Goal: Communication & Community: Answer question/provide support

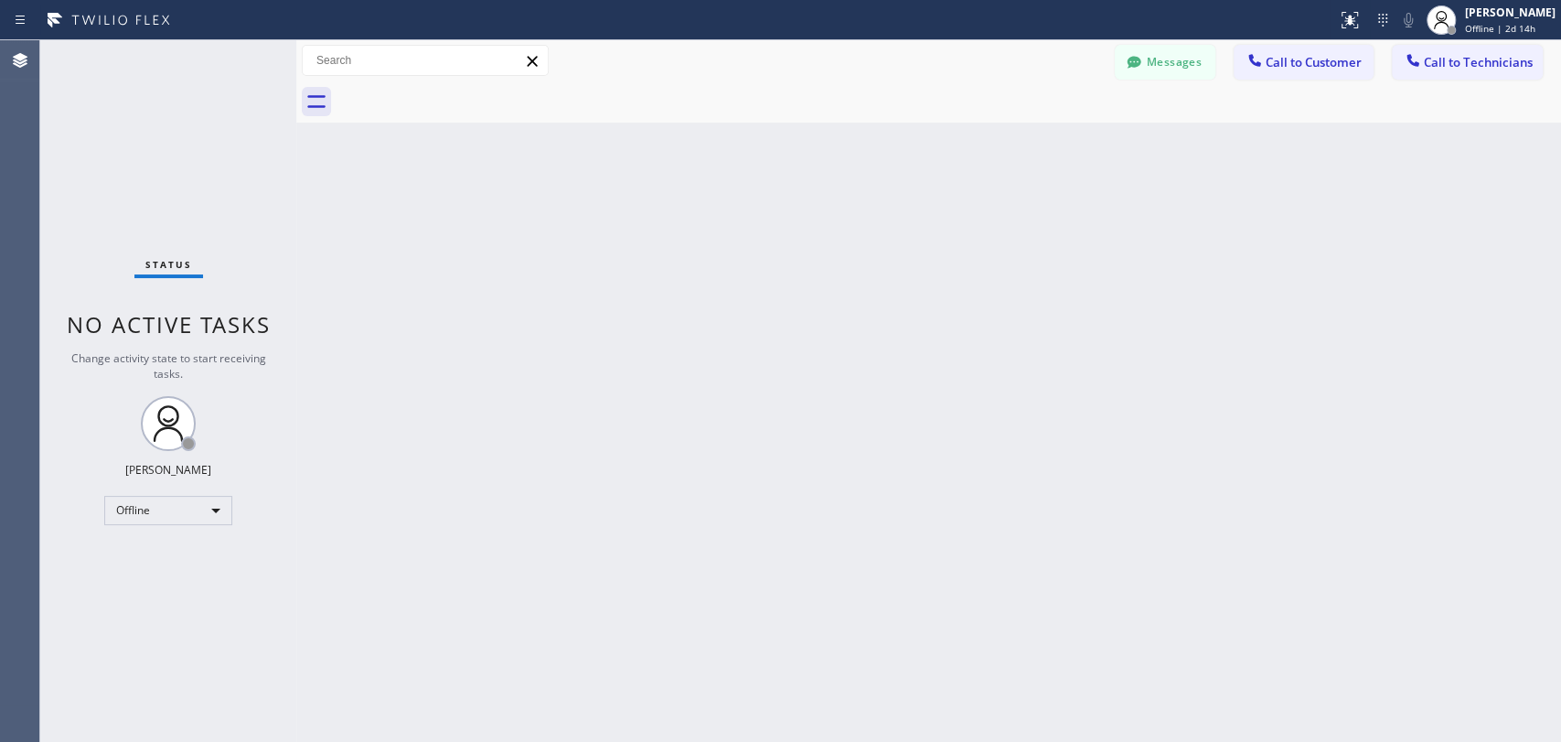
click at [1142, 68] on icon at bounding box center [1134, 62] width 18 height 18
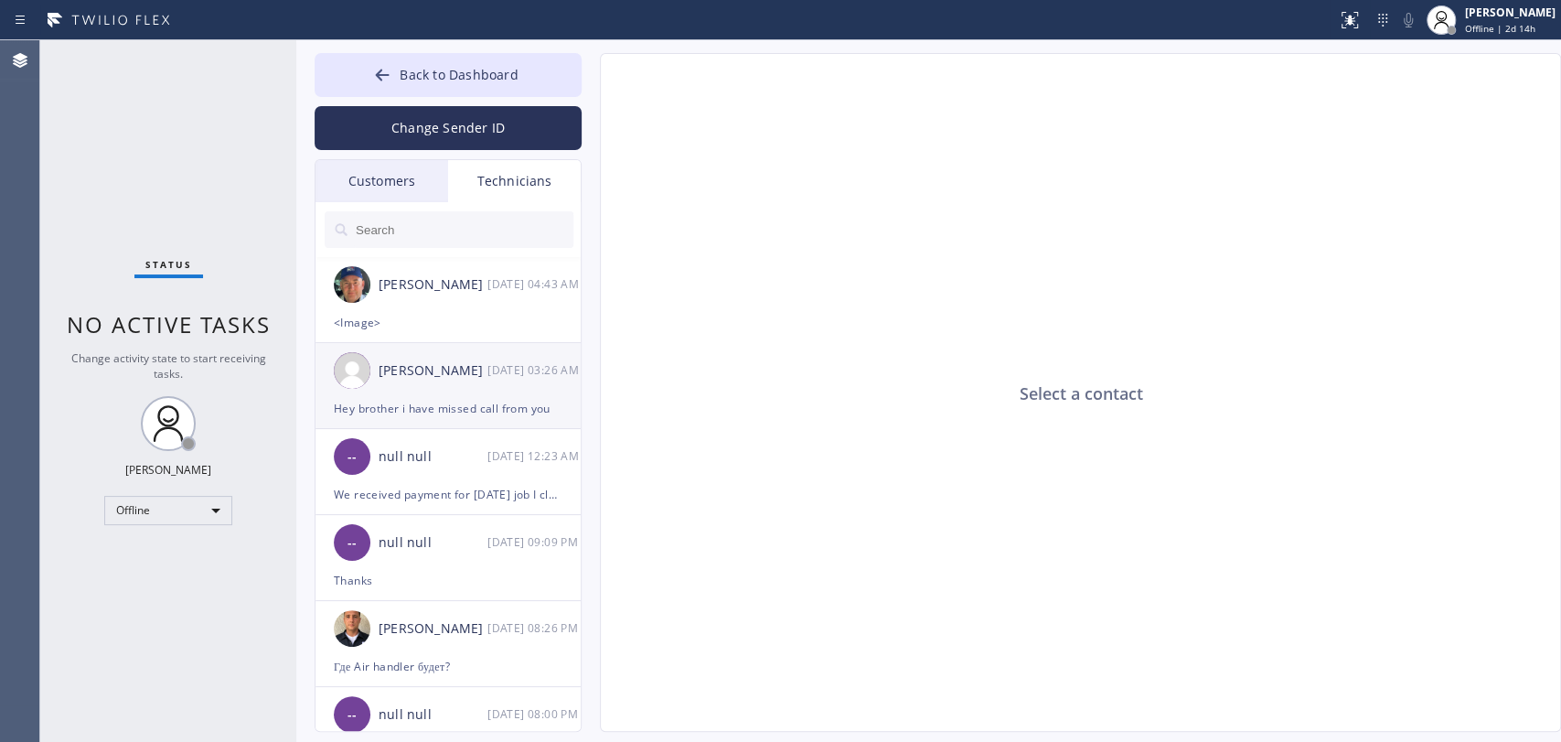
click at [428, 396] on div "[PERSON_NAME] [DATE] 03:26 AM" at bounding box center [449, 370] width 267 height 55
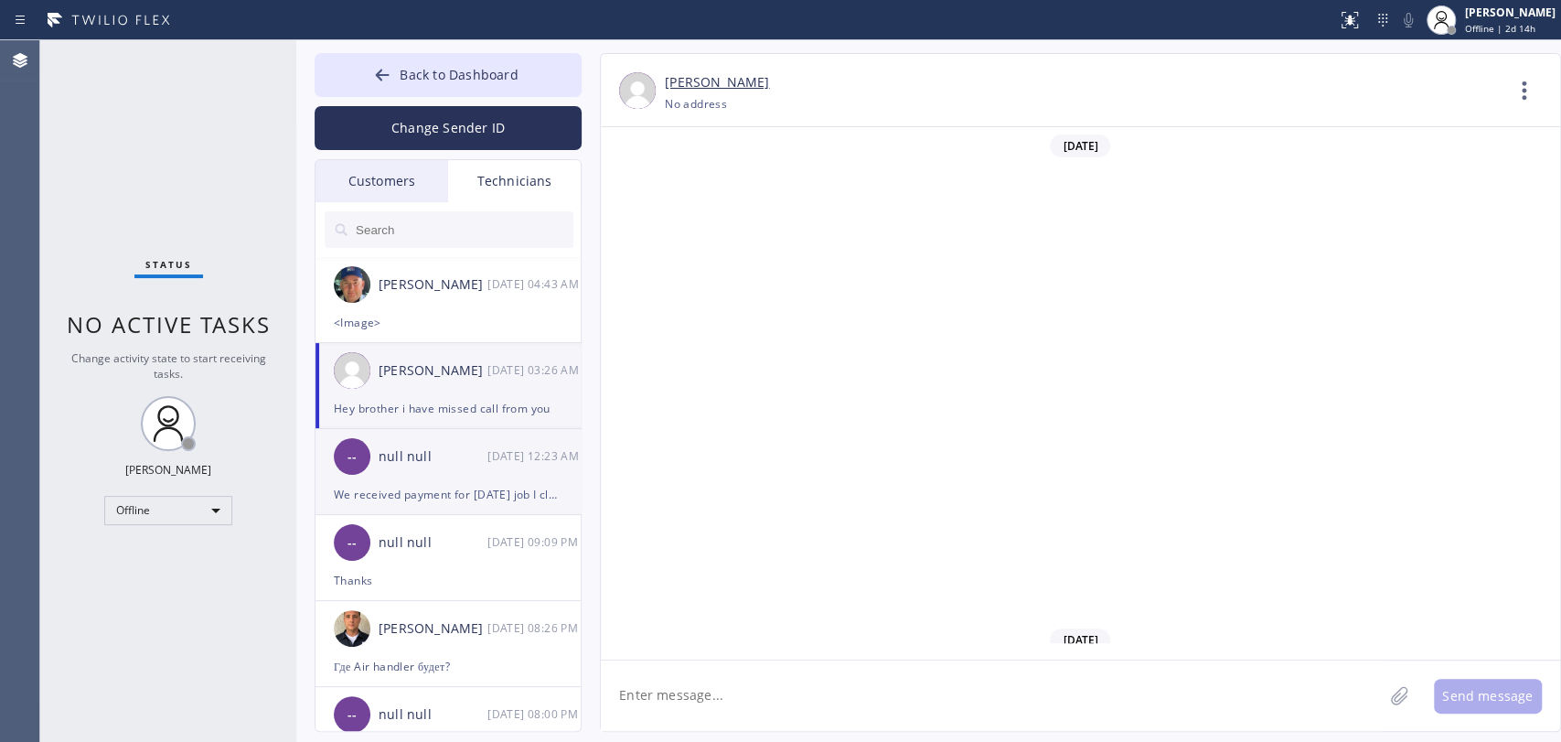
scroll to position [102095, 0]
click at [493, 493] on div "We received payment for [DATE] job I closed it already" at bounding box center [448, 494] width 229 height 21
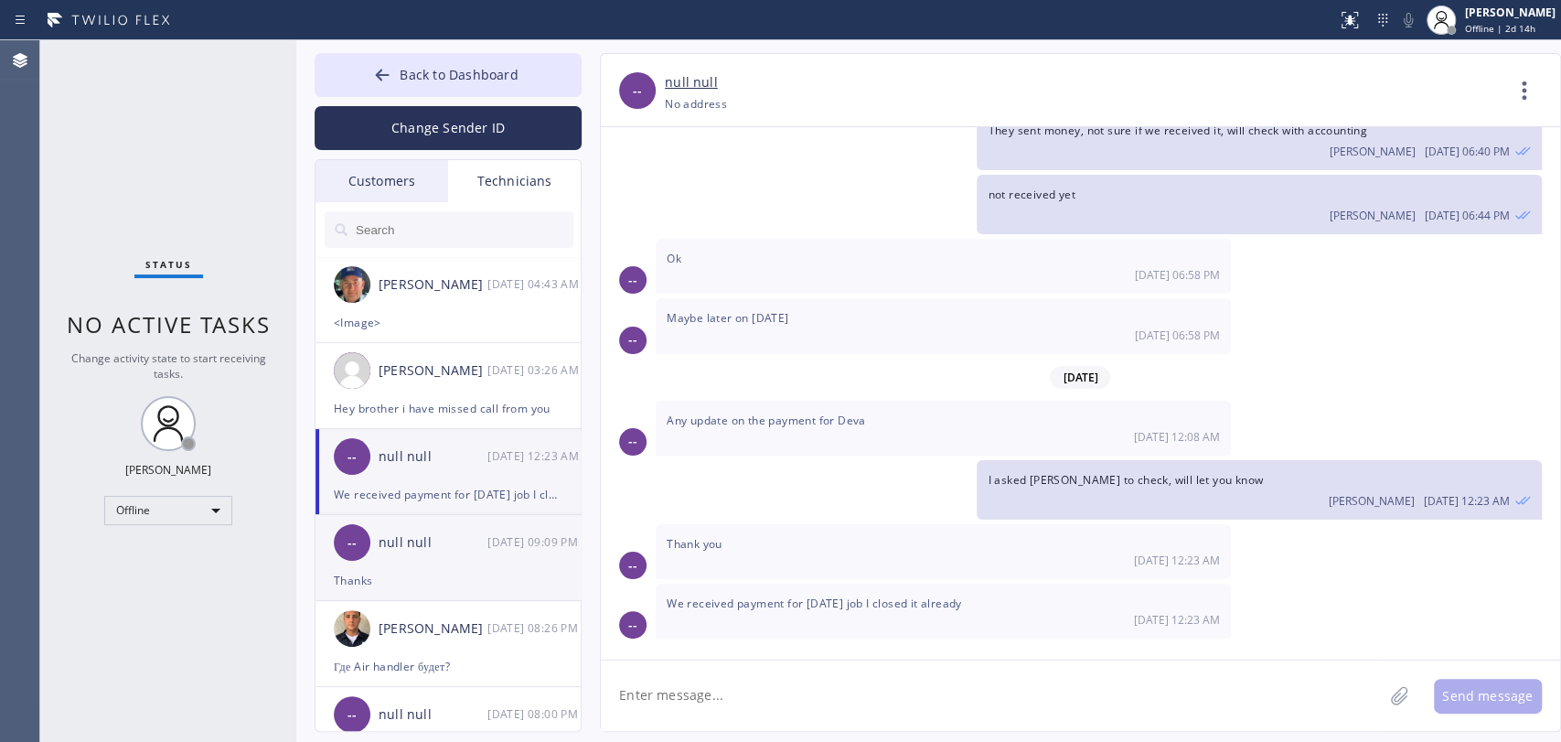
scroll to position [7420, 0]
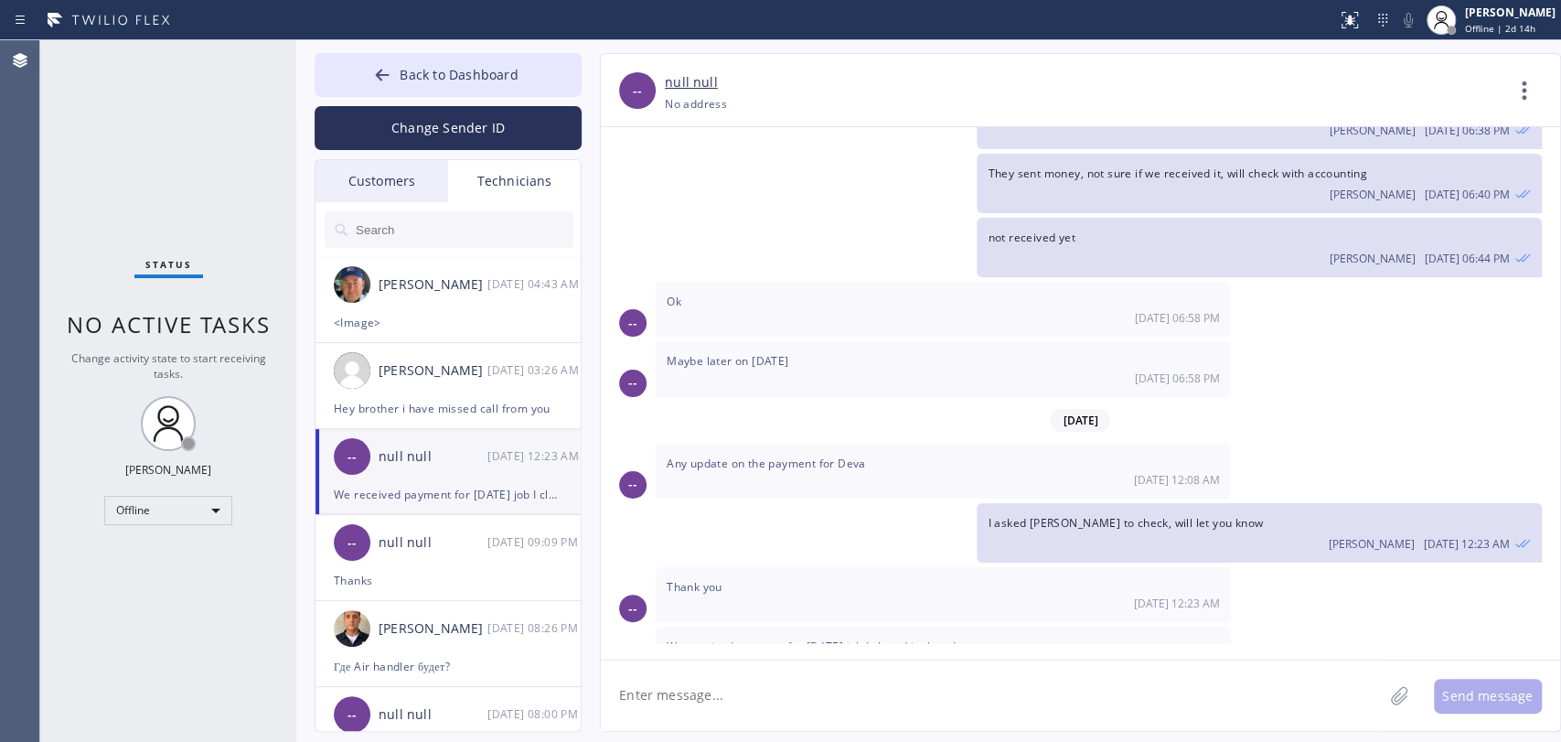
click at [389, 179] on div "Customers" at bounding box center [382, 181] width 133 height 42
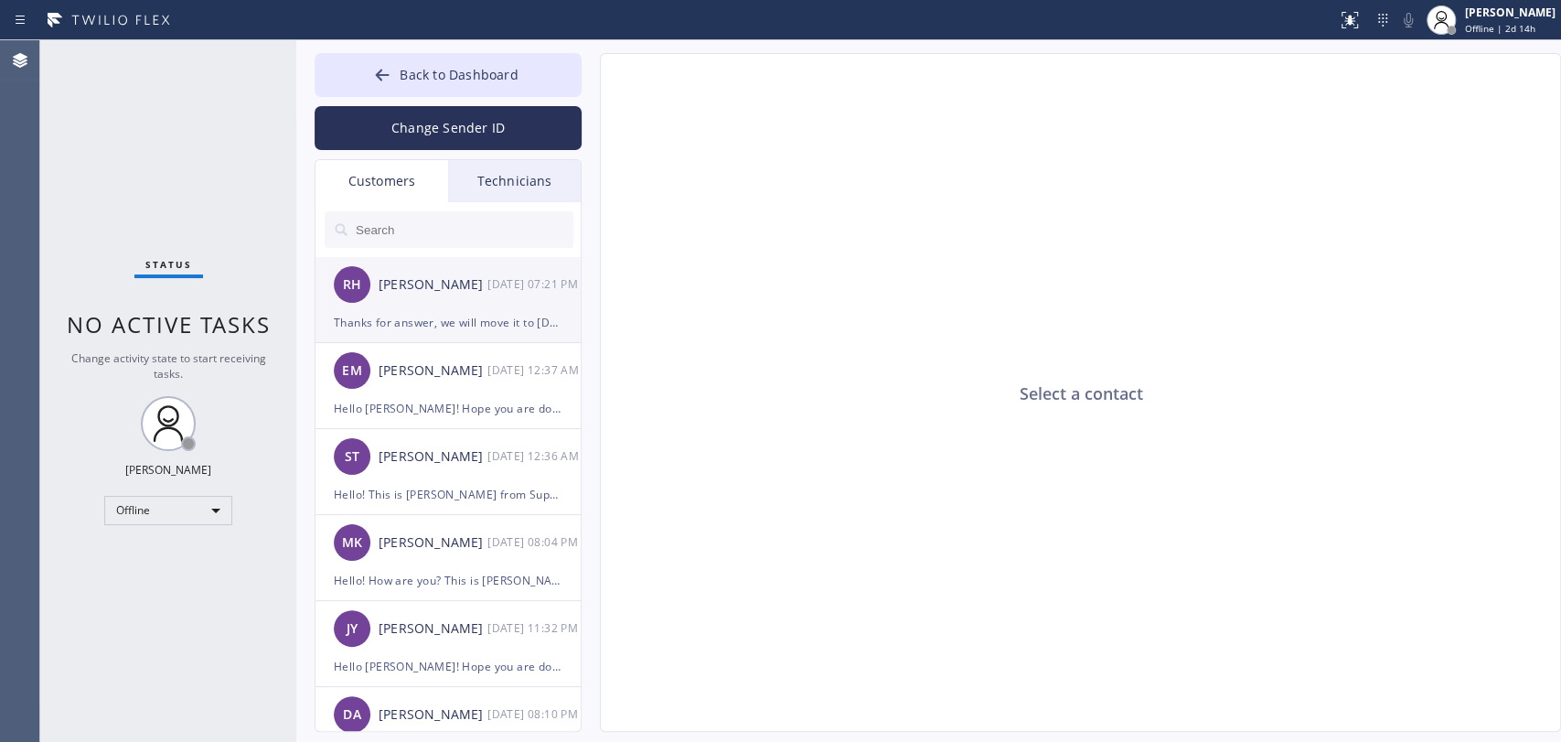
click at [511, 282] on div "[DATE] 07:21 PM" at bounding box center [535, 283] width 95 height 21
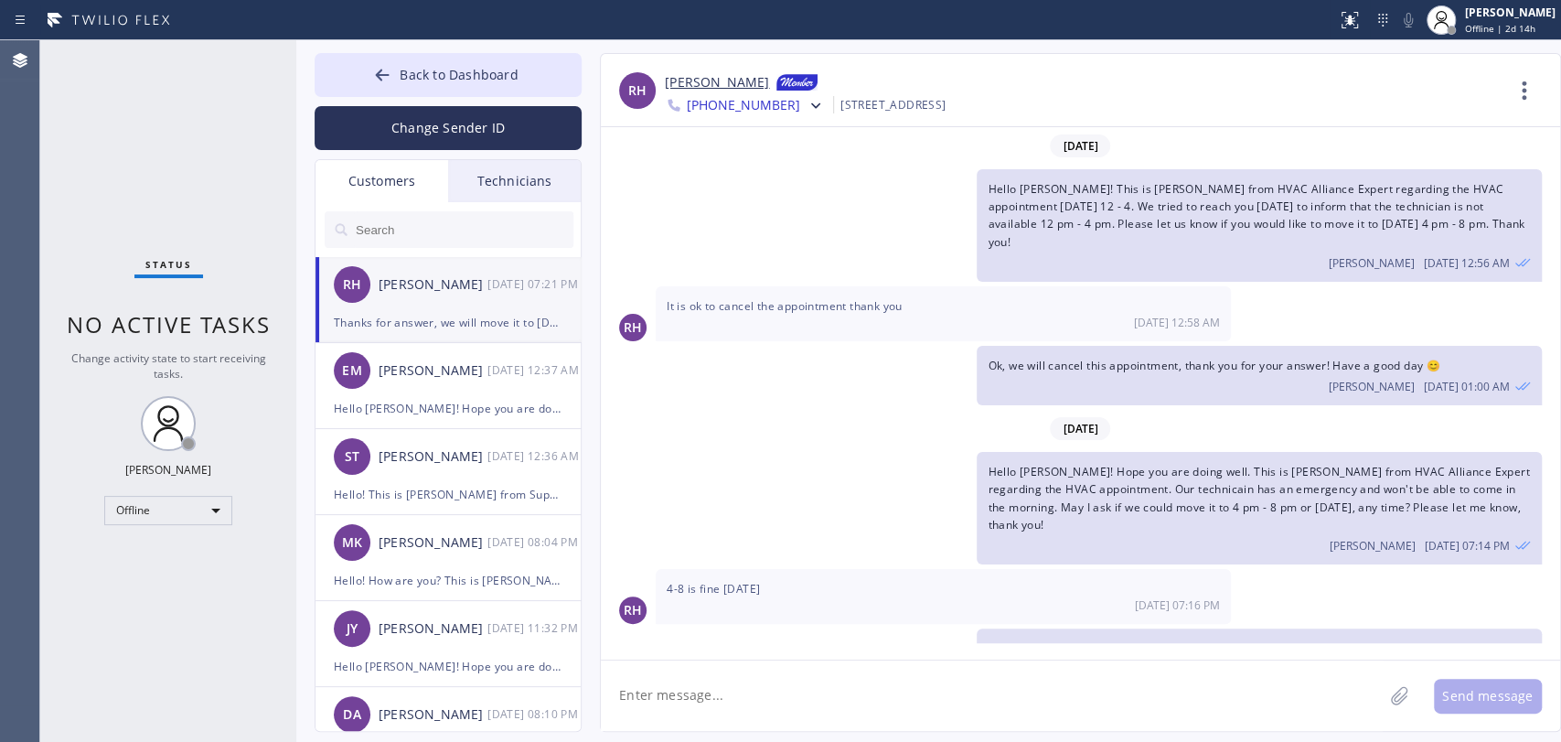
scroll to position [9, 0]
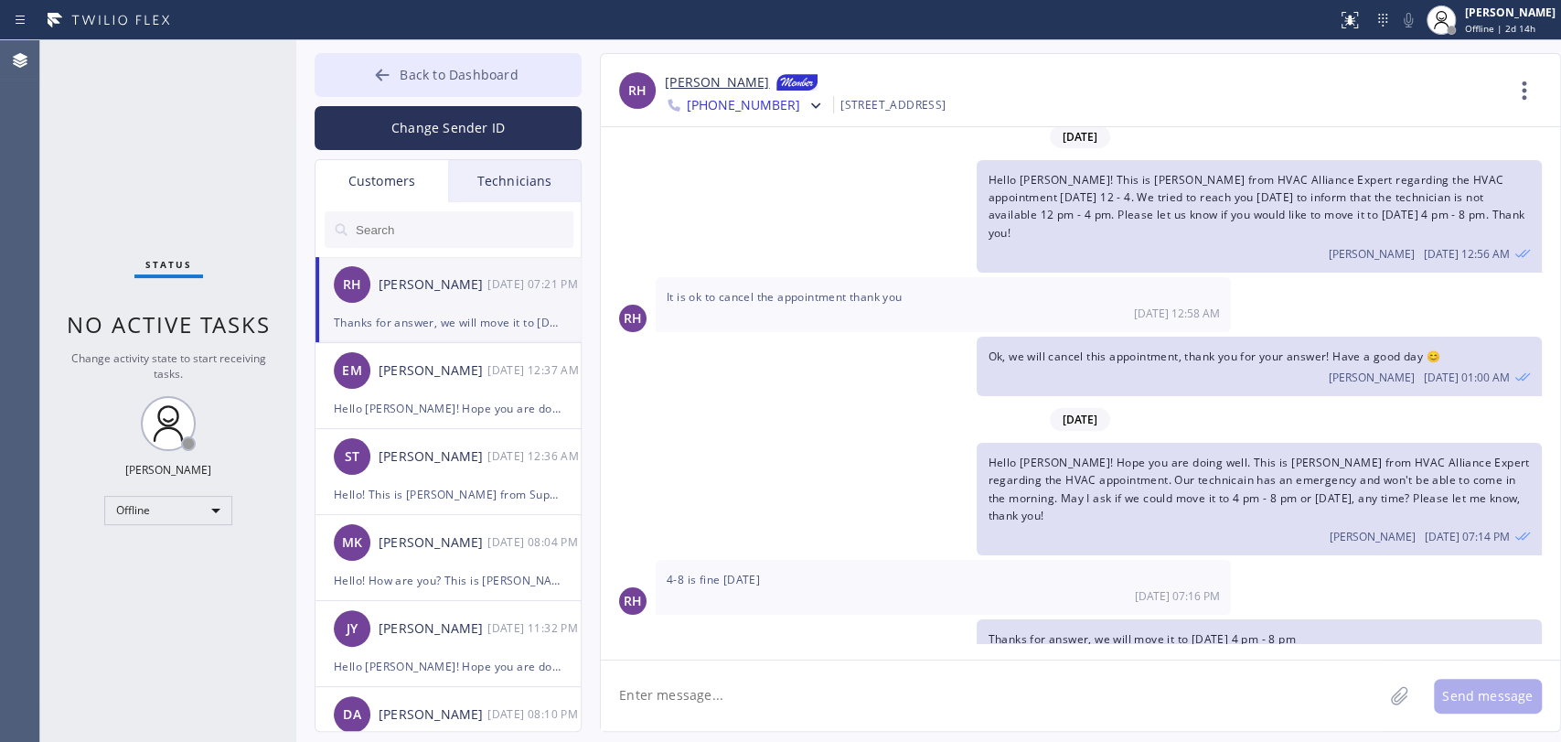
drag, startPoint x: 408, startPoint y: 81, endPoint x: 420, endPoint y: 67, distance: 18.9
click at [410, 80] on span "Back to Dashboard" at bounding box center [459, 74] width 118 height 17
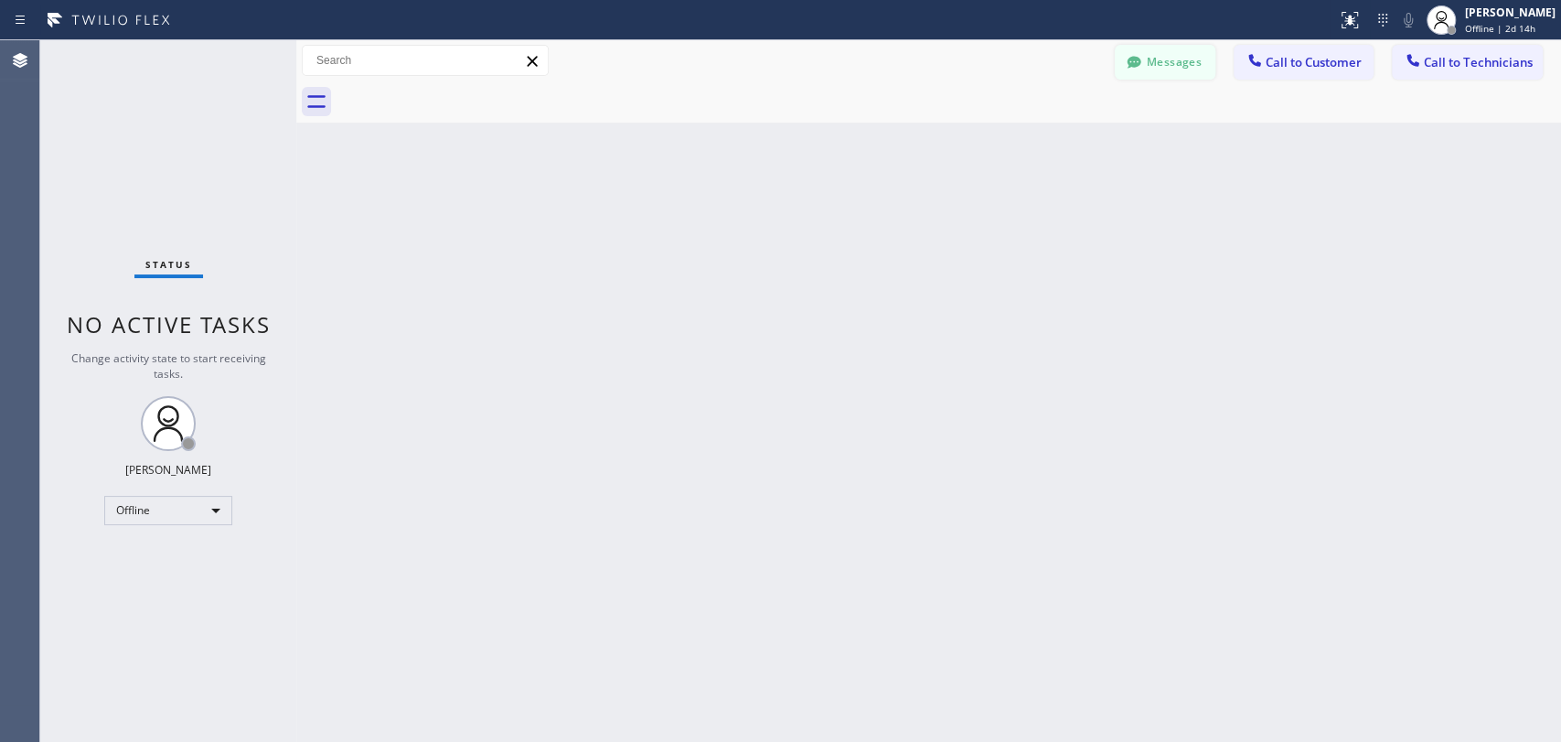
click at [1134, 70] on icon at bounding box center [1134, 62] width 18 height 18
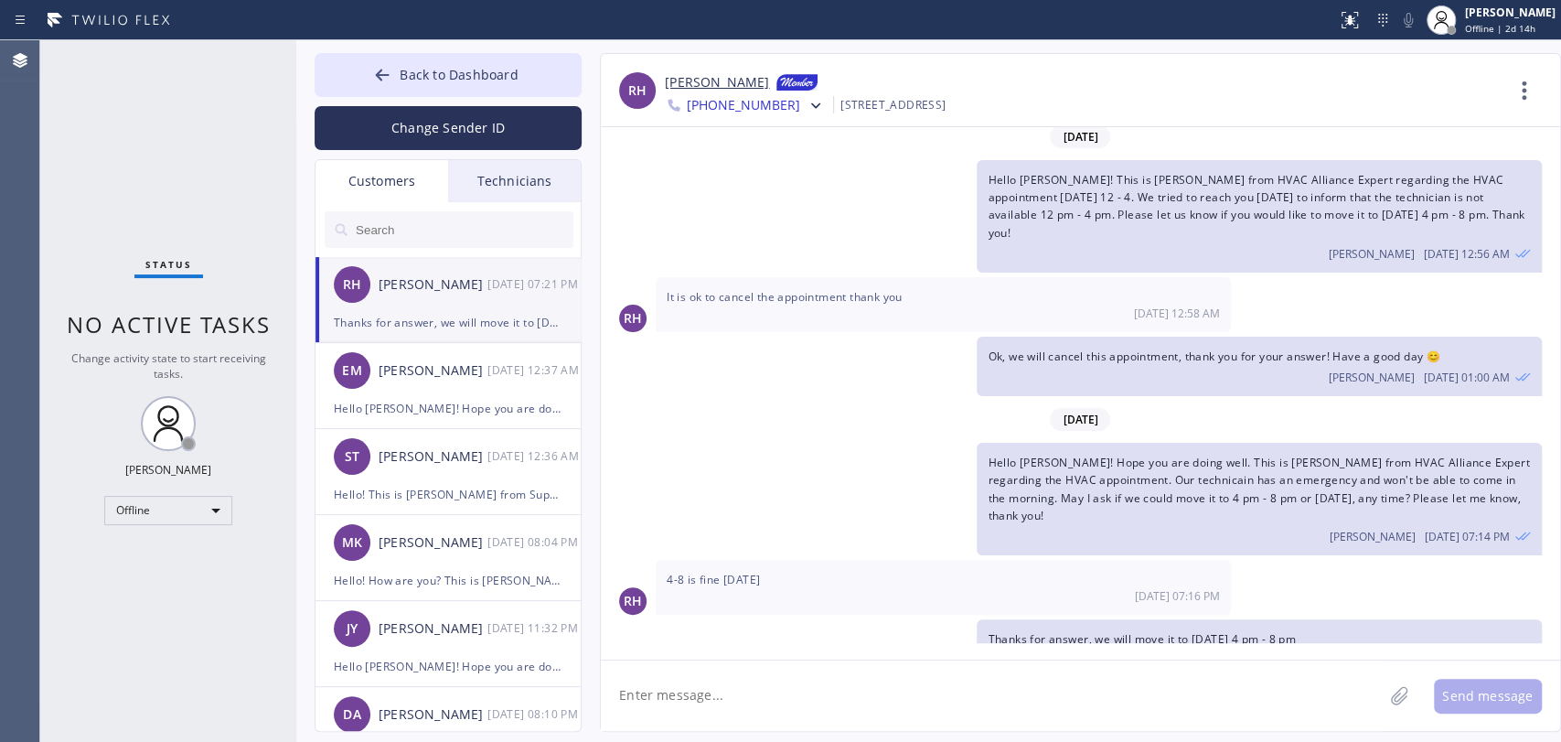
click at [534, 185] on div "Technicians" at bounding box center [514, 181] width 133 height 42
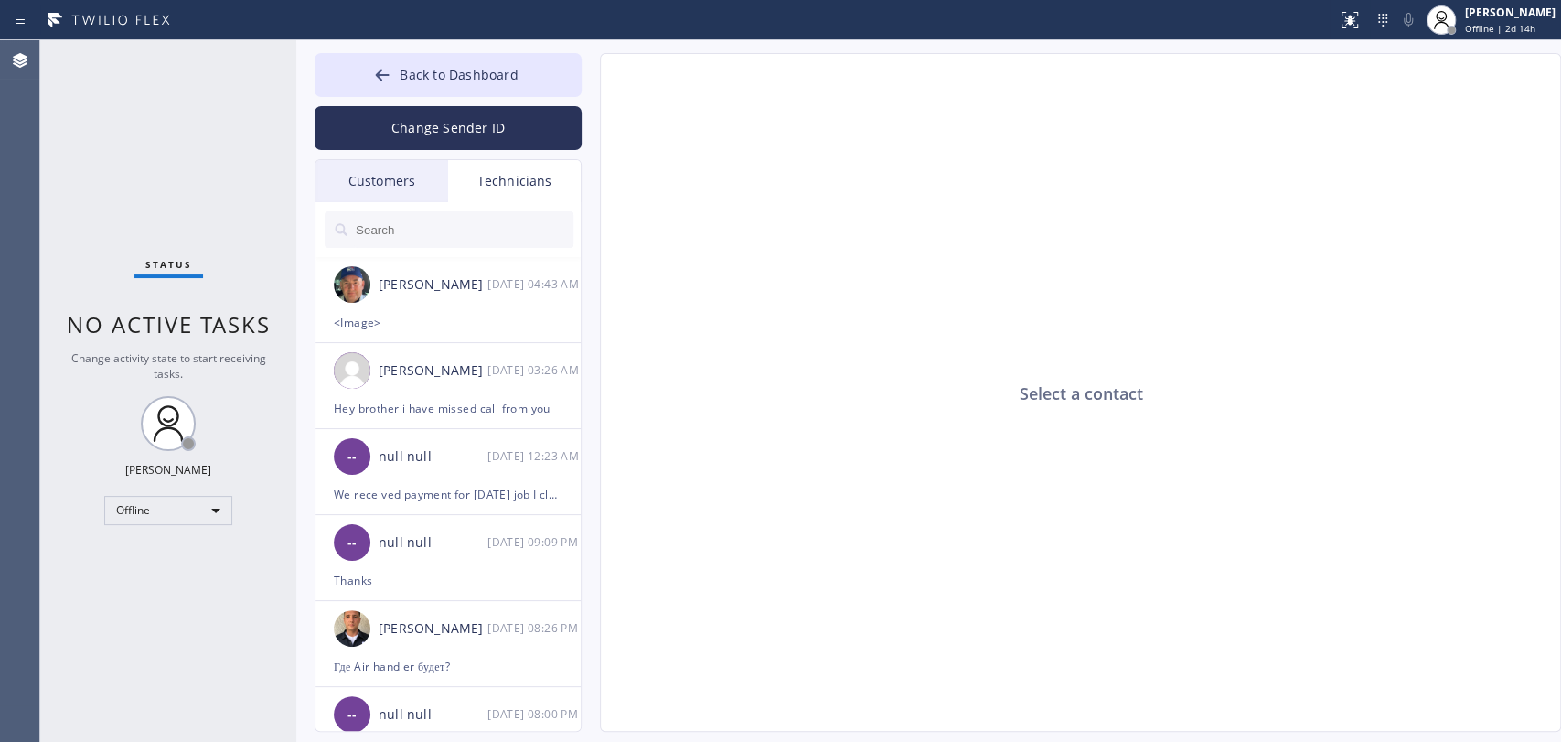
click at [418, 234] on input "text" at bounding box center [464, 229] width 220 height 37
click at [456, 332] on div "<Image>" at bounding box center [448, 322] width 229 height 21
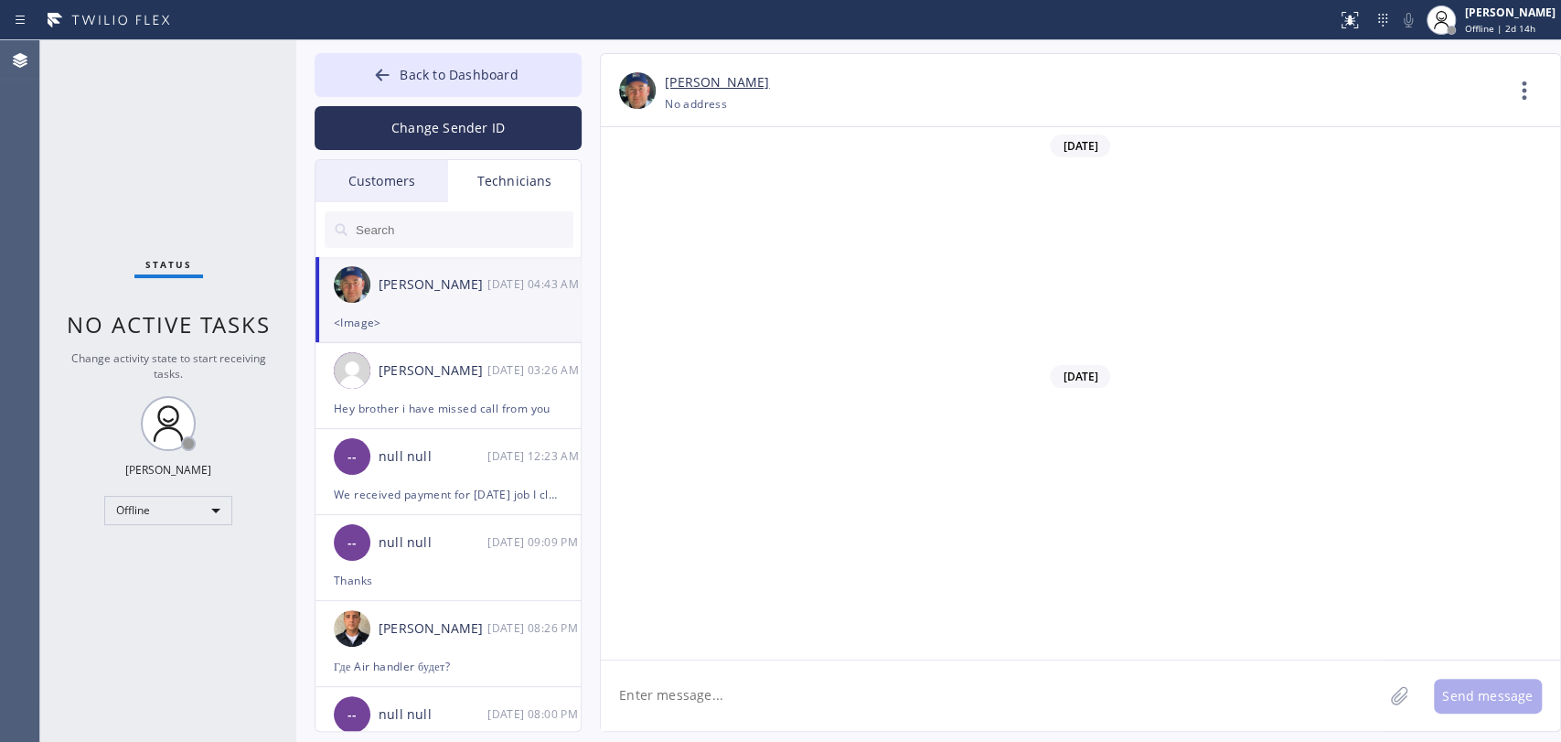
click at [757, 701] on textarea at bounding box center [992, 695] width 782 height 70
drag, startPoint x: 732, startPoint y: 462, endPoint x: 1078, endPoint y: 461, distance: 346.7
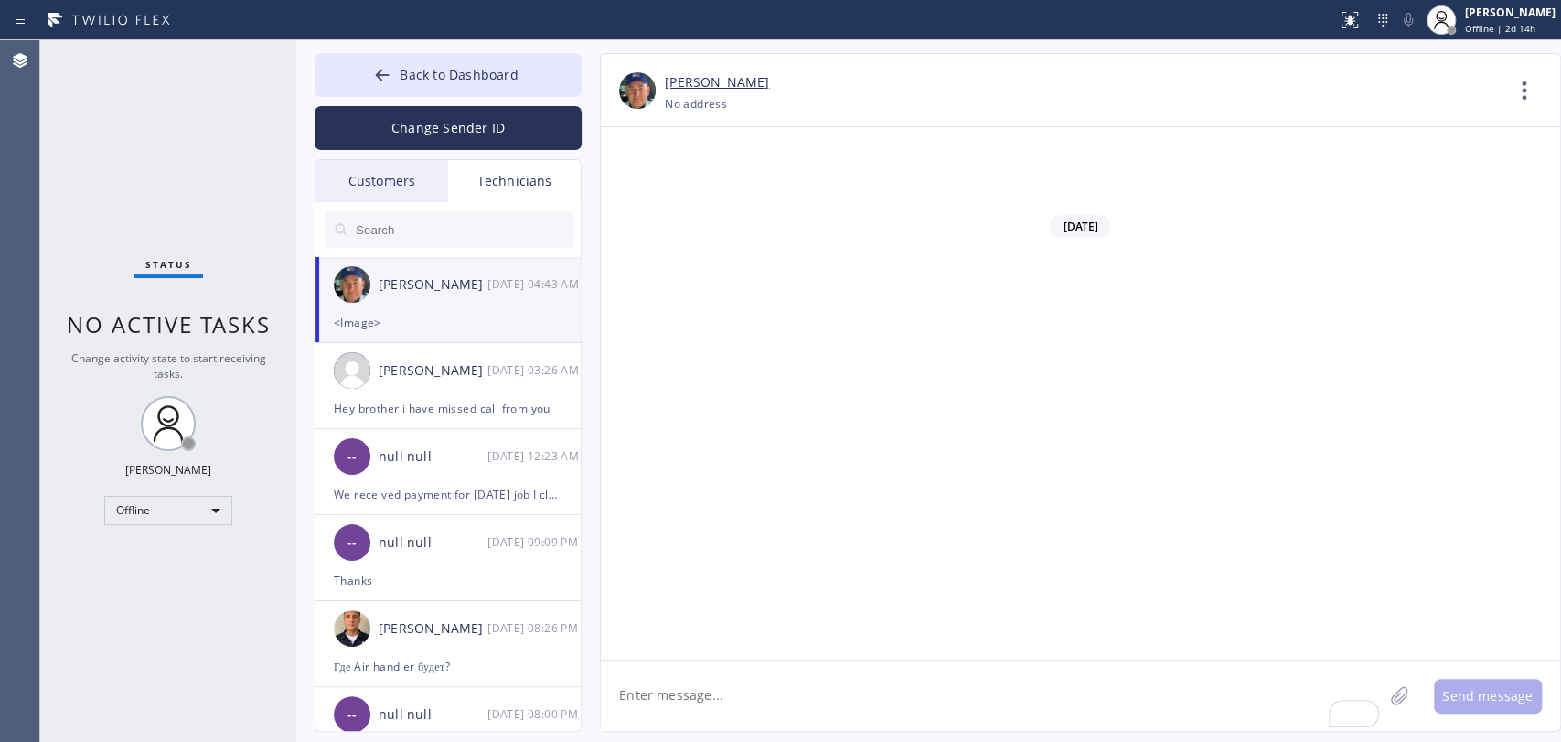
drag, startPoint x: 712, startPoint y: 477, endPoint x: 900, endPoint y: 475, distance: 188.4
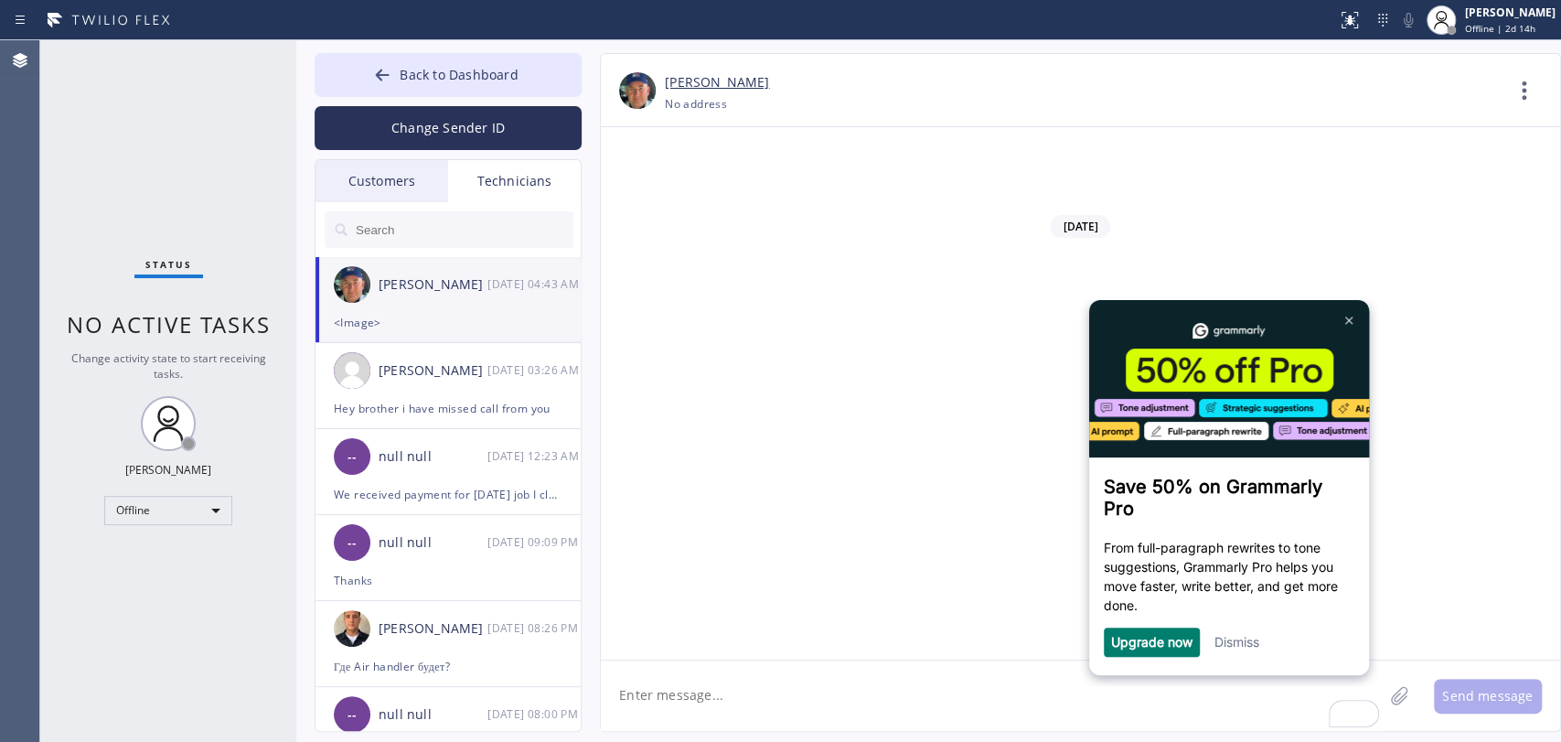
scroll to position [0, 0]
click at [1352, 325] on link at bounding box center [1349, 319] width 29 height 29
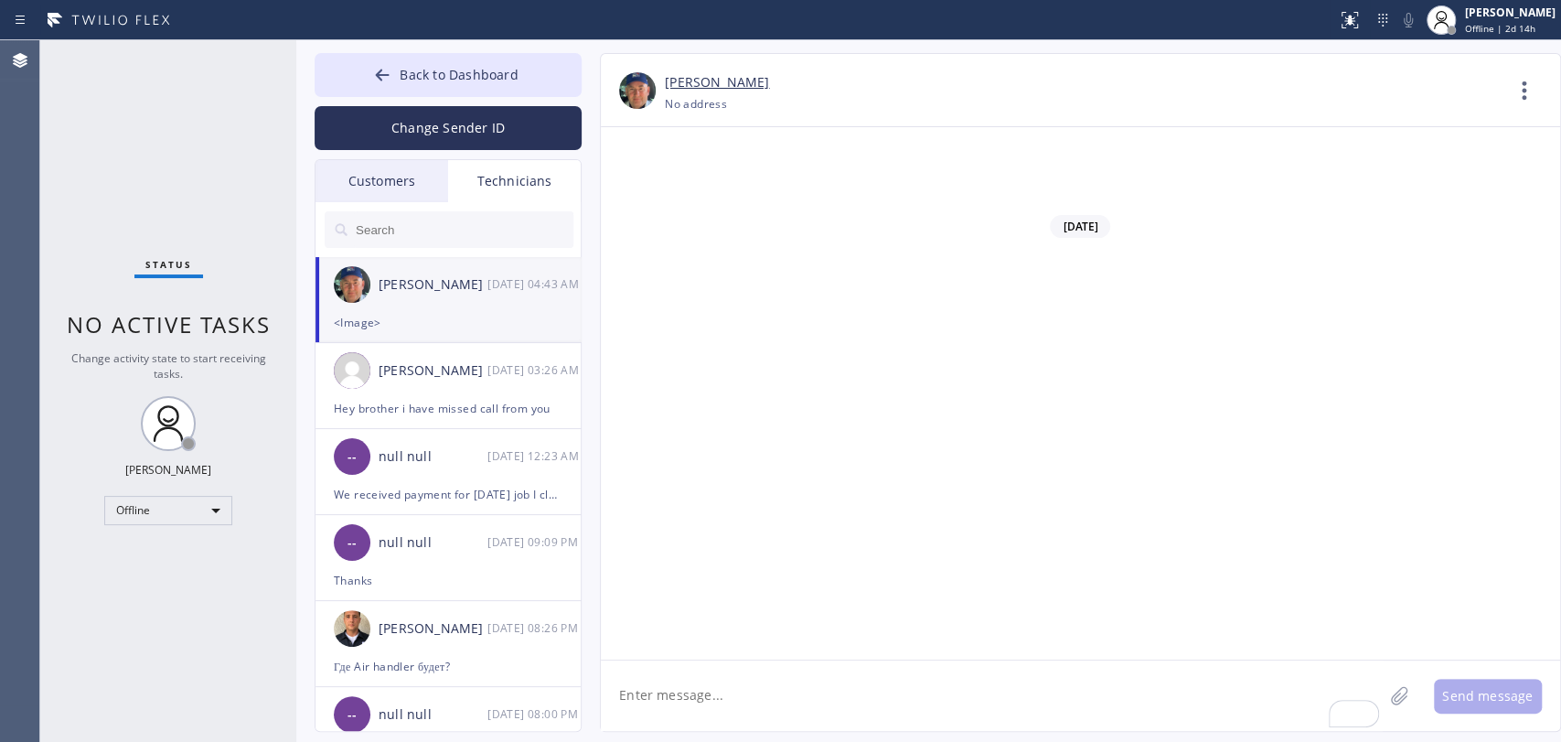
click at [437, 231] on input "text" at bounding box center [464, 229] width 220 height 37
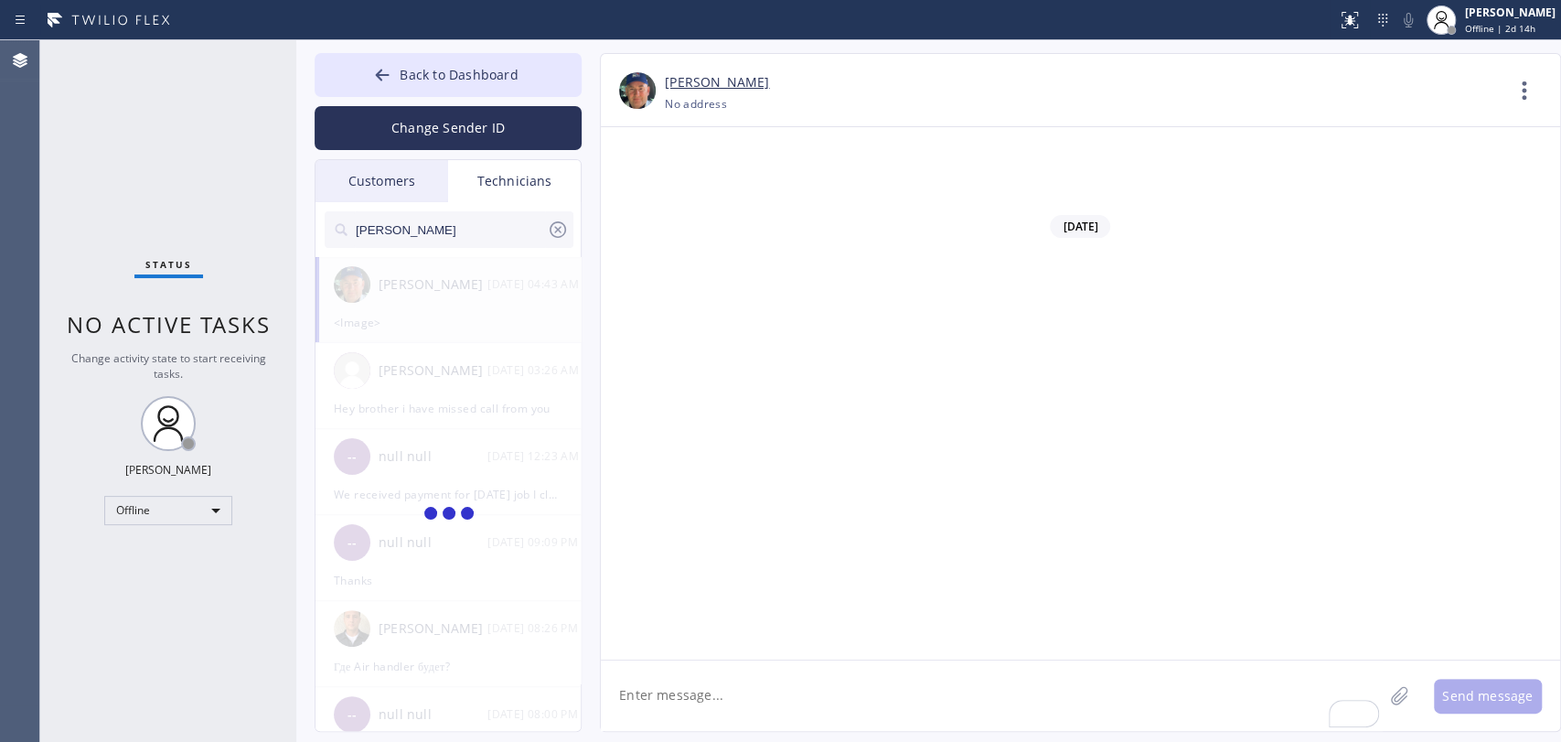
type input "[PERSON_NAME]"
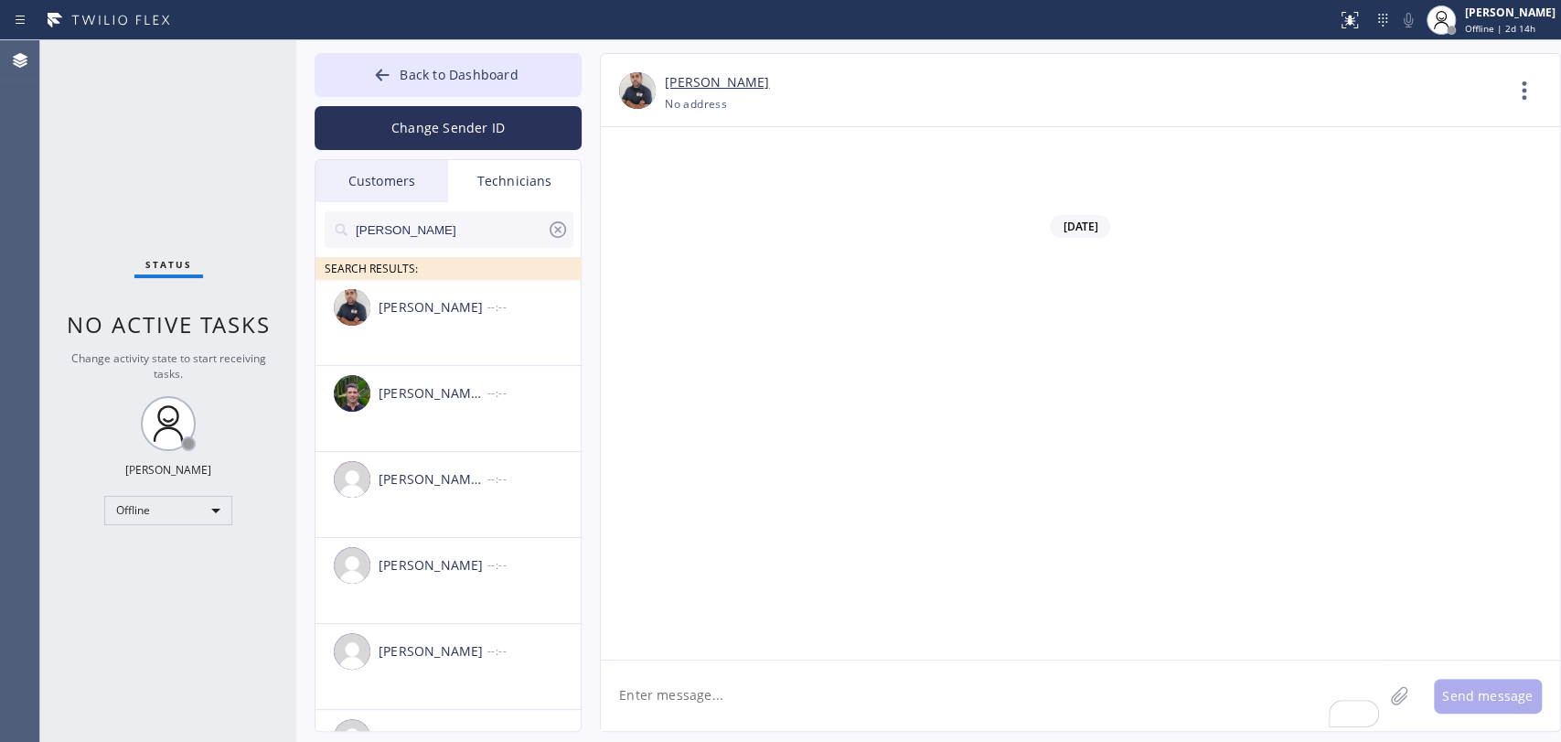
click at [684, 691] on textarea "To enrich screen reader interactions, please activate Accessibility in Grammarl…" at bounding box center [992, 695] width 782 height 70
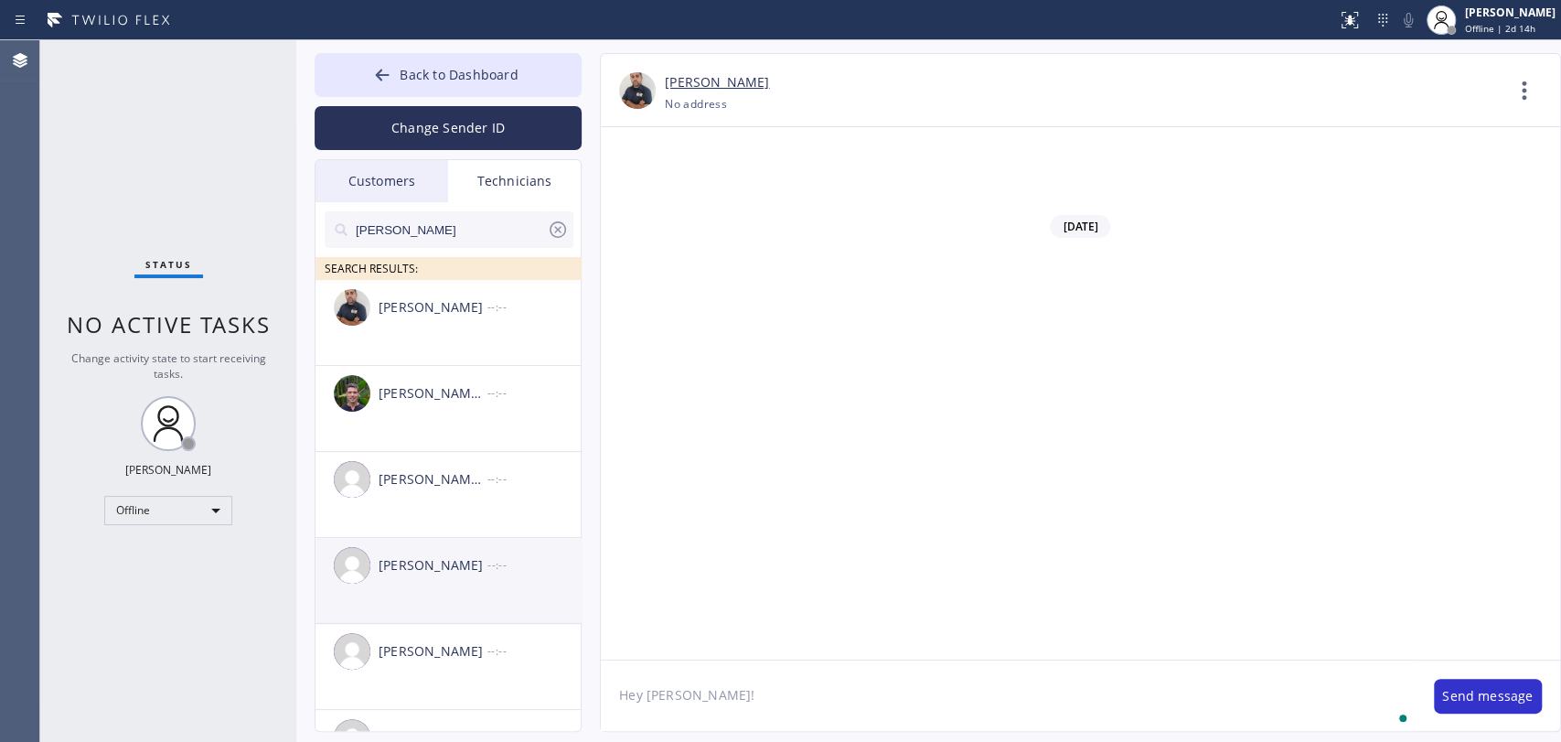
scroll to position [64, 0]
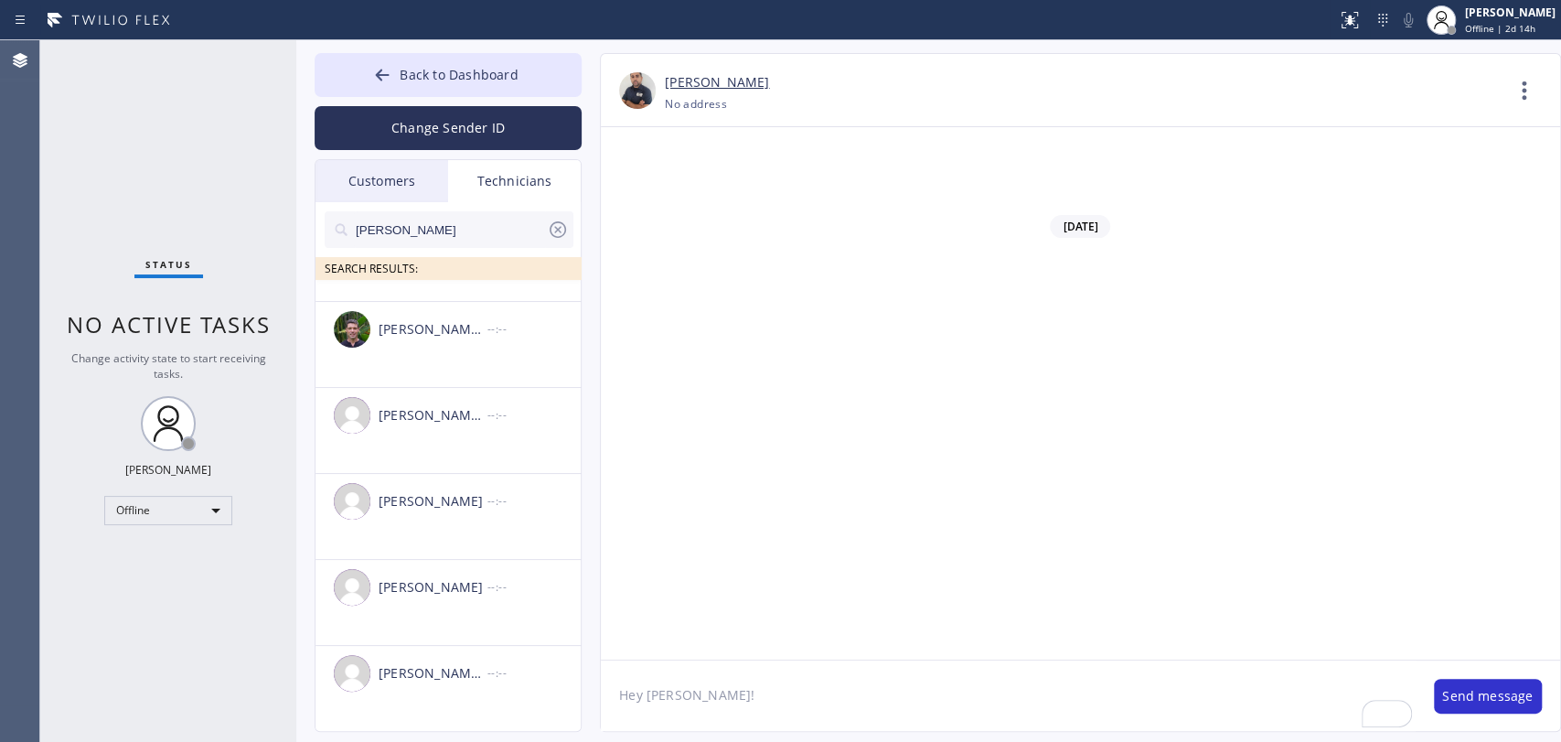
click at [436, 677] on div "Michael Jr Garcia" at bounding box center [433, 673] width 109 height 21
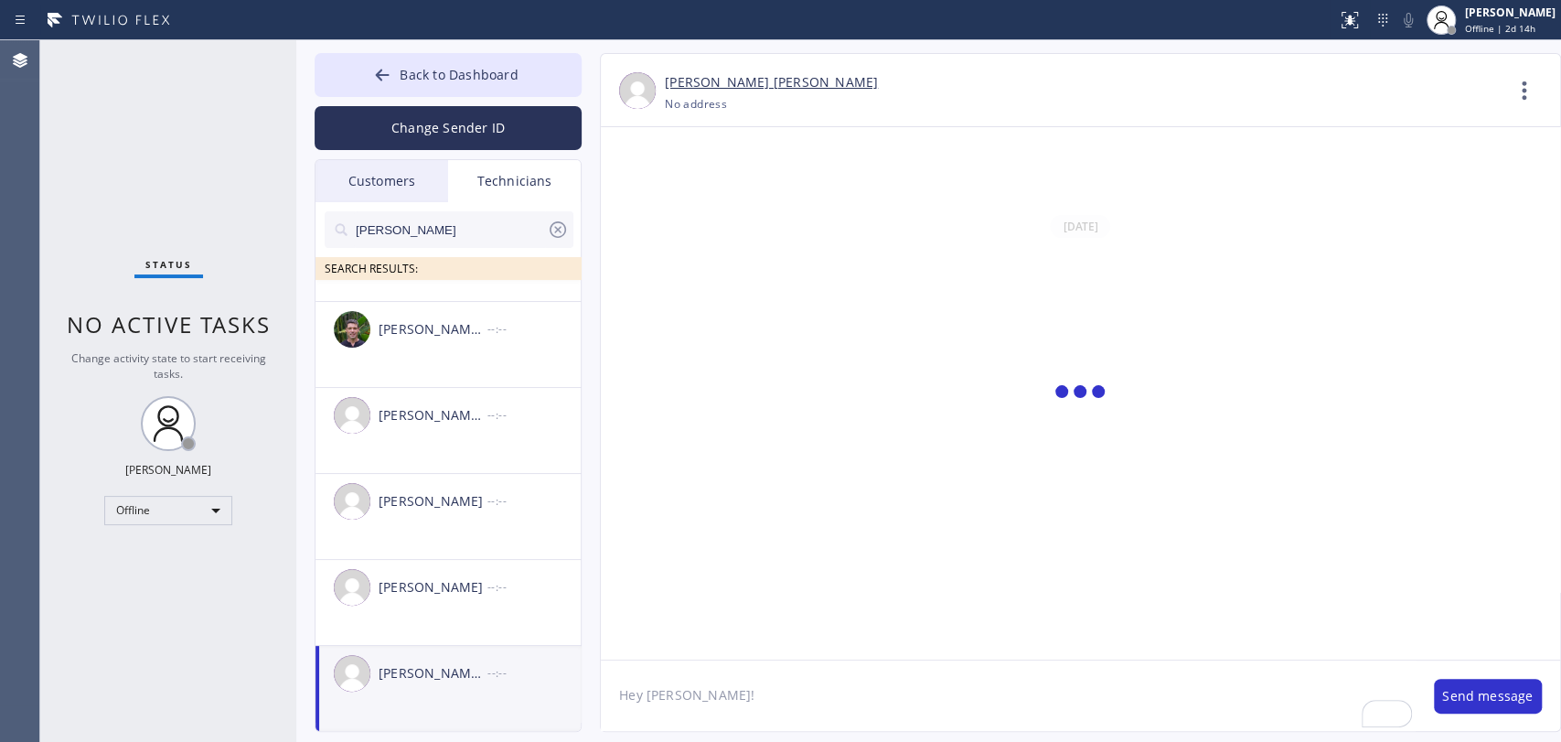
click at [696, 700] on textarea "Hey Michael!" at bounding box center [1008, 695] width 815 height 70
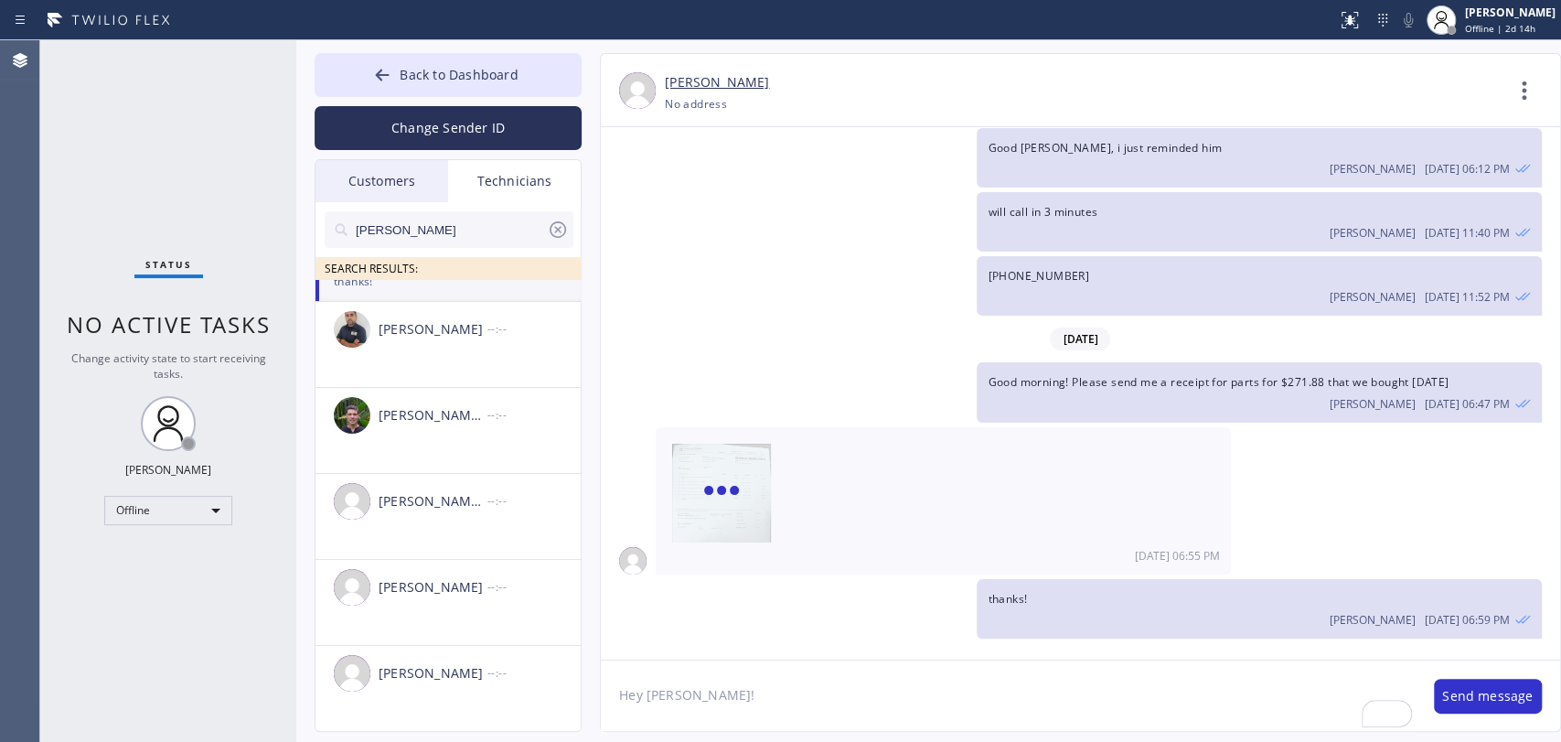
scroll to position [8450, 0]
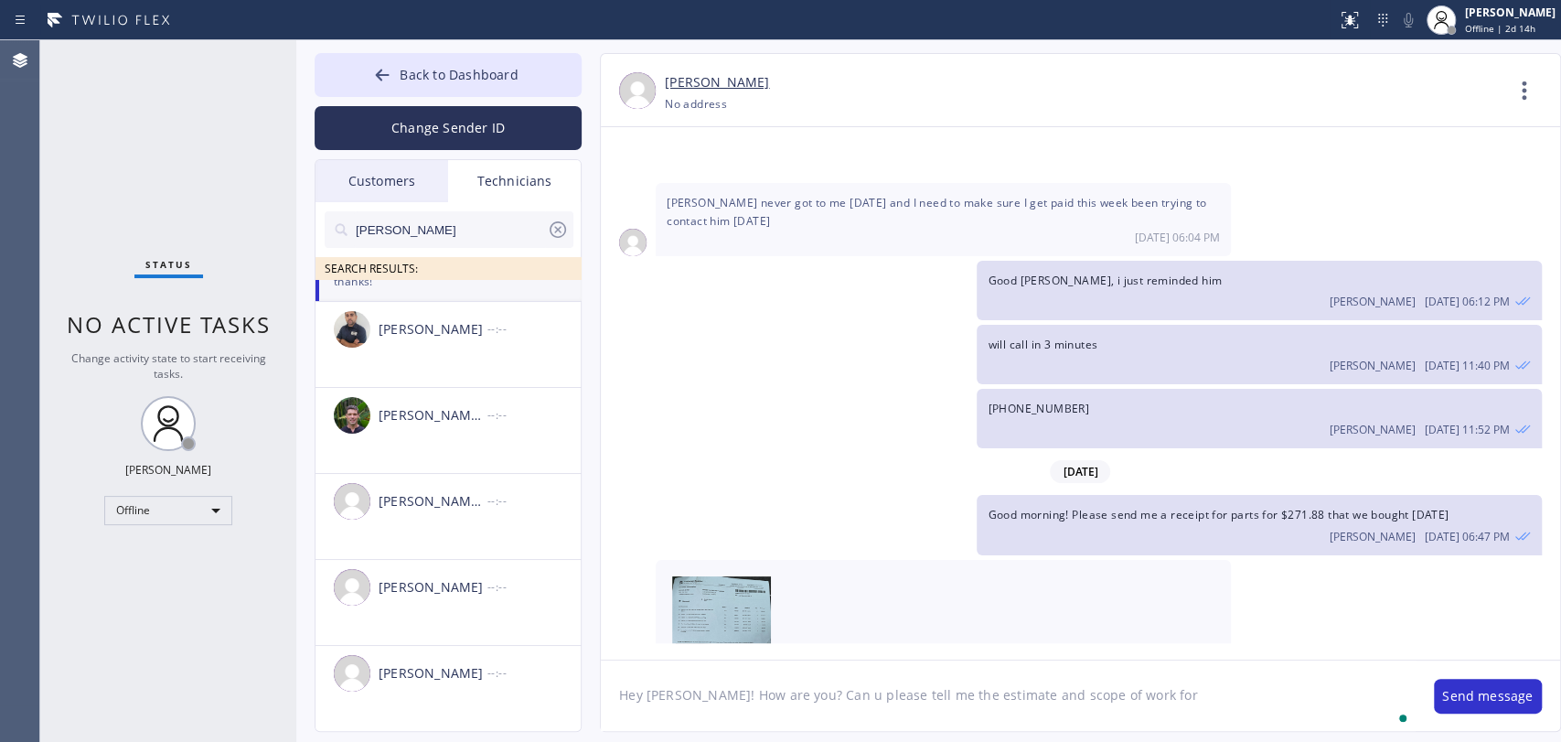
paste textarea "9DCZR2"
type textarea "Hey Michael! How are you? Can u please tell me the estimate and scope of work f…"
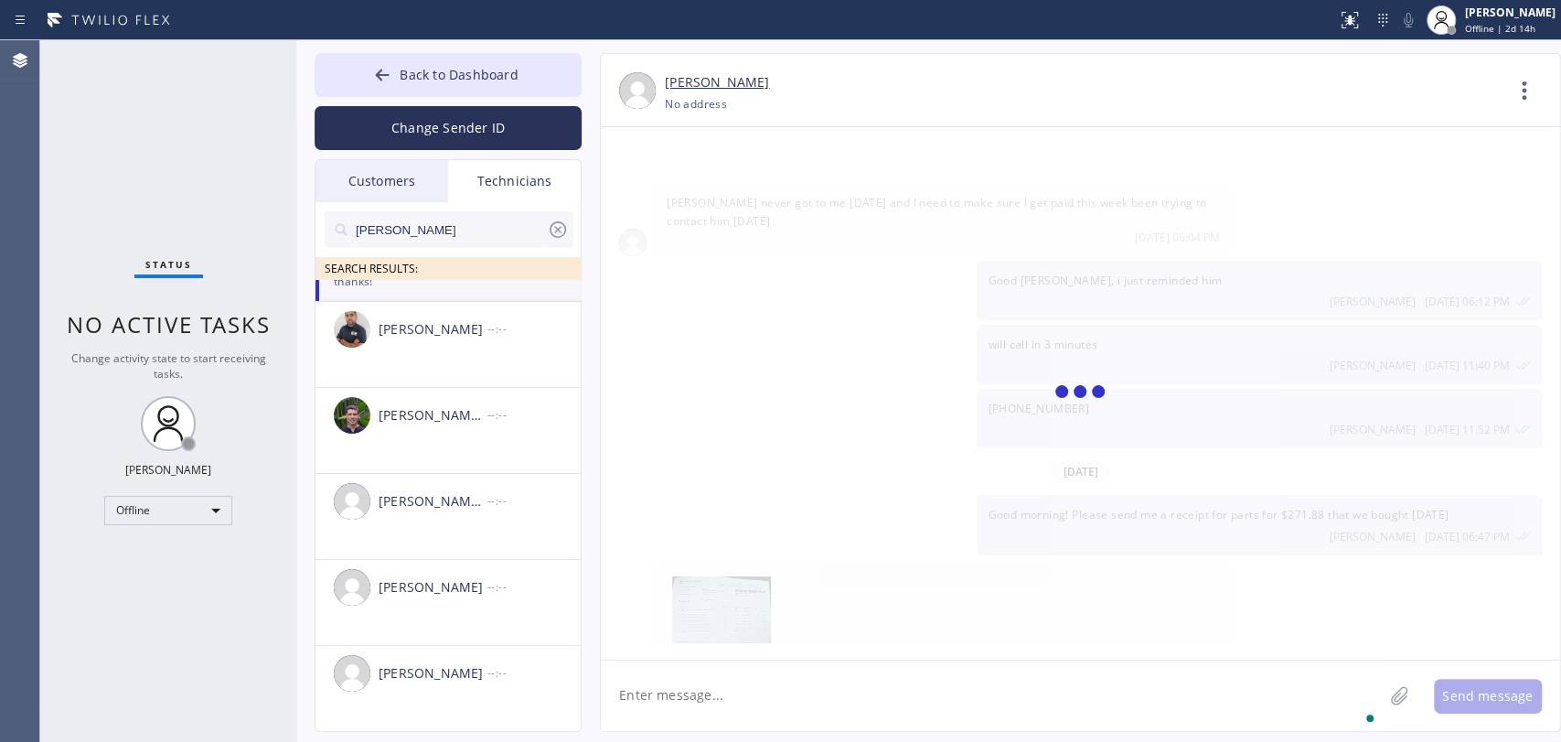
type textarea "L"
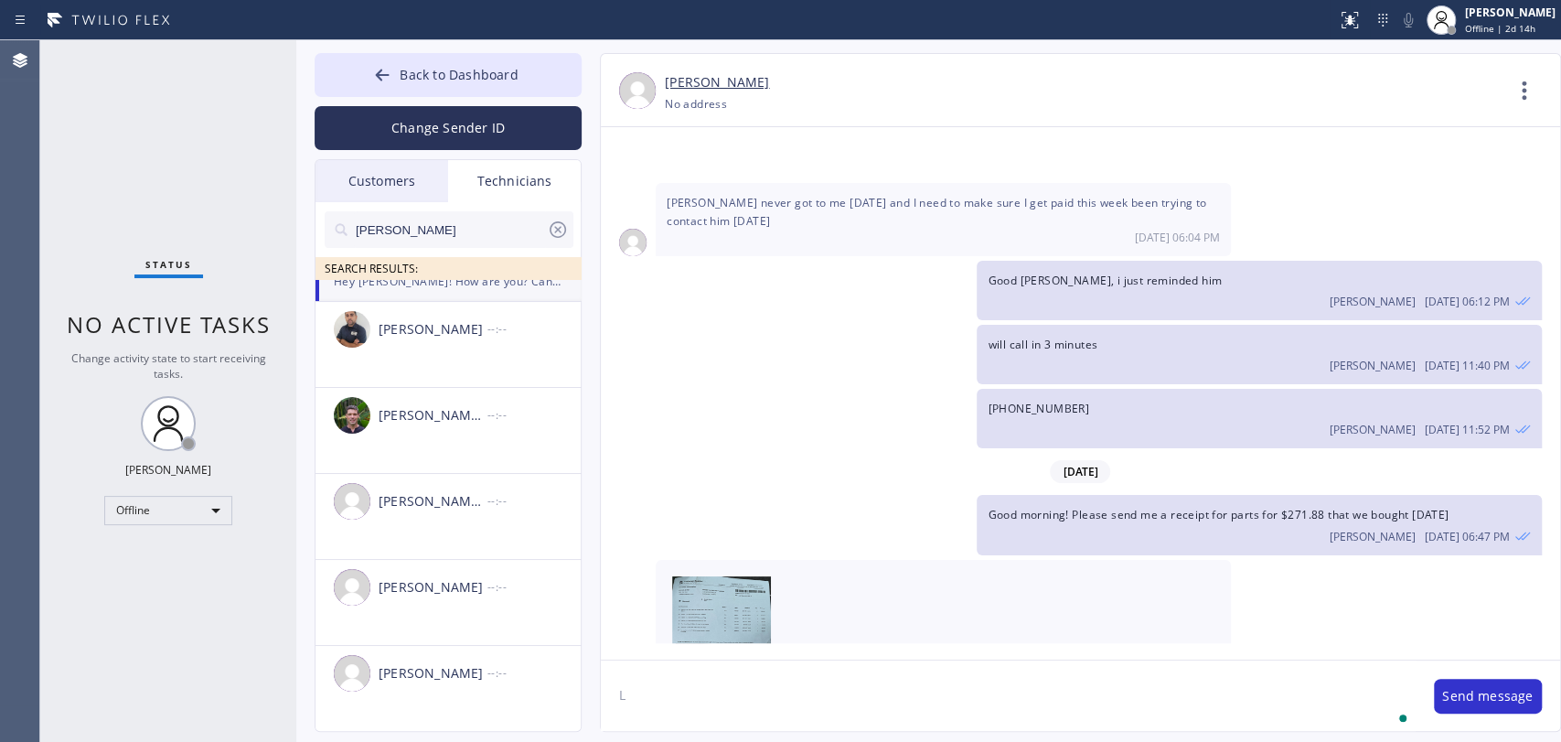
scroll to position [8555, 0]
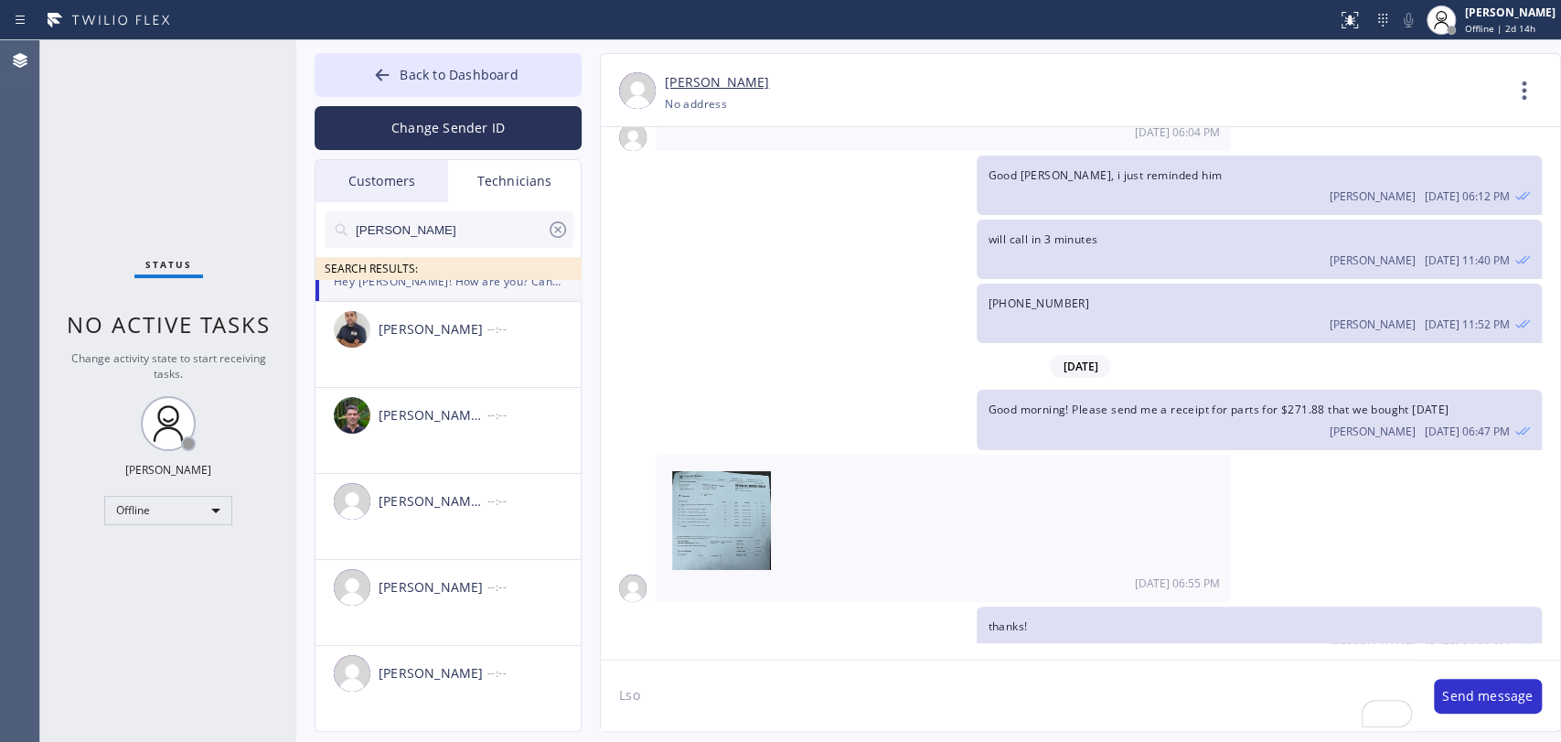
click at [648, 687] on textarea "Lso" at bounding box center [1008, 695] width 815 height 70
type textarea "l"
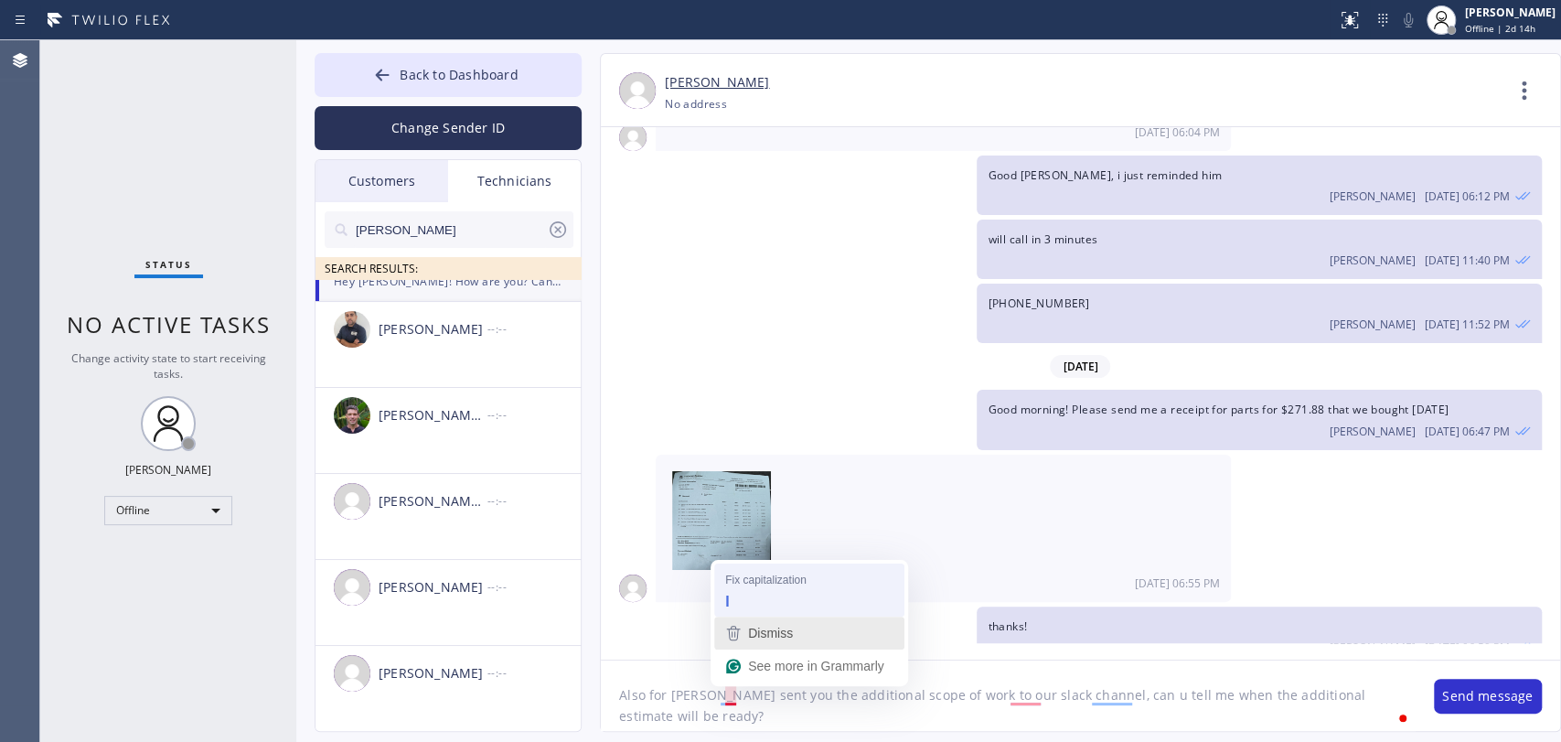
type textarea "Also for Adriana - I sent you the additional scope of work to our slack channel…"
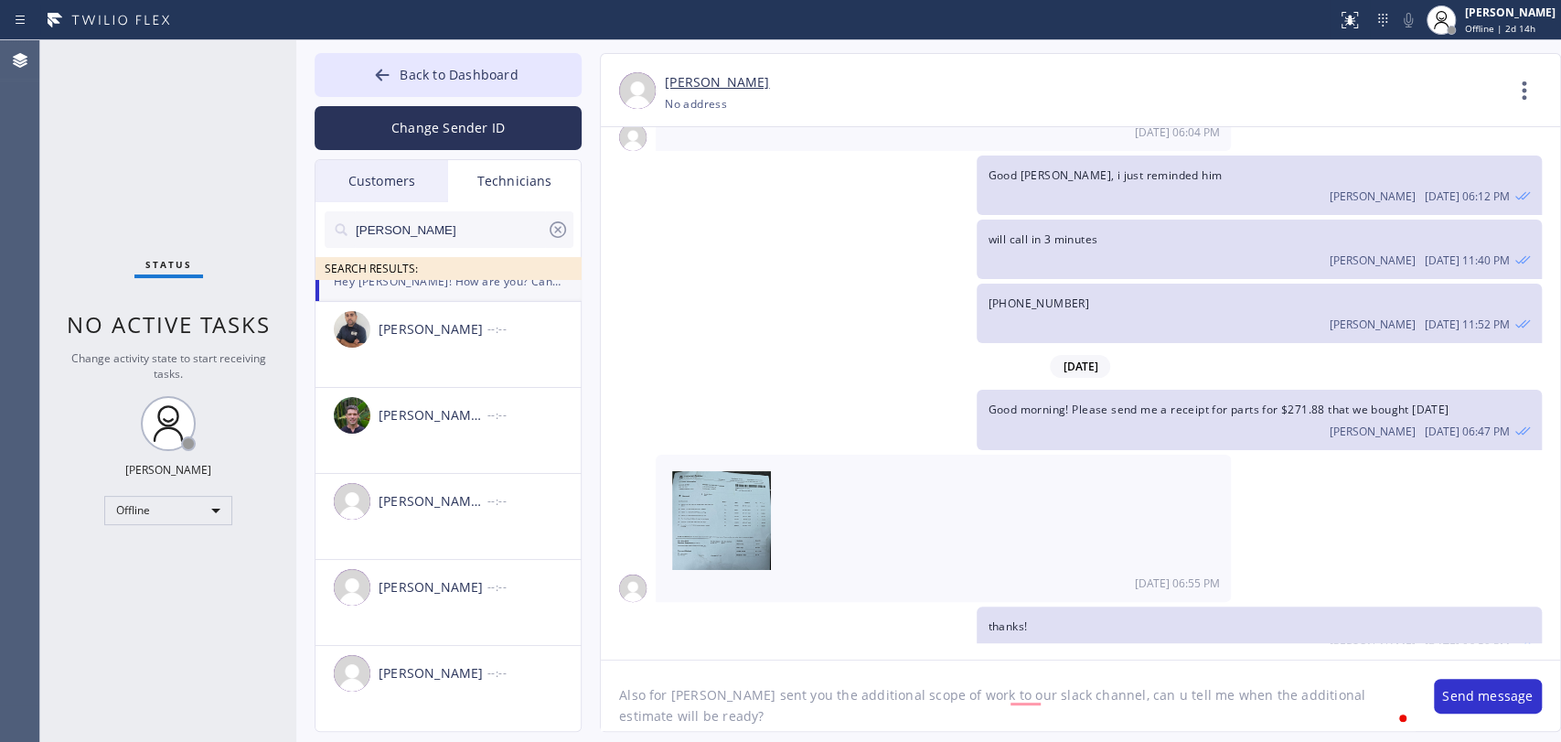
click at [719, 712] on textarea "Also for Adriana - I sent you the additional scope of work to our slack channel…" at bounding box center [1008, 695] width 815 height 70
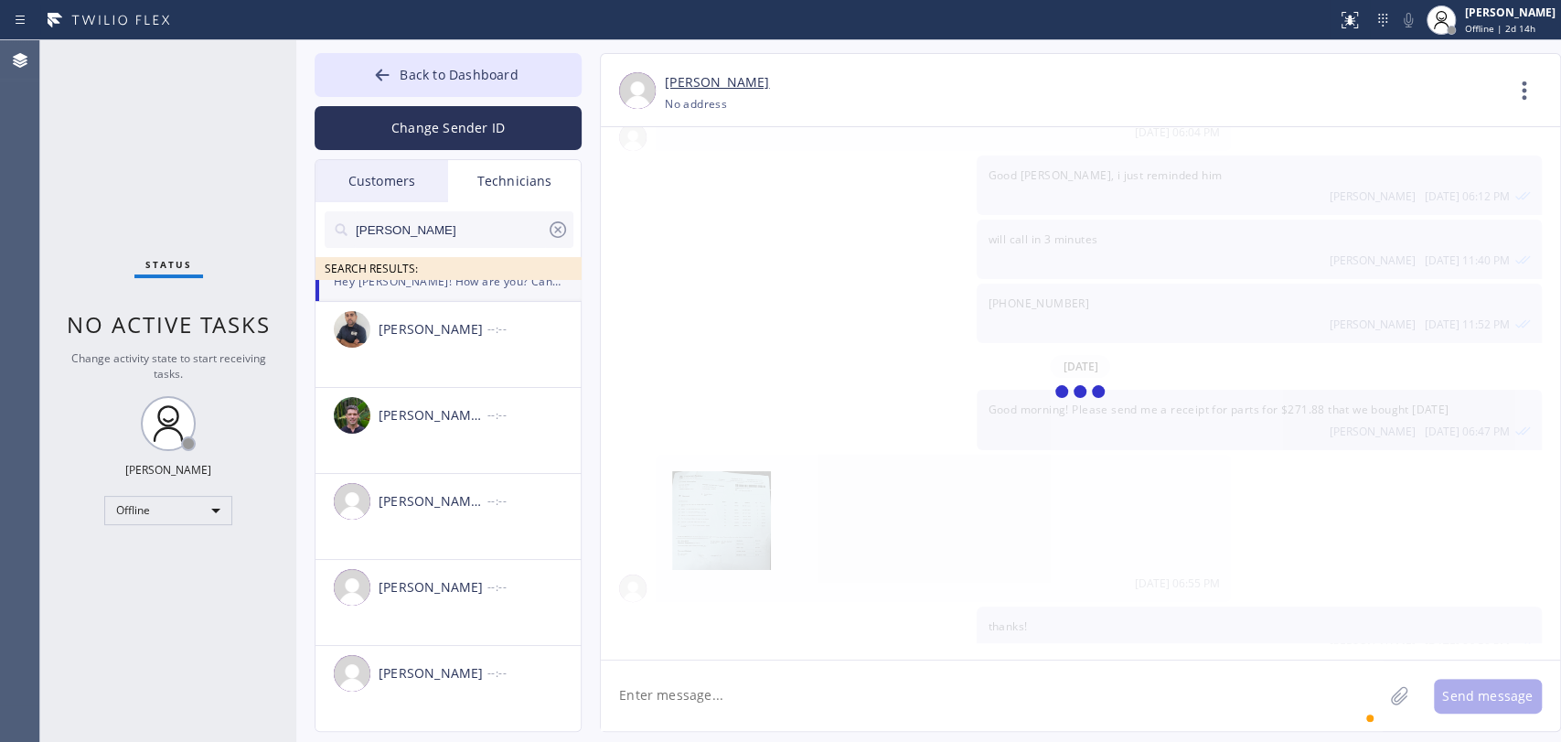
scroll to position [8637, 0]
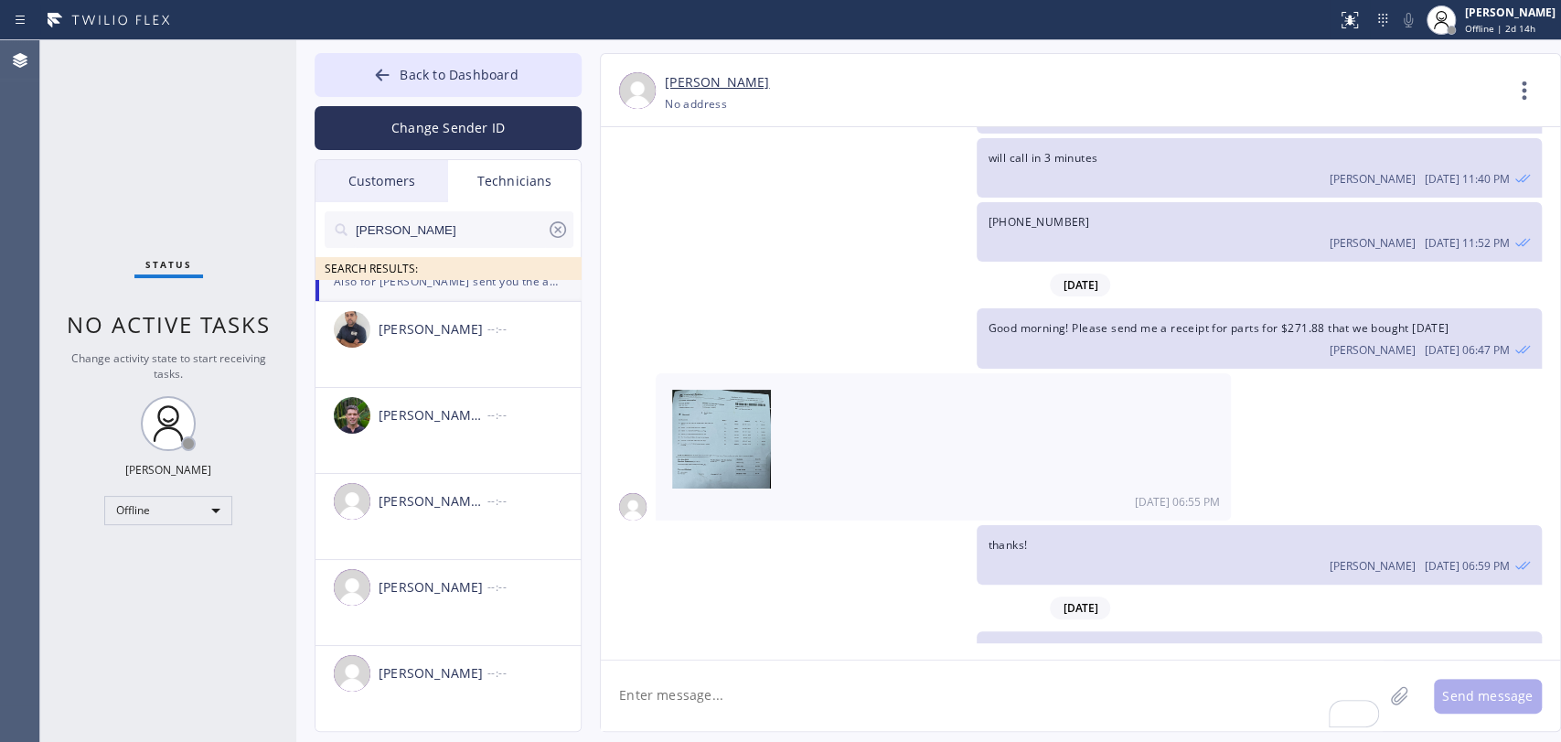
click at [205, 495] on div "Status No active tasks Change activity state to start receiving tasks. Oleksiy …" at bounding box center [168, 391] width 256 height 702
click at [204, 511] on div "Offline" at bounding box center [168, 510] width 128 height 29
click at [174, 552] on li "Available" at bounding box center [167, 556] width 124 height 22
click at [174, 338] on span "No active tasks" at bounding box center [169, 324] width 204 height 30
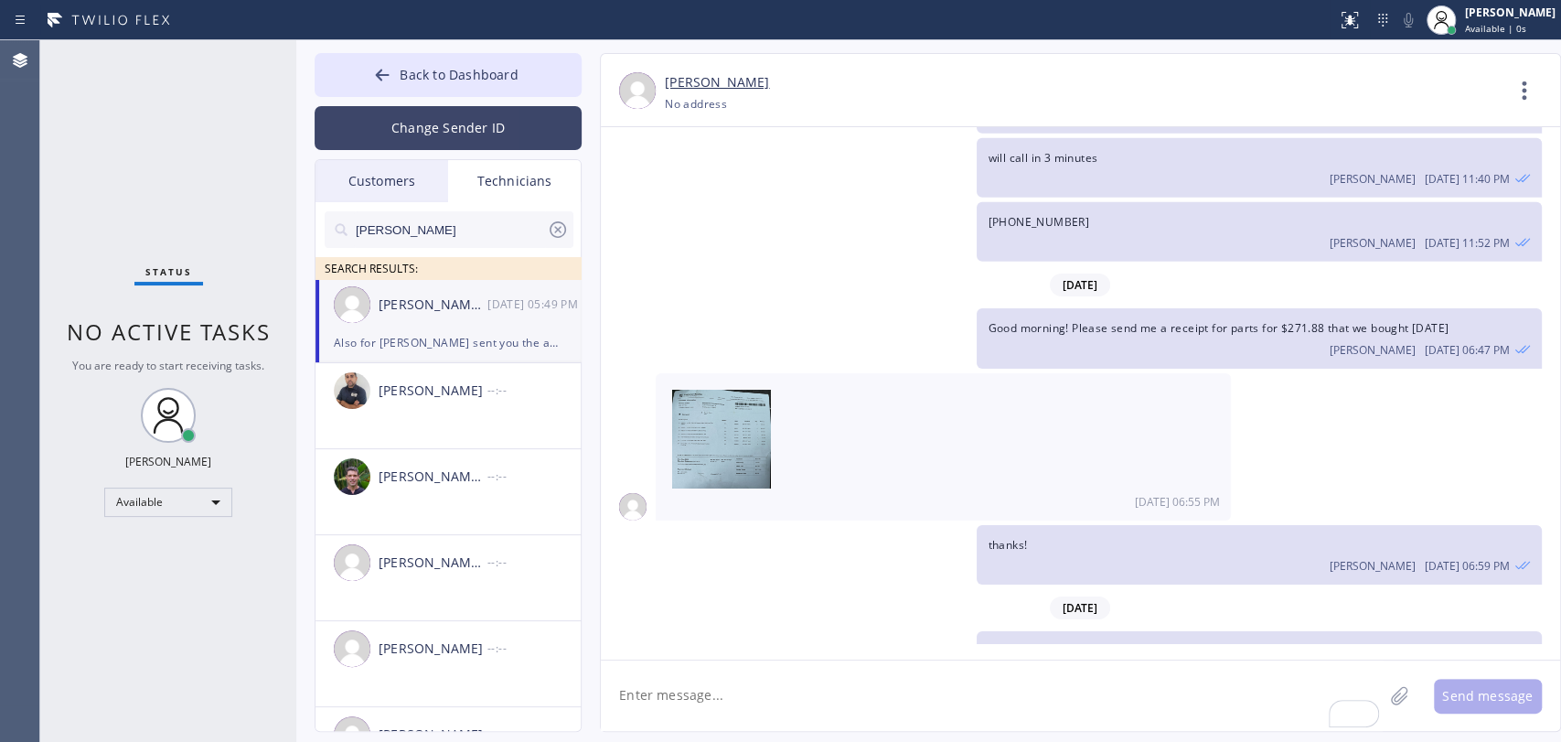
scroll to position [0, 0]
click at [352, 324] on img at bounding box center [352, 307] width 37 height 37
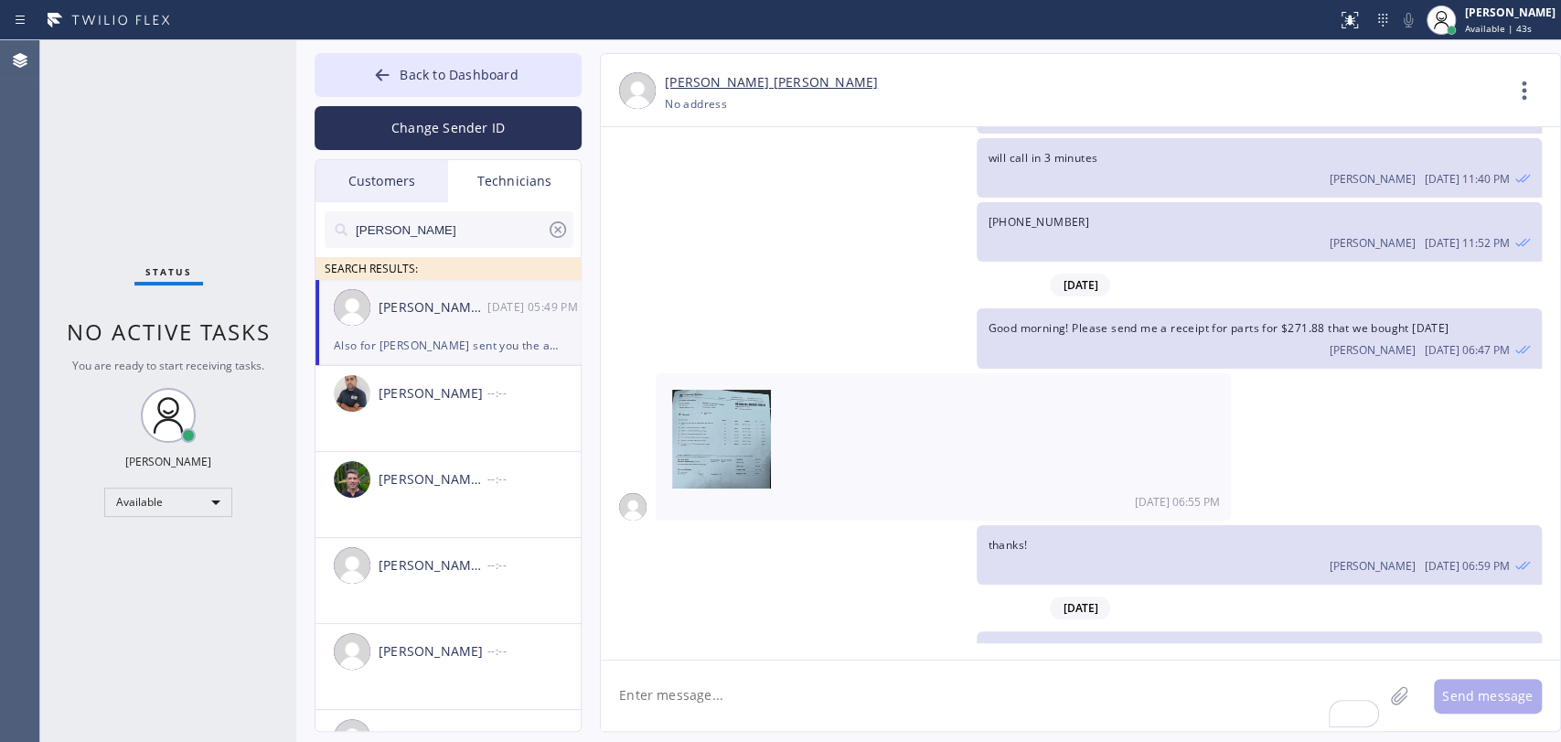
click at [651, 703] on textarea "To enrich screen reader interactions, please activate Accessibility in Grammarl…" at bounding box center [992, 695] width 782 height 70
paste textarea "12-3 | FREE SCF | Water Heater | tank | doesn't stays on | 2009 | 2245 W Golden…"
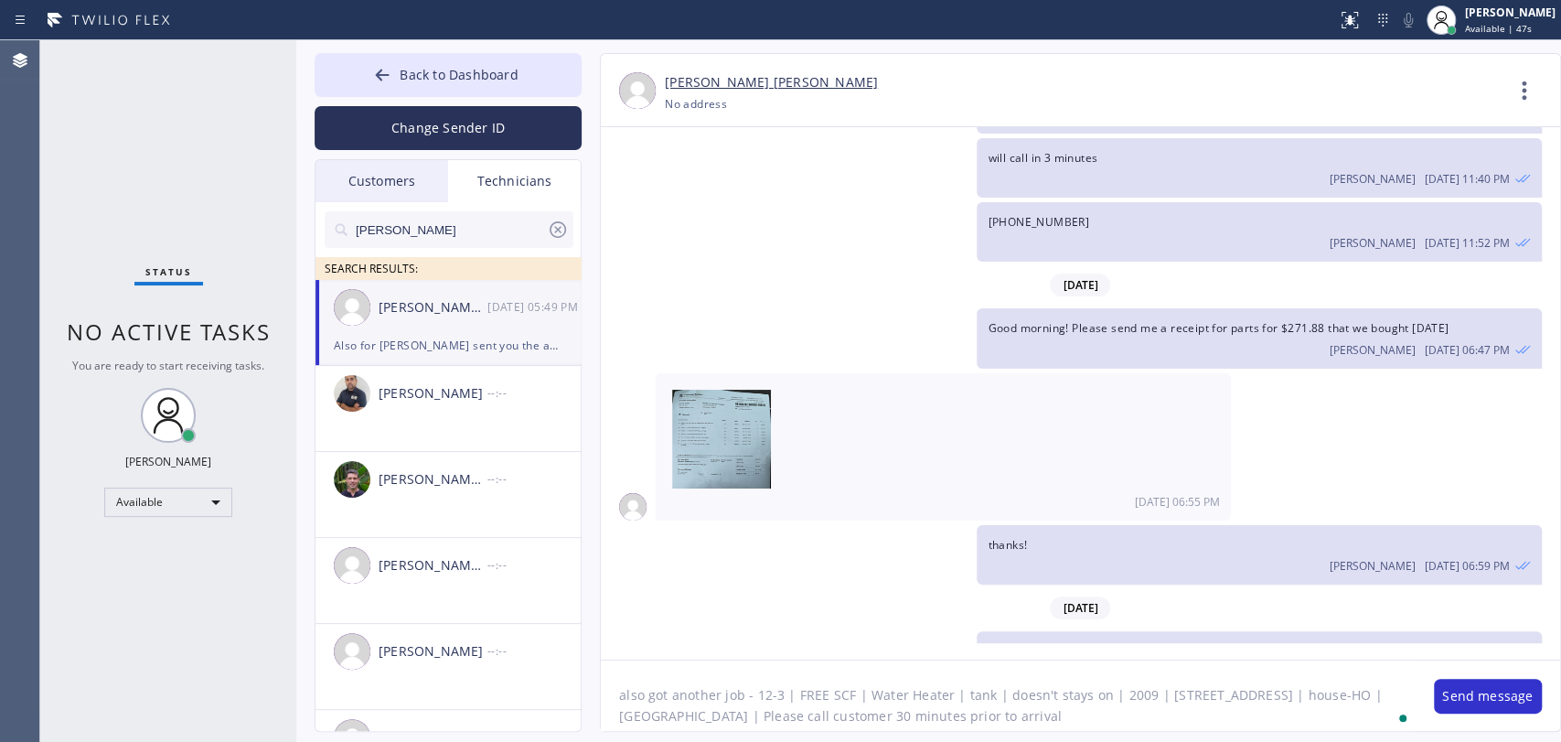
scroll to position [15, 0]
type textarea "also got another job - 12-3 | FREE SCF | Water Heater | tank | doesn't stays on…"
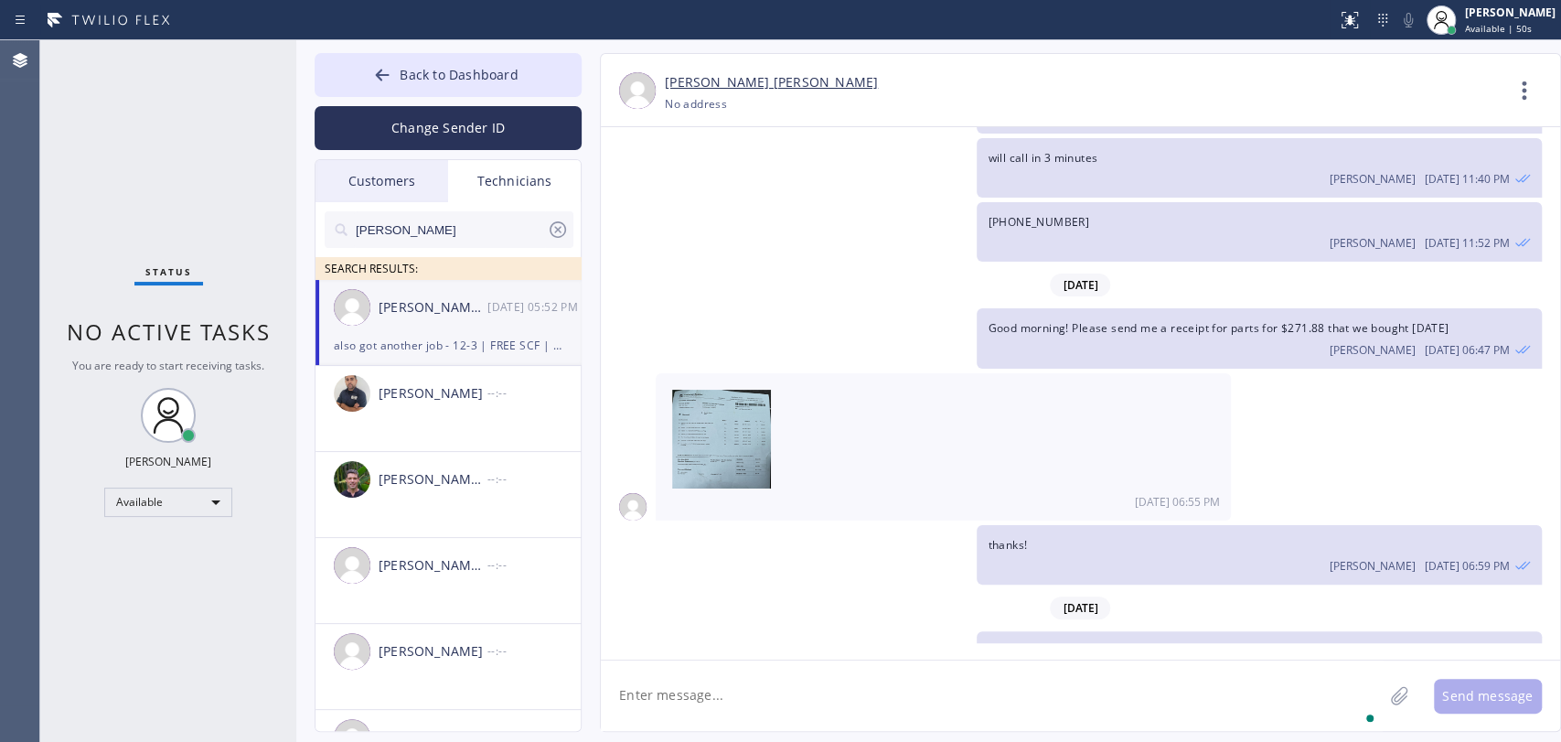
scroll to position [8735, 0]
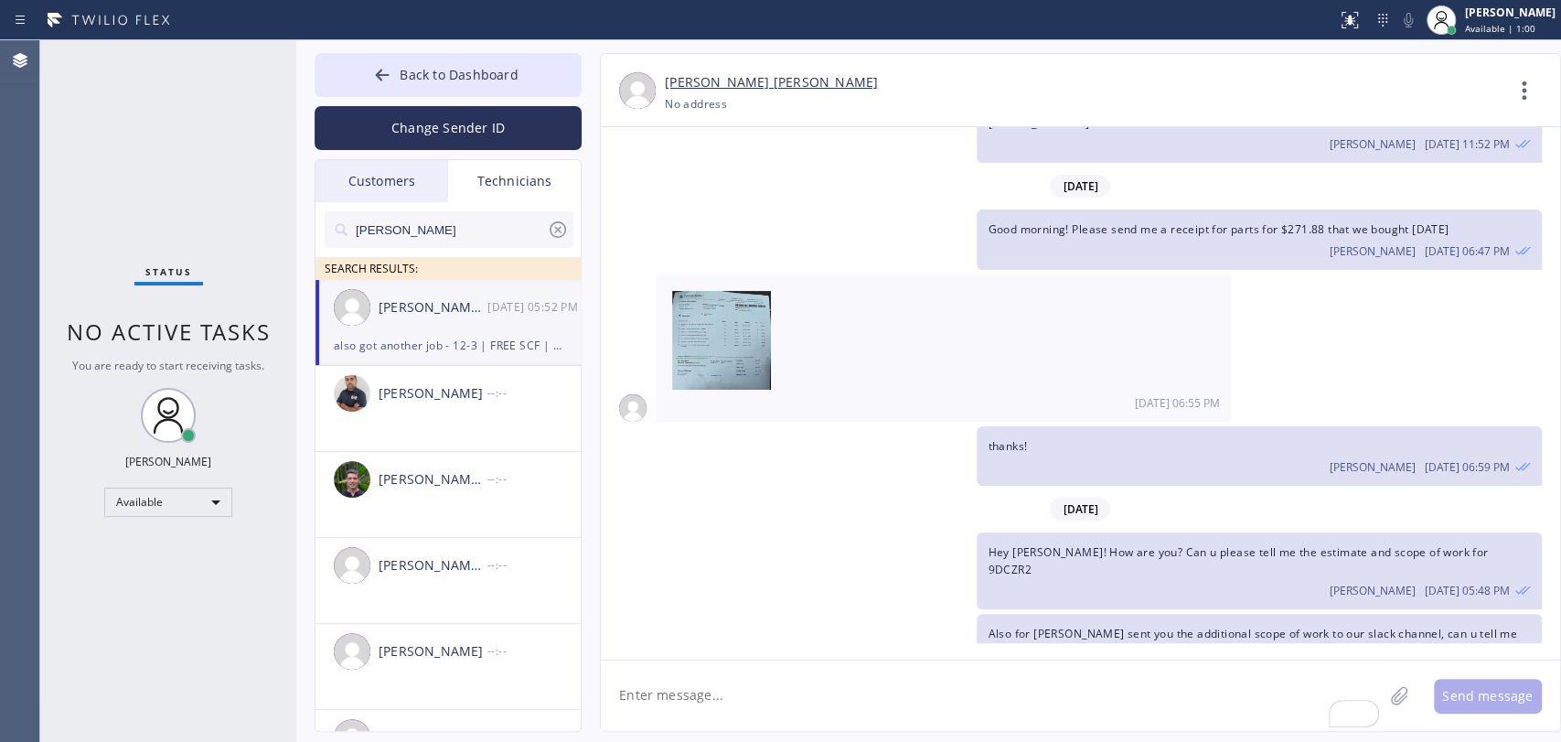
click at [404, 252] on div at bounding box center [449, 259] width 249 height 23
click at [413, 229] on input "Michael" at bounding box center [450, 229] width 193 height 37
type input "Christo"
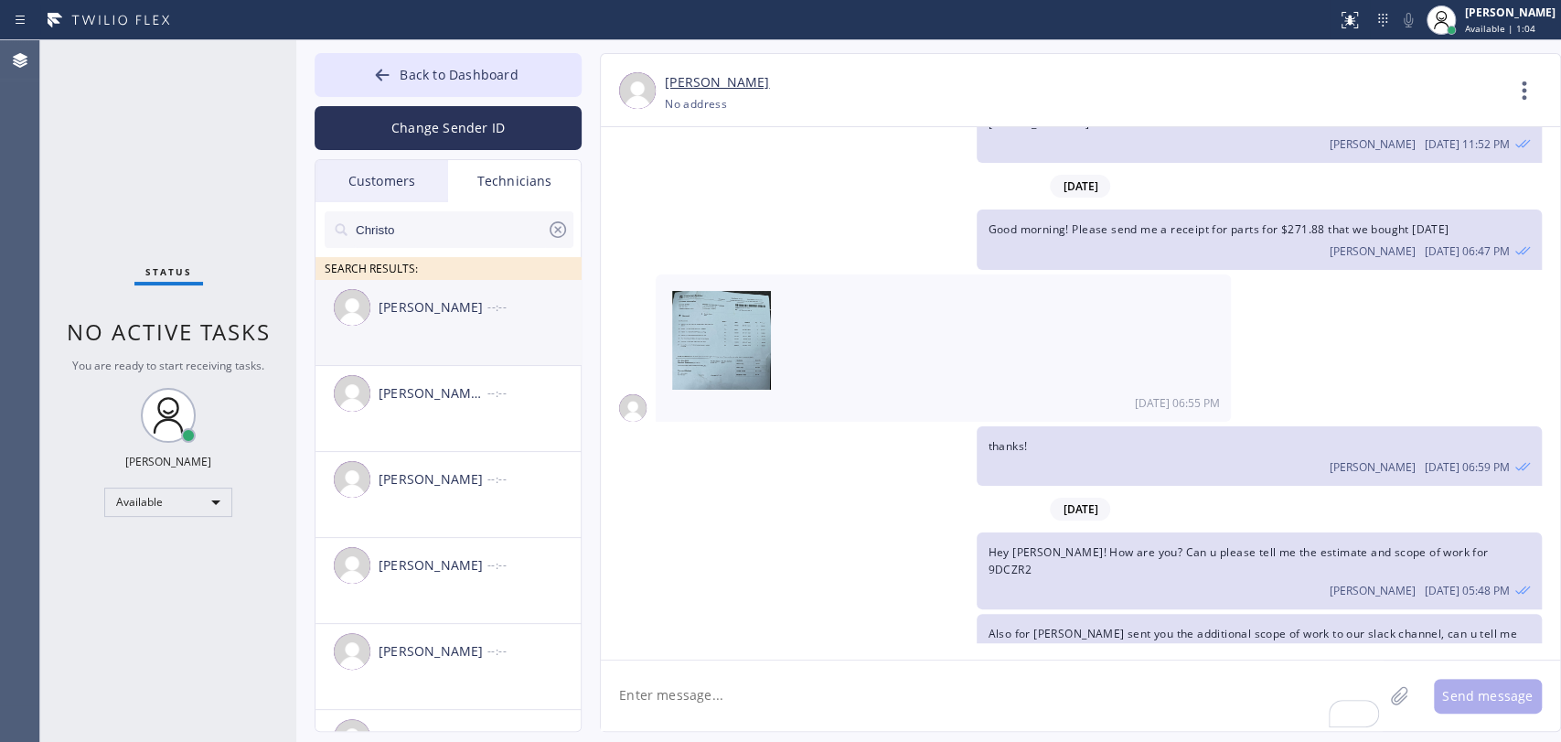
click at [394, 332] on div "Christopher Gonzales --:--" at bounding box center [449, 307] width 267 height 55
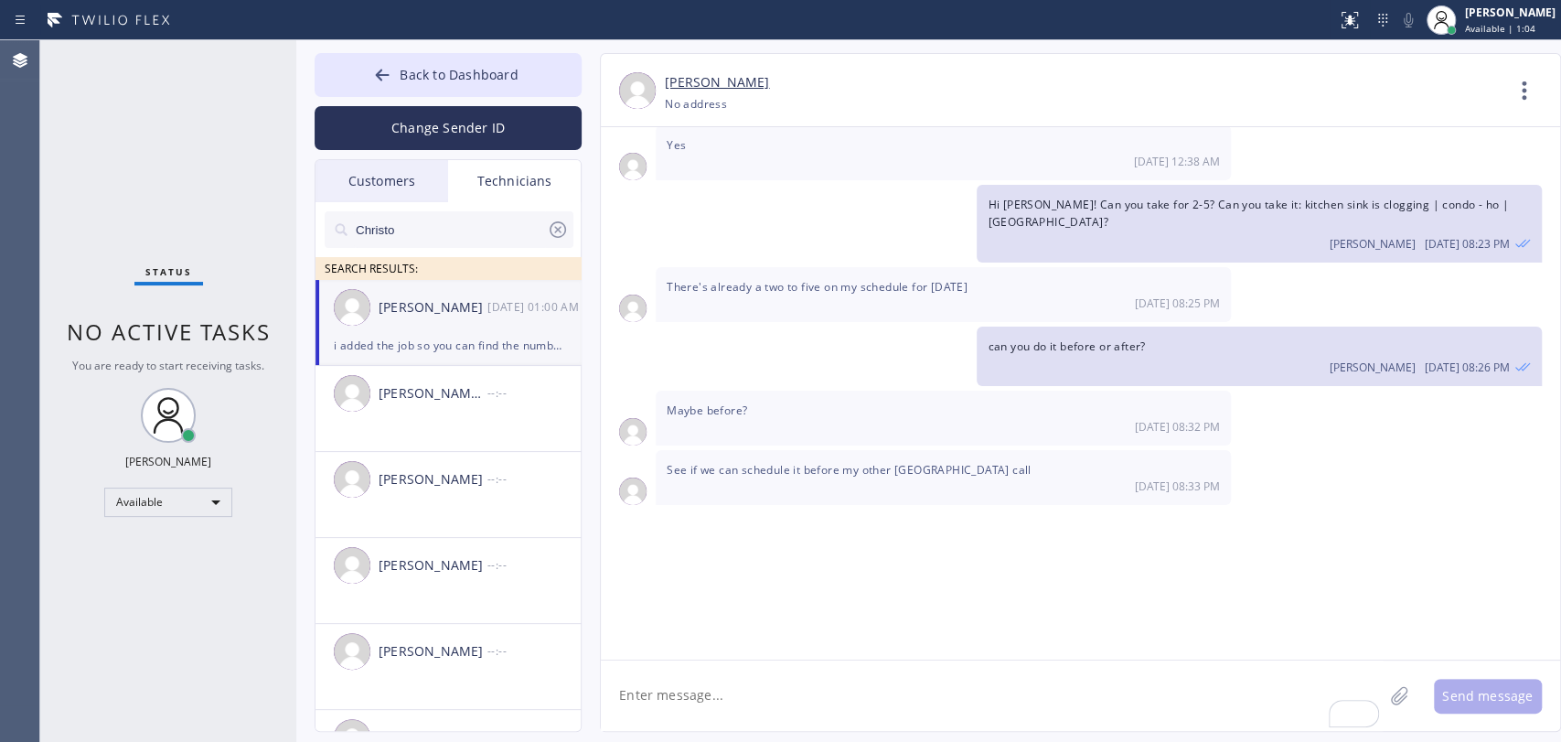
scroll to position [20488, 0]
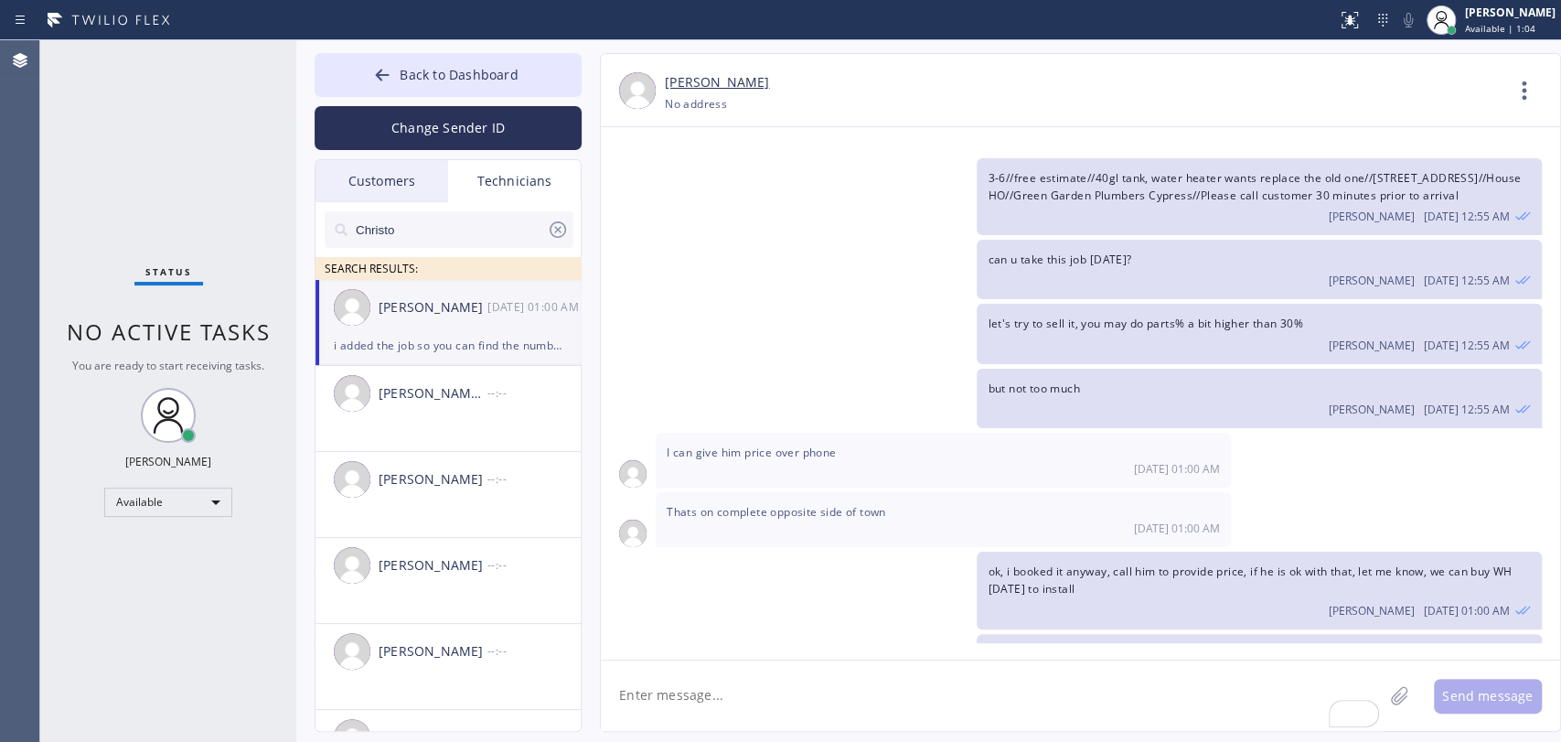
click at [642, 700] on textarea "To enrich screen reader interactions, please activate Accessibility in Grammarl…" at bounding box center [992, 695] width 782 height 70
paste textarea "12-3 | FREE SCF | Water Heater | tank | doesn't stays on | 2009 | 2245 W Golden…"
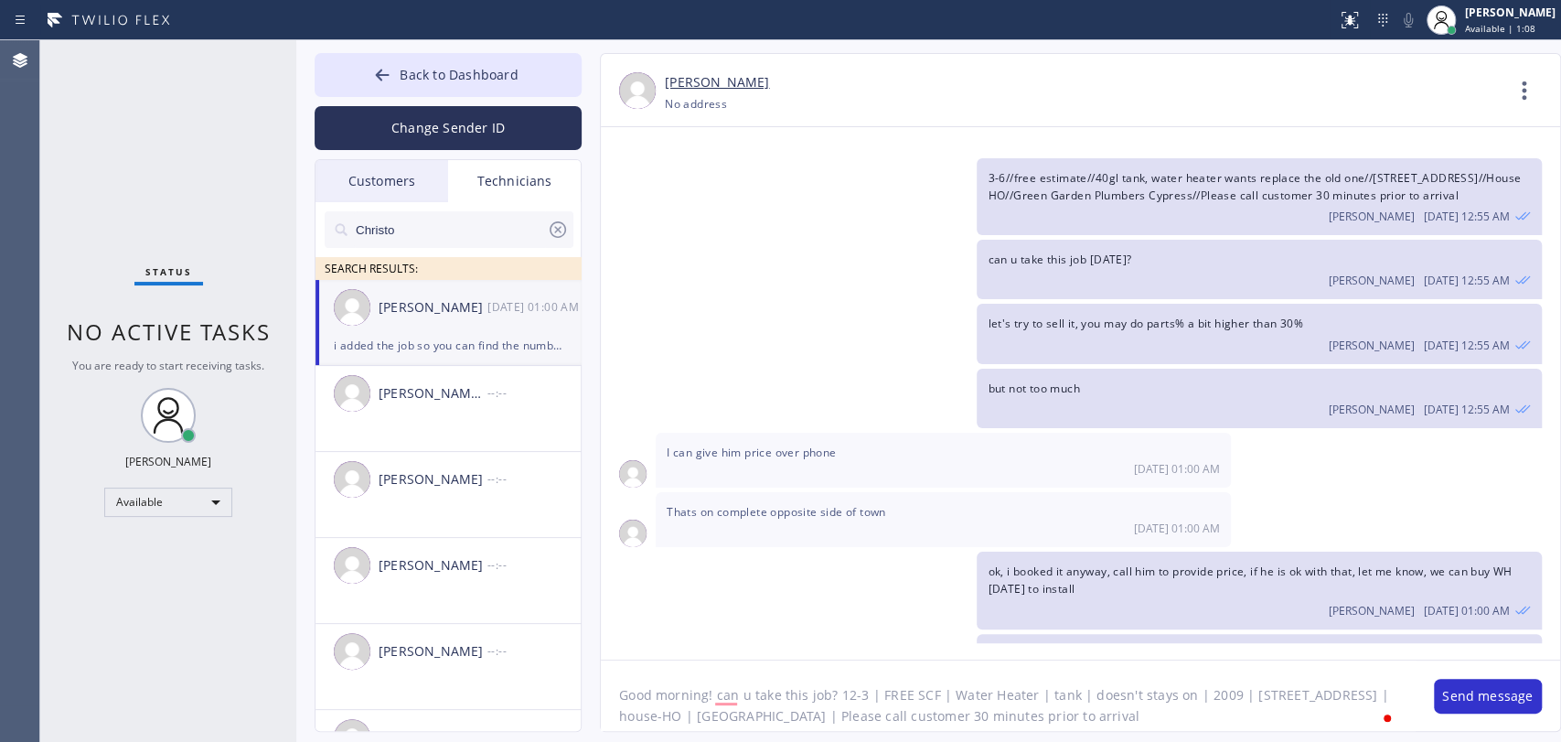
scroll to position [15, 0]
type textarea "Good morning! can u take this job? 12-3 | FREE SCF | Water Heater | tank | does…"
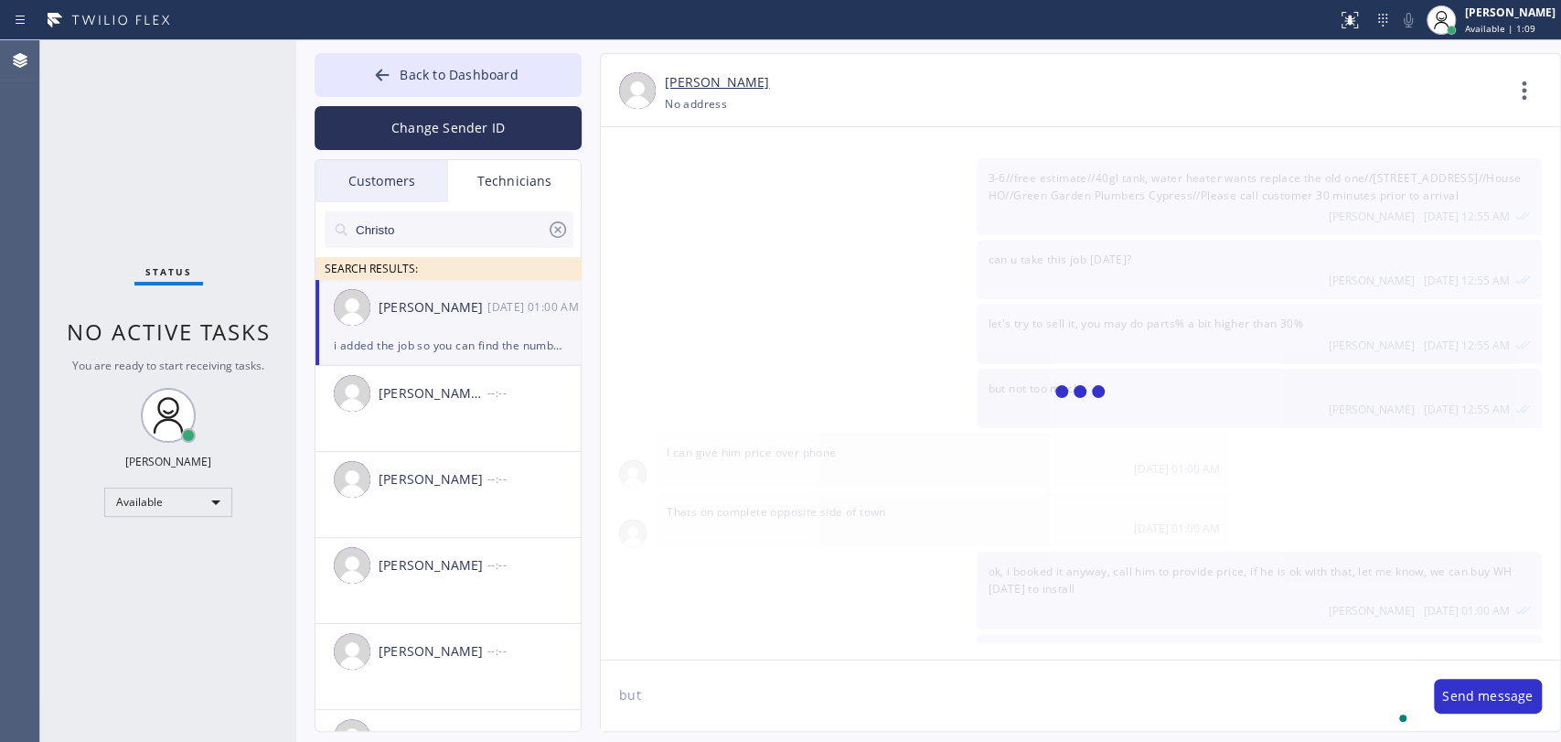
scroll to position [20627, 0]
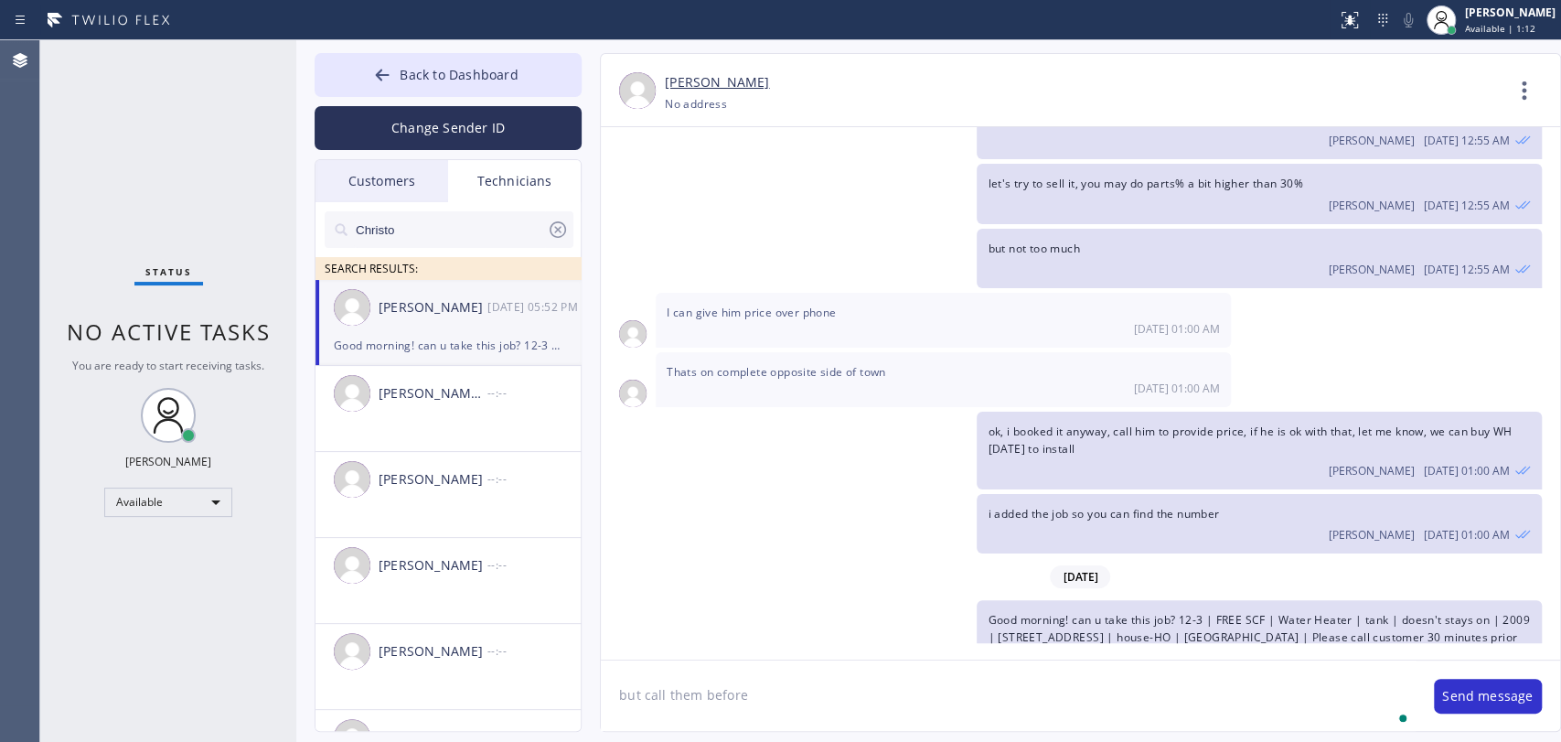
type textarea "but call them before"
drag, startPoint x: 548, startPoint y: 234, endPoint x: 610, endPoint y: 244, distance: 63.0
click at [549, 234] on icon at bounding box center [558, 230] width 22 height 22
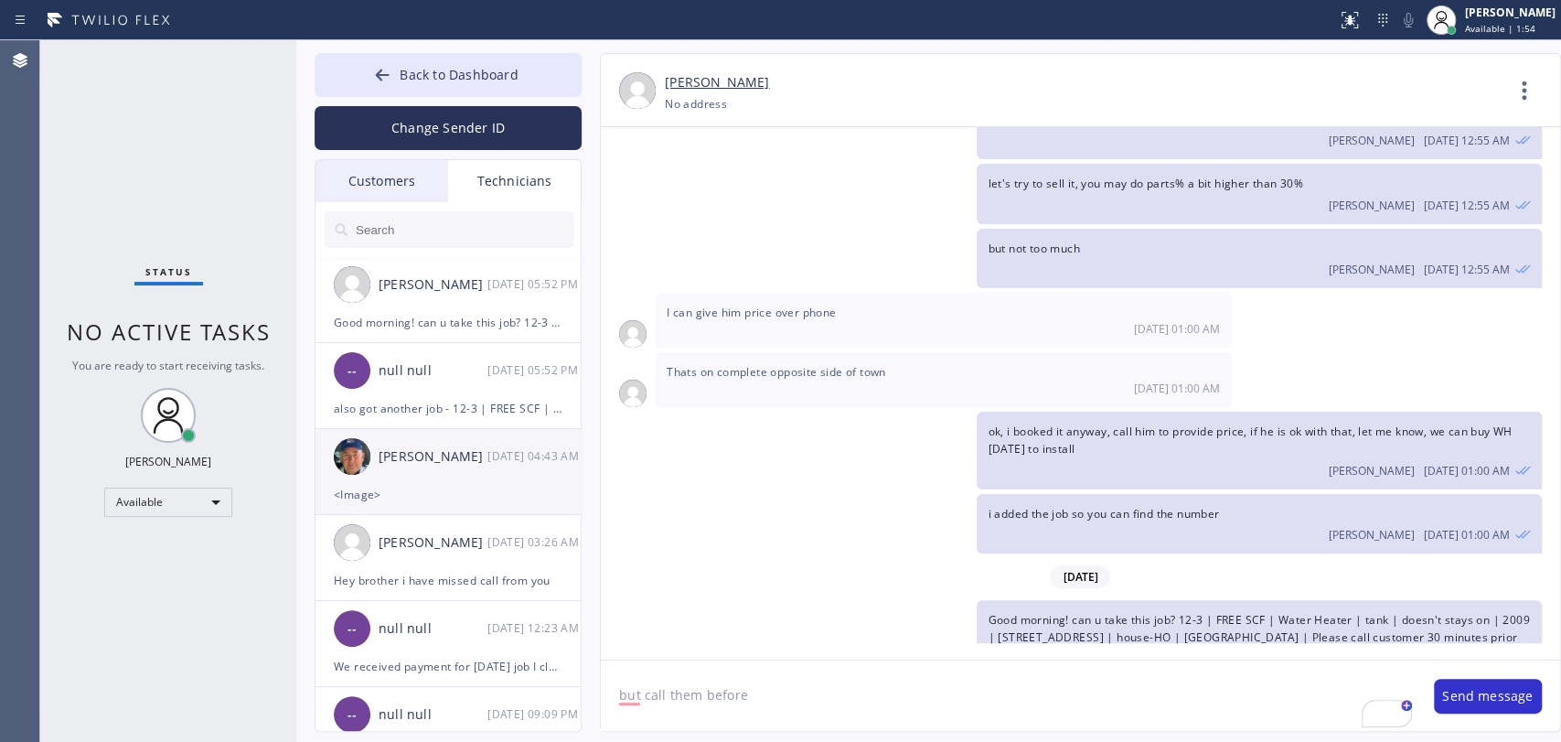
click at [407, 463] on div "[PERSON_NAME]" at bounding box center [433, 456] width 109 height 21
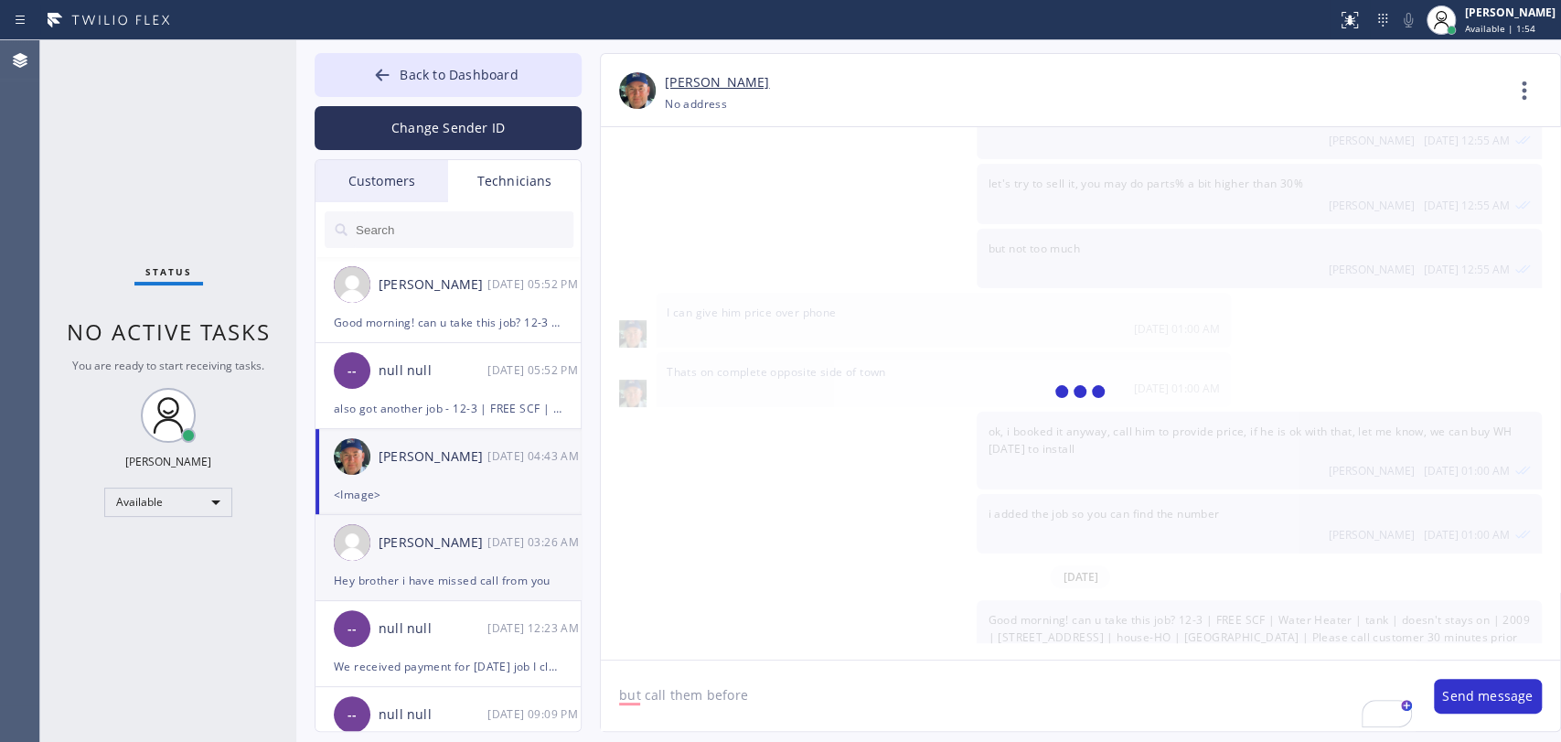
click at [408, 527] on div "Roy Martin Navarrette 08/16 03:26 AM" at bounding box center [449, 542] width 267 height 55
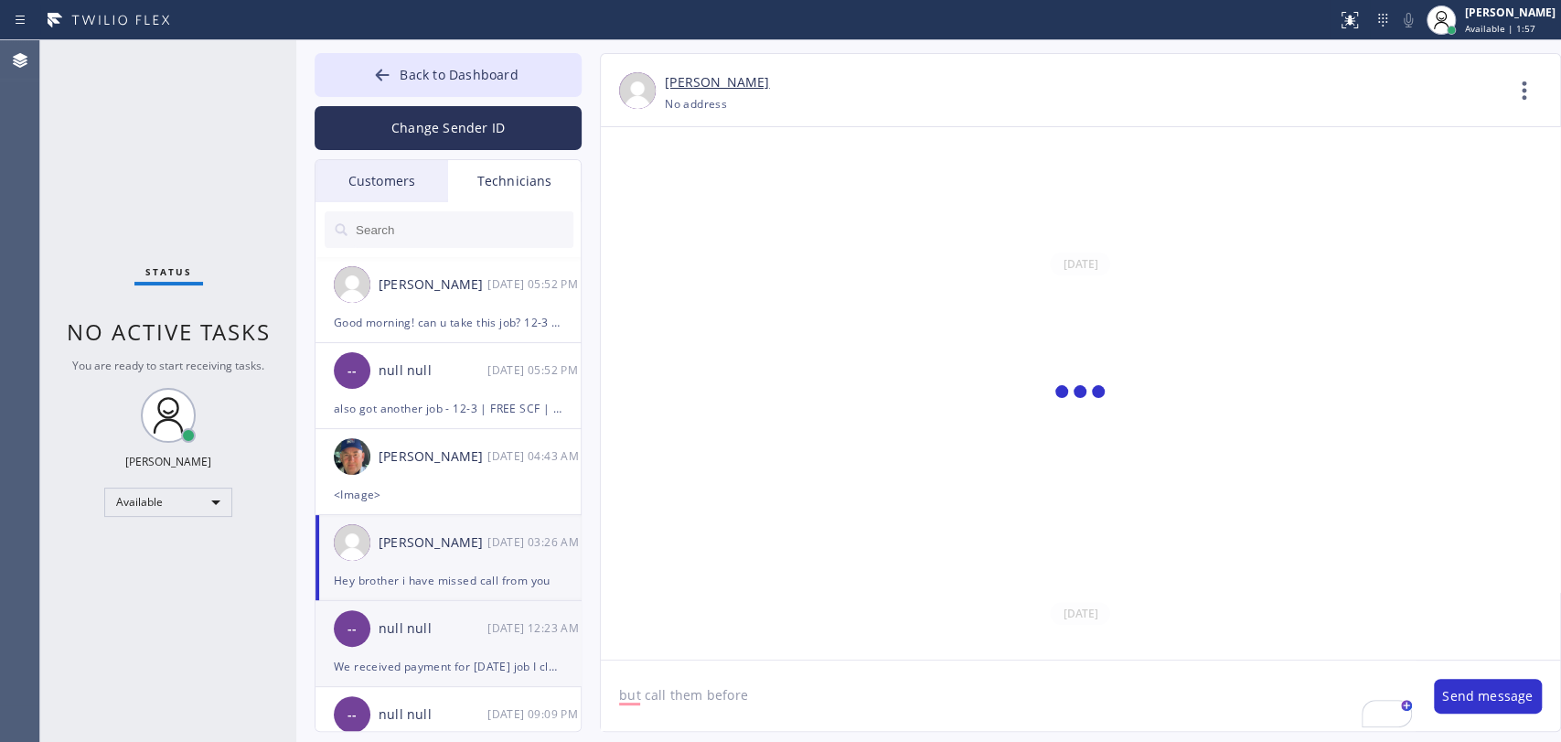
click at [397, 646] on div "-- null null 08/16 12:23 AM" at bounding box center [449, 628] width 267 height 55
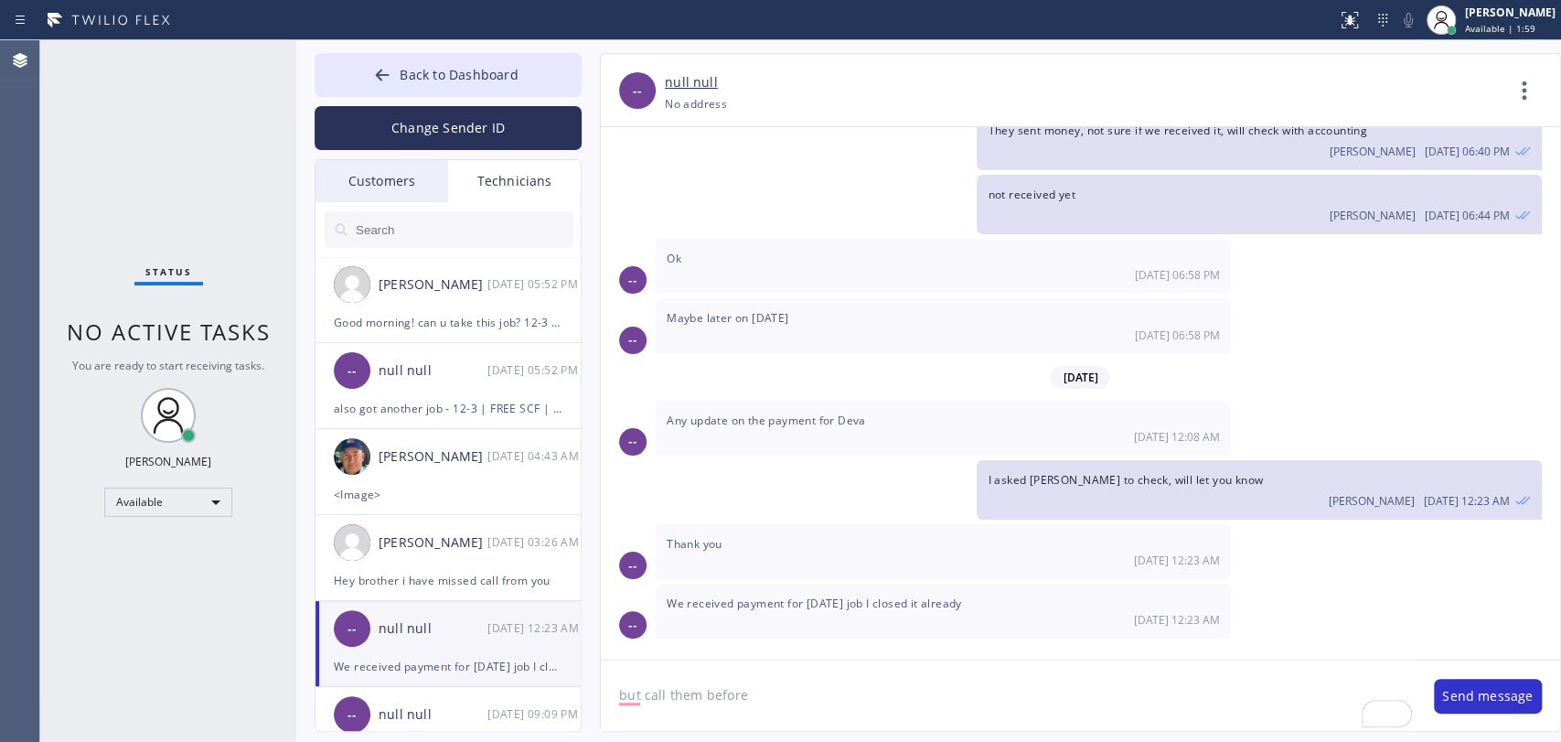
scroll to position [7420, 0]
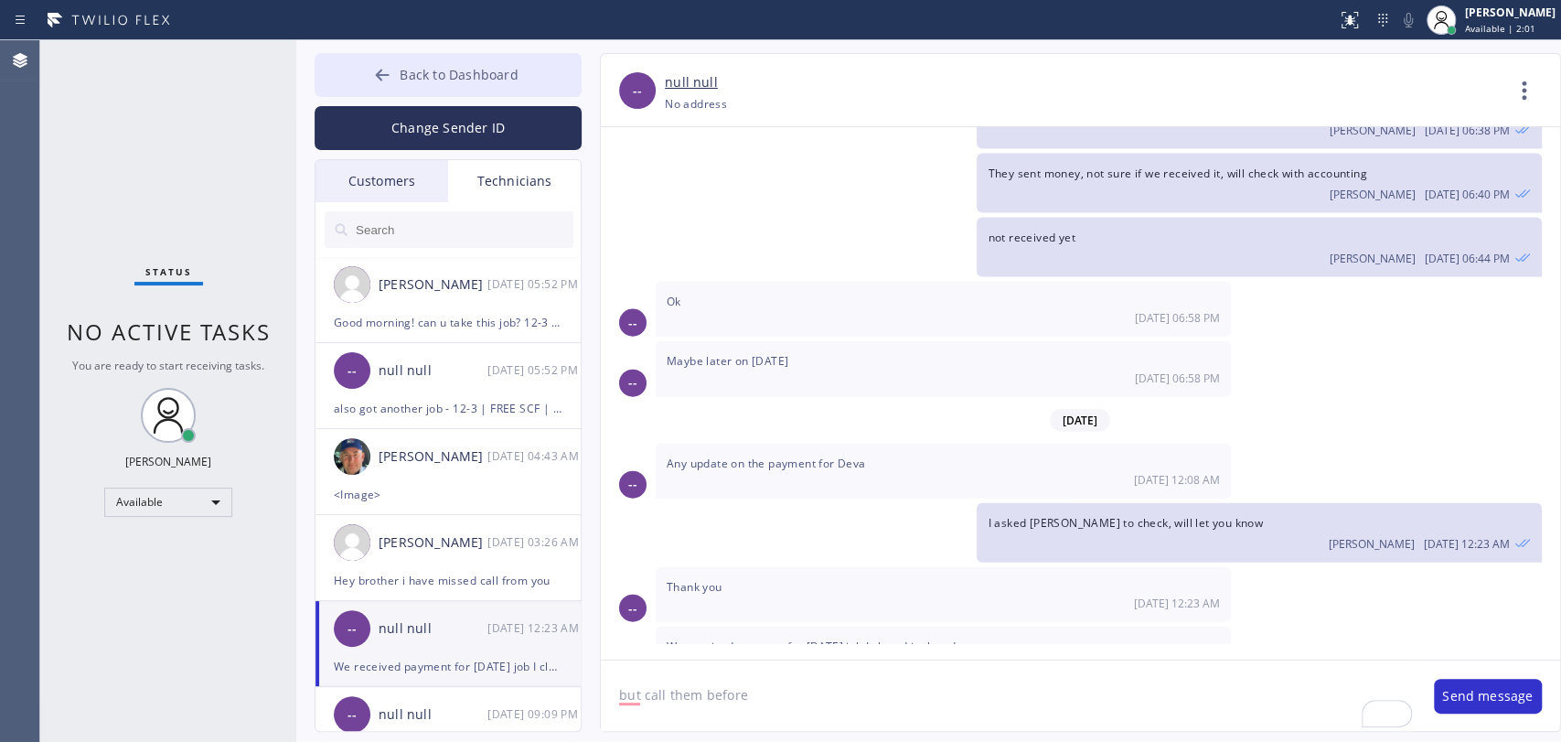
click at [442, 83] on button "Back to Dashboard" at bounding box center [448, 75] width 267 height 44
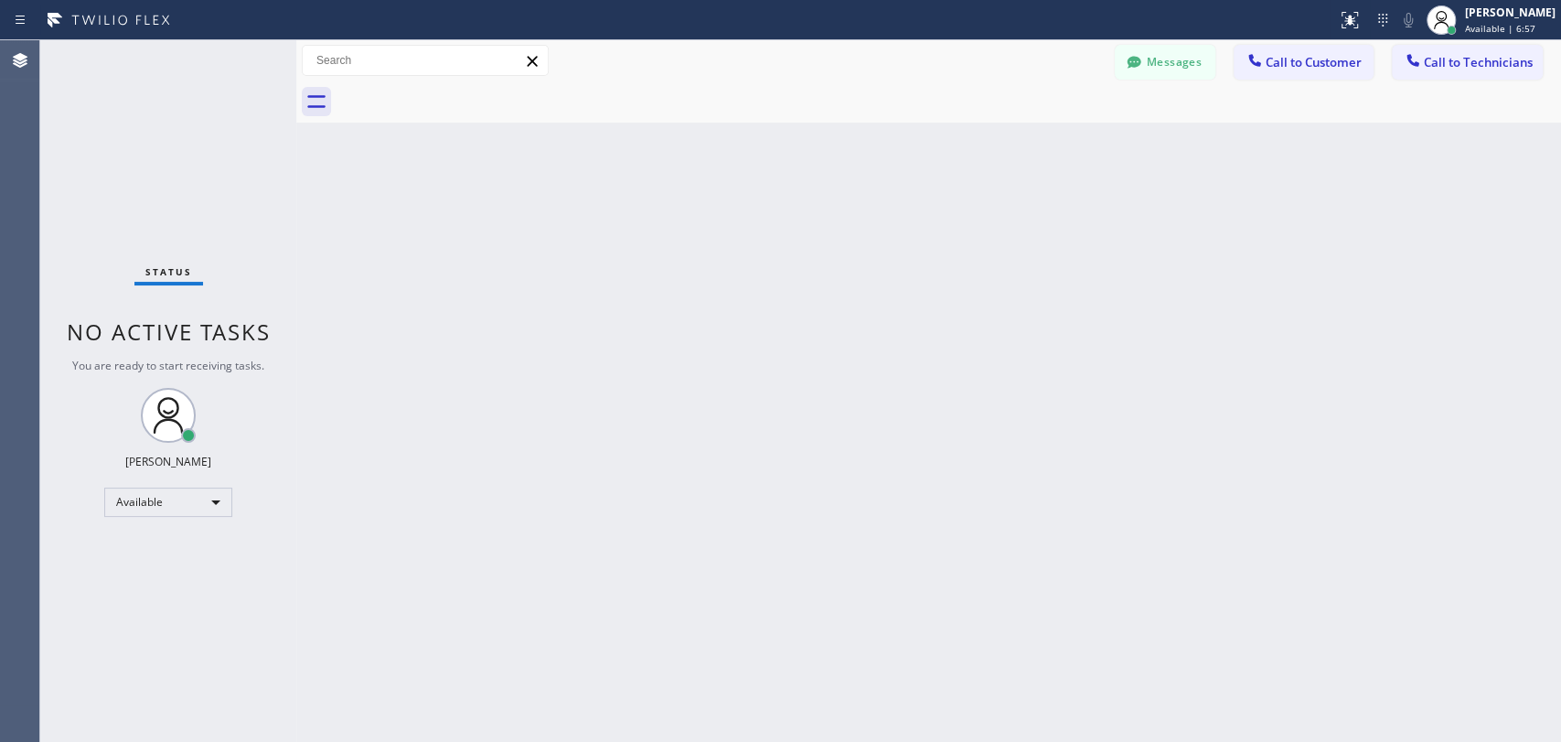
click at [1136, 64] on icon at bounding box center [1134, 62] width 18 height 18
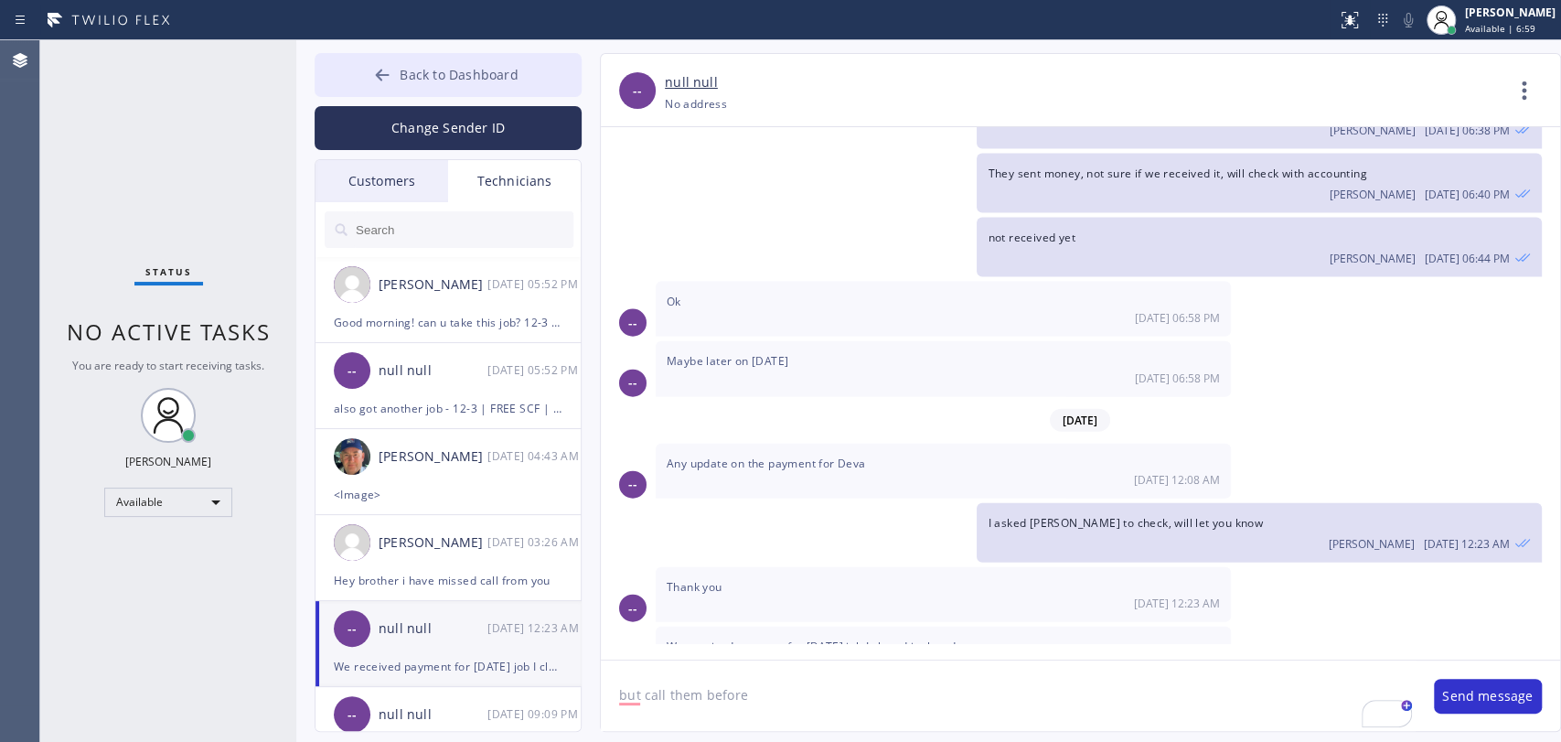
click at [402, 78] on span "Back to Dashboard" at bounding box center [459, 74] width 118 height 17
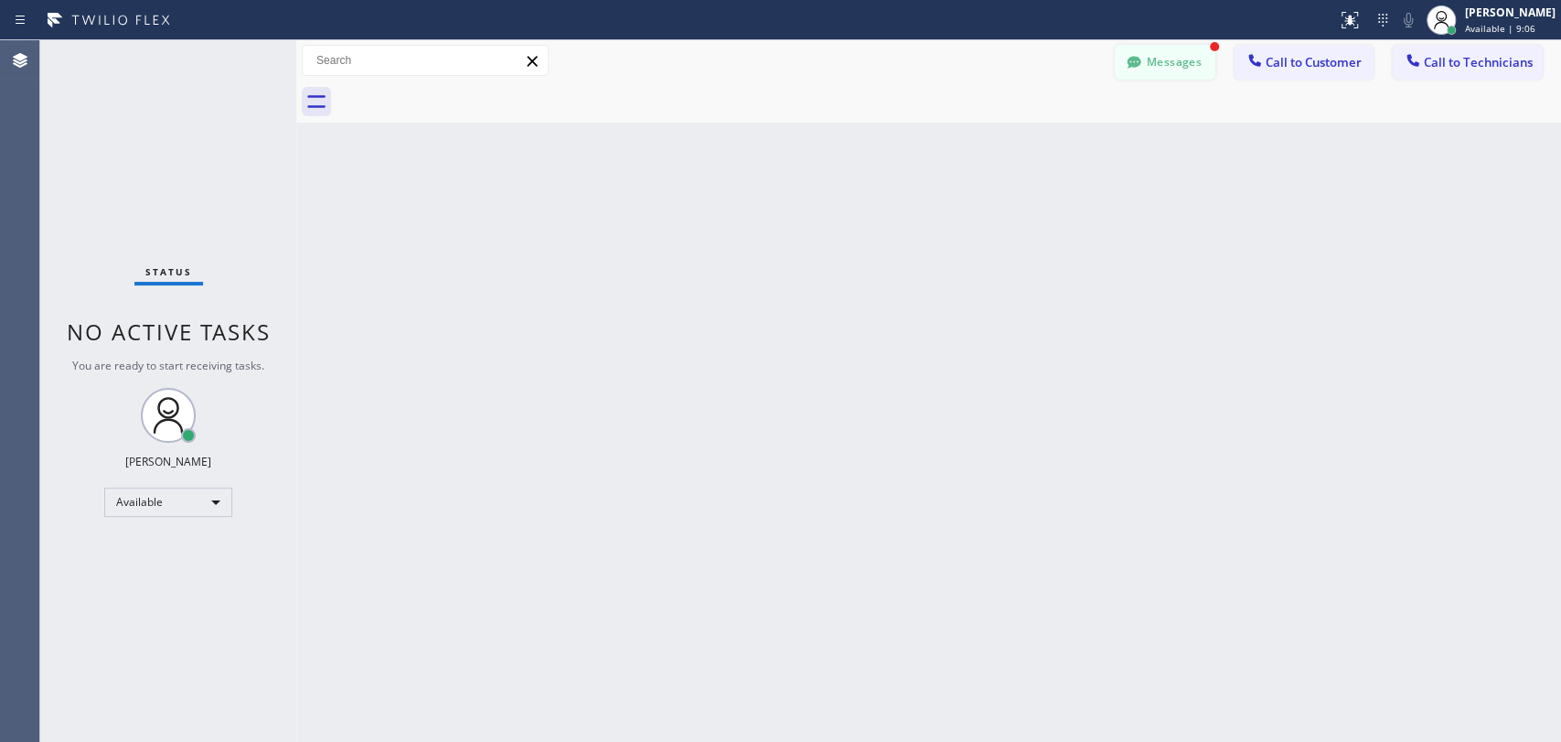
click at [1158, 55] on button "Messages" at bounding box center [1165, 62] width 101 height 35
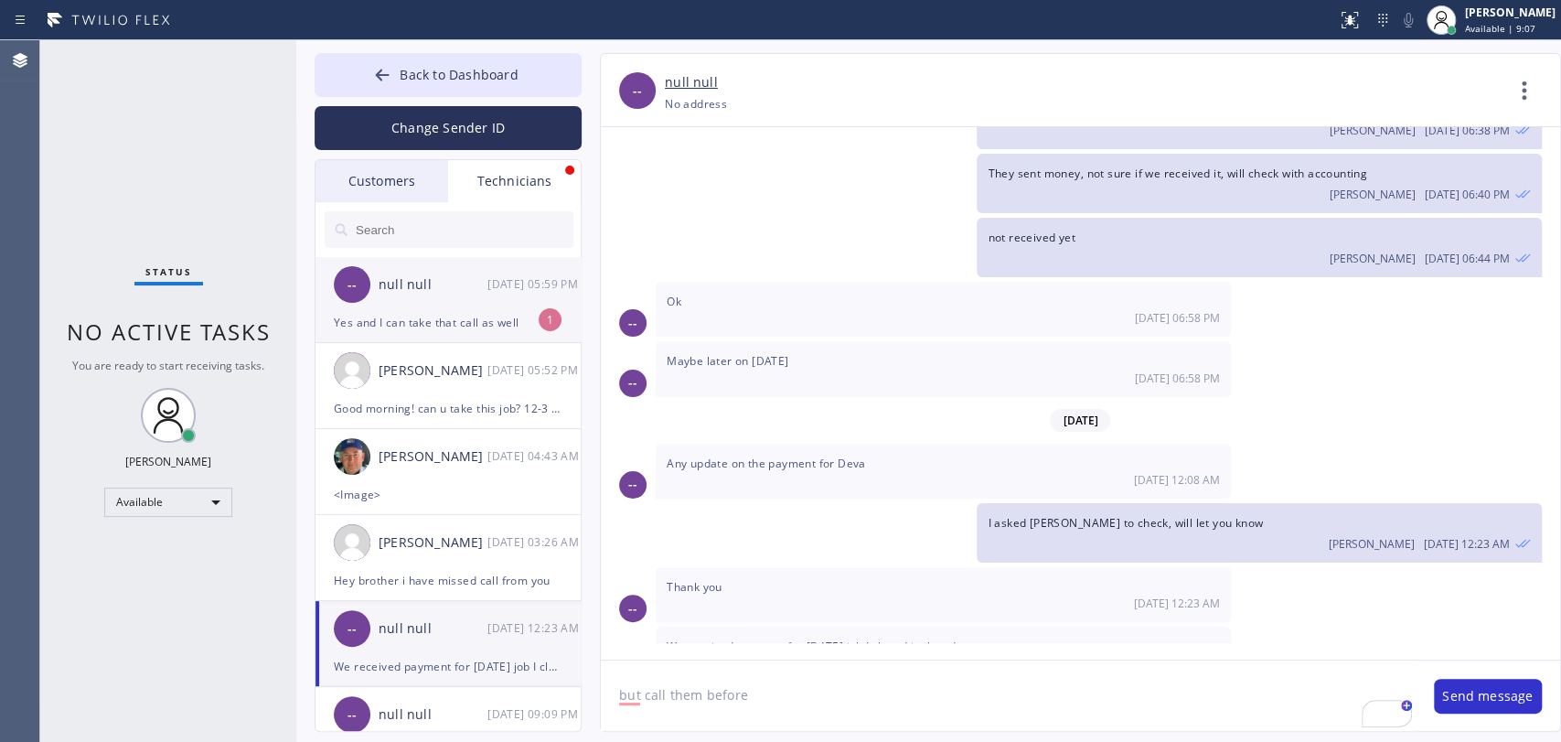
click at [499, 291] on div "08/18 05:59 PM" at bounding box center [535, 283] width 95 height 21
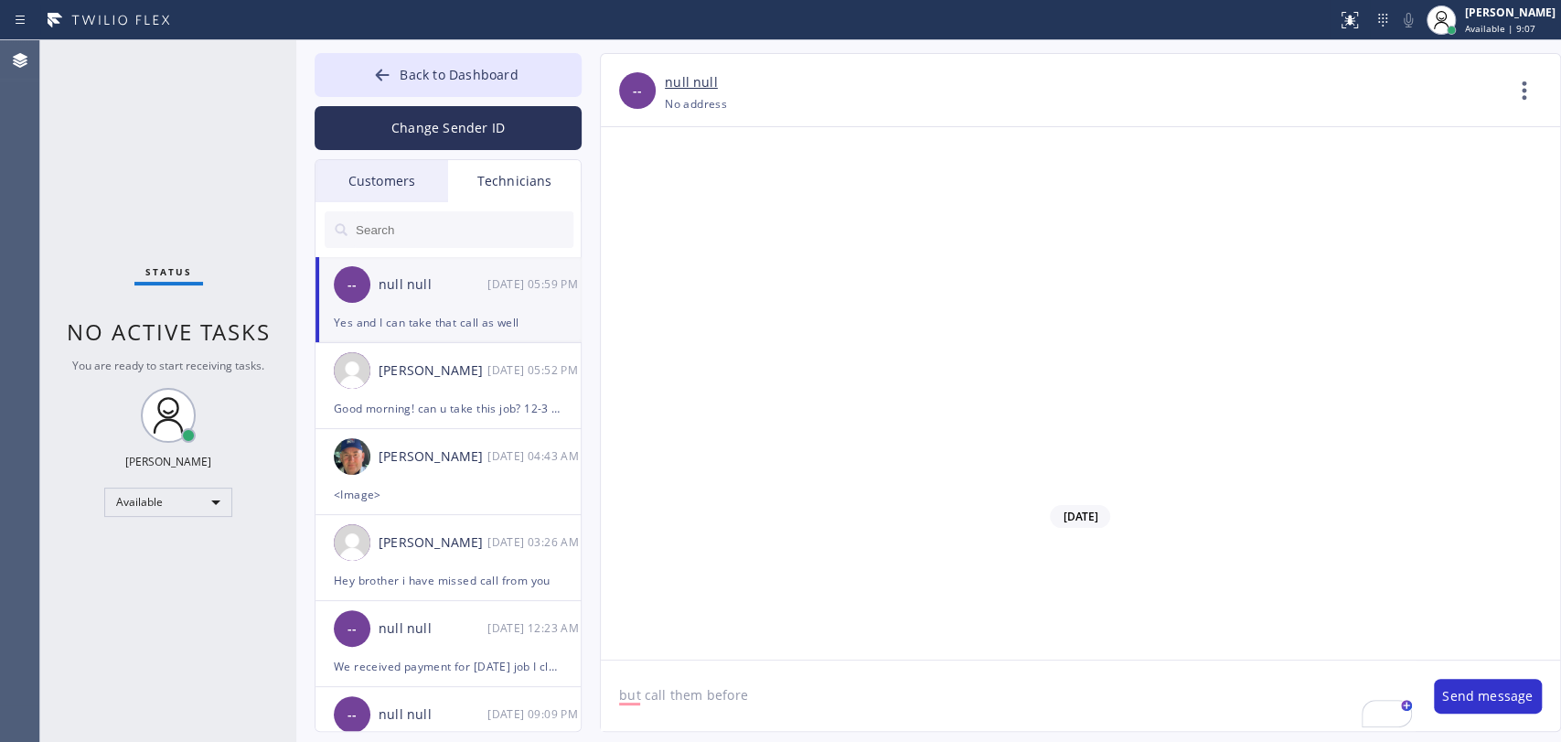
scroll to position [8795, 0]
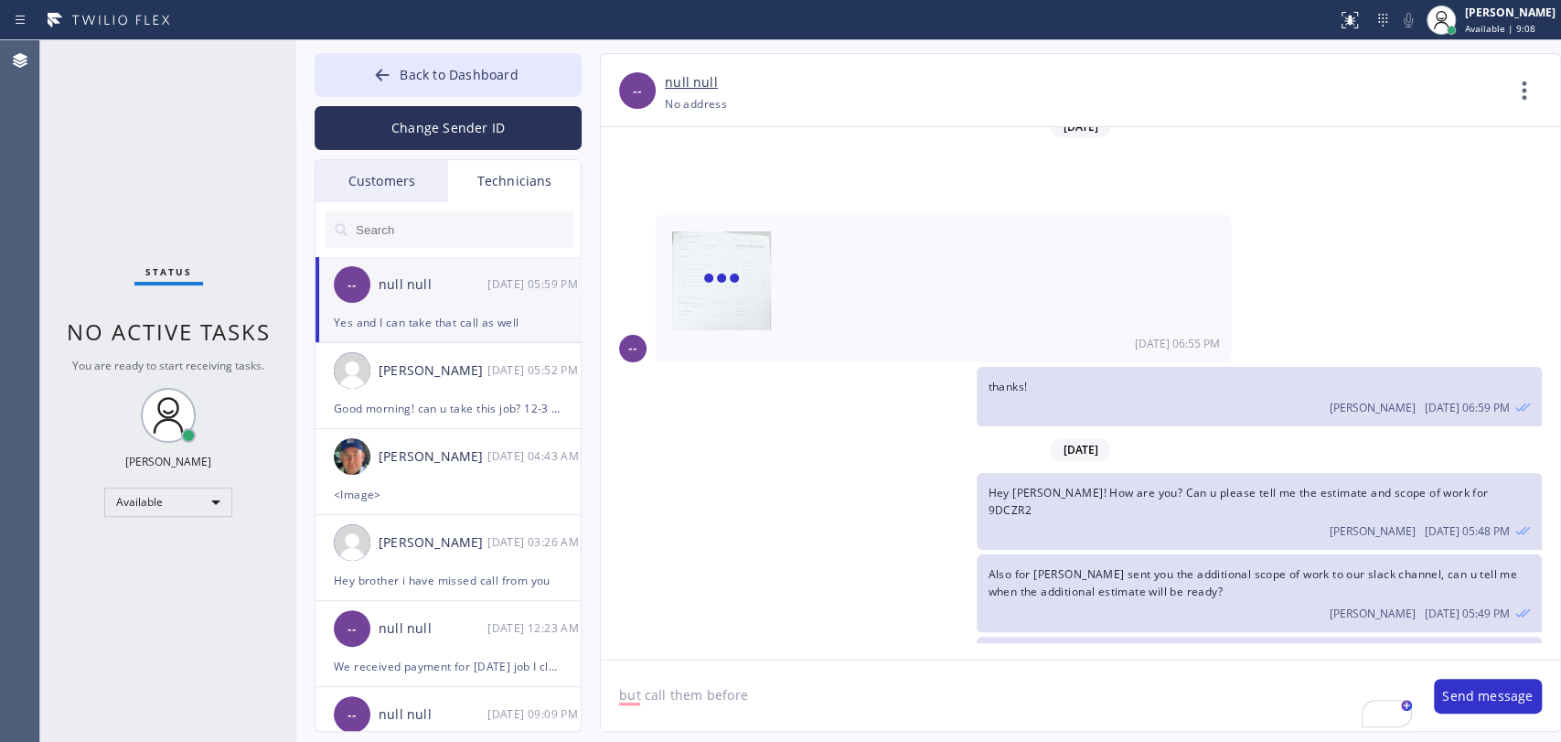
click at [756, 713] on textarea "but call them before" at bounding box center [1008, 695] width 815 height 70
click at [756, 707] on textarea "but call them before" at bounding box center [1008, 695] width 815 height 70
click at [746, 692] on textarea "but call them before" at bounding box center [1008, 695] width 815 height 70
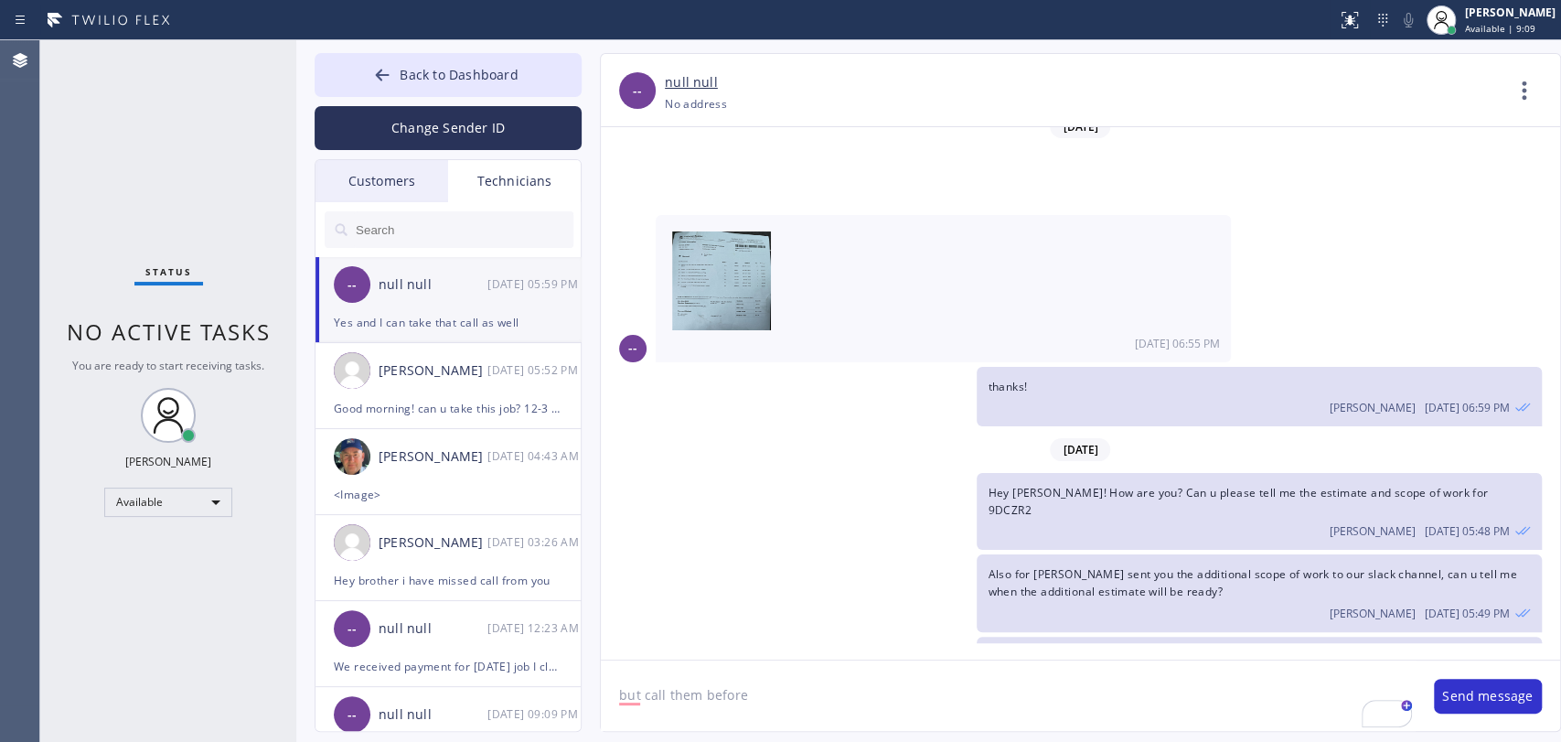
click at [746, 692] on textarea "but call them before" at bounding box center [1008, 695] width 815 height 70
click at [745, 692] on textarea "but call them before" at bounding box center [1008, 695] width 815 height 70
click at [798, 691] on textarea "To enrich screen reader interactions, please activate Accessibility in Grammarl…" at bounding box center [992, 695] width 782 height 70
type textarea "W"
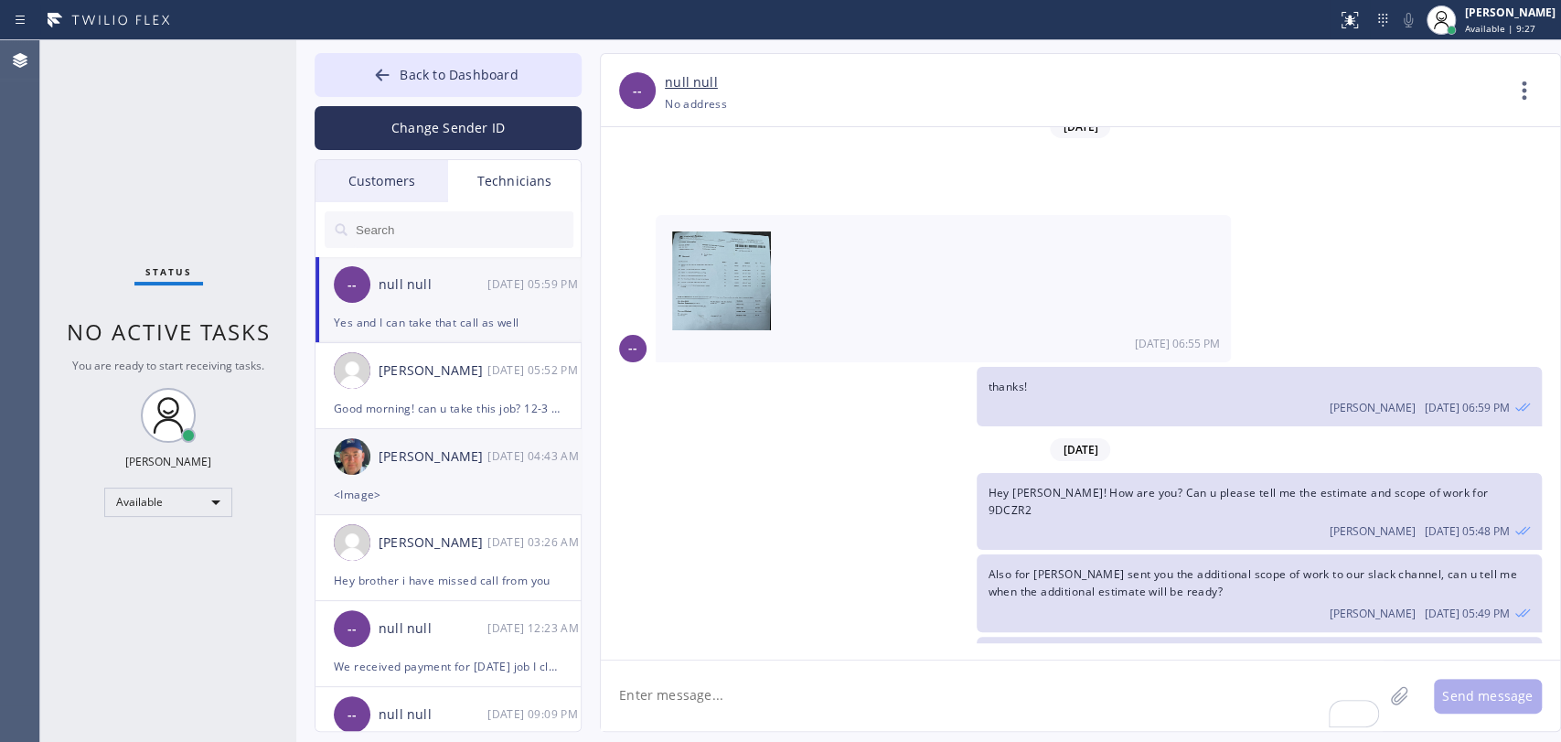
click at [446, 501] on div "<Image>" at bounding box center [448, 494] width 229 height 21
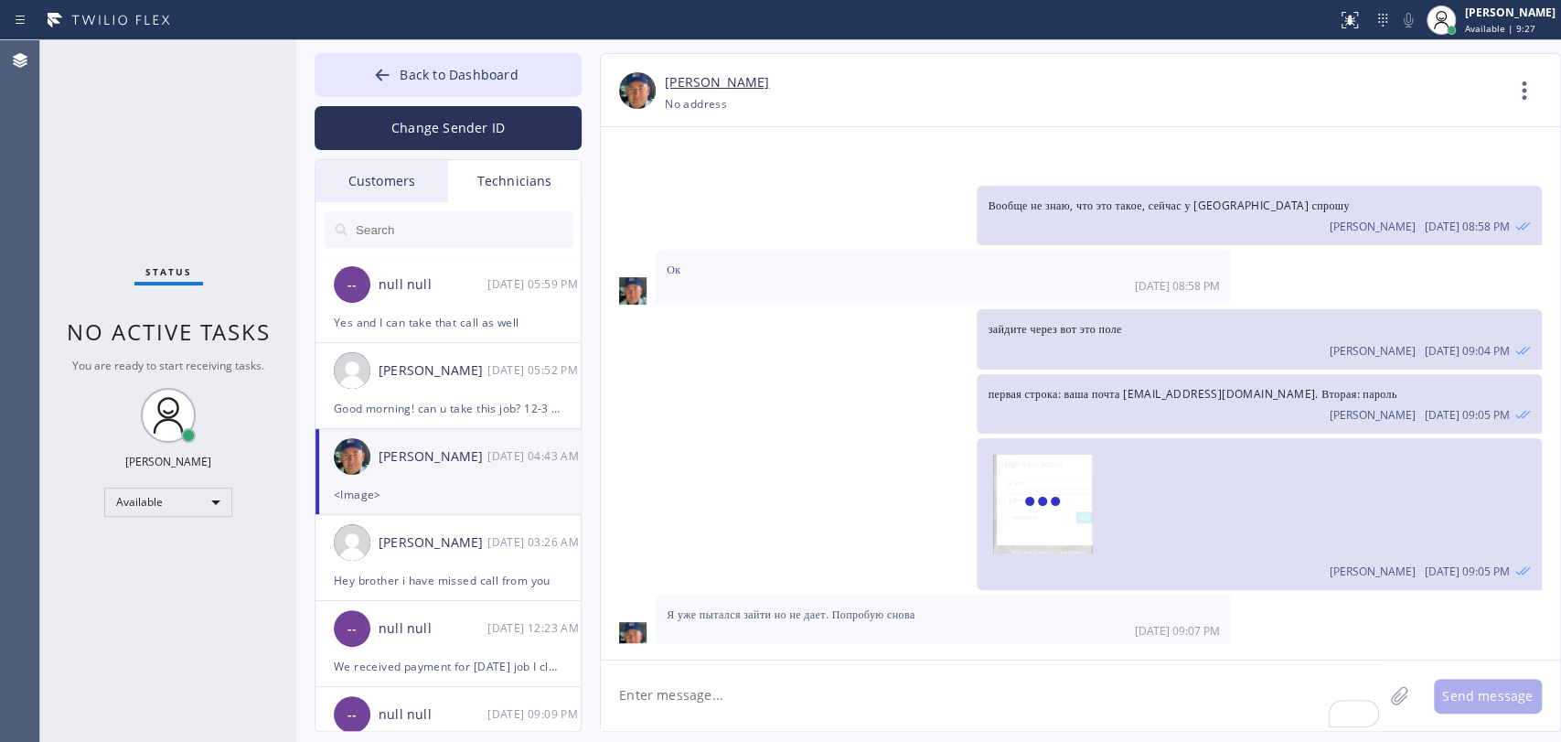
click at [729, 695] on textarea "To enrich screen reader interactions, please activate Accessibility in Grammarl…" at bounding box center [992, 695] width 782 height 70
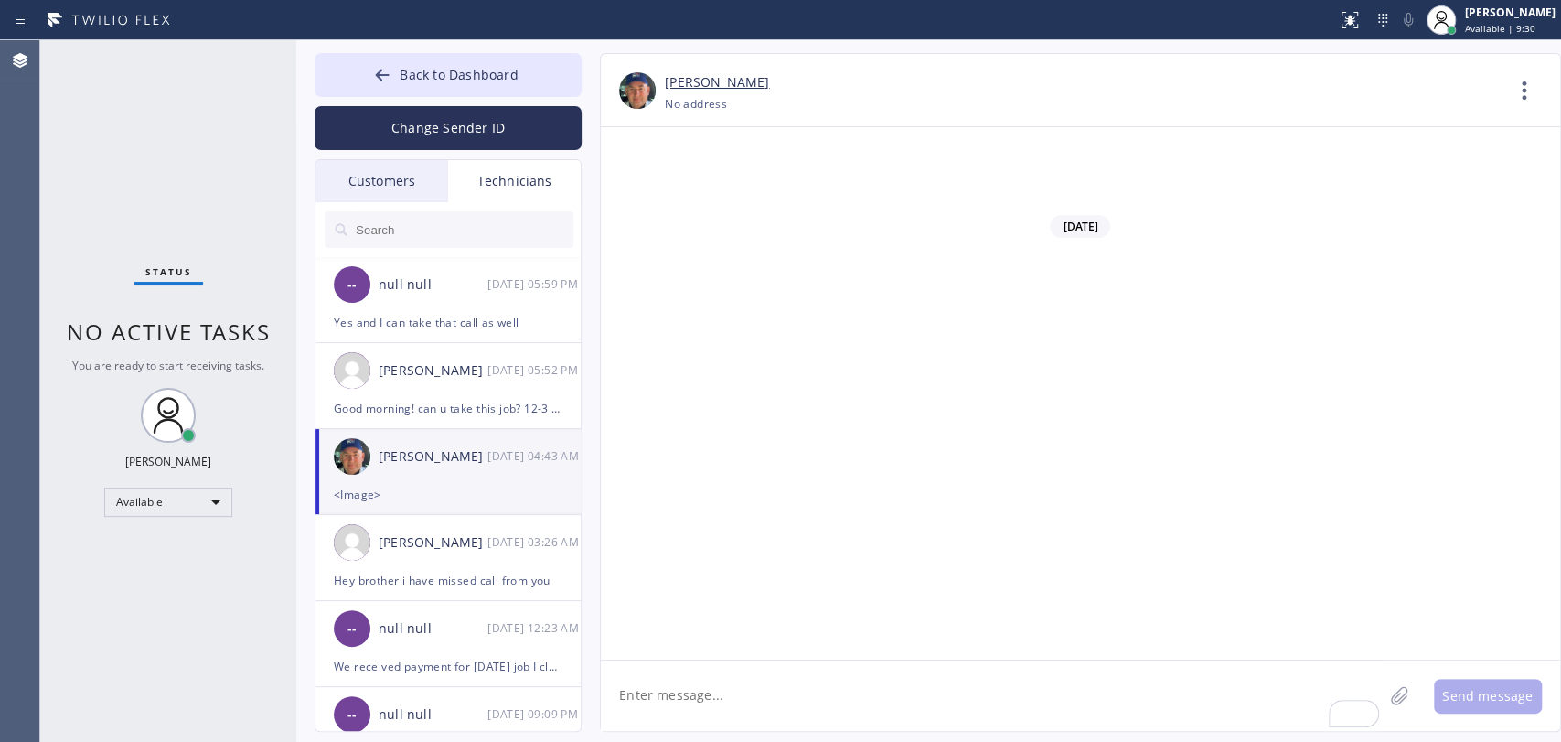
click at [393, 302] on div "-- null null 08/18 06:01 PM" at bounding box center [449, 284] width 267 height 55
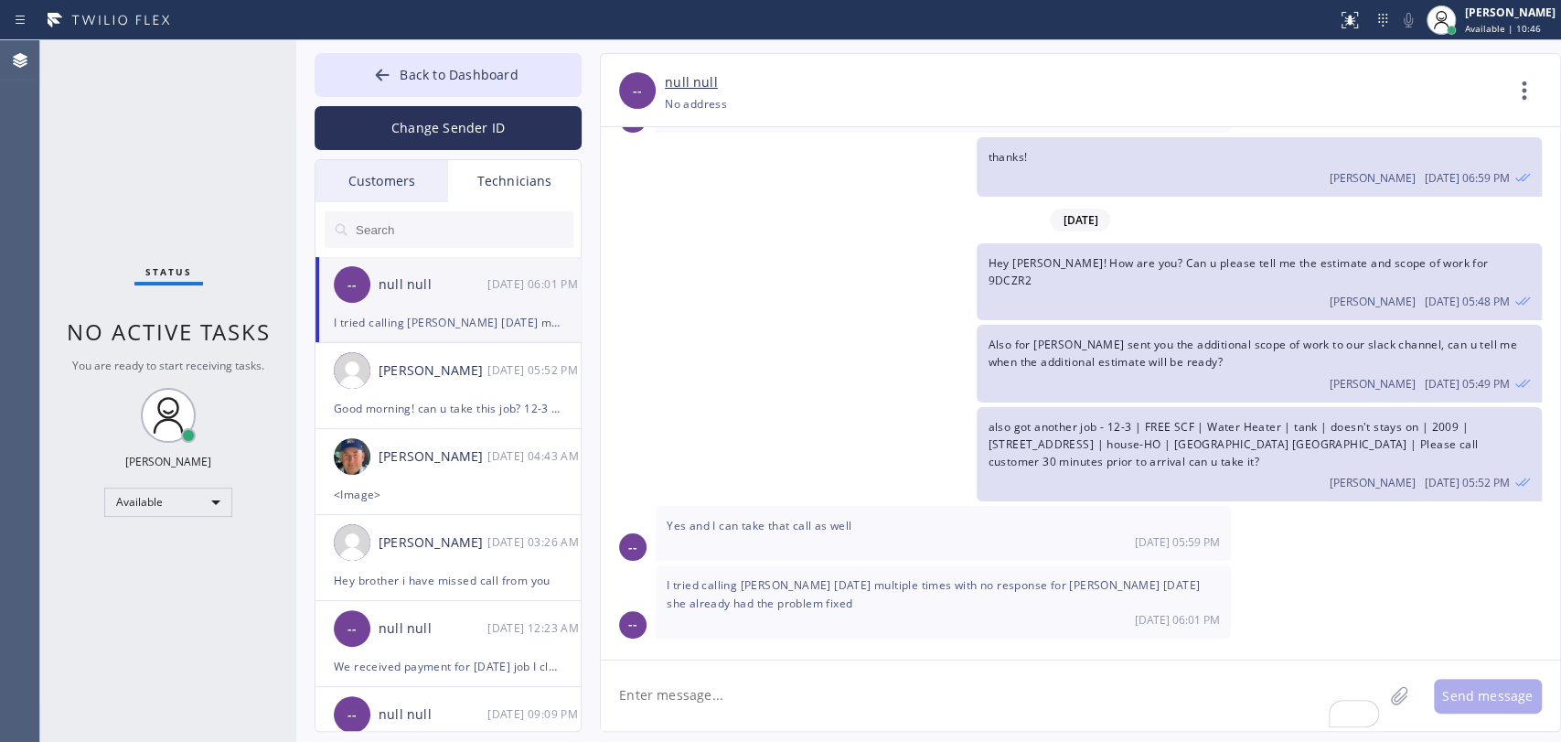
scroll to position [8870, 0]
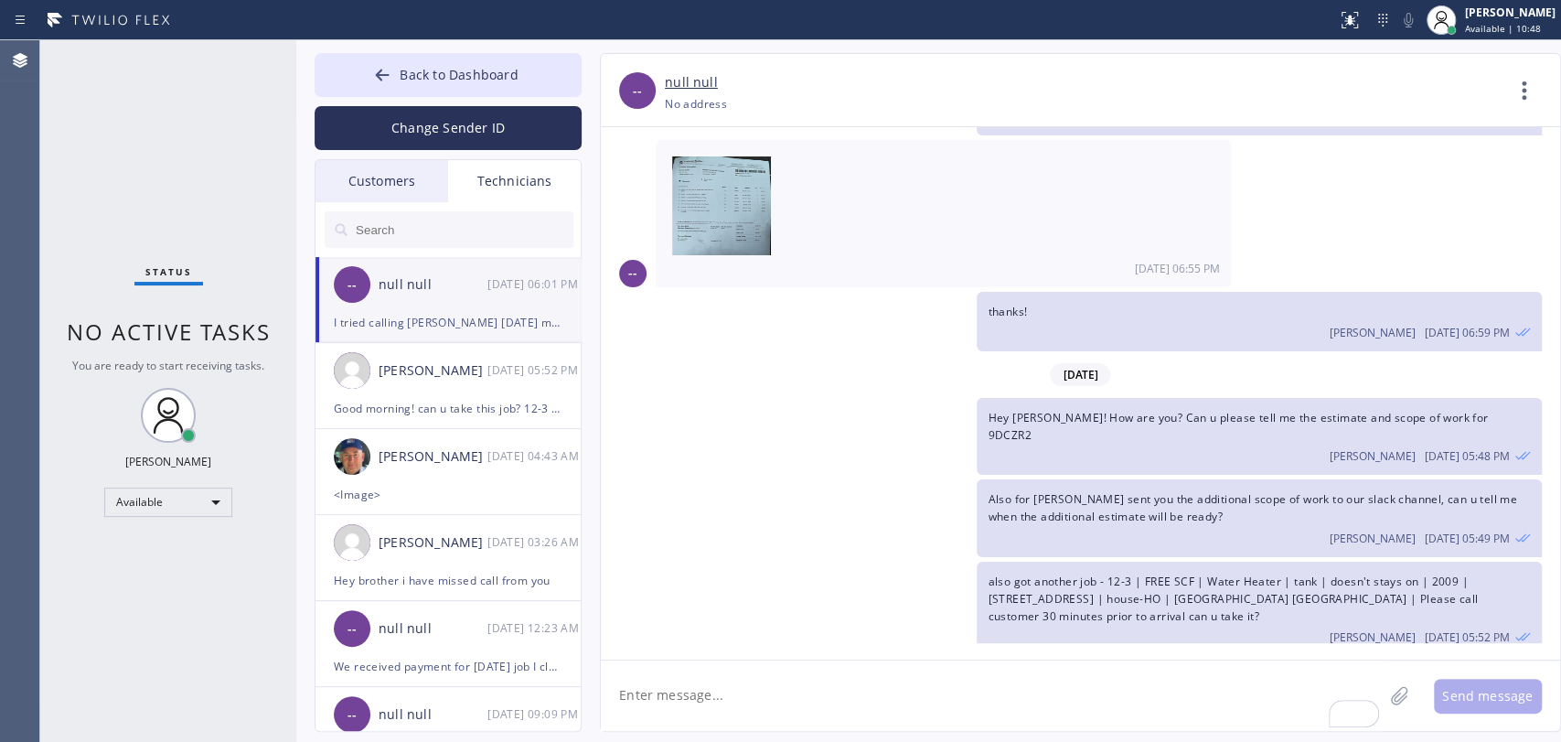
drag, startPoint x: 900, startPoint y: 589, endPoint x: 1156, endPoint y: 597, distance: 256.2
click at [1156, 720] on div "I tried calling Chan on Saturday multiple times with no response for wendy Hous…" at bounding box center [943, 756] width 575 height 72
drag, startPoint x: 790, startPoint y: 587, endPoint x: 792, endPoint y: 603, distance: 15.7
click at [792, 732] on span "I tried calling Chan on Saturday multiple times with no response for wendy Hous…" at bounding box center [933, 748] width 533 height 33
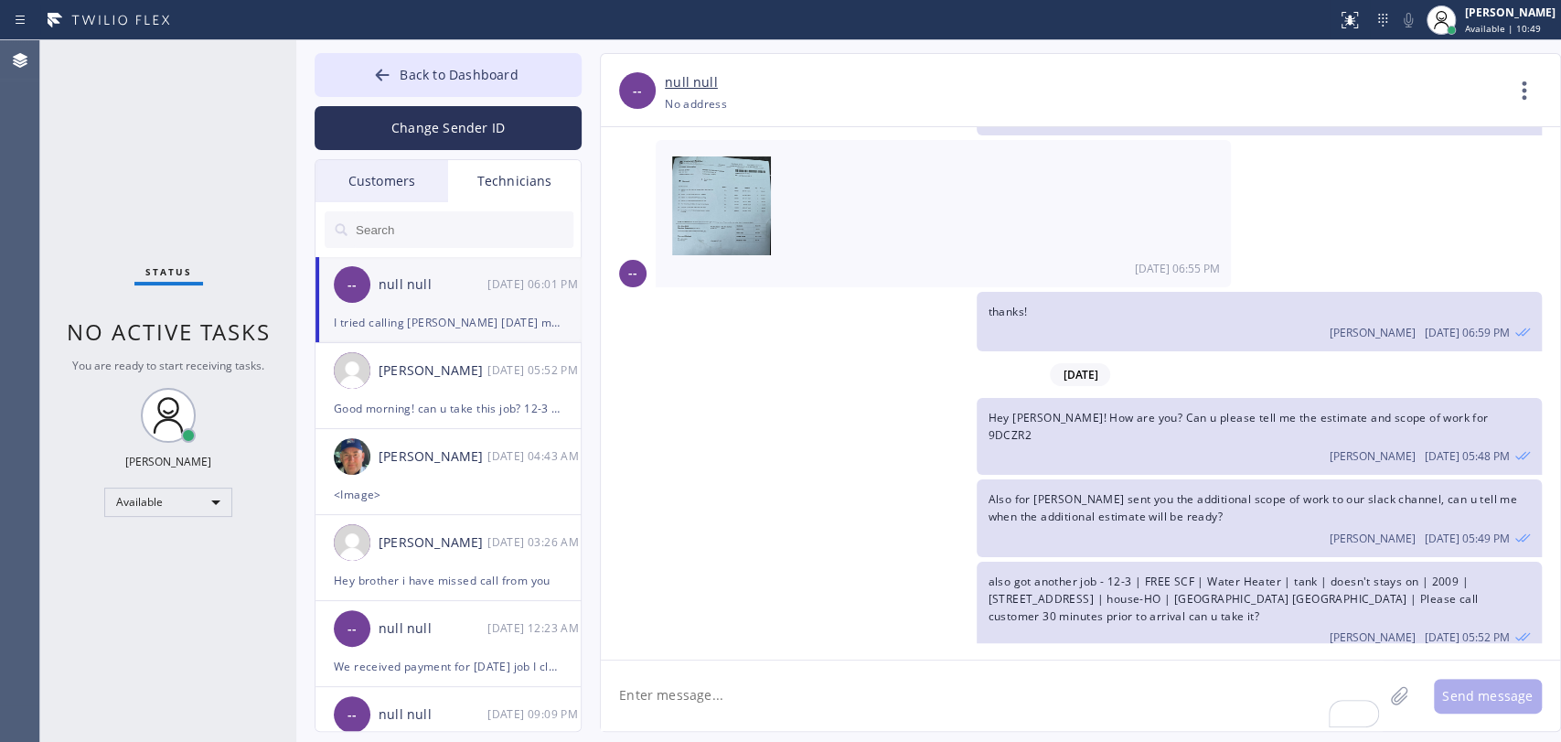
click at [792, 732] on span "I tried calling Chan on Saturday multiple times with no response for wendy Hous…" at bounding box center [933, 748] width 533 height 33
click at [756, 685] on textarea "To enrich screen reader interactions, please activate Accessibility in Grammarl…" at bounding box center [992, 695] width 782 height 70
click at [817, 732] on span "I tried calling Chan on Saturday multiple times with no response for wendy Hous…" at bounding box center [933, 748] width 533 height 33
drag, startPoint x: 817, startPoint y: 587, endPoint x: 798, endPoint y: 580, distance: 20.6
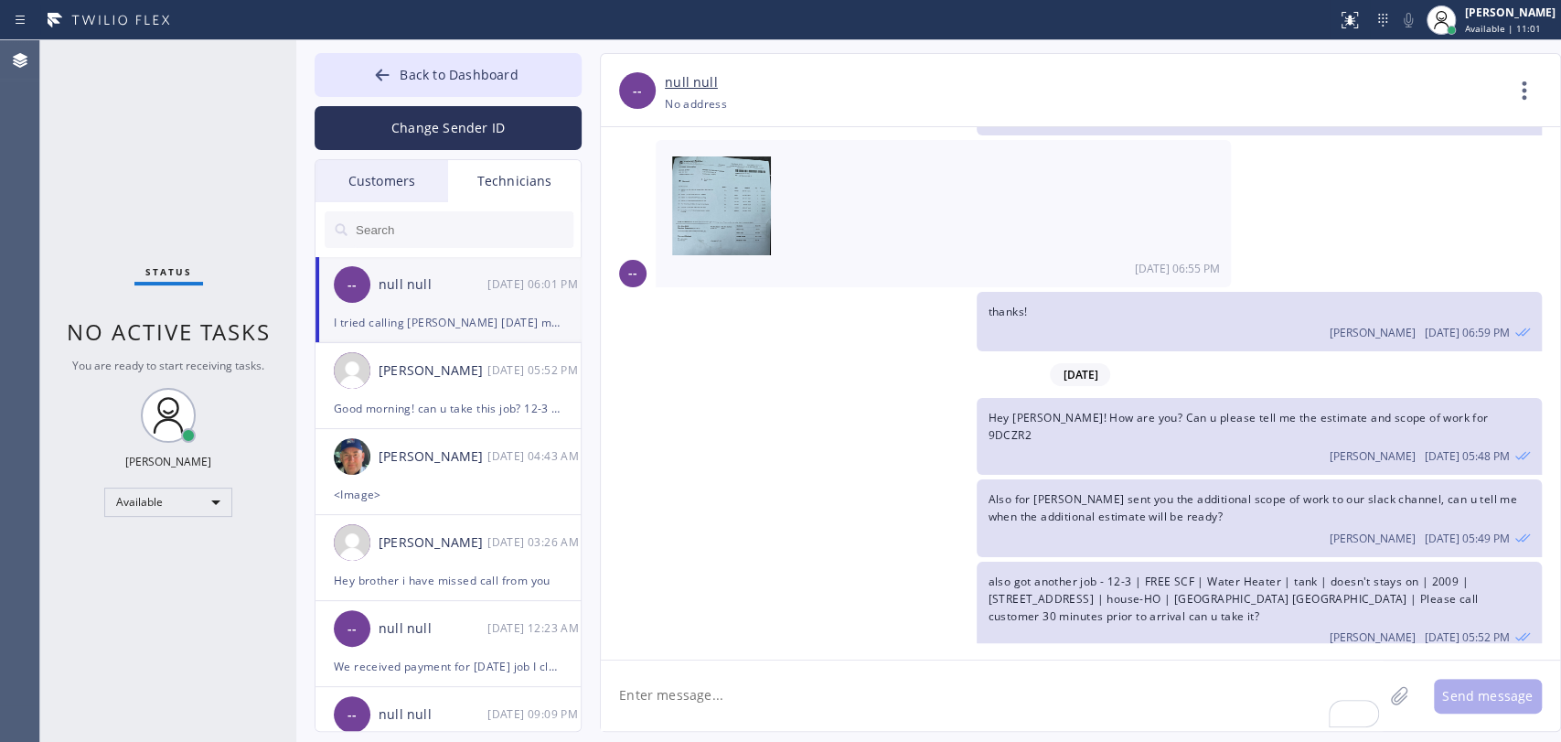
click at [816, 732] on span "I tried calling Chan on Saturday multiple times with no response for wendy Hous…" at bounding box center [933, 748] width 533 height 33
click at [798, 732] on span "I tried calling Chan on Saturday multiple times with no response for wendy Hous…" at bounding box center [933, 748] width 533 height 33
click at [761, 706] on textarea "To enrich screen reader interactions, please activate Accessibility in Grammarl…" at bounding box center [992, 695] width 782 height 70
type textarea "I'll talk to her that she doesn't answering during work hours"
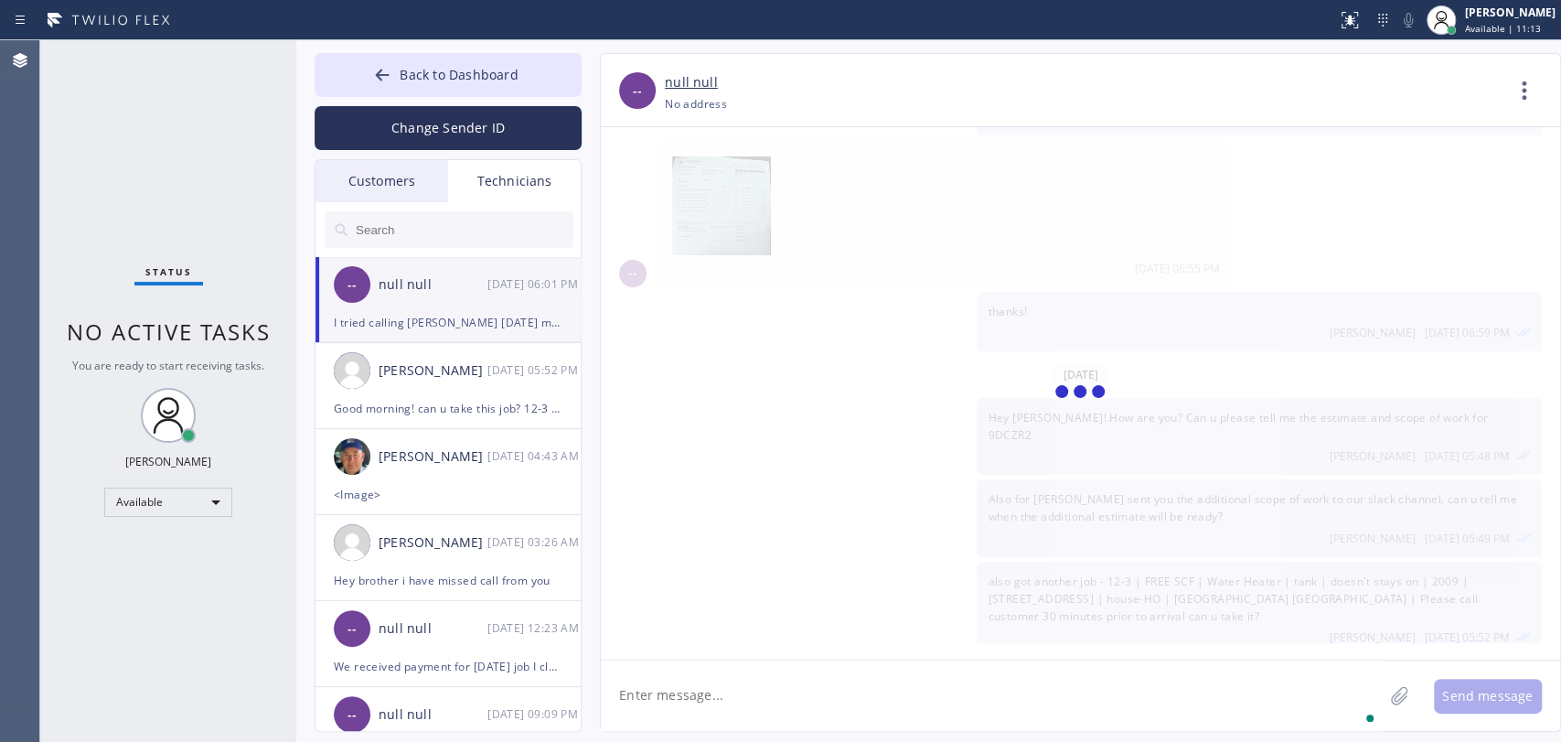
scroll to position [8935, 0]
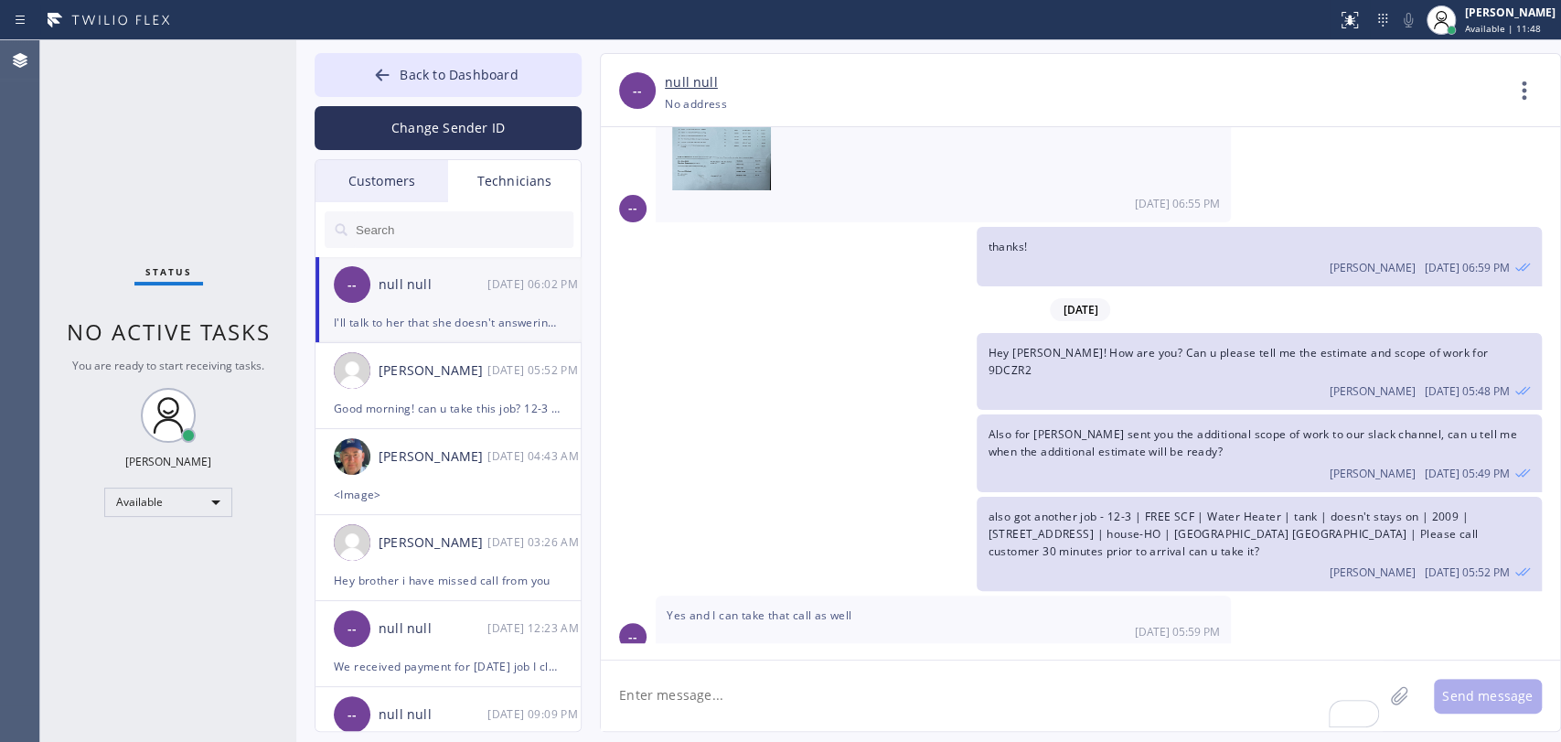
click at [670, 685] on textarea "To enrich screen reader interactions, please activate Accessibility in Grammarl…" at bounding box center [992, 695] width 782 height 70
type textarea "I'll remove it"
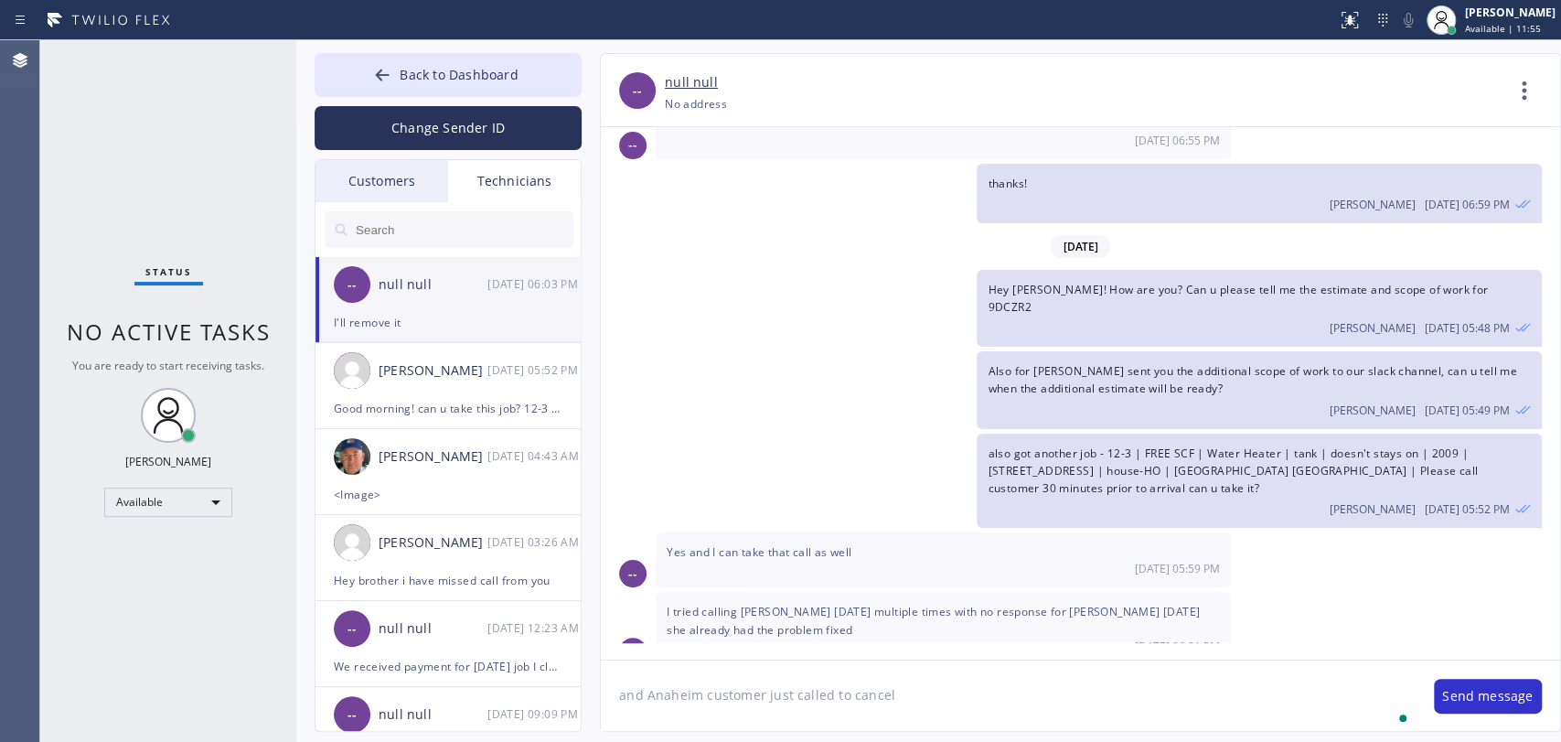
type textarea "and Anaheim customer just called to cancel"
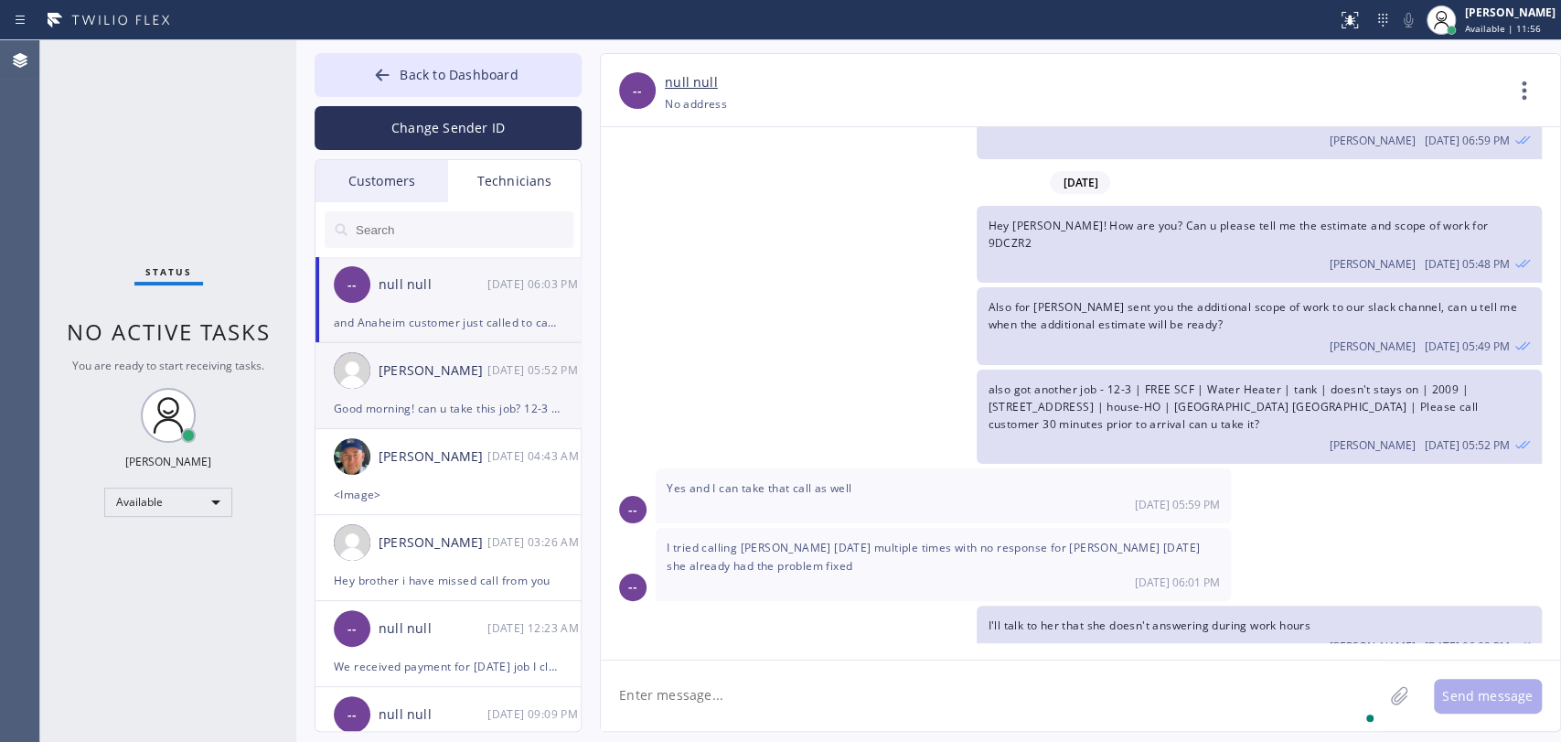
click at [487, 391] on div "Christopher Gonzales 08/18 05:52 PM" at bounding box center [449, 370] width 267 height 55
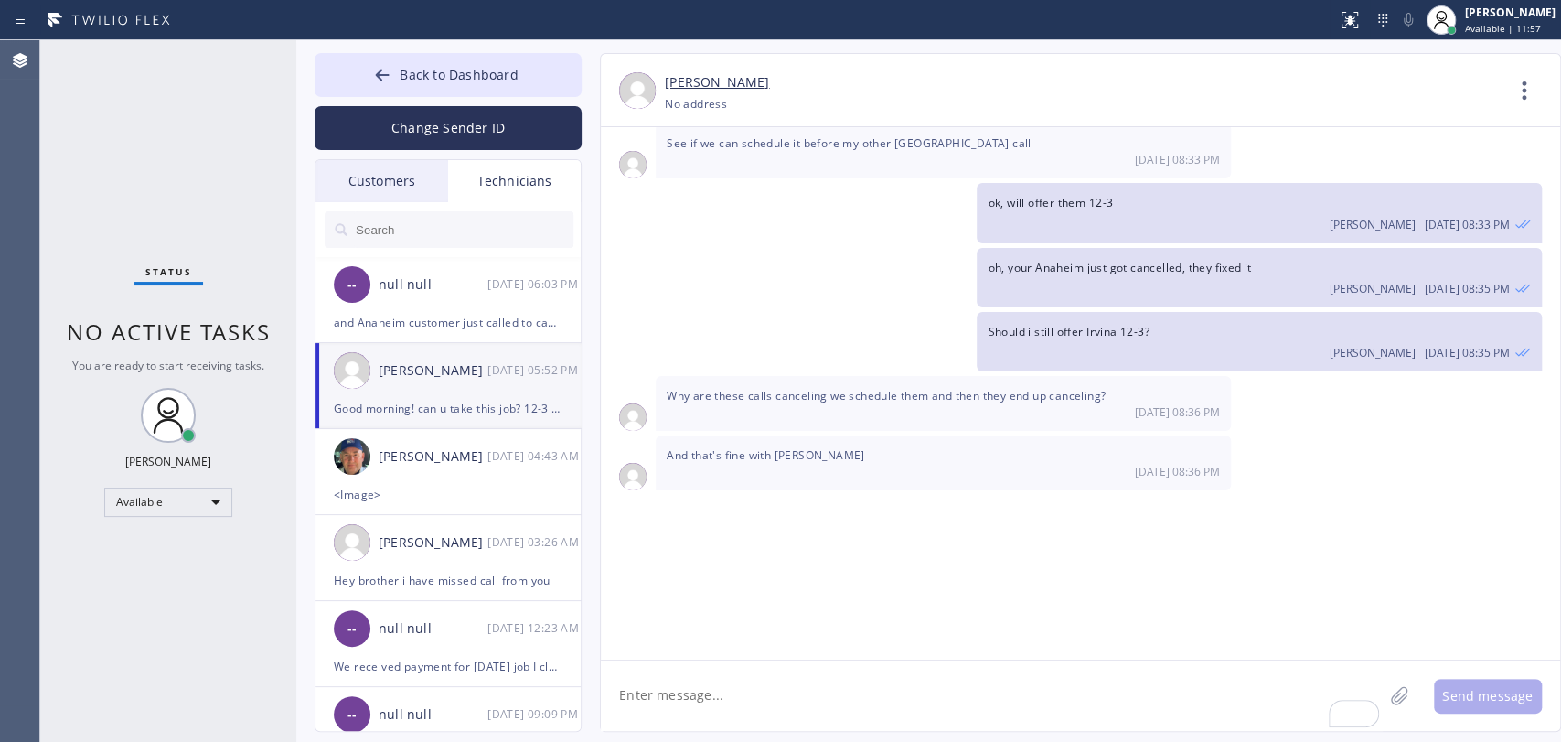
scroll to position [20627, 0]
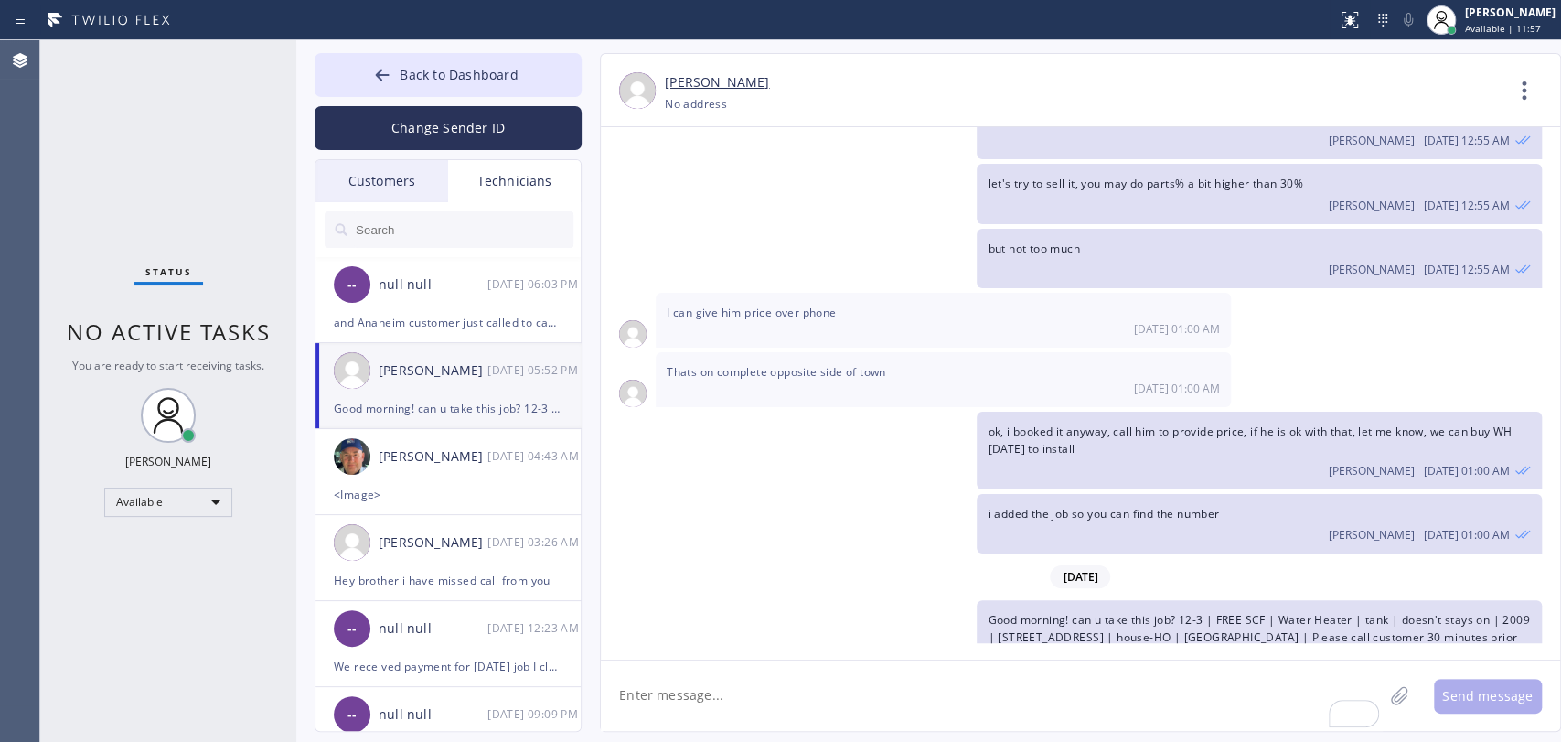
click at [641, 700] on textarea "To enrich screen reader interactions, please activate Accessibility in Grammarl…" at bounding box center [992, 695] width 782 height 70
click at [683, 704] on textarea "Never mind, Anaheim customer just called to cancel" at bounding box center [1008, 695] width 815 height 70
type textarea "Anaheim customer just called to cancel"
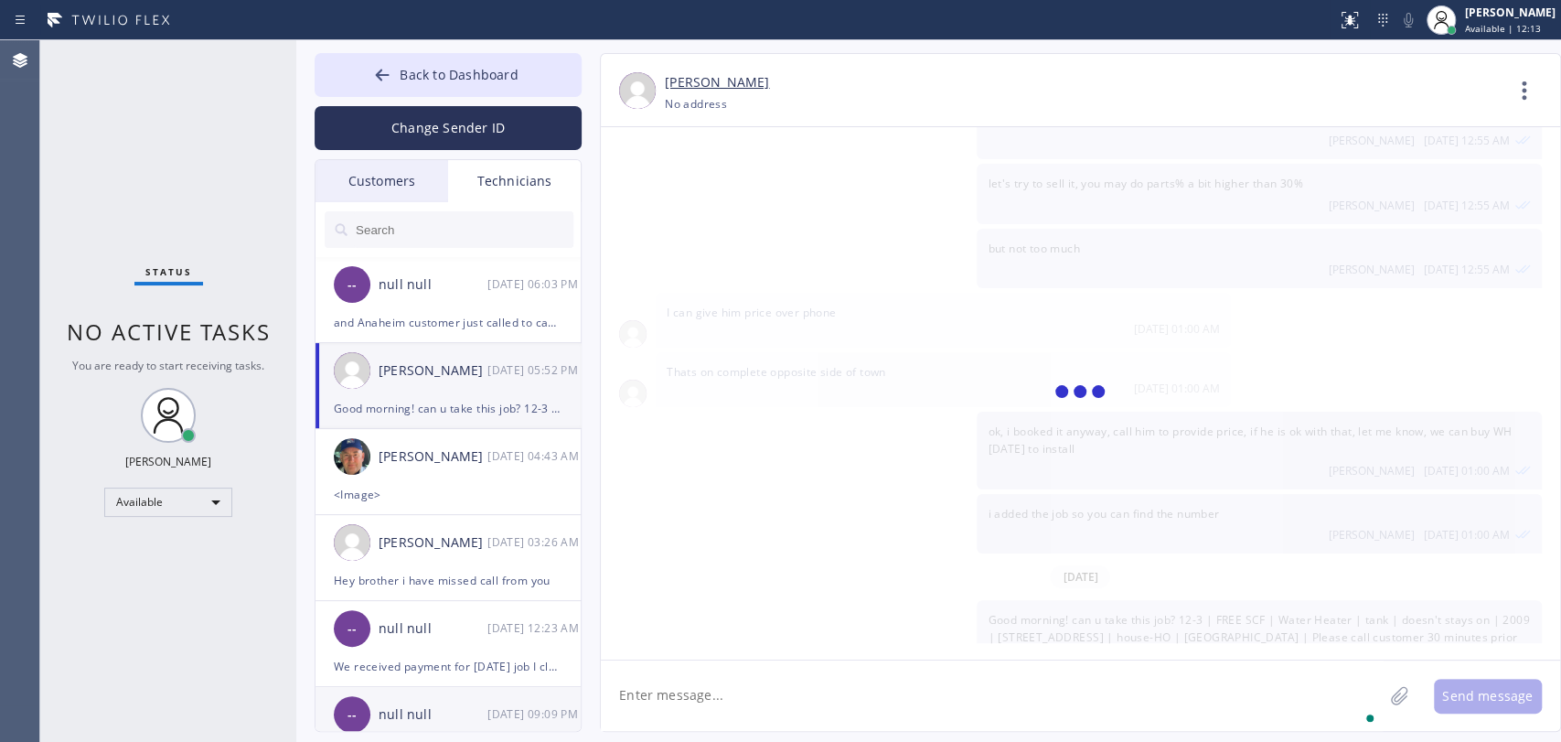
scroll to position [20691, 0]
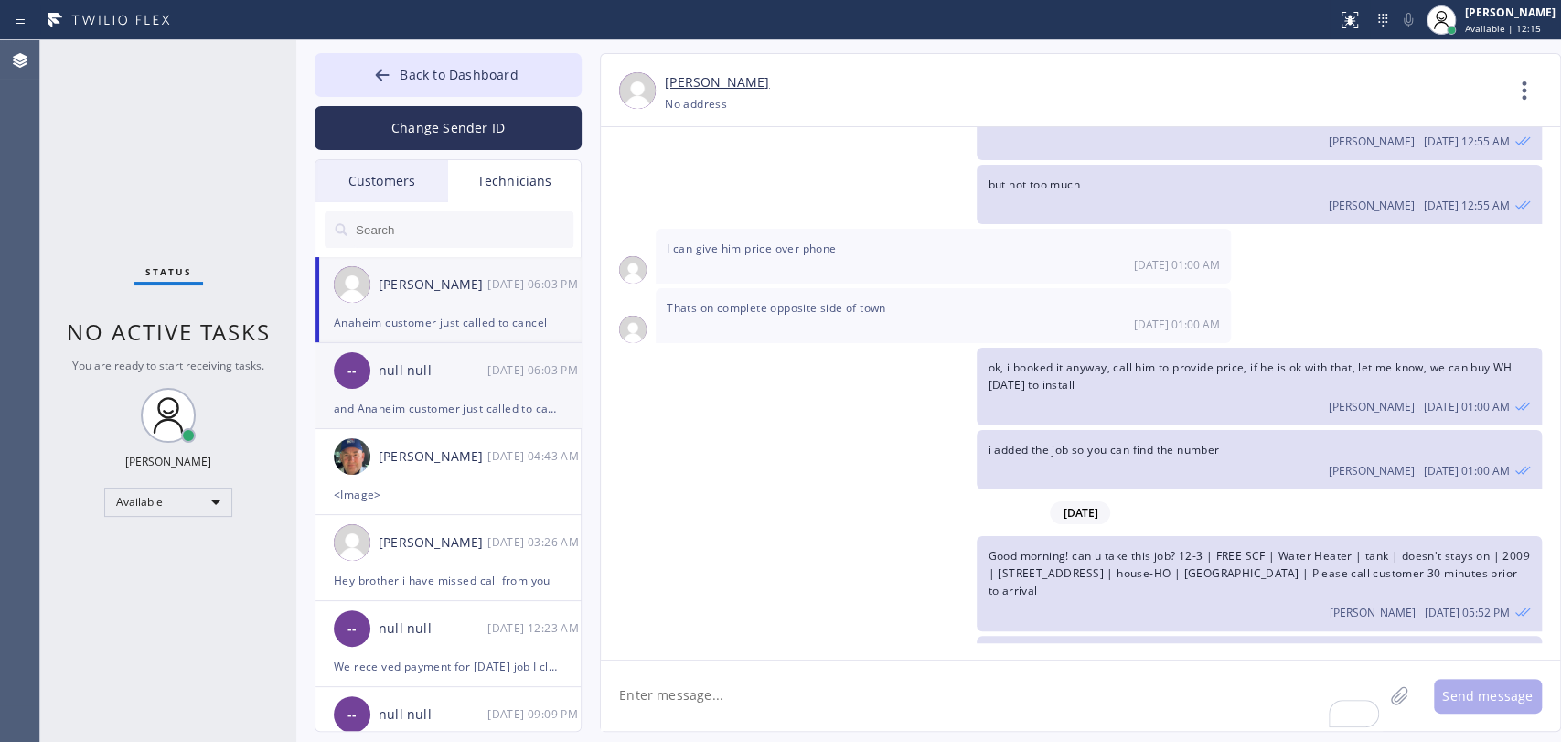
click at [509, 429] on li "-- null null 08/18 06:03 PM and Anaheim customer just called to cancel" at bounding box center [449, 472] width 267 height 86
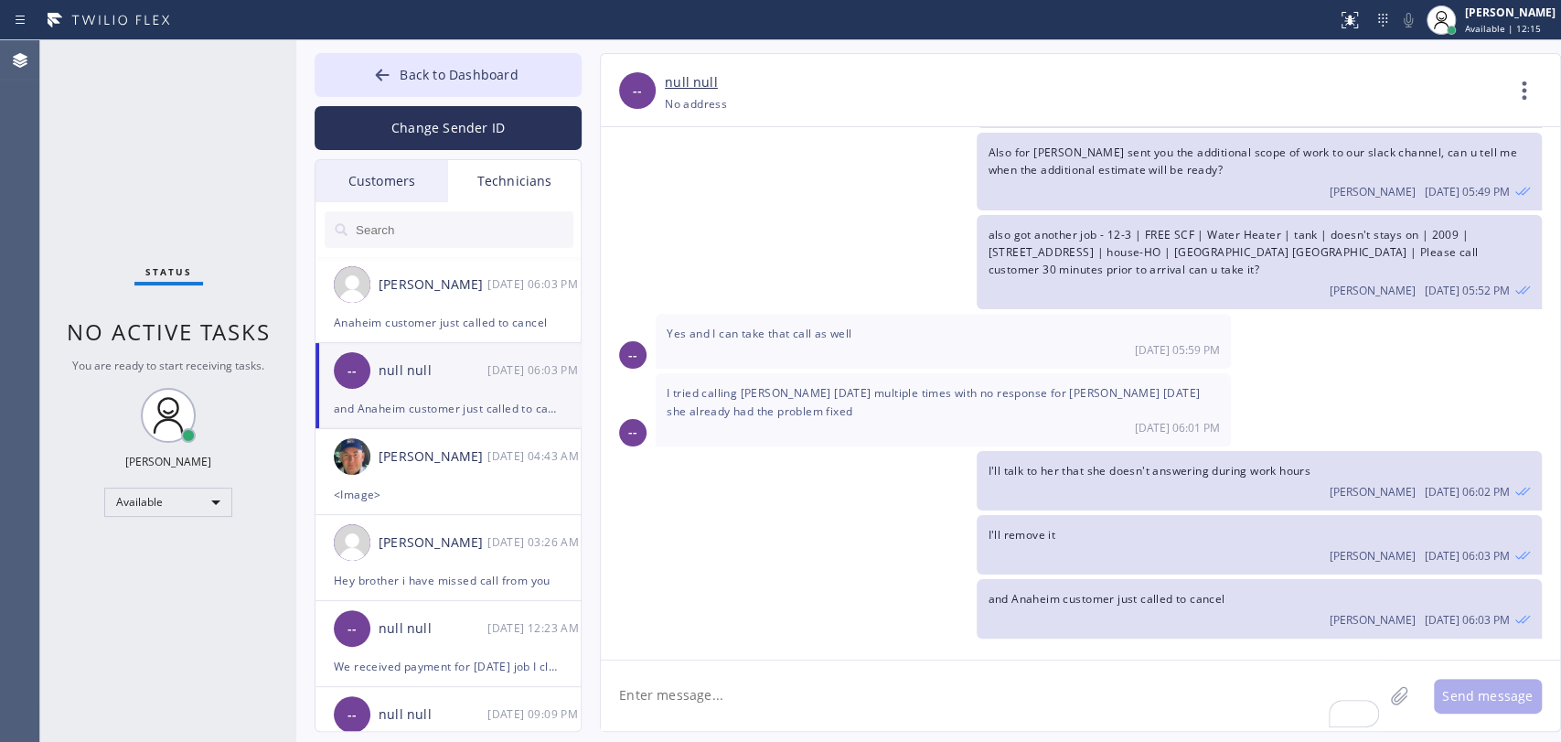
scroll to position [9062, 0]
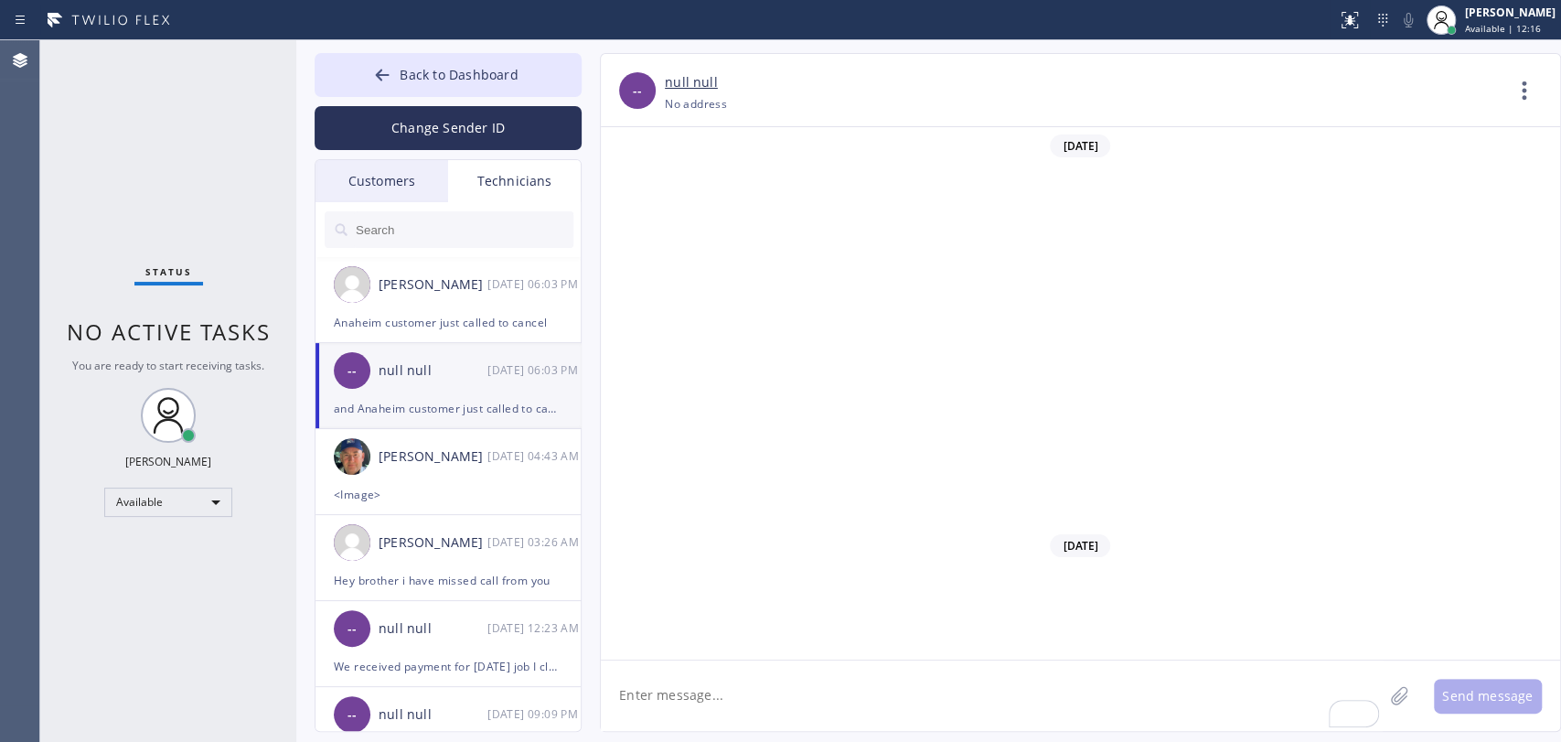
scroll to position [9062, 0]
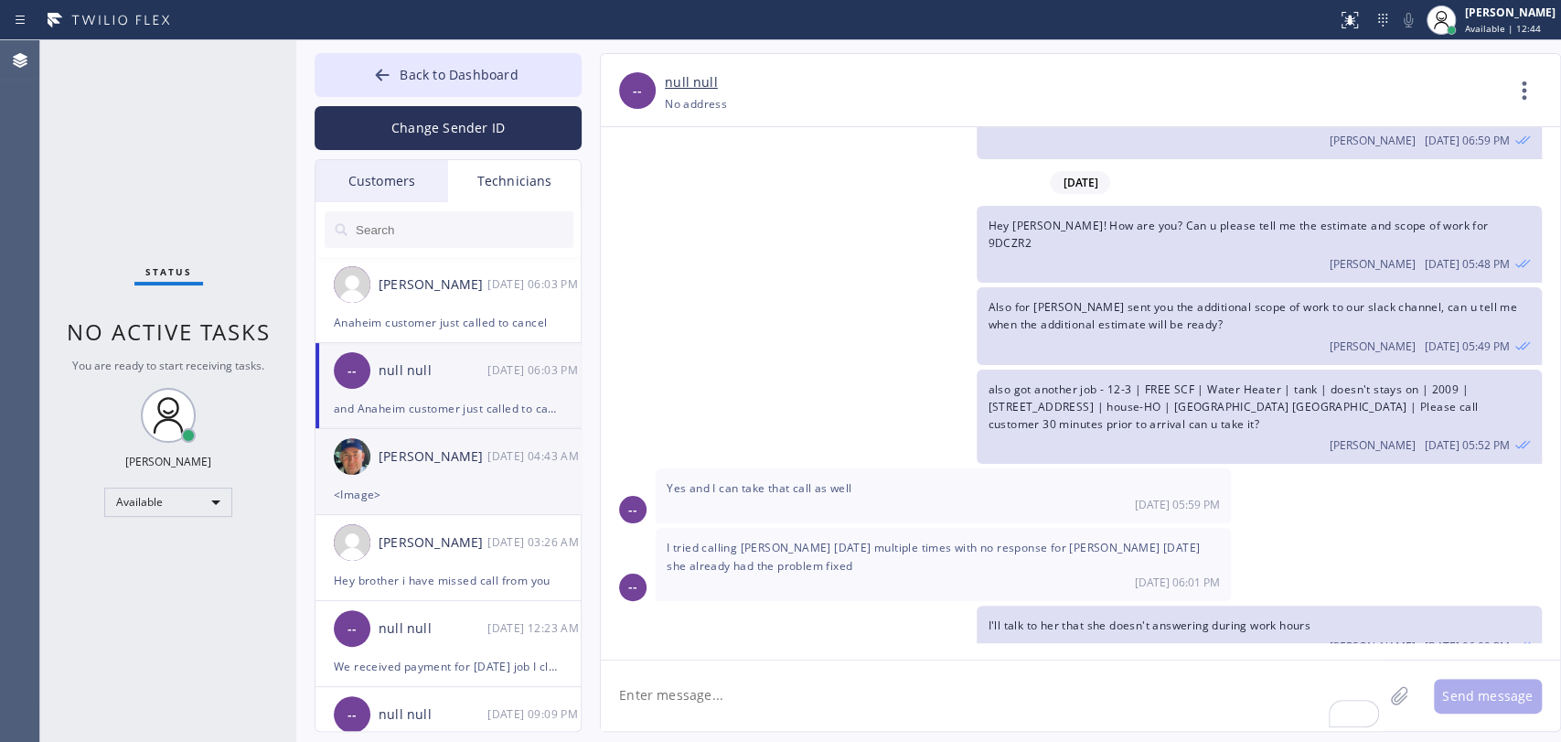
click at [416, 460] on div "[PERSON_NAME]" at bounding box center [433, 456] width 109 height 21
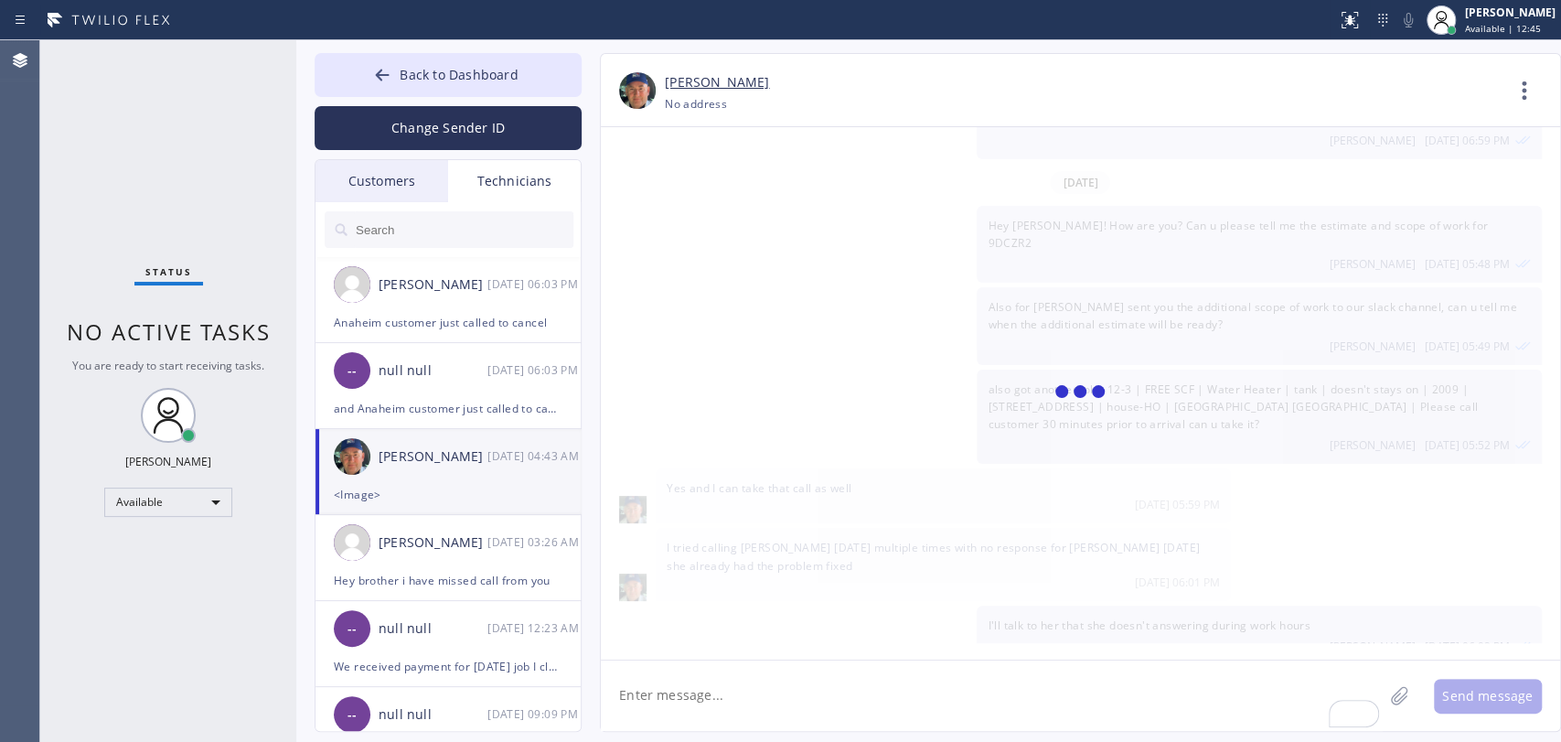
click at [501, 77] on span "Back to Dashboard" at bounding box center [459, 74] width 118 height 17
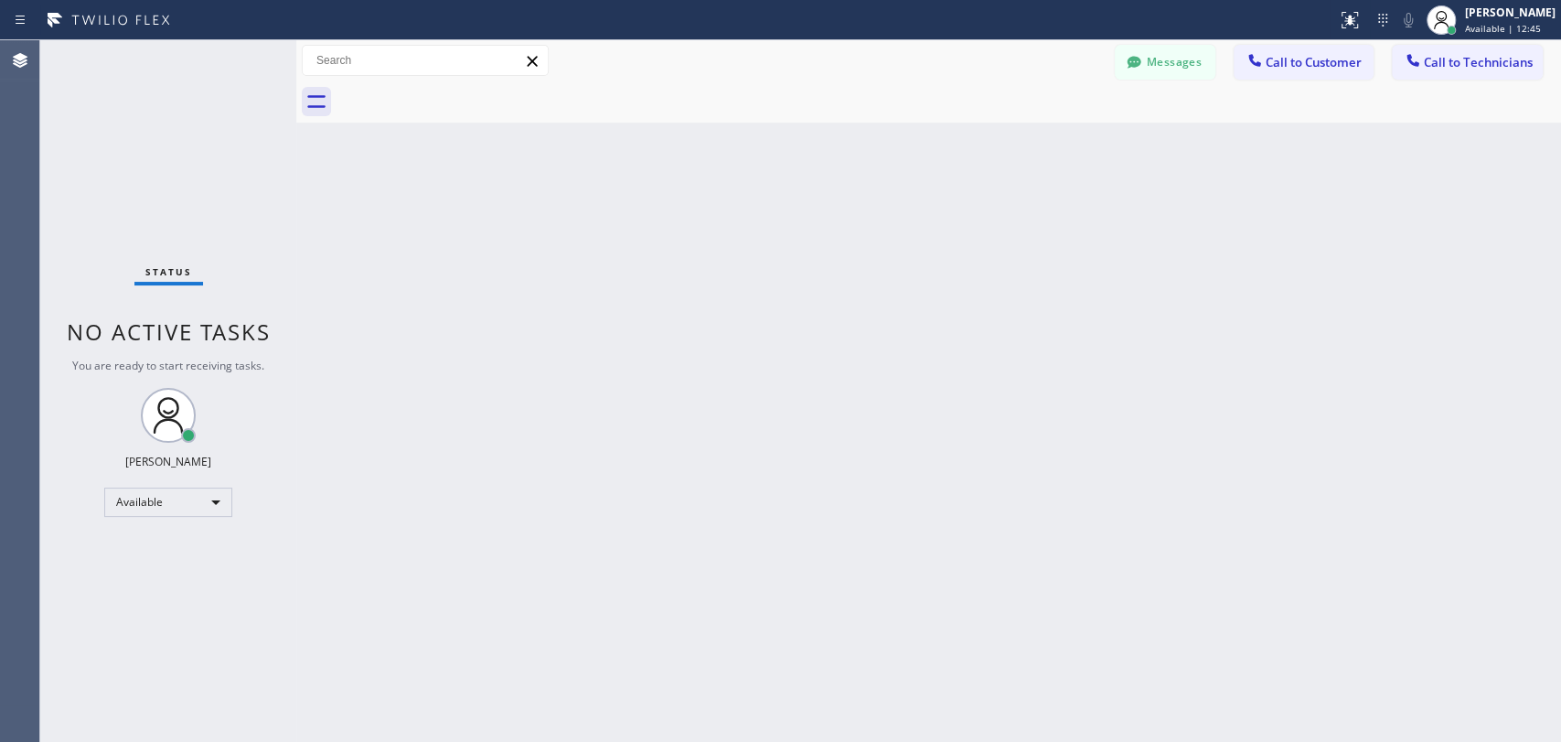
click at [1440, 82] on div "Back to Dashboard Change Sender ID Customers Technicians RH Regina Hays 08/15 0…" at bounding box center [928, 391] width 1265 height 702
click at [1431, 70] on span "Call to Technicians" at bounding box center [1478, 62] width 109 height 16
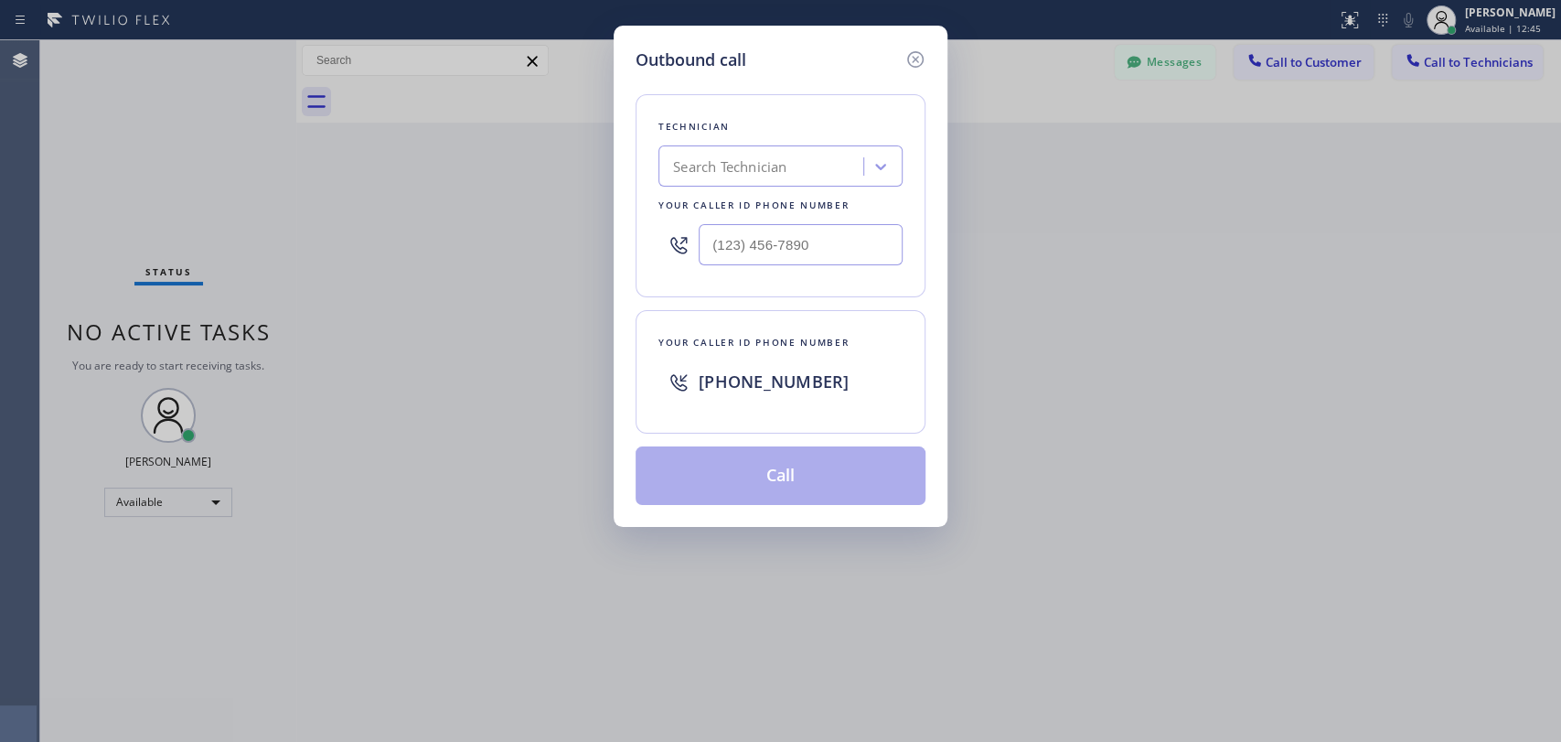
click at [778, 151] on div "Search Technician" at bounding box center [763, 167] width 199 height 32
type input "c"
type input "Nick"
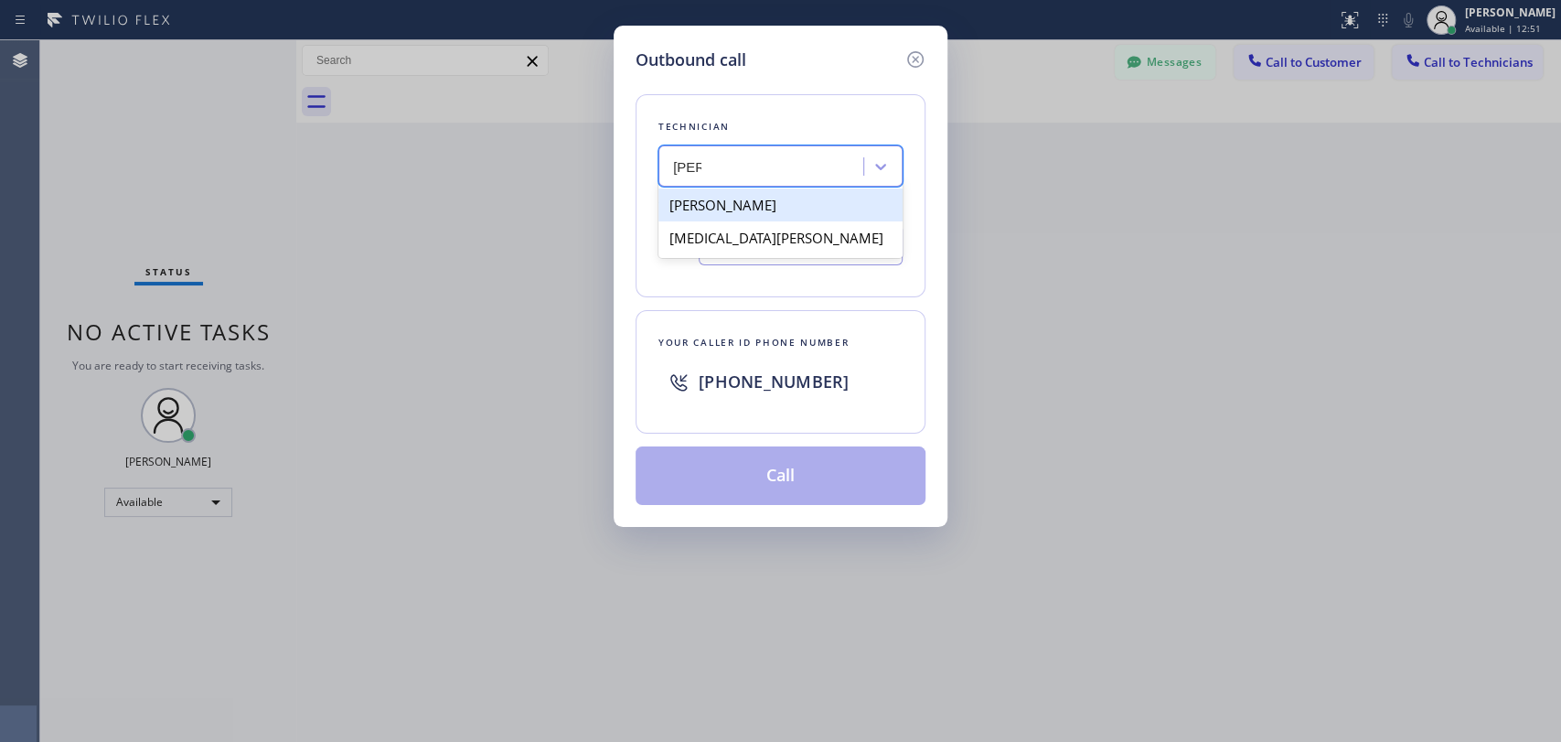
click at [739, 214] on div "[PERSON_NAME]" at bounding box center [781, 204] width 244 height 33
type input "[PHONE_NUMBER]"
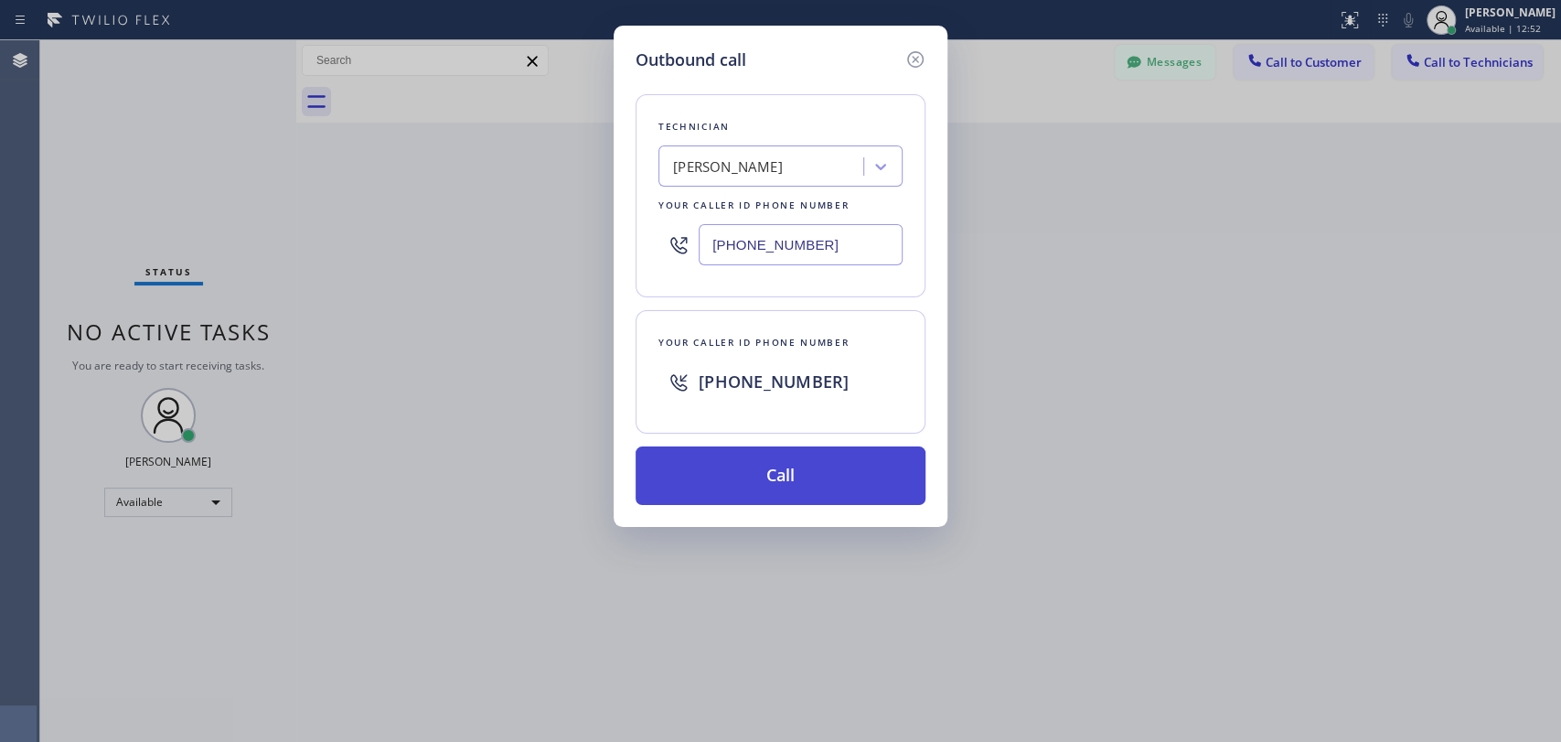
click at [737, 471] on button "Call" at bounding box center [781, 475] width 290 height 59
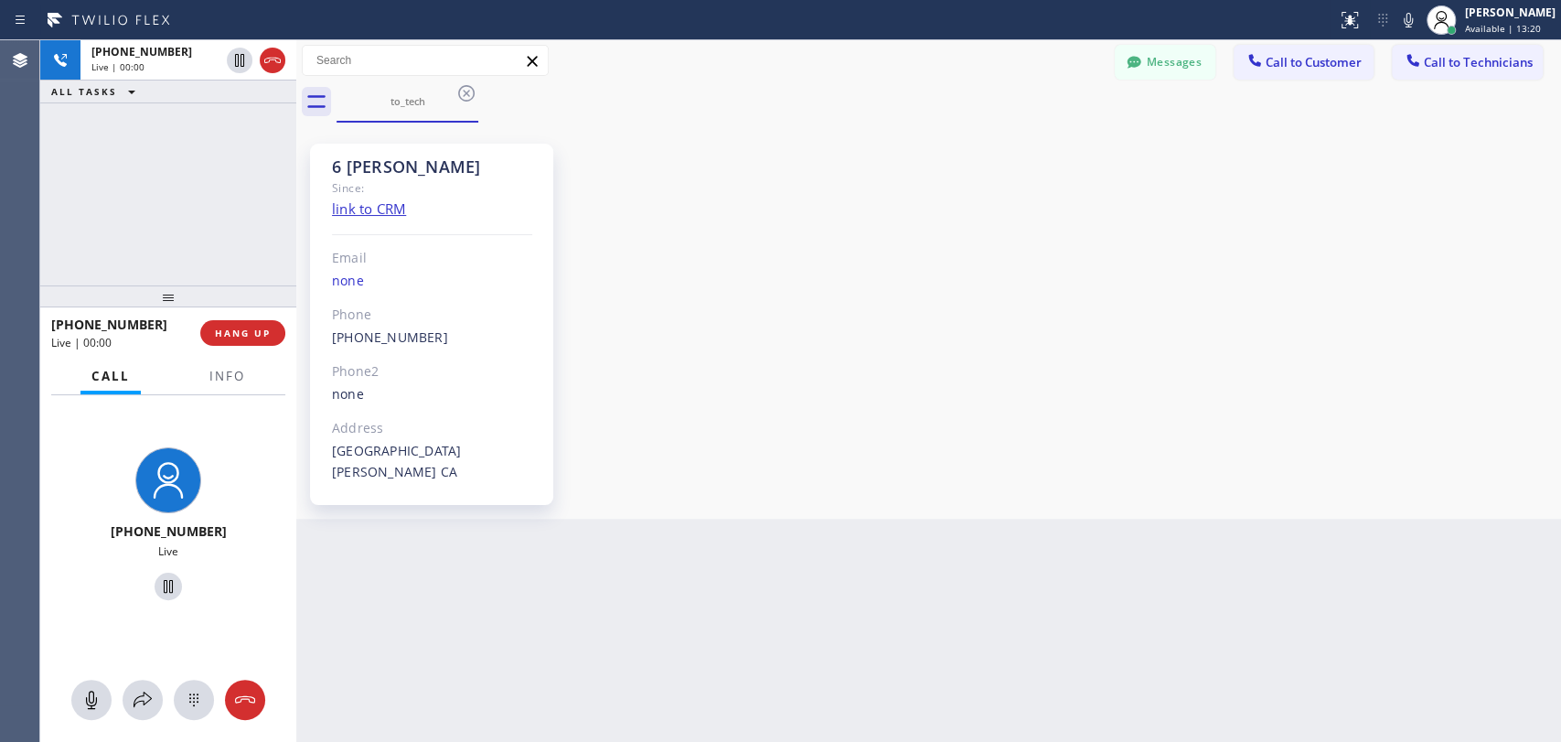
scroll to position [191985, 0]
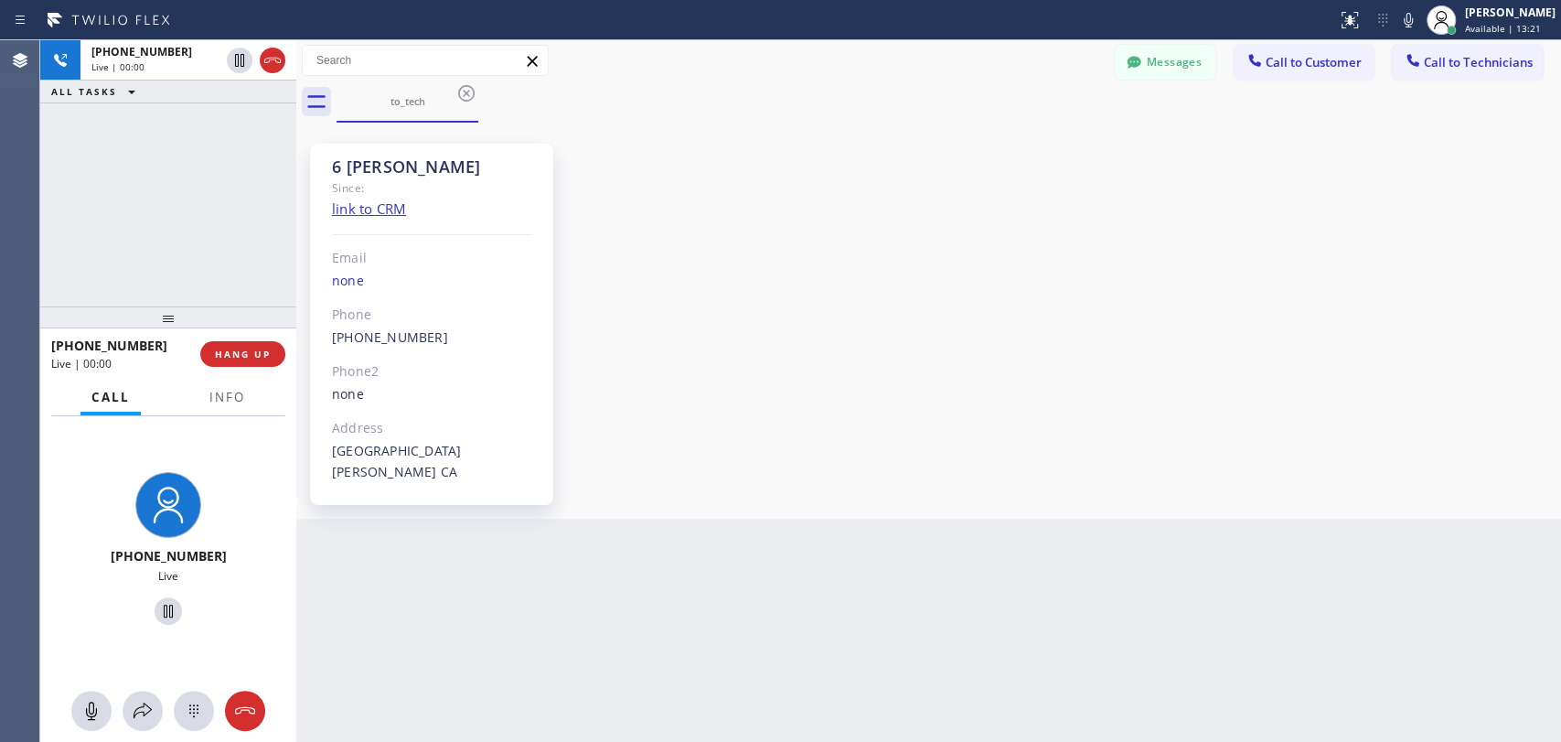
drag, startPoint x: 161, startPoint y: 306, endPoint x: 158, endPoint y: 327, distance: 21.2
click at [158, 327] on div at bounding box center [168, 317] width 256 height 22
drag, startPoint x: 863, startPoint y: 430, endPoint x: 835, endPoint y: 367, distance: 69.2
click at [863, 430] on div "6 Nick Since: link to CRM Email none Phone (347) 417-3881 Outbound call Technic…" at bounding box center [929, 320] width 1256 height 387
click at [254, 350] on span "HANG UP" at bounding box center [243, 354] width 56 height 13
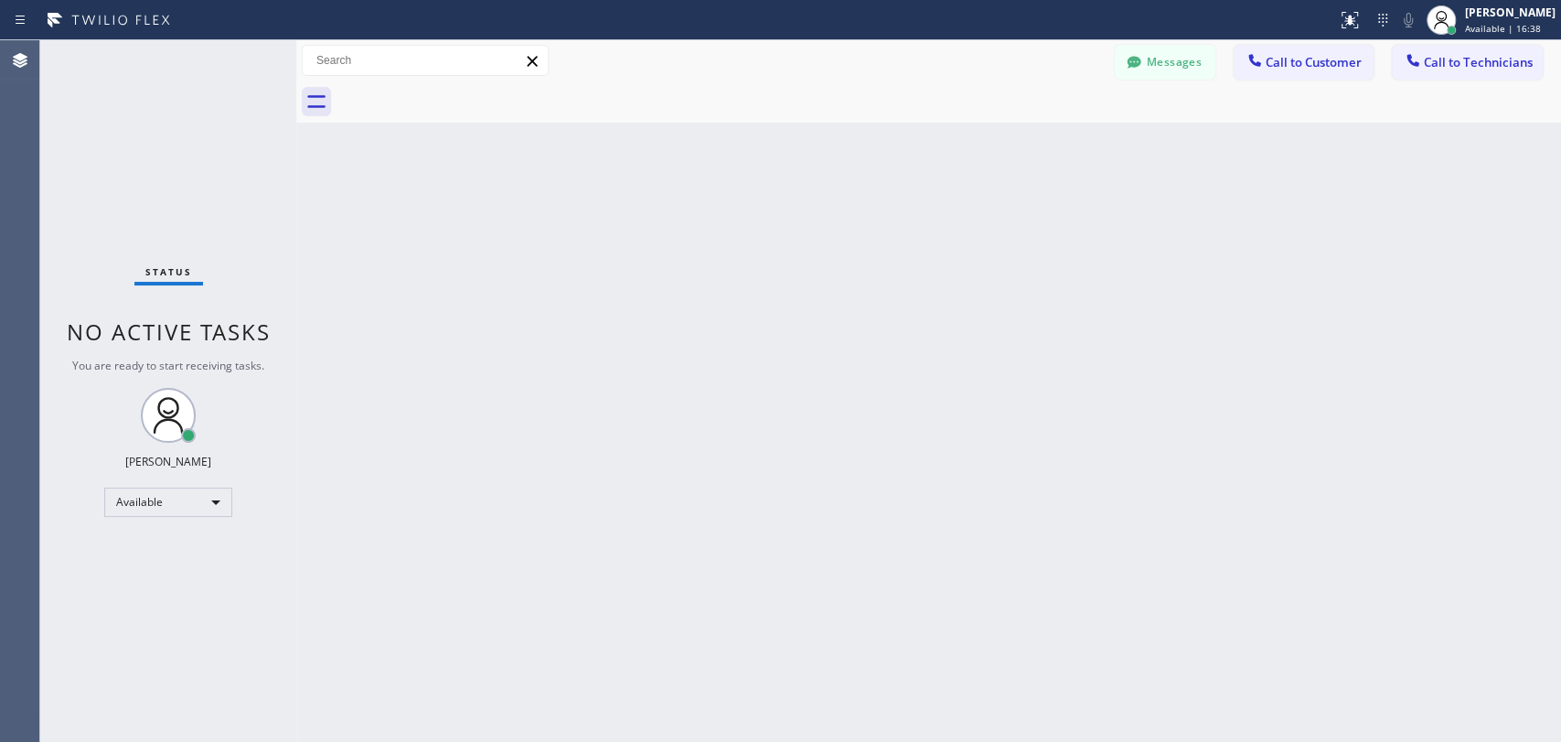
click at [1149, 62] on button "Messages" at bounding box center [1165, 62] width 101 height 35
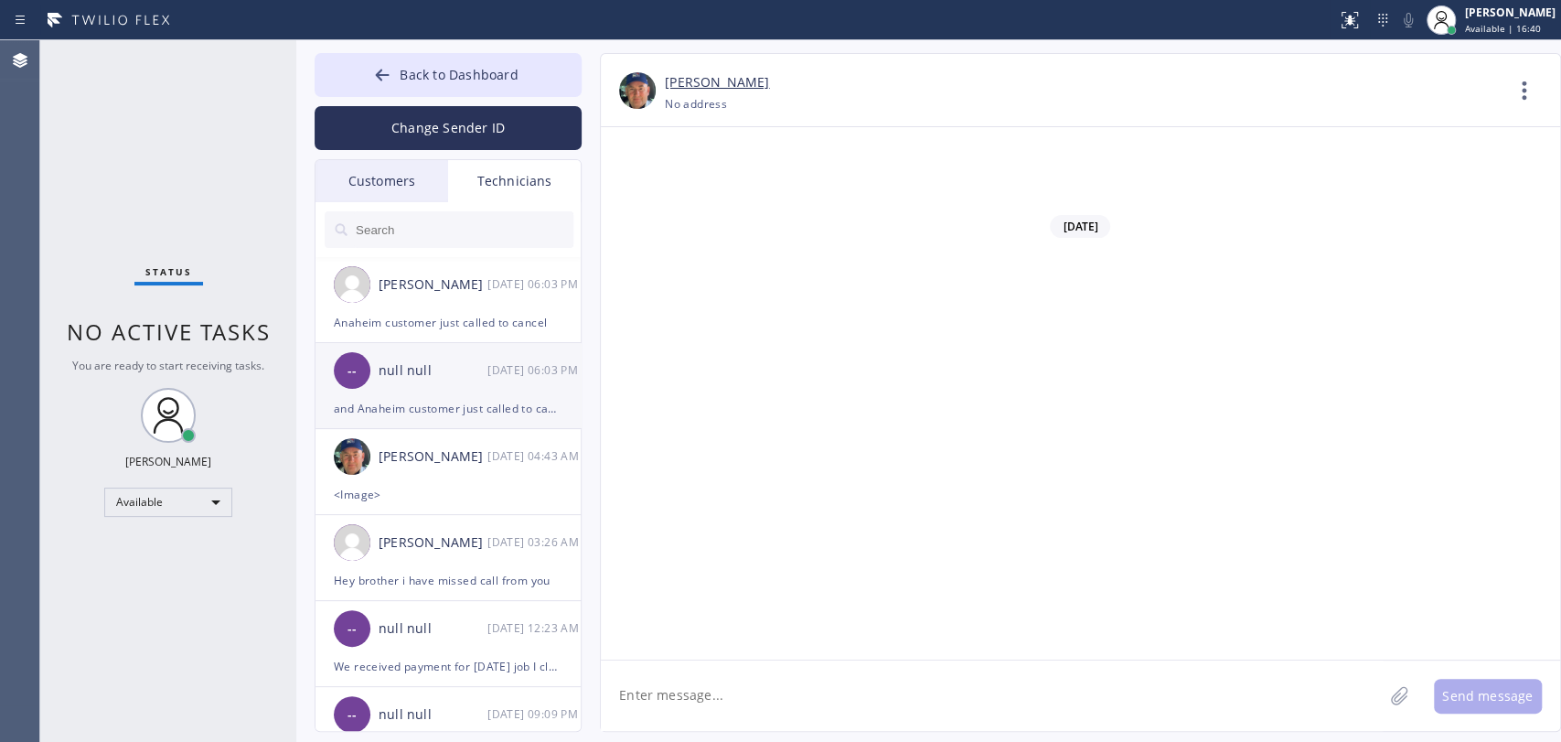
click at [436, 396] on div "-- null null 08/18 06:03 PM" at bounding box center [449, 370] width 267 height 55
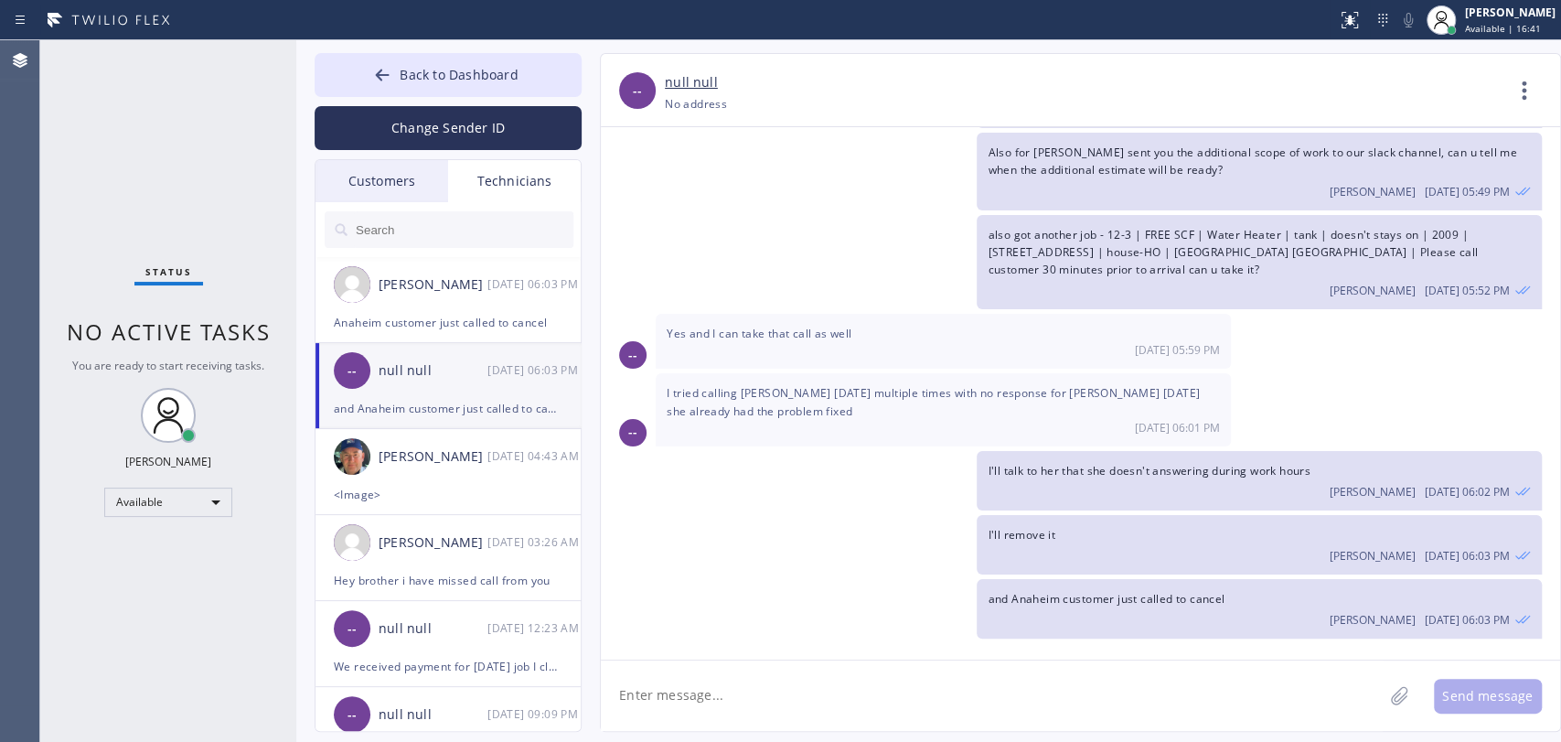
scroll to position [9062, 0]
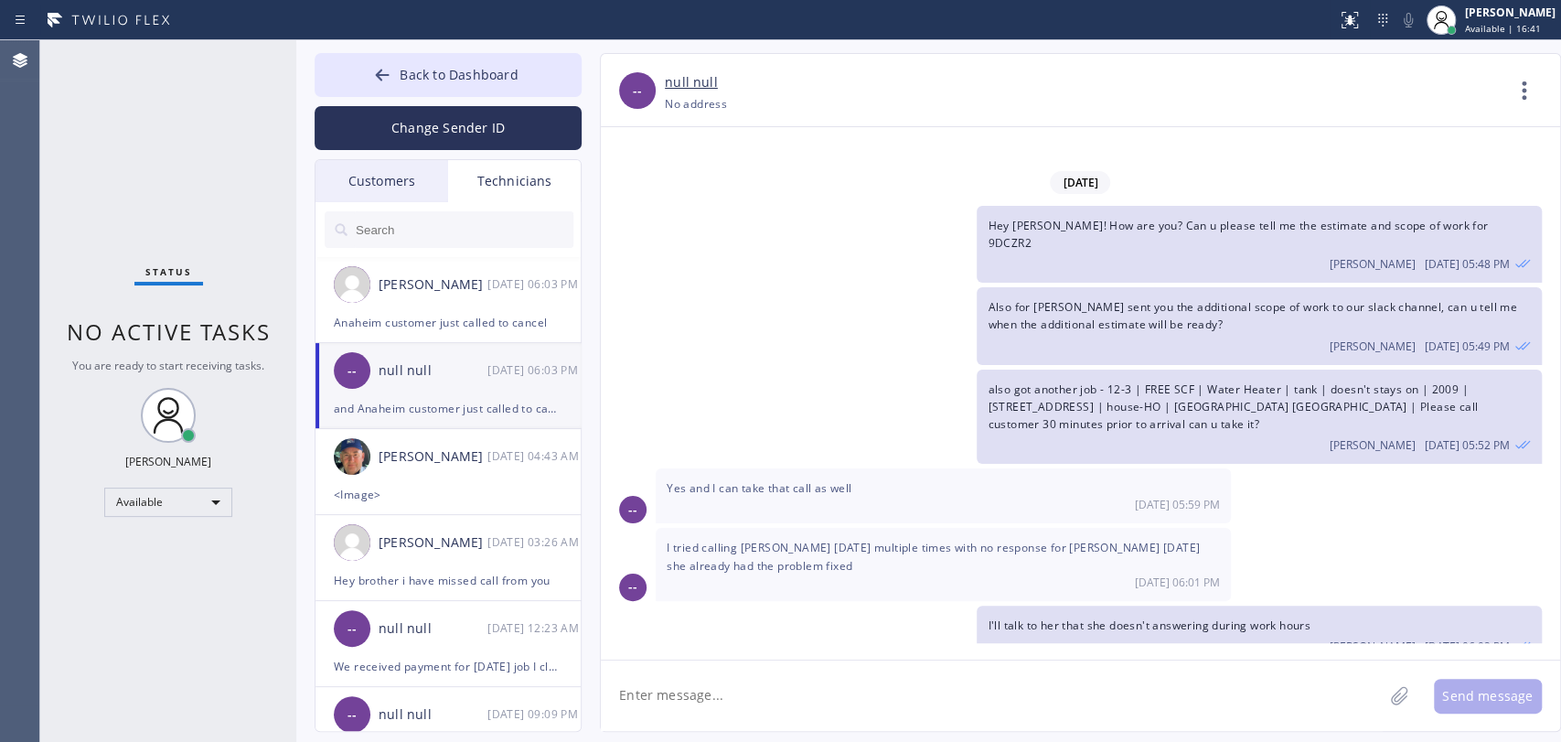
drag, startPoint x: 1111, startPoint y: 619, endPoint x: 1074, endPoint y: 590, distance: 47.6
click at [155, 345] on span "No active tasks" at bounding box center [169, 331] width 204 height 30
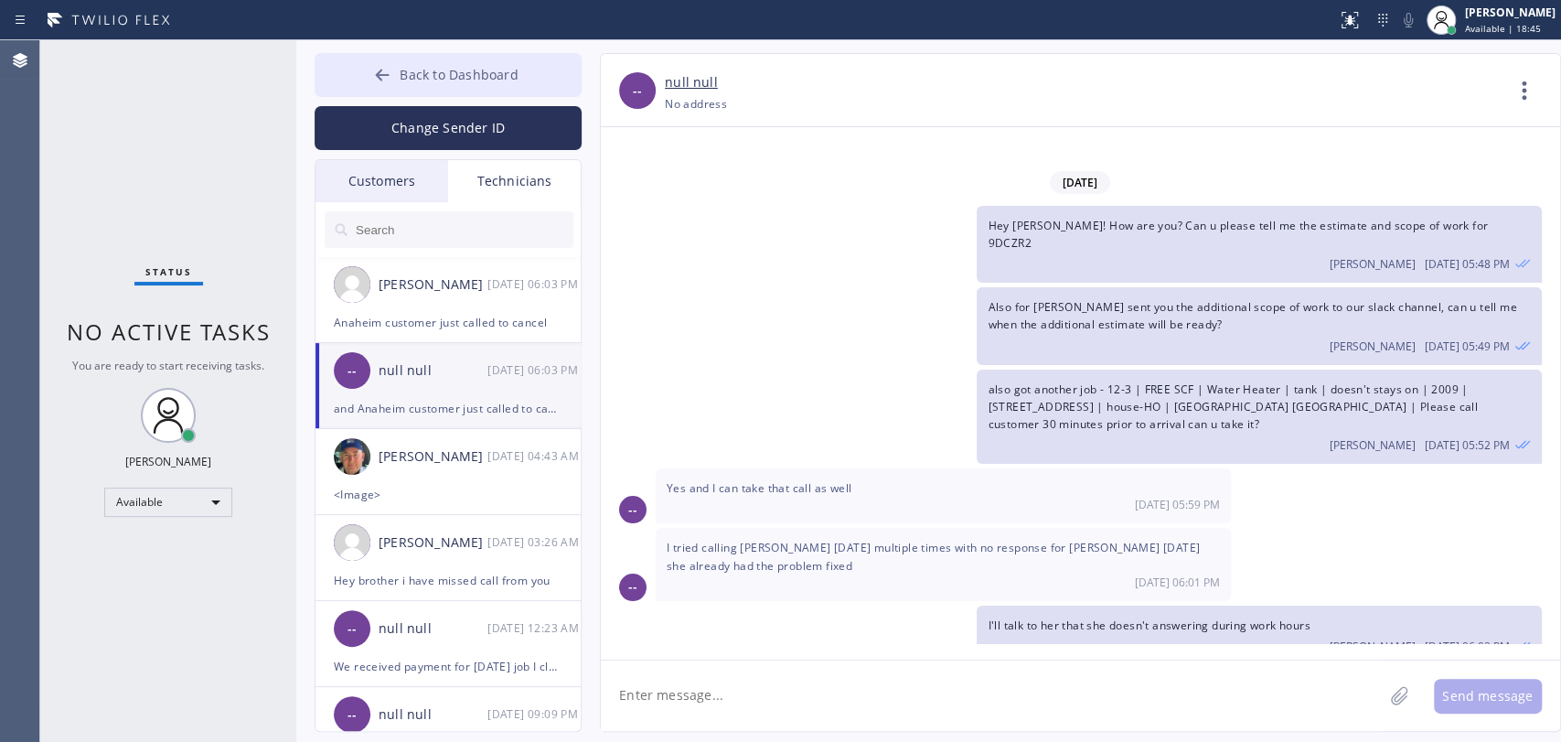
click at [464, 86] on button "Back to Dashboard" at bounding box center [448, 75] width 267 height 44
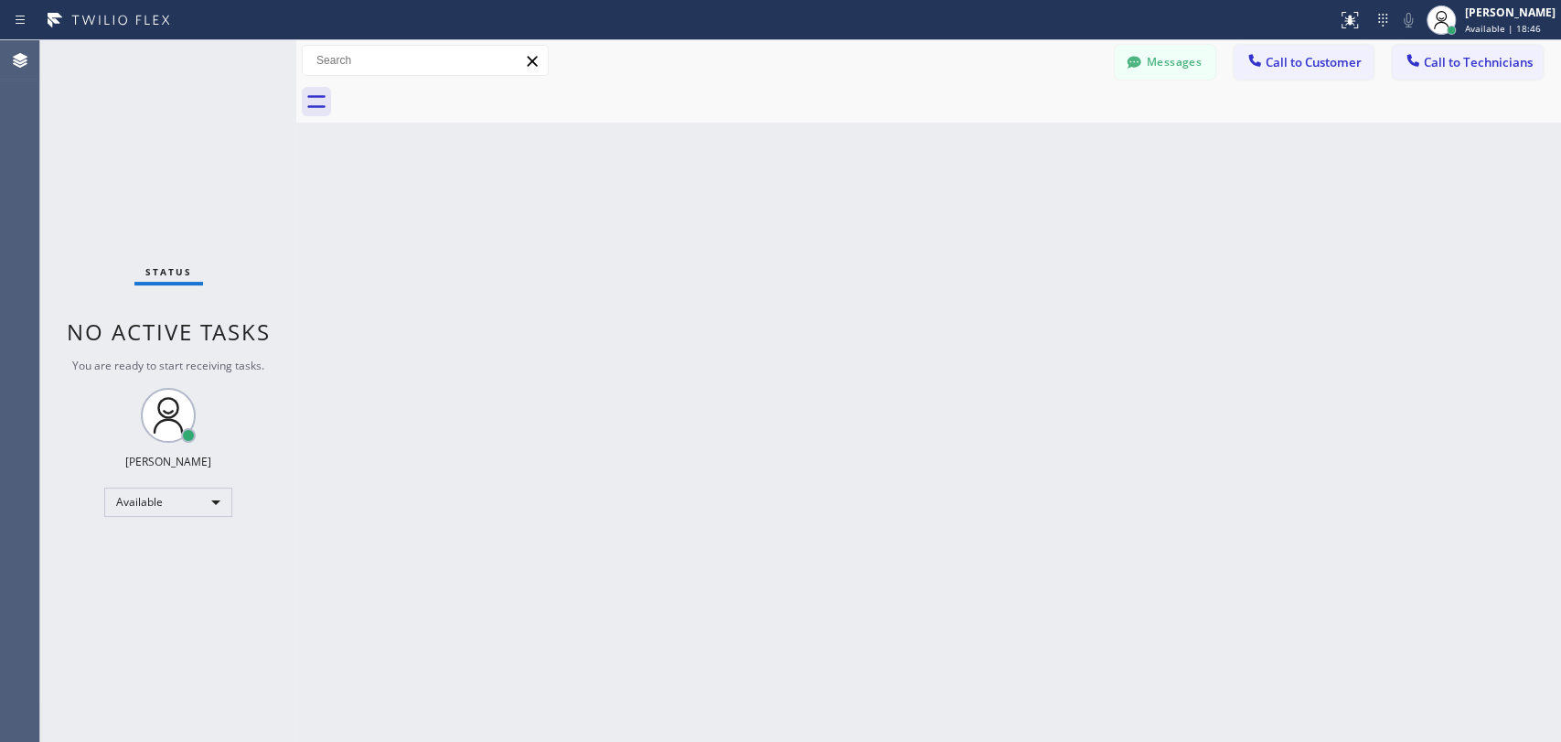
click at [1454, 64] on span "Call to Technicians" at bounding box center [1478, 62] width 109 height 16
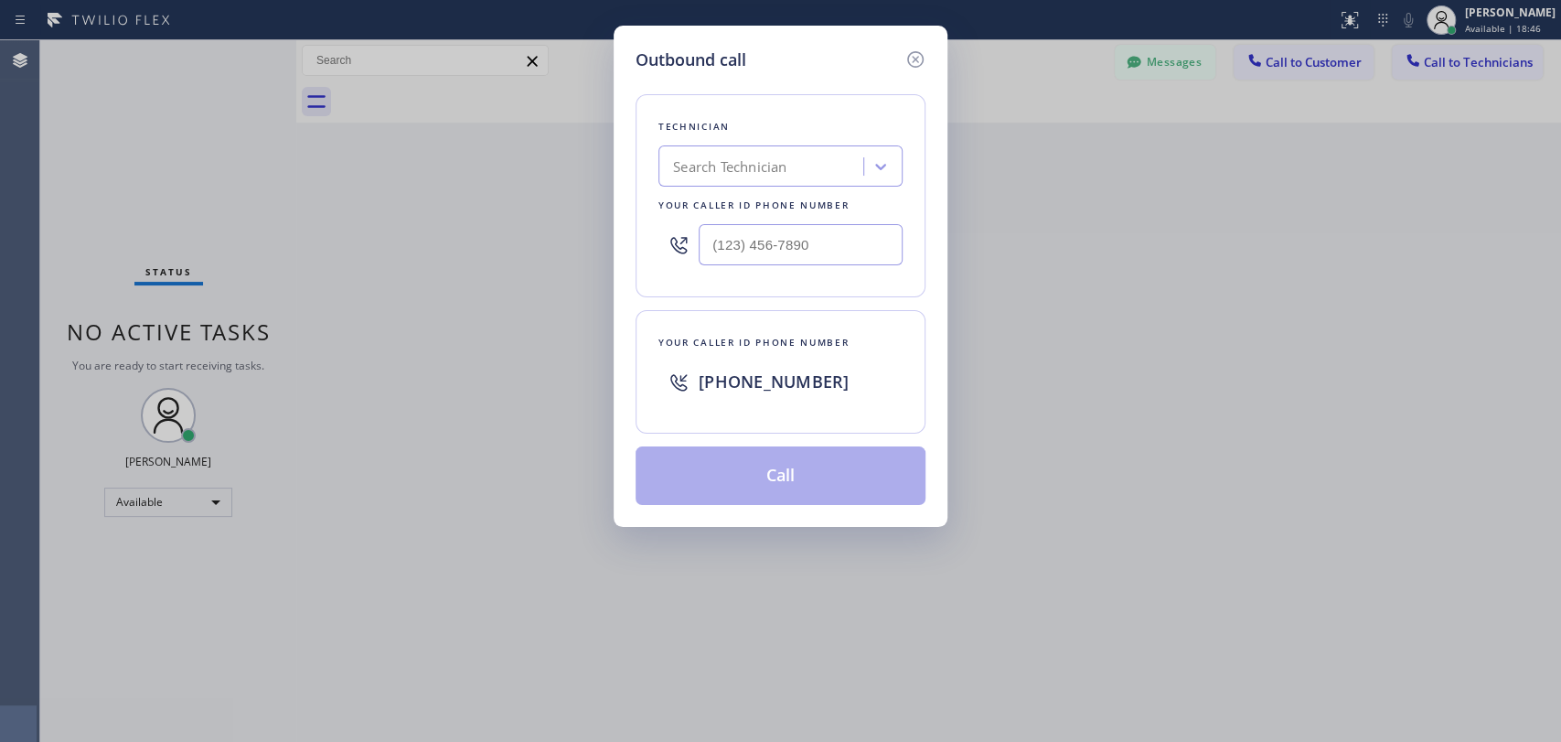
drag, startPoint x: 811, startPoint y: 166, endPoint x: 801, endPoint y: 168, distance: 10.4
click at [804, 166] on div "Search Technician" at bounding box center [763, 167] width 199 height 32
type input "Hovik"
click at [747, 205] on div "Hovik Khachaturyan" at bounding box center [781, 204] width 244 height 33
type input "(818) 966-9606"
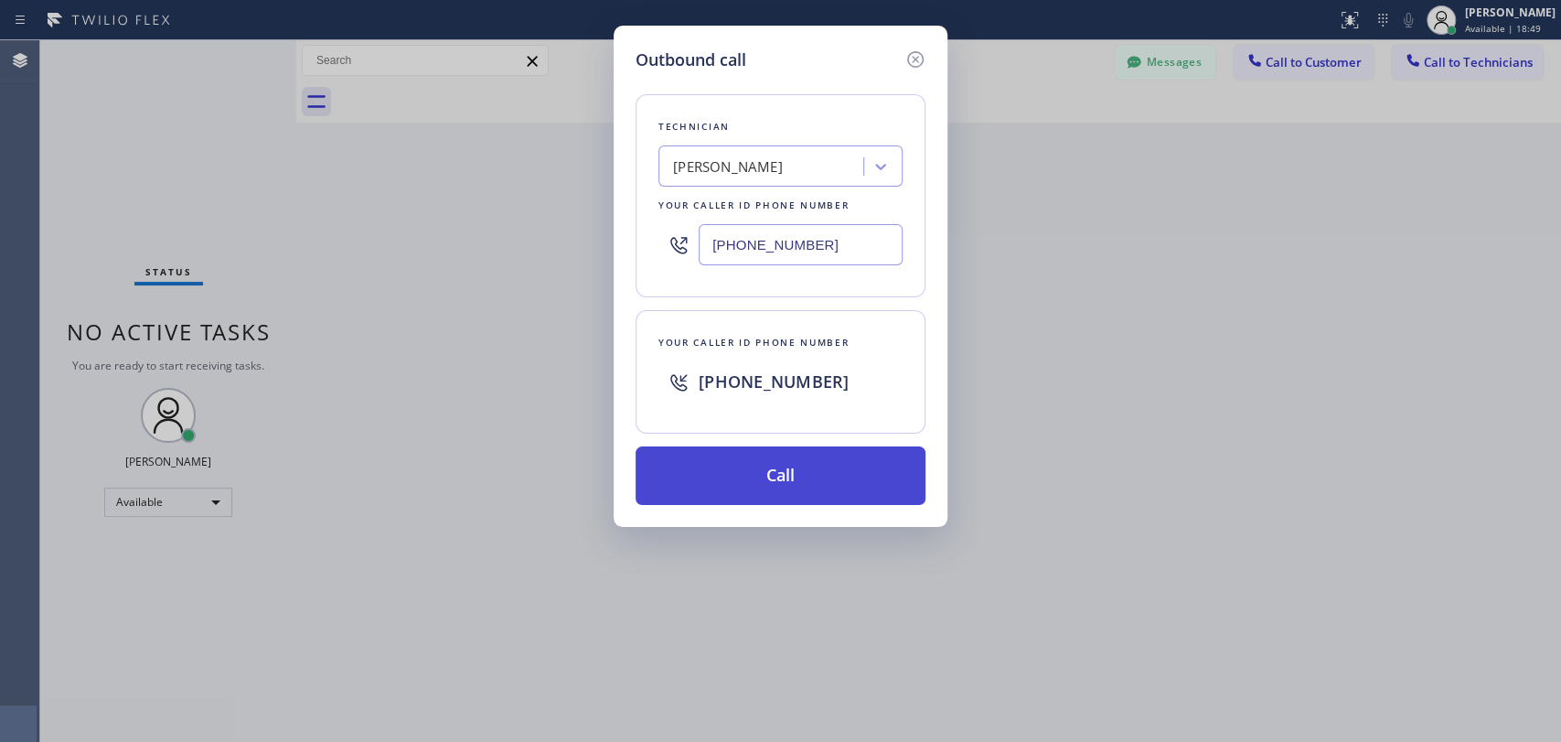
click at [718, 485] on button "Call" at bounding box center [781, 475] width 290 height 59
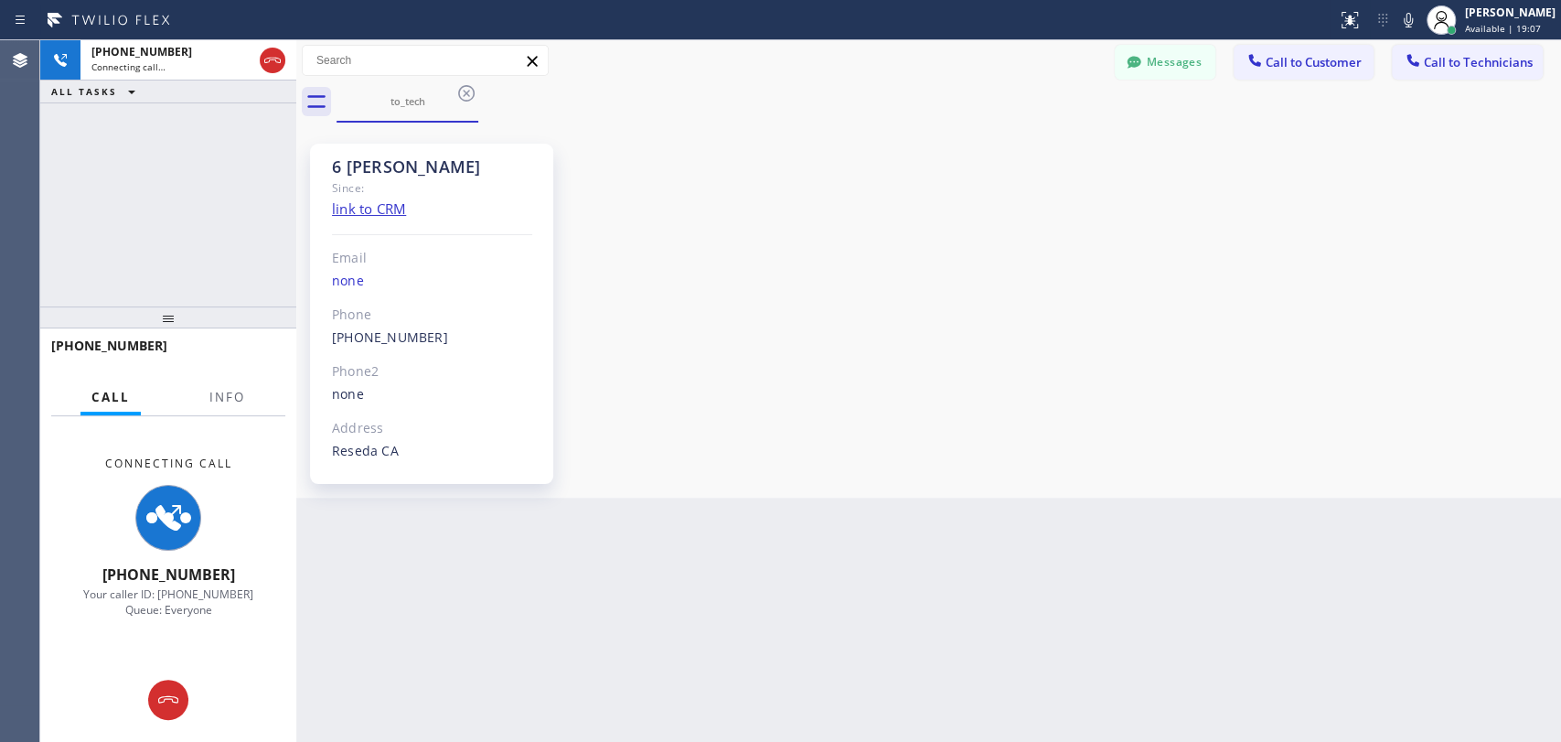
scroll to position [142986, 0]
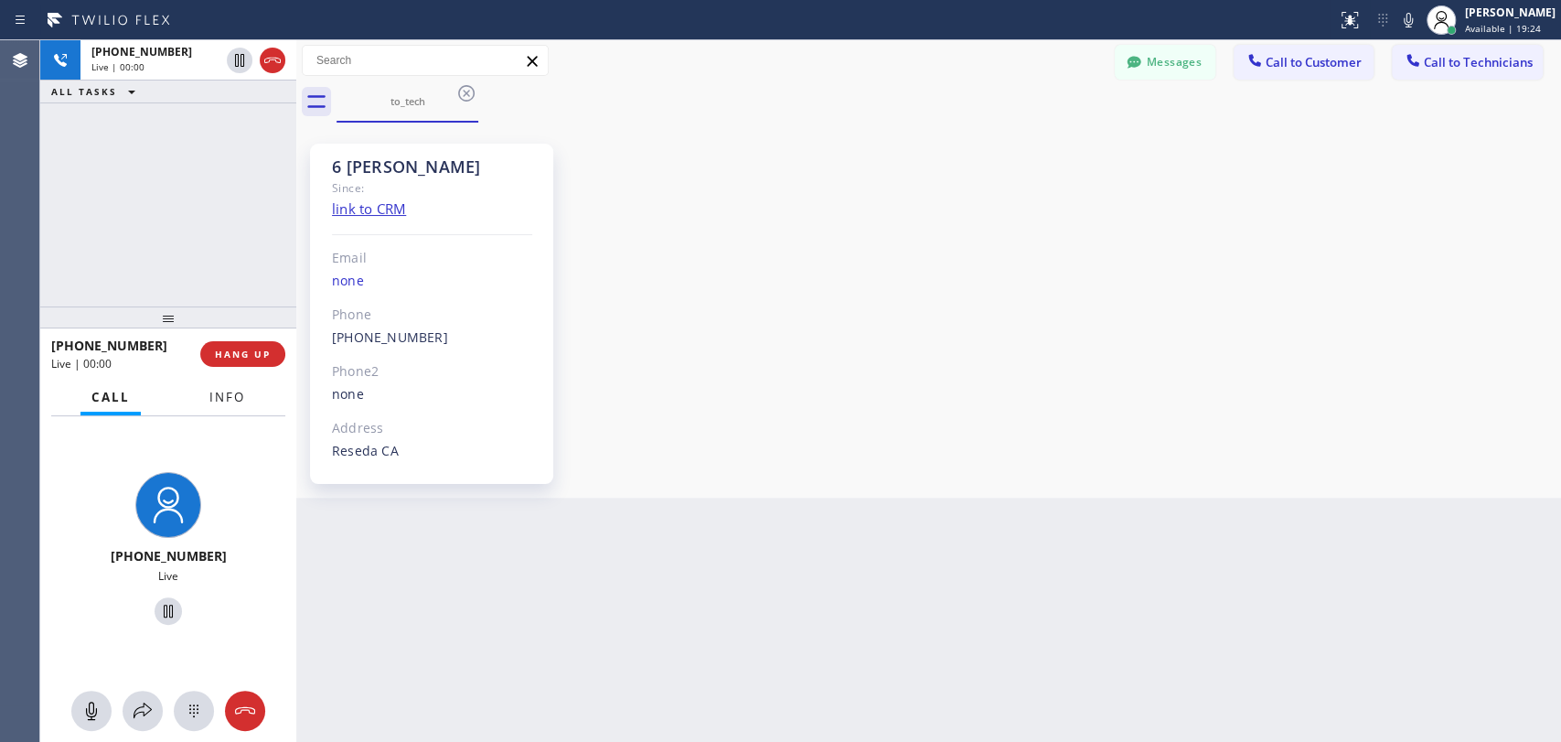
click at [239, 381] on button "Info" at bounding box center [227, 398] width 58 height 36
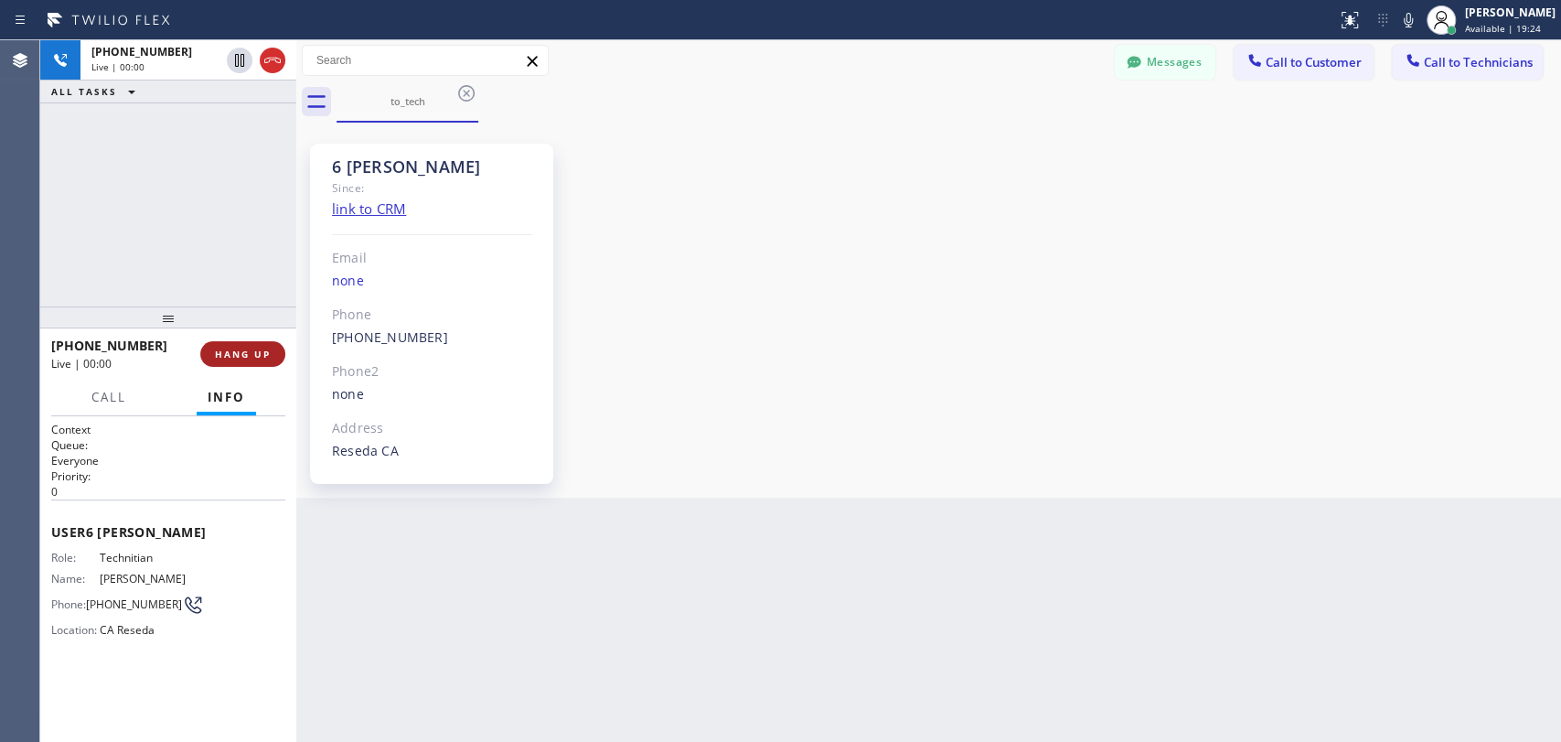
click at [245, 348] on span "HANG UP" at bounding box center [243, 354] width 56 height 13
click at [245, 346] on button "HANG UP" at bounding box center [242, 354] width 85 height 26
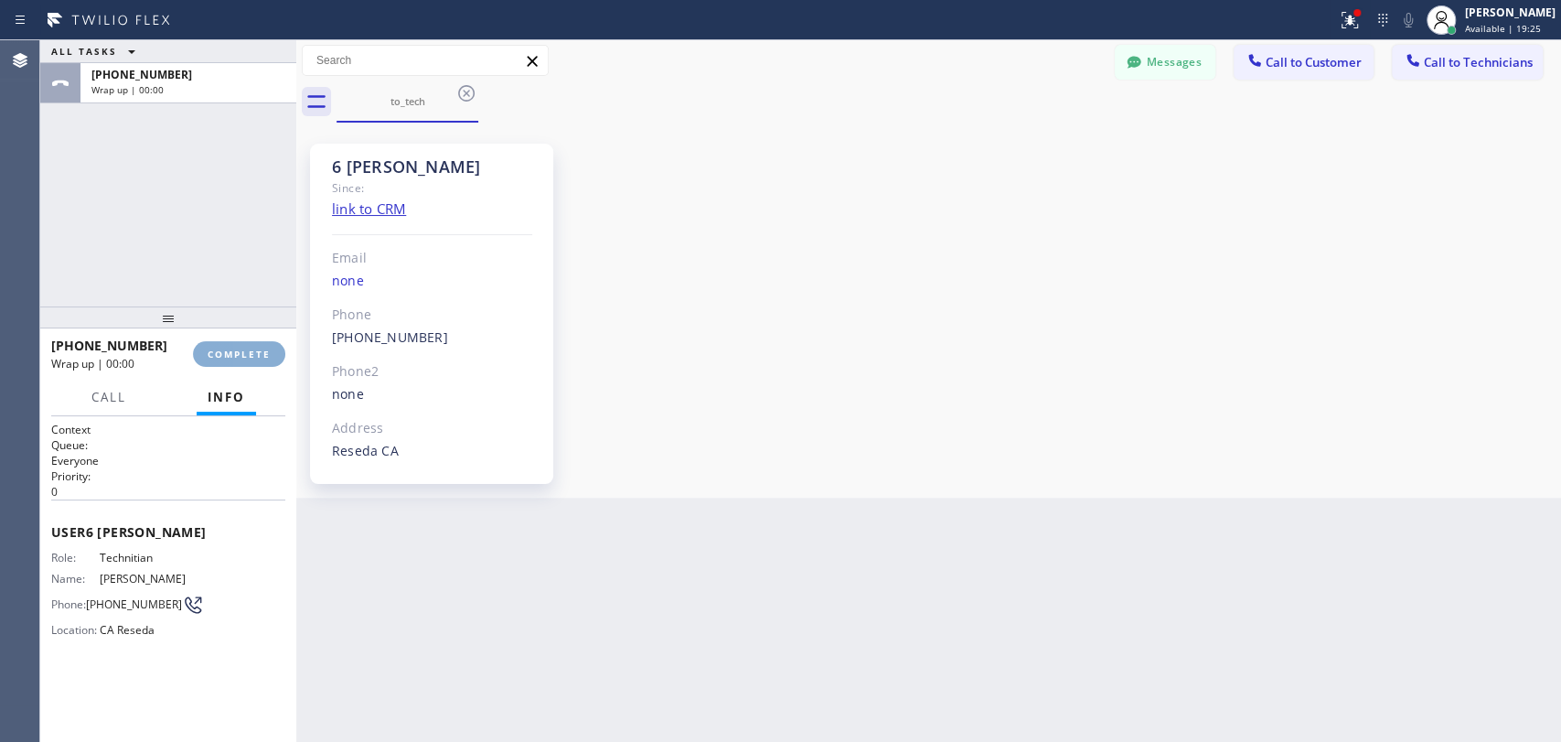
click at [241, 355] on span "COMPLETE" at bounding box center [239, 354] width 63 height 13
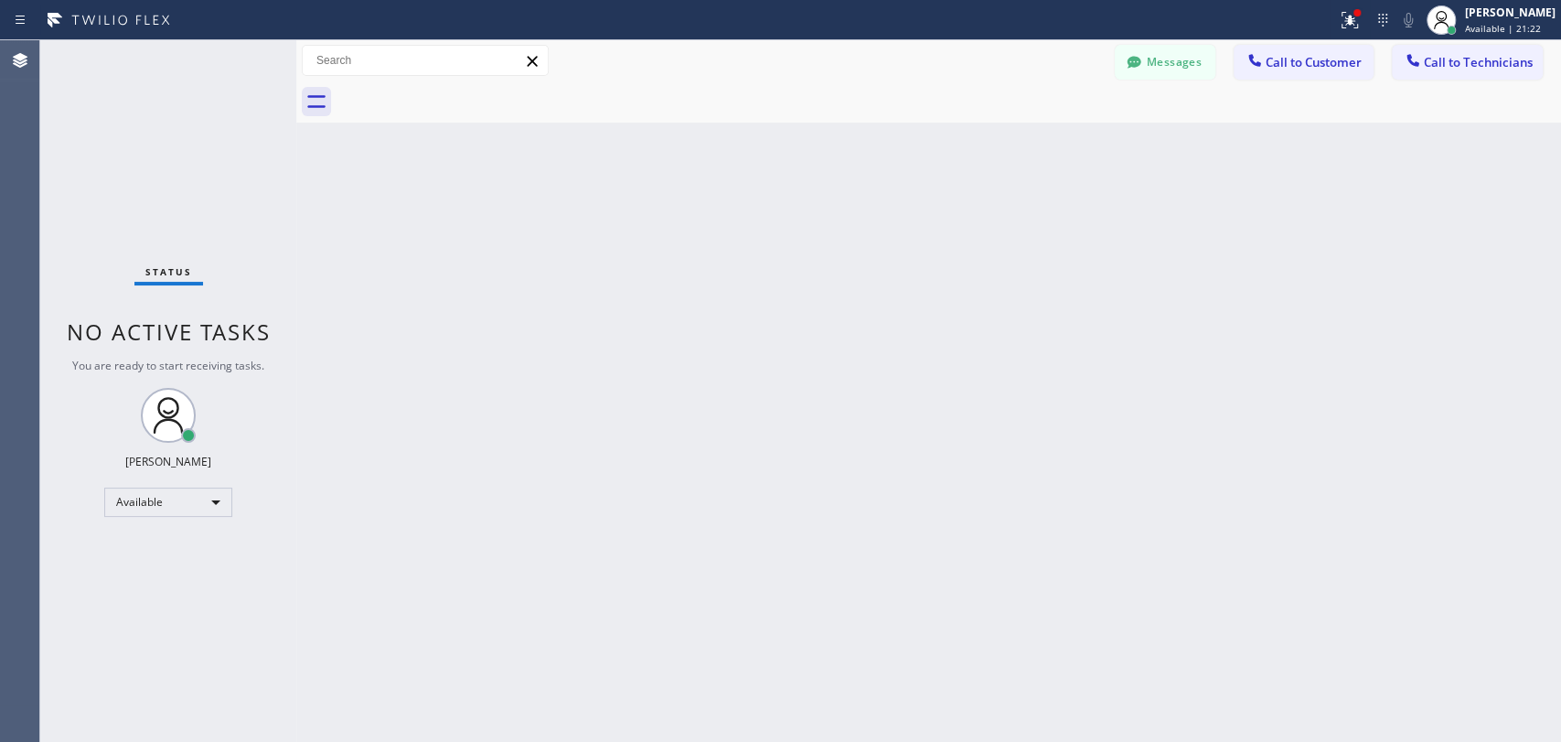
click at [437, 267] on div "Back to Dashboard Change Sender ID Customers Technicians RH Regina Hays 08/15 0…" at bounding box center [928, 391] width 1265 height 702
click at [1162, 53] on button "Messages" at bounding box center [1165, 62] width 101 height 35
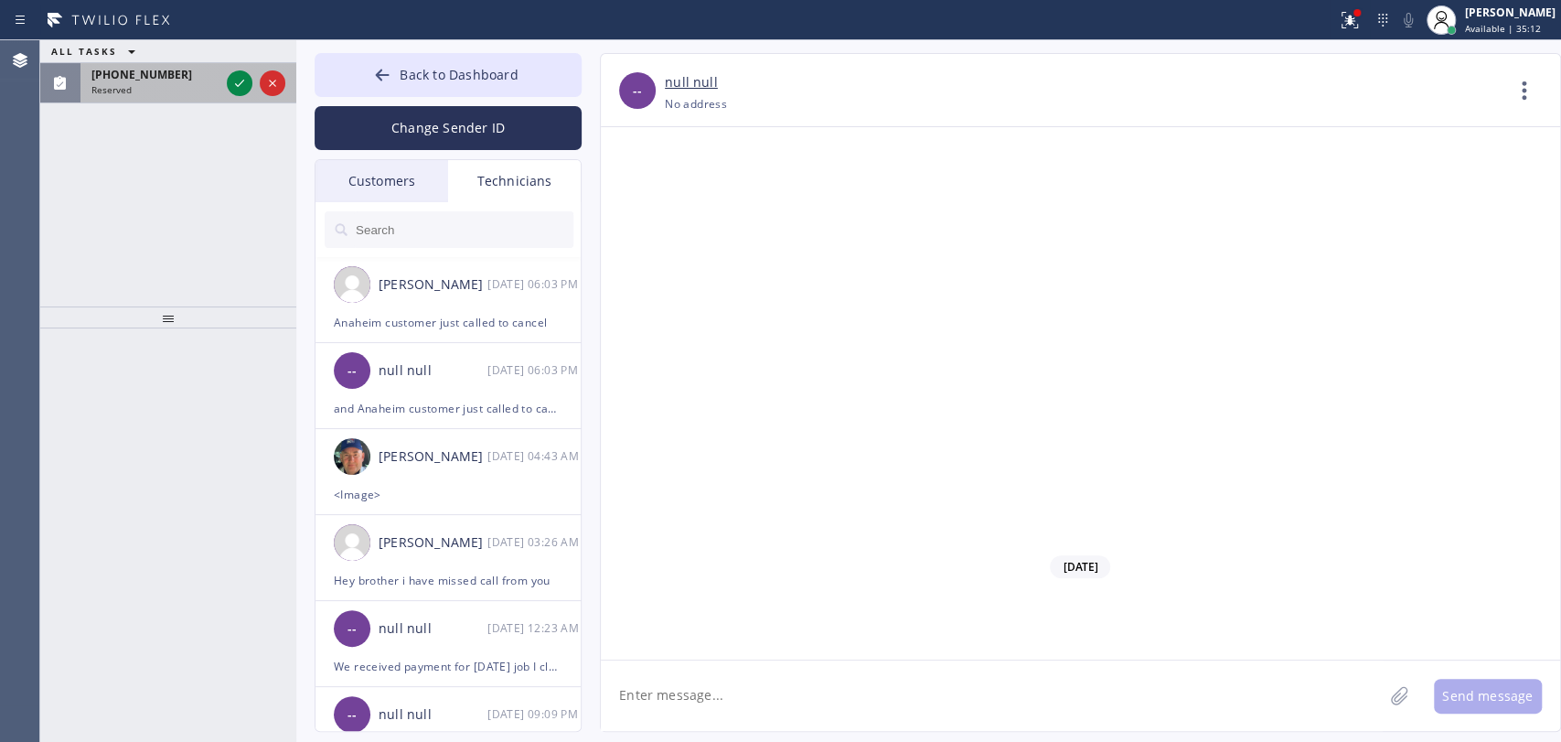
click at [153, 90] on div "Reserved" at bounding box center [155, 89] width 128 height 13
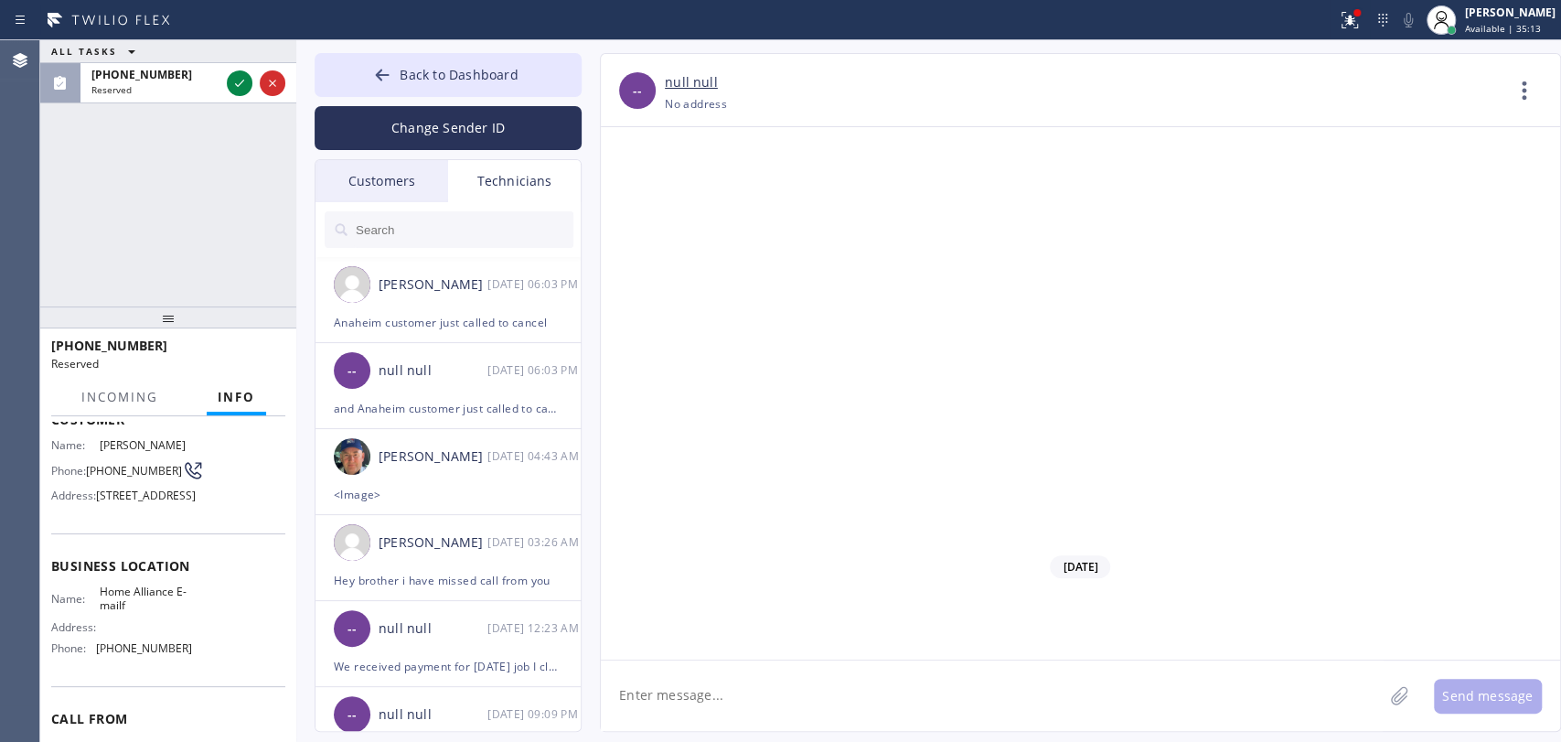
scroll to position [203, 0]
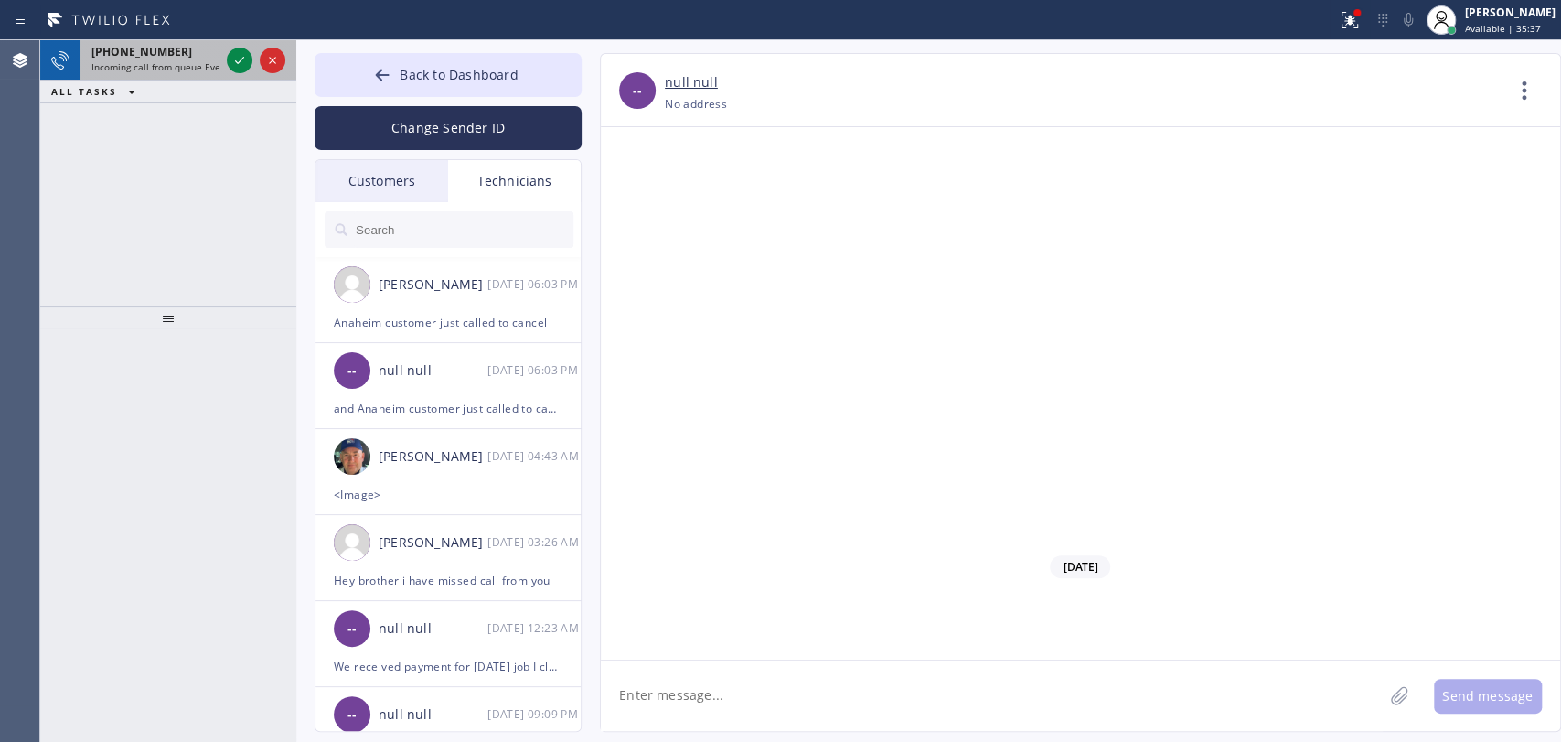
click at [159, 68] on span "Incoming call from queue Everybody" at bounding box center [170, 66] width 158 height 13
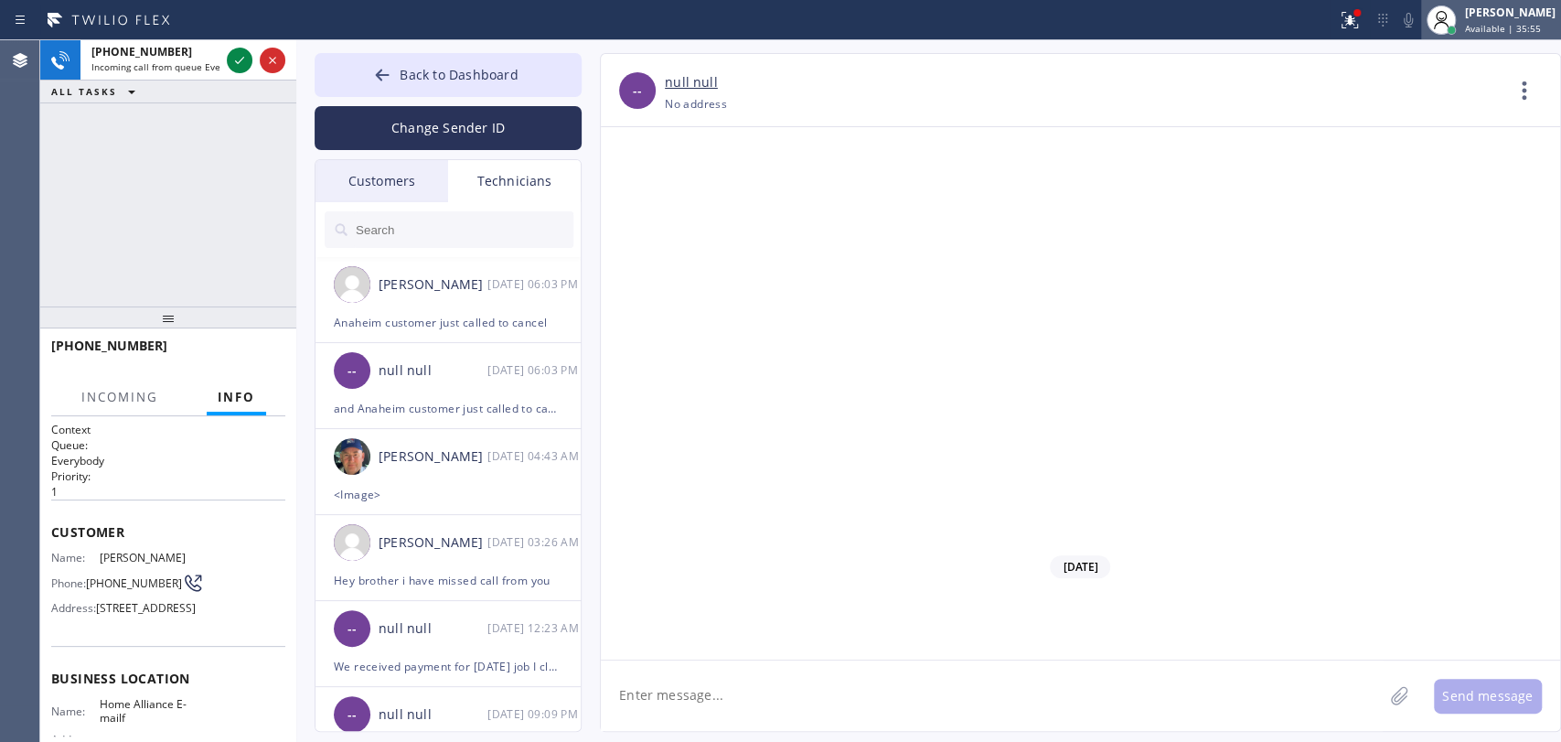
click at [1535, 34] on div "Oleksiy Dmitriev Available | 35:55" at bounding box center [1512, 20] width 100 height 32
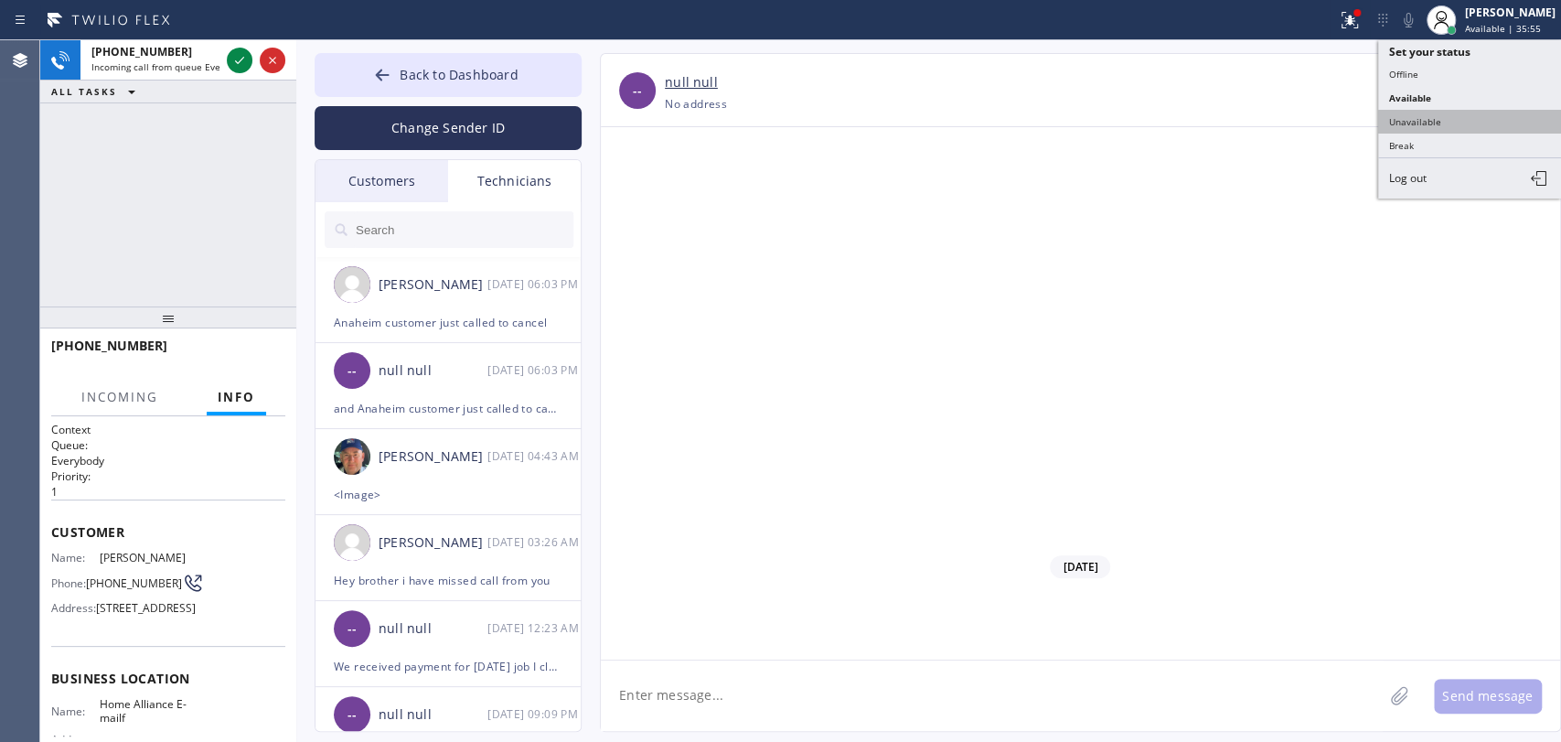
click at [1387, 116] on button "Unavailable" at bounding box center [1469, 122] width 183 height 24
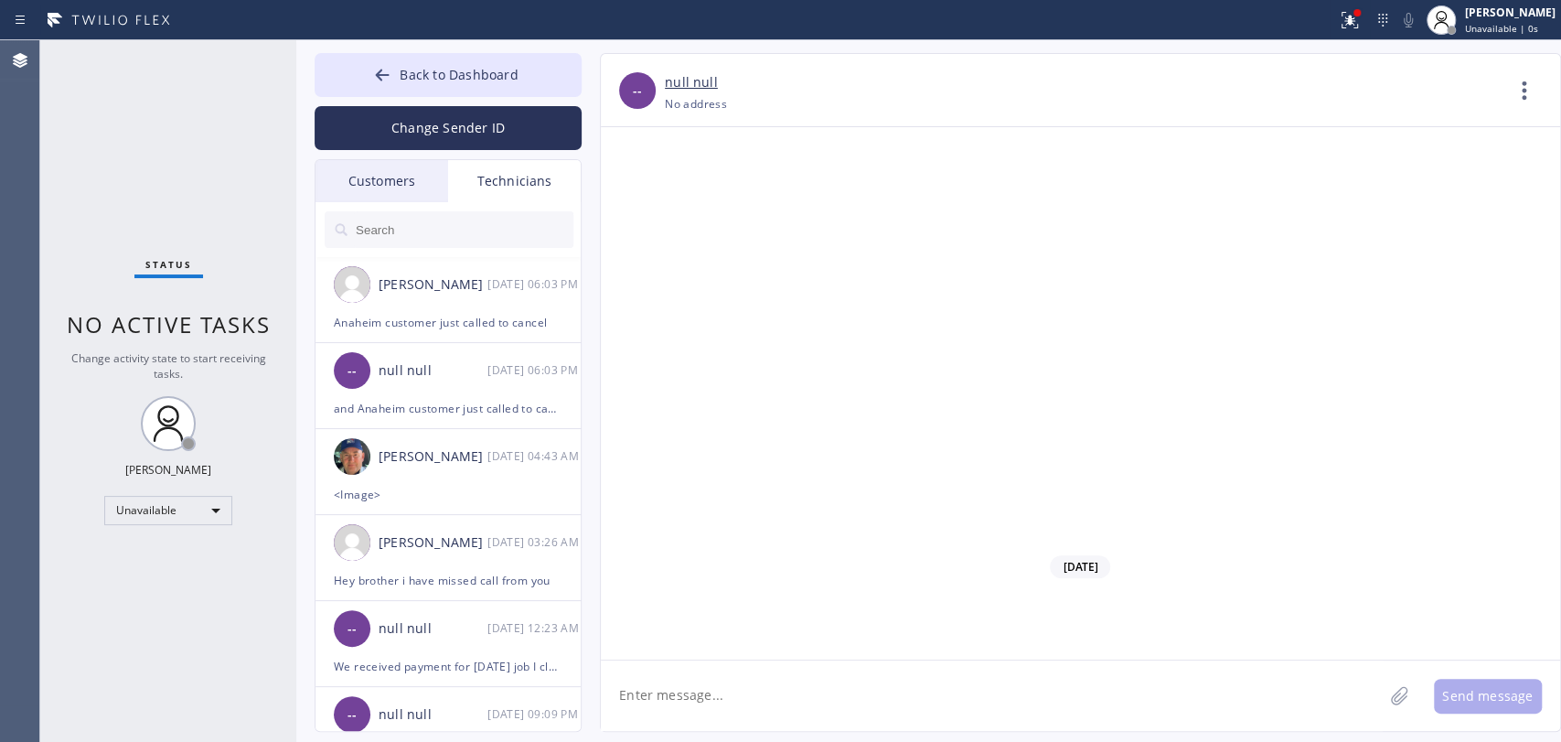
click at [166, 536] on div "Status No active tasks Change activity state to start receiving tasks. Oleksiy …" at bounding box center [168, 391] width 256 height 702
click at [171, 514] on div "Unavailable" at bounding box center [168, 510] width 128 height 29
click at [160, 558] on li "Available" at bounding box center [167, 556] width 124 height 22
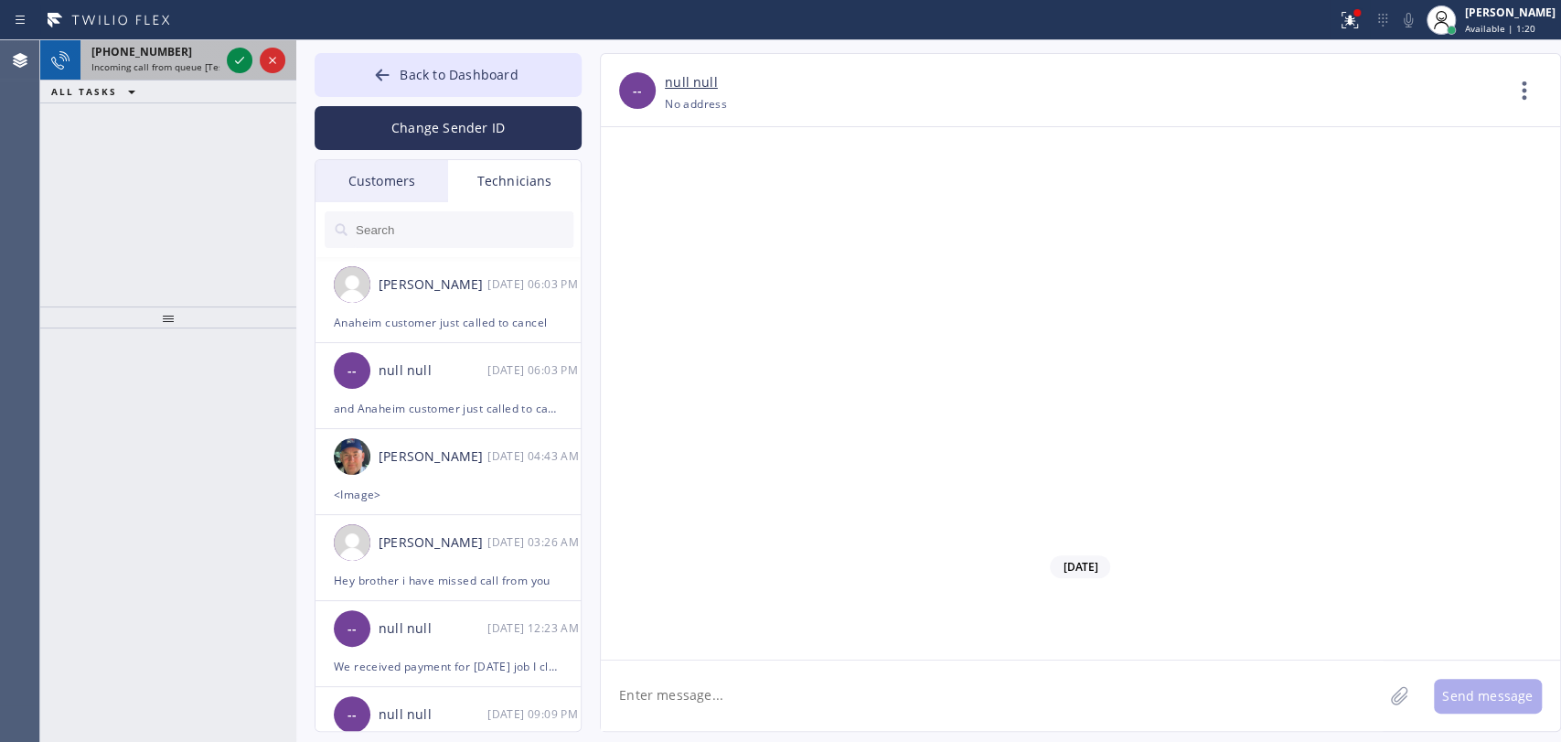
click at [146, 63] on span "Incoming call from queue [Test] All" at bounding box center [167, 66] width 152 height 13
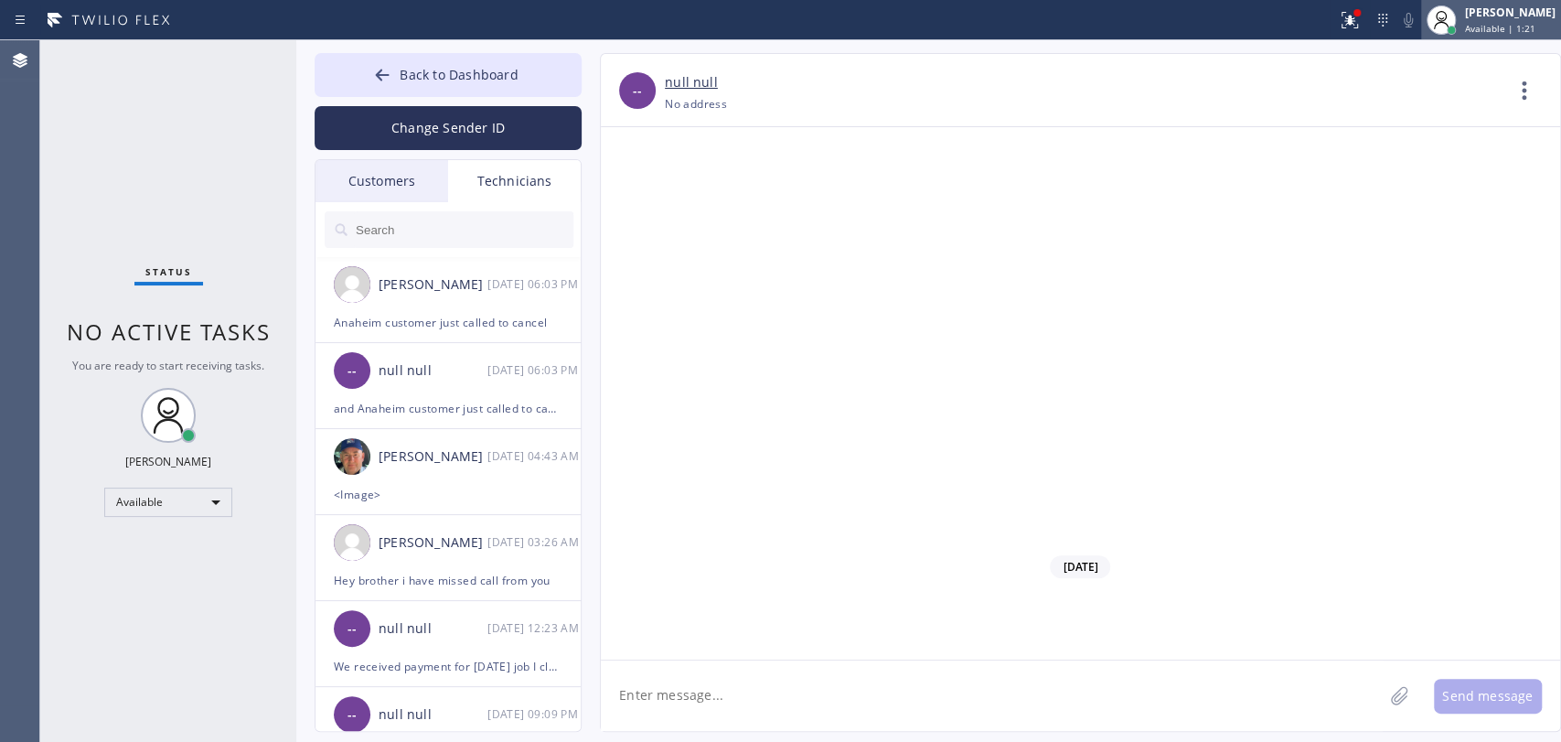
click at [1517, 22] on span "Available | 1:21" at bounding box center [1500, 28] width 70 height 13
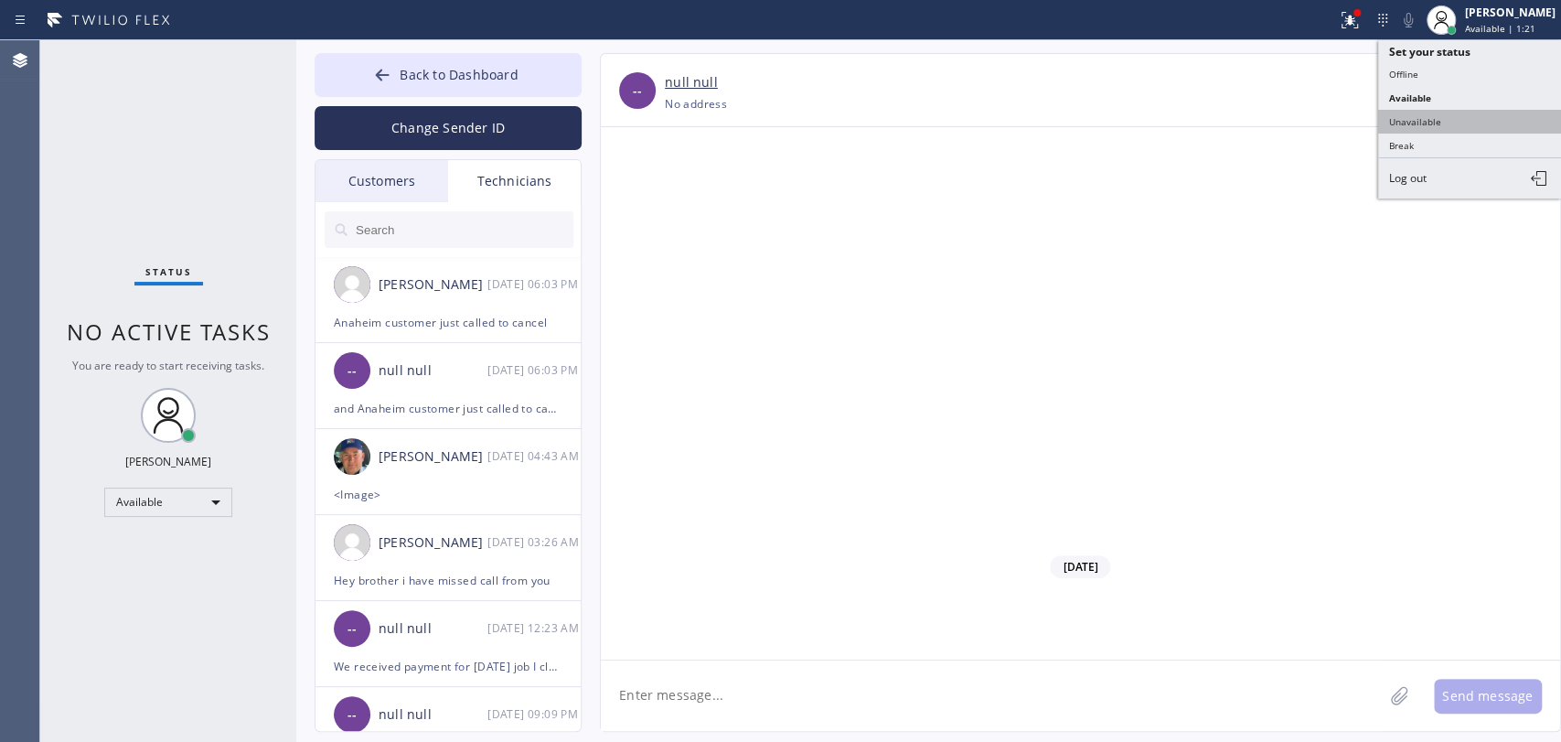
click at [1420, 126] on button "Unavailable" at bounding box center [1469, 122] width 183 height 24
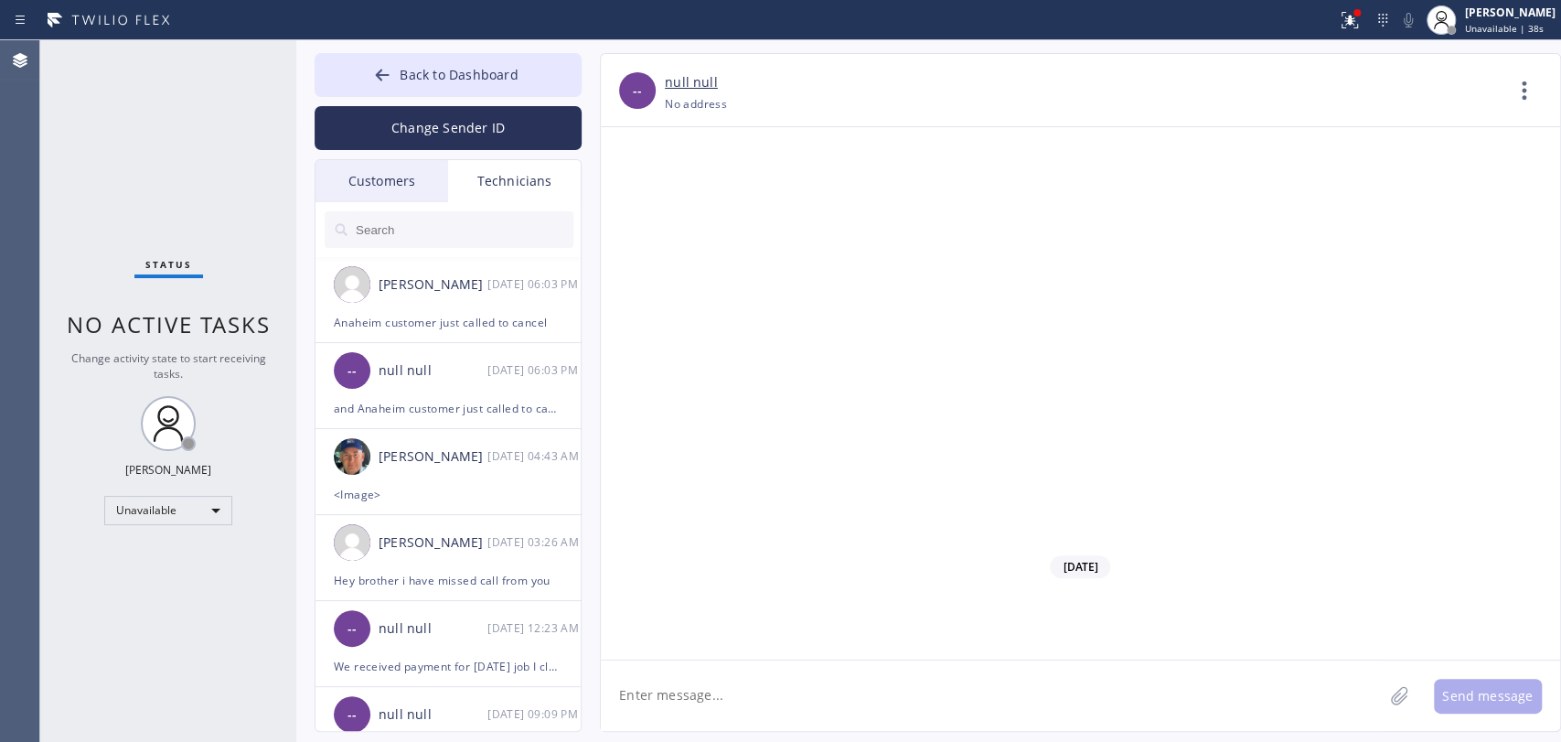
click at [492, 60] on button "Back to Dashboard" at bounding box center [448, 75] width 267 height 44
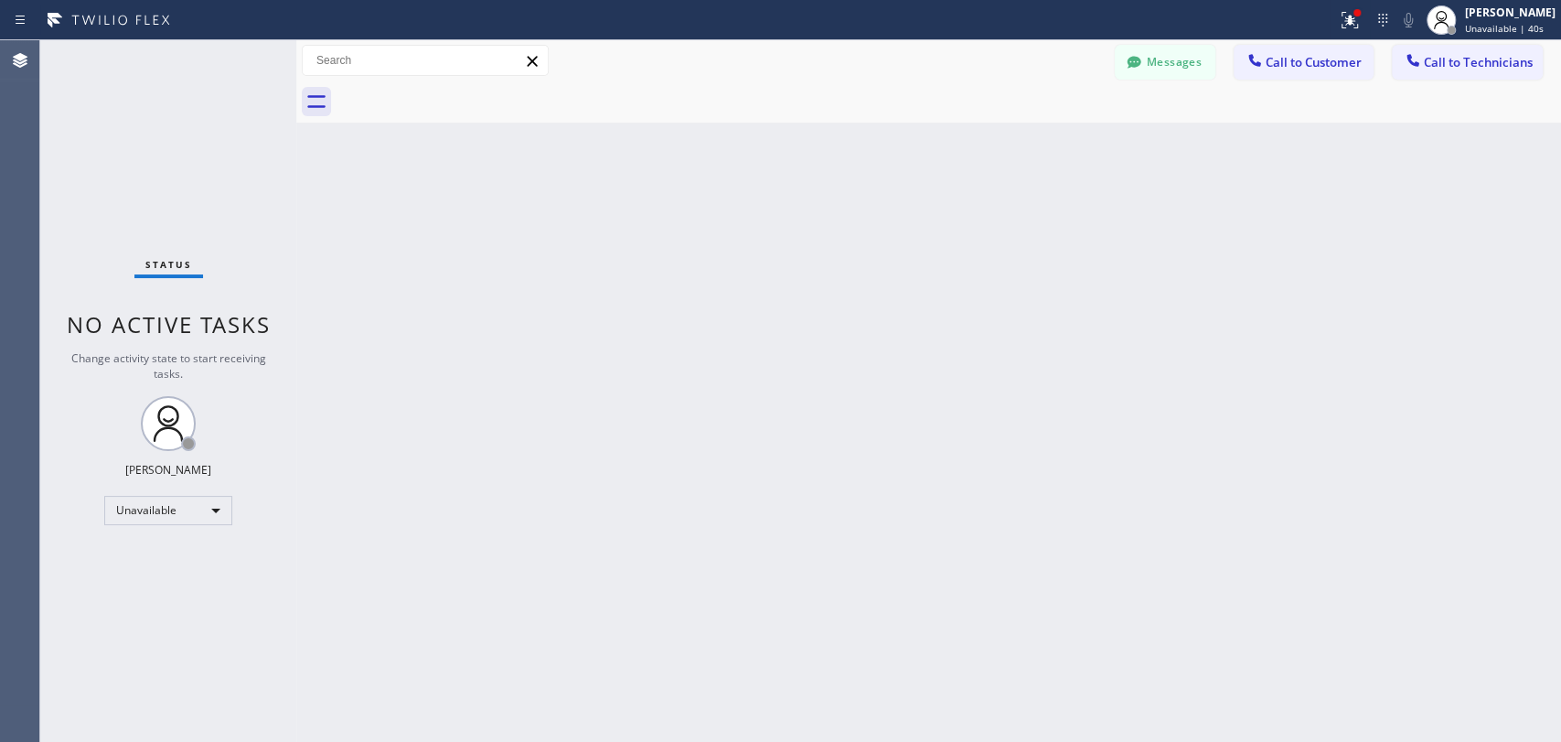
click at [1312, 67] on span "Call to Customer" at bounding box center [1314, 62] width 96 height 16
click at [0, 0] on div "Seattle King Air Duct" at bounding box center [0, 0] width 0 height 0
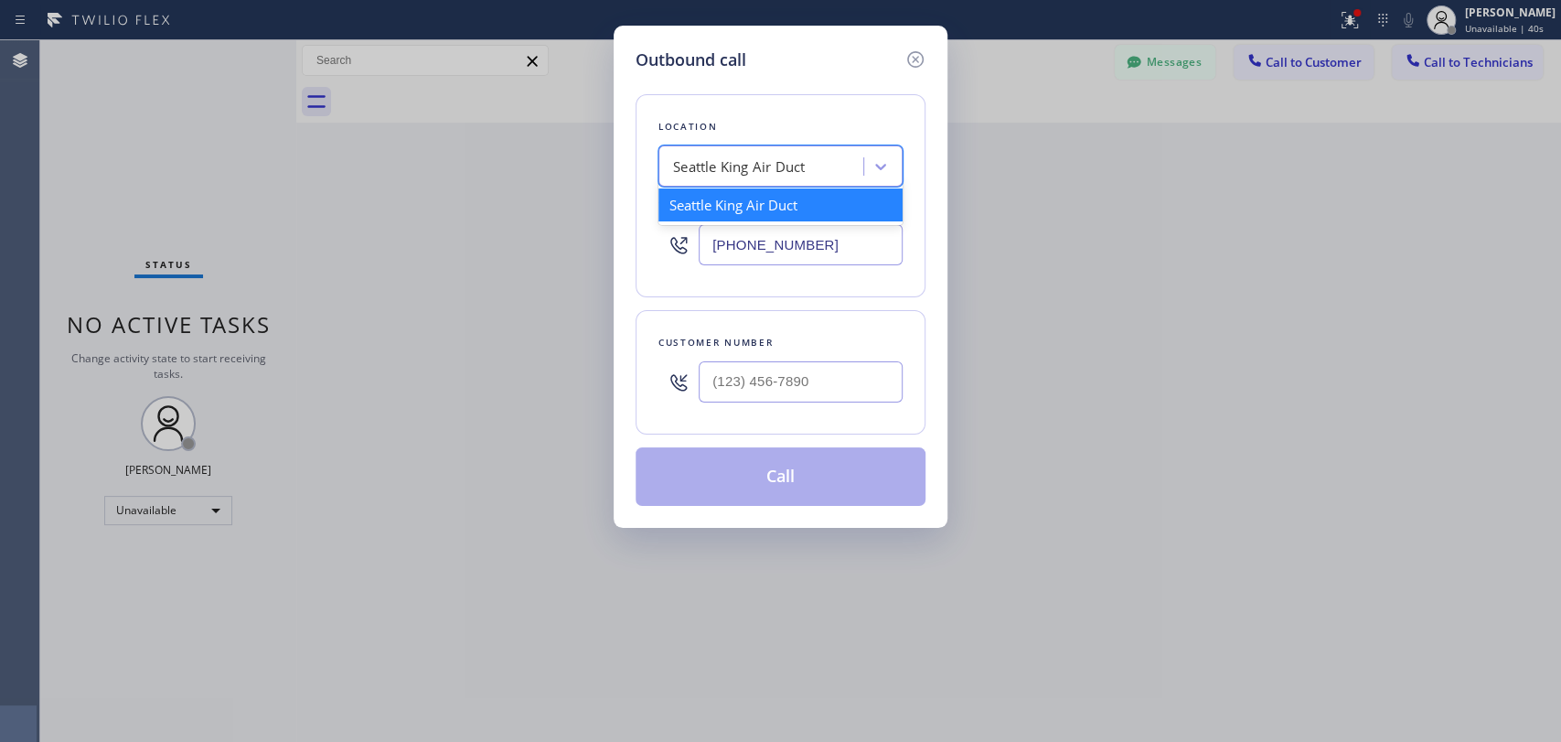
paste input "Heating and Air Conditioning Repair Sawtelle"
type input "Heating and Air Conditioning Repair Sawtelle"
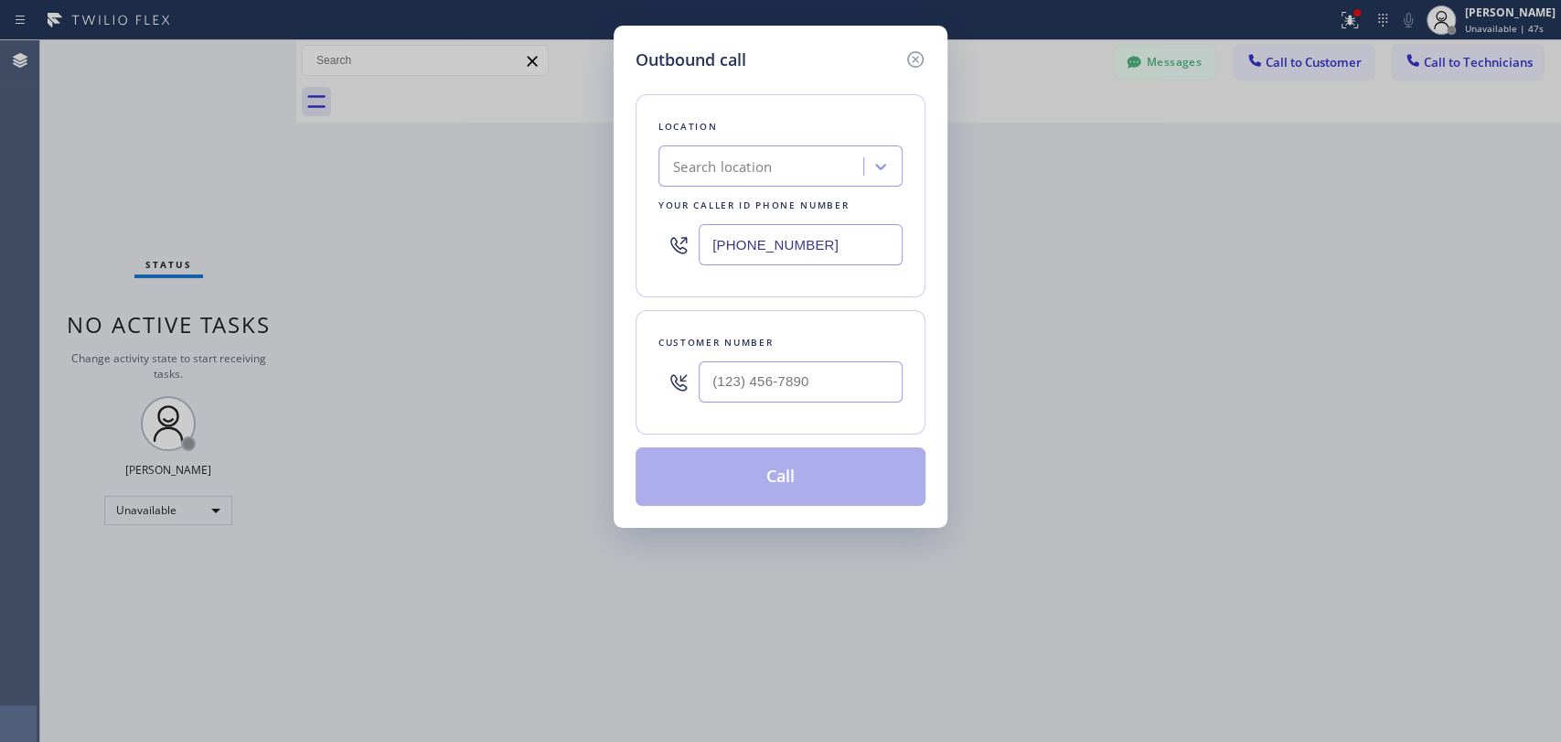
scroll to position [0, 0]
click at [726, 236] on input "(206) 317-6532" at bounding box center [801, 244] width 204 height 41
paste input "323) 289-6804"
click at [736, 246] on input "(323) 289-6804" at bounding box center [801, 244] width 204 height 41
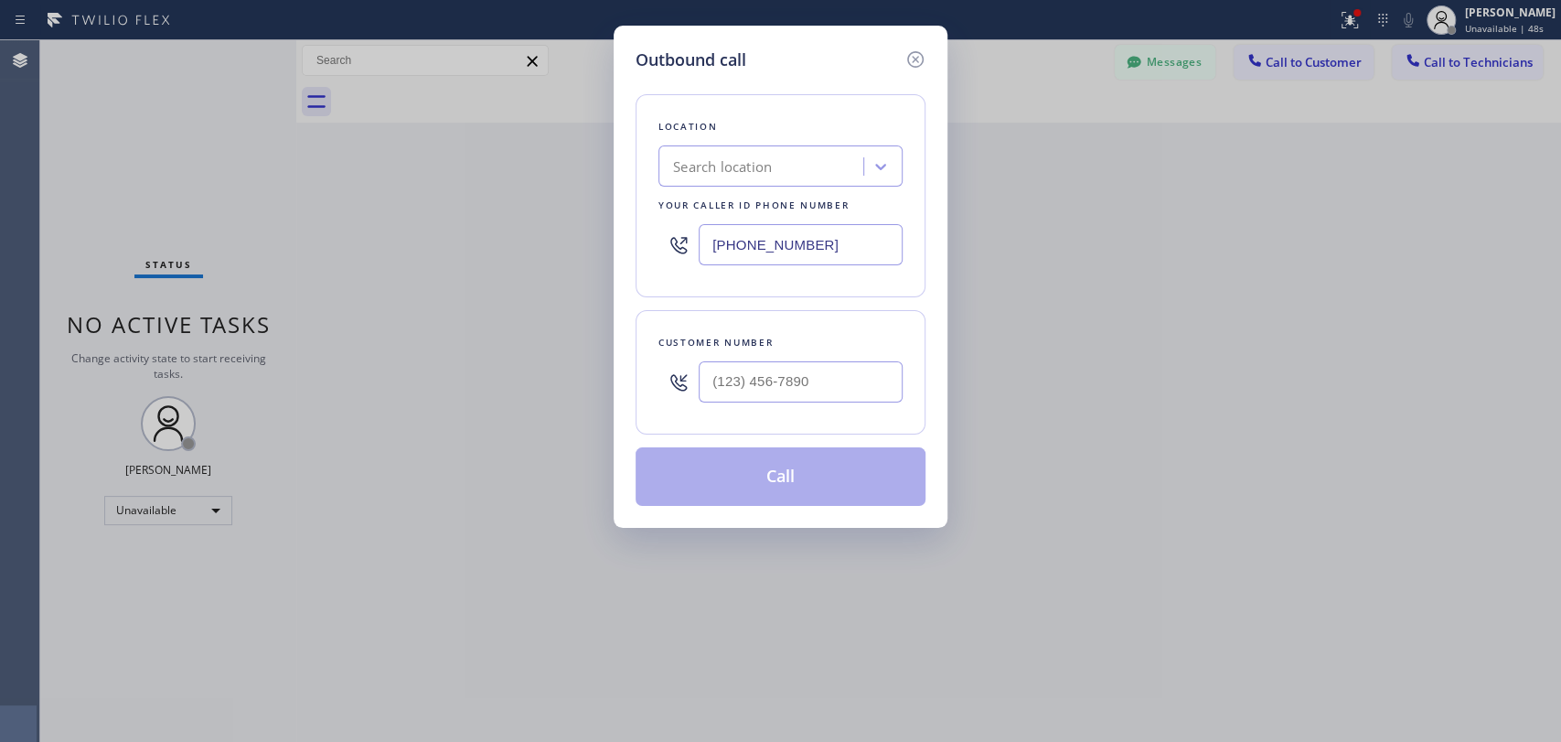
click at [736, 246] on input "(323) 289-6804" at bounding box center [801, 244] width 204 height 41
paste input "text"
type input "(323) 289-6804"
click at [743, 296] on div "Location Heating and Air Conditioning Repair Sawtelle Your caller id phone numb…" at bounding box center [781, 289] width 290 height 434
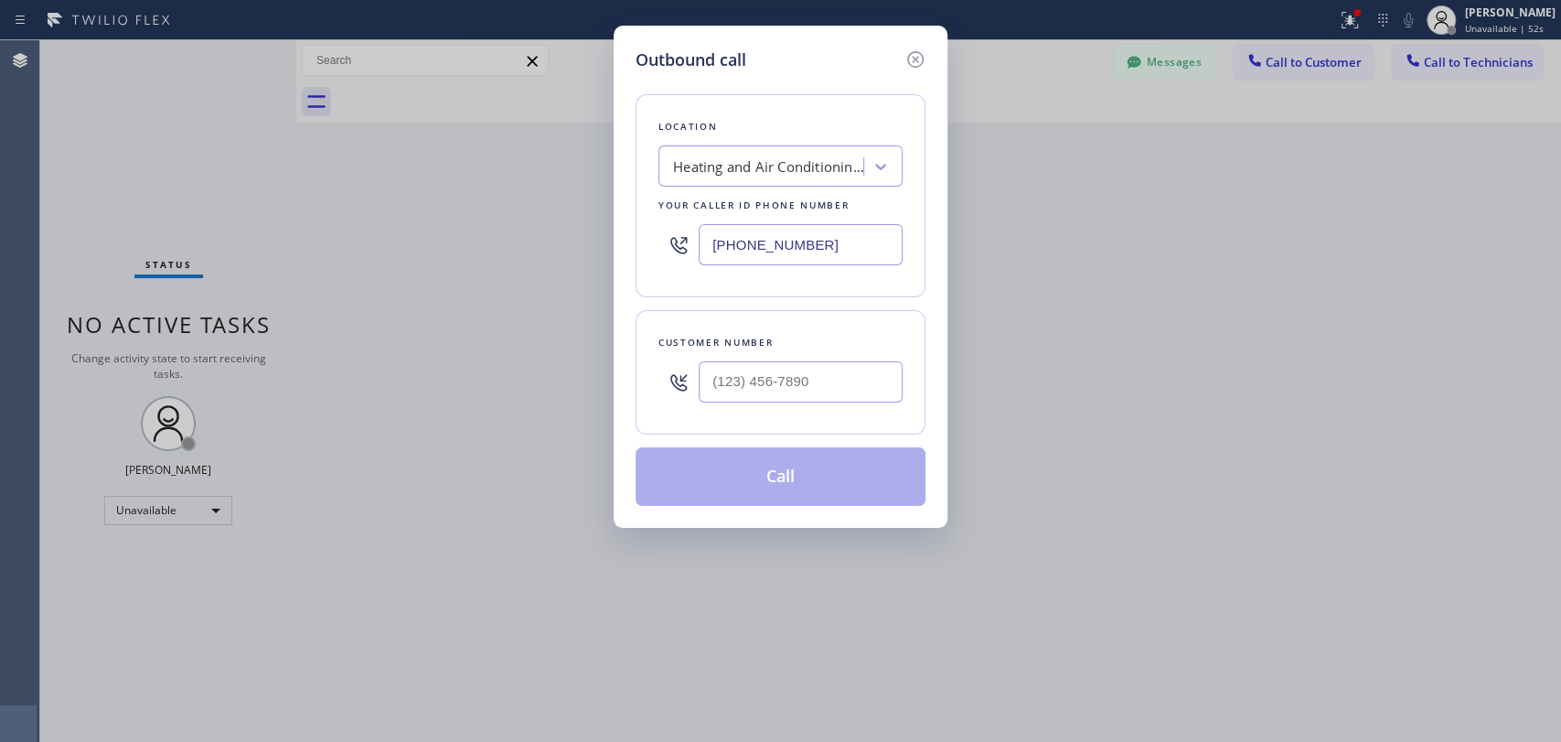
click at [763, 354] on div "Customer number" at bounding box center [781, 372] width 290 height 124
click at [763, 375] on input "(___) ___-____" at bounding box center [801, 381] width 204 height 41
paste input "310) 218-9177"
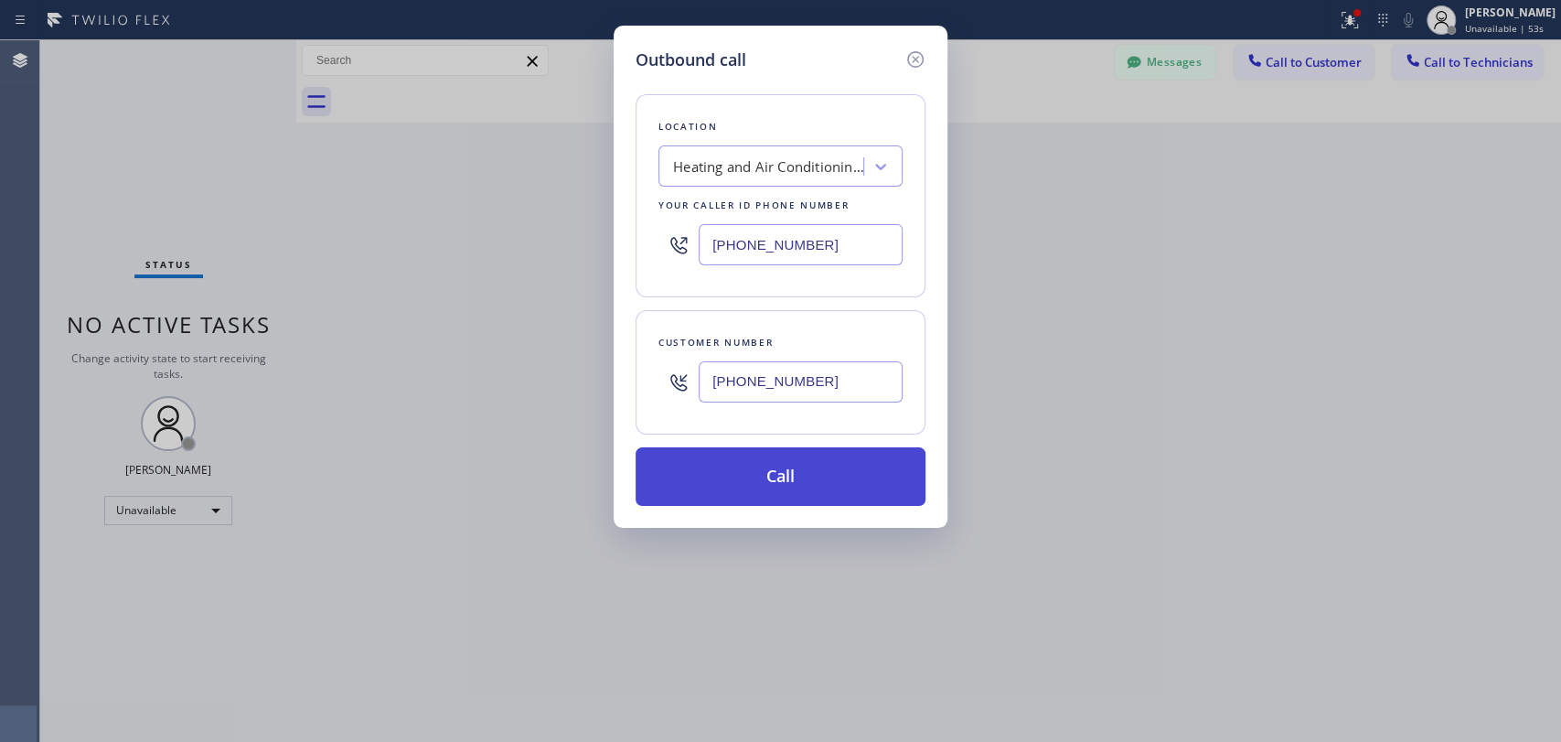
type input "(310) 218-9177"
click at [736, 480] on button "Call" at bounding box center [781, 476] width 290 height 59
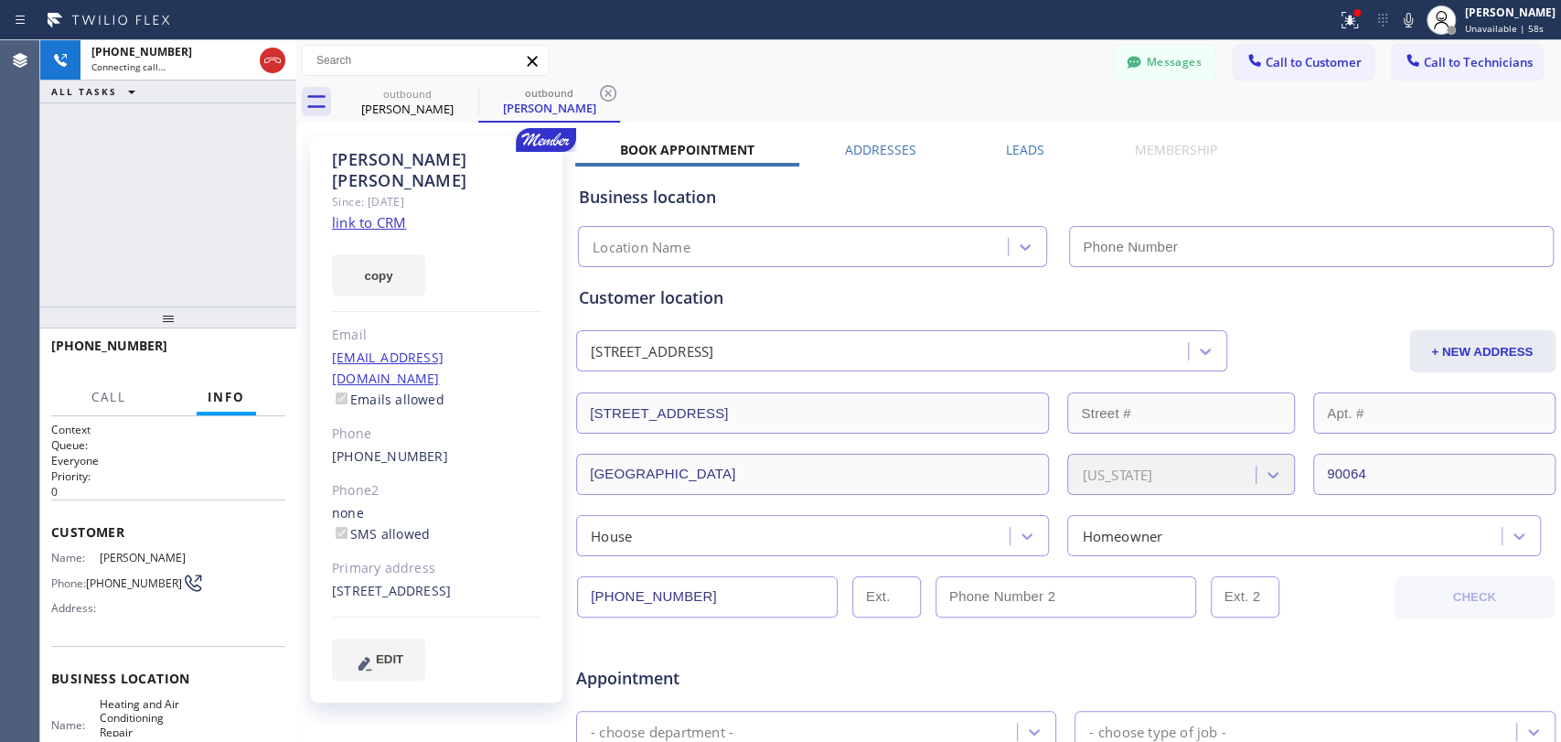
type input "(323) 289-6804"
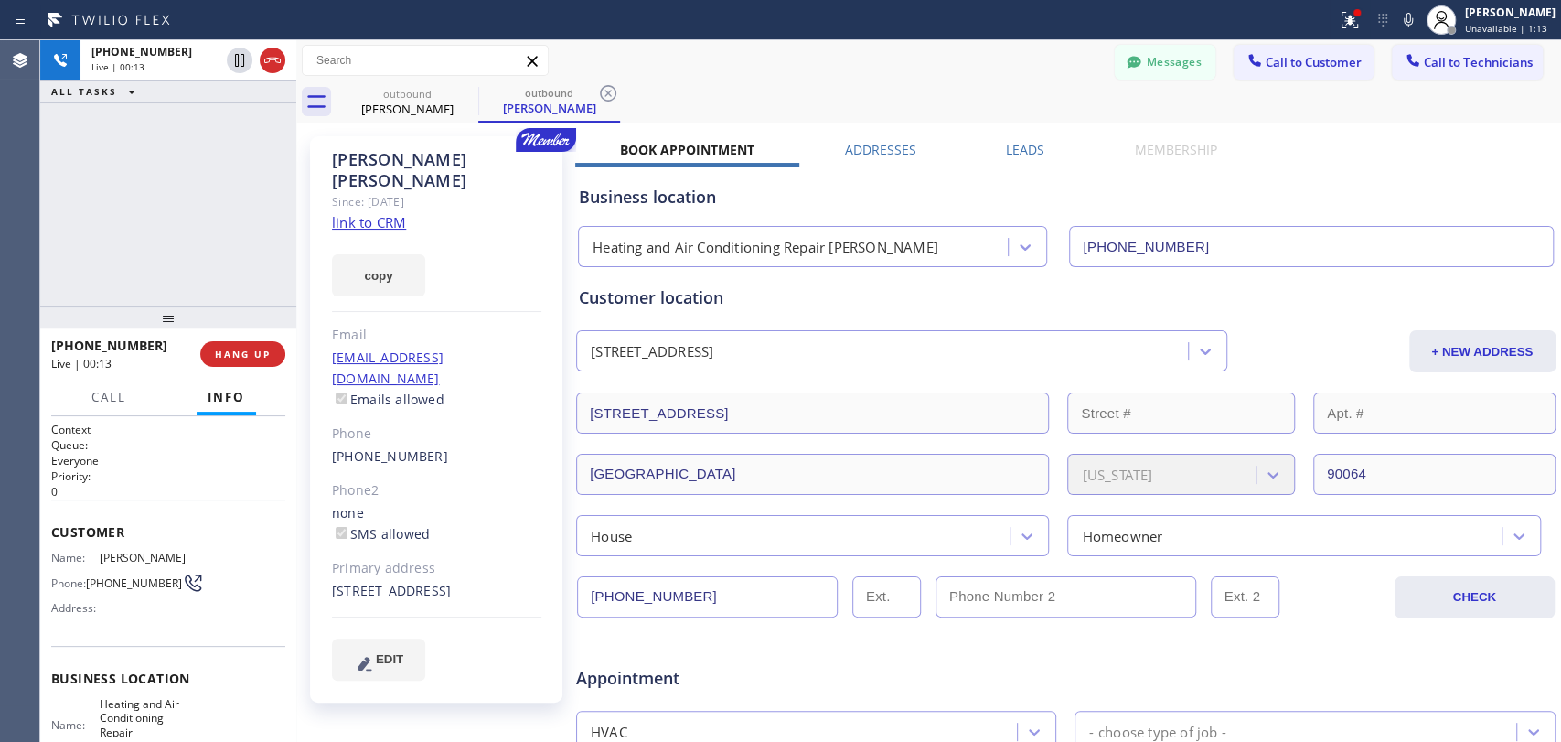
drag, startPoint x: 438, startPoint y: 182, endPoint x: 369, endPoint y: 174, distance: 70.0
click at [369, 191] on div "Since: 20 may 2020" at bounding box center [436, 201] width 209 height 21
click at [368, 191] on div "Since: 20 may 2020" at bounding box center [436, 201] width 209 height 21
drag, startPoint x: 354, startPoint y: 160, endPoint x: 425, endPoint y: 166, distance: 71.6
click at [425, 166] on div "Sherry Soong" at bounding box center [436, 170] width 209 height 42
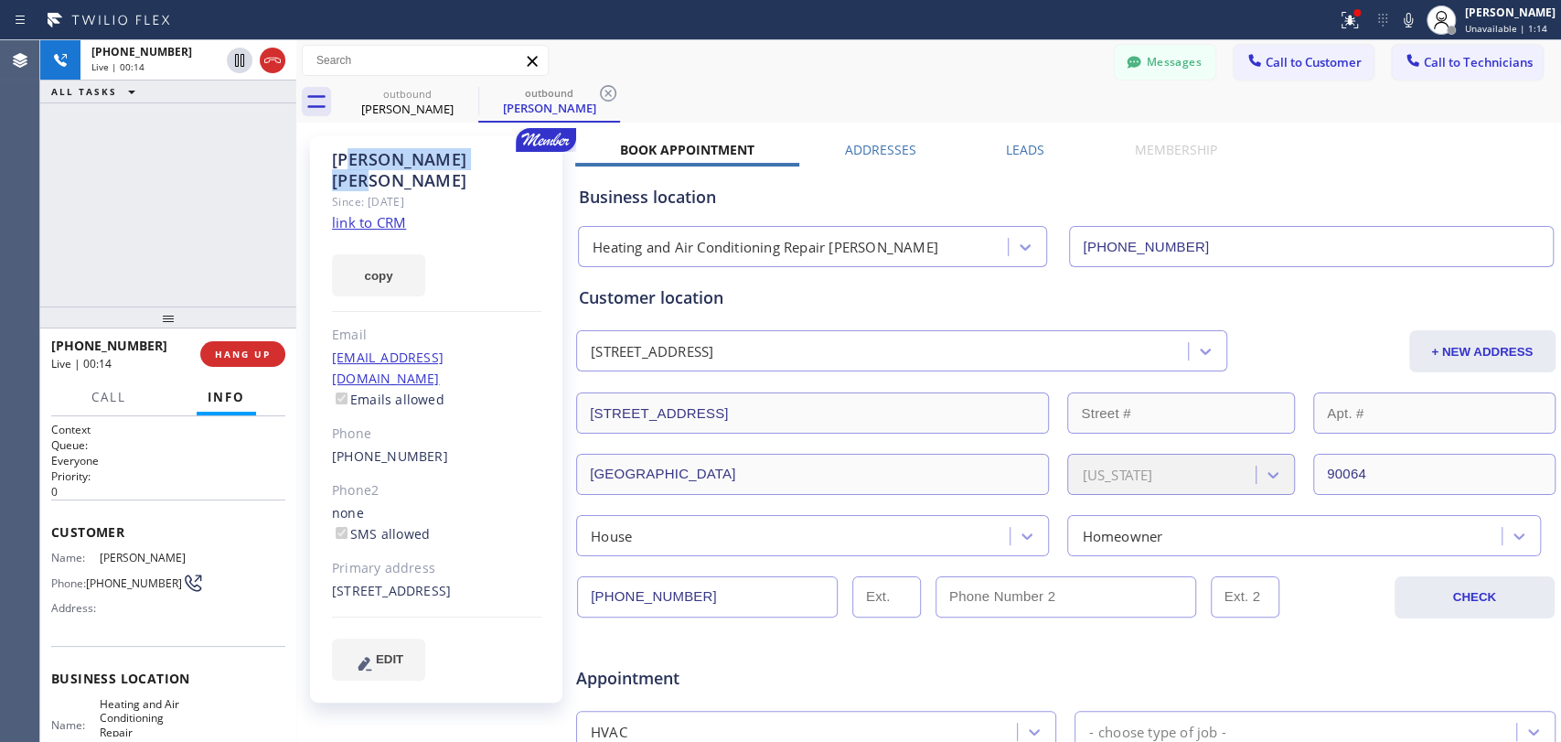
click at [425, 166] on div "Sherry Soong" at bounding box center [436, 170] width 209 height 42
click at [241, 353] on span "HANG UP" at bounding box center [243, 354] width 56 height 13
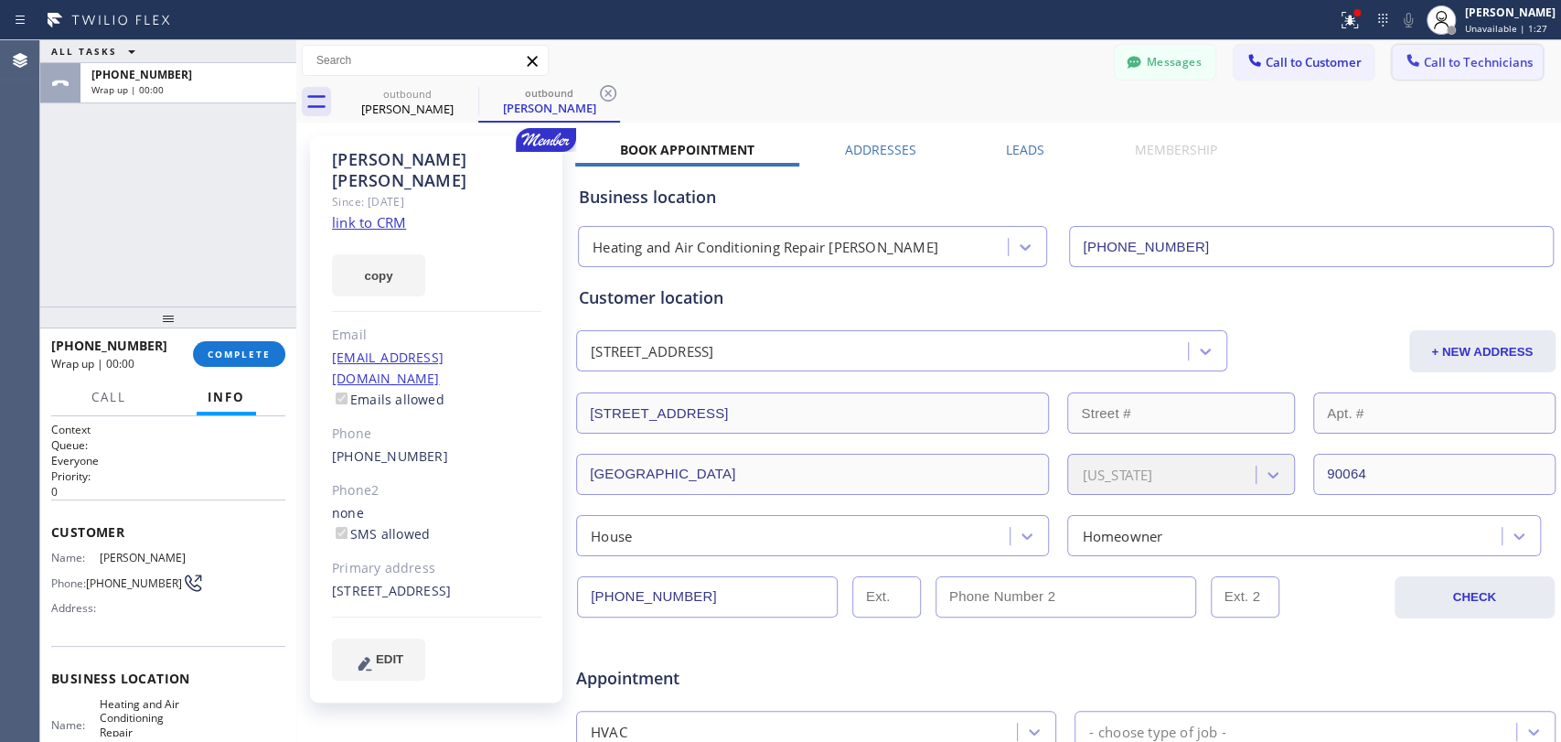
click at [1514, 46] on button "Call to Technicians" at bounding box center [1467, 62] width 151 height 35
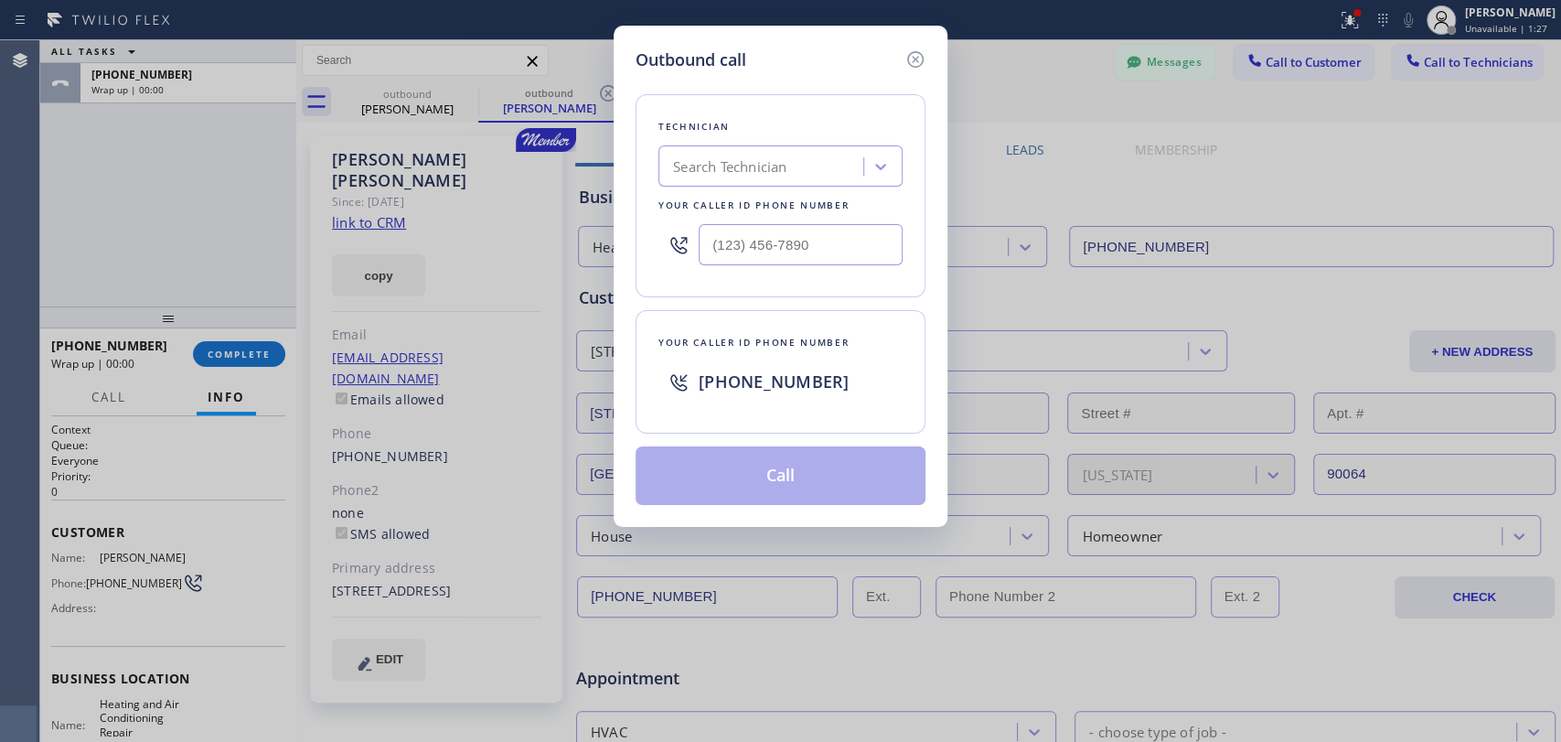
click at [899, 154] on div "Technician Search Technician Your caller id phone number" at bounding box center [781, 195] width 290 height 203
click at [821, 169] on div "Search Technician" at bounding box center [763, 167] width 199 height 32
type input "sam"
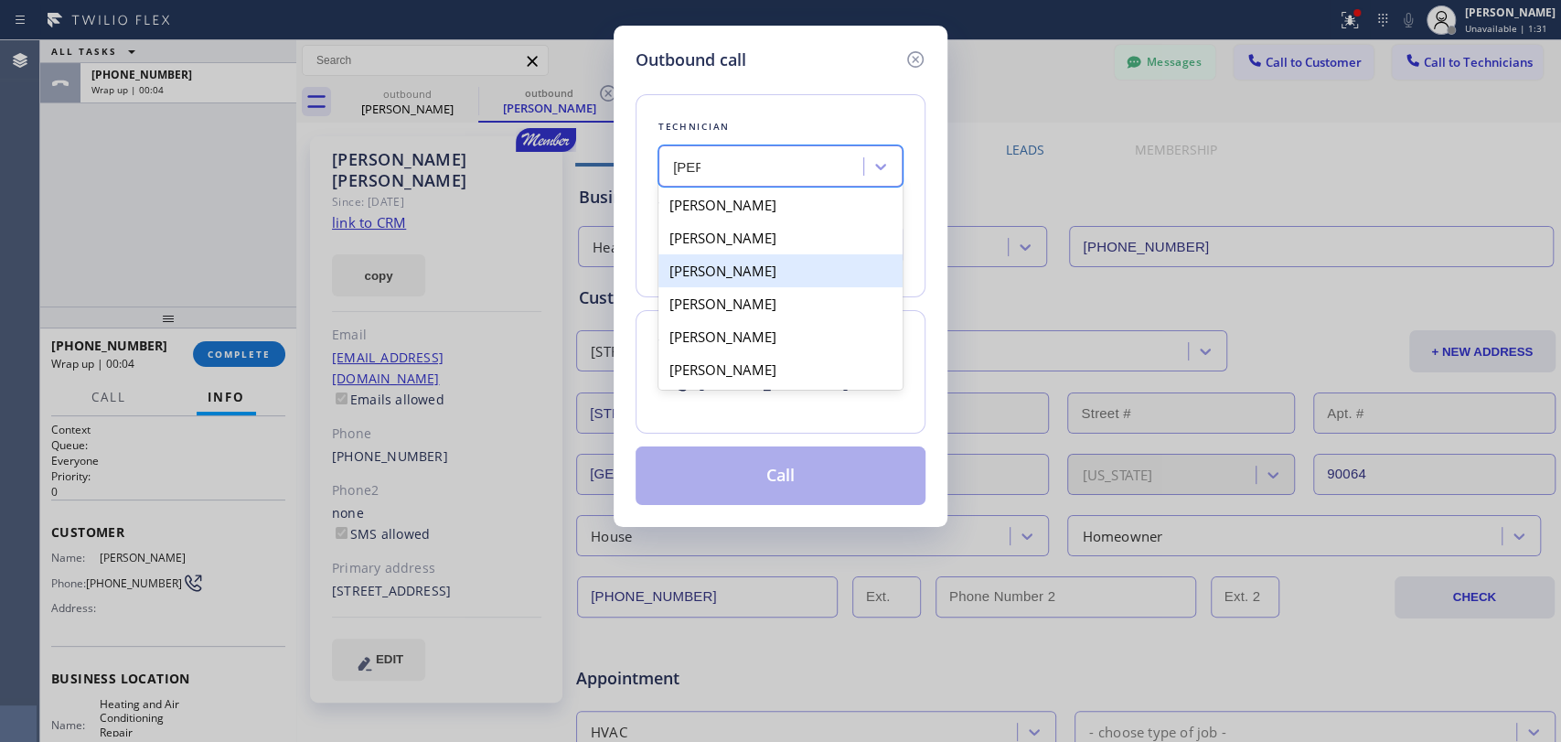
click at [728, 272] on div "Samuel Somers" at bounding box center [781, 270] width 244 height 33
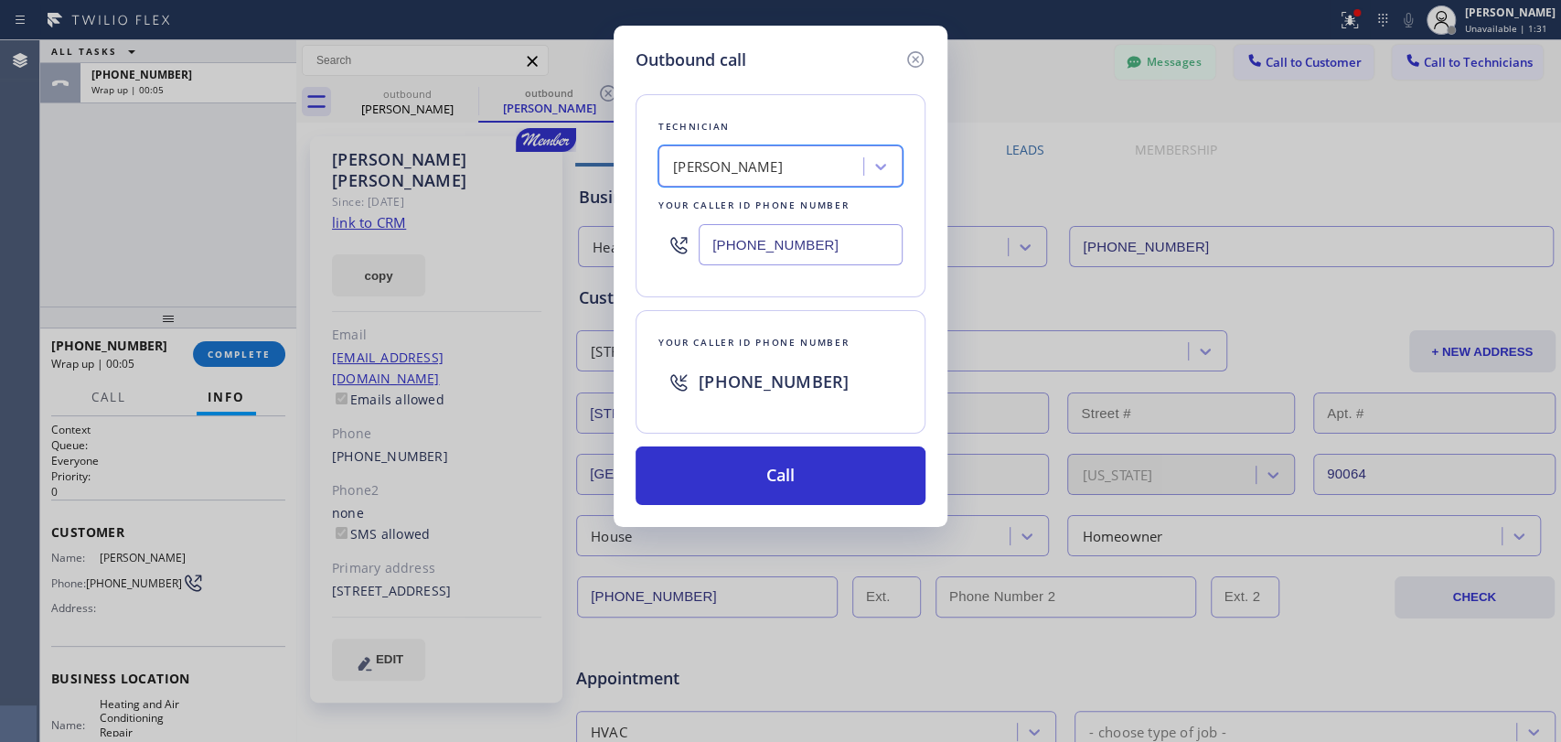
click at [740, 165] on div "Samuel Somers" at bounding box center [728, 166] width 110 height 21
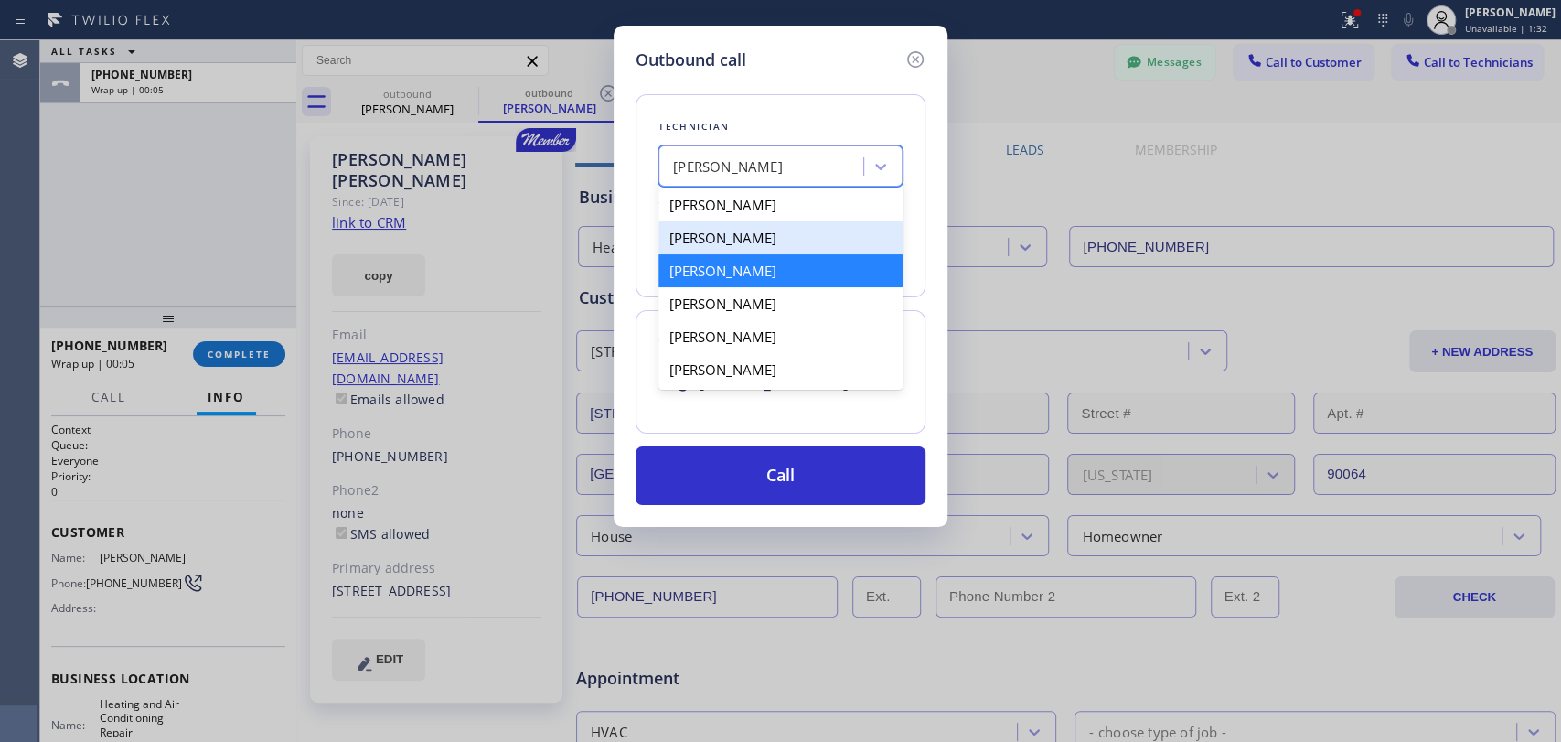
click at [742, 238] on div "Samuel Contreras" at bounding box center [781, 237] width 244 height 33
type input "[PHONE_NUMBER]"
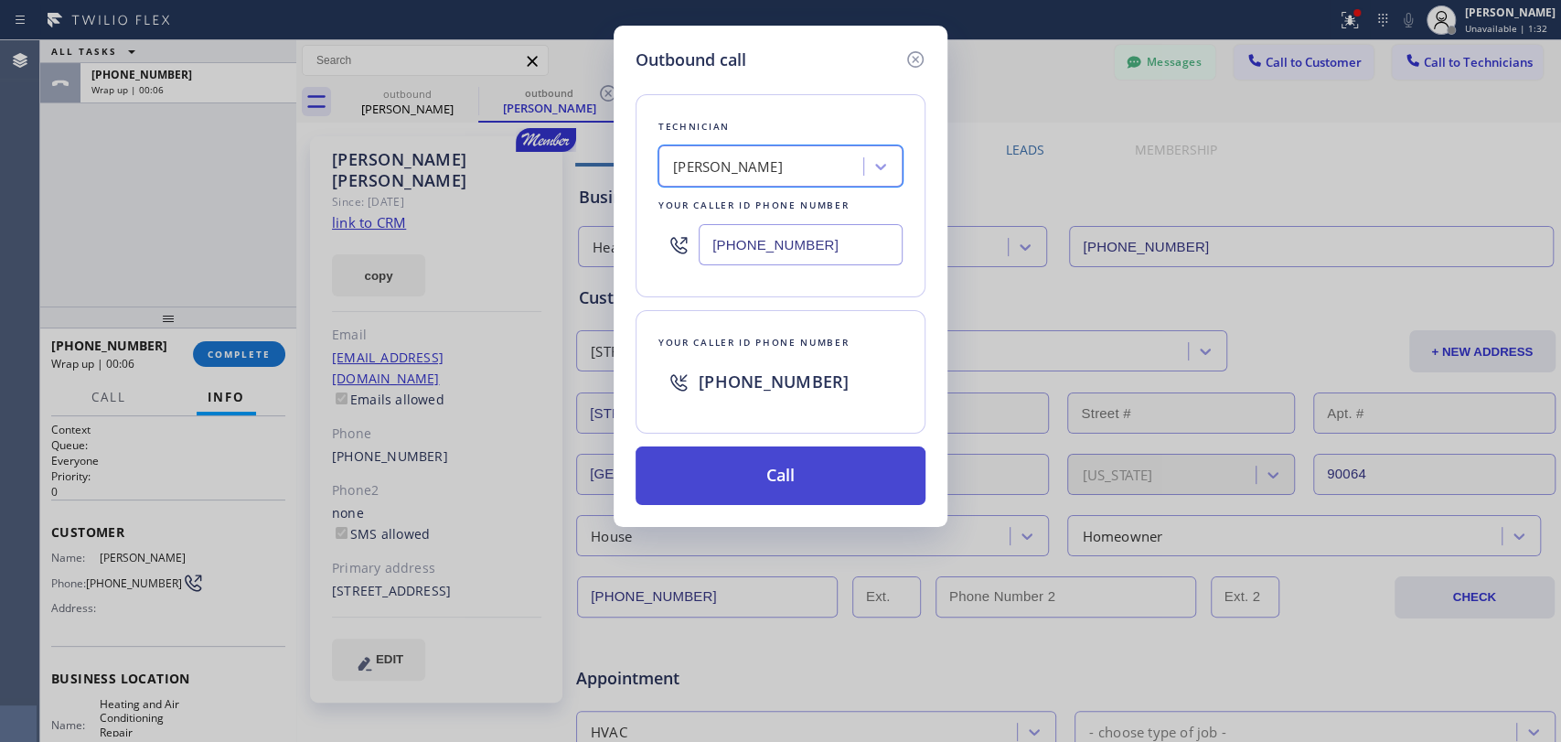
click at [733, 463] on button "Call" at bounding box center [781, 475] width 290 height 59
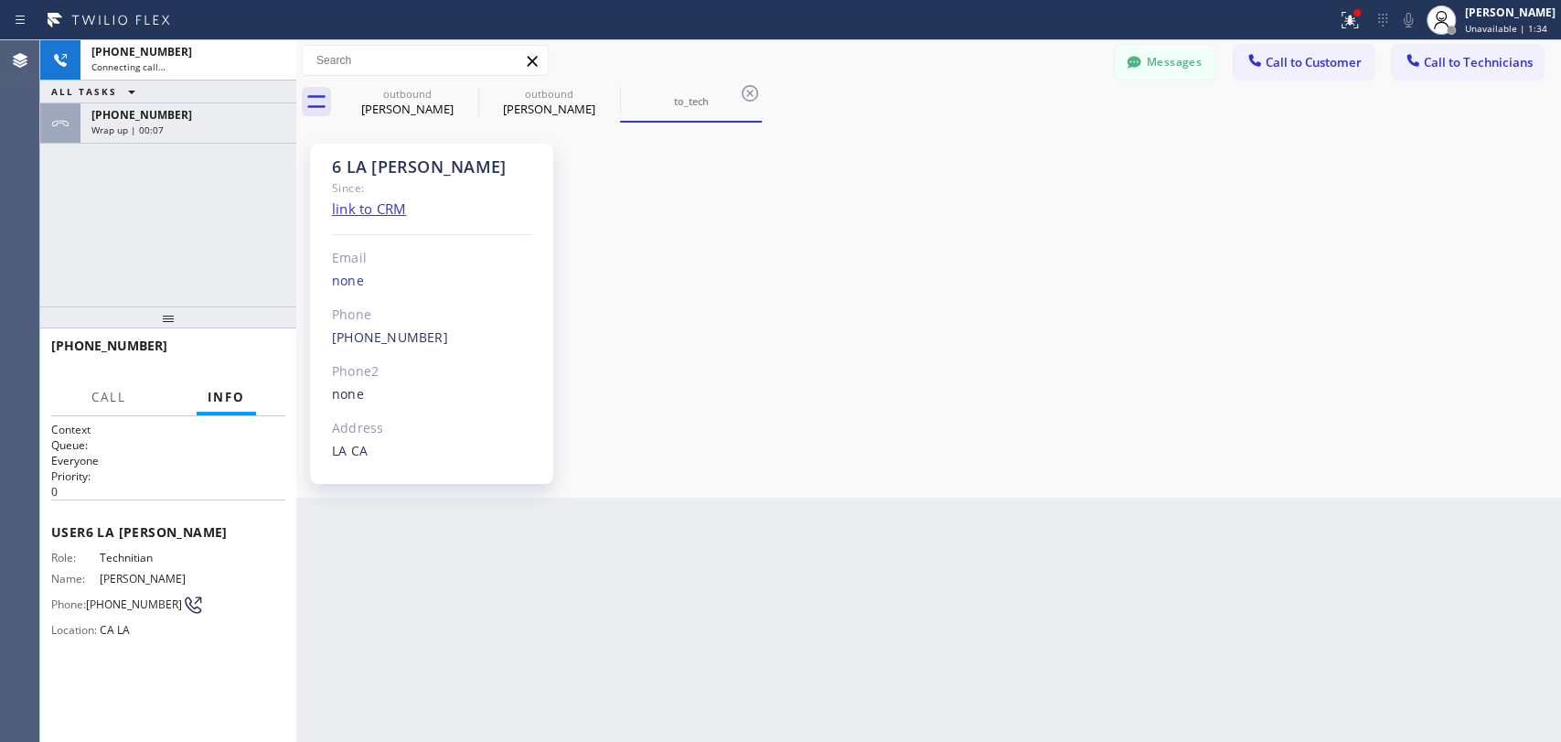
scroll to position [7420, 0]
click at [156, 107] on span "+13102189177" at bounding box center [141, 115] width 101 height 16
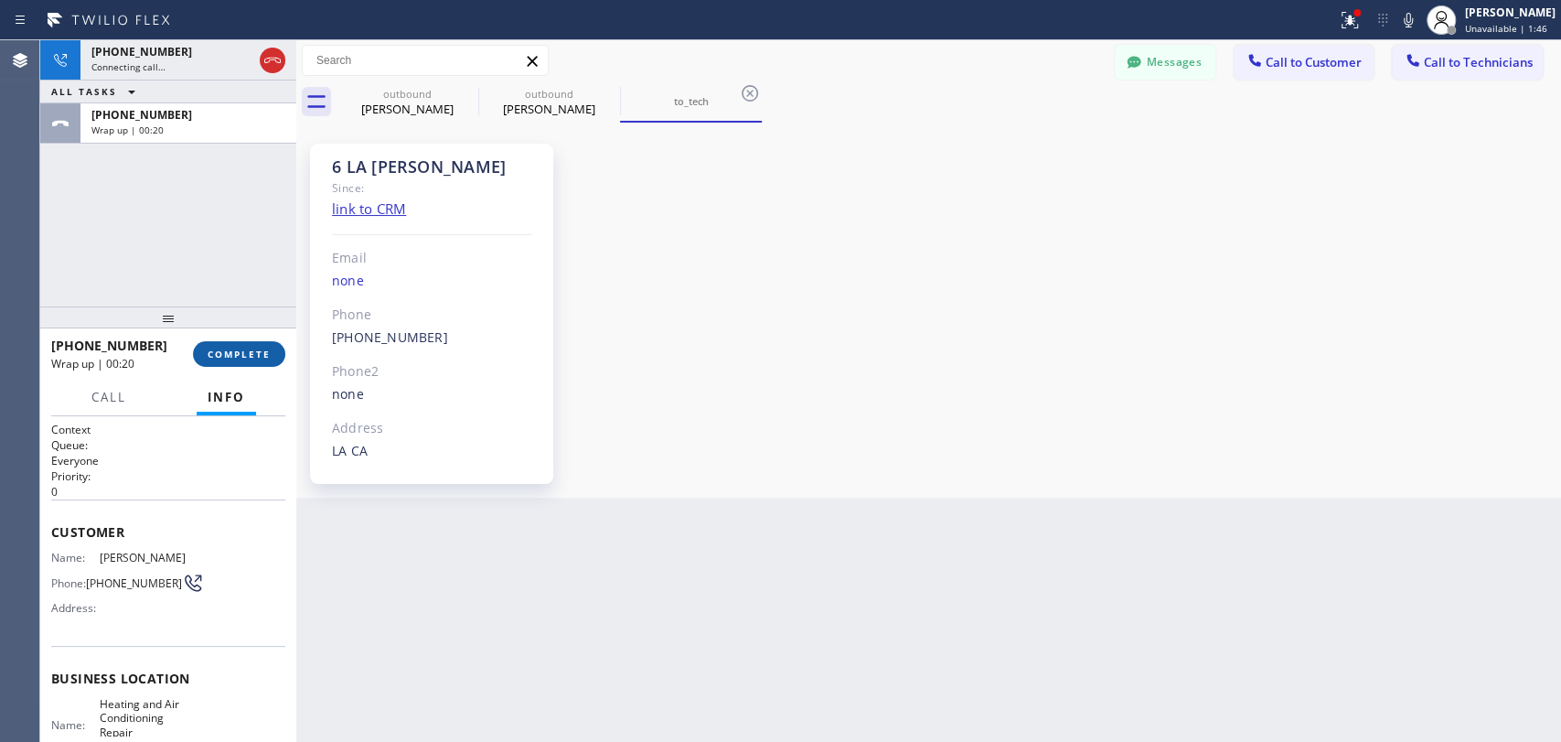
click at [208, 358] on span "COMPLETE" at bounding box center [239, 354] width 63 height 13
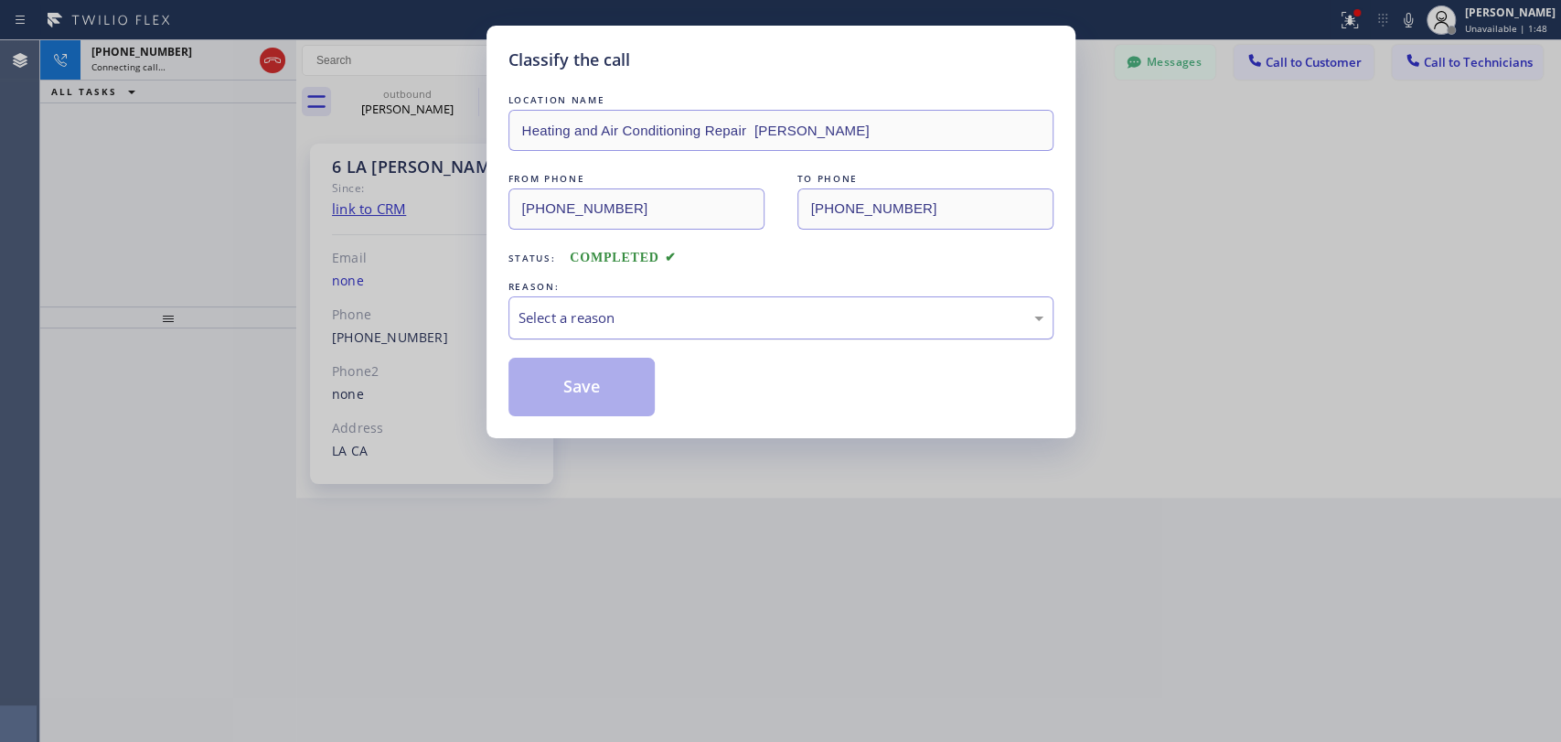
click at [637, 338] on div "Select a reason" at bounding box center [781, 317] width 545 height 43
click at [577, 379] on button "Save" at bounding box center [582, 387] width 147 height 59
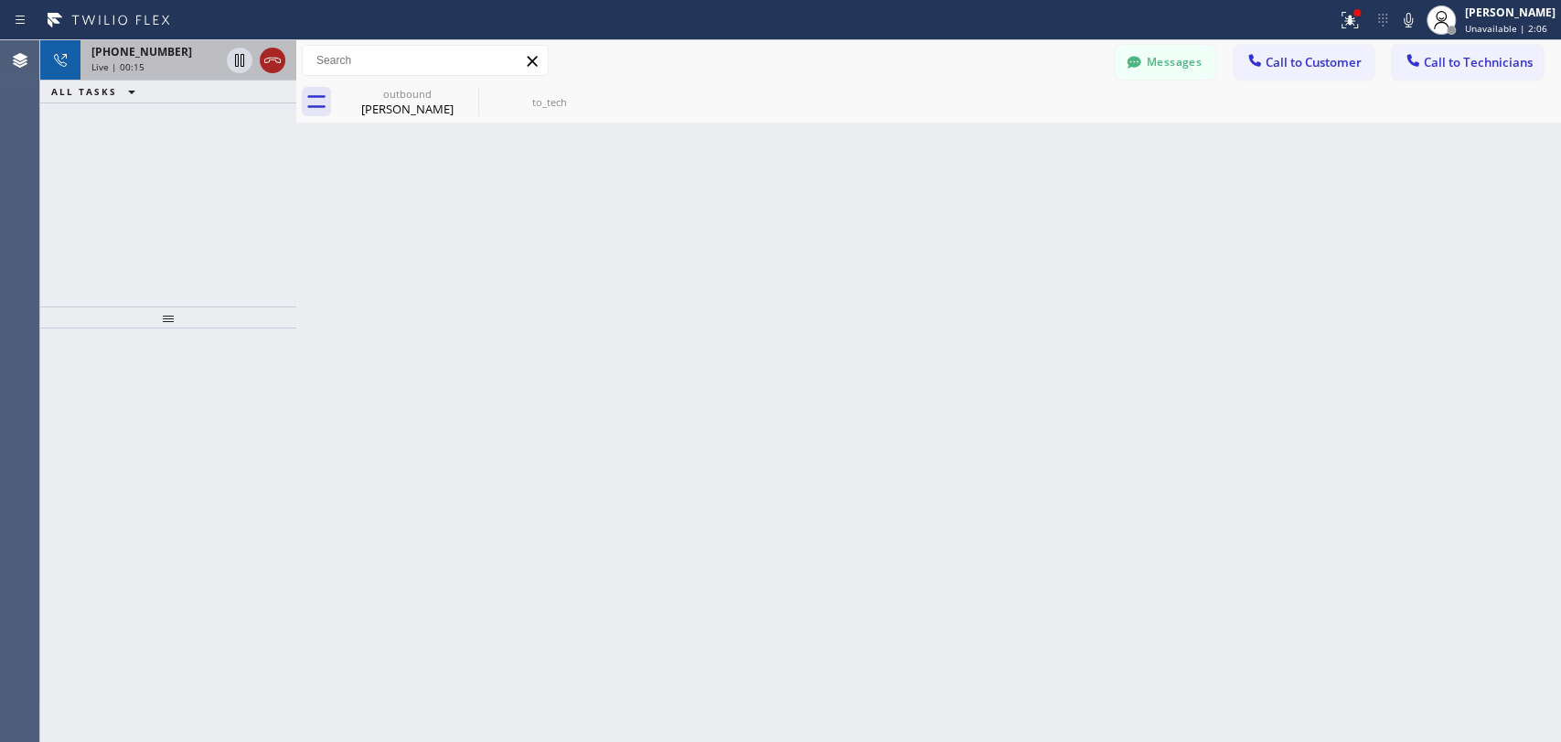
click at [265, 58] on icon at bounding box center [273, 60] width 22 height 22
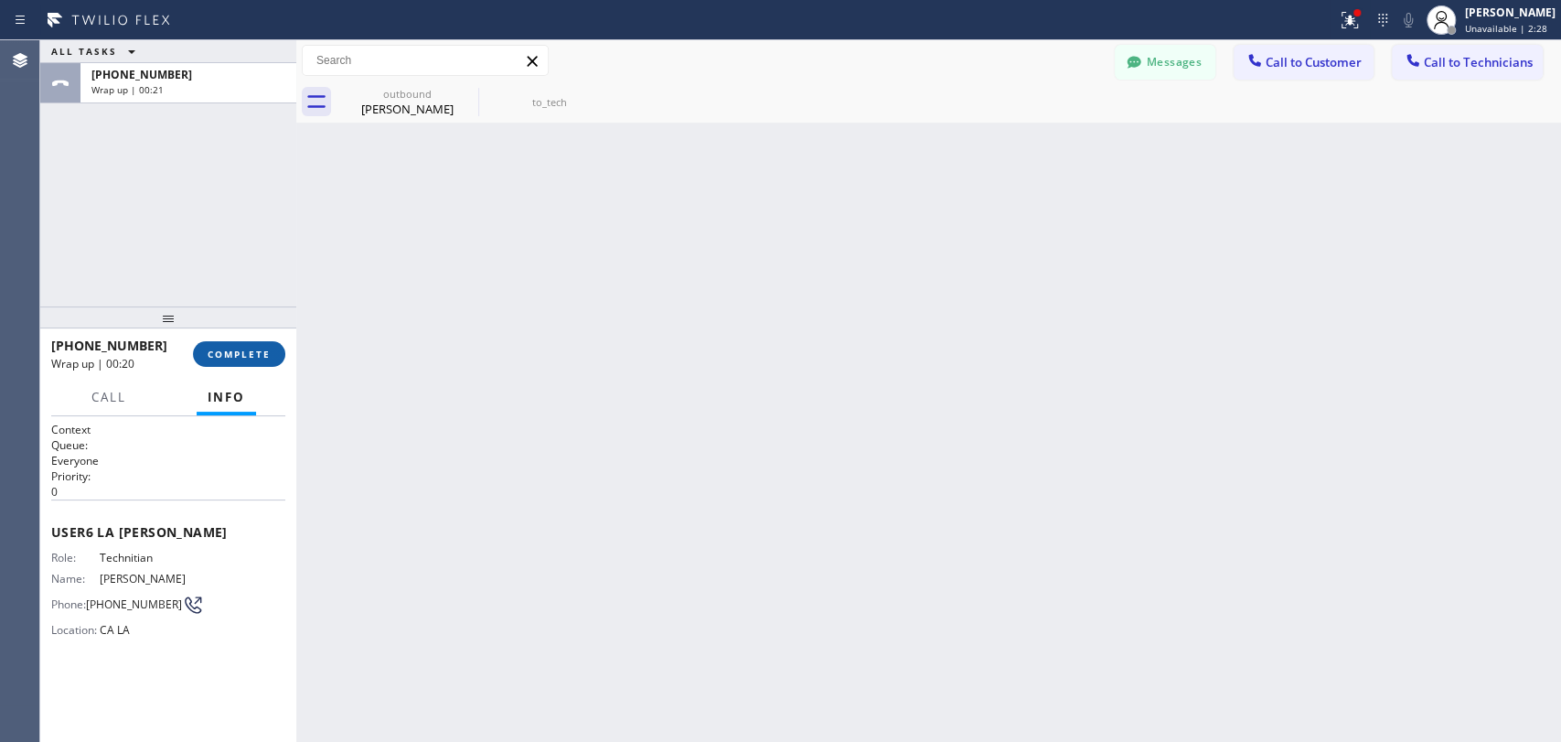
click at [232, 353] on span "COMPLETE" at bounding box center [239, 354] width 63 height 13
click at [237, 290] on div "ALL TASKS ALL TASKS ACTIVE TASKS TASKS IN WRAP UP +13103676750 Wrap up | 00:21" at bounding box center [168, 173] width 256 height 266
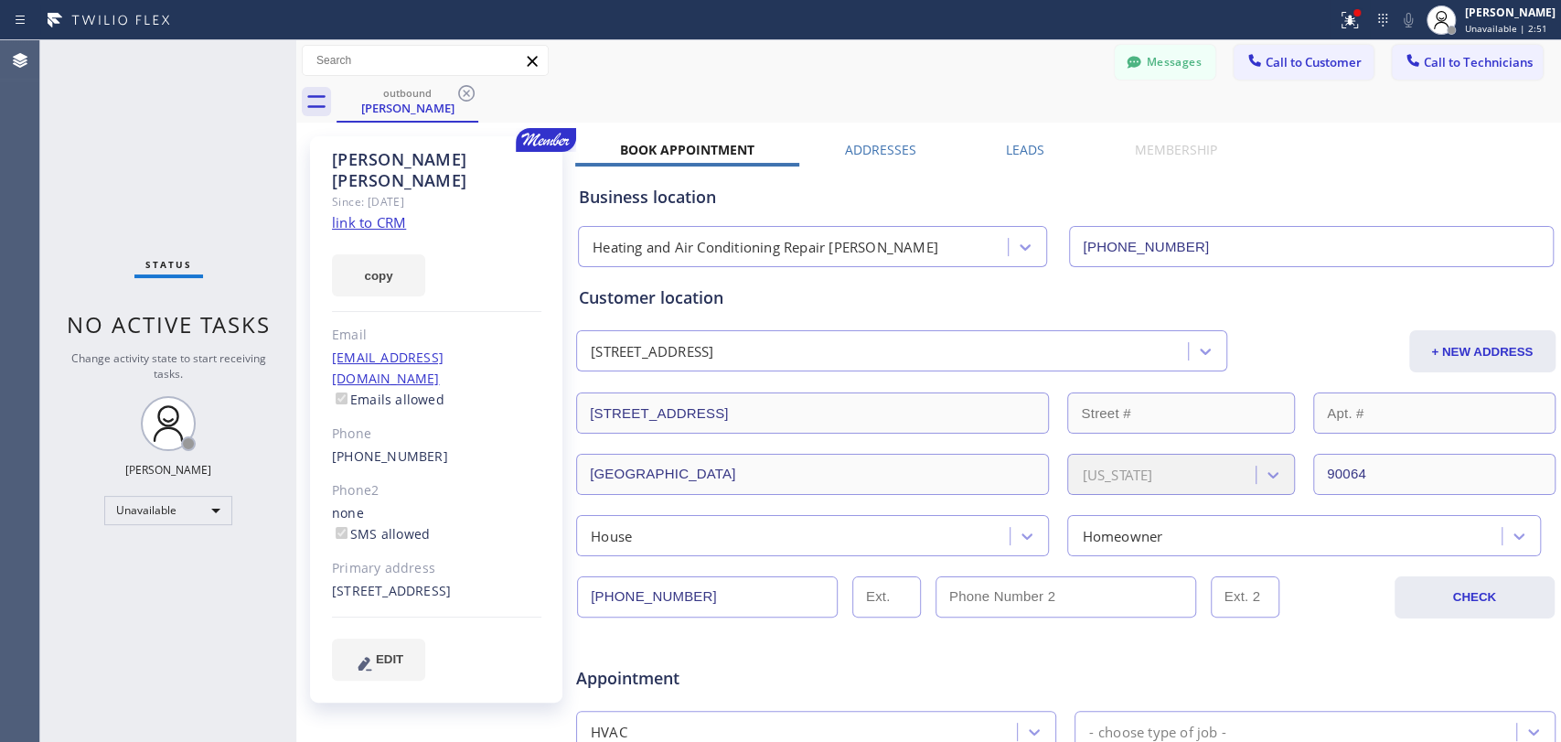
click at [409, 149] on div "Sherry Soong" at bounding box center [436, 170] width 209 height 42
click at [401, 155] on div "Sherry Soong" at bounding box center [436, 170] width 209 height 42
click at [1185, 60] on button "Messages" at bounding box center [1165, 62] width 101 height 35
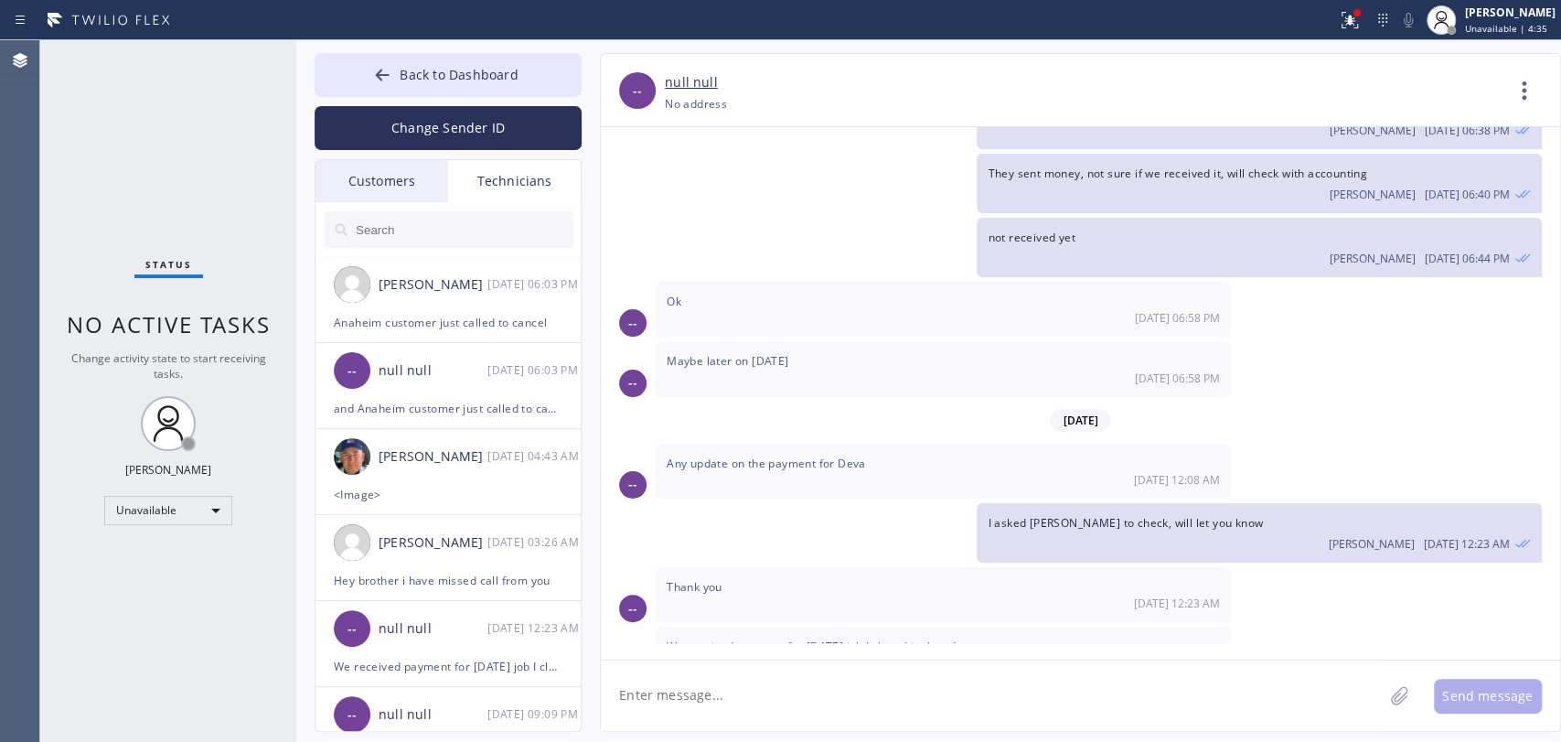
click at [424, 220] on input "text" at bounding box center [464, 229] width 220 height 37
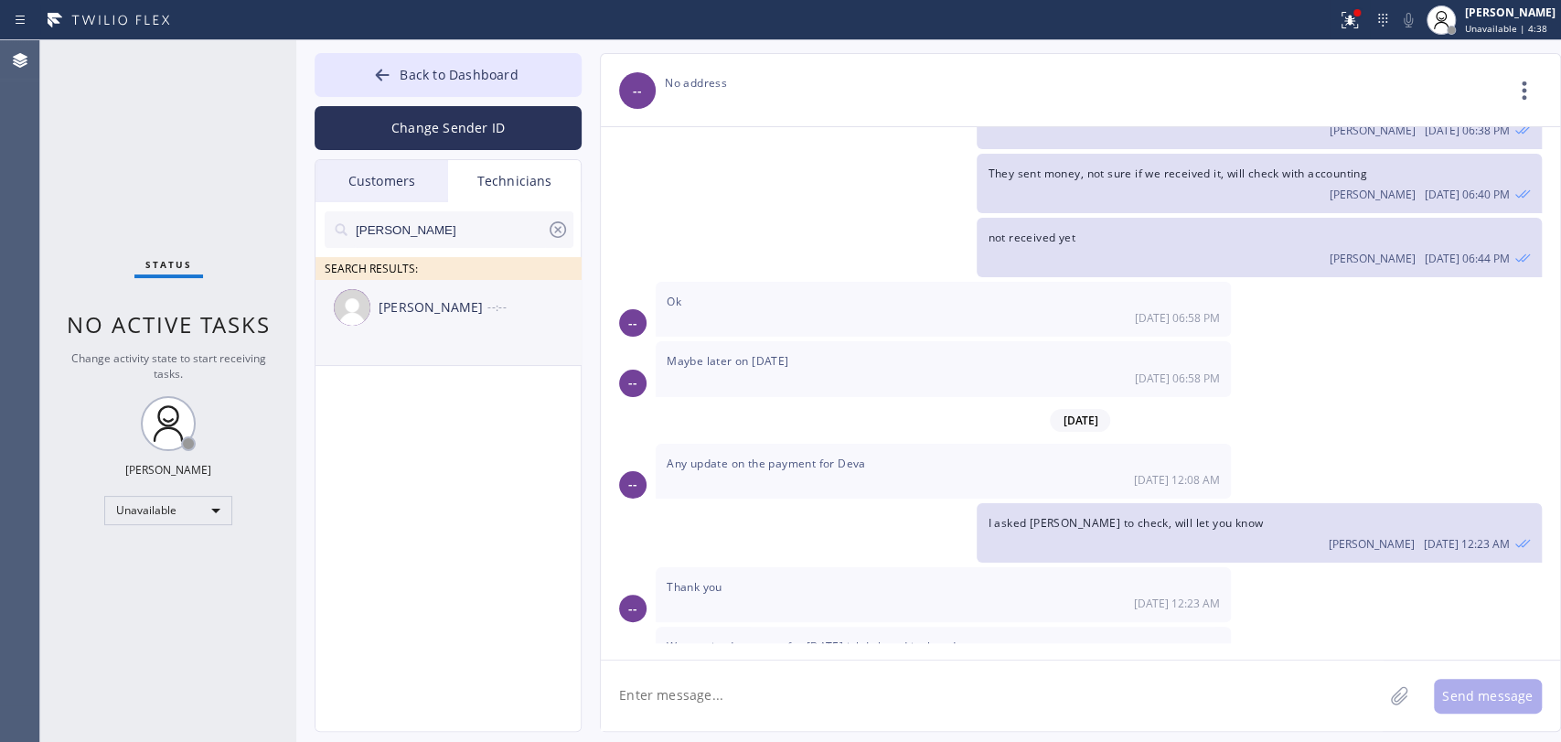
type input "Hovik"
click at [434, 314] on div "Hovik Khachaturyan" at bounding box center [433, 307] width 109 height 21
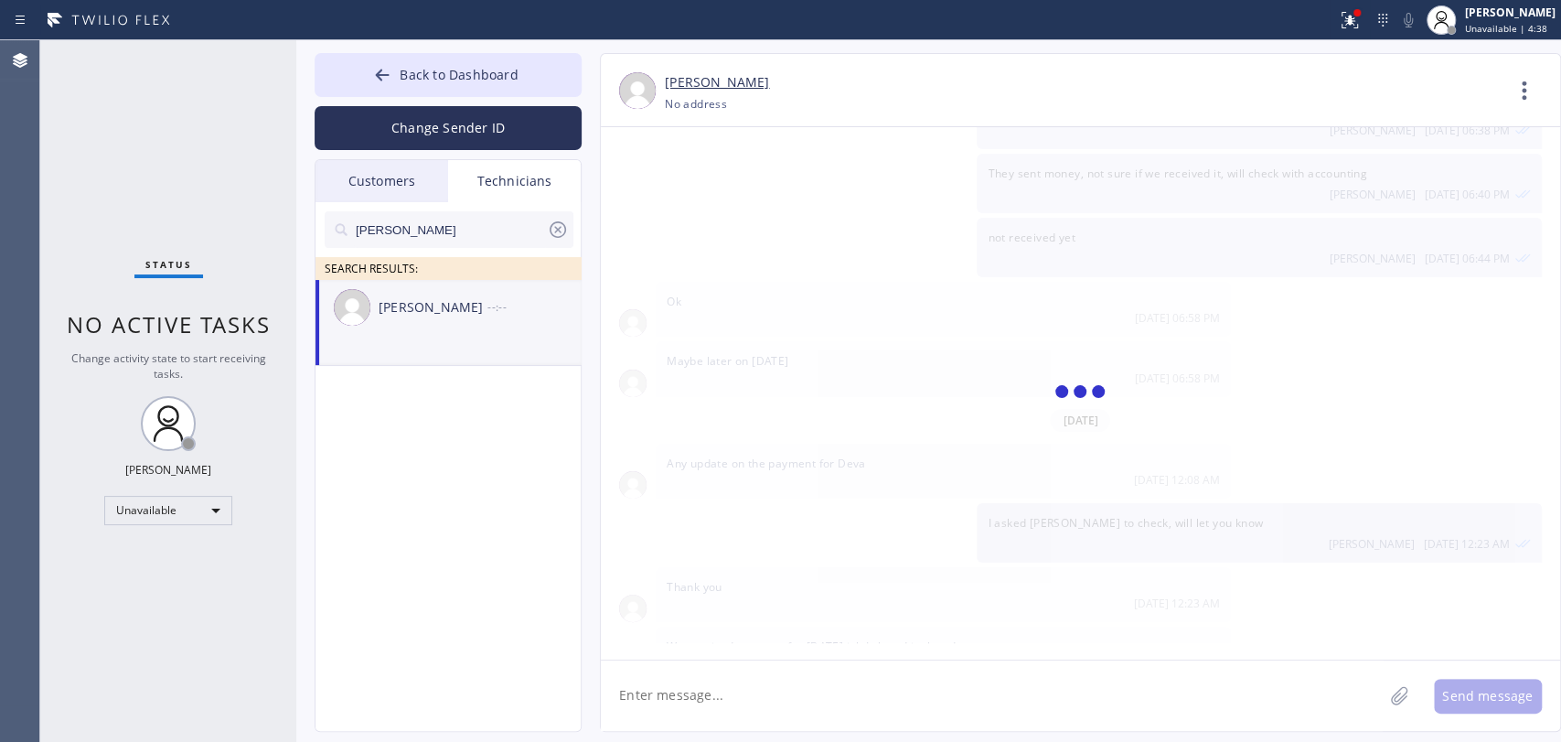
click at [689, 681] on textarea at bounding box center [992, 695] width 782 height 70
type textarea "Good mo"
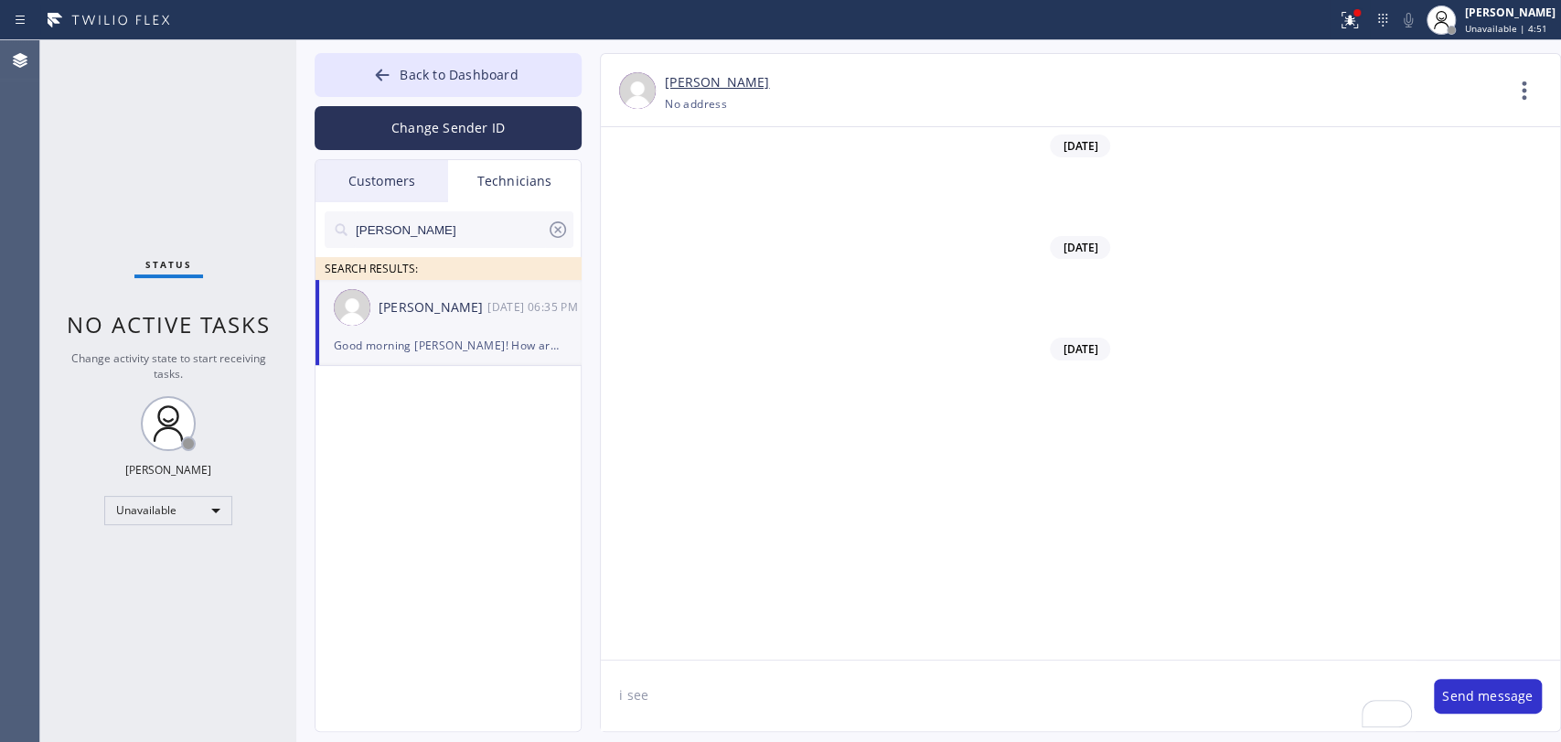
scroll to position [143091, 0]
click at [717, 684] on textarea "i see" at bounding box center [1008, 695] width 815 height 70
type textarea "i see that Chan put you 2 jobs for today, can u take them?"
click at [435, 259] on div "Hovik SEARCH RESULTS:" at bounding box center [449, 241] width 267 height 78
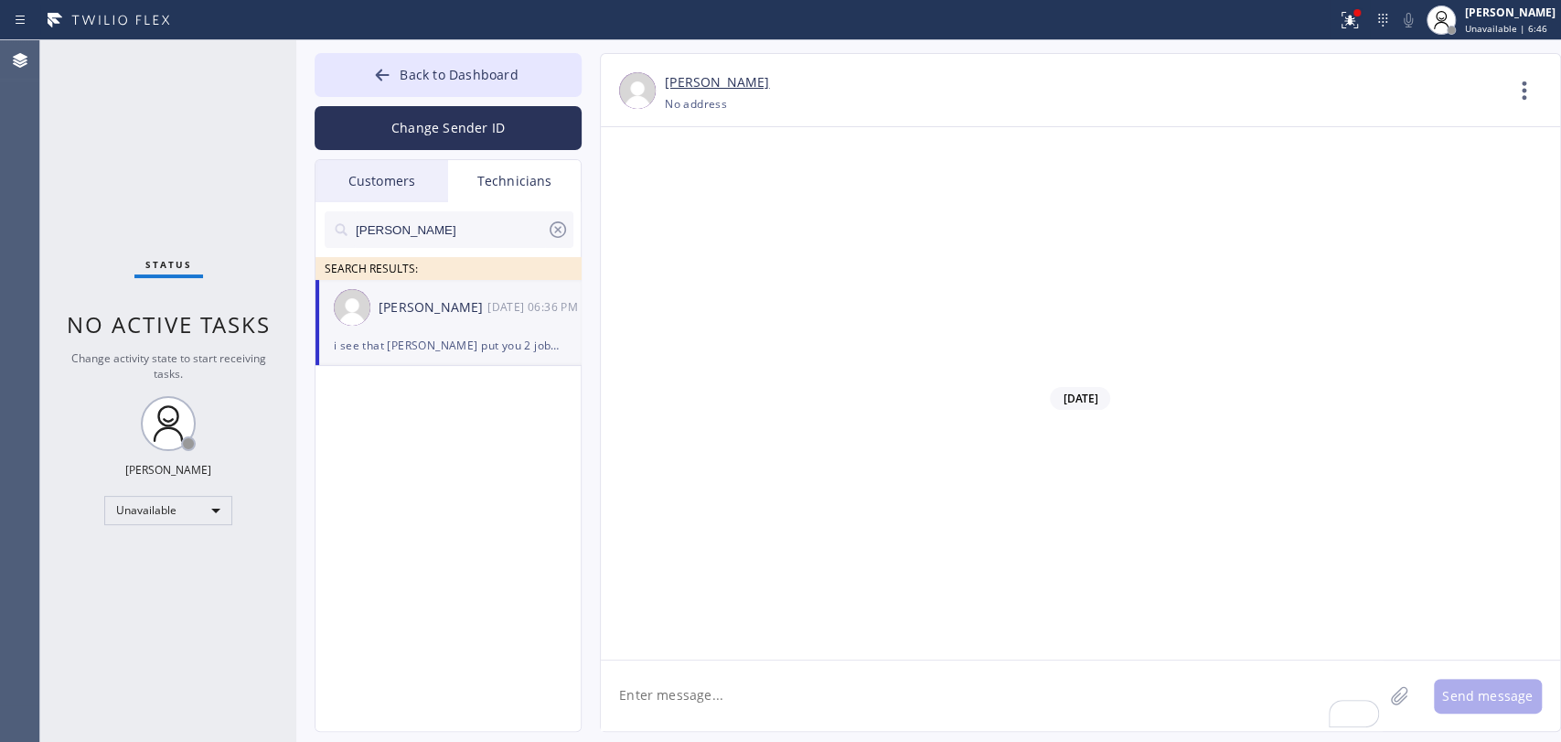
click at [441, 323] on div "Hovik Khachaturyan 08/18 06:36 PM" at bounding box center [449, 307] width 267 height 55
click at [463, 330] on div "Hovik Khachaturyan 08/18 06:49 PM" at bounding box center [449, 307] width 267 height 55
click at [737, 651] on div "01/21/2025 Hi Alex, nice to meet you. I will save your number thank you for cal…" at bounding box center [1081, 393] width 960 height 532
click at [739, 668] on textarea "To enrich screen reader interactions, please activate Accessibility in Grammarl…" at bounding box center [992, 695] width 782 height 70
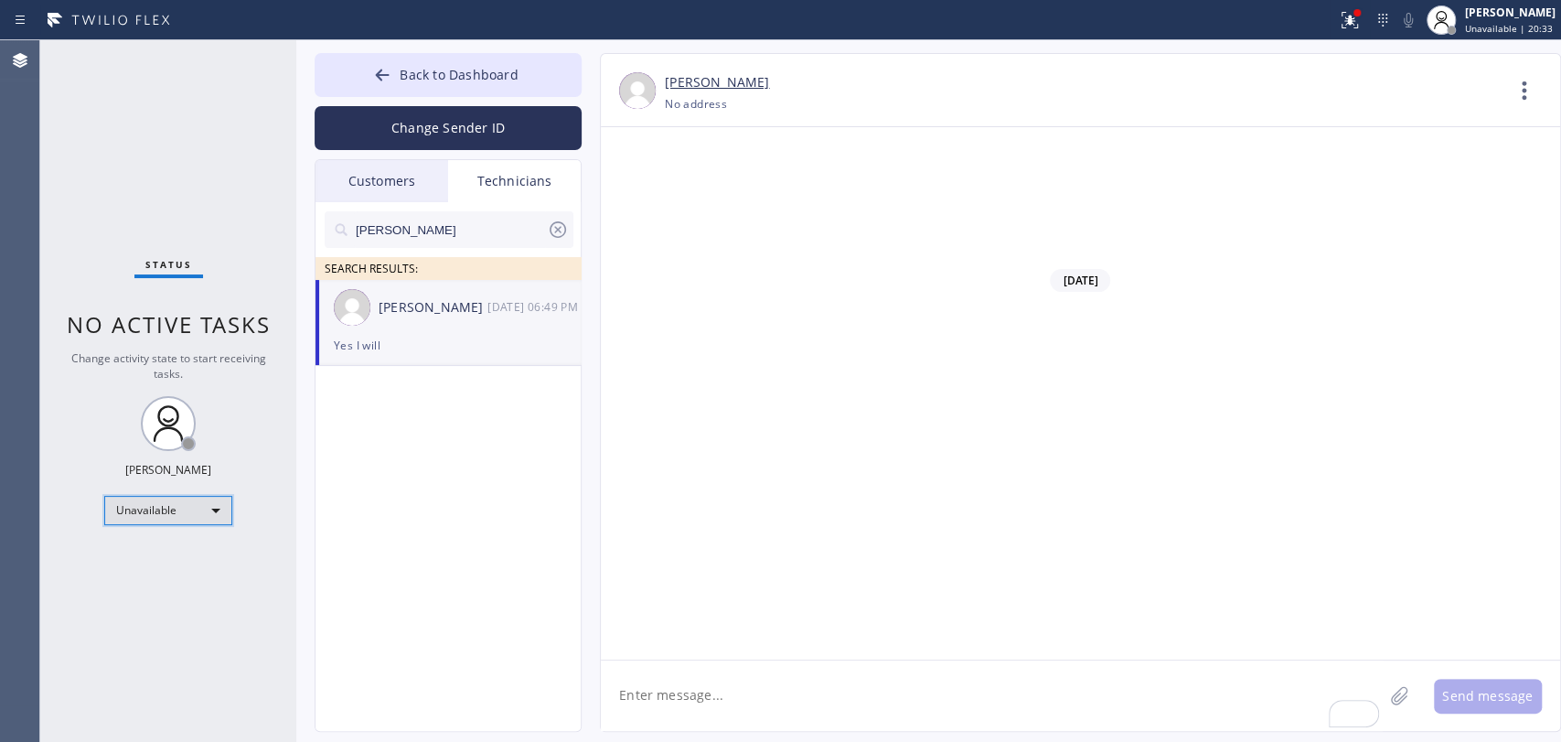
click at [178, 511] on div "Unavailable" at bounding box center [168, 510] width 128 height 29
click at [139, 558] on li "Available" at bounding box center [167, 556] width 124 height 22
click at [227, 496] on div "Unavailable" at bounding box center [168, 510] width 128 height 29
click at [246, 202] on div at bounding box center [780, 371] width 1561 height 742
click at [437, 84] on button "Back to Dashboard" at bounding box center [448, 75] width 267 height 44
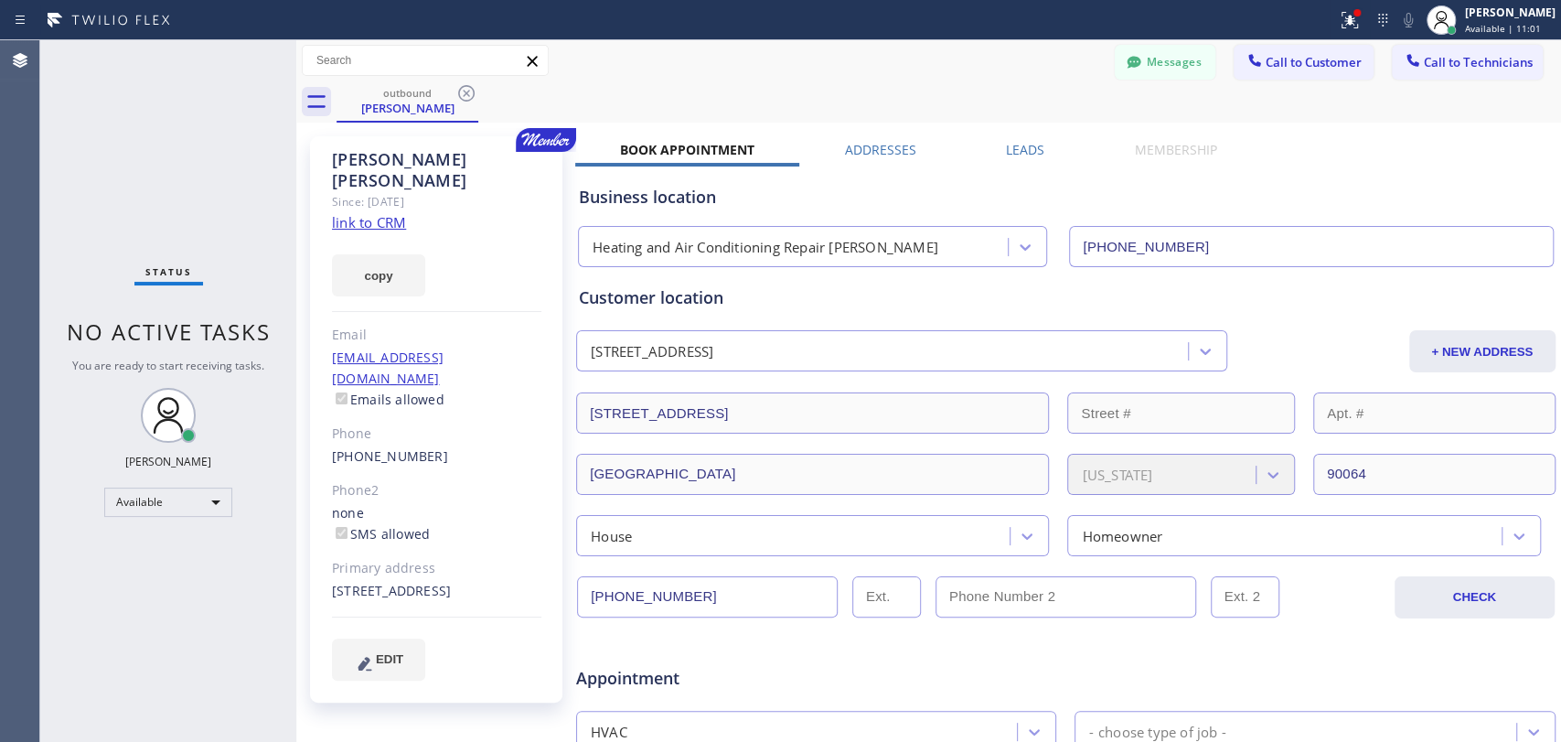
click at [1147, 60] on button "Messages" at bounding box center [1165, 62] width 101 height 35
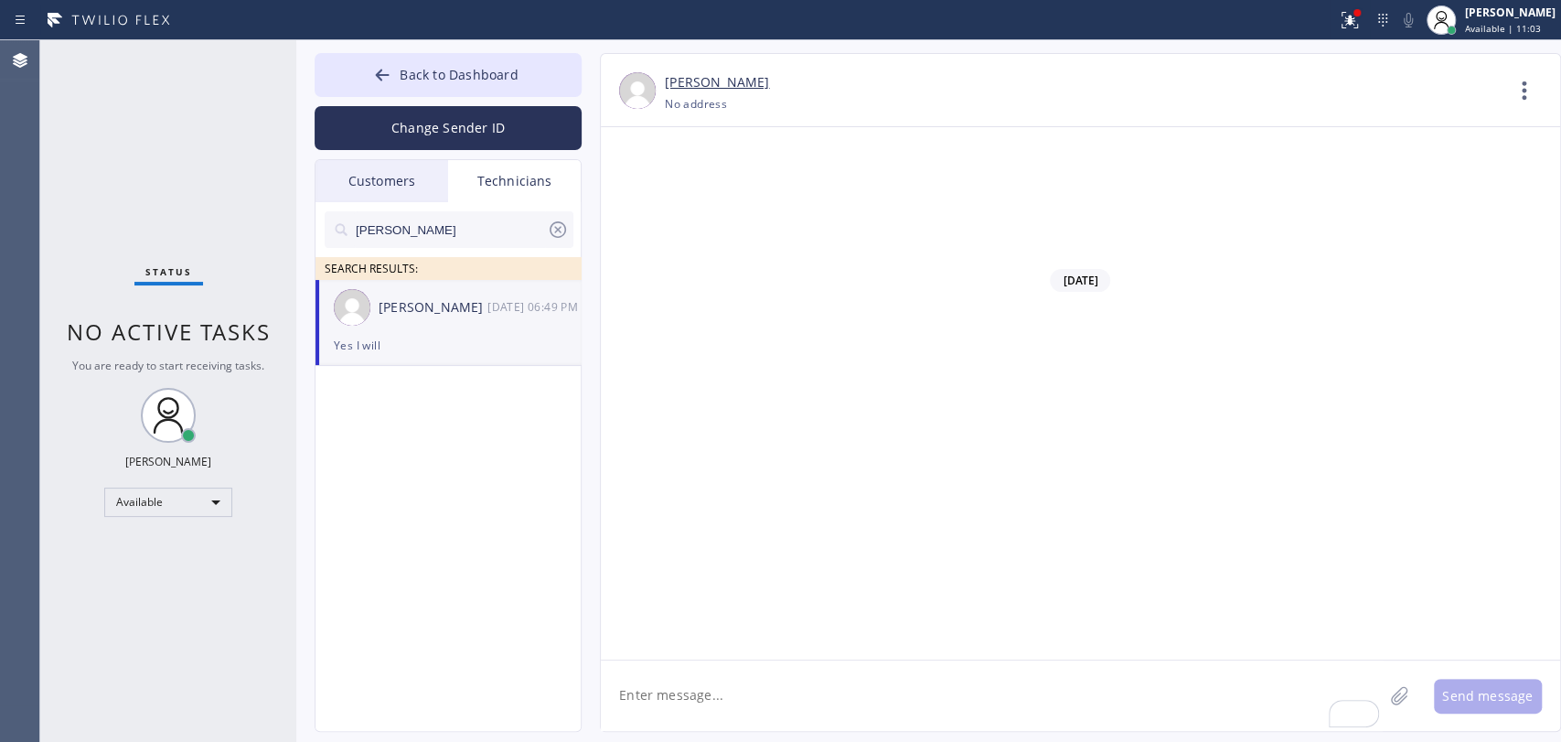
click at [681, 684] on textarea "To enrich screen reader interactions, please activate Accessibility in Grammarl…" at bounding box center [992, 695] width 782 height 70
type textarea "Ok, perfect! When are you plannign to start the job for Michael?"
type textarea "for $14k"
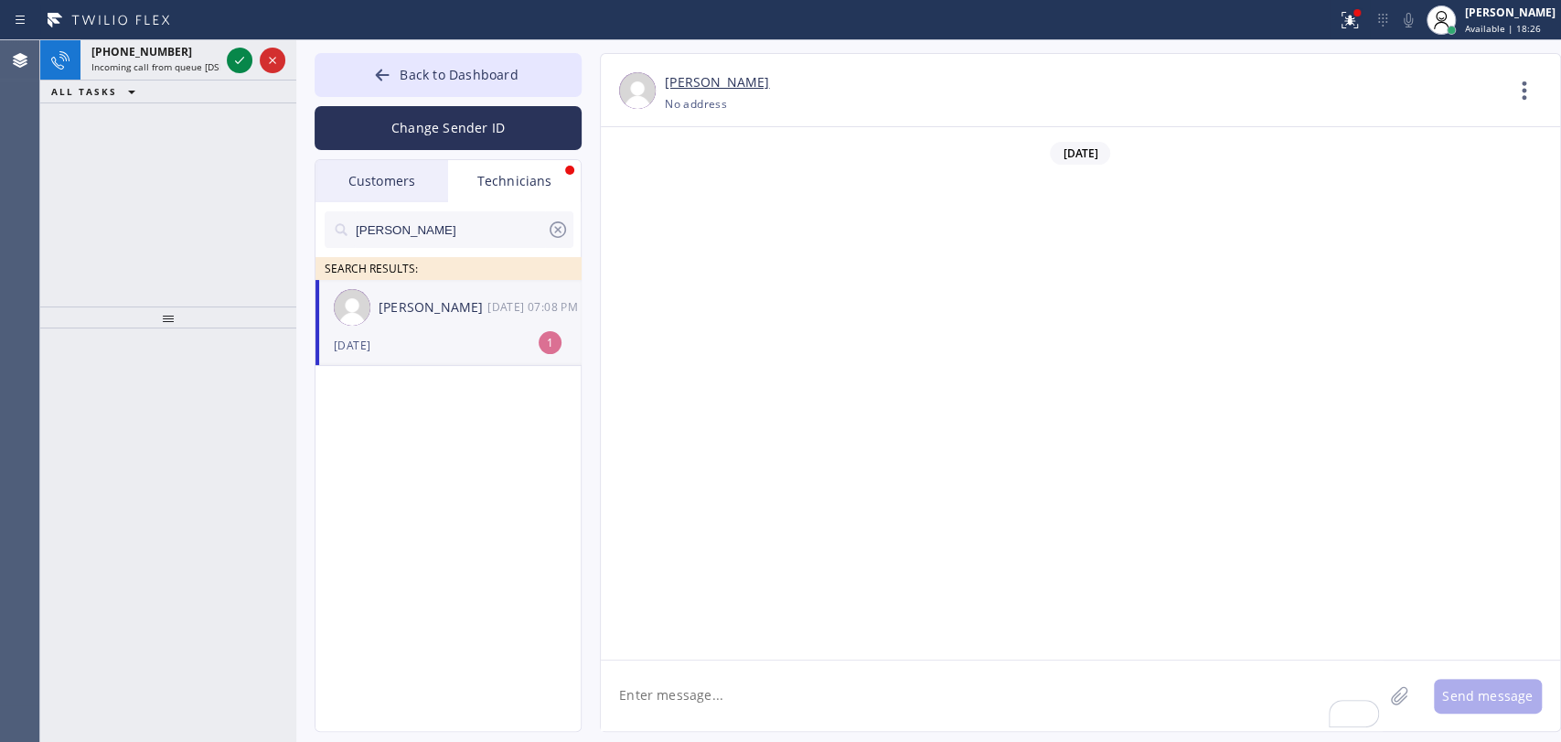
scroll to position [143459, 0]
click at [370, 339] on div "Today" at bounding box center [448, 345] width 229 height 21
click at [462, 69] on span "Back to Dashboard" at bounding box center [459, 74] width 118 height 17
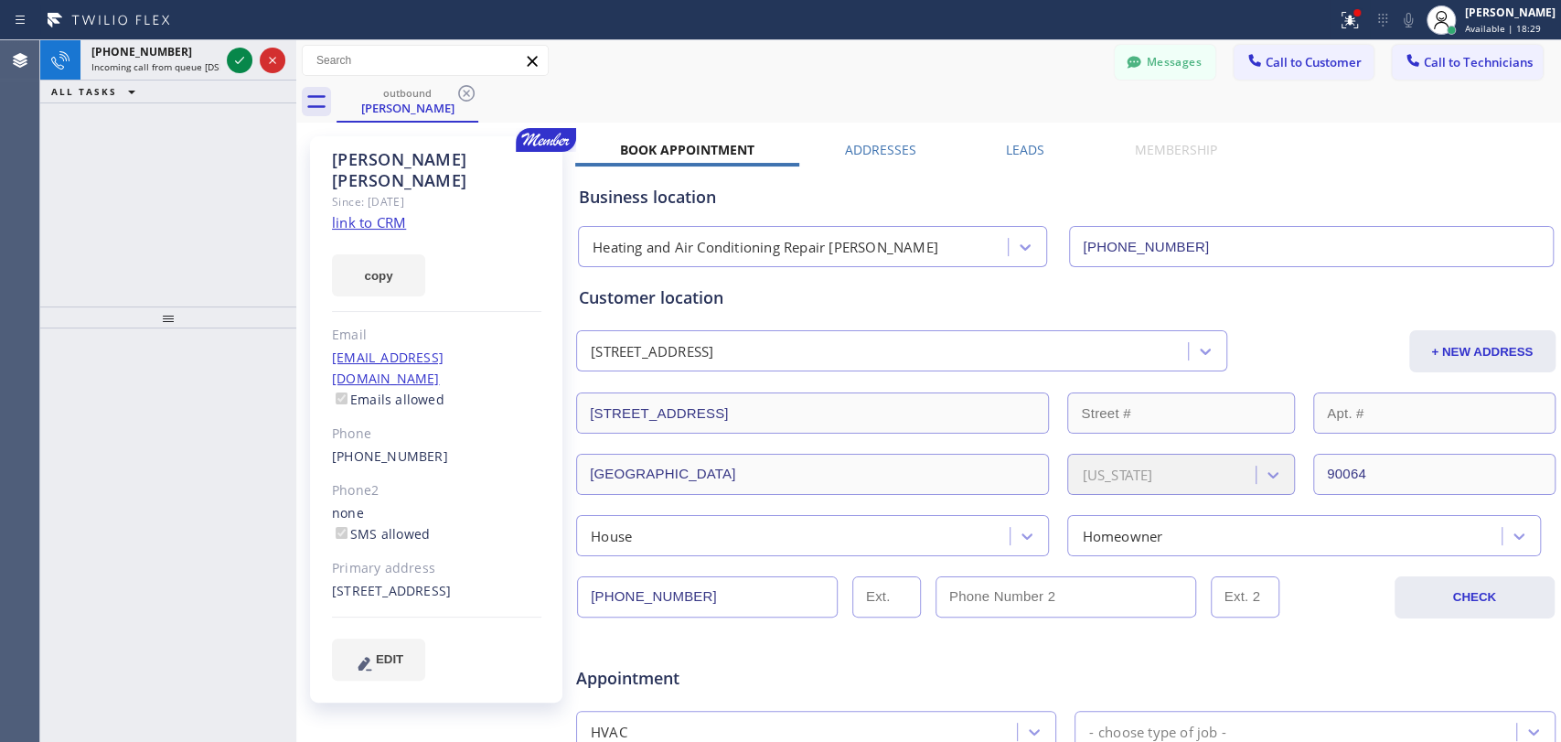
drag, startPoint x: 1484, startPoint y: 48, endPoint x: 1378, endPoint y: 163, distance: 156.0
click at [1478, 51] on button "Call to Technicians" at bounding box center [1467, 62] width 151 height 35
click at [0, 0] on div "Outbound call Technician Search Technician Your caller id phone number Your cal…" at bounding box center [0, 0] width 0 height 0
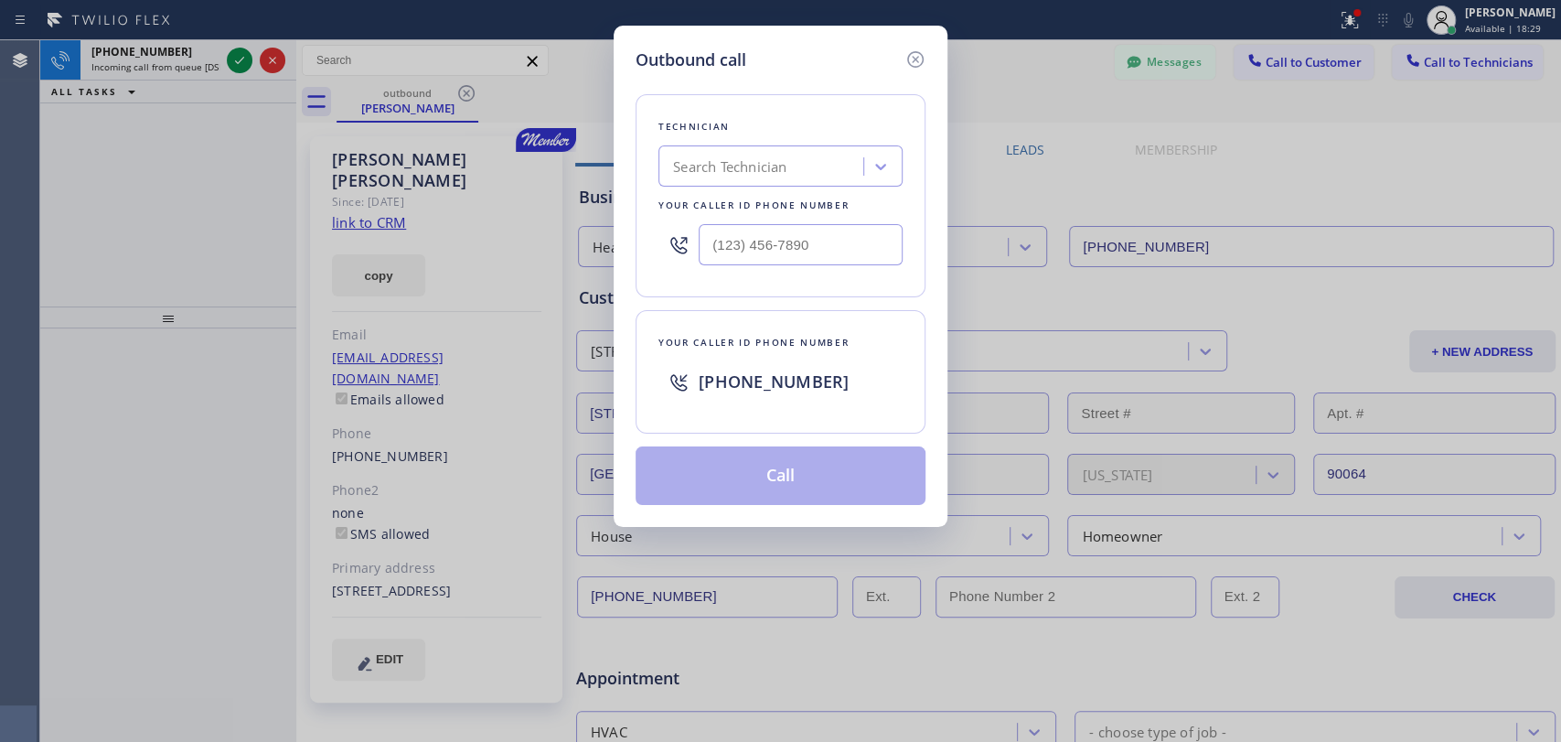
click at [929, 70] on div "Outbound call Technician Search Technician Your caller id phone number Your cal…" at bounding box center [781, 276] width 334 height 501
click at [917, 67] on icon at bounding box center [915, 59] width 16 height 16
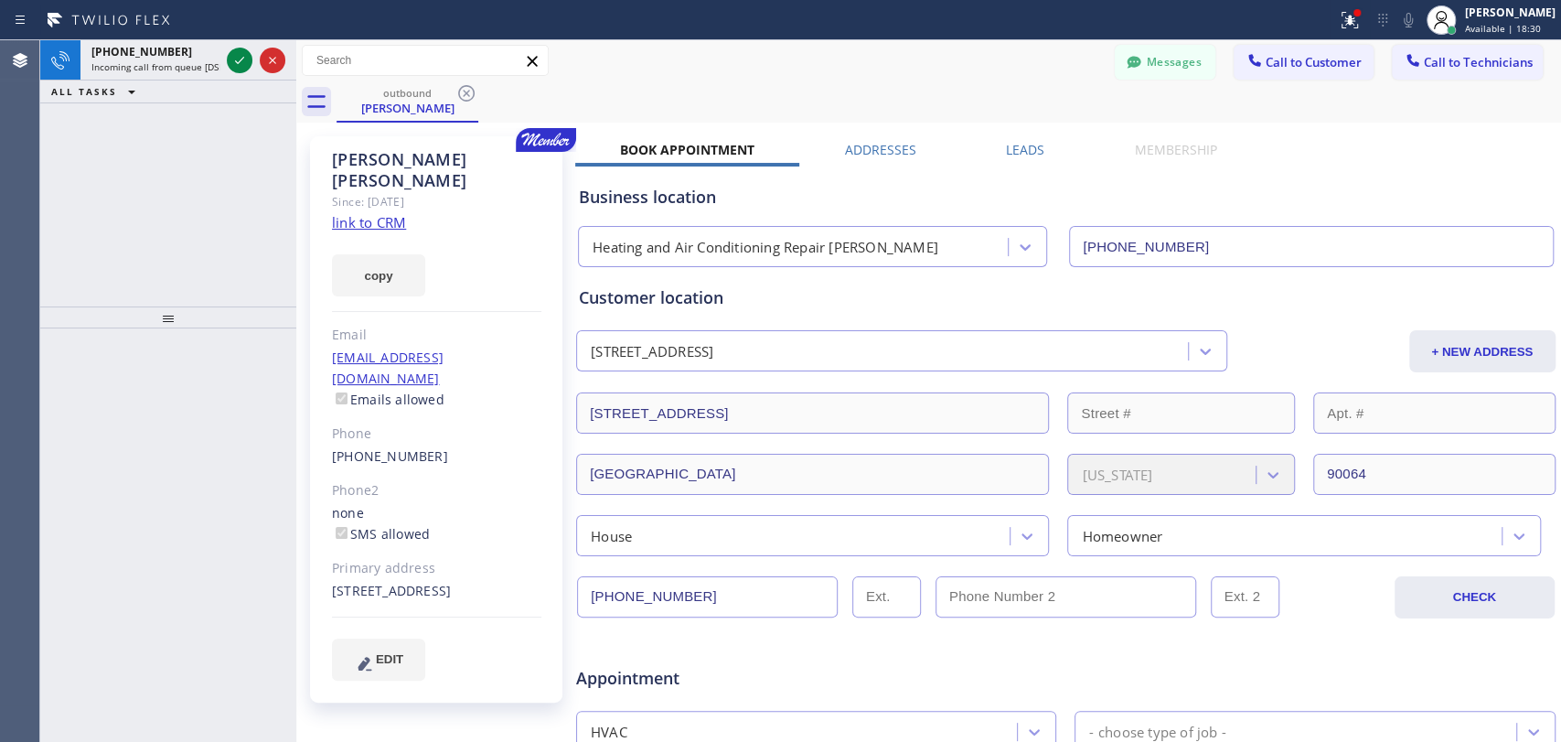
click at [1214, 61] on div "Messages" at bounding box center [1174, 61] width 119 height 32
click at [1432, 24] on div at bounding box center [1441, 19] width 29 height 29
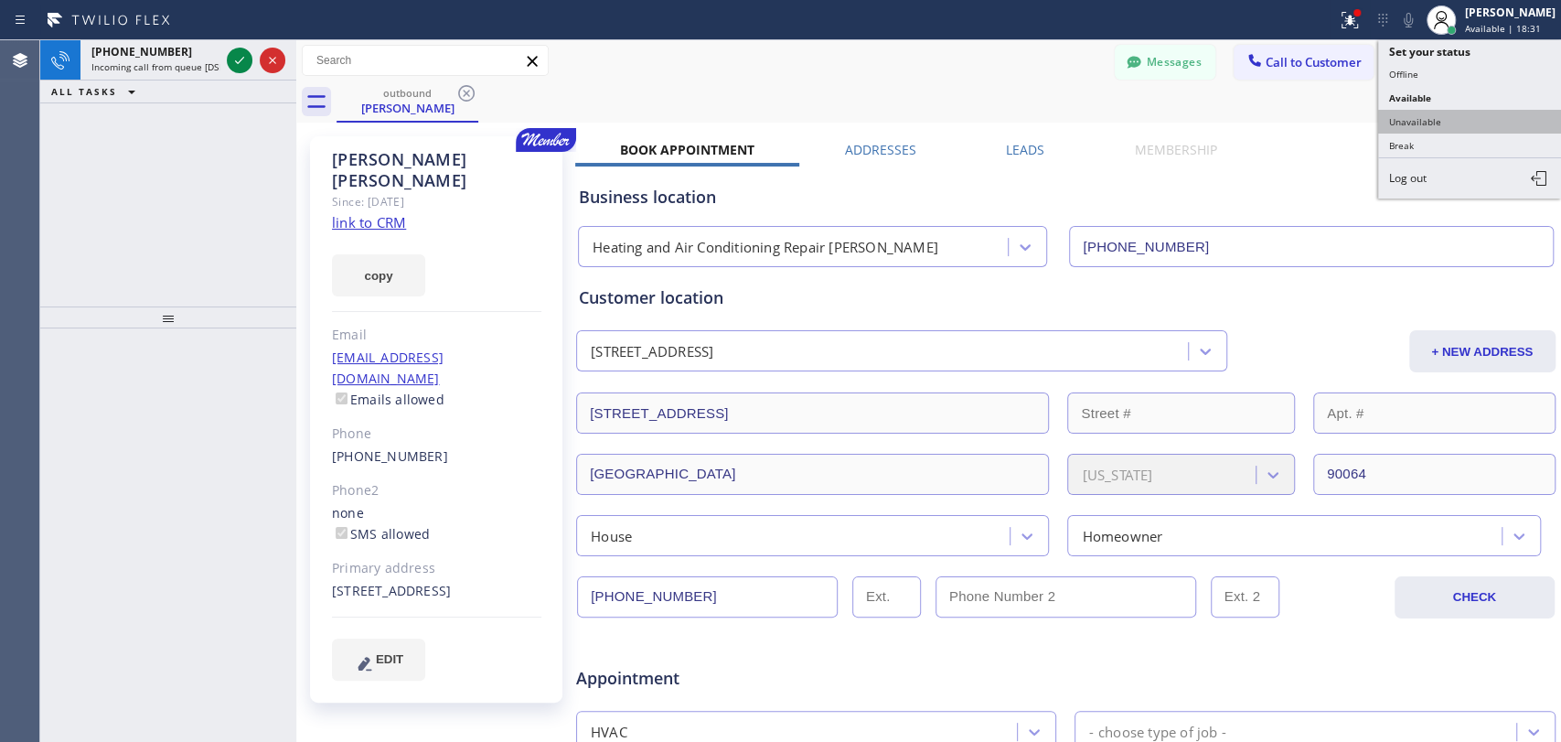
click at [1417, 112] on button "Unavailable" at bounding box center [1469, 122] width 183 height 24
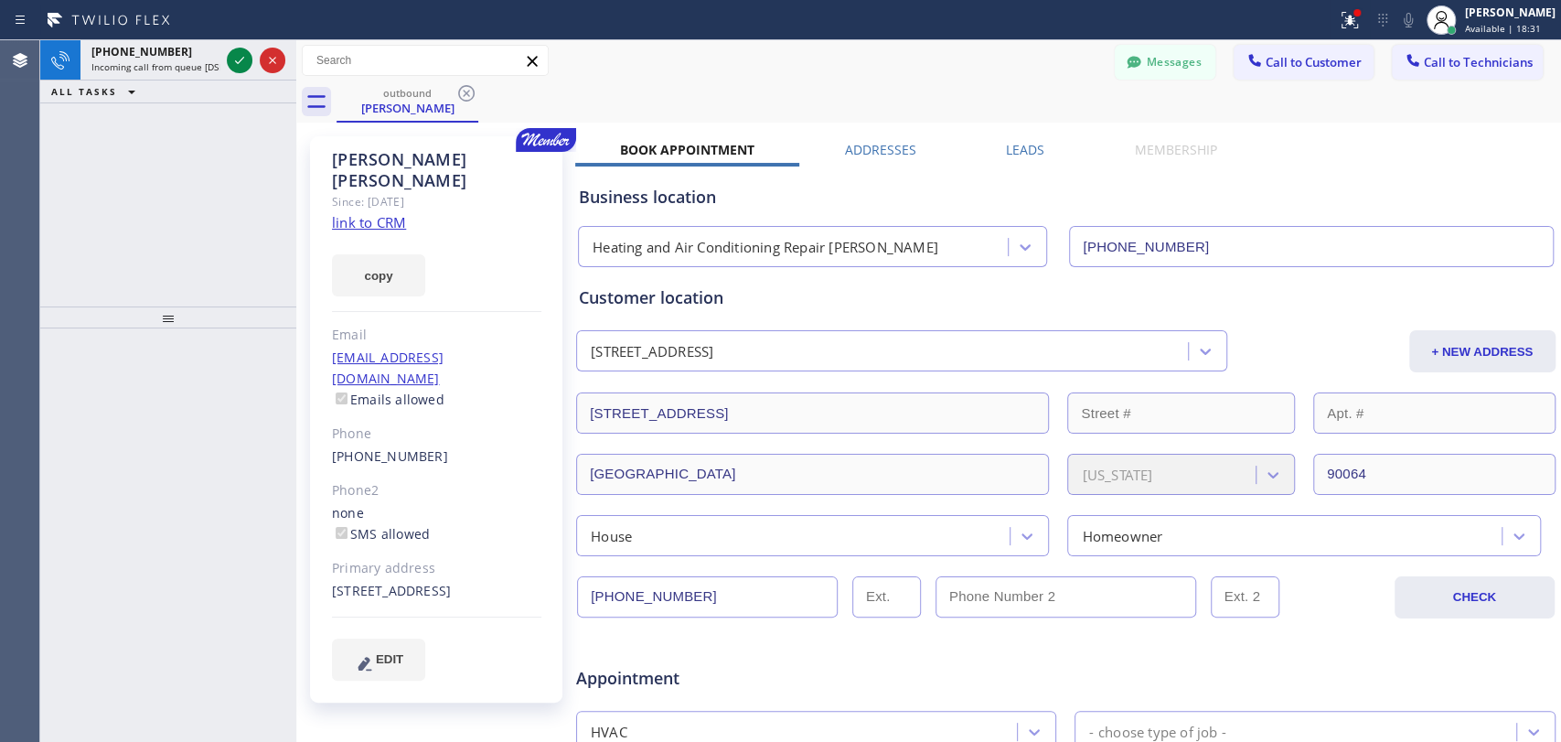
click at [1170, 66] on button "Messages" at bounding box center [1165, 62] width 101 height 35
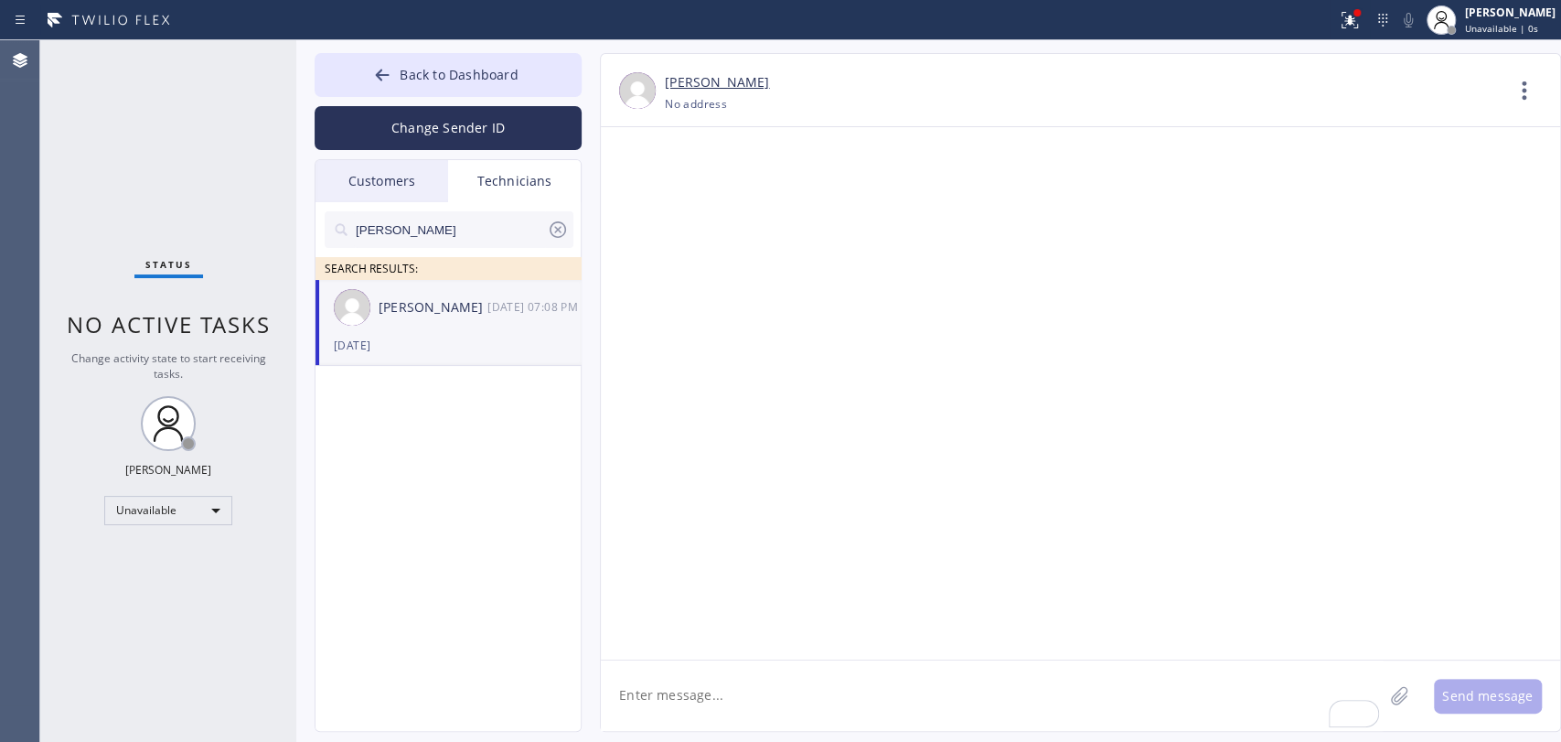
click at [664, 700] on textarea "To enrich screen reader interactions, please activate Accessibility in Grammarl…" at bounding box center [992, 695] width 782 height 70
type textarea "sorry, on the line"
click at [454, 316] on div "Hovik Khachaturyan" at bounding box center [433, 307] width 109 height 21
click at [431, 72] on span "Back to Dashboard" at bounding box center [459, 74] width 118 height 17
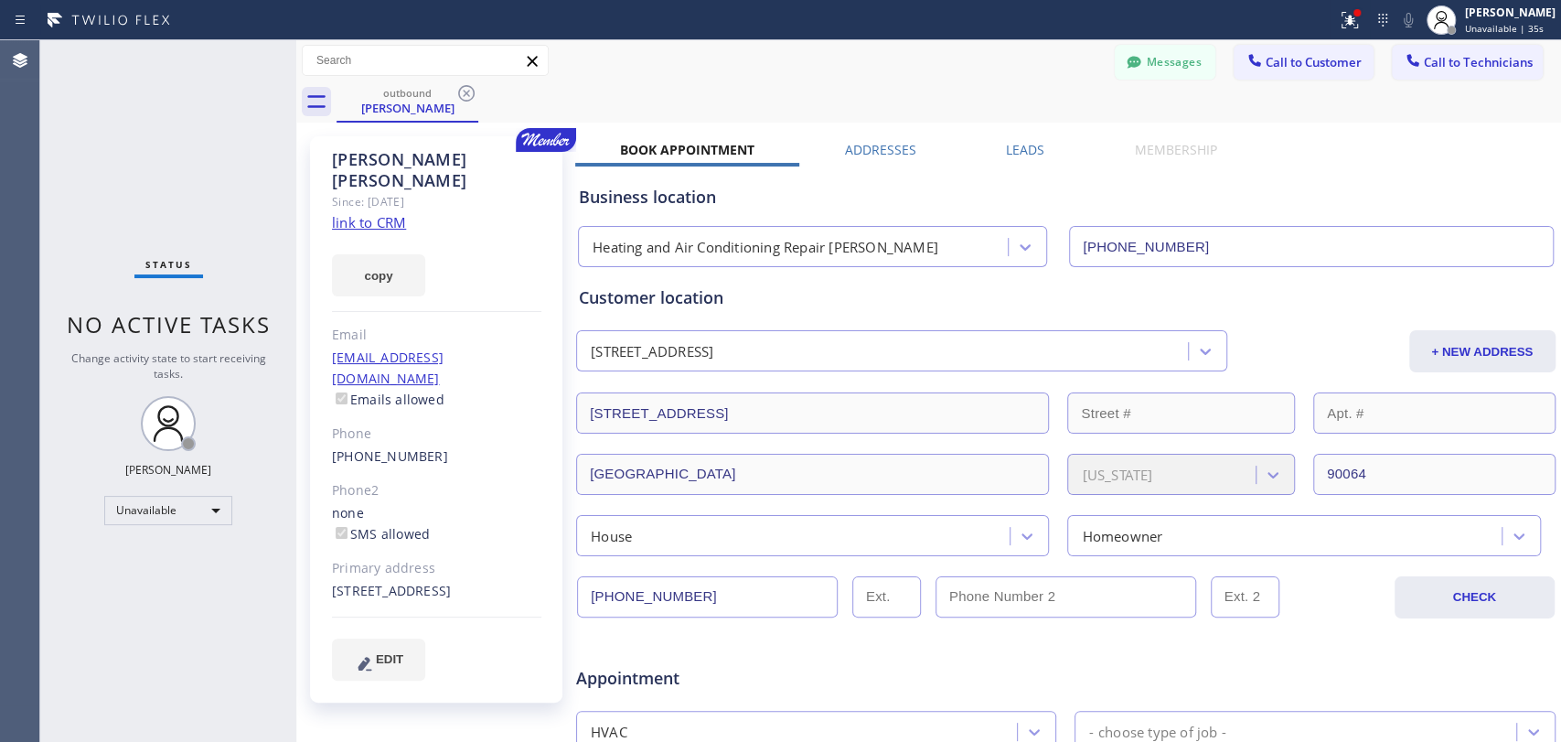
click at [1438, 31] on div at bounding box center [1441, 19] width 29 height 29
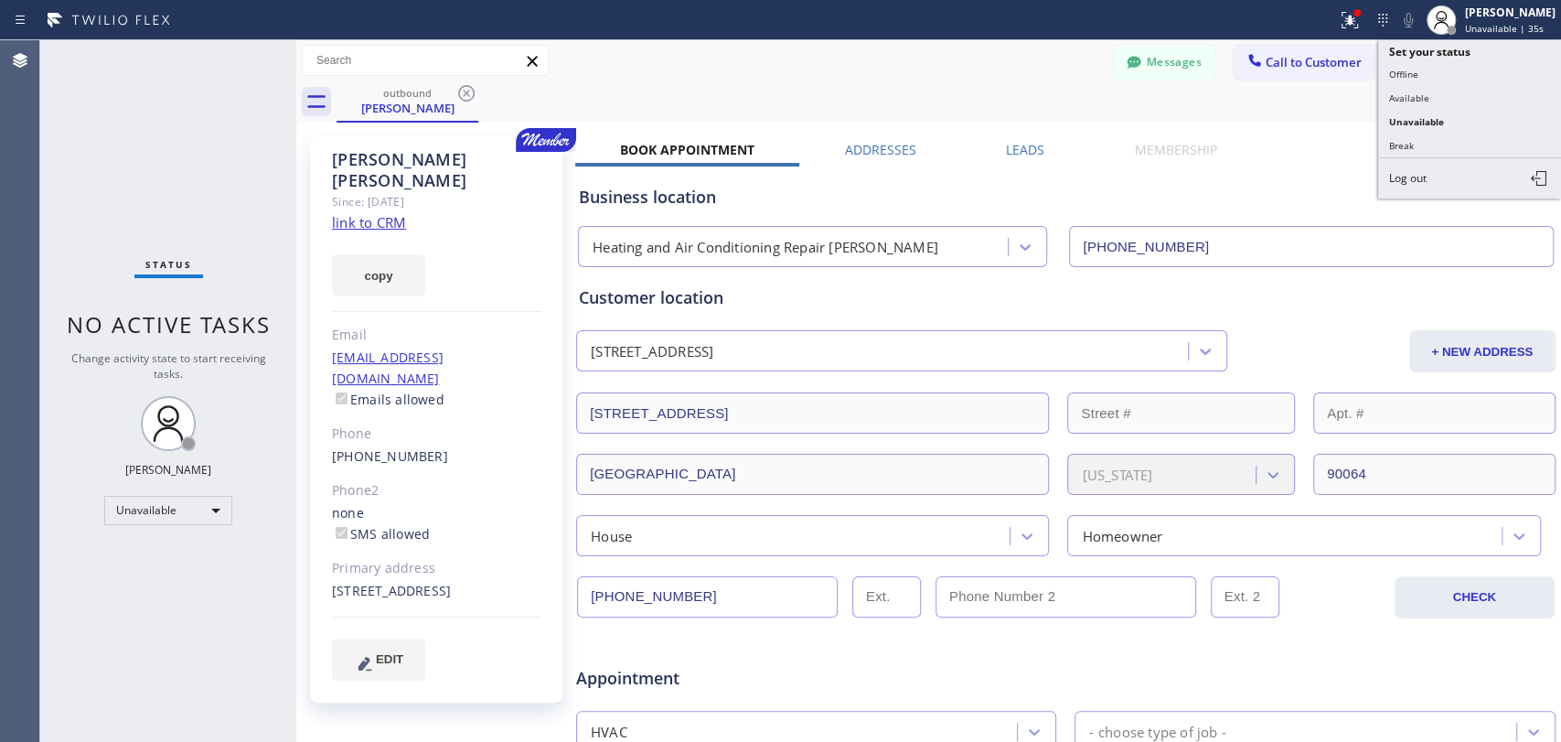
click at [1199, 88] on div "outbound Sherry Soong" at bounding box center [949, 101] width 1225 height 41
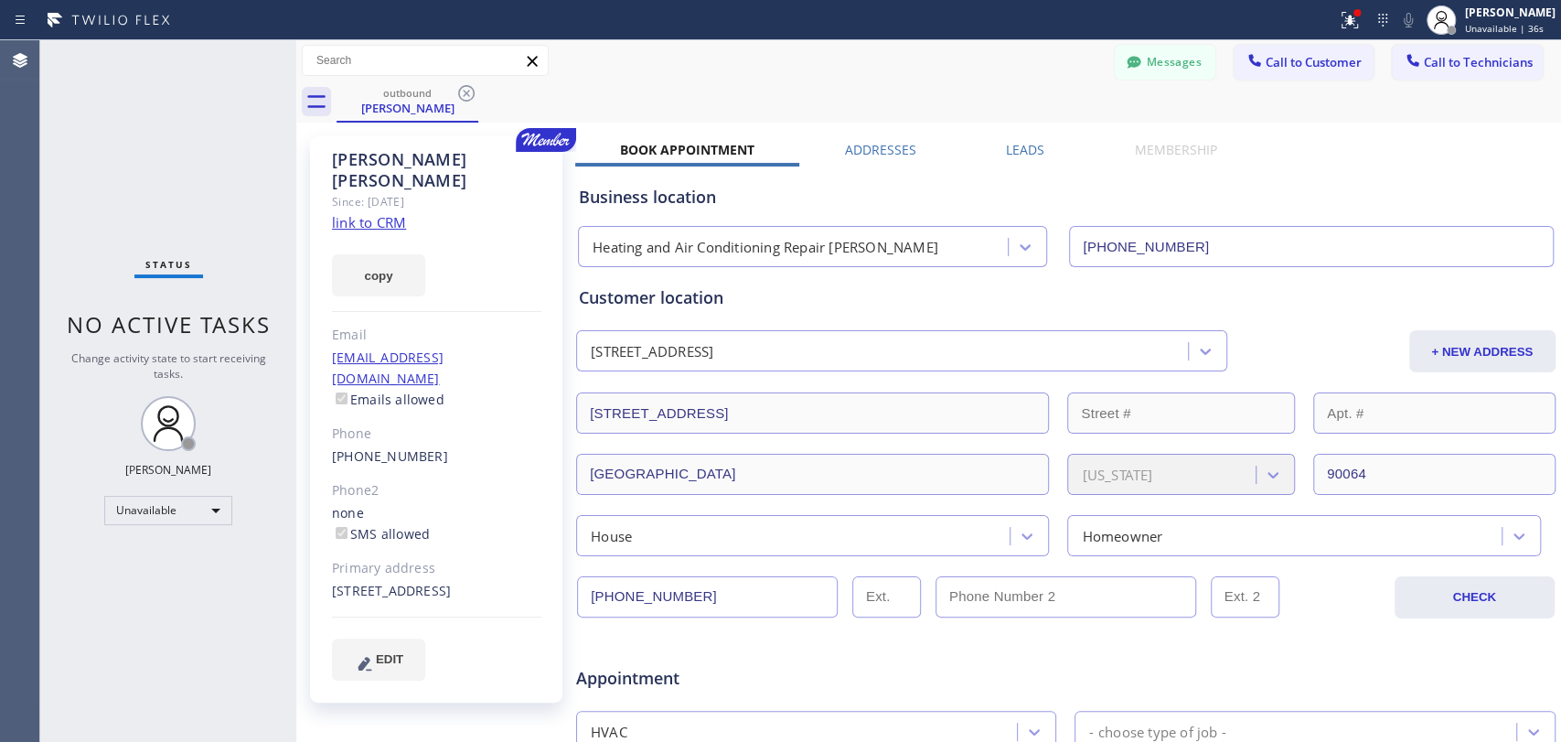
click at [1372, 54] on div "Messages Call to Customer Call to Technicians Outbound call Location Heating an…" at bounding box center [1338, 61] width 446 height 32
click at [1404, 56] on icon at bounding box center [1413, 60] width 18 height 18
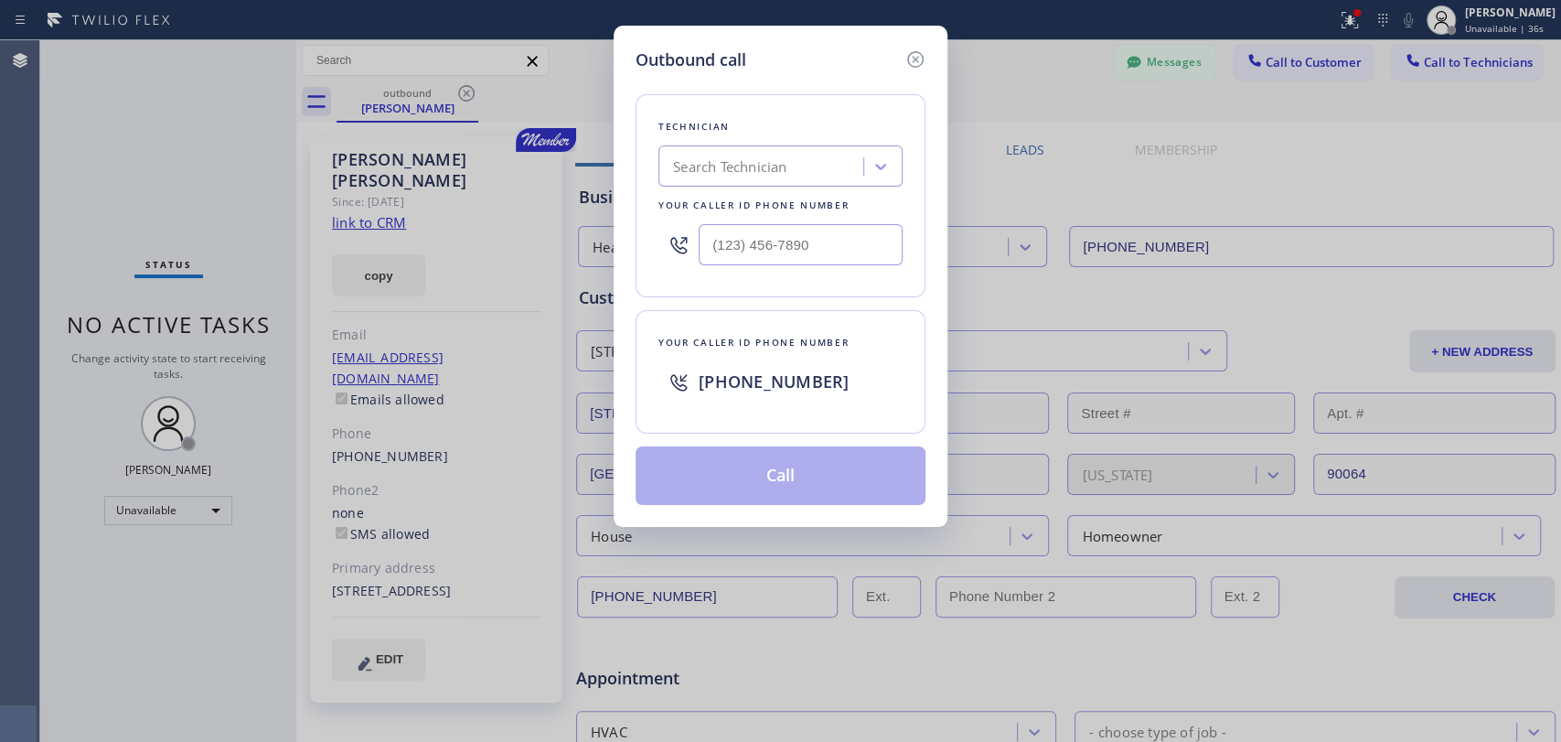
click at [769, 165] on div "Search Technician" at bounding box center [729, 166] width 113 height 21
type input "armen"
click at [705, 200] on div "Armen Gevorgyan" at bounding box center [781, 204] width 244 height 33
type input "(818) 302-5971"
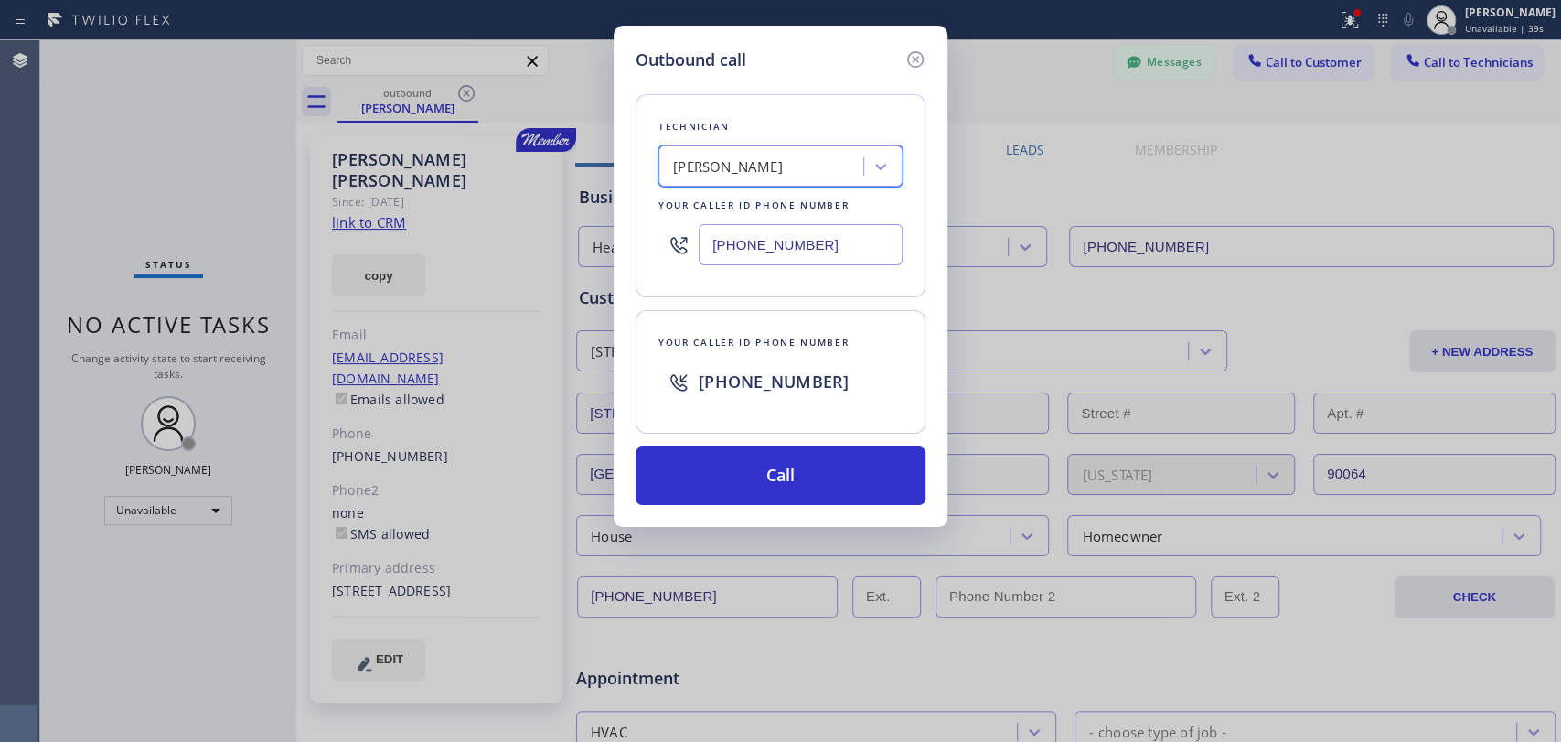
click at [786, 243] on input "(818) 302-5971" at bounding box center [801, 244] width 204 height 41
click at [786, 252] on input "(818) 302-5971" at bounding box center [801, 244] width 204 height 41
click at [906, 67] on icon at bounding box center [916, 59] width 22 height 22
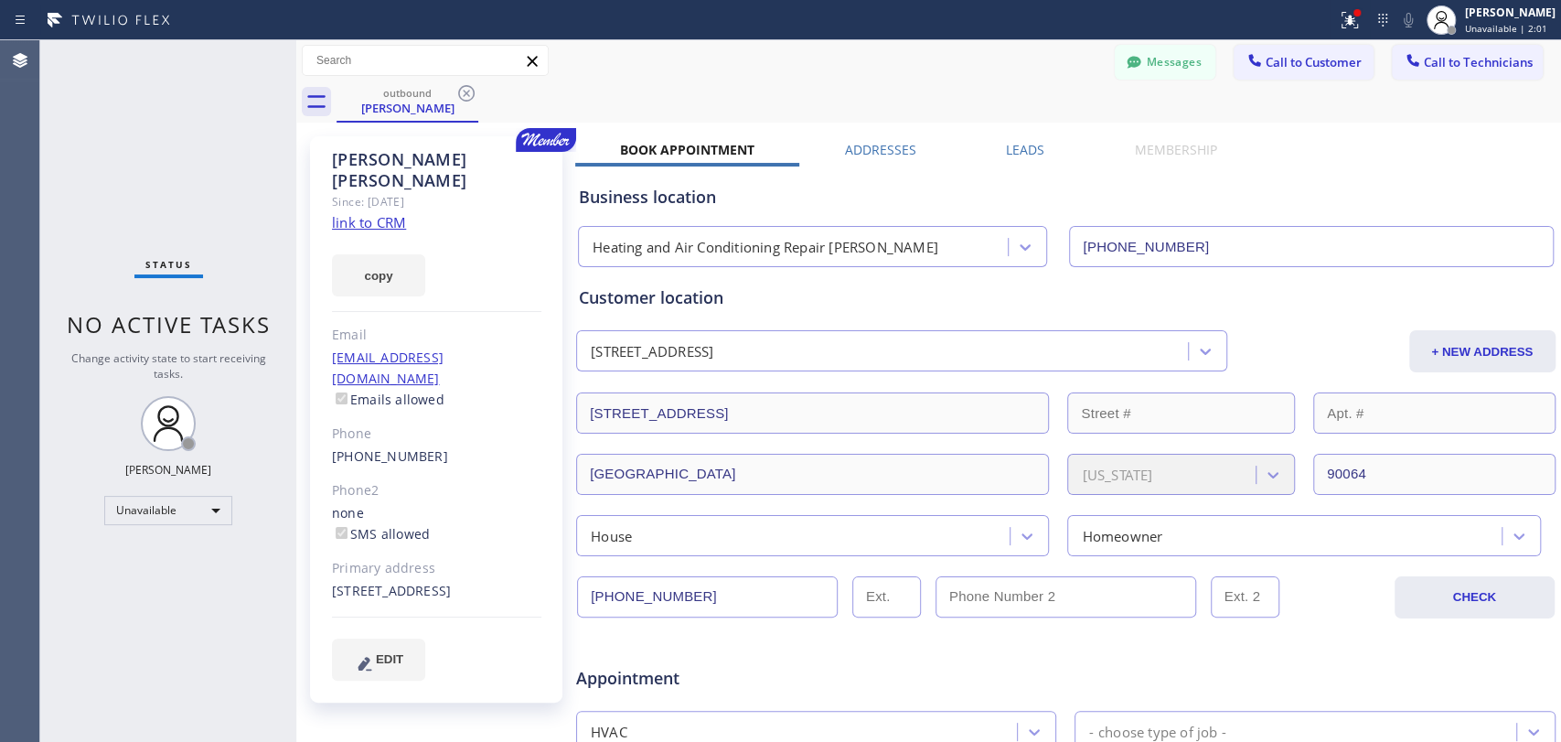
drag, startPoint x: 1122, startPoint y: 57, endPoint x: 419, endPoint y: 349, distance: 761.5
click at [1123, 57] on div at bounding box center [1134, 64] width 22 height 22
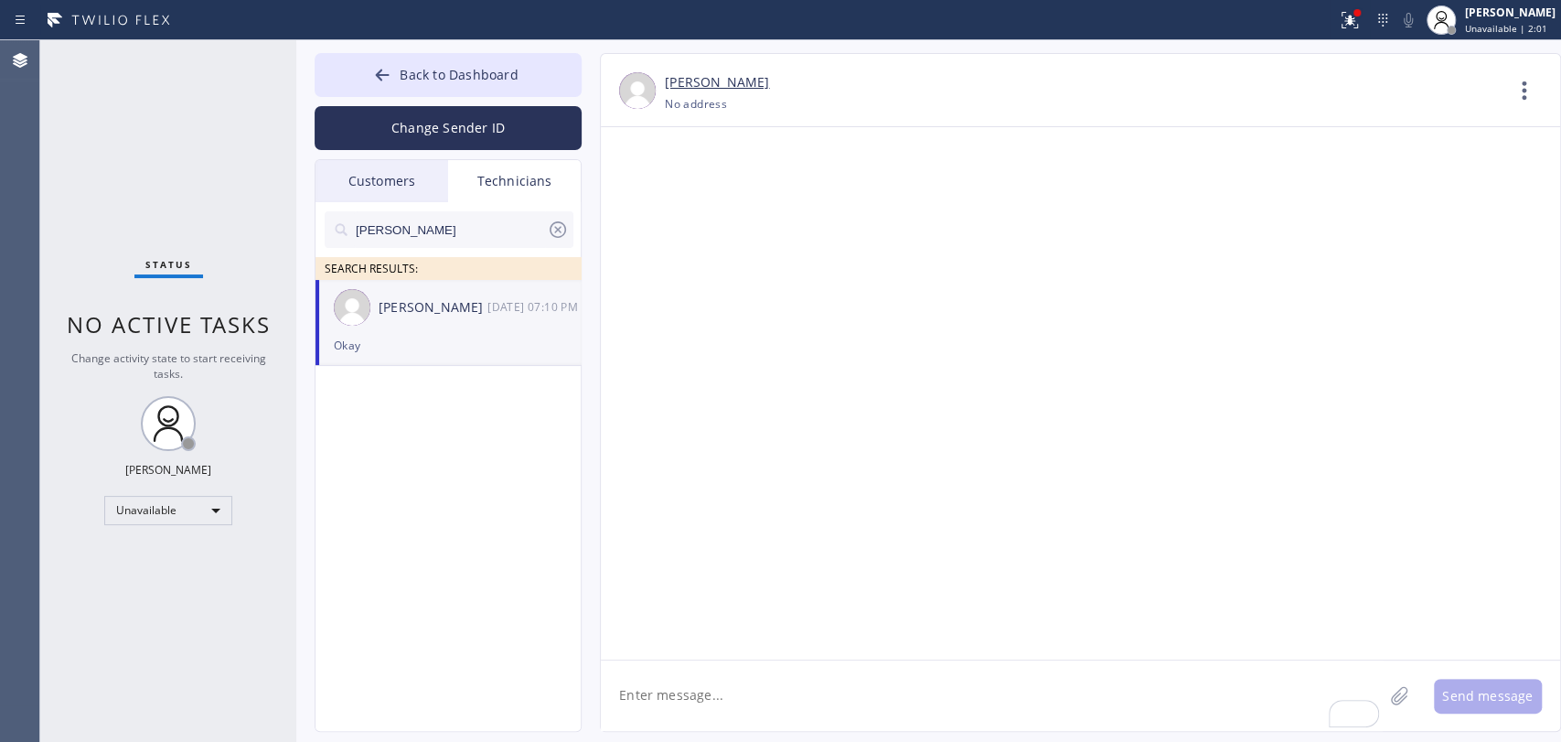
click at [417, 349] on div "Okay" at bounding box center [448, 345] width 229 height 21
click at [227, 512] on div "Unavailable" at bounding box center [168, 510] width 128 height 29
click at [176, 549] on li "Available" at bounding box center [167, 556] width 124 height 22
click at [178, 537] on div "Status No active tasks Change activity state to start receiving tasks. Oleksiy …" at bounding box center [168, 391] width 256 height 702
click at [396, 70] on button "Back to Dashboard" at bounding box center [448, 75] width 267 height 44
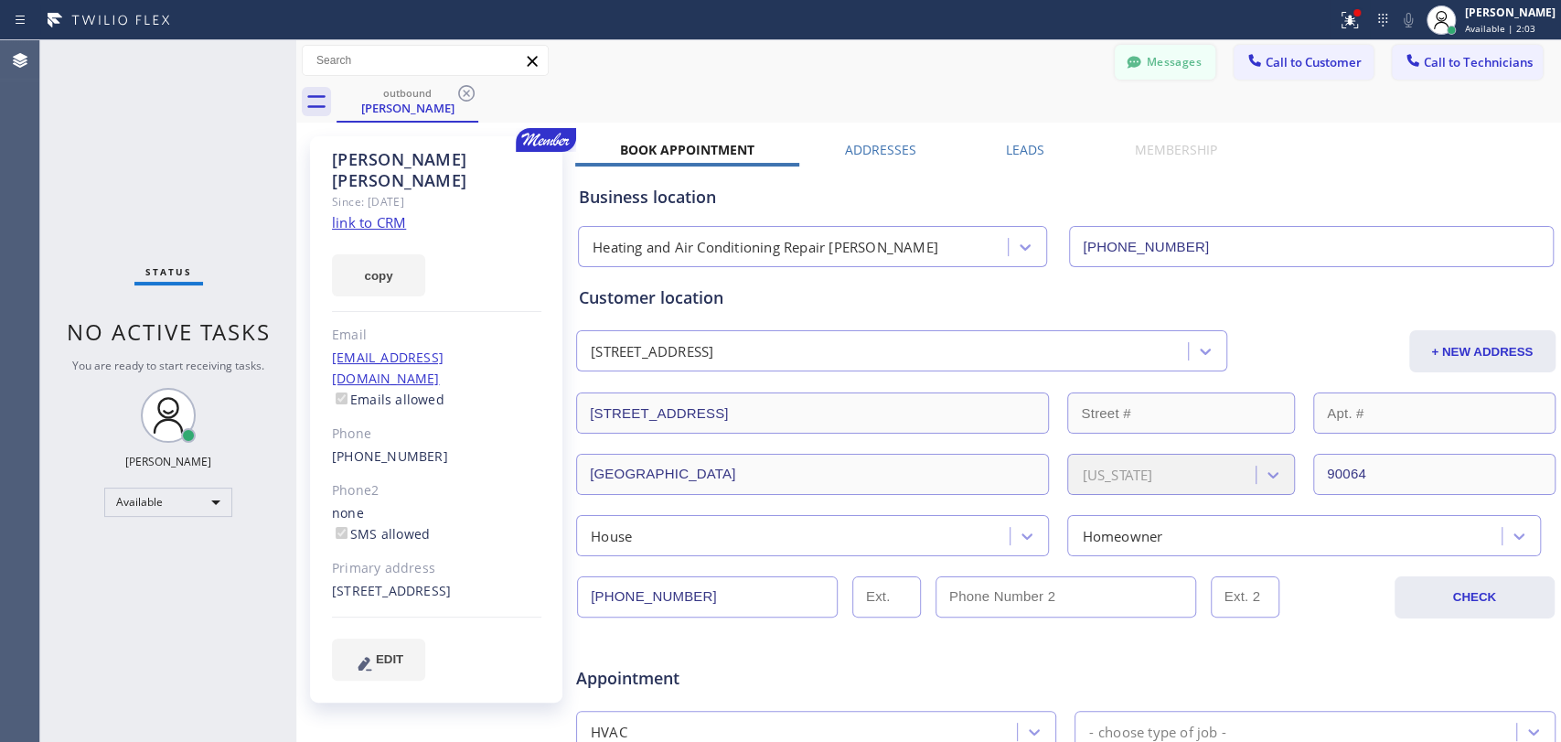
click at [1151, 65] on button "Messages" at bounding box center [1165, 62] width 101 height 35
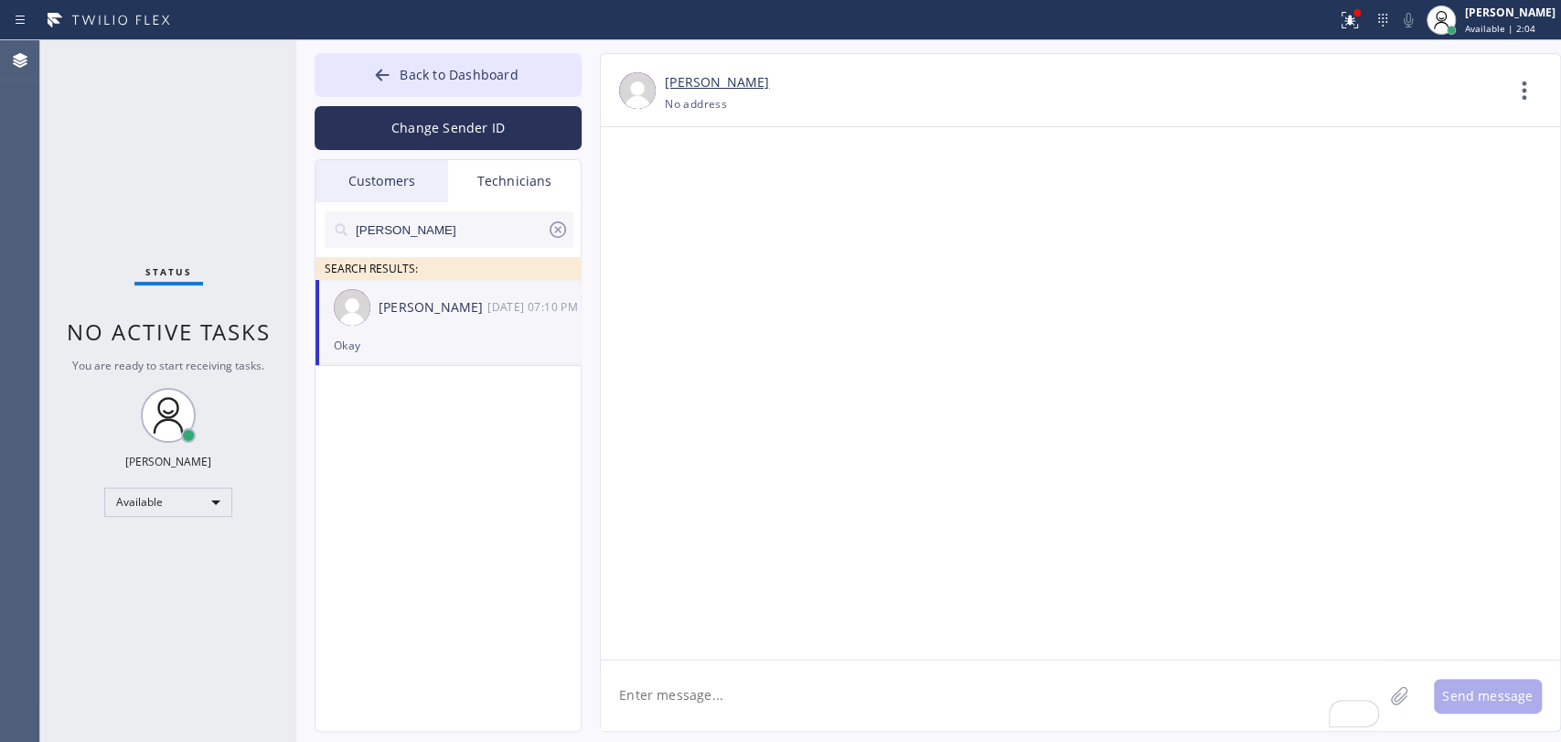
click at [434, 238] on input "Hovik" at bounding box center [450, 229] width 193 height 37
type input "Roy"
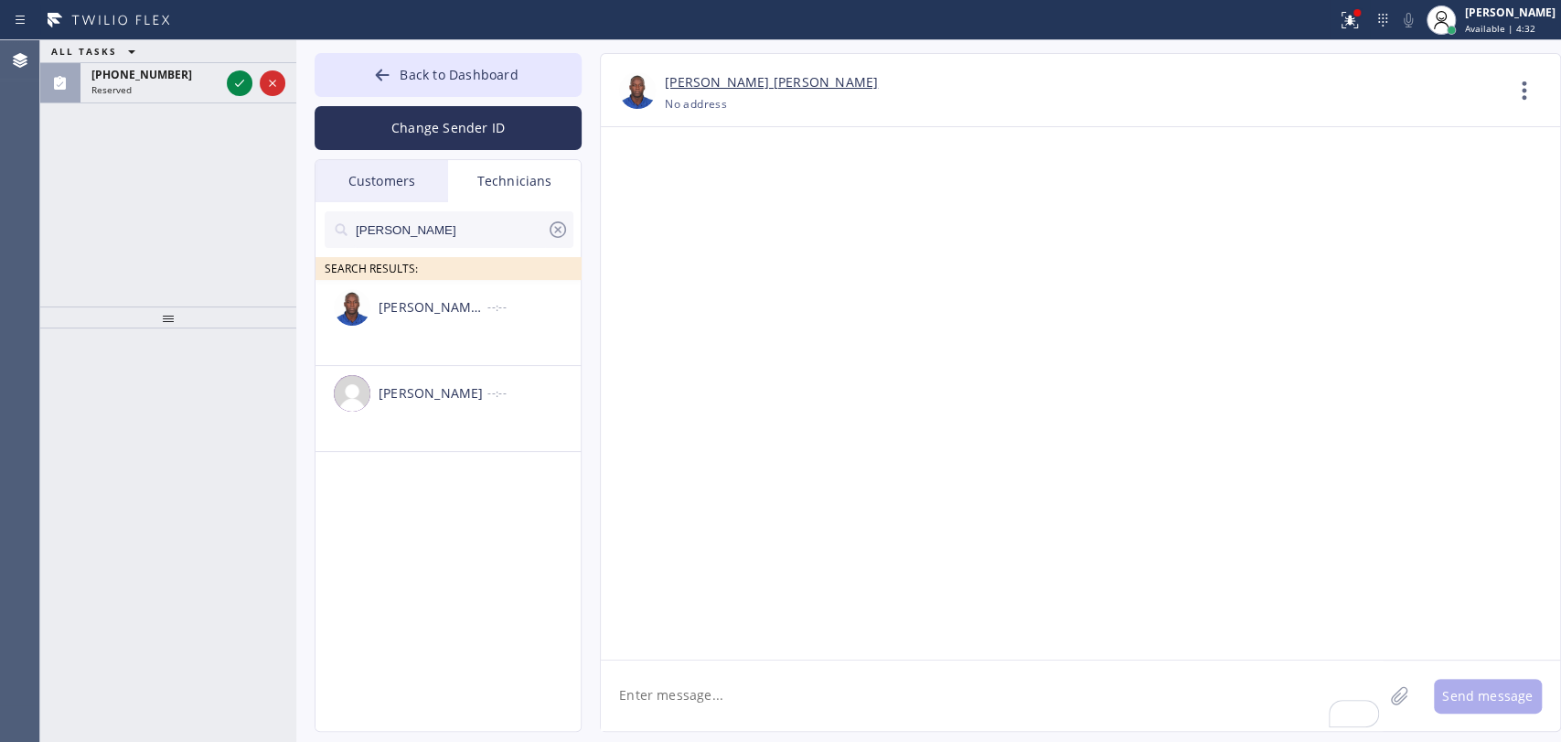
drag, startPoint x: 158, startPoint y: 128, endPoint x: 158, endPoint y: 113, distance: 14.6
click at [158, 119] on div "ALL TASKS ALL TASKS ACTIVE TASKS TASKS IN WRAP UP (626) 786-1611 Reserved" at bounding box center [168, 173] width 256 height 266
click at [158, 97] on div "(626) 786-1611 Reserved" at bounding box center [151, 83] width 143 height 40
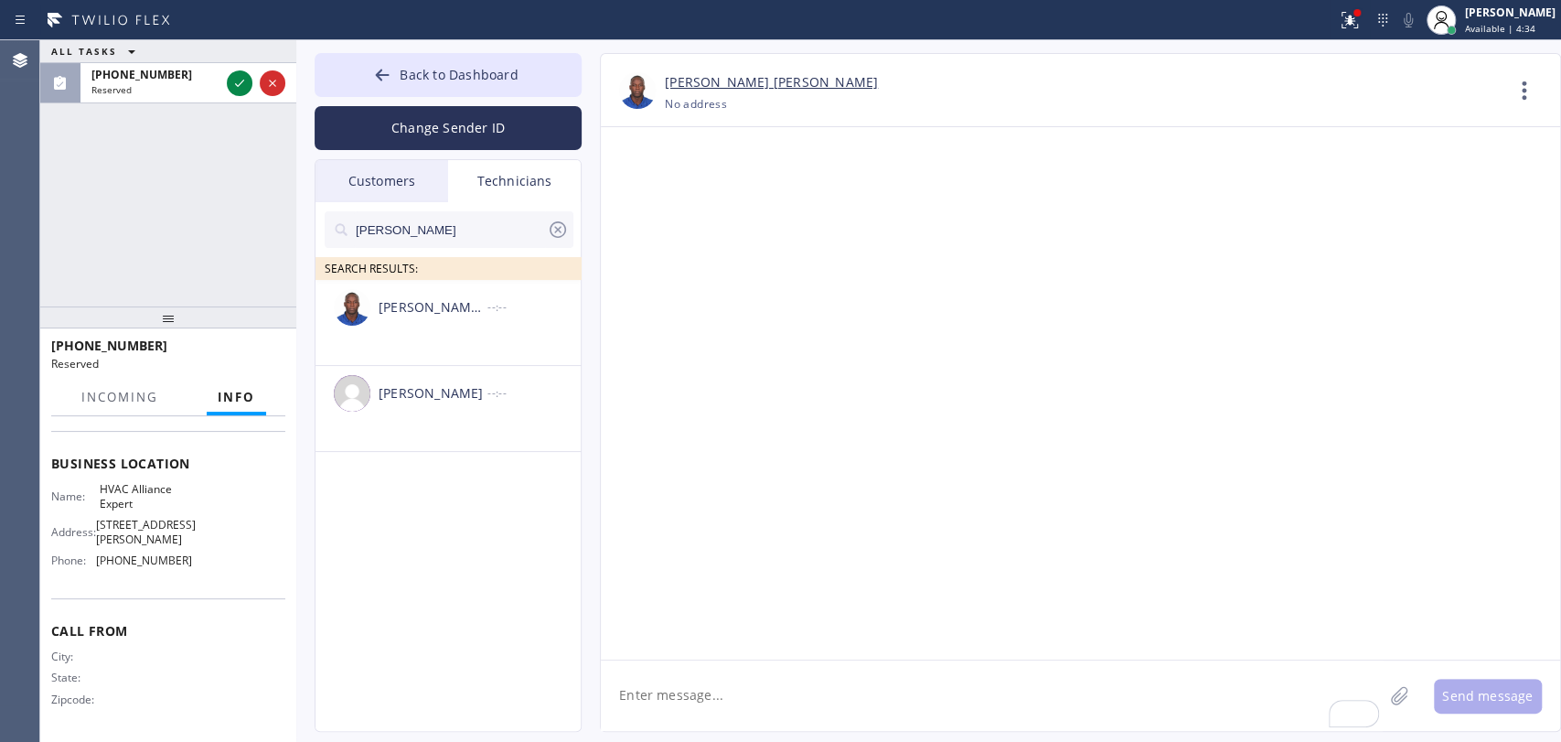
scroll to position [261, 0]
click at [140, 214] on div "ALL TASKS ALL TASKS ACTIVE TASKS TASKS IN WRAP UP (626) 786-1611 Reserved" at bounding box center [168, 173] width 256 height 266
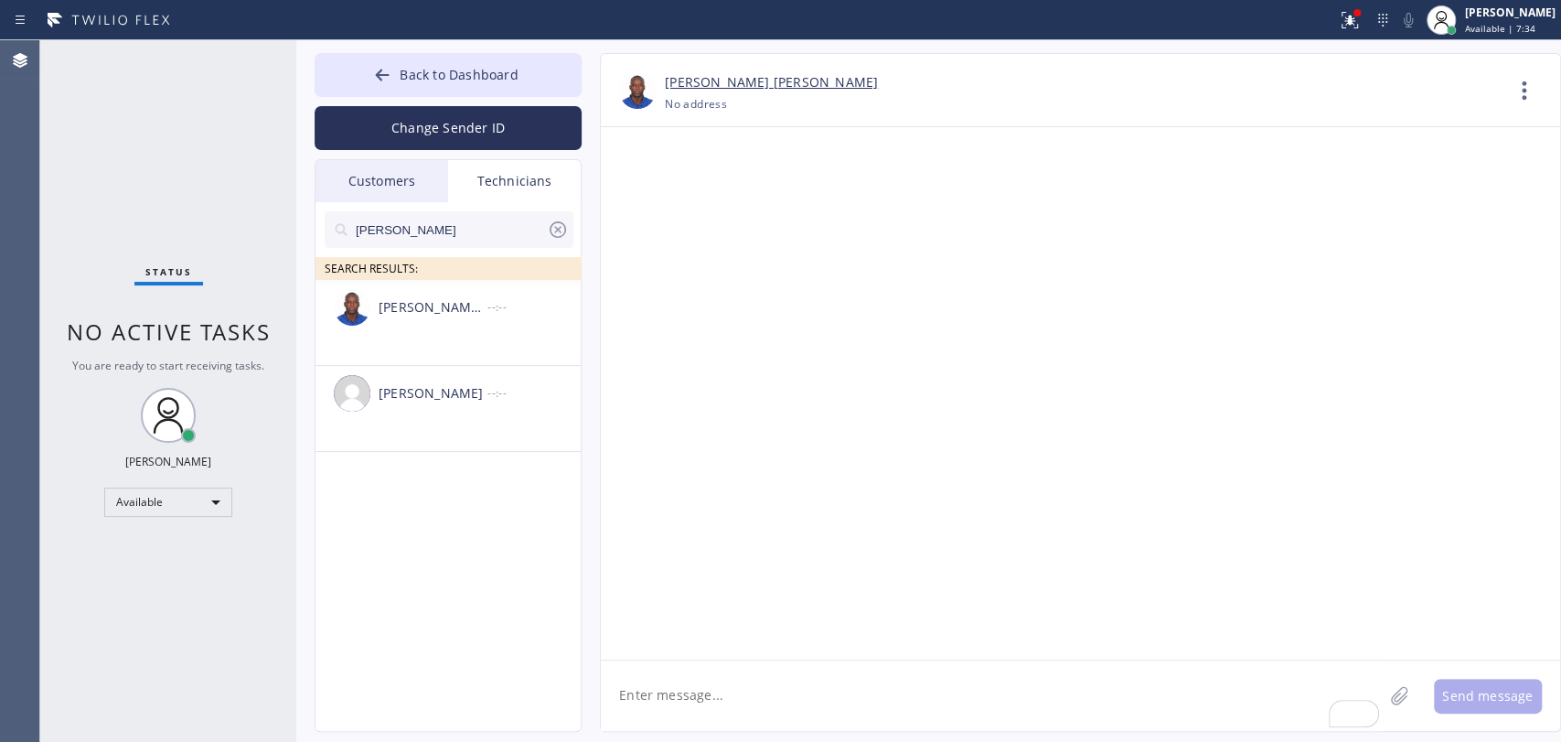
click at [410, 80] on span "Back to Dashboard" at bounding box center [459, 74] width 118 height 17
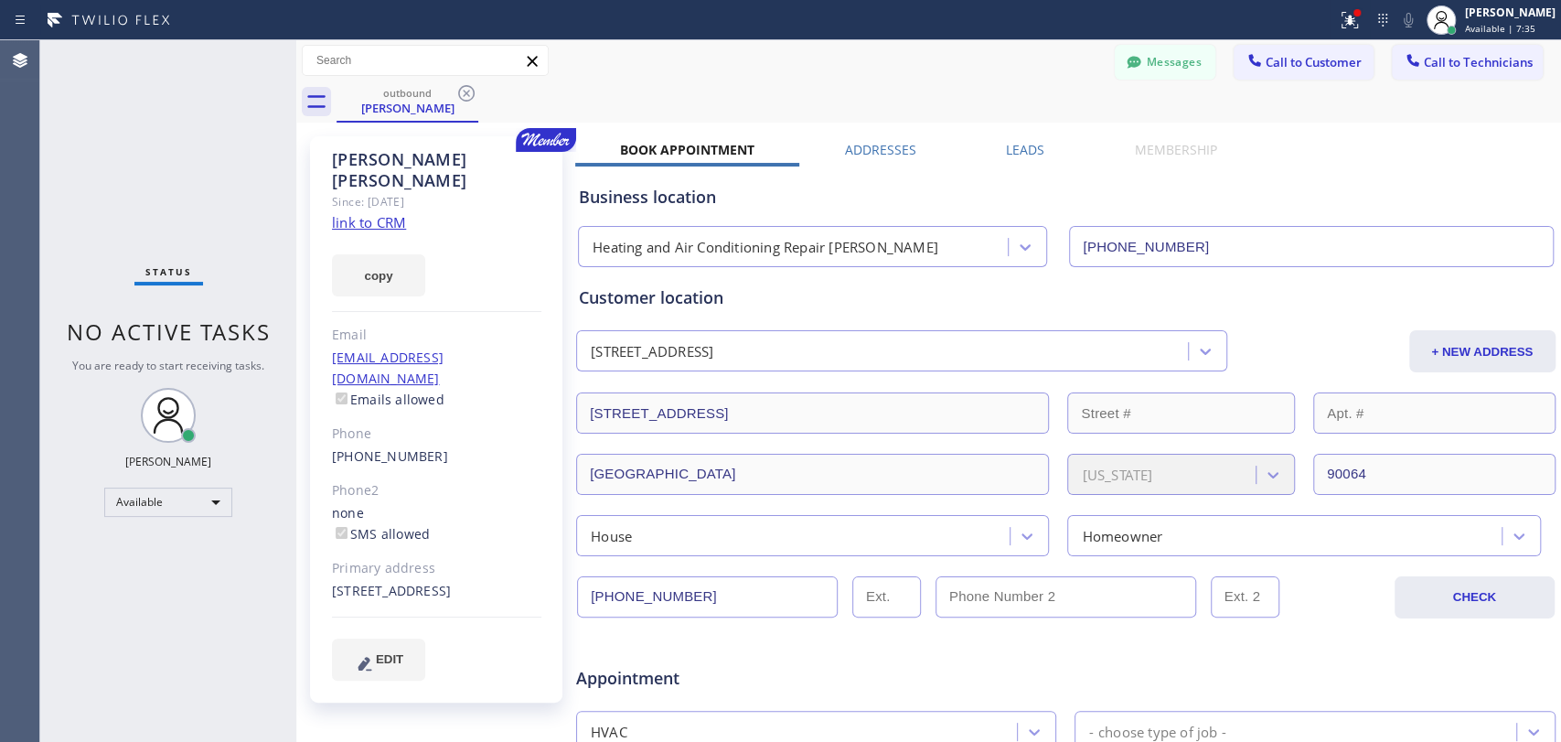
click at [1499, 58] on span "Call to Technicians" at bounding box center [1478, 62] width 109 height 16
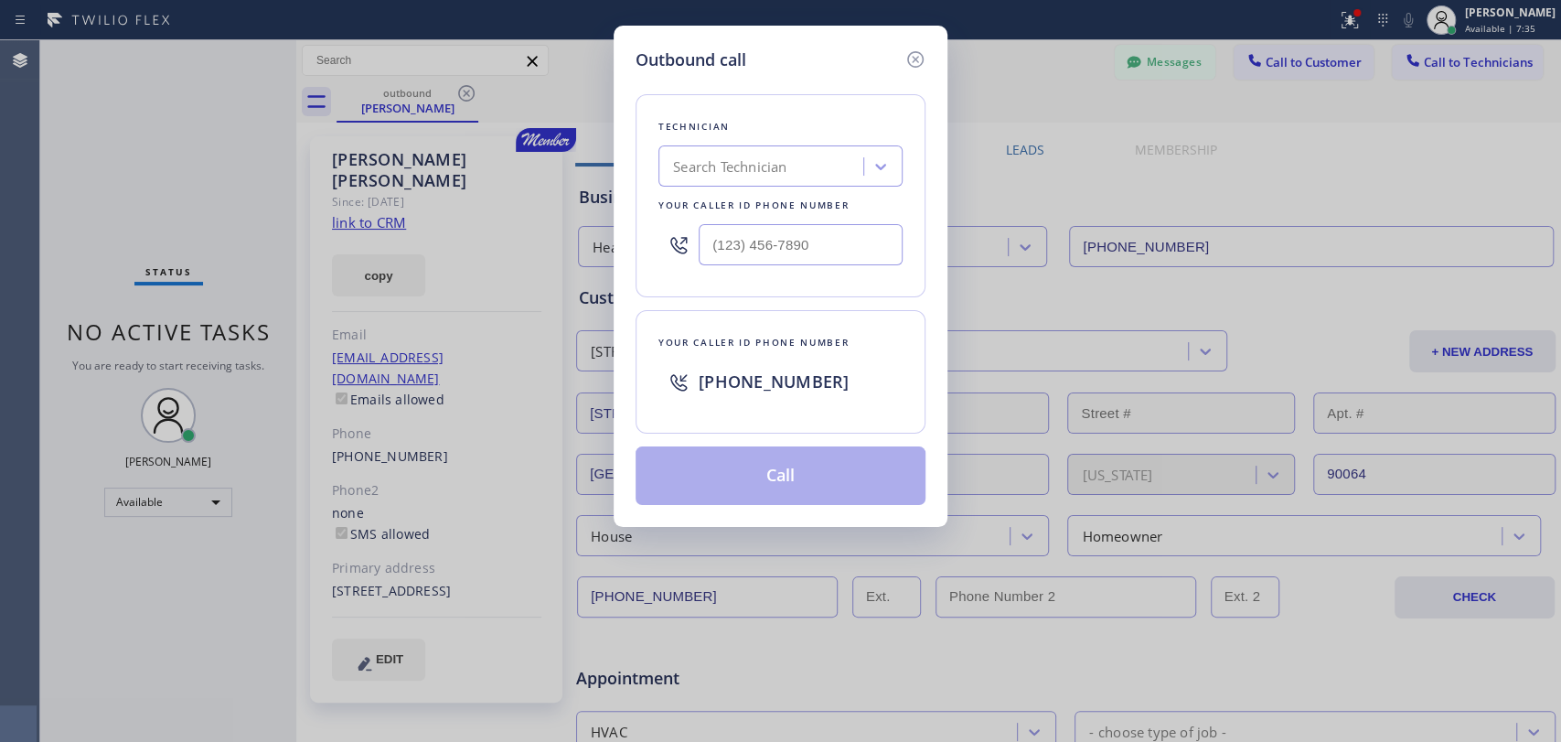
click at [828, 166] on div "Search Technician" at bounding box center [763, 167] width 199 height 32
type input "[PERSON_NAME]"
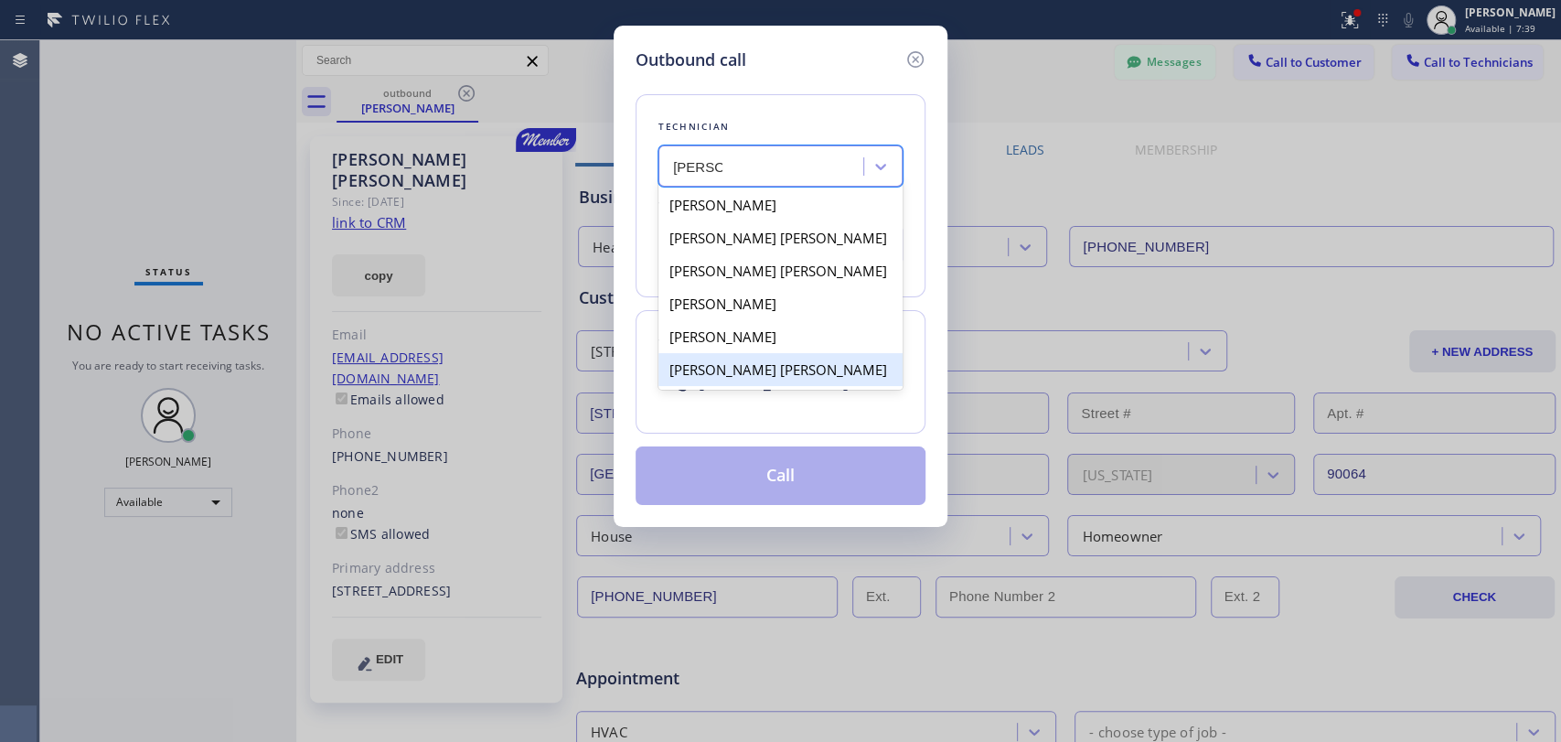
click at [740, 367] on div "[PERSON_NAME] [PERSON_NAME]" at bounding box center [781, 369] width 244 height 33
type input "[PHONE_NUMBER]"
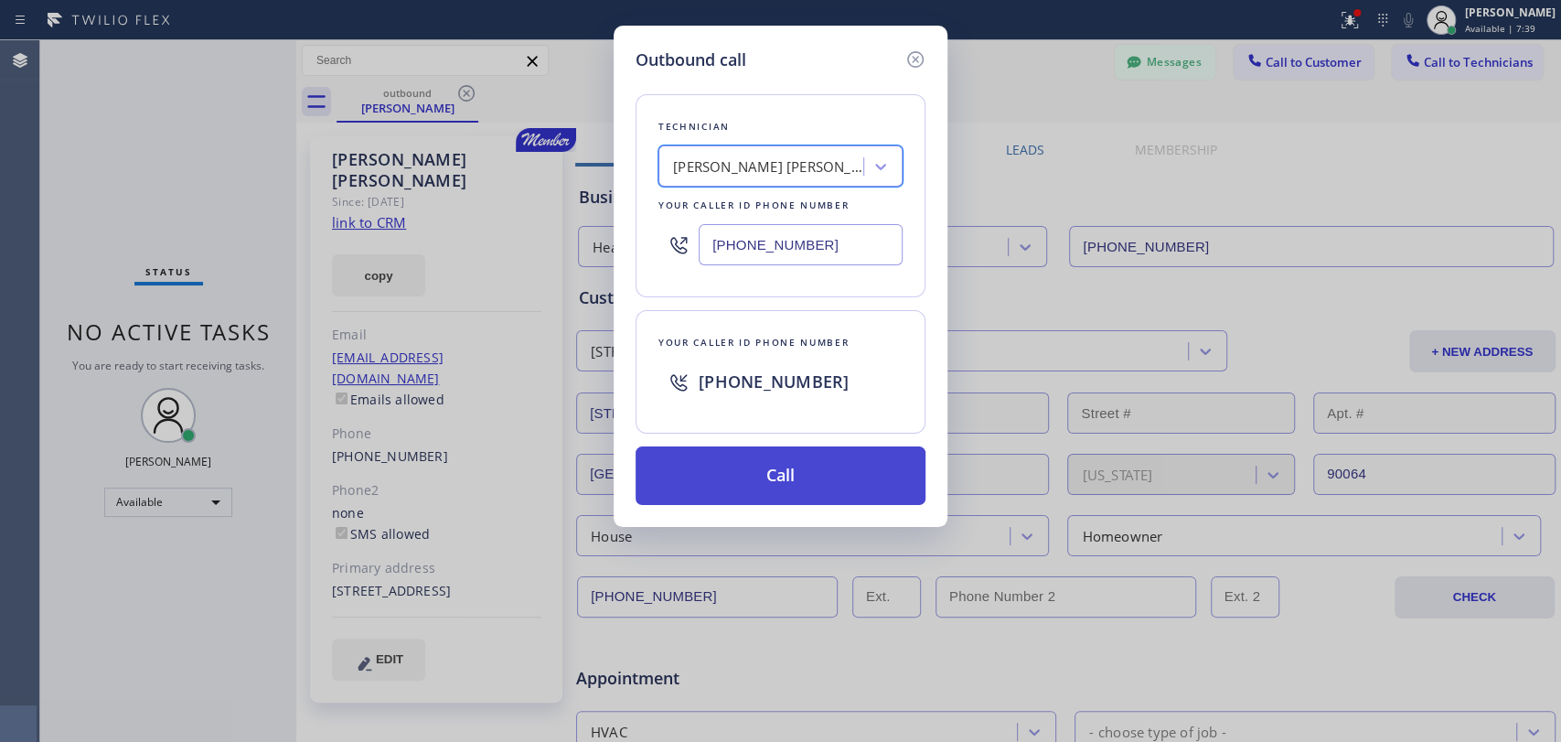
click at [754, 463] on button "Call" at bounding box center [781, 475] width 290 height 59
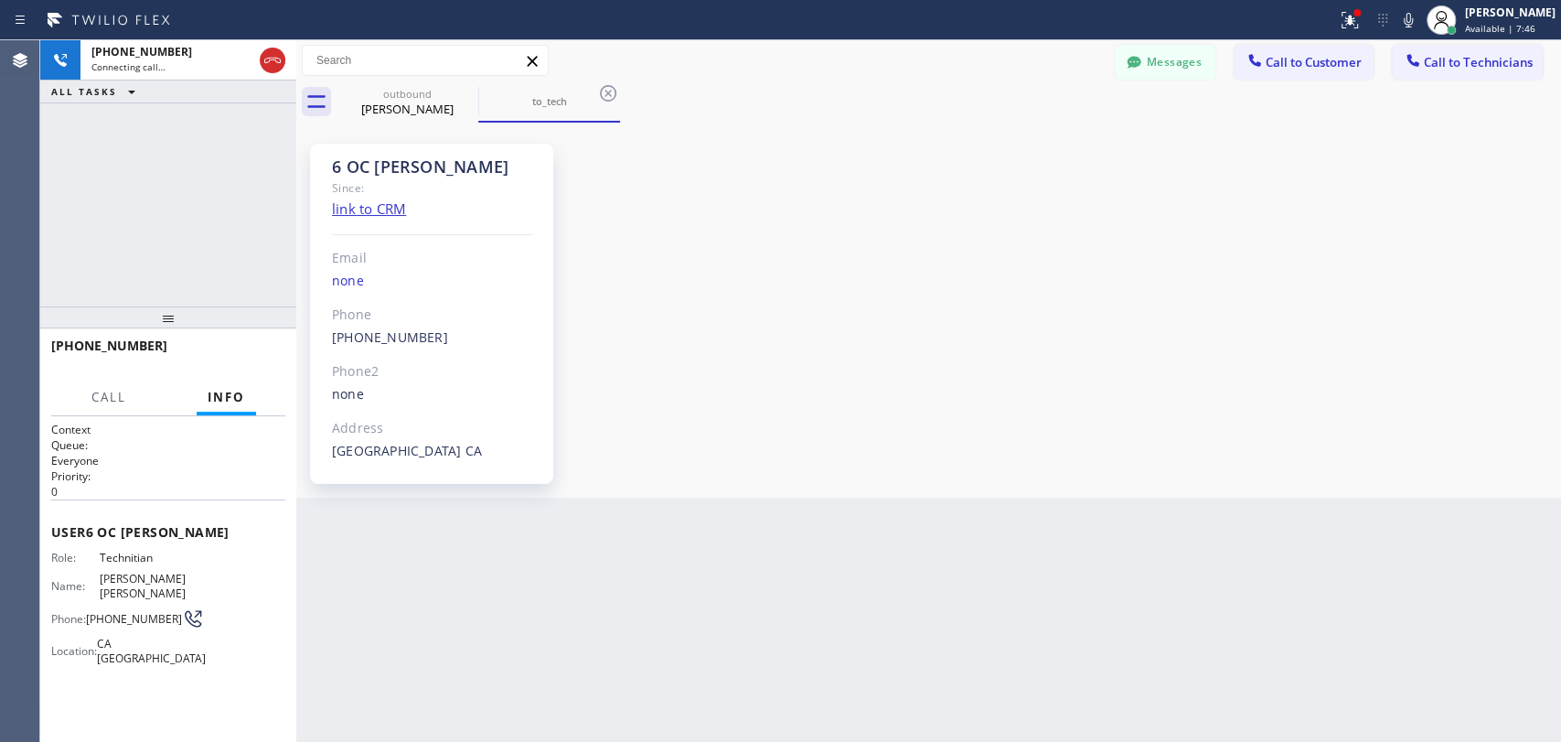
click at [27, 259] on div "Agent Desktop" at bounding box center [19, 391] width 39 height 702
drag, startPoint x: 1555, startPoint y: 620, endPoint x: 1481, endPoint y: 605, distance: 75.7
click at [1555, 620] on div "Back to Dashboard Change Sender ID Customers Technicians RH Regina Hays 08/15 0…" at bounding box center [928, 391] width 1265 height 702
click at [1171, 68] on button "Messages" at bounding box center [1165, 62] width 101 height 35
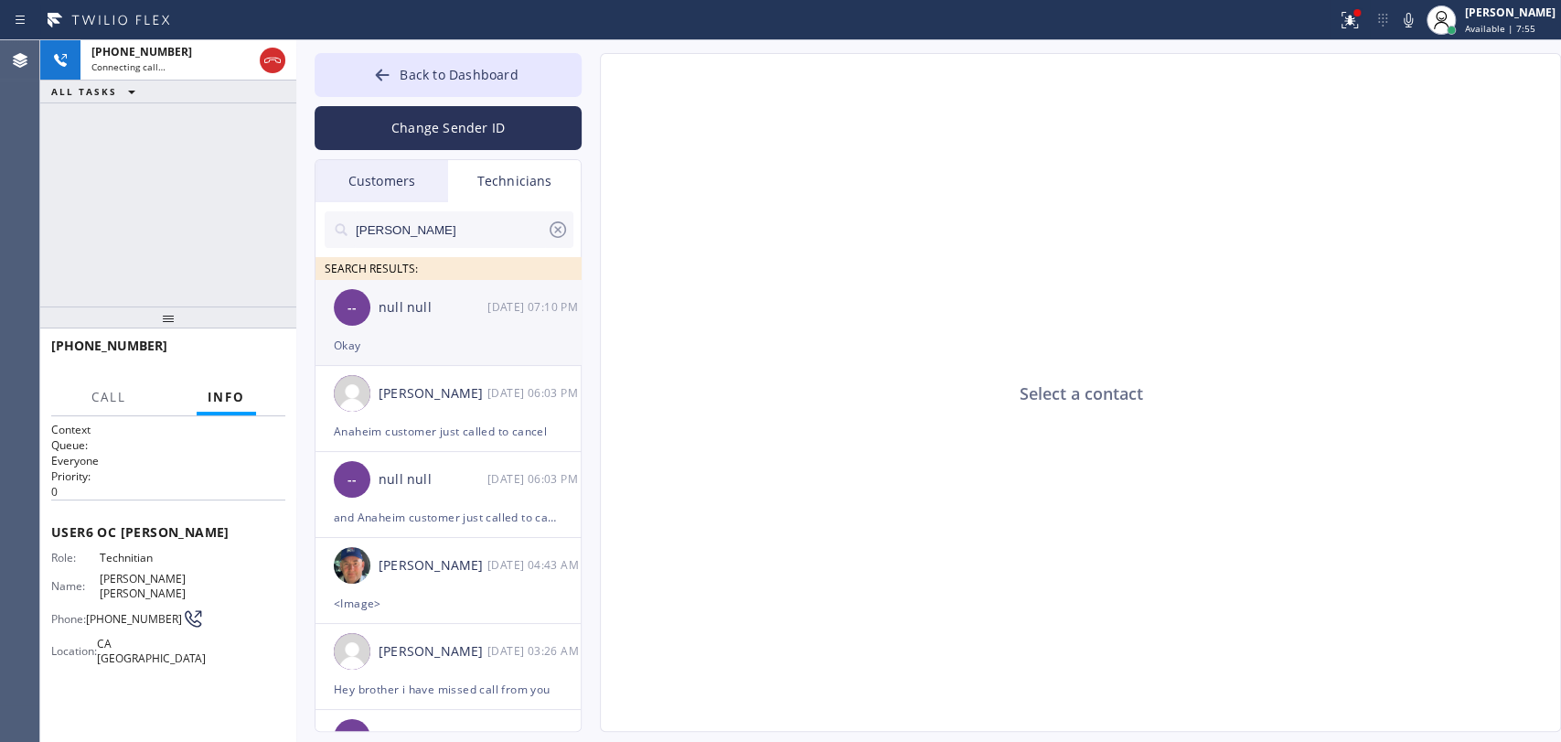
click at [513, 325] on div "-- null null 08/18 07:10 PM" at bounding box center [449, 307] width 267 height 55
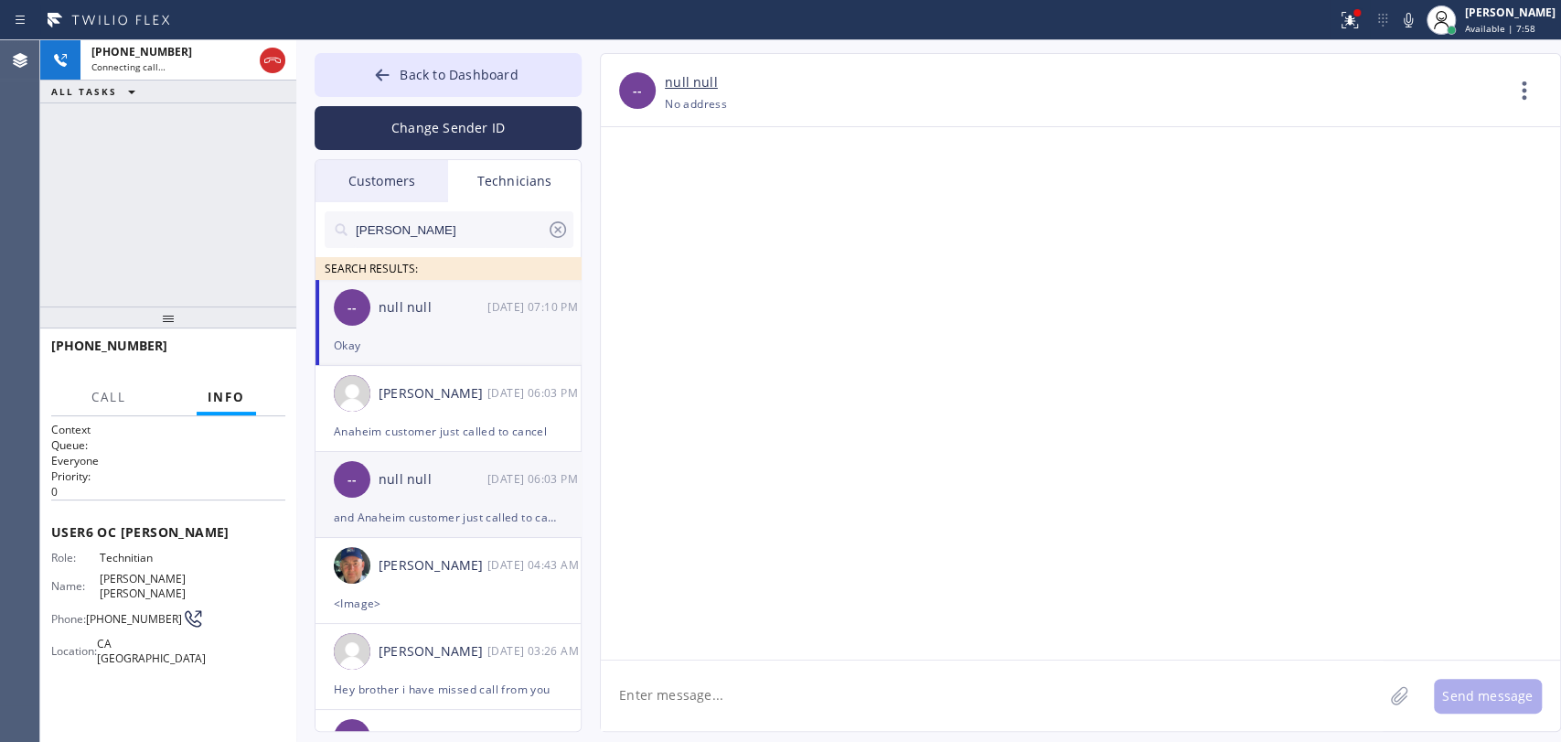
click at [471, 489] on div "null null" at bounding box center [433, 479] width 109 height 21
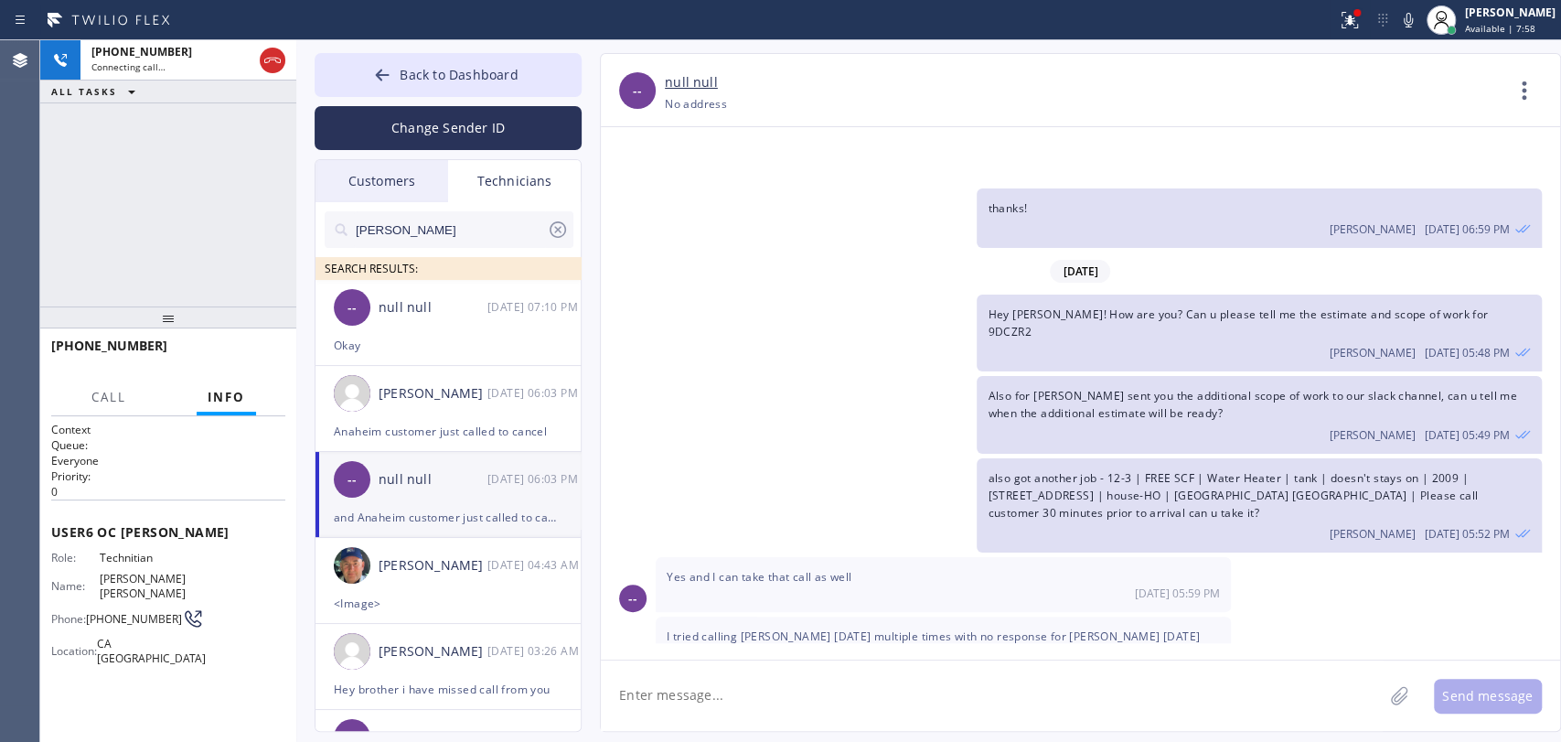
scroll to position [8859, 0]
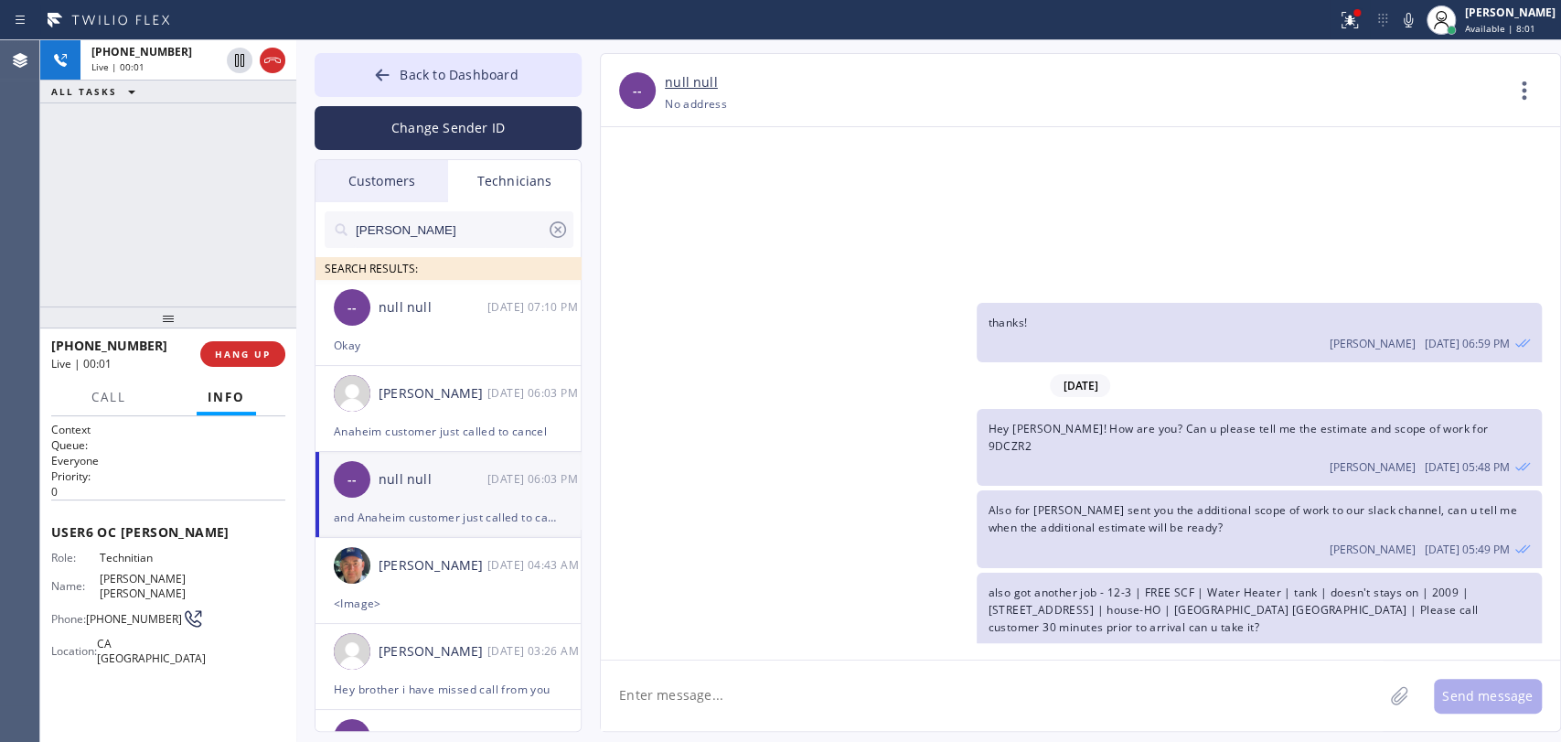
click at [1463, 421] on span "Hey [PERSON_NAME]! How are you? Can u please tell me the estimate and scope of …" at bounding box center [1238, 437] width 500 height 33
copy span "9DCZR2"
drag, startPoint x: 1196, startPoint y: 459, endPoint x: 998, endPoint y: 452, distance: 197.7
click at [998, 584] on span "also got another job - 12-3 | FREE SCF | Water Heater | tank | doesn't stays on…" at bounding box center [1233, 609] width 490 height 50
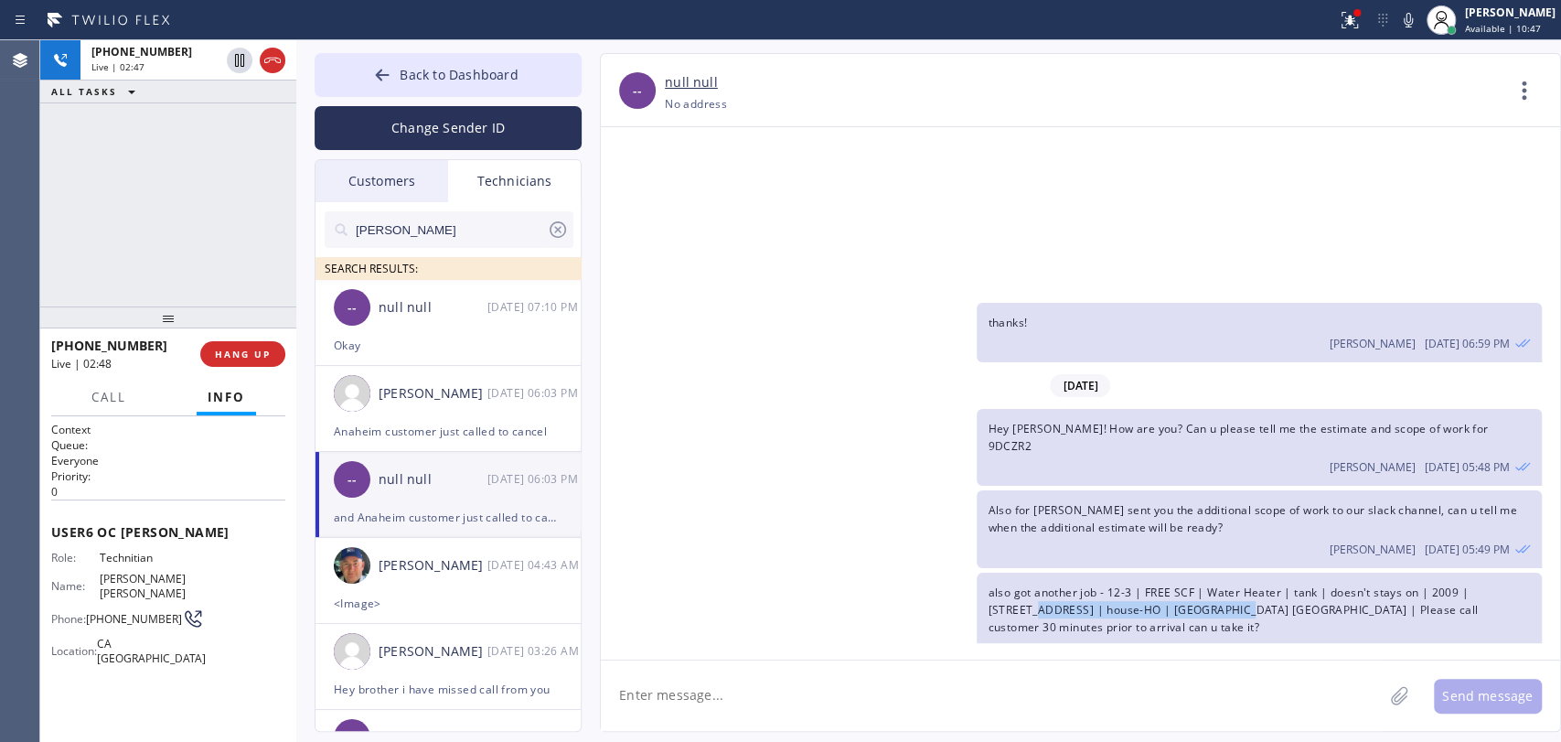
click at [998, 584] on span "also got another job - 12-3 | FREE SCF | Water Heater | tank | doesn't stays on…" at bounding box center [1233, 609] width 490 height 50
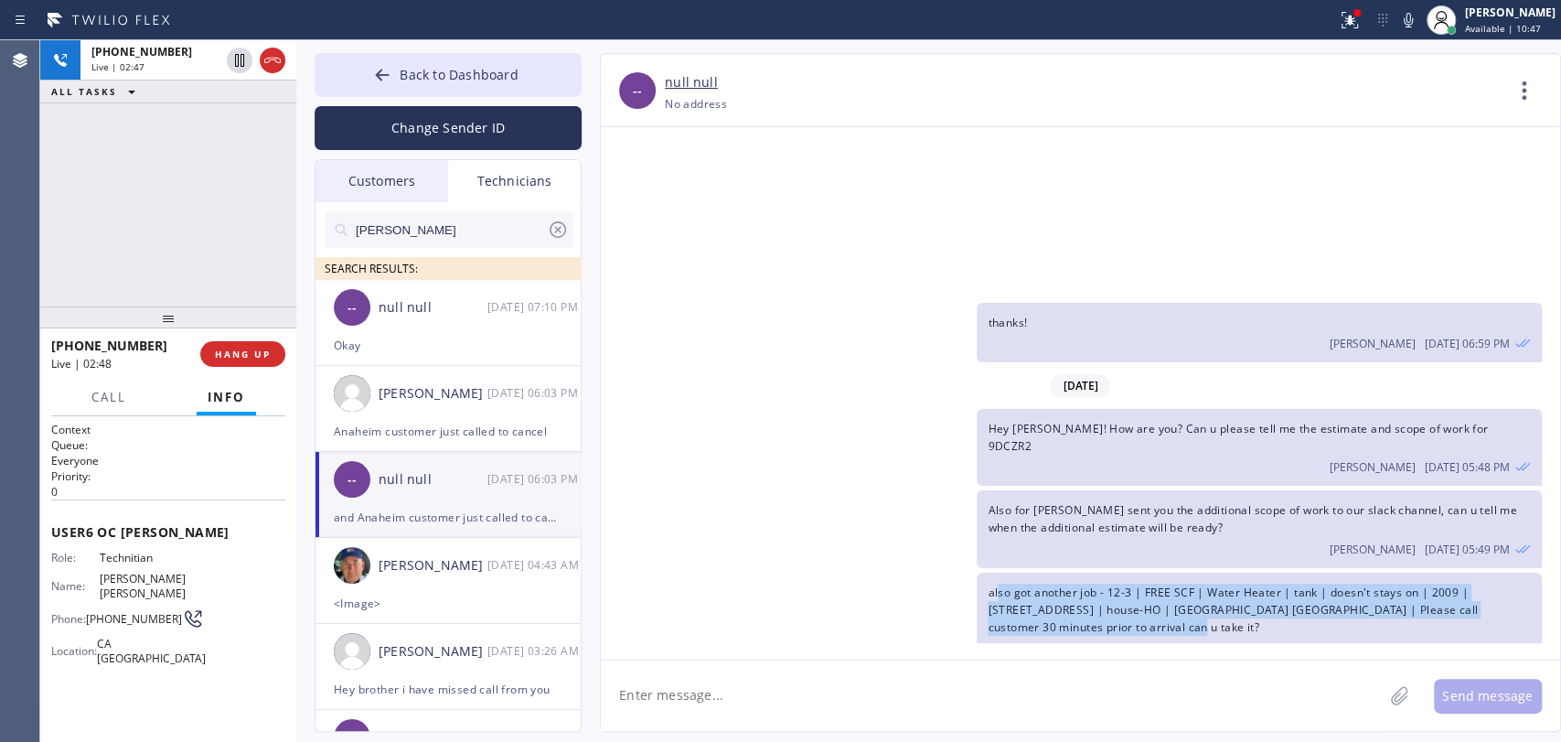
drag, startPoint x: 997, startPoint y: 439, endPoint x: 1134, endPoint y: 470, distance: 140.7
click at [1134, 584] on span "also got another job - 12-3 | FREE SCF | Water Heater | tank | doesn't stays on…" at bounding box center [1233, 609] width 490 height 50
click at [1162, 584] on span "also got another job - 12-3 | FREE SCF | Water Heater | tank | doesn't stays on…" at bounding box center [1233, 609] width 490 height 50
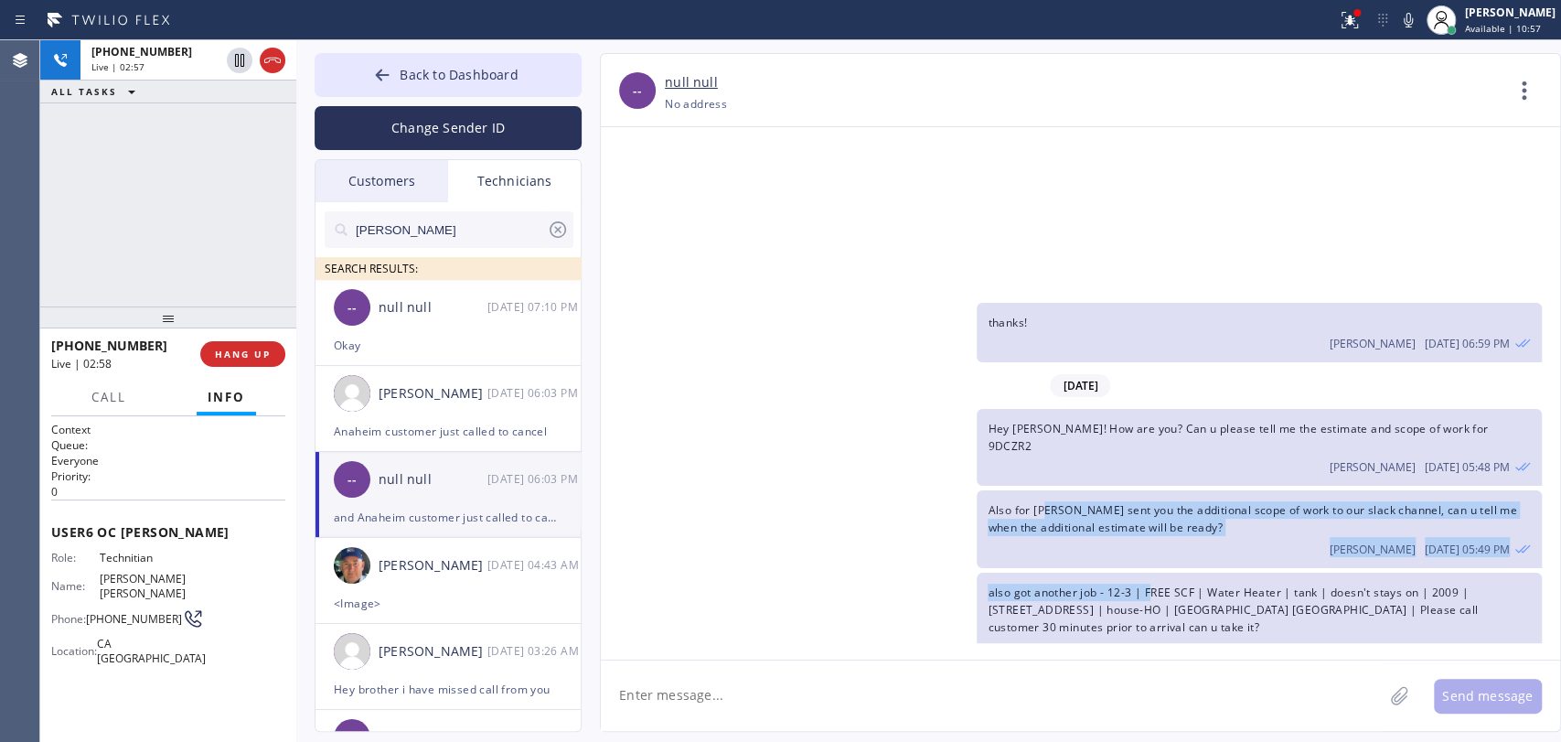
drag, startPoint x: 1142, startPoint y: 440, endPoint x: 1050, endPoint y: 361, distance: 121.3
click at [1050, 361] on div "07/30/2025 Hello Michael! This is Alex. got 1 job booked for tomorrow so far: M…" at bounding box center [1081, 385] width 960 height 516
click at [1050, 502] on span "Also for [PERSON_NAME] sent you the additional scope of work to our slack chann…" at bounding box center [1252, 518] width 529 height 33
drag, startPoint x: 1041, startPoint y: 356, endPoint x: 1273, endPoint y: 376, distance: 233.2
click at [1304, 490] on div "Also for Adriana - I sent you the additional scope of work to our slack channel…" at bounding box center [1259, 528] width 564 height 77
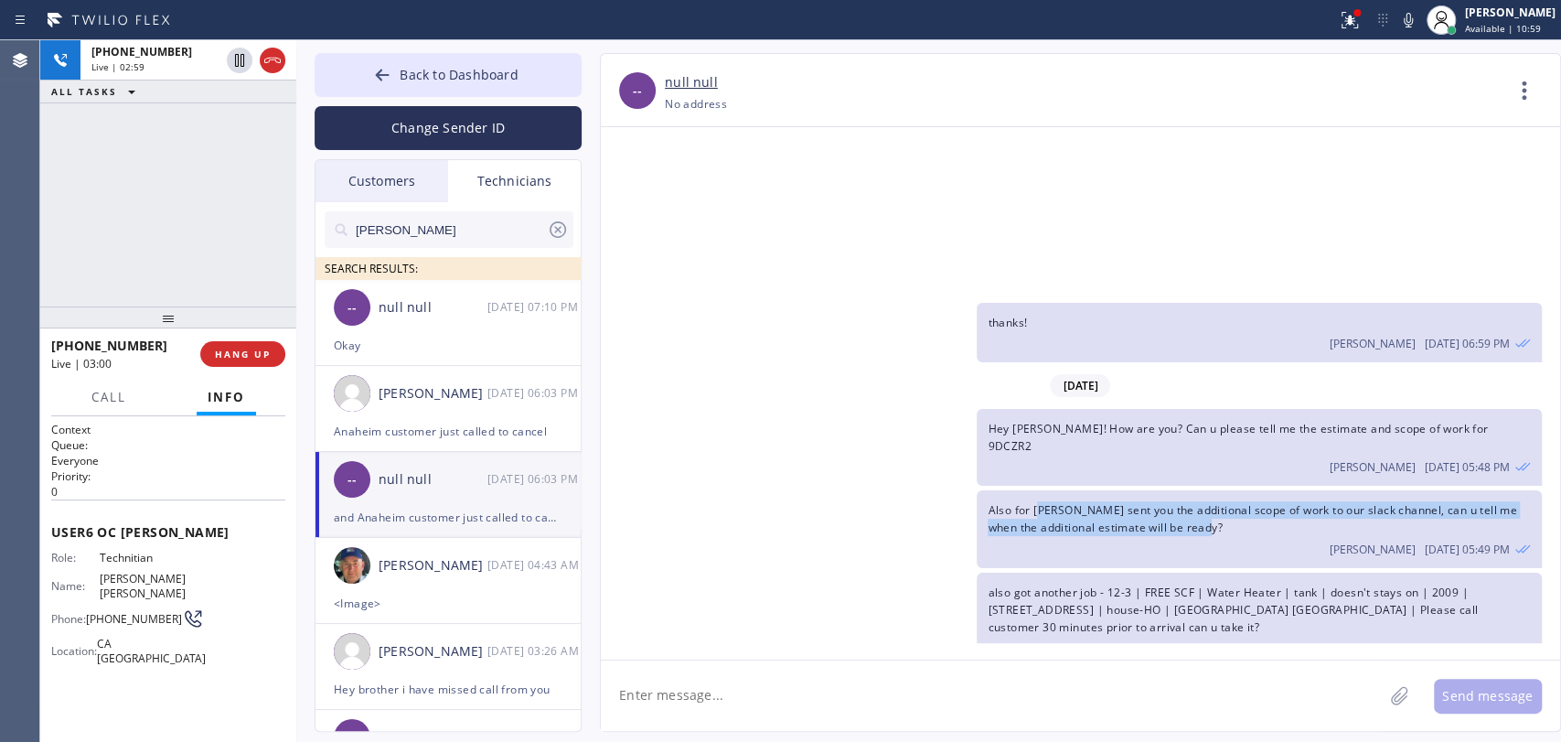
click at [1170, 490] on div "Also for Adriana - I sent you the additional scope of work to our slack channel…" at bounding box center [1259, 528] width 564 height 77
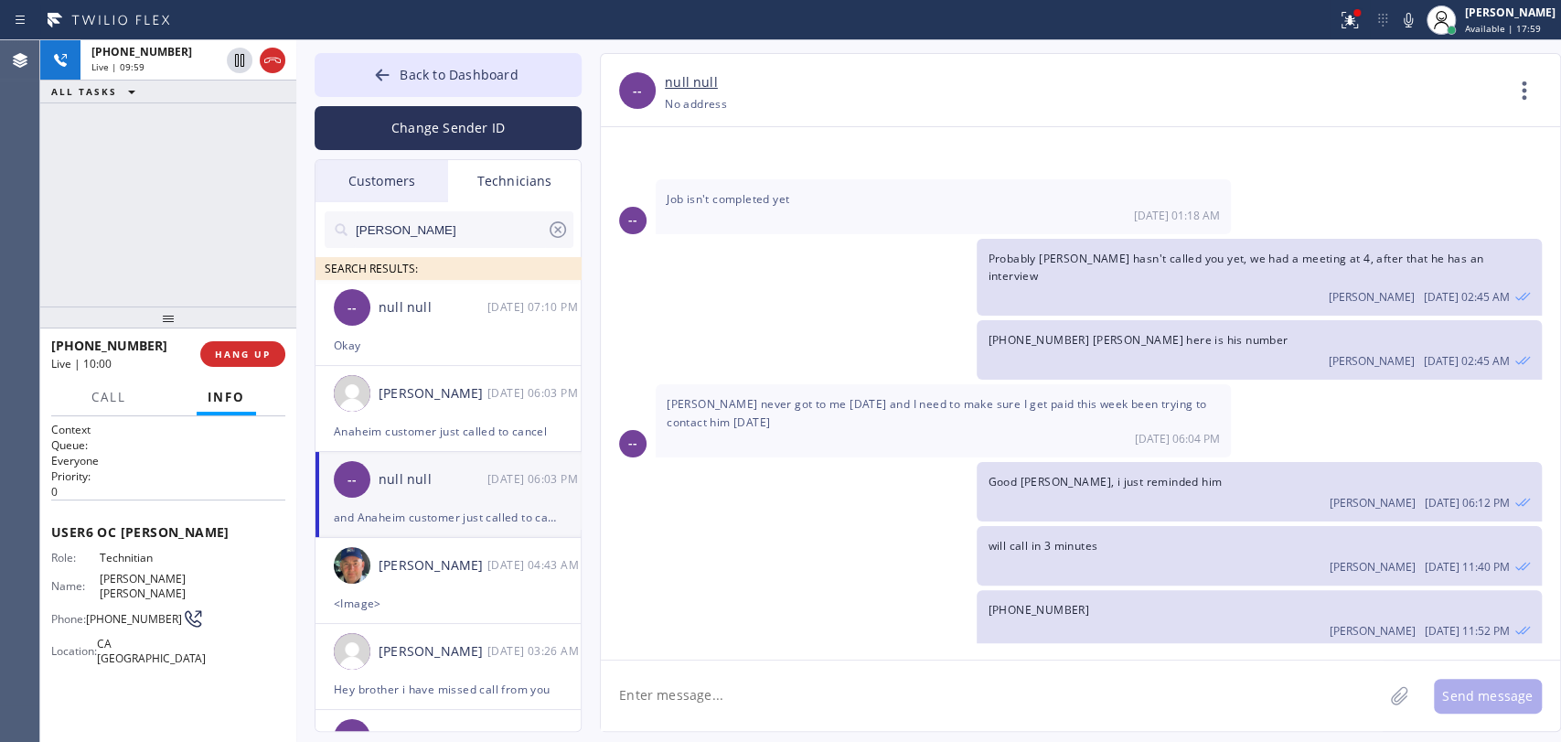
click at [442, 209] on div "Roy SEARCH RESULTS:" at bounding box center [449, 241] width 267 height 78
click at [437, 223] on input "Roy" at bounding box center [450, 229] width 193 height 37
click at [437, 224] on input "Roy" at bounding box center [450, 229] width 193 height 37
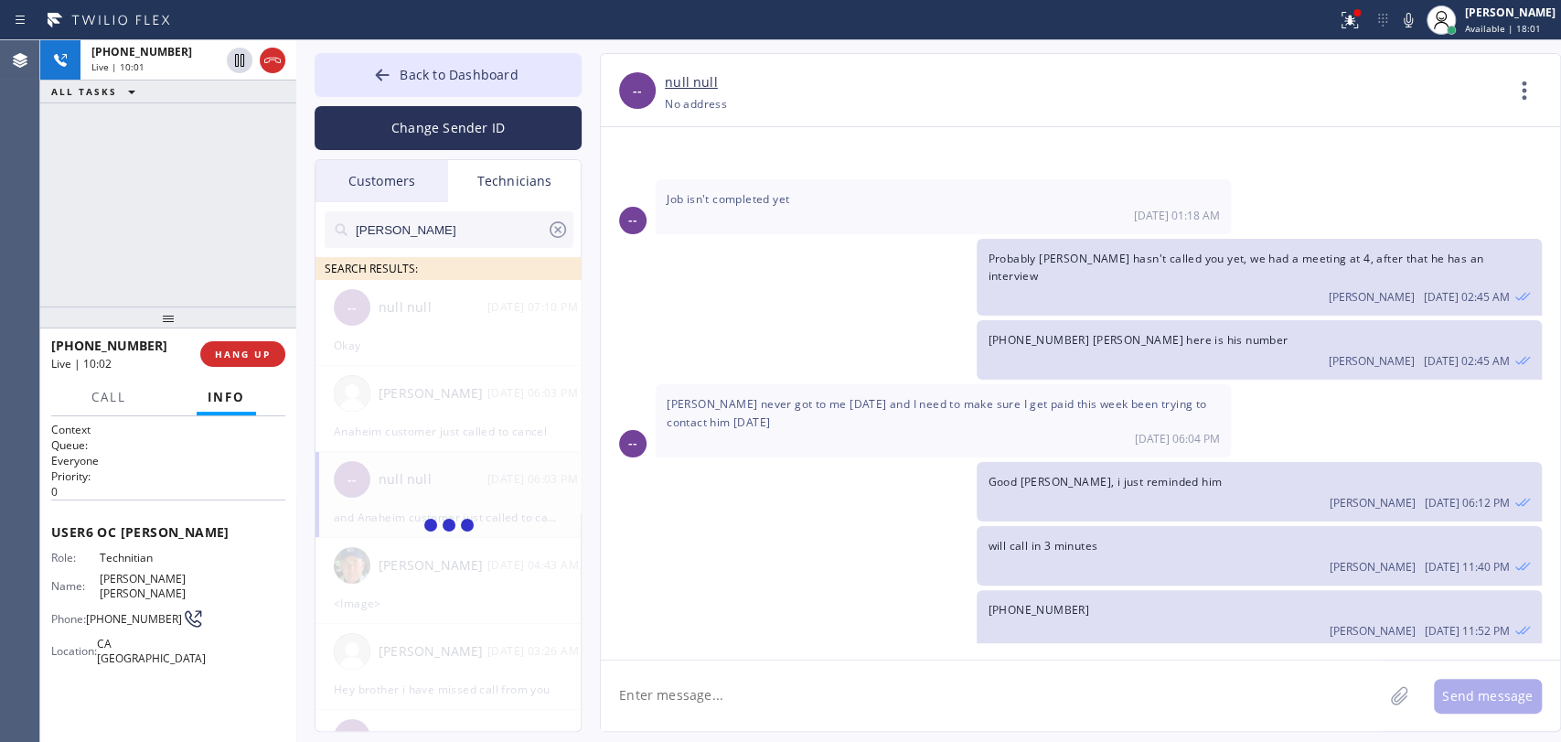
type input "[PERSON_NAME]"
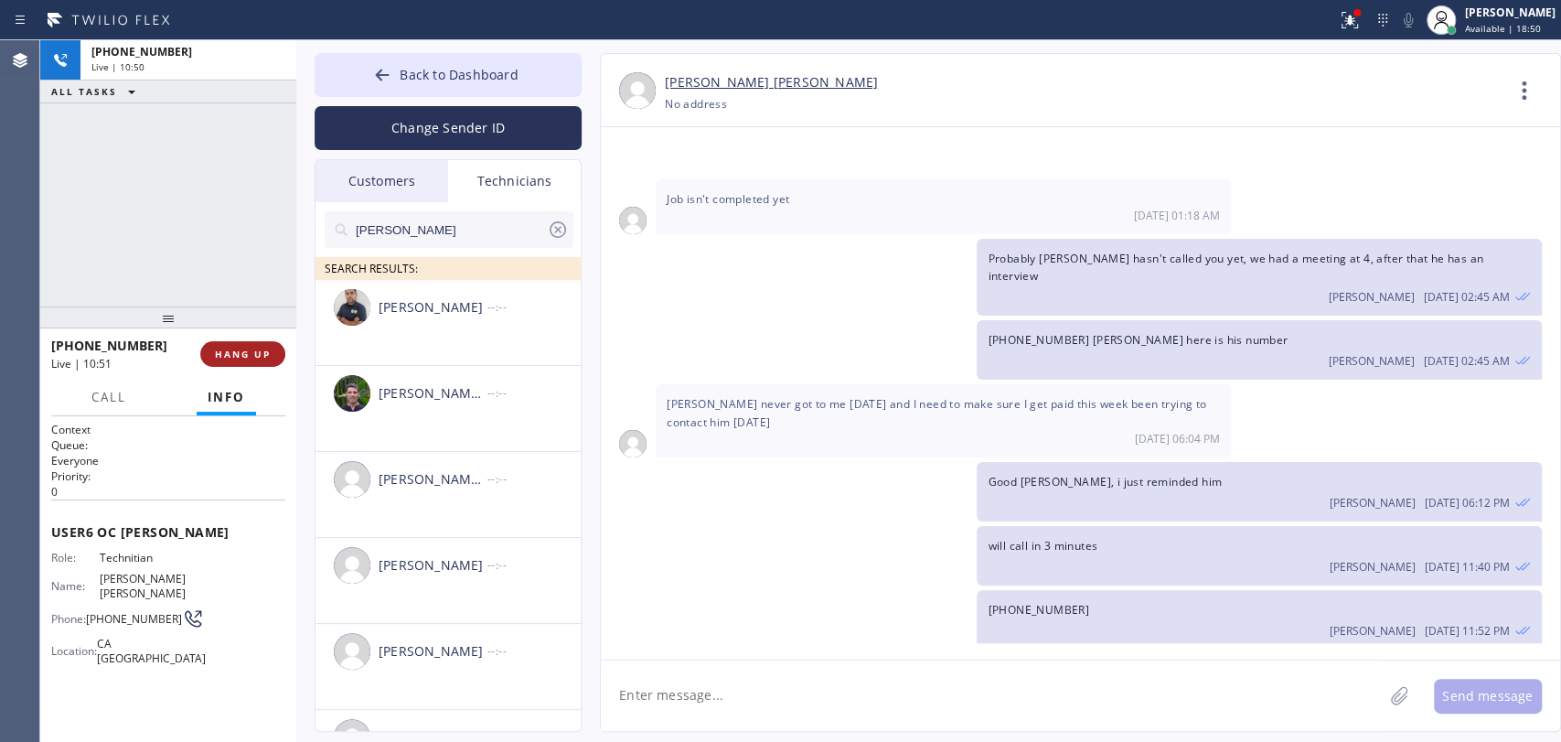
click at [222, 347] on button "HANG UP" at bounding box center [242, 354] width 85 height 26
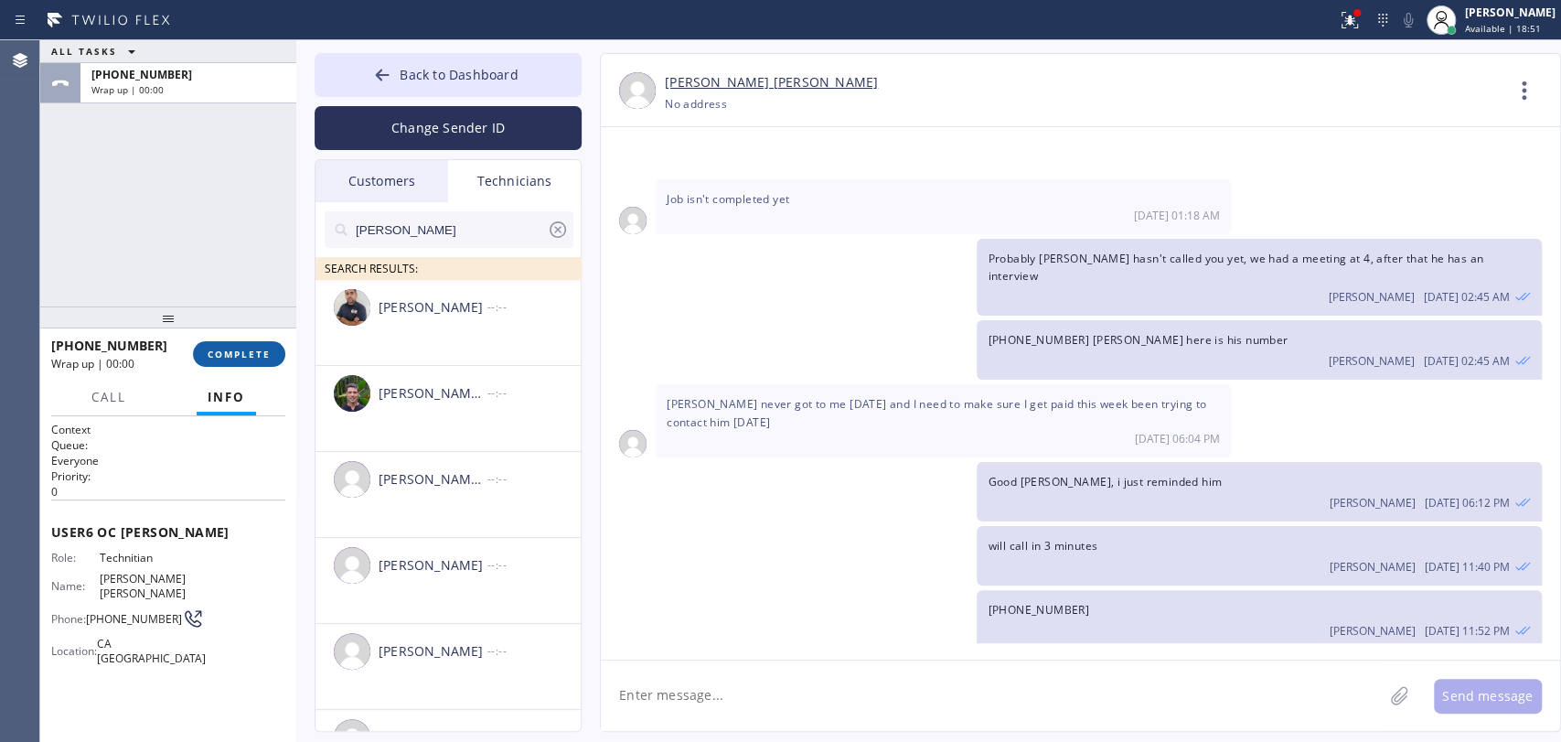
click at [263, 358] on span "COMPLETE" at bounding box center [239, 354] width 63 height 13
click at [237, 289] on div "ALL TASKS ALL TASKS ACTIVE TASKS TASKS IN WRAP UP +19095347004 Wrap up | 00:00" at bounding box center [168, 173] width 256 height 266
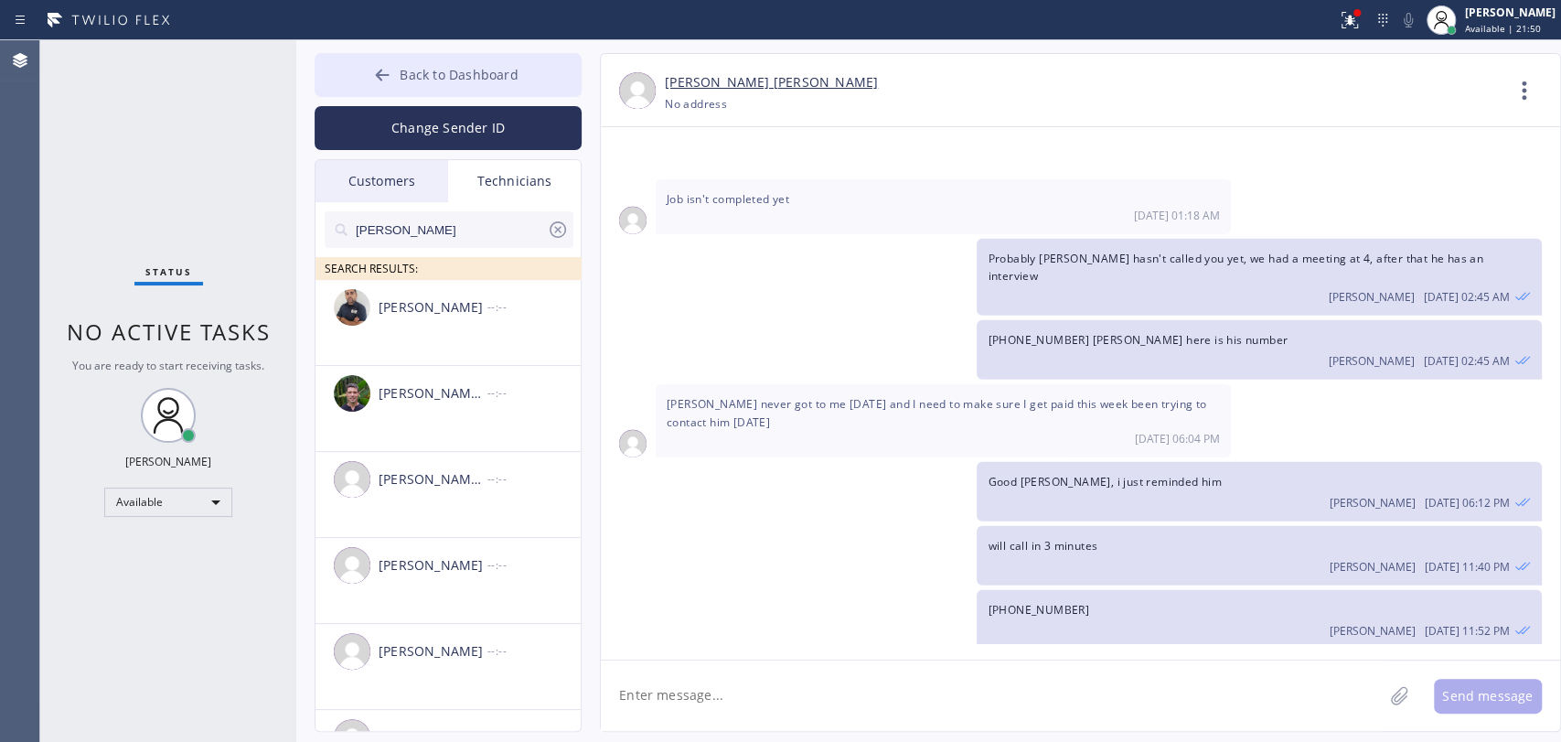
click at [389, 83] on div at bounding box center [382, 77] width 22 height 22
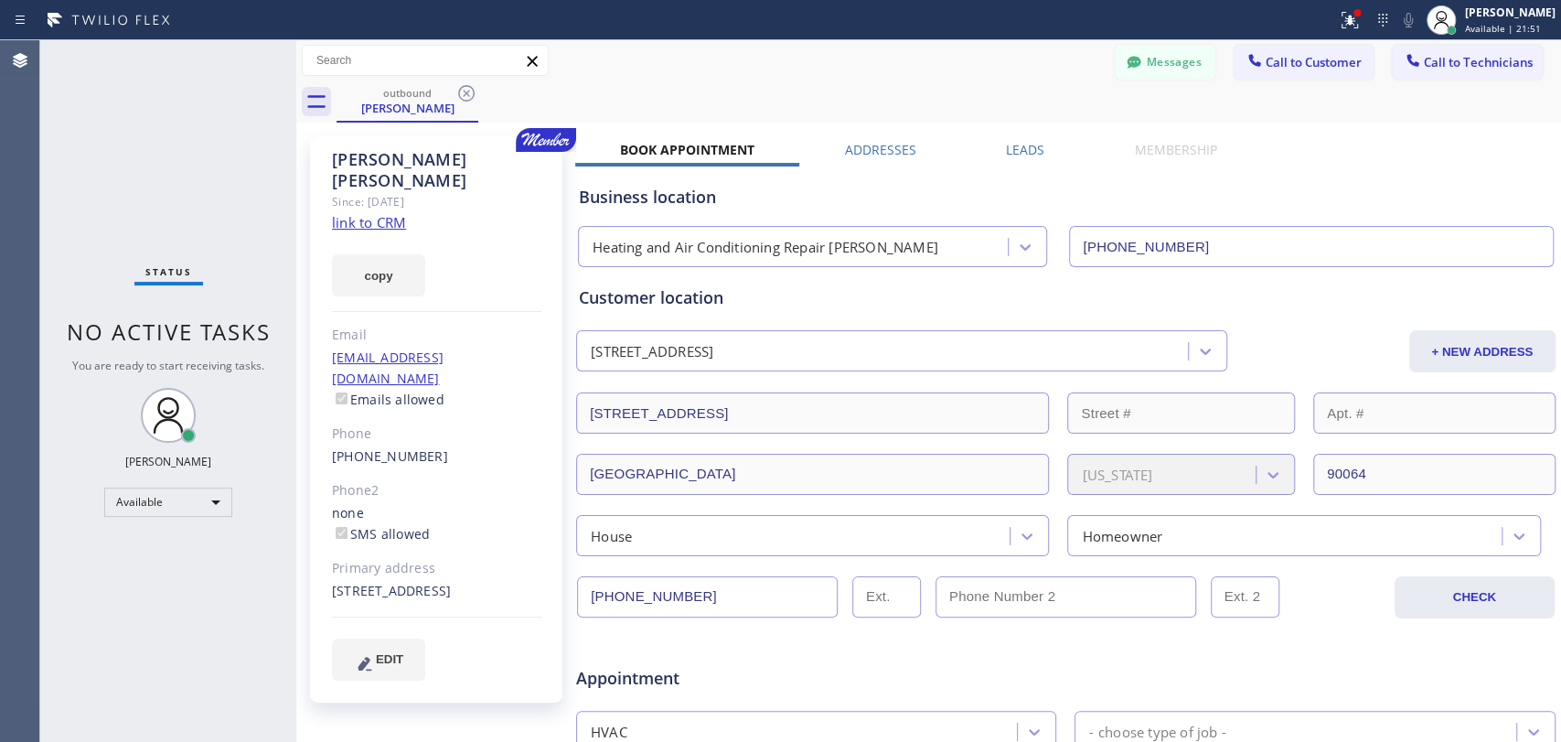
click at [1311, 56] on span "Call to Customer" at bounding box center [1314, 62] width 96 height 16
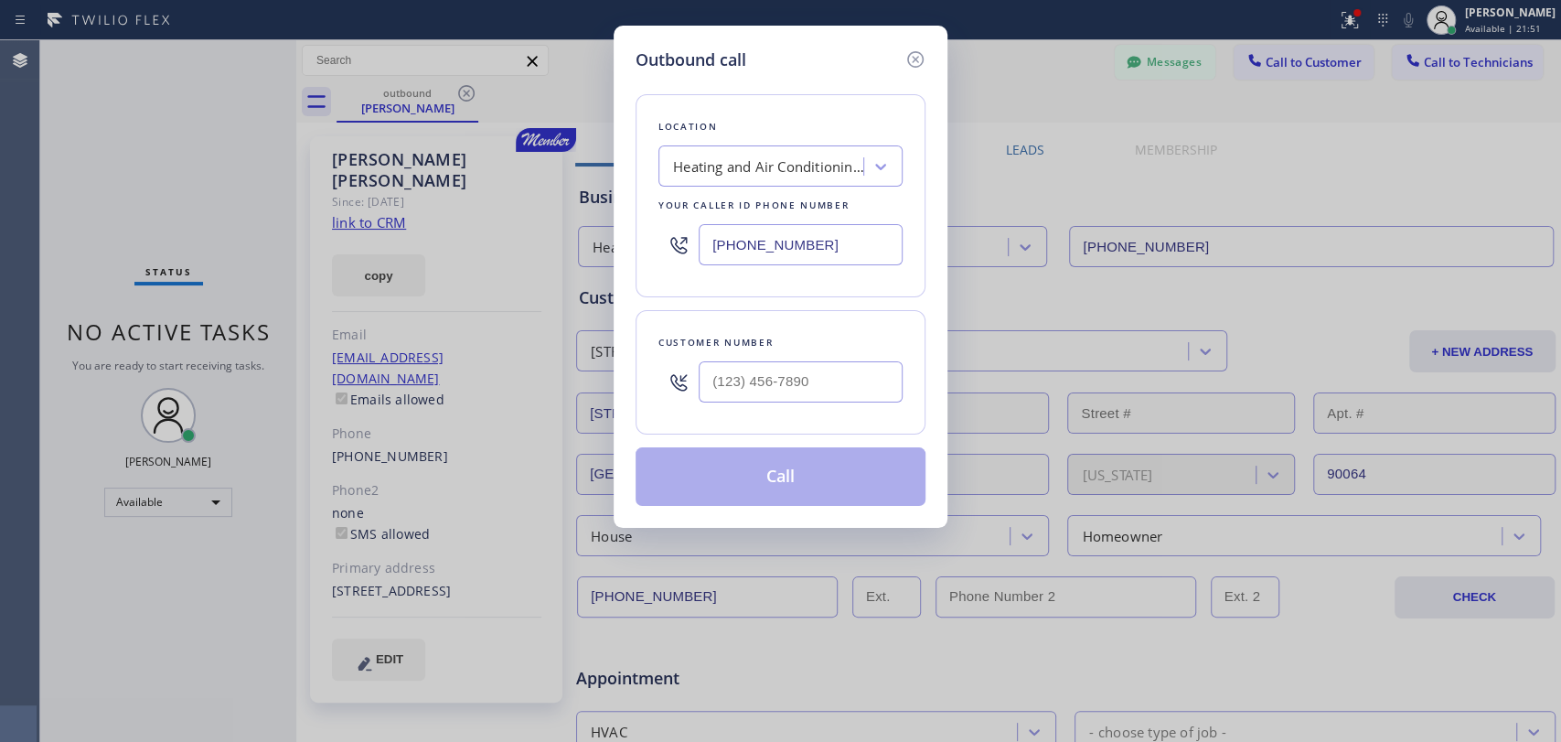
click at [483, 181] on div "Outbound call Location Heating and Air Conditioning Repair Sawtelle Your caller…" at bounding box center [780, 371] width 1561 height 742
click at [746, 163] on div "Heating and Air Conditioning Repair [PERSON_NAME]" at bounding box center [769, 166] width 192 height 21
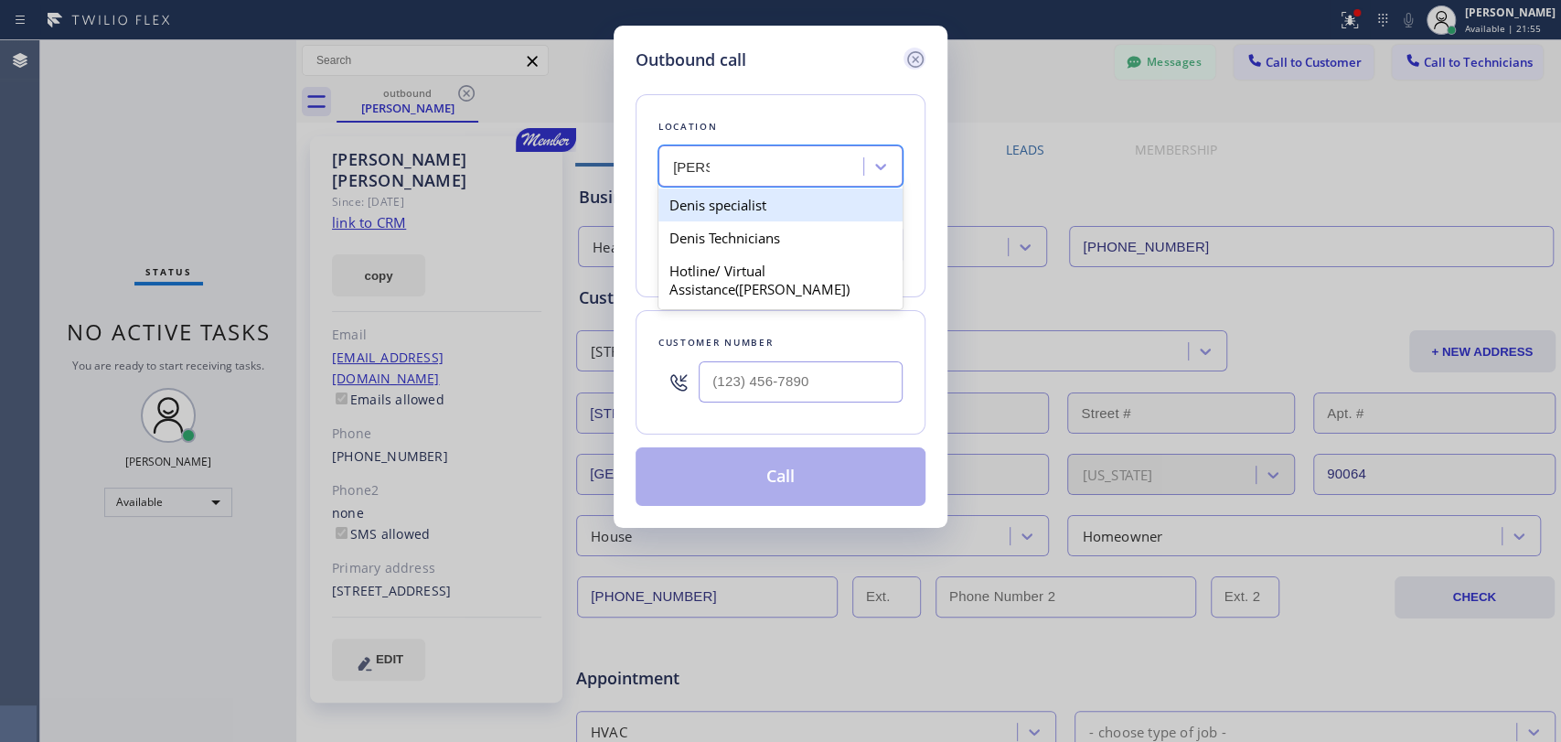
type input "Denis"
click at [916, 59] on icon at bounding box center [915, 59] width 16 height 16
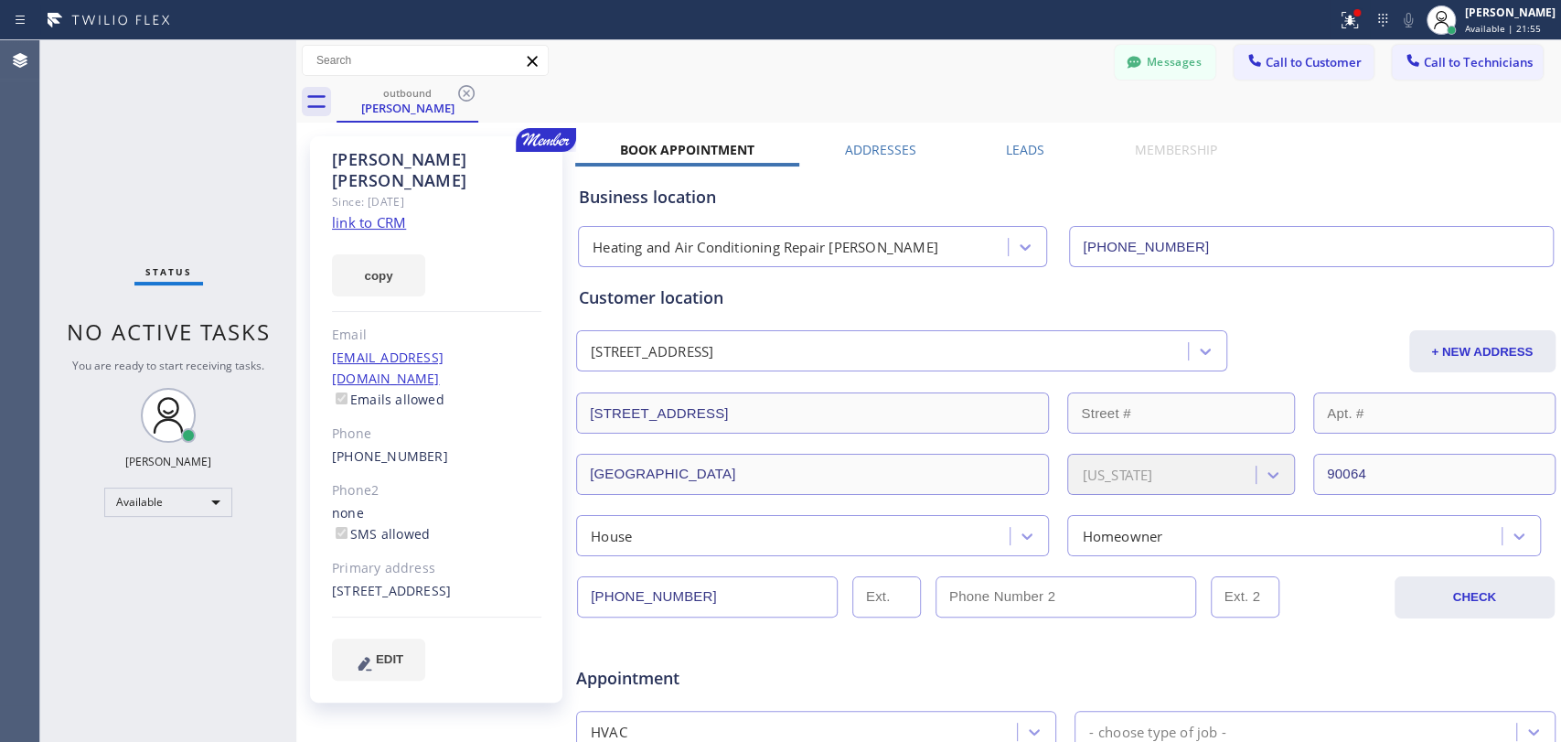
click at [1493, 59] on span "Call to Technicians" at bounding box center [1478, 62] width 109 height 16
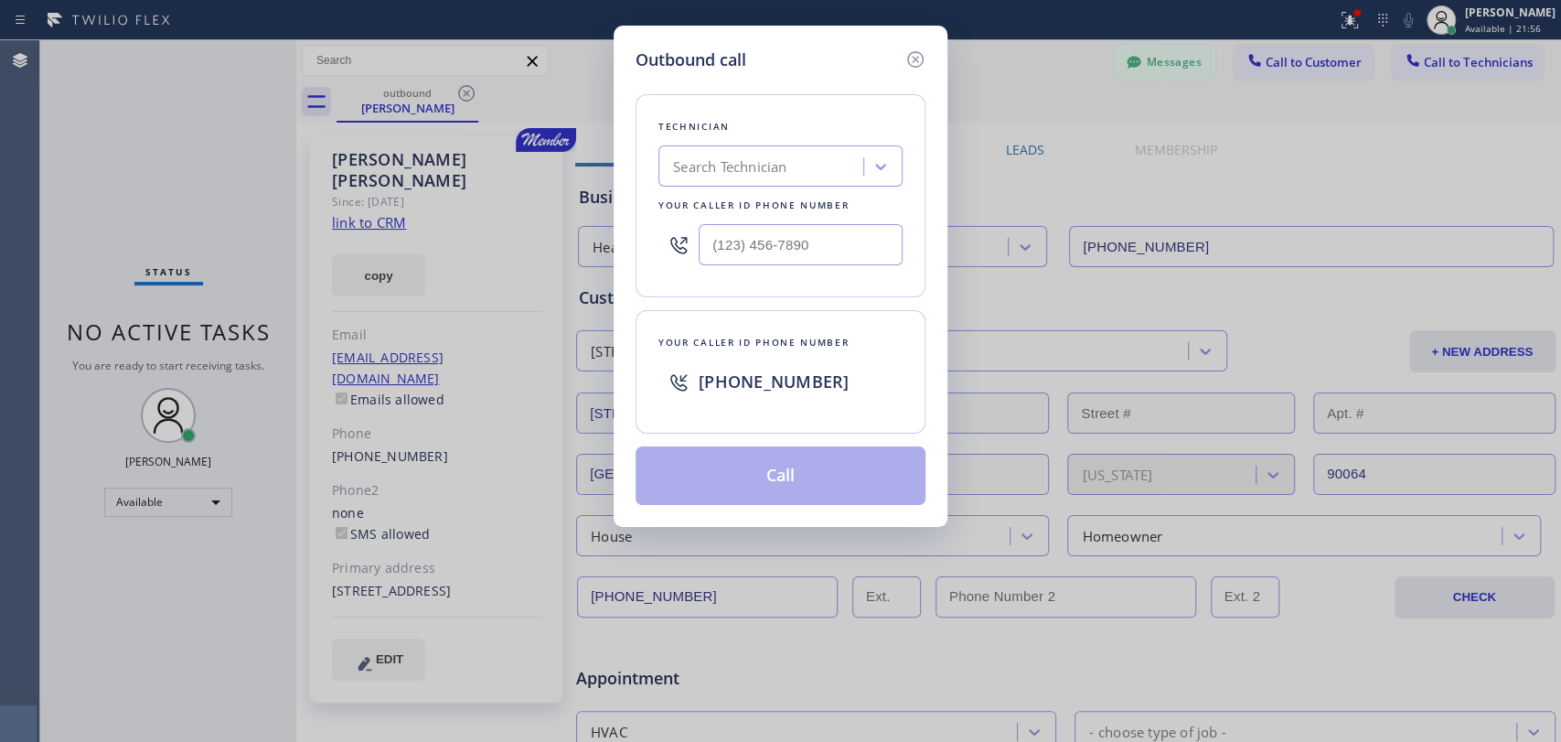
click at [672, 215] on div at bounding box center [679, 244] width 40 height 59
click at [778, 148] on div "Search Technician" at bounding box center [781, 165] width 244 height 41
type input "denis"
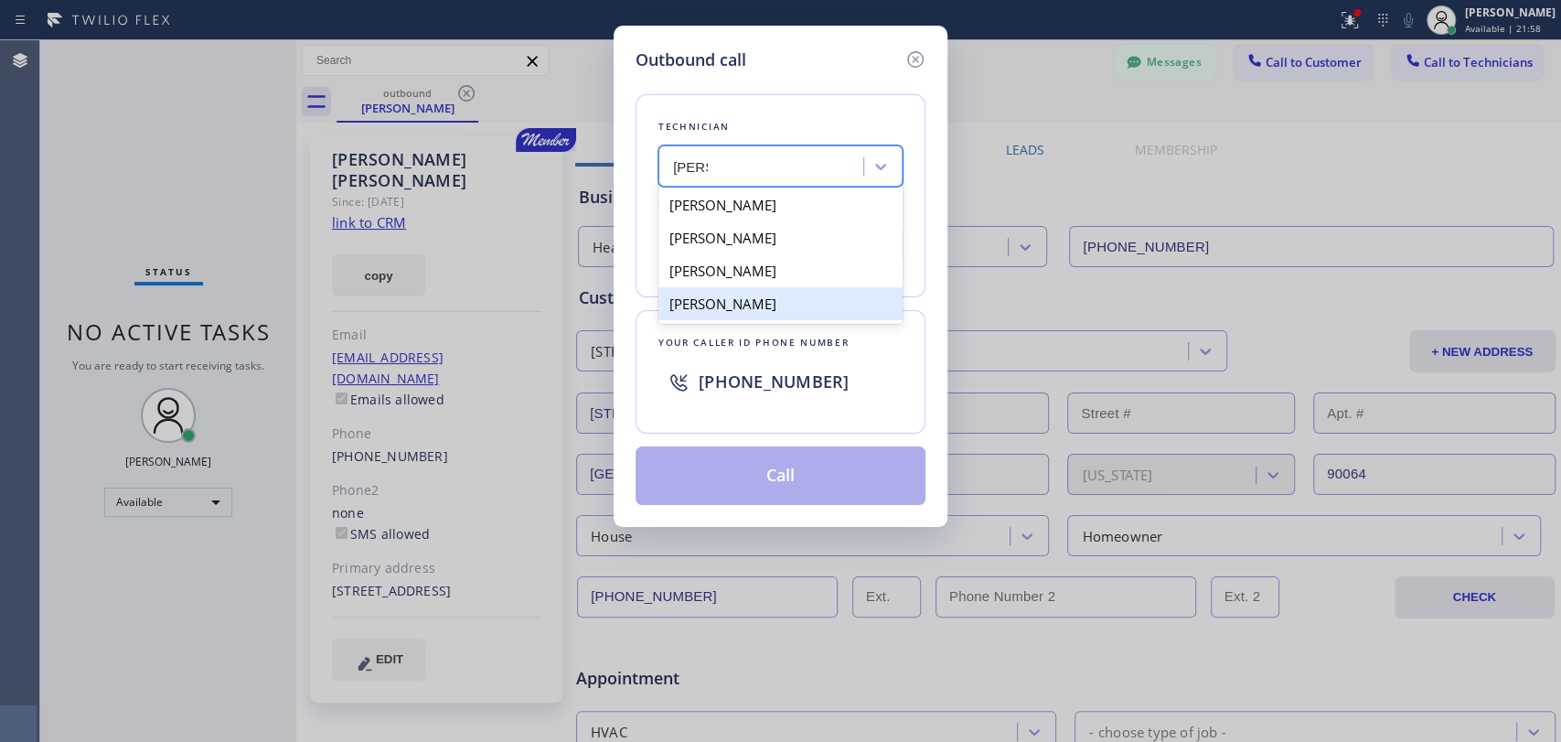
click at [741, 274] on div "Denis Nikolayevich Bolshunov" at bounding box center [781, 270] width 244 height 33
type input "(949) 394-0845"
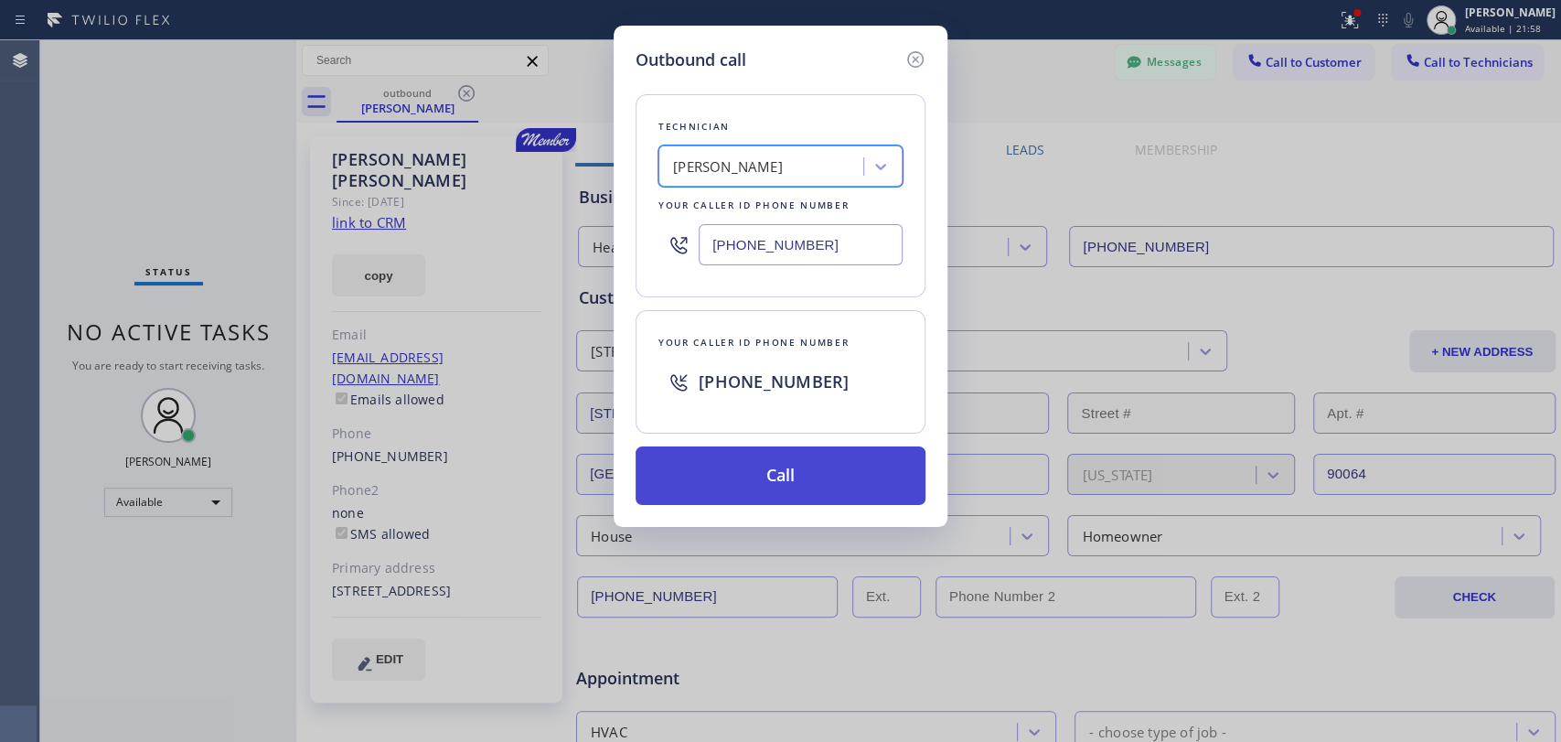
click at [745, 470] on button "Call" at bounding box center [781, 475] width 290 height 59
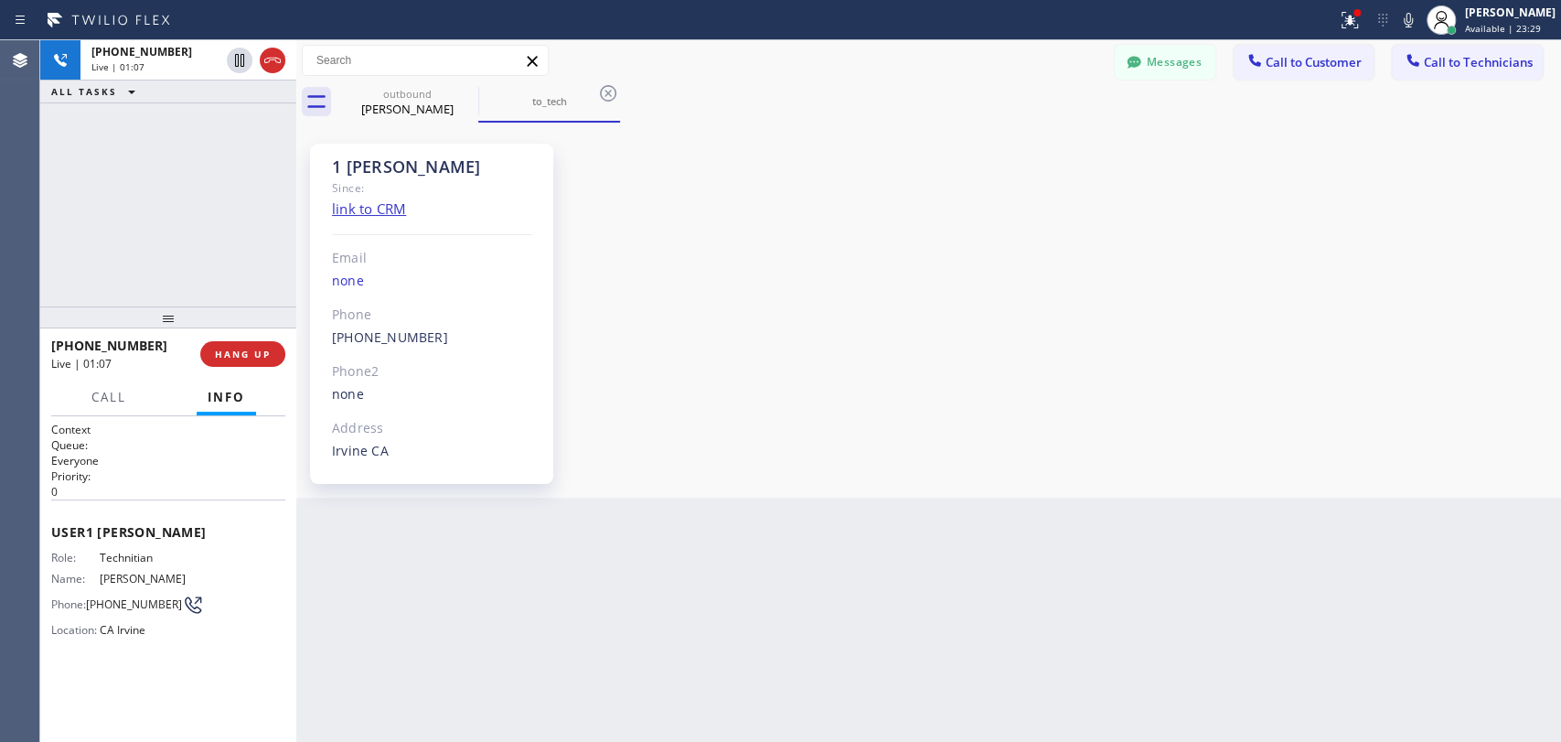
click at [51, 346] on span "+19493940845" at bounding box center [109, 345] width 116 height 17
click at [251, 360] on button "HANG UP" at bounding box center [242, 354] width 85 height 26
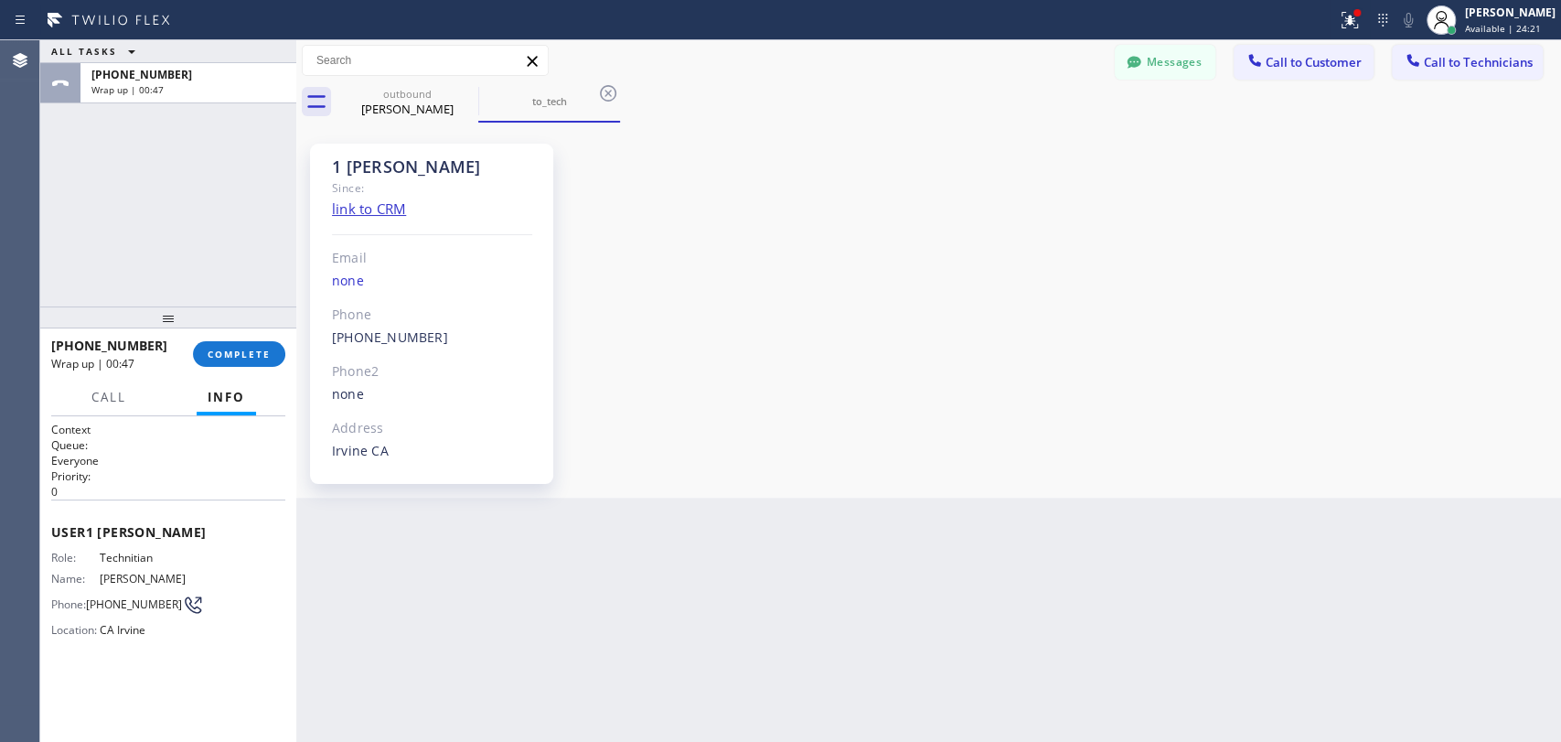
click at [252, 368] on div "+19493940845 Wrap up | 00:47 COMPLETE" at bounding box center [168, 354] width 234 height 48
click at [251, 360] on button "COMPLETE" at bounding box center [239, 354] width 92 height 26
click at [1158, 58] on button "Messages" at bounding box center [1165, 62] width 101 height 35
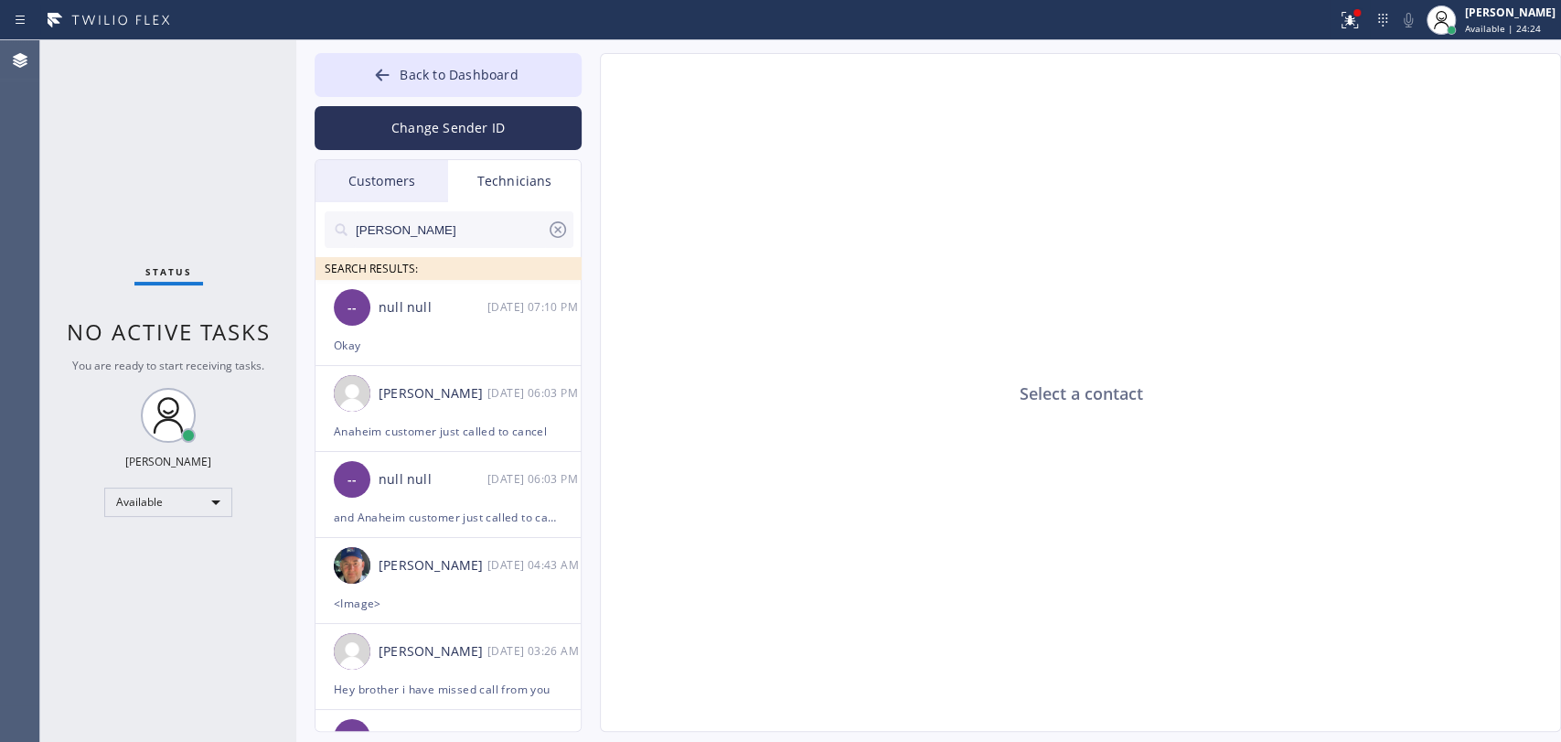
click at [463, 228] on input "[PERSON_NAME]" at bounding box center [450, 229] width 193 height 37
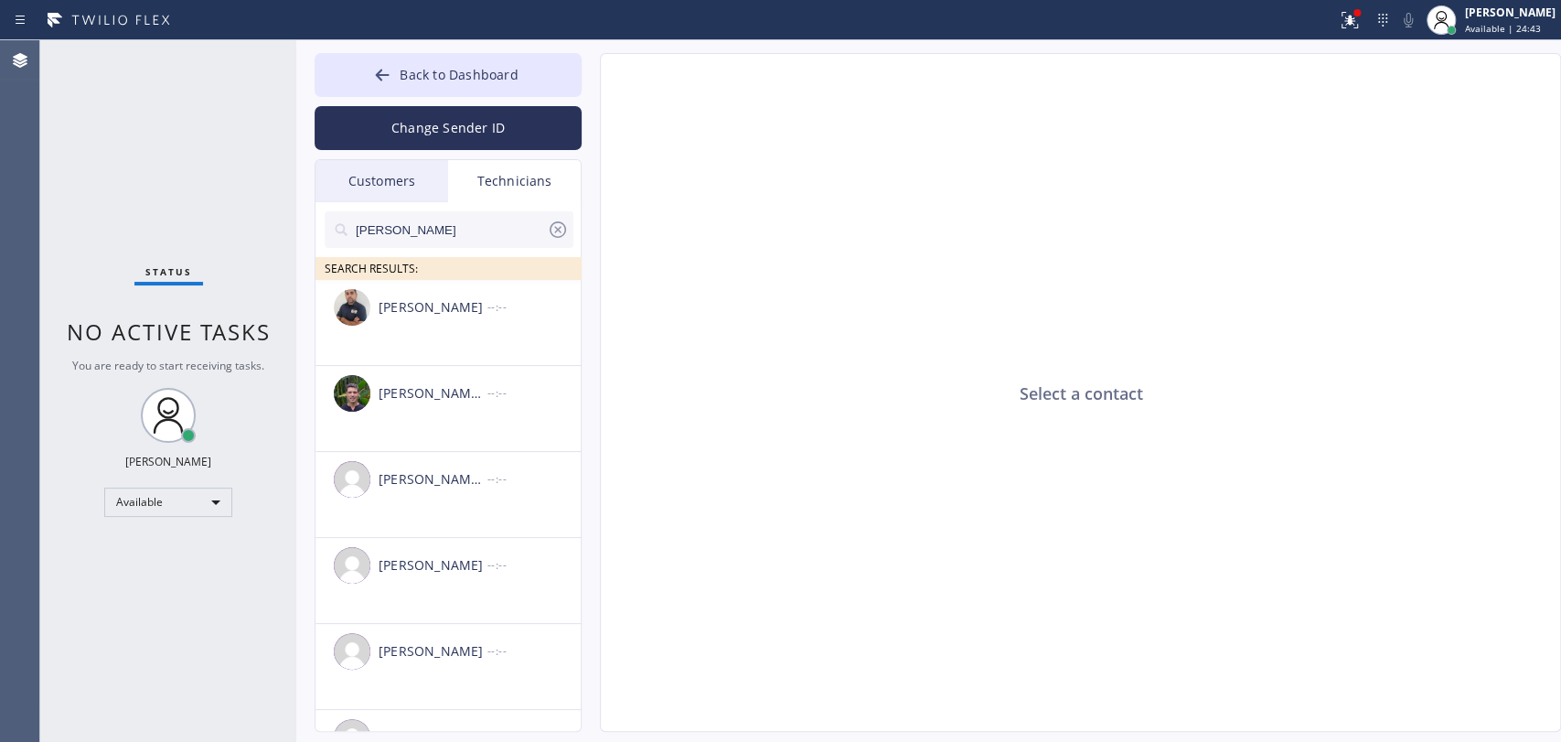
click at [426, 238] on input "[PERSON_NAME]" at bounding box center [450, 229] width 193 height 37
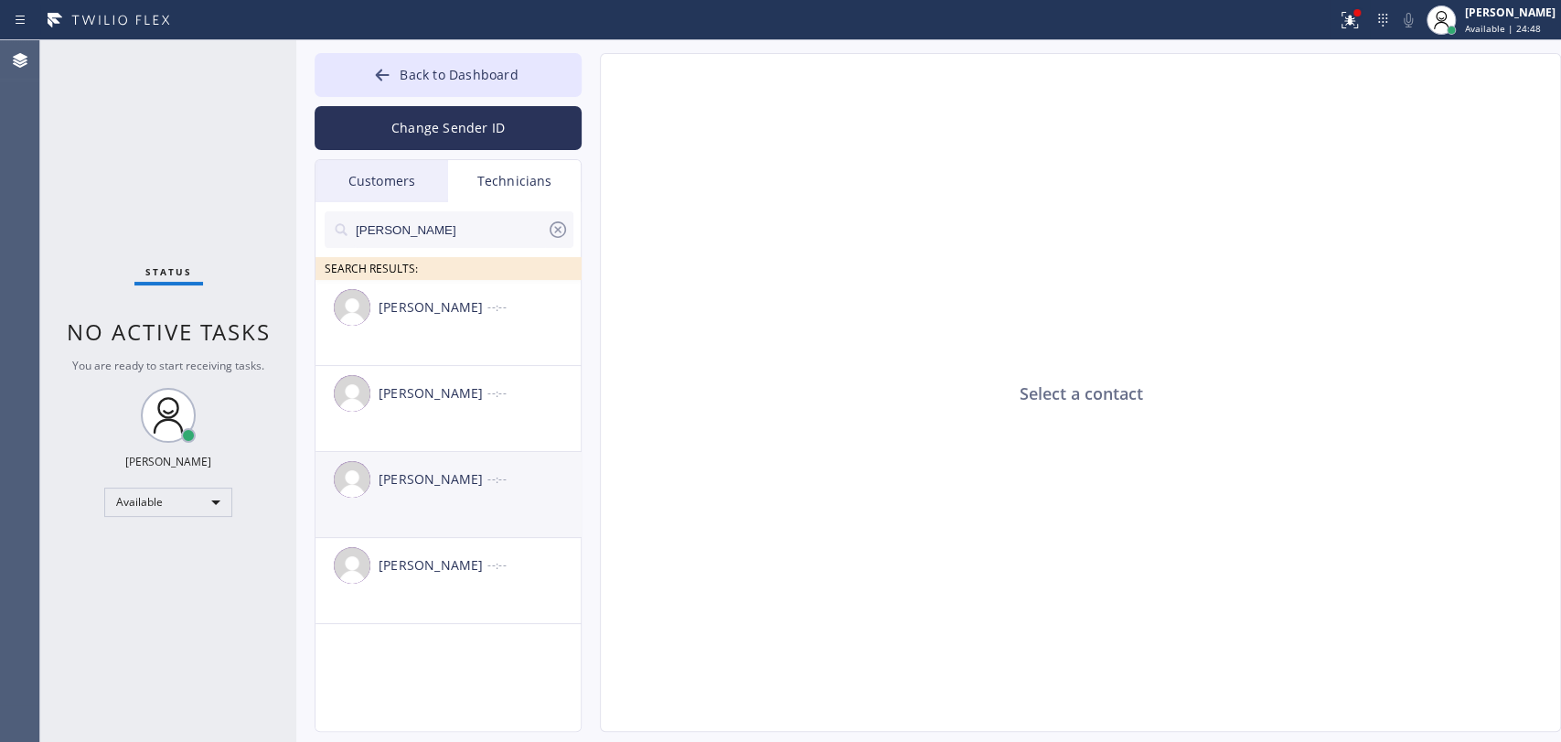
type input "denis"
click at [461, 478] on div "Denis Nikolayevich Bolshunov" at bounding box center [433, 479] width 109 height 21
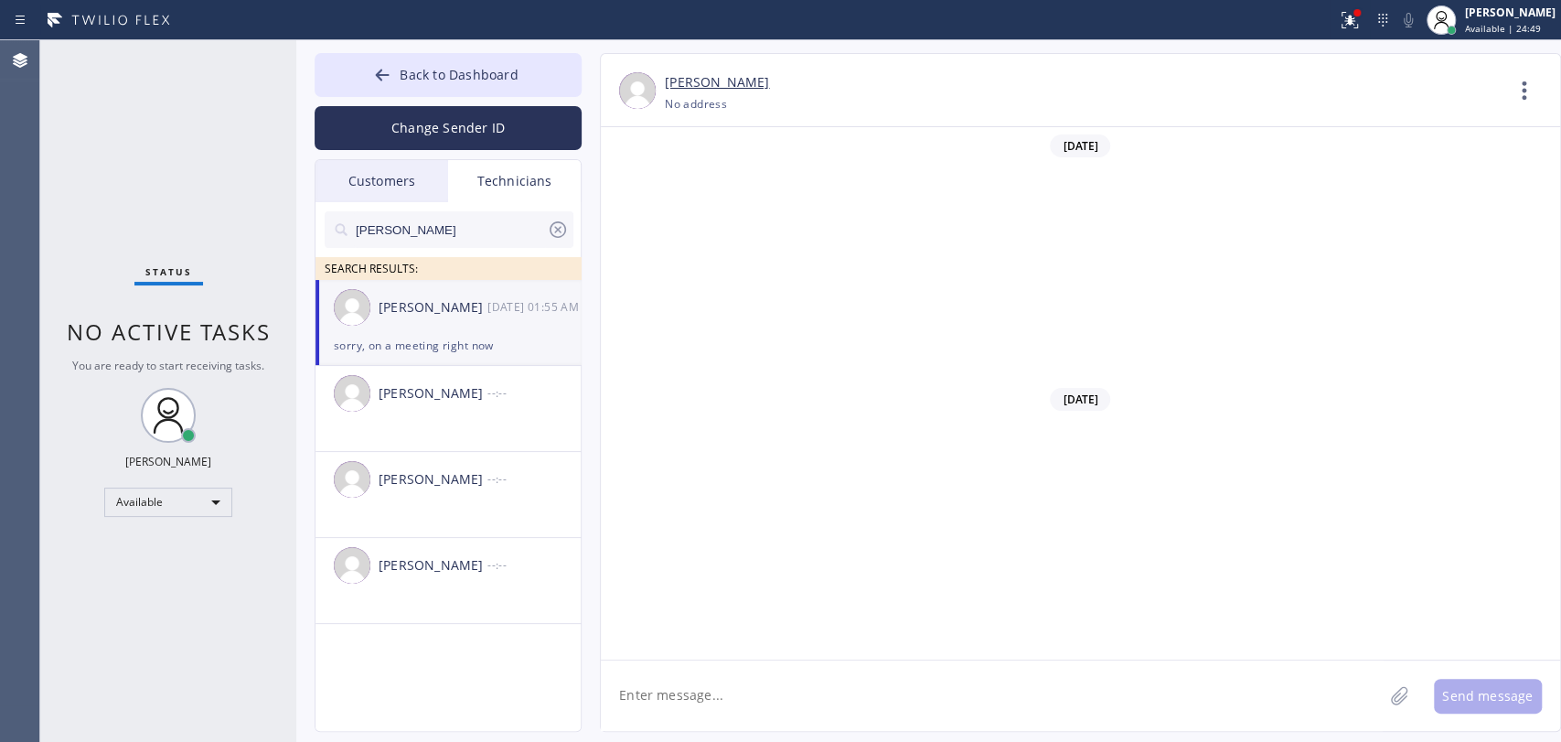
click at [698, 701] on textarea at bounding box center [992, 695] width 782 height 70
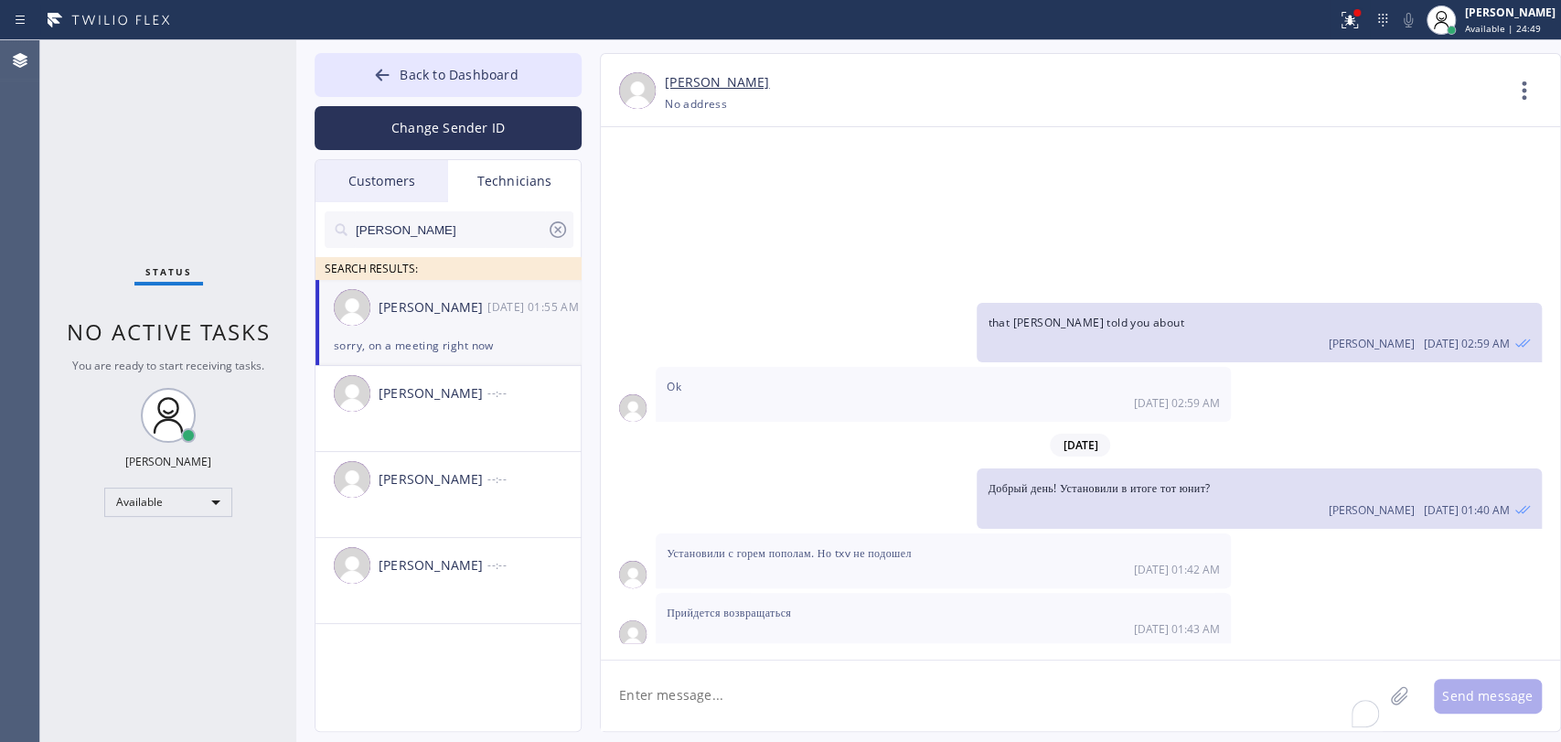
paste textarea "he wfm. if he won't answer the phone, pls let tech knock very loud or ring the …"
drag, startPoint x: 668, startPoint y: 689, endPoint x: 536, endPoint y: 672, distance: 132.7
click at [535, 677] on div "Back to Dashboard Change Sender ID Customers Technicians RH Regina Hays 08/15 0…" at bounding box center [928, 391] width 1265 height 702
click at [1134, 701] on textarea "10-1 "if he won't answer the phone, pls let tech knock very loud or ring the be…" at bounding box center [1008, 695] width 815 height 70
type textarea "10-1 "if he won't answer the phone, pls let tech knock very loud or ring the be…"
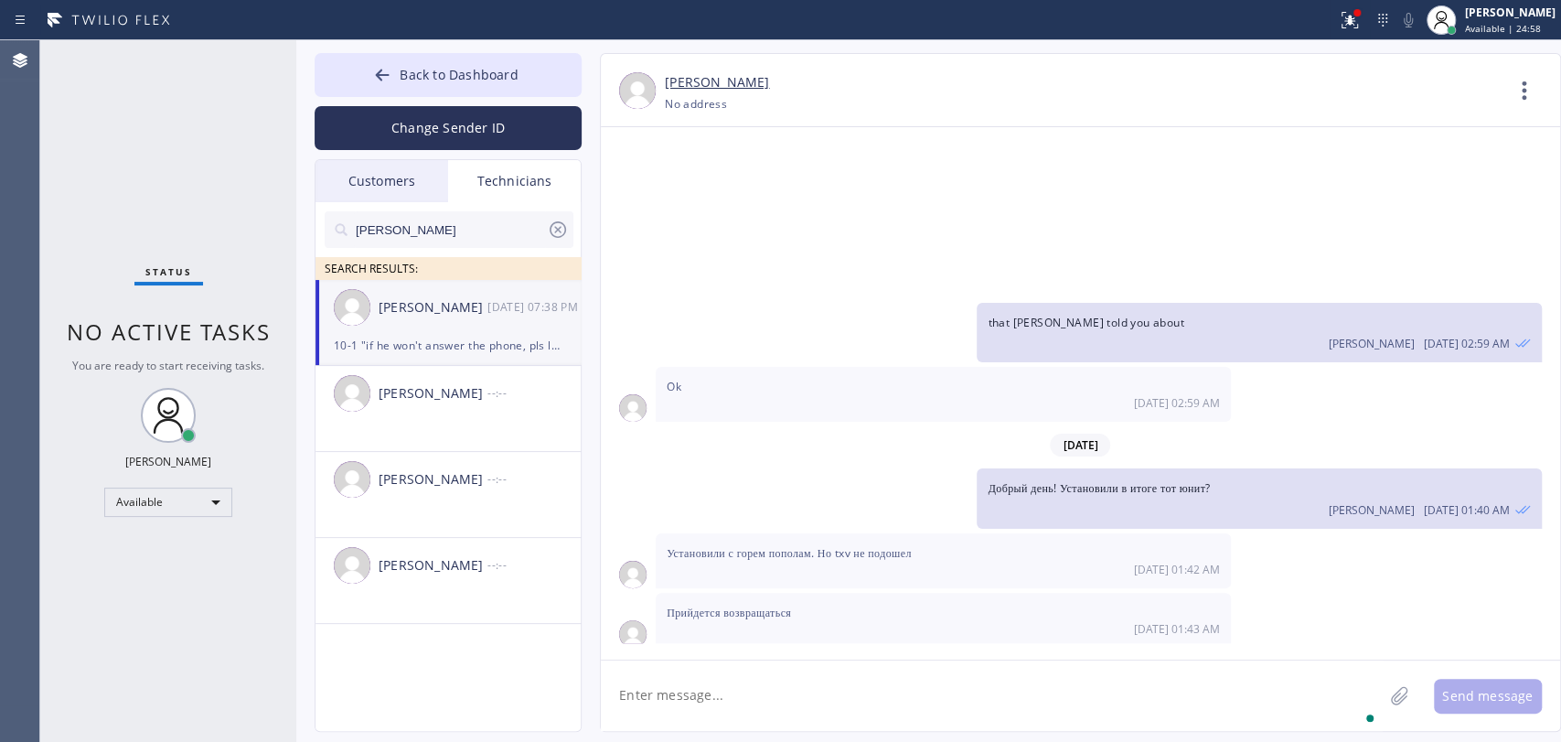
scroll to position [24520, 0]
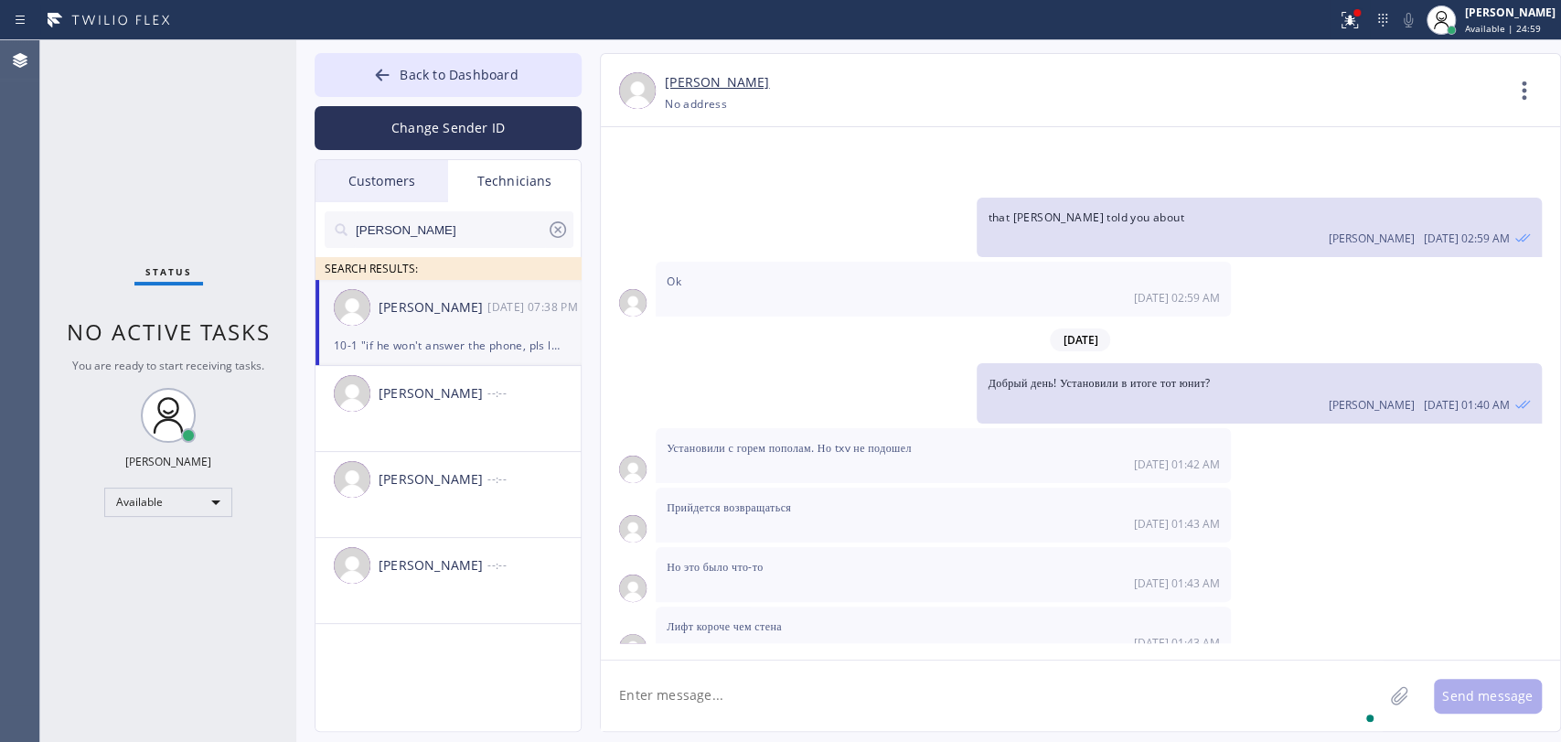
click at [373, 231] on input "denis" at bounding box center [450, 229] width 193 height 37
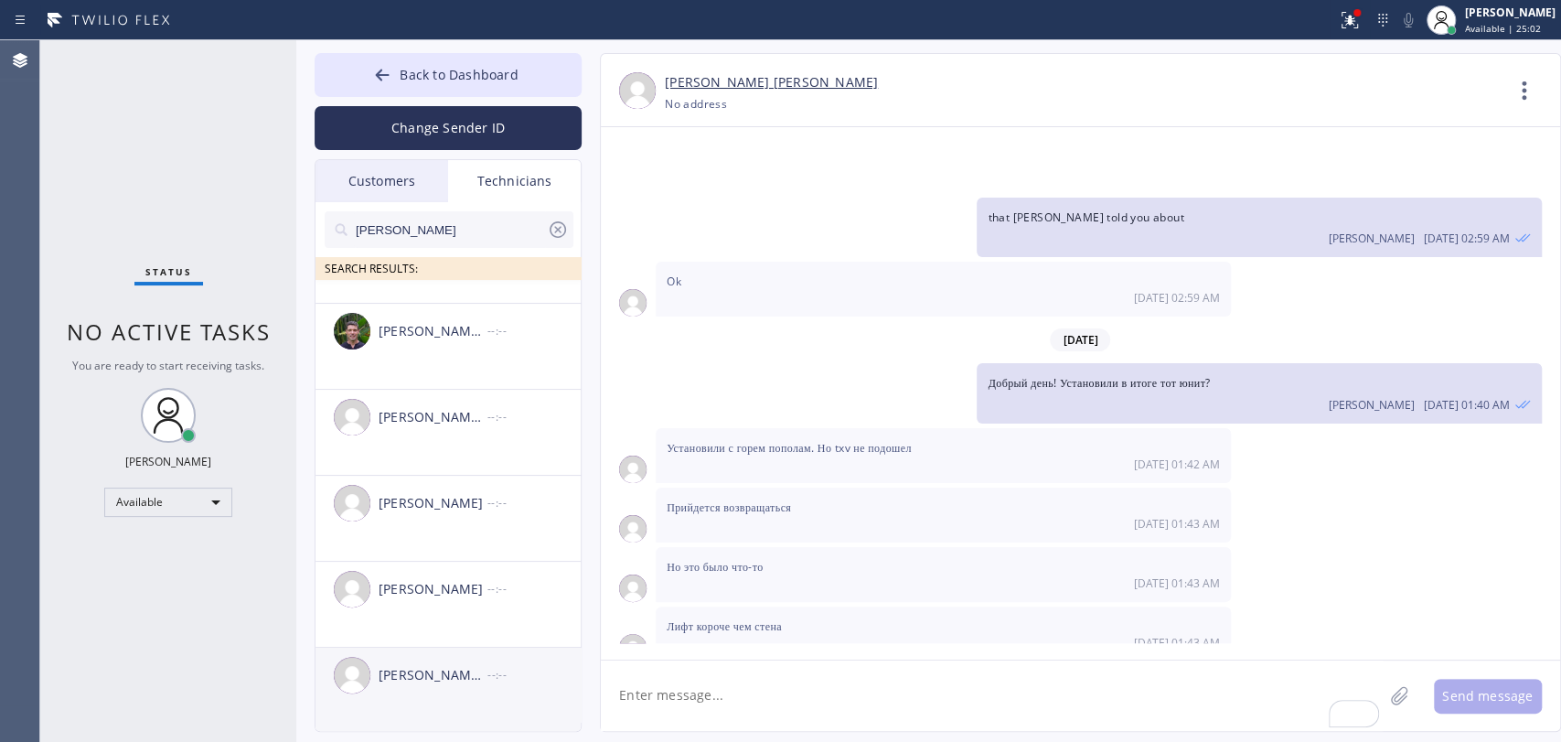
scroll to position [64, 0]
type input "michael"
click at [435, 668] on div "[PERSON_NAME] [PERSON_NAME]" at bounding box center [433, 673] width 109 height 21
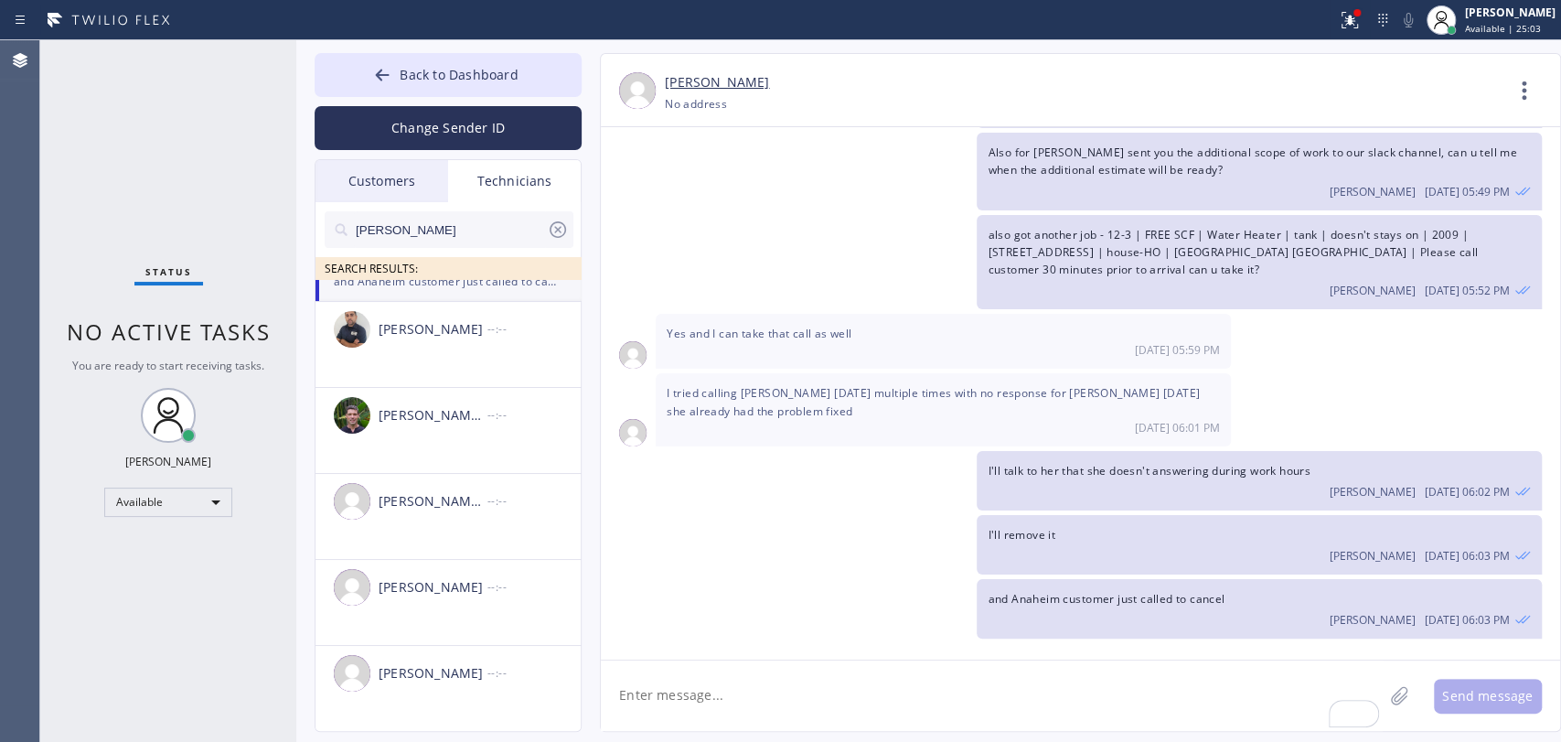
scroll to position [9062, 0]
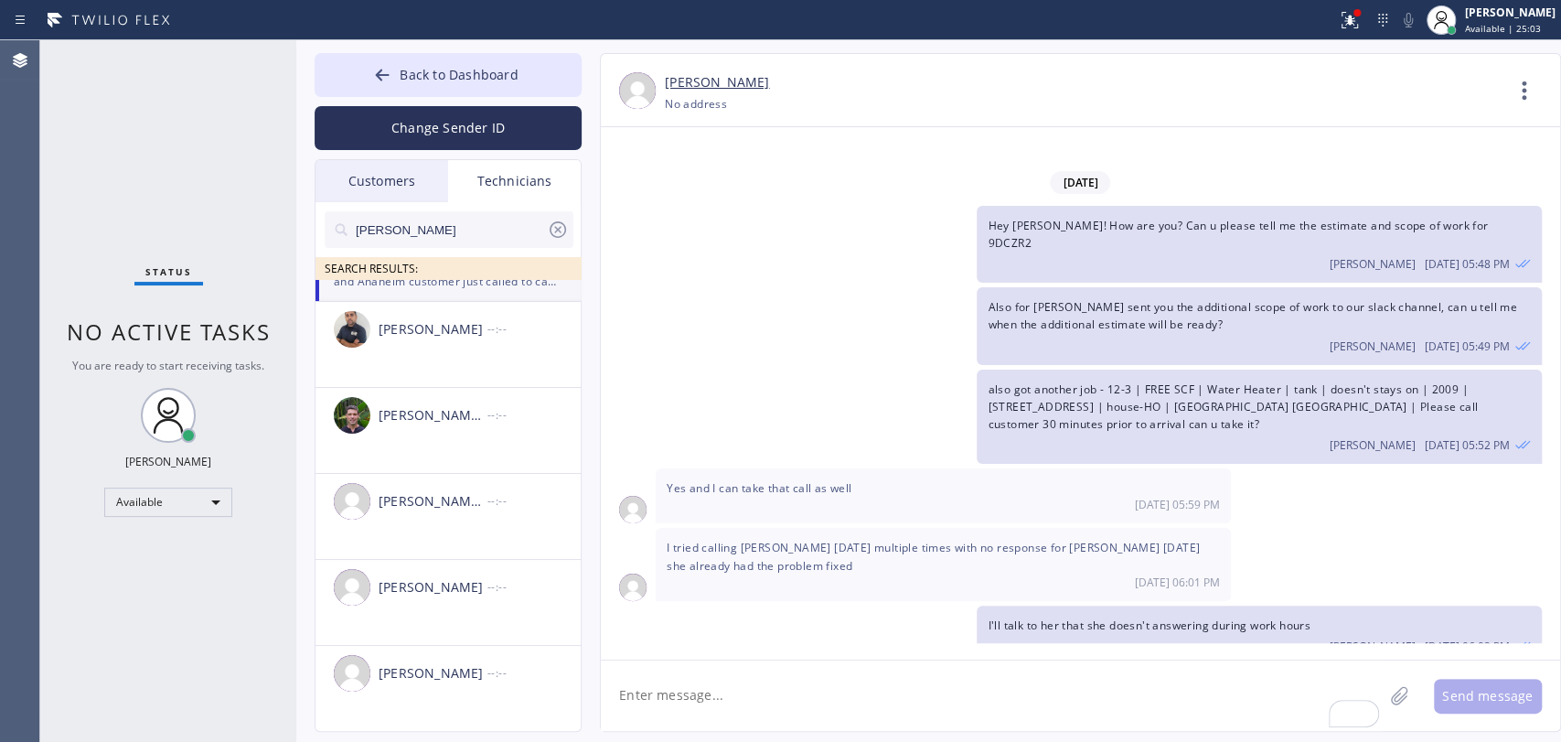
click at [702, 706] on textarea "To enrich screen reader interactions, please activate Accessibility in Grammarl…" at bounding box center [992, 695] width 782 height 70
type textarea "John was not able to reach you i believe, pdate"
drag, startPoint x: 897, startPoint y: 701, endPoint x: 908, endPoint y: 699, distance: 11.1
click at [897, 701] on textarea "John was not able to reach you i believe, pdate" at bounding box center [1008, 695] width 815 height 70
click at [923, 696] on textarea "John was not able to reach you i believe, pdate" at bounding box center [1008, 695] width 815 height 70
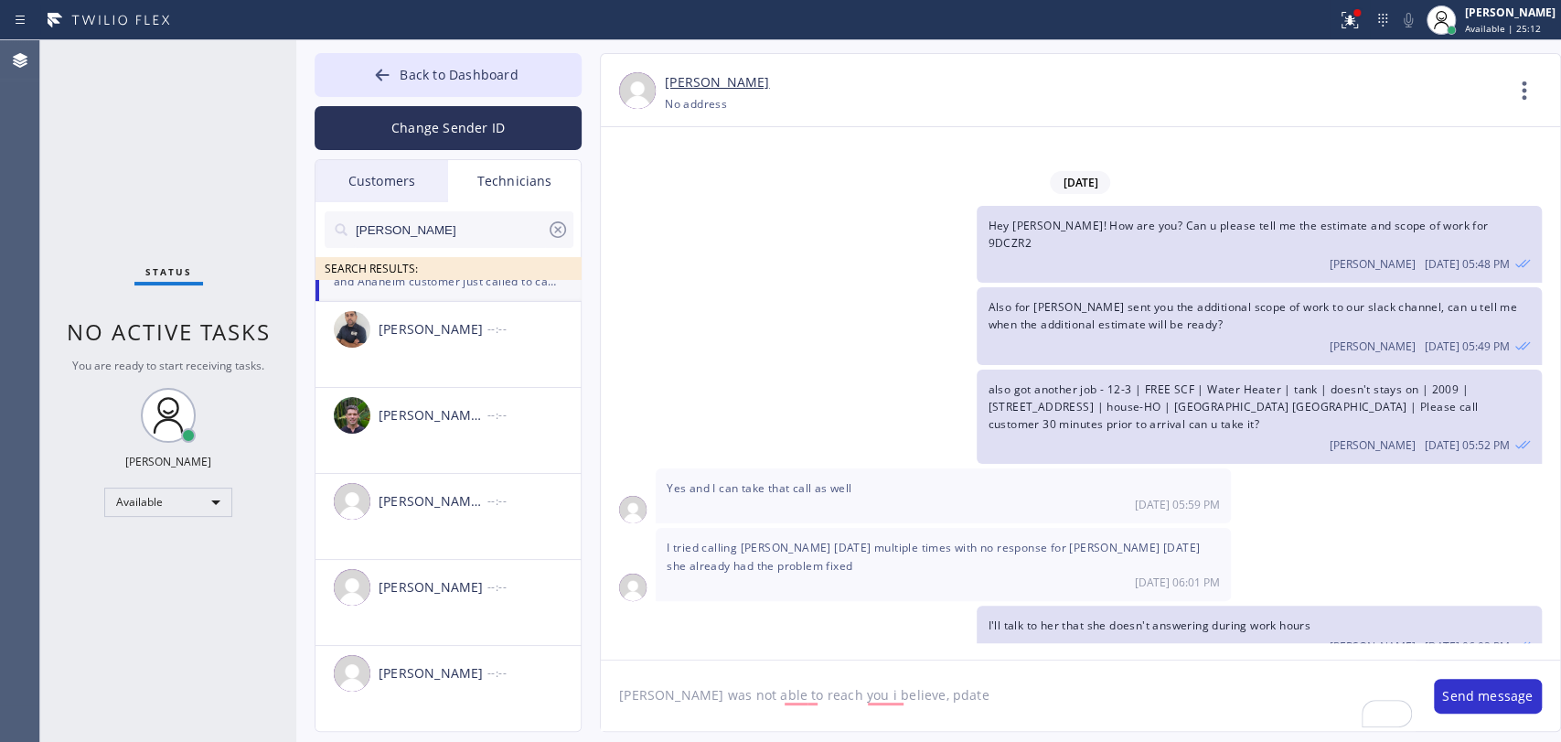
click at [895, 683] on textarea "John was not able to reach you i believe, pdate" at bounding box center [1008, 695] width 815 height 70
click at [894, 688] on textarea "John was not able to reach you i believe, pdate" at bounding box center [1008, 695] width 815 height 70
drag, startPoint x: 381, startPoint y: 697, endPoint x: 385, endPoint y: 673, distance: 24.1
click at [382, 697] on div "Michael Daniel --:--" at bounding box center [449, 673] width 267 height 55
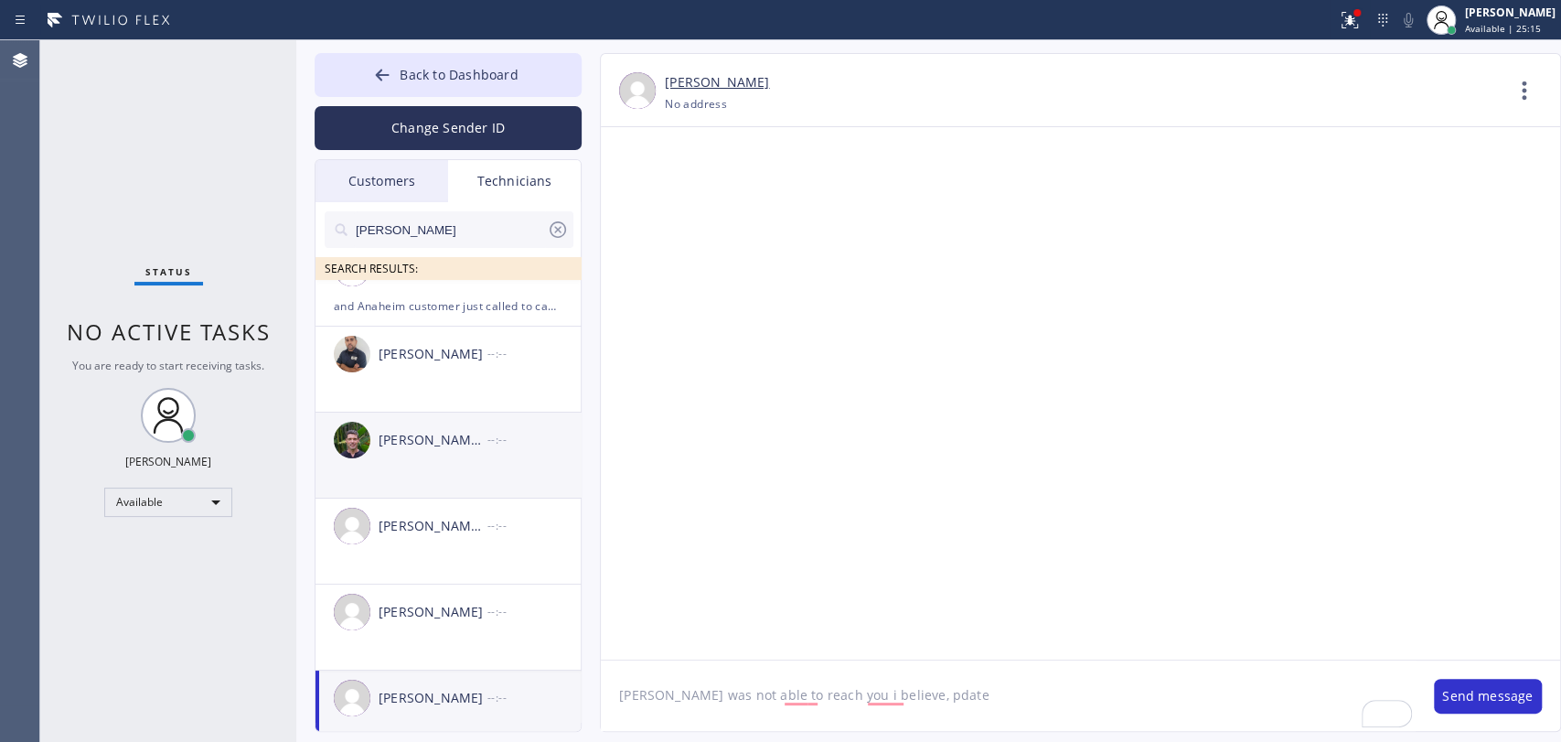
scroll to position [0, 0]
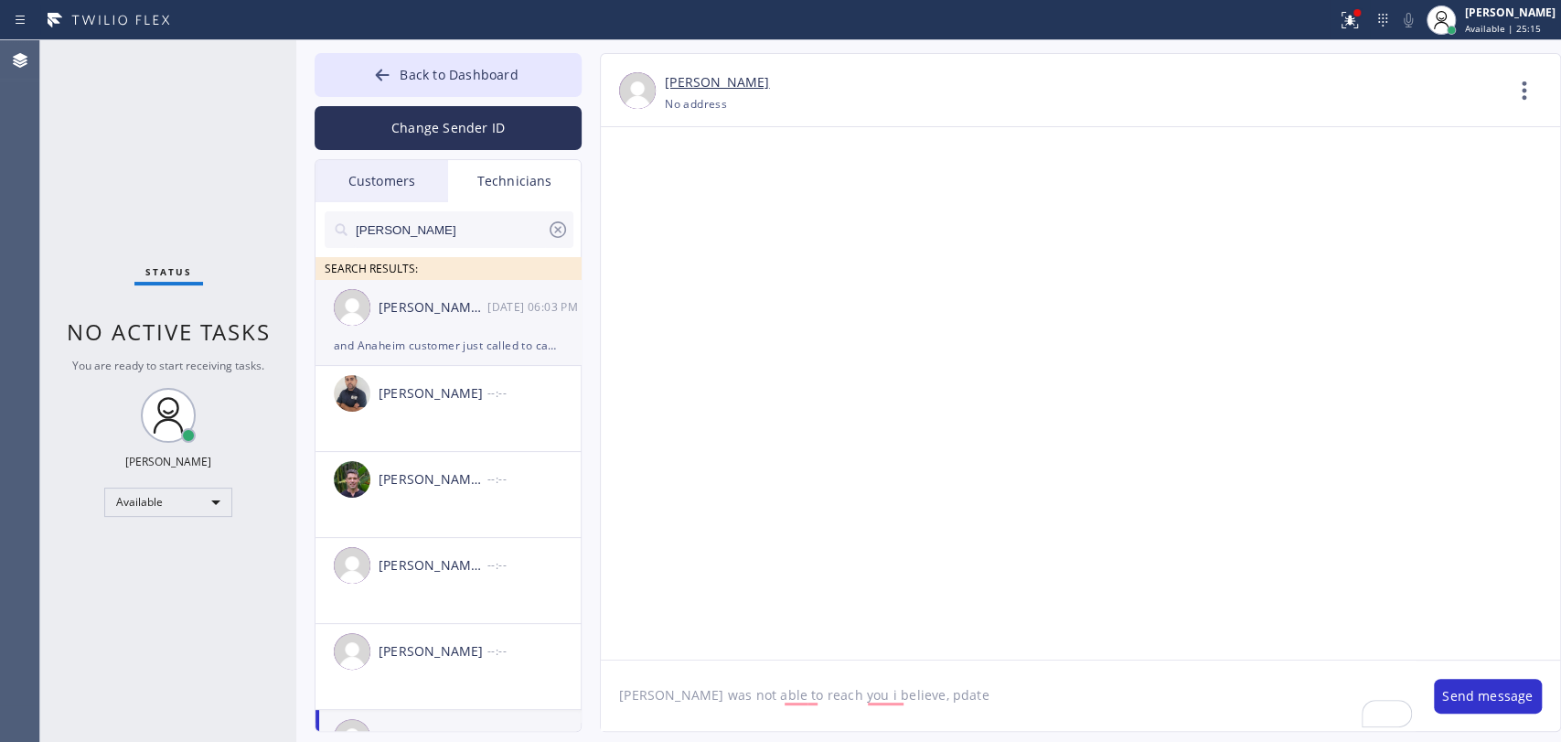
click at [452, 335] on div "and Anaheim customer just called to cancel" at bounding box center [448, 345] width 229 height 21
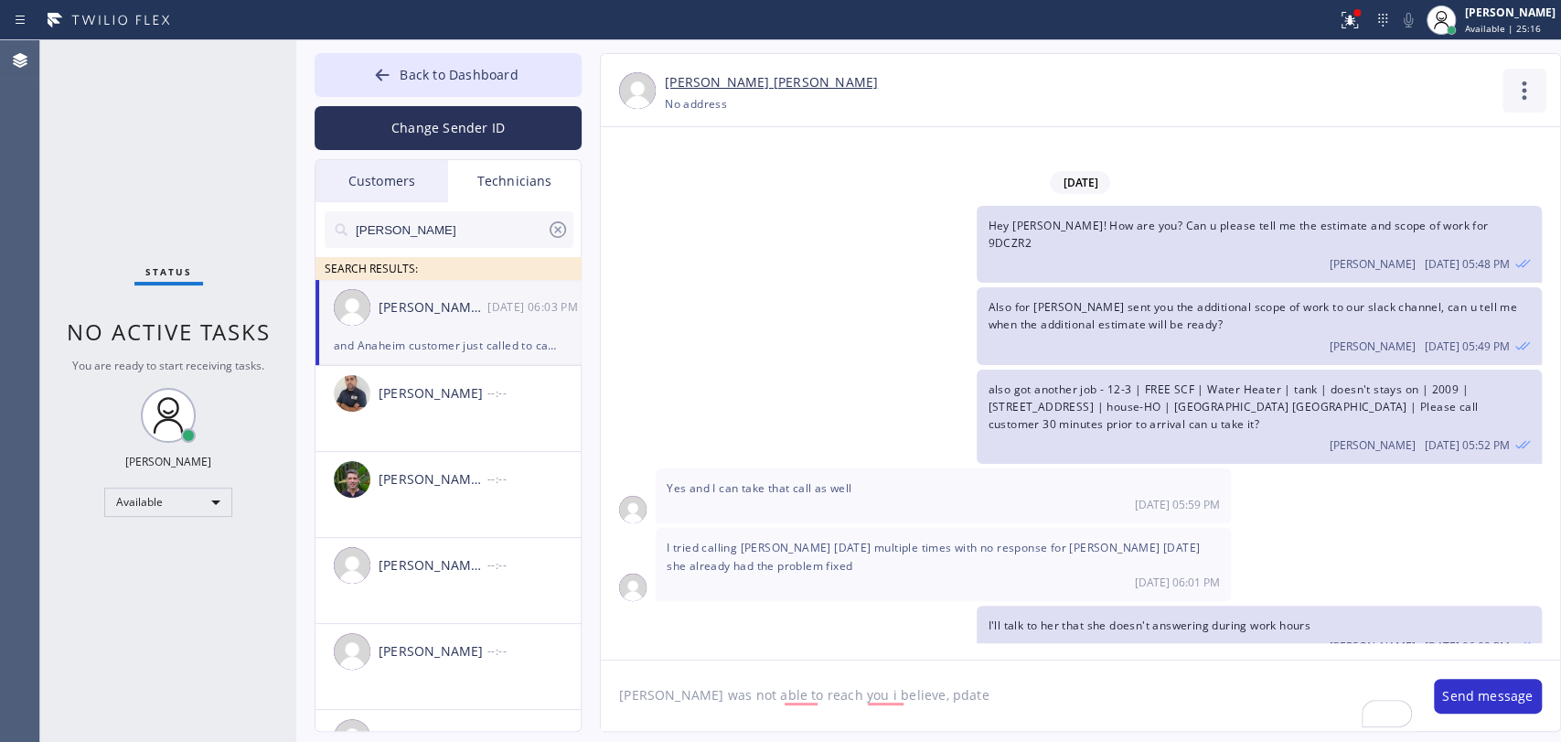
click at [1522, 94] on icon at bounding box center [1525, 91] width 44 height 44
click at [1386, 192] on li "Call to Technician" at bounding box center [1413, 188] width 265 height 48
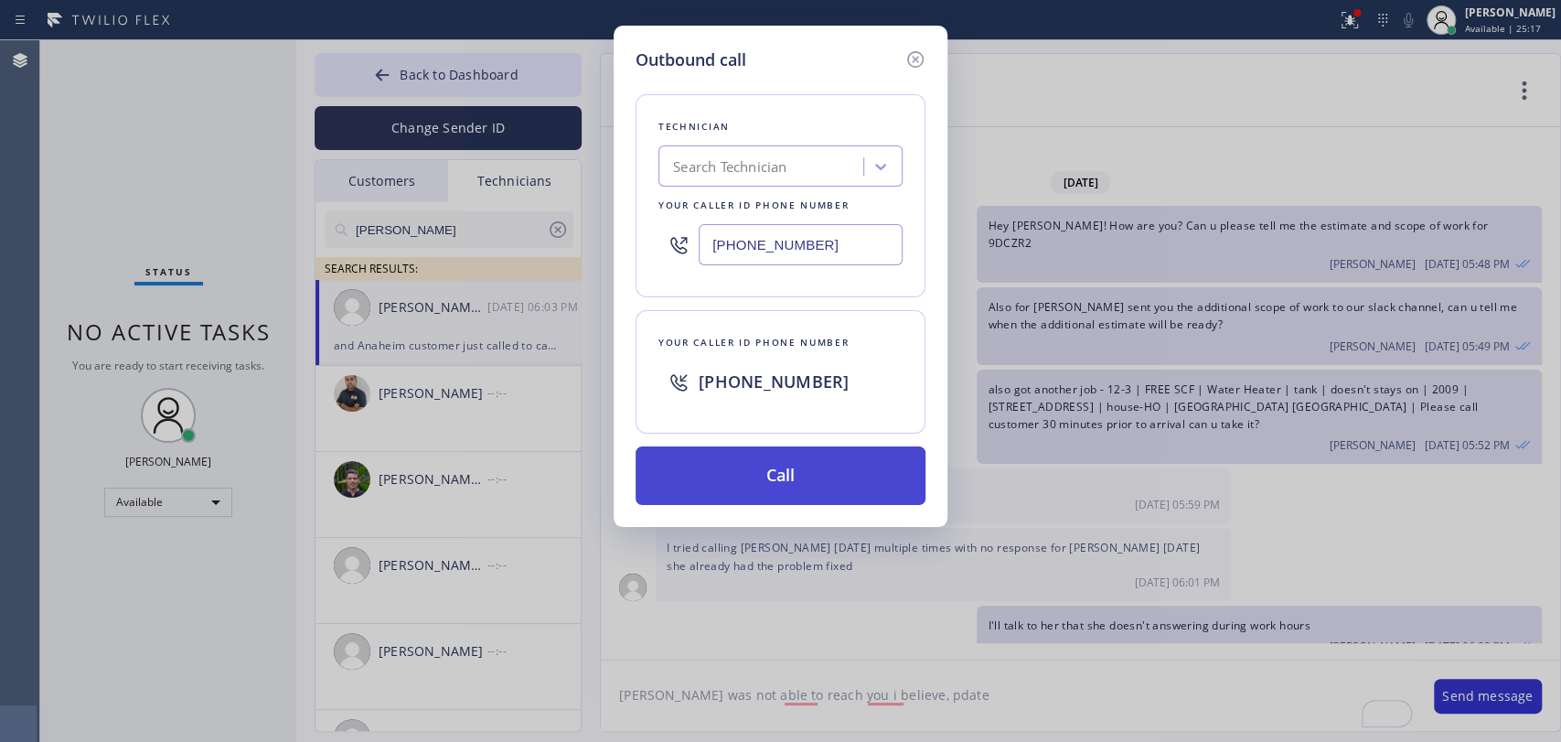
click at [762, 463] on button "Call" at bounding box center [781, 475] width 290 height 59
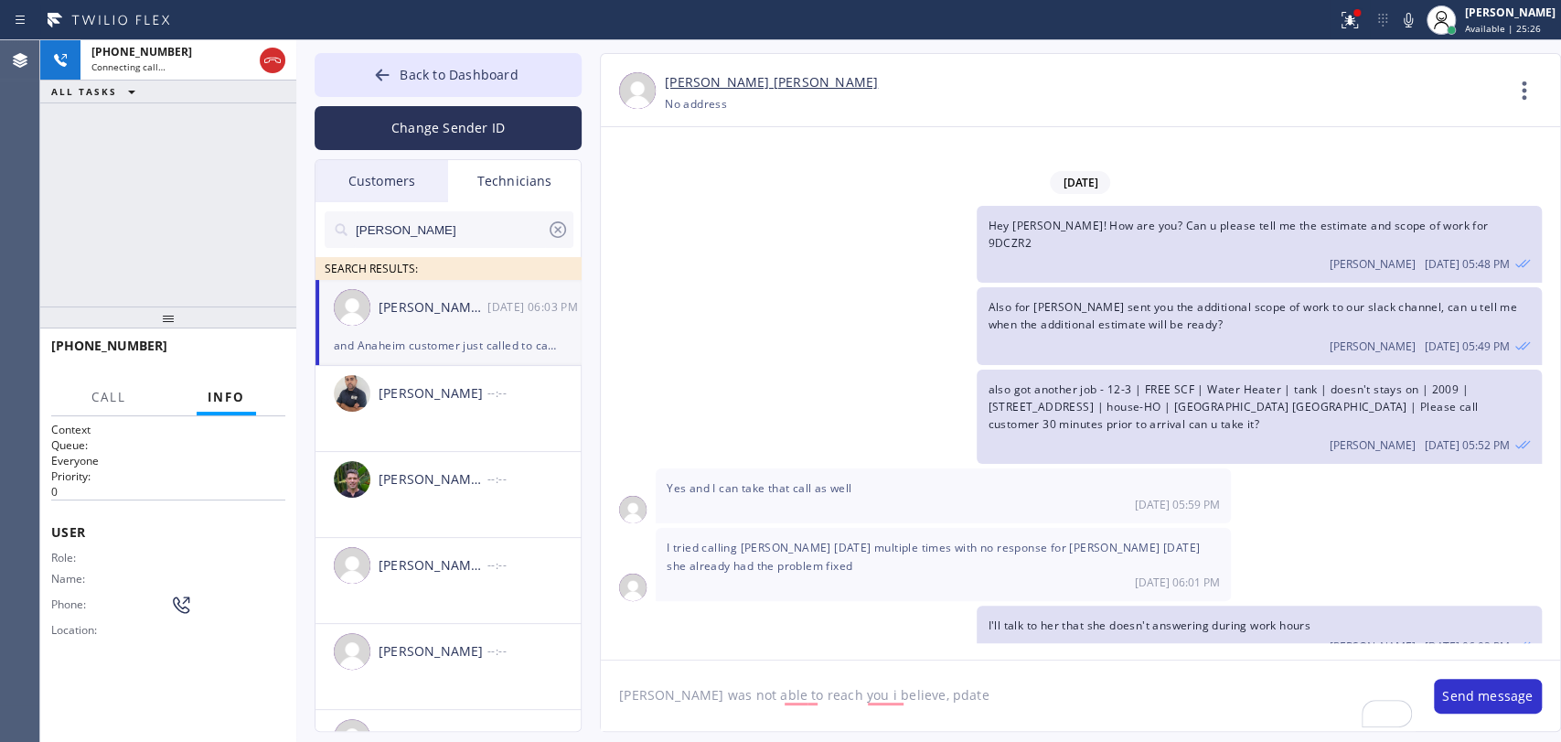
drag, startPoint x: 101, startPoint y: 699, endPoint x: 138, endPoint y: 702, distance: 37.7
click at [101, 699] on div "Context Queue: Everyone Priority: 0 User Role: Name: Phone: Location: Outbound …" at bounding box center [168, 579] width 234 height 315
click at [381, 61] on button "Back to Dashboard" at bounding box center [448, 75] width 267 height 44
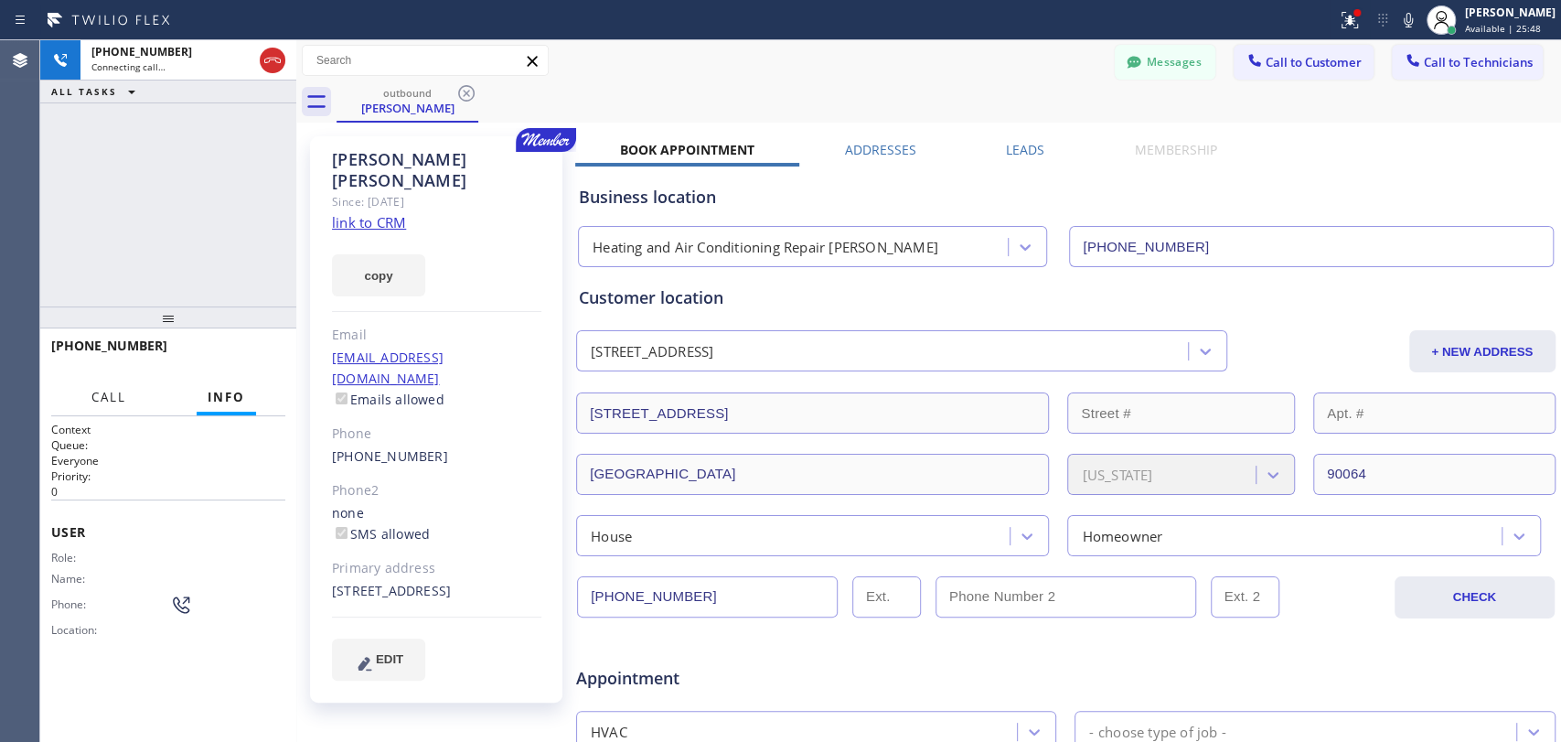
click at [90, 420] on div "Call Info Connecting Call +19095347004 Your caller ID: +13236796146 Queue: Ever…" at bounding box center [168, 560] width 256 height 361
click at [97, 397] on span "Call" at bounding box center [108, 397] width 35 height 16
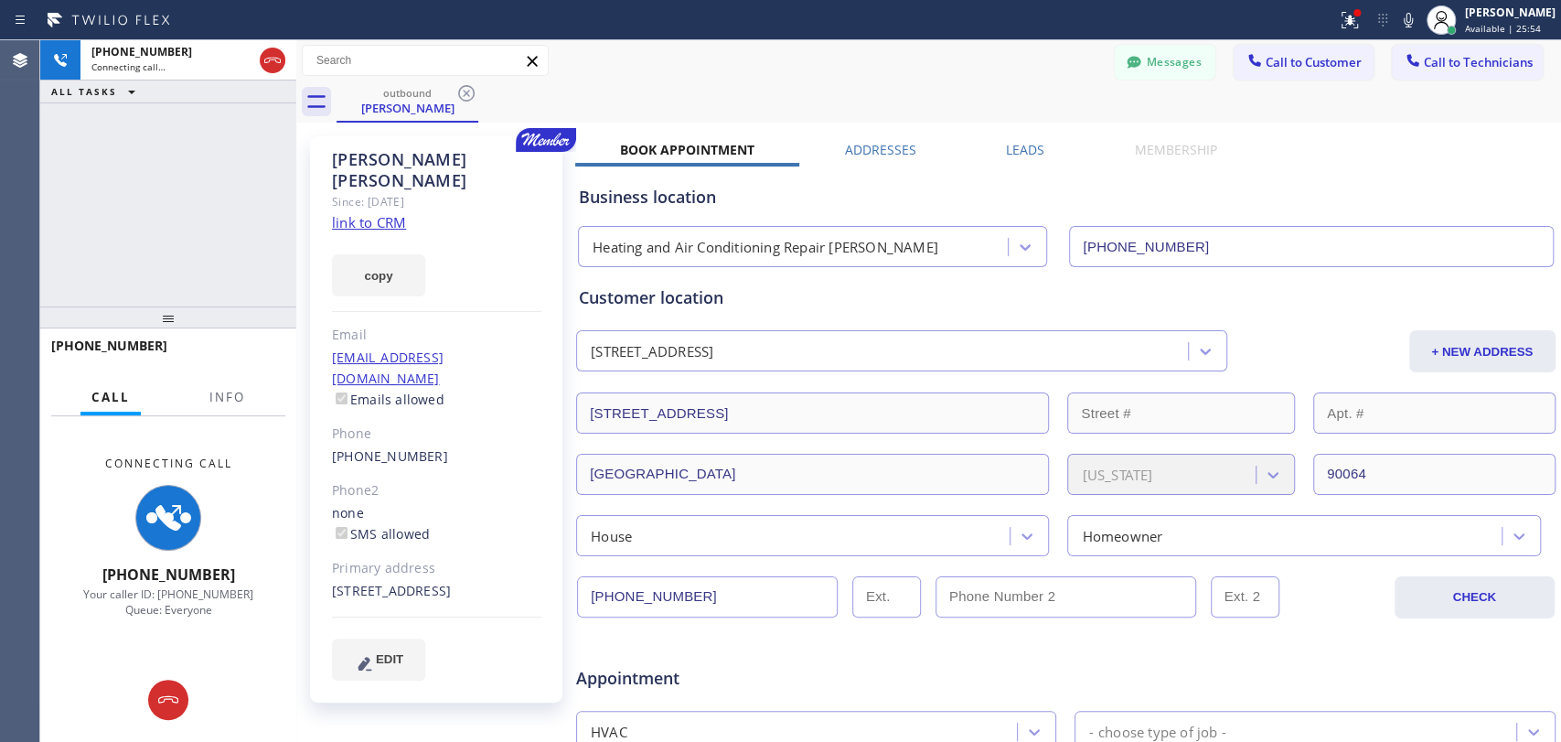
click at [60, 306] on div at bounding box center [168, 317] width 256 height 22
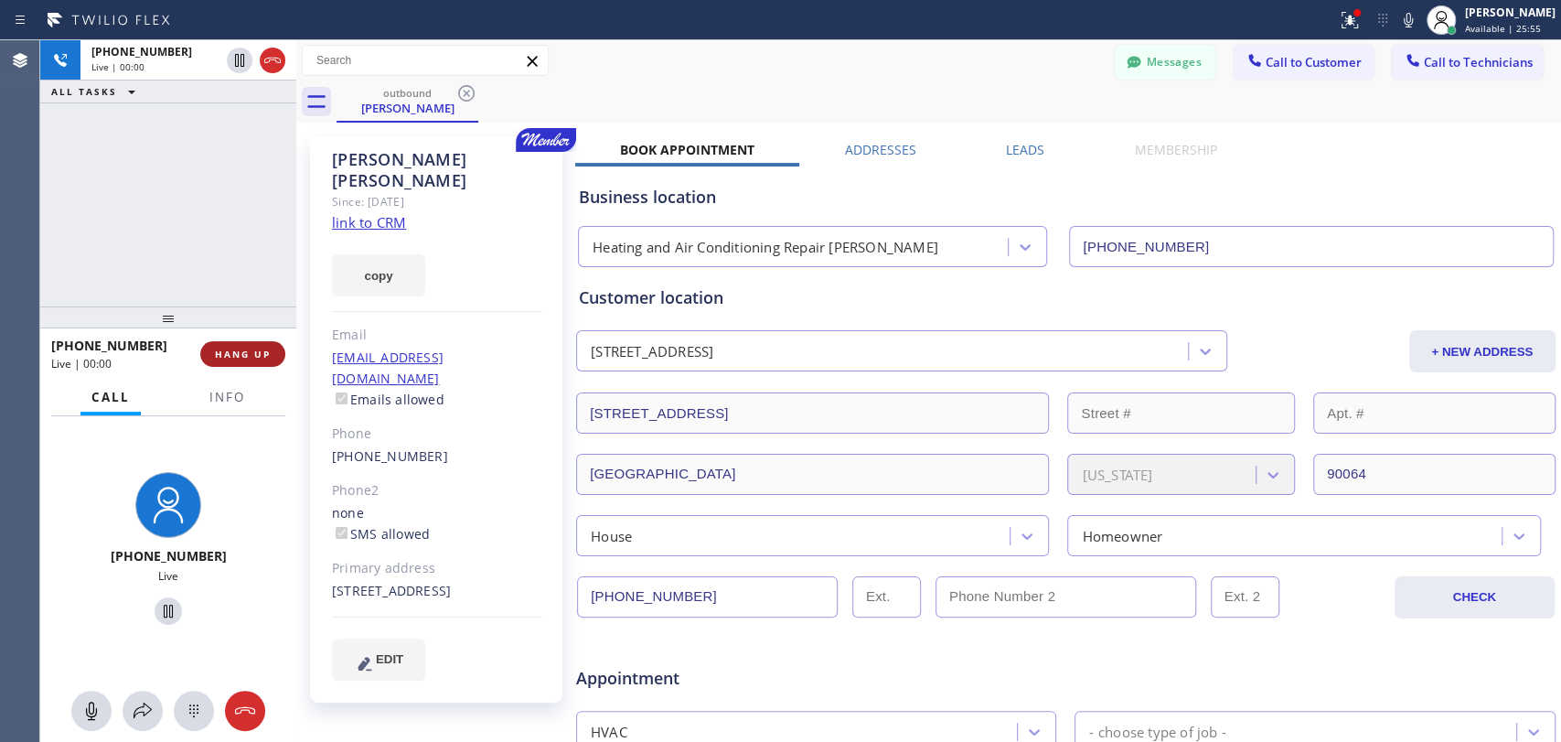
click at [220, 352] on span "HANG UP" at bounding box center [243, 354] width 56 height 13
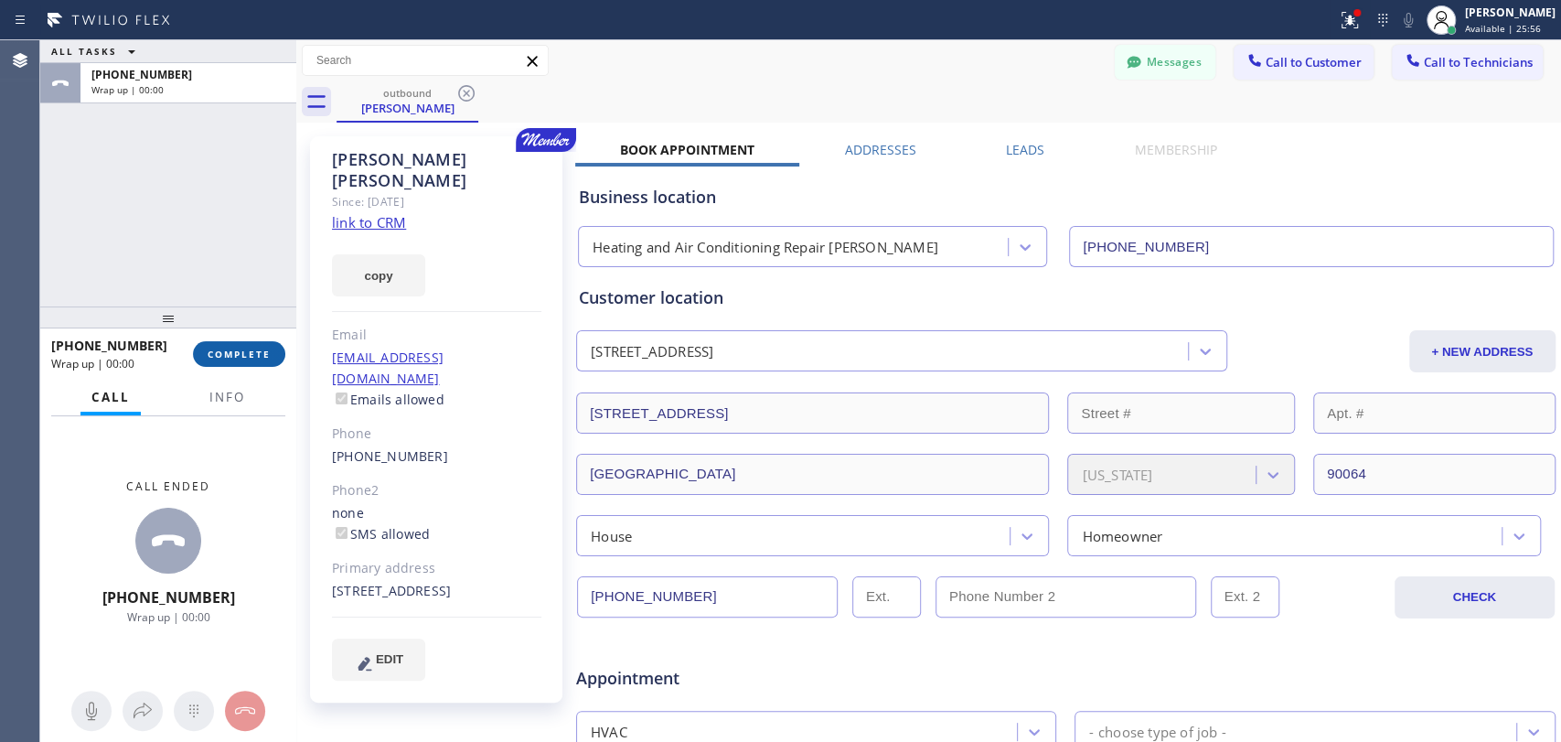
click at [220, 352] on span "COMPLETE" at bounding box center [239, 354] width 63 height 13
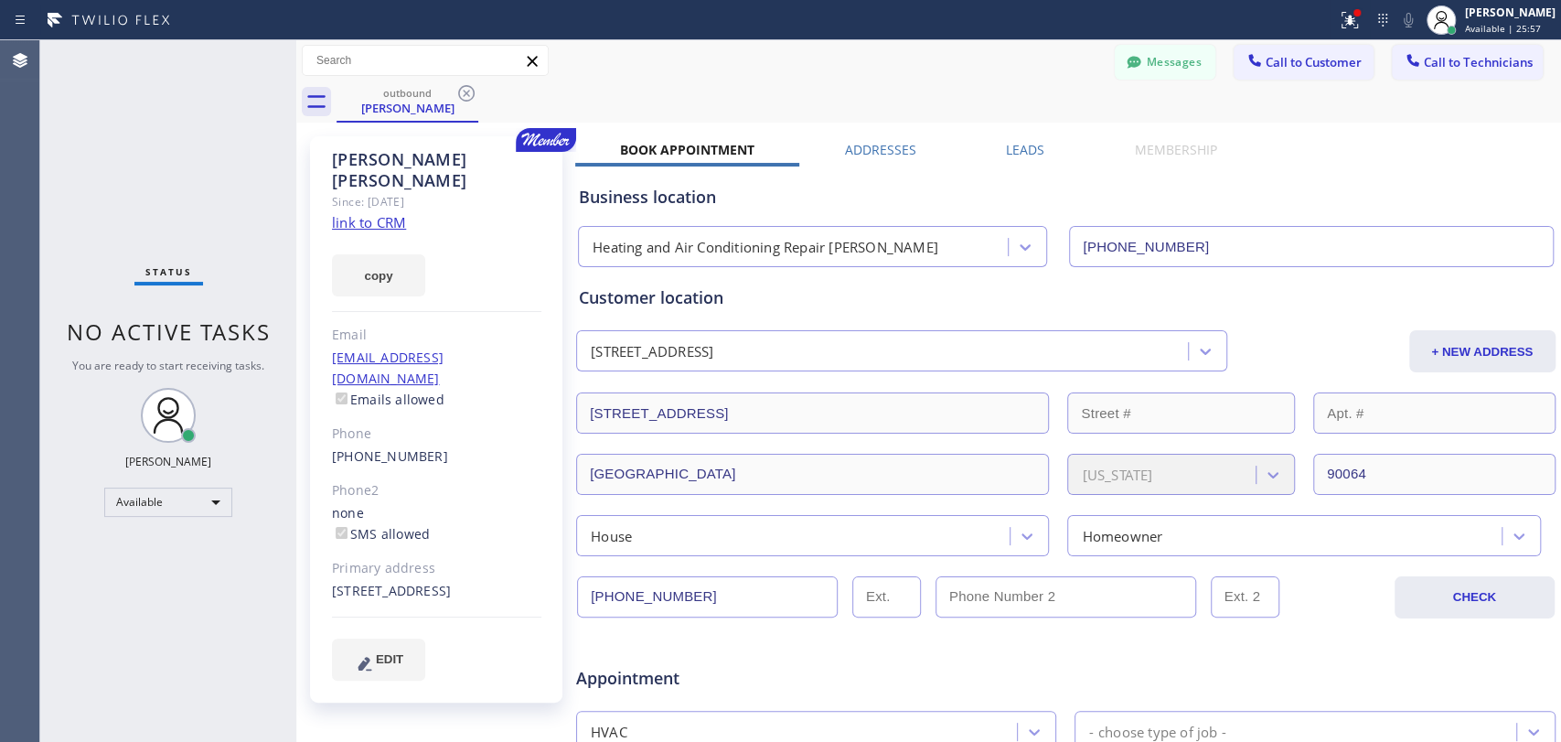
click at [216, 251] on div "Status No active tasks You are ready to start receiving tasks. [PERSON_NAME] Av…" at bounding box center [168, 391] width 256 height 702
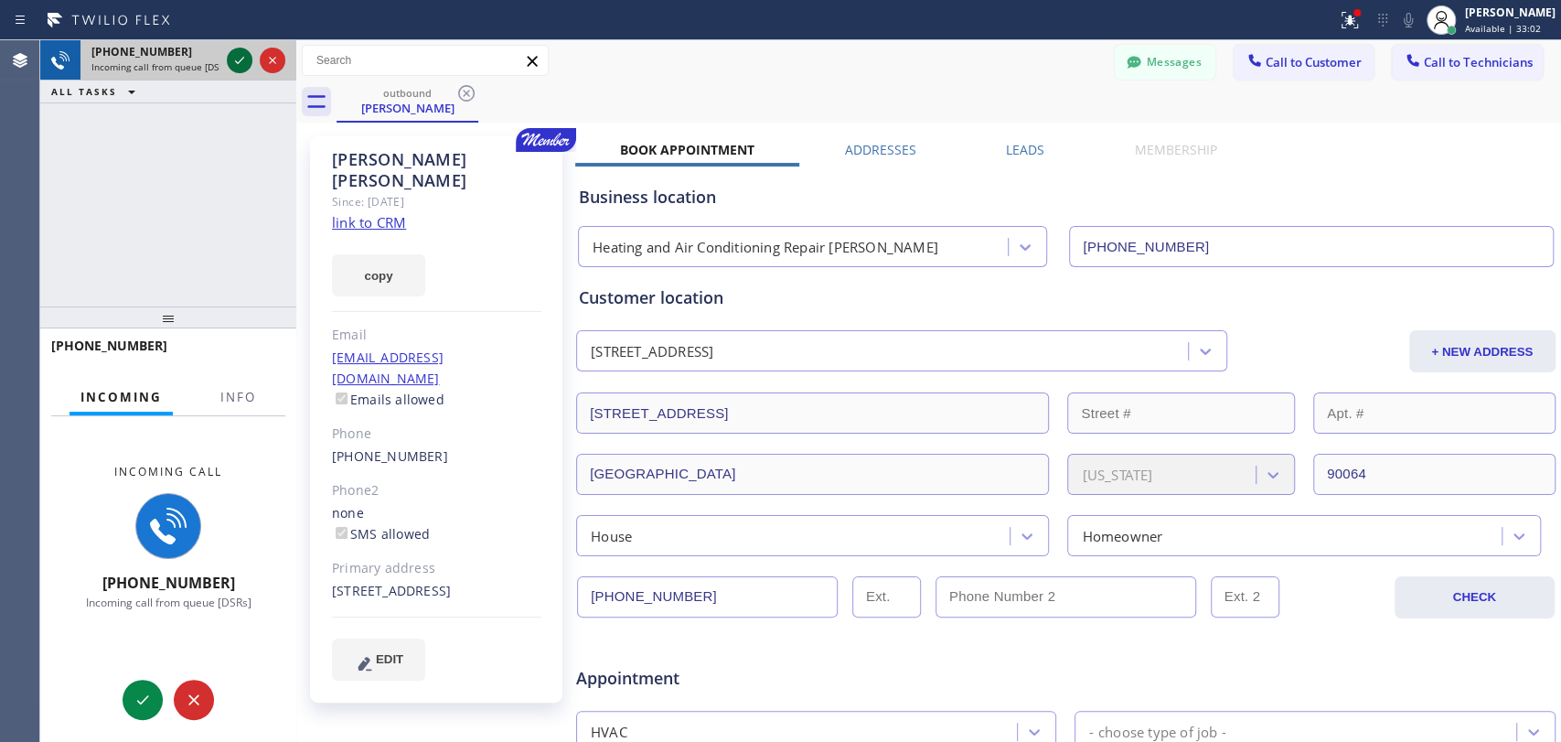
click at [232, 59] on icon at bounding box center [240, 60] width 22 height 22
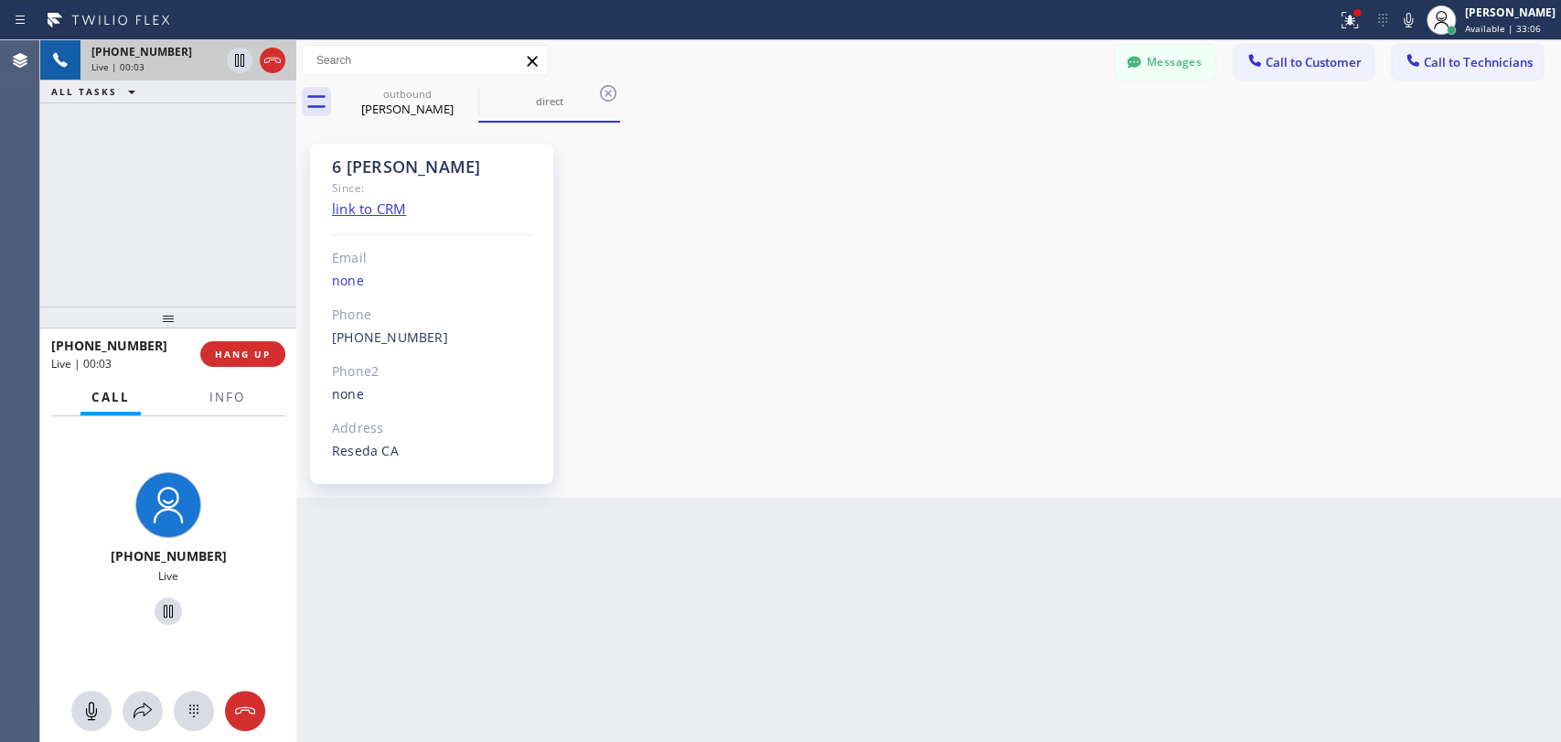
scroll to position [143581, 0]
click at [1168, 426] on div "6 LA Hovik Since: link to CRM Email none Phone (818) 966-9606 Outbound call Tec…" at bounding box center [929, 310] width 1256 height 366
click at [848, 339] on div "6 LA Hovik Since: link to CRM Email none Phone (818) 966-9606 Outbound call Tec…" at bounding box center [929, 310] width 1256 height 366
click at [410, 179] on div "Since:" at bounding box center [432, 187] width 200 height 21
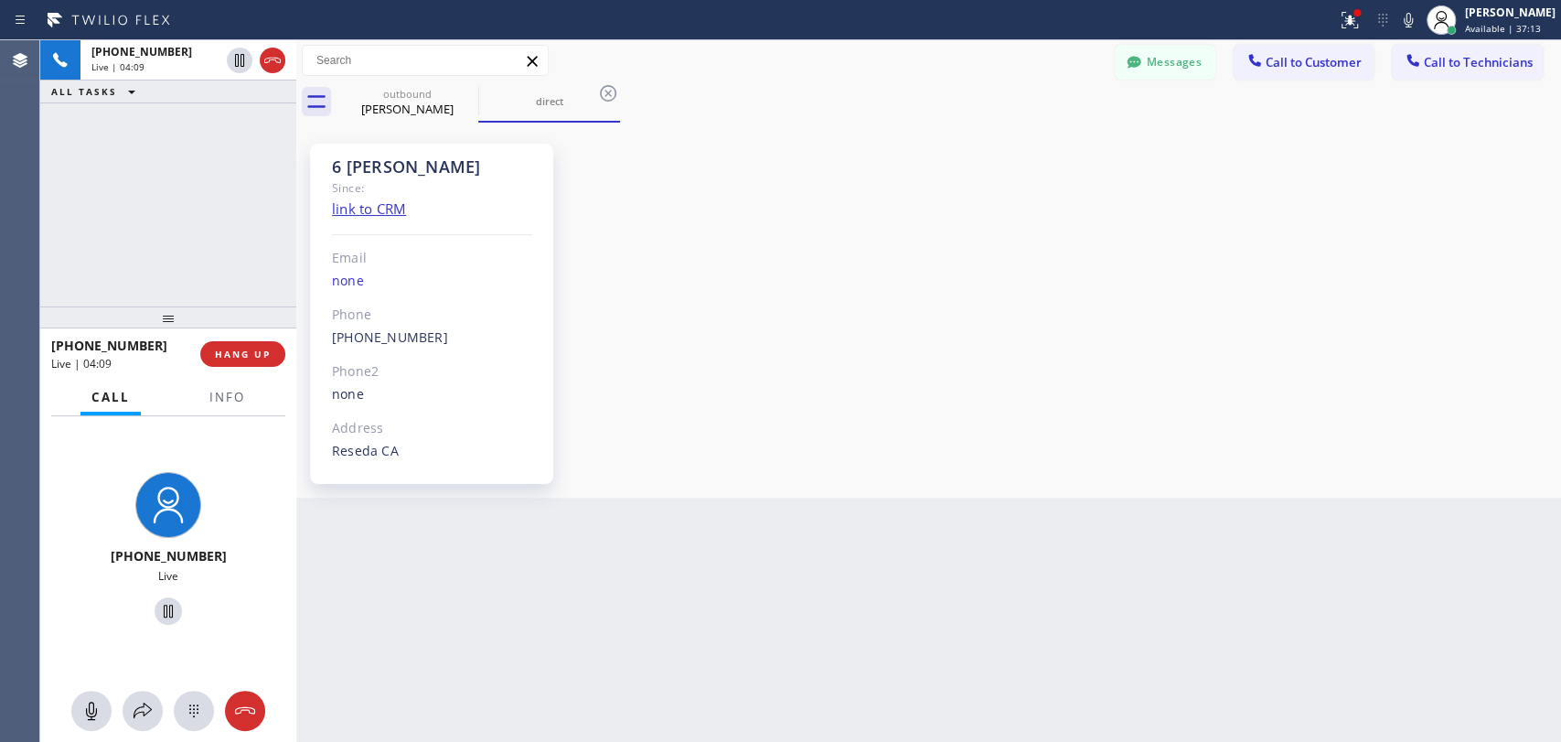
click at [410, 179] on div "Since:" at bounding box center [432, 187] width 200 height 21
drag, startPoint x: 410, startPoint y: 179, endPoint x: 399, endPoint y: 166, distance: 17.6
click at [409, 179] on div "Since:" at bounding box center [432, 187] width 200 height 21
click at [399, 166] on div "6 LA Hovik" at bounding box center [432, 166] width 200 height 21
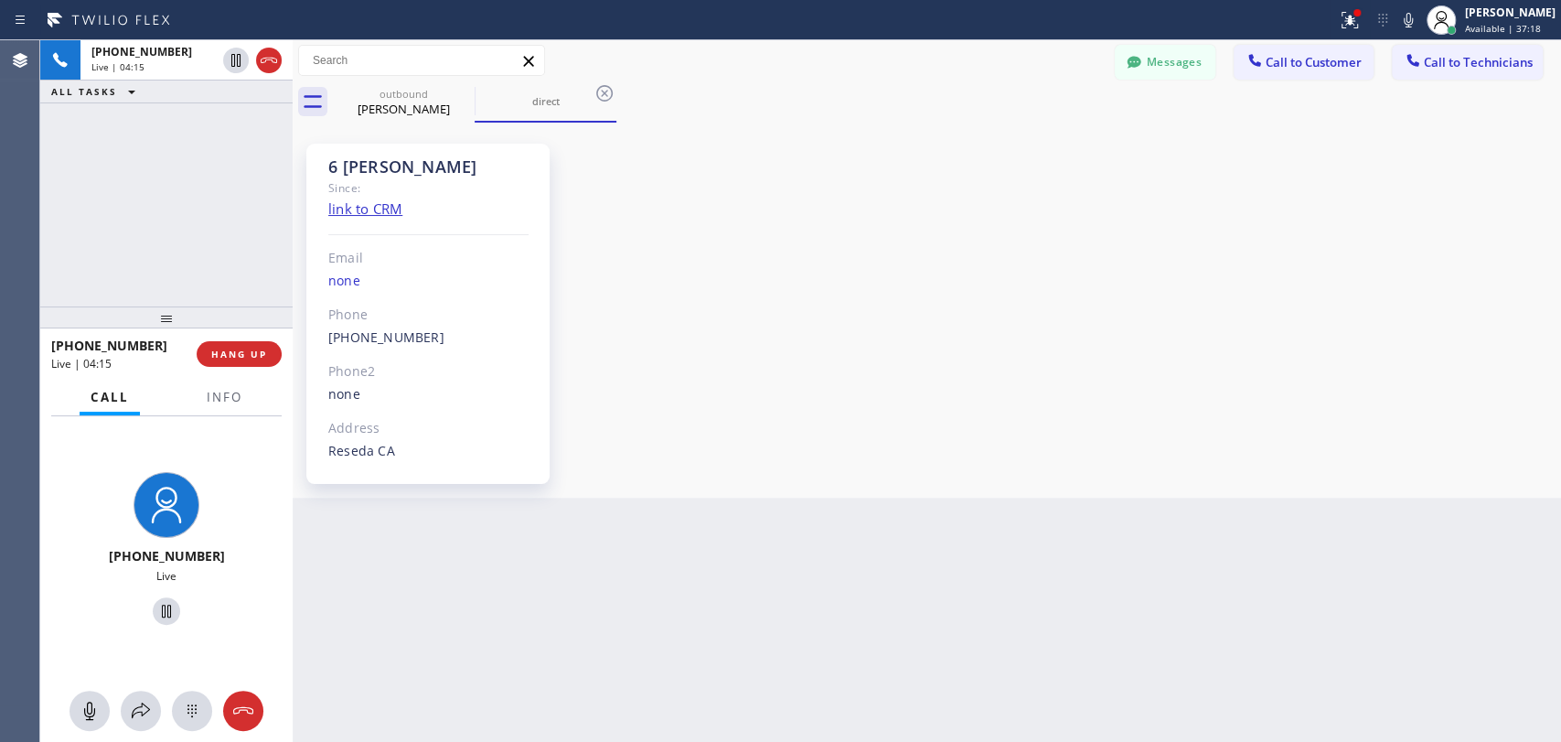
drag, startPoint x: 294, startPoint y: 188, endPoint x: 273, endPoint y: 192, distance: 21.4
click at [273, 192] on div "+18189669606 Live | 04:15 ALL TASKS ALL TASKS ACTIVE TASKS TASKS IN WRAP UP +18…" at bounding box center [800, 391] width 1521 height 702
click at [395, 168] on div "6 LA Hovik" at bounding box center [428, 166] width 200 height 21
drag, startPoint x: 395, startPoint y: 168, endPoint x: 381, endPoint y: 166, distance: 14.9
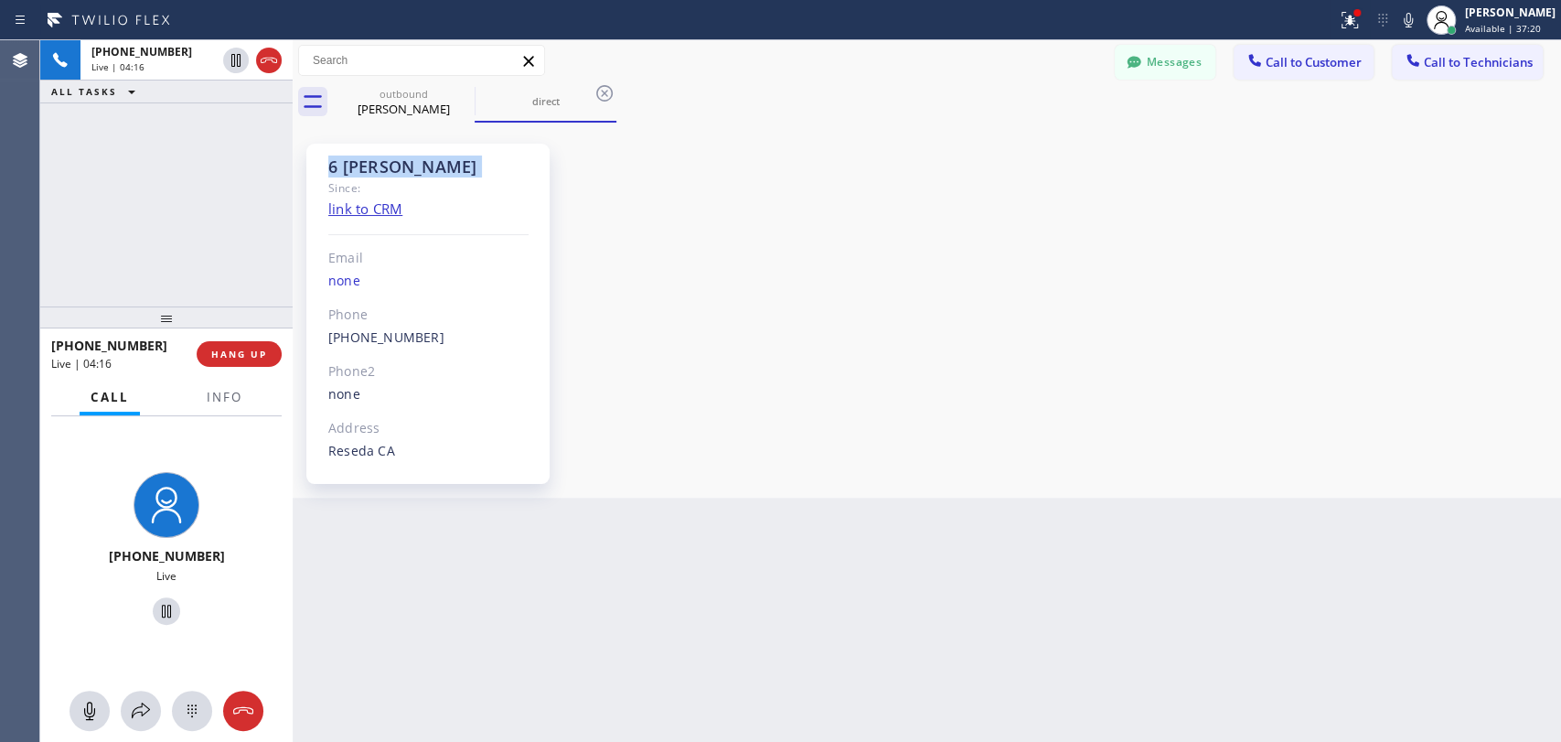
click at [391, 168] on div "6 LA Hovik" at bounding box center [428, 166] width 200 height 21
click at [381, 166] on div "6 LA Hovik" at bounding box center [428, 166] width 200 height 21
drag, startPoint x: 359, startPoint y: 165, endPoint x: 417, endPoint y: 166, distance: 58.5
click at [417, 166] on div "6 LA Hovik" at bounding box center [428, 166] width 200 height 21
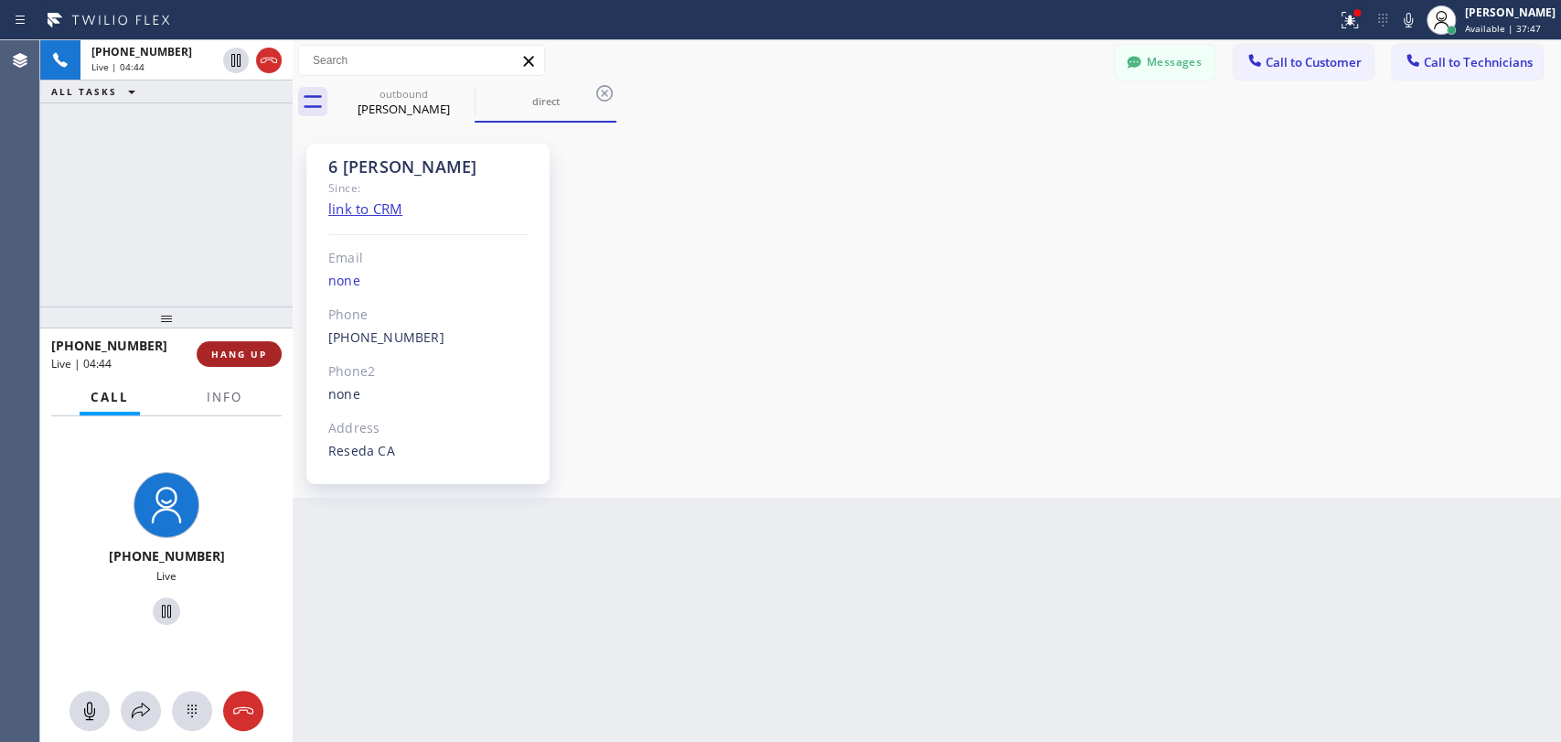
click at [244, 356] on span "HANG UP" at bounding box center [239, 354] width 56 height 13
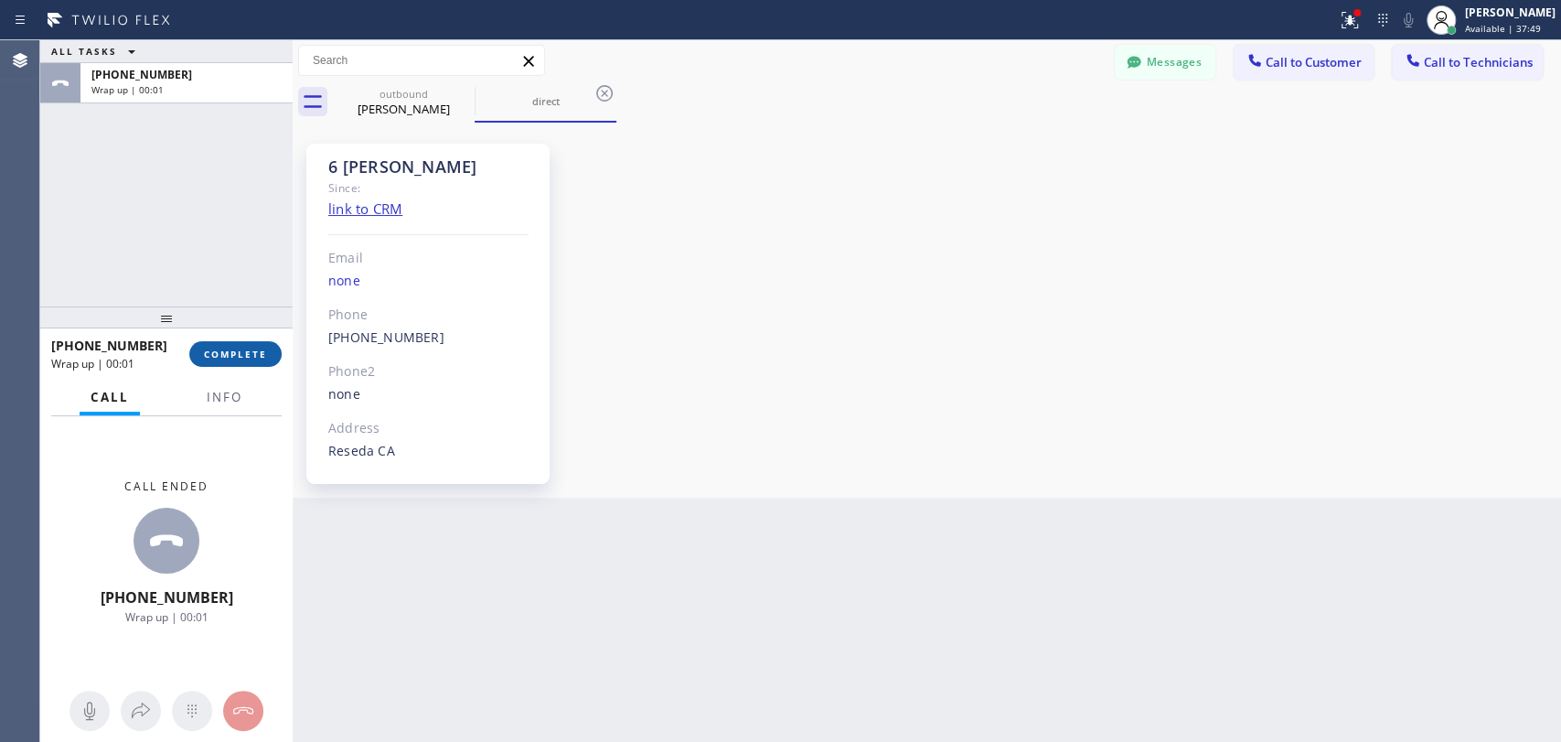
click at [244, 353] on span "COMPLETE" at bounding box center [235, 354] width 63 height 13
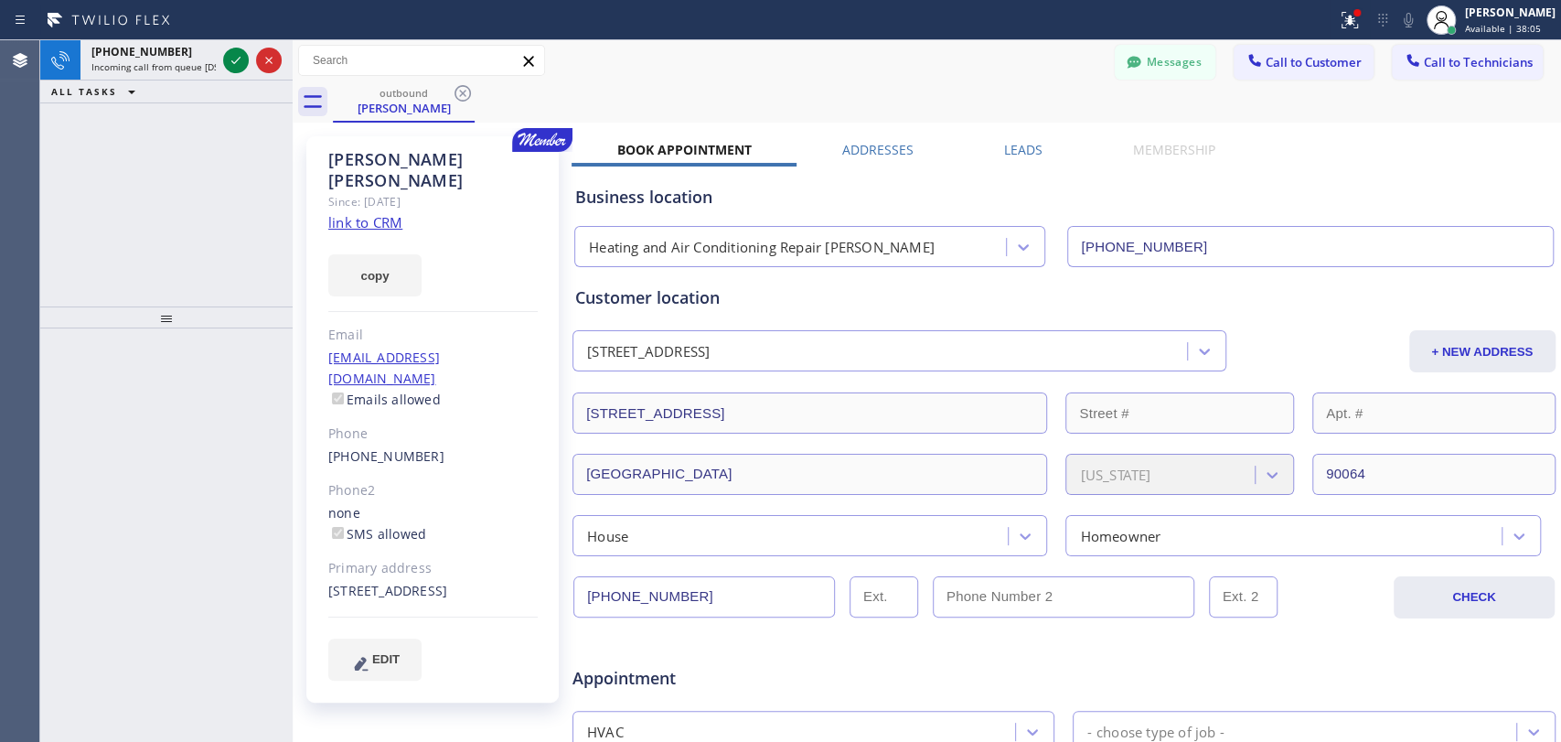
drag, startPoint x: 108, startPoint y: 70, endPoint x: 212, endPoint y: 140, distance: 125.3
click at [108, 70] on span "Incoming call from queue [DSRs]" at bounding box center [161, 66] width 140 height 13
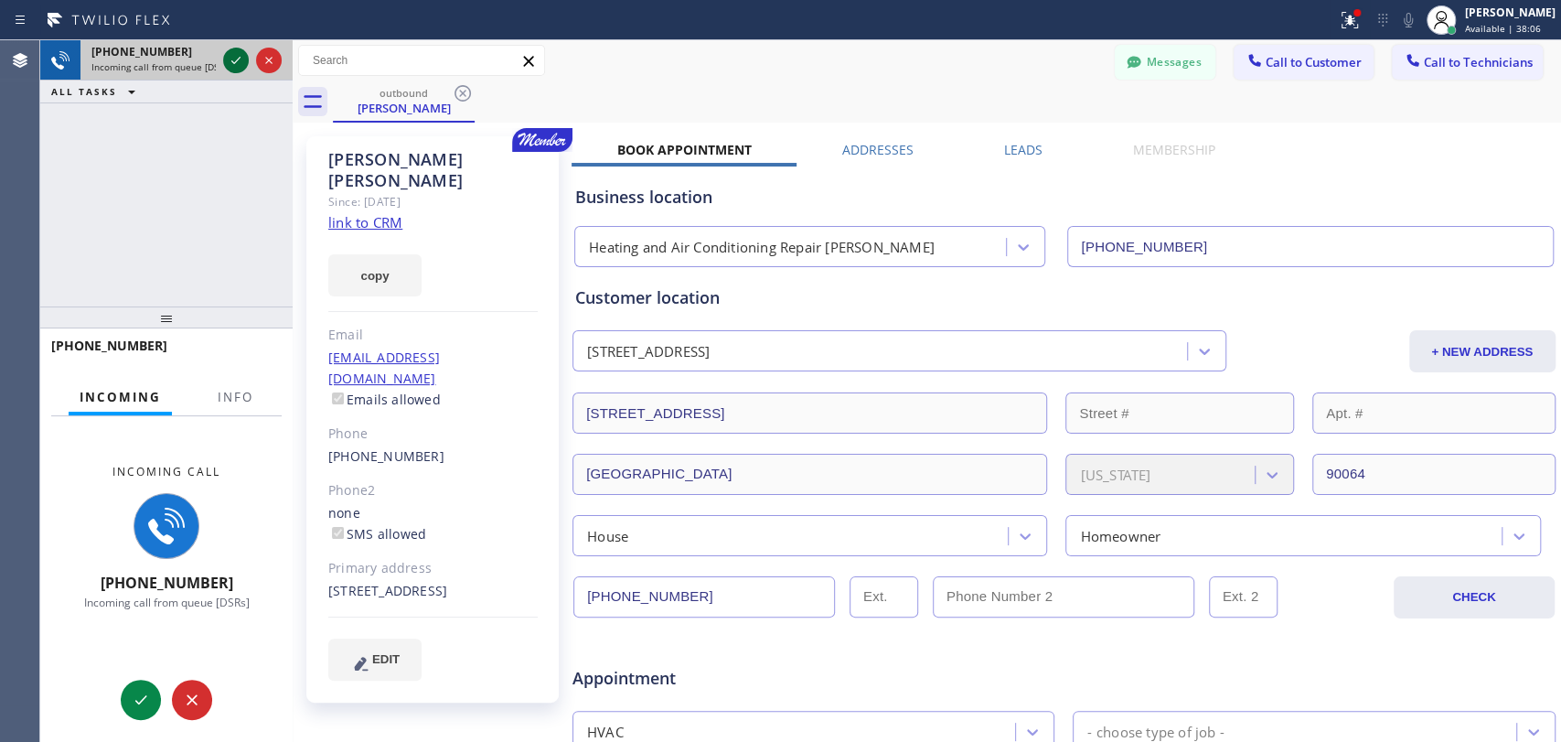
click at [234, 72] on button at bounding box center [236, 61] width 26 height 26
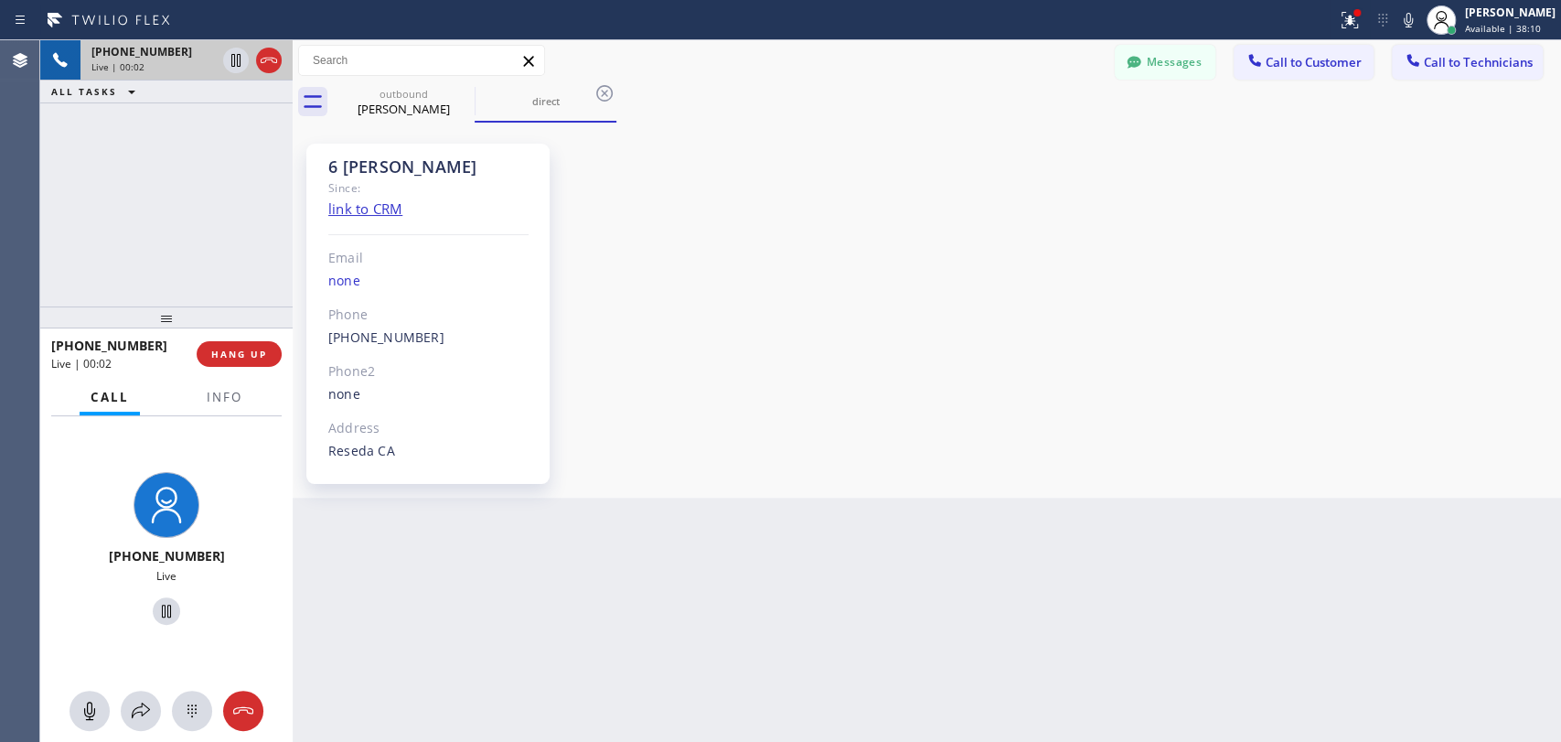
scroll to position [143511, 0]
drag, startPoint x: 234, startPoint y: 338, endPoint x: 234, endPoint y: 349, distance: 11.0
click at [234, 349] on div "+18189669606 Live | 00:15 HANG UP" at bounding box center [166, 354] width 231 height 48
click at [234, 349] on span "HANG UP" at bounding box center [239, 354] width 56 height 13
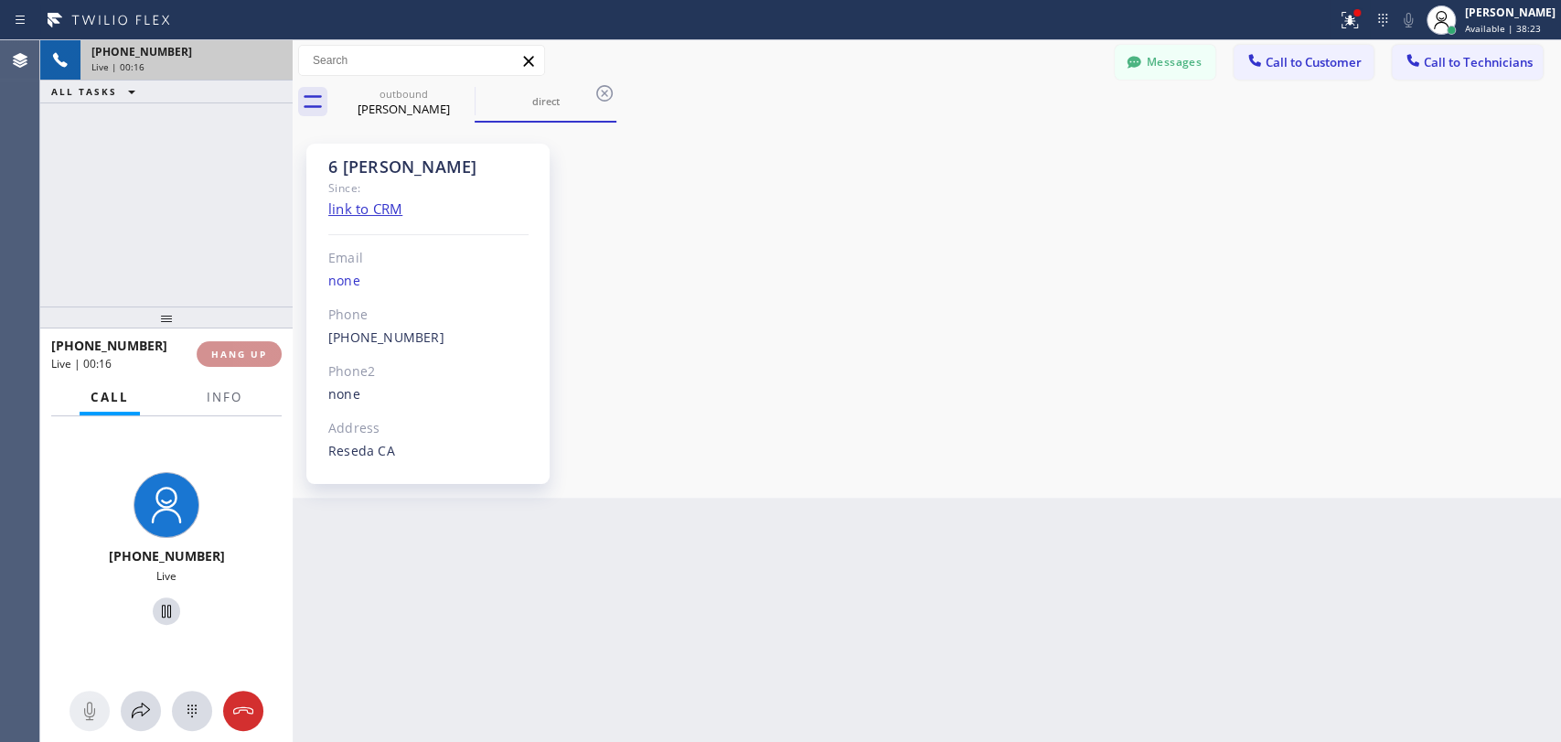
click at [234, 349] on span "HANG UP" at bounding box center [239, 354] width 56 height 13
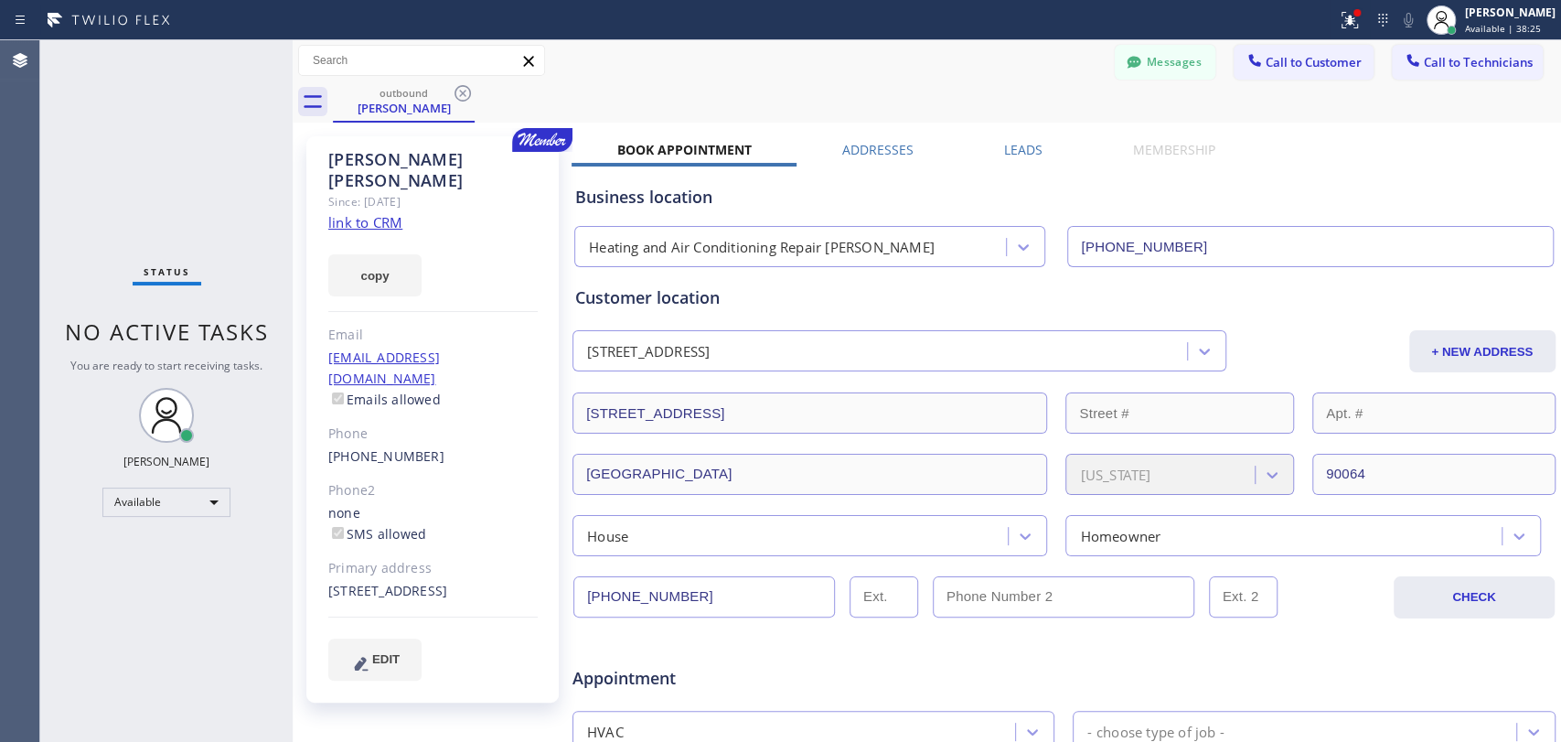
drag, startPoint x: 1433, startPoint y: 68, endPoint x: 930, endPoint y: 159, distance: 511.3
click at [1433, 66] on span "Call to Technicians" at bounding box center [1478, 62] width 109 height 16
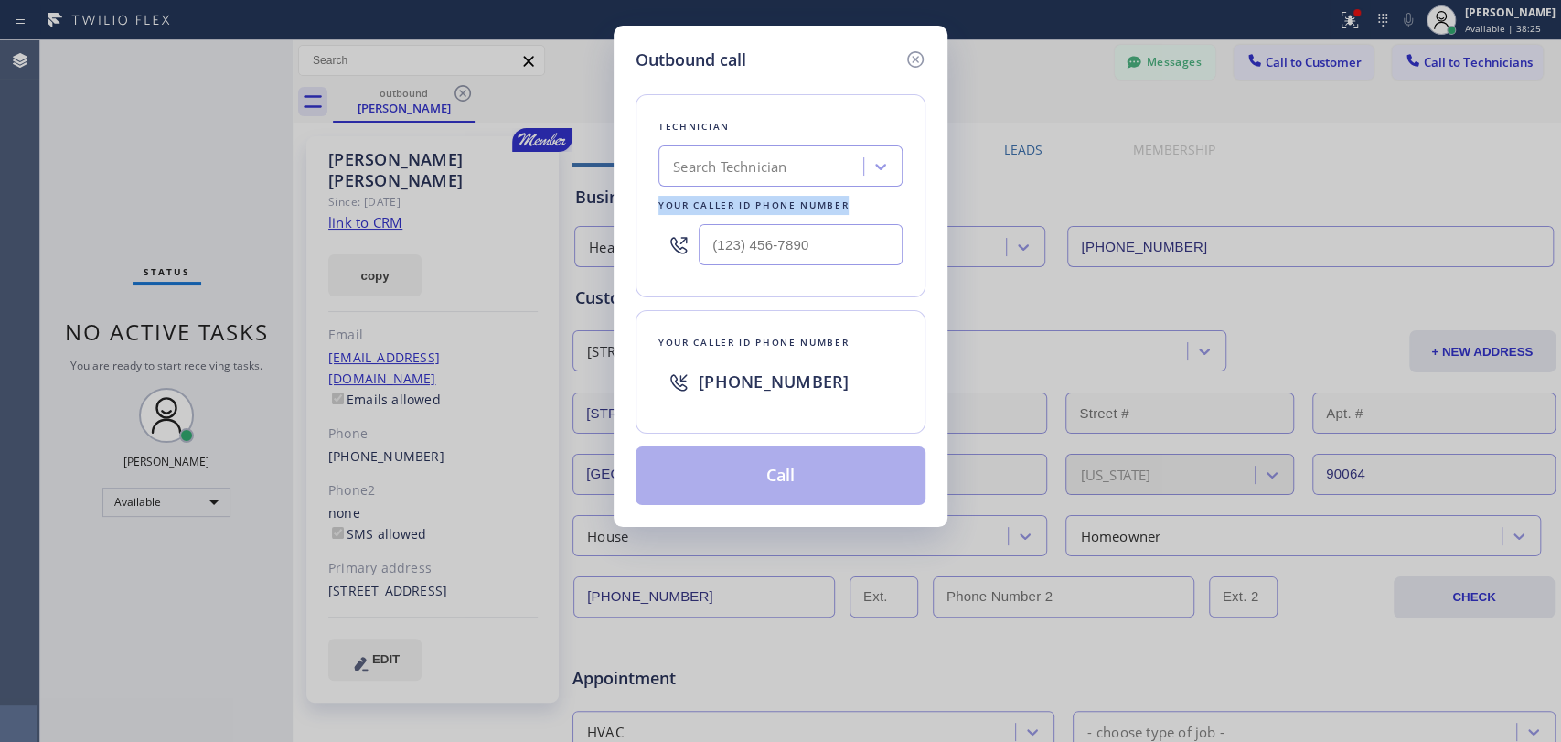
drag, startPoint x: 897, startPoint y: 190, endPoint x: 865, endPoint y: 191, distance: 32.0
click at [881, 198] on div "Technician Search Technician Your caller id phone number" at bounding box center [781, 195] width 290 height 203
click at [812, 171] on div "Search Technician" at bounding box center [763, 167] width 199 height 32
type input "мфср"
click at [808, 170] on div "Search Technician" at bounding box center [763, 167] width 199 height 32
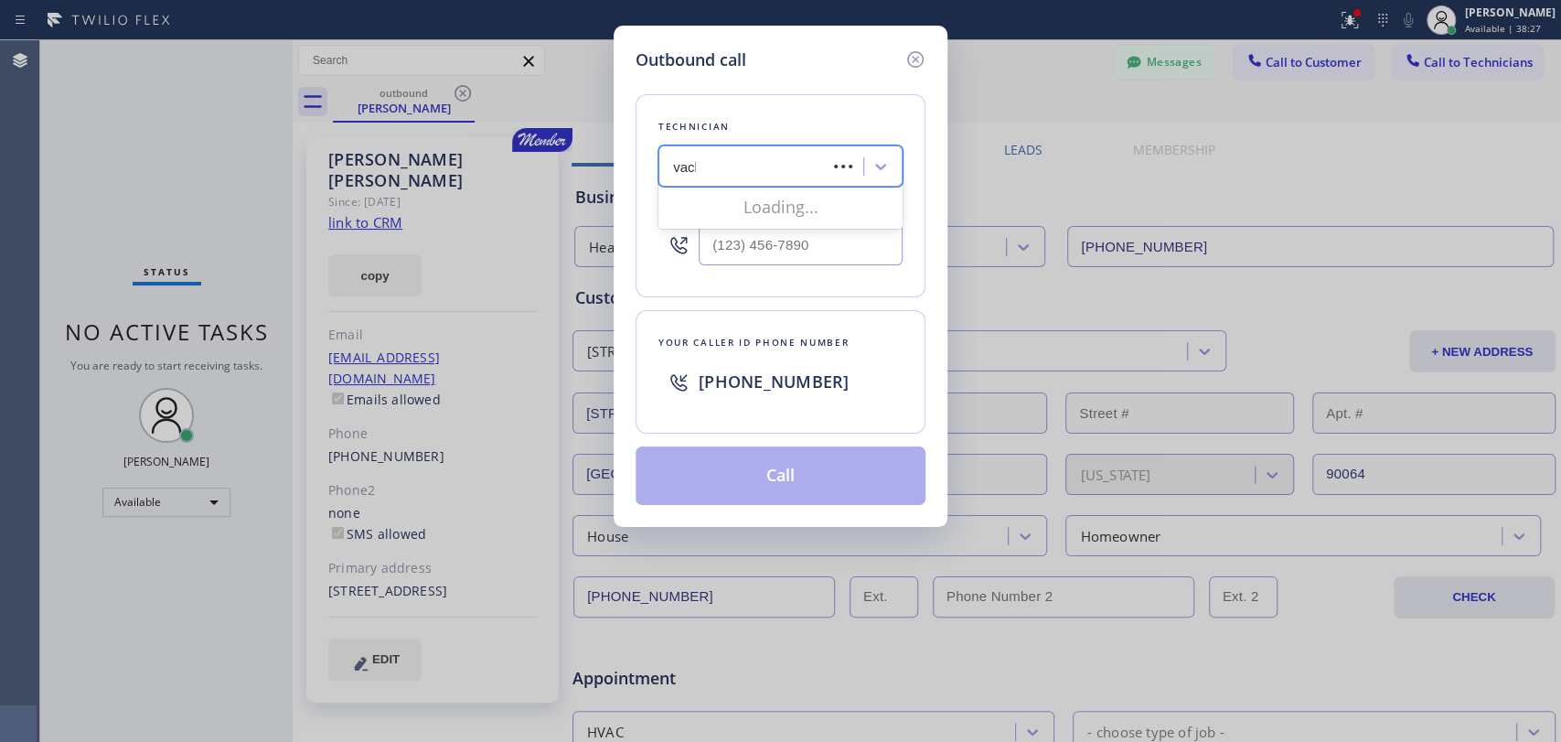
type input "vache"
click at [731, 201] on div "[PERSON_NAME]" at bounding box center [781, 204] width 244 height 33
type input "[PHONE_NUMBER]"
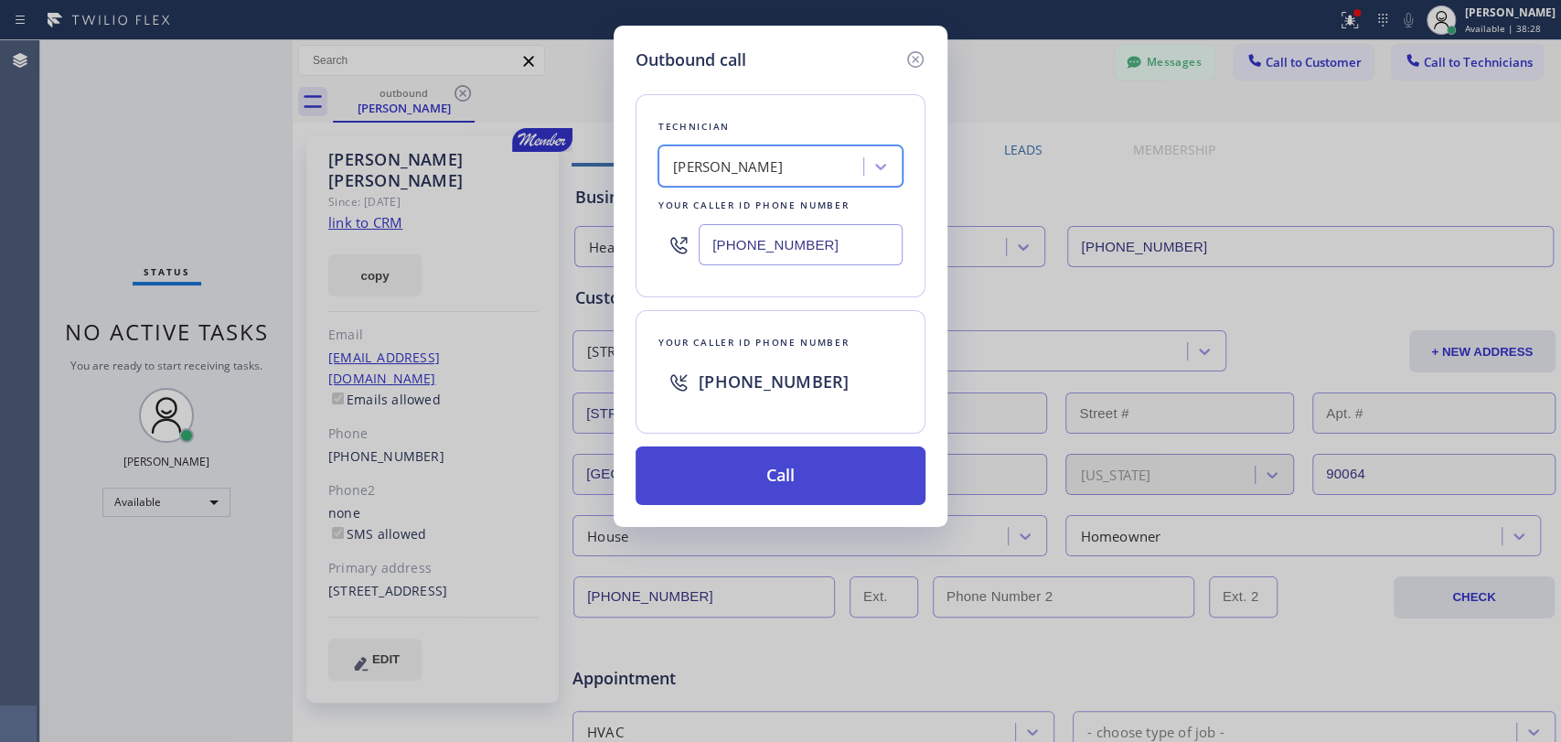
click at [760, 466] on button "Call" at bounding box center [781, 475] width 290 height 59
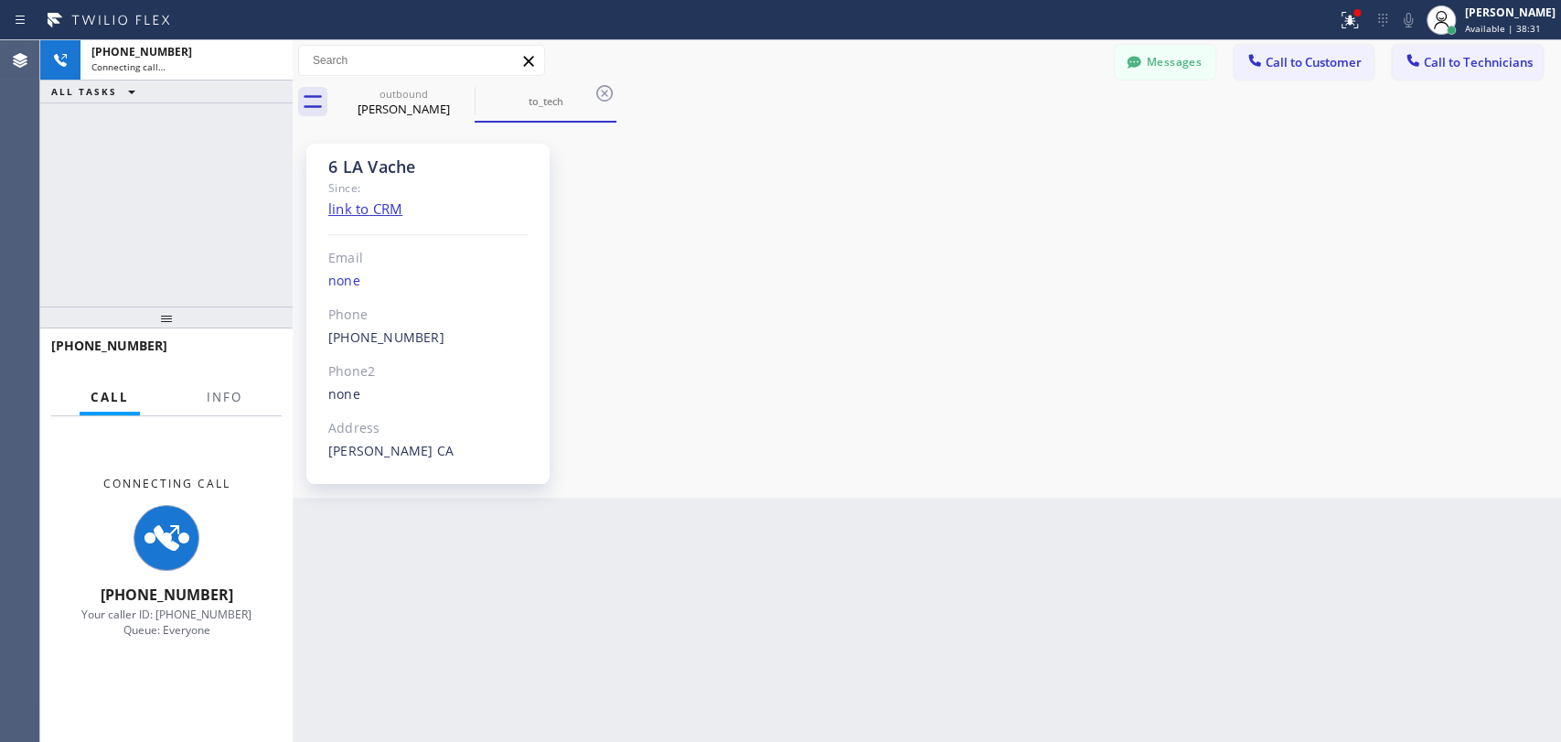
scroll to position [38520, 0]
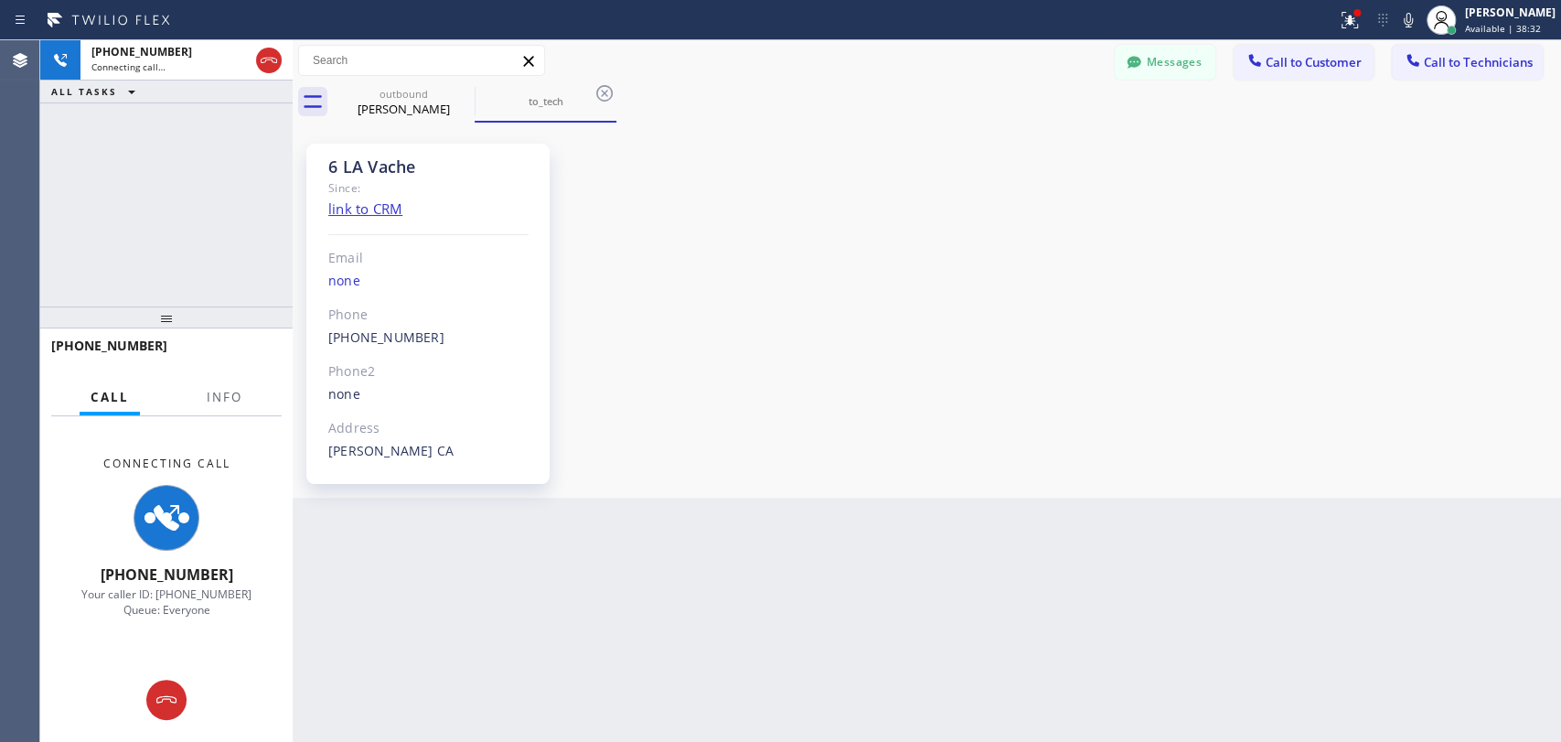
drag, startPoint x: 1224, startPoint y: 431, endPoint x: 1050, endPoint y: 425, distance: 173.9
click at [1222, 431] on div "6 LA Vache Since: link to CRM Email none Phone (818) 261-4699 Outbound call Tec…" at bounding box center [927, 310] width 1260 height 366
click at [1158, 649] on div "Back to Dashboard Change Sender ID Customers Technicians RH Regina Hays 08/15 0…" at bounding box center [927, 391] width 1269 height 702
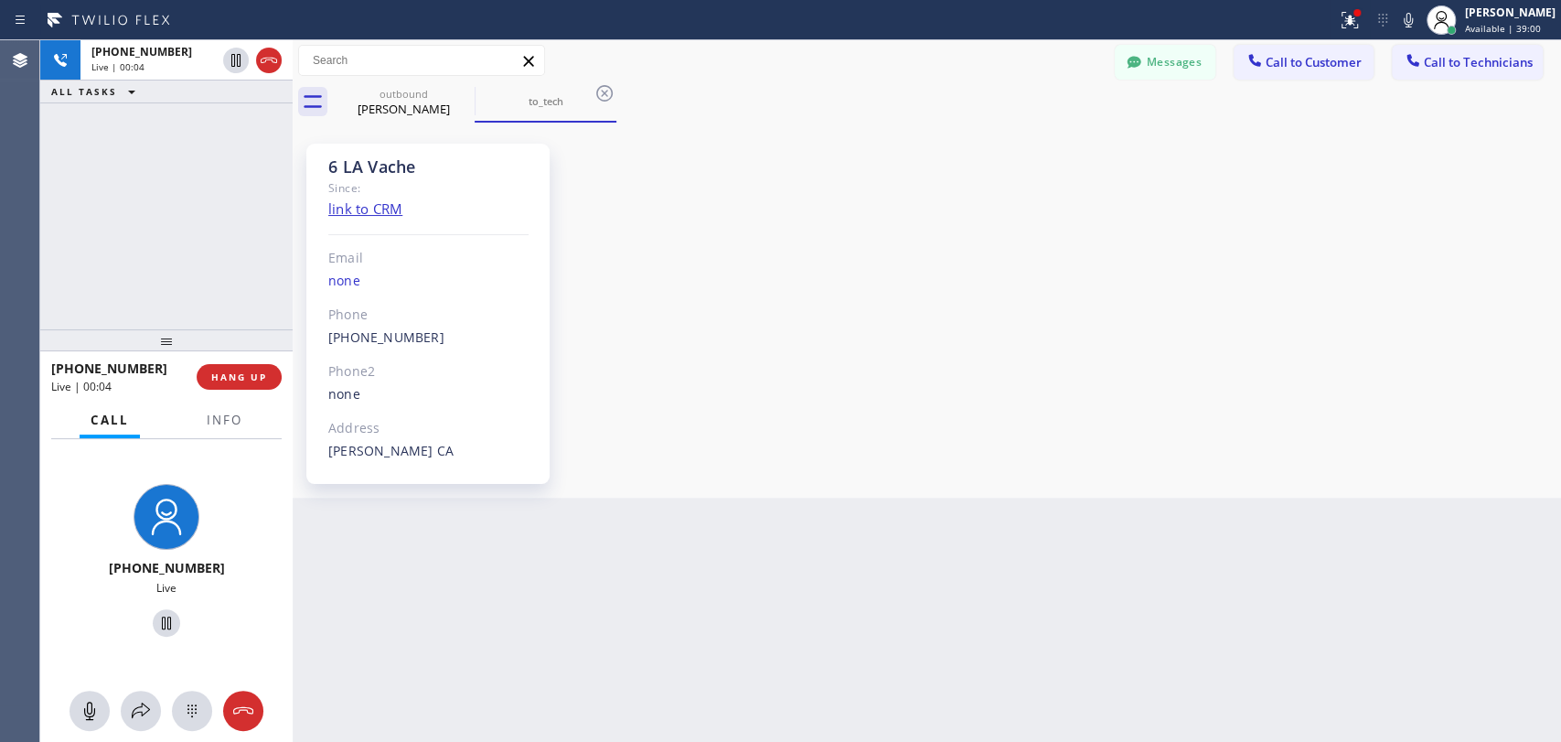
drag, startPoint x: 186, startPoint y: 309, endPoint x: 184, endPoint y: 332, distance: 22.9
click at [184, 332] on div at bounding box center [166, 340] width 252 height 22
click at [256, 367] on button "HANG UP" at bounding box center [239, 377] width 85 height 26
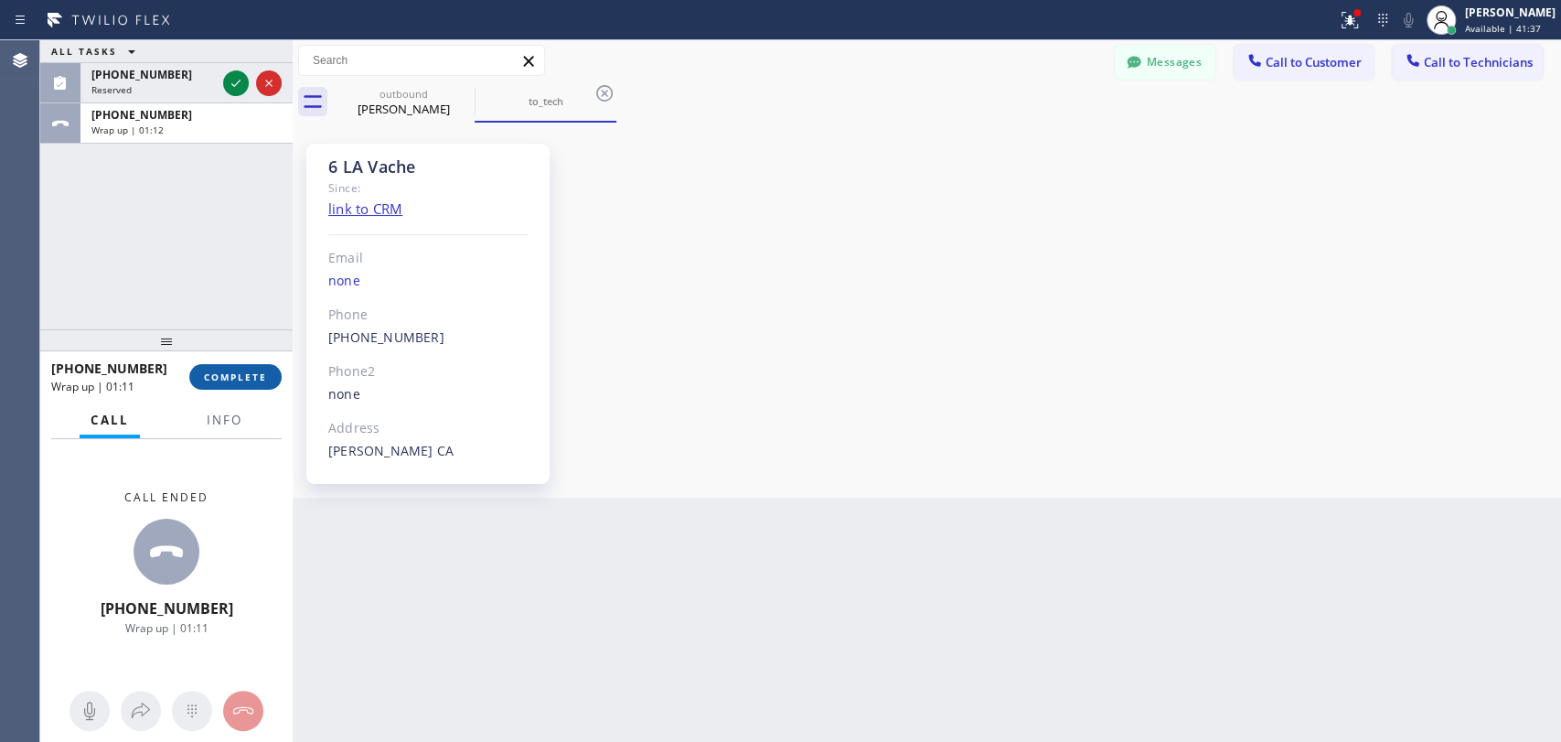
click at [239, 370] on button "COMPLETE" at bounding box center [235, 377] width 92 height 26
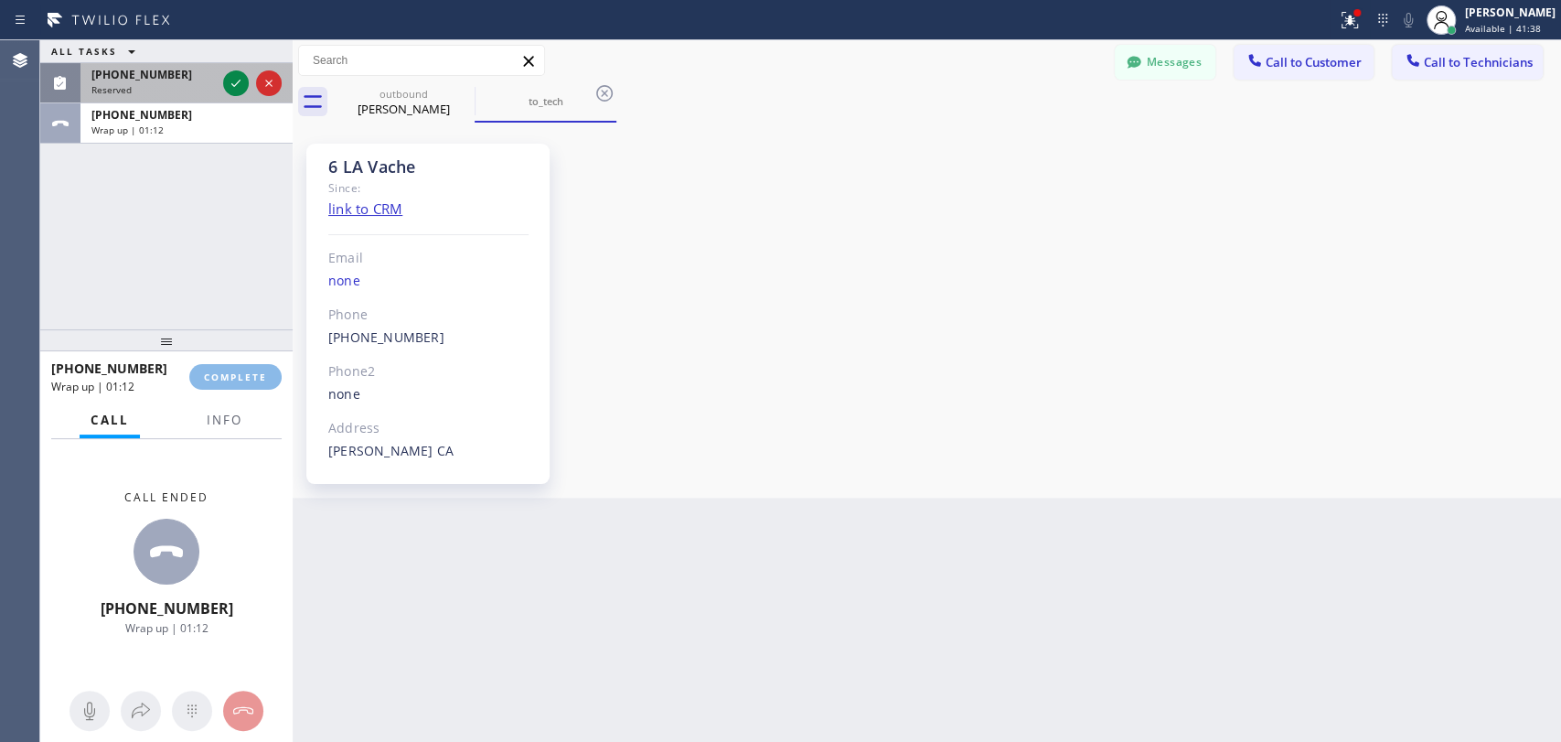
click at [126, 94] on div "(818) 966-9606 Reserved" at bounding box center [149, 83] width 139 height 40
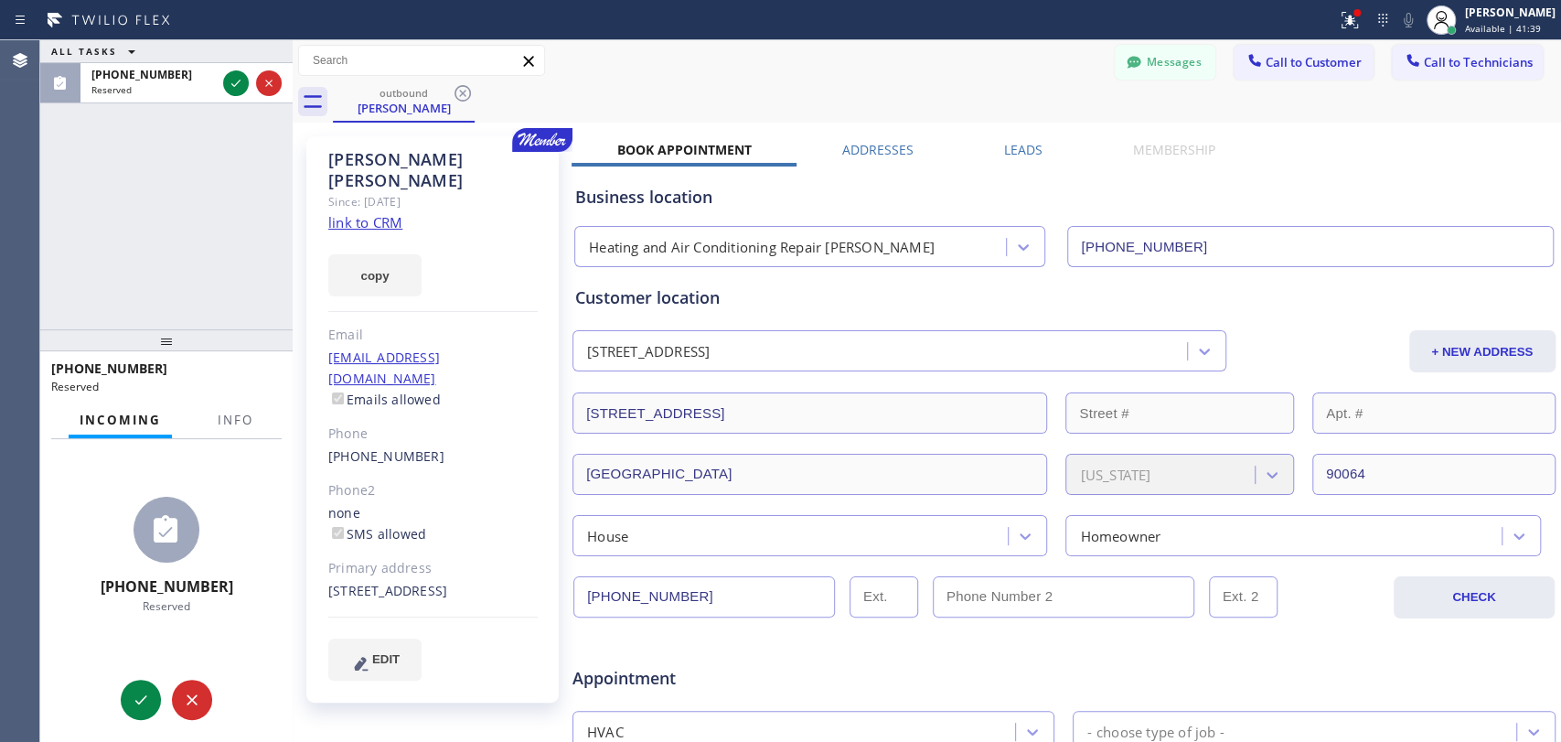
drag, startPoint x: 1517, startPoint y: 46, endPoint x: 1063, endPoint y: 134, distance: 462.1
click at [1512, 48] on button "Call to Technicians" at bounding box center [1467, 62] width 151 height 35
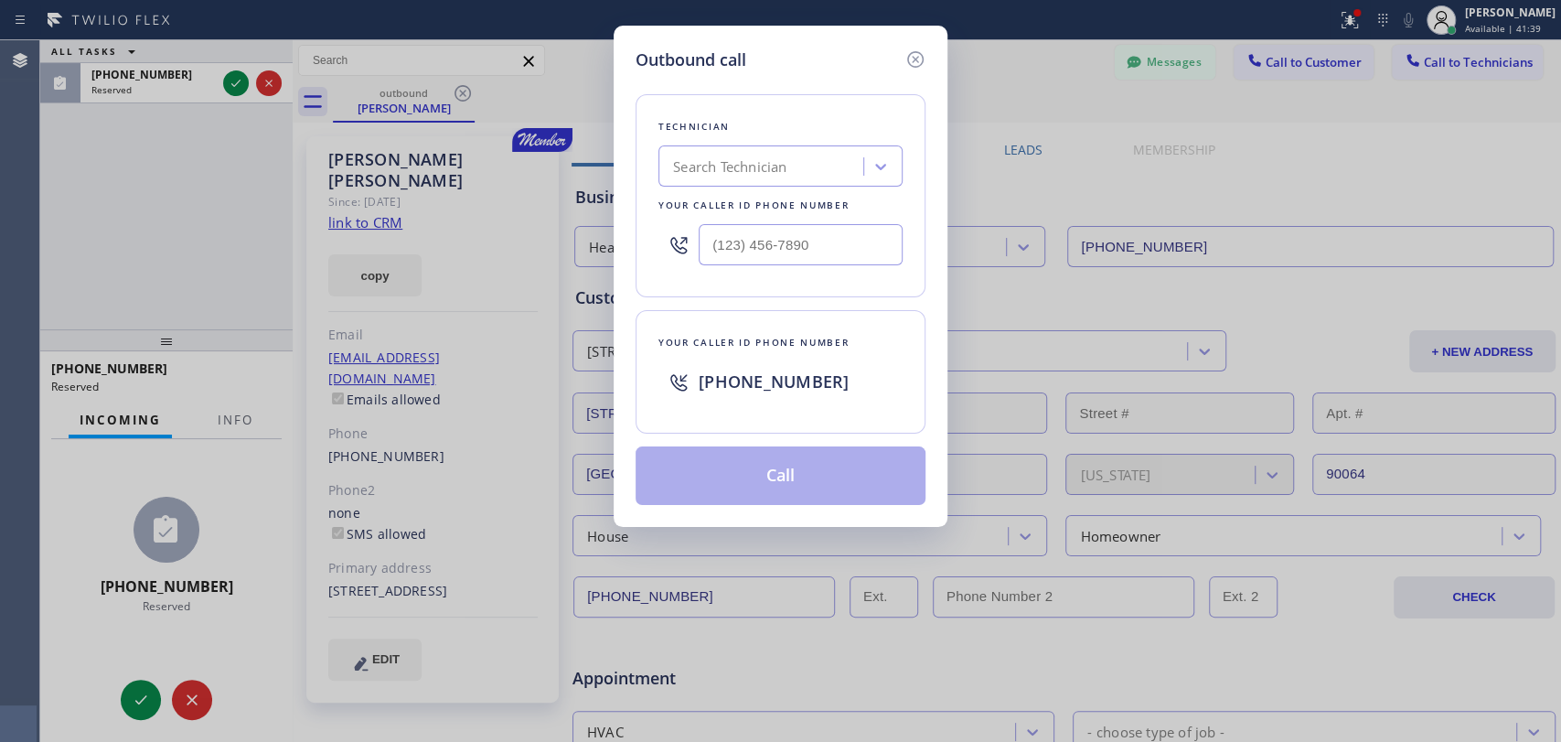
click at [775, 192] on div "Technician Search Technician Your caller id phone number" at bounding box center [781, 195] width 290 height 203
click at [767, 176] on div "Search Technician" at bounding box center [729, 166] width 113 height 21
type input "Hovik"
click at [728, 207] on div "[PERSON_NAME]" at bounding box center [781, 204] width 244 height 33
type input "[PHONE_NUMBER]"
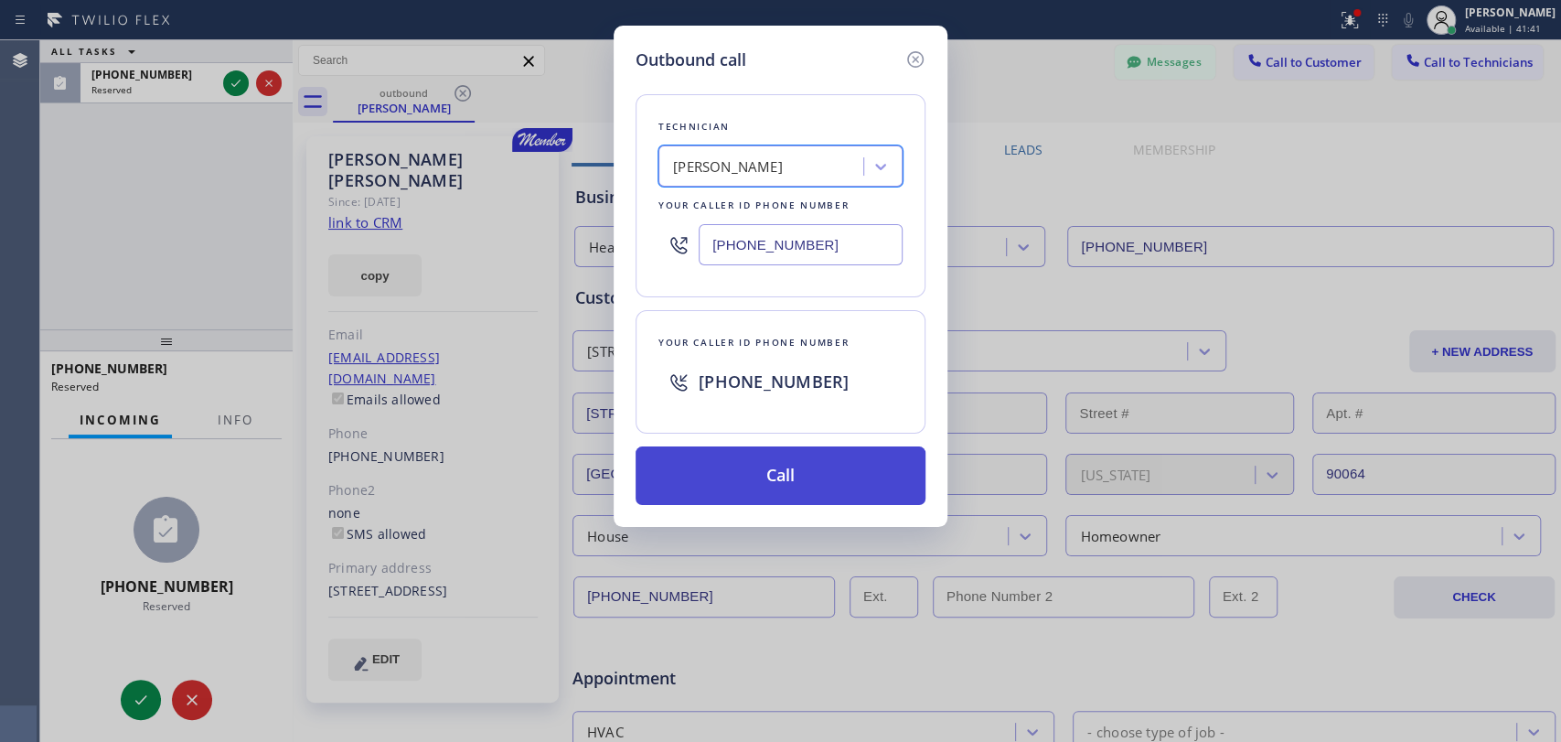
click at [781, 441] on div "Technician option Hovik Khachaturyan , selected. 1 result available. Select is …" at bounding box center [781, 288] width 290 height 433
drag, startPoint x: 783, startPoint y: 446, endPoint x: 703, endPoint y: 466, distance: 82.1
click at [783, 447] on button "Call" at bounding box center [781, 475] width 290 height 59
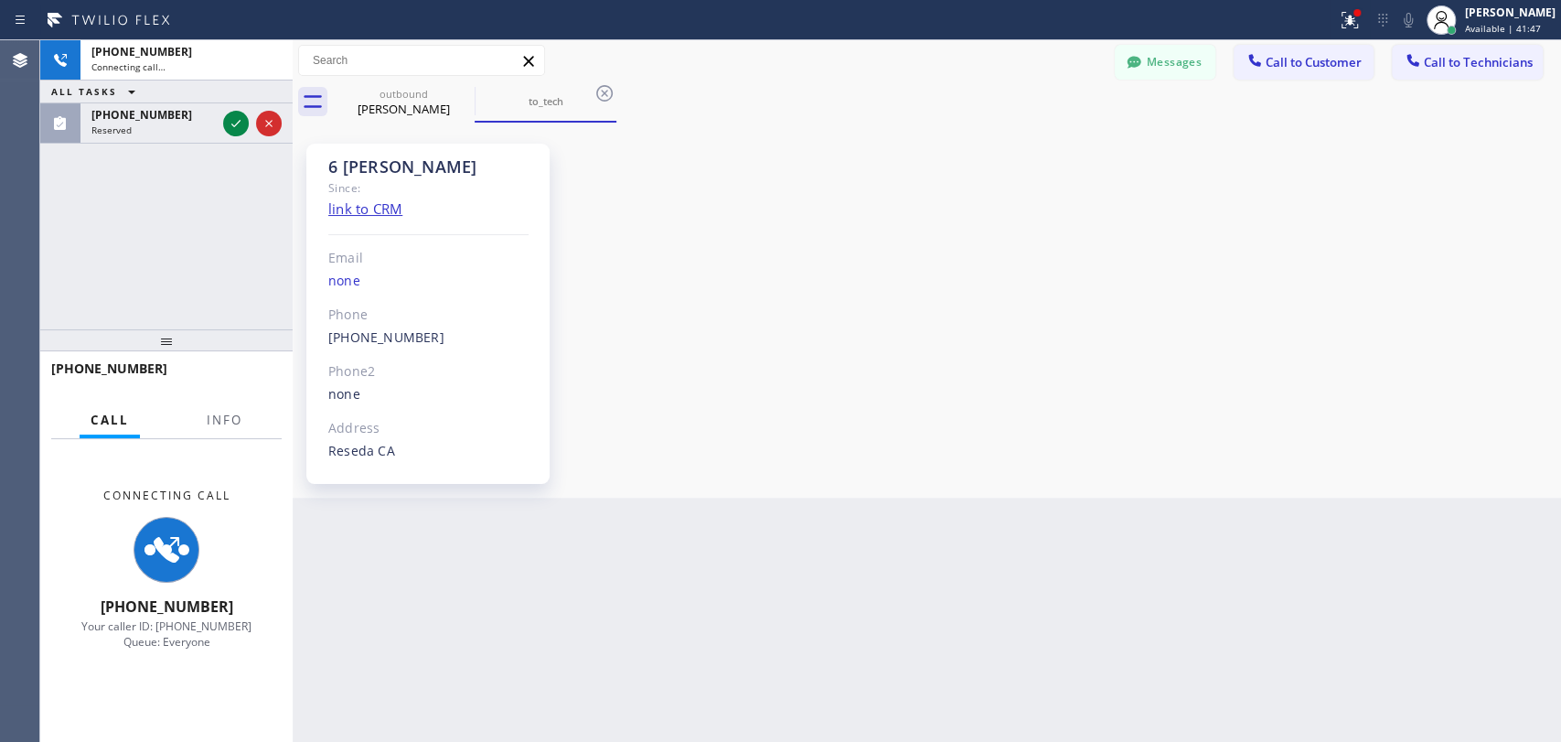
scroll to position [143511, 0]
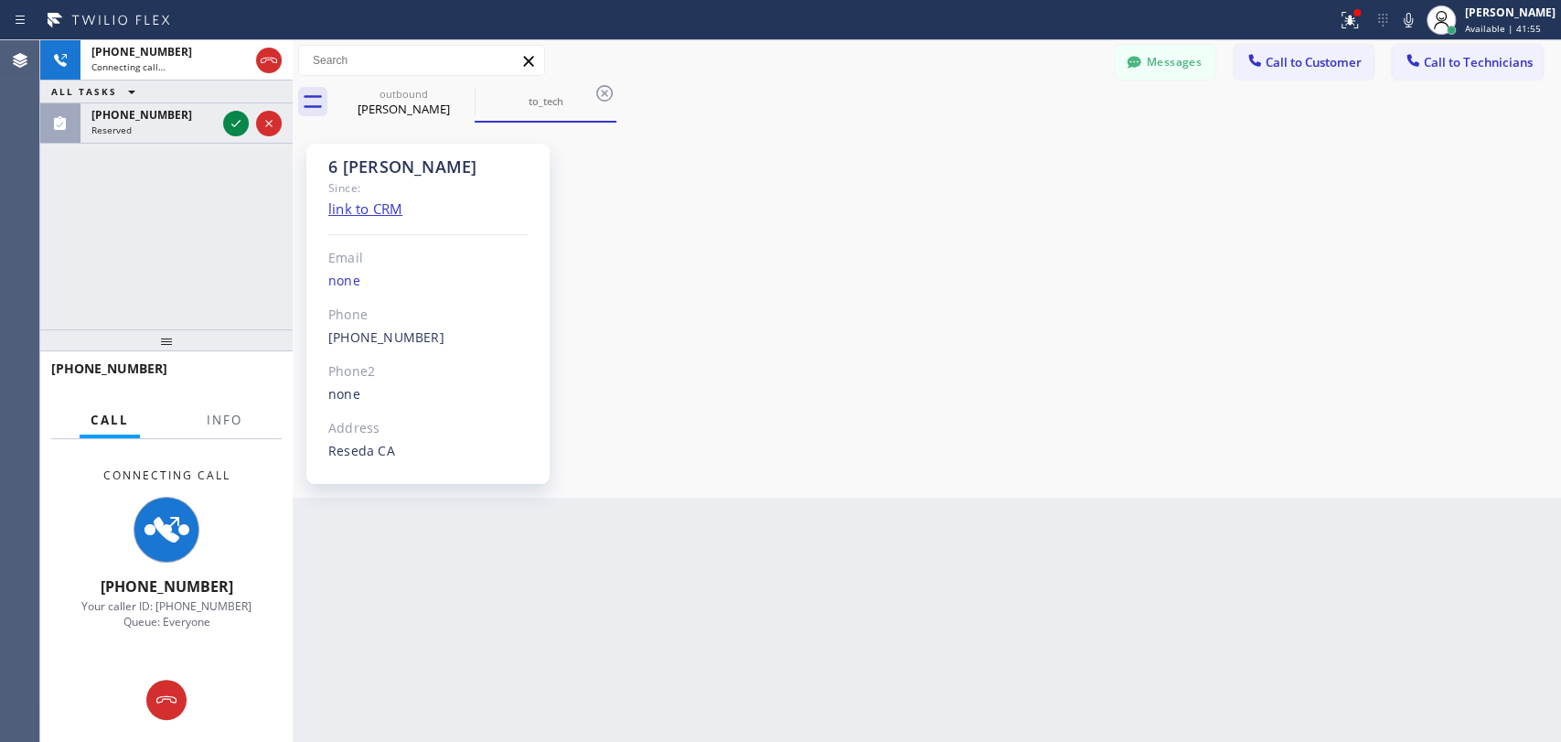
drag, startPoint x: 1474, startPoint y: 584, endPoint x: 1308, endPoint y: 573, distance: 166.0
click at [1474, 584] on div "Back to Dashboard Change Sender ID Customers Technicians RH Regina Hays 08/15 0…" at bounding box center [927, 391] width 1269 height 702
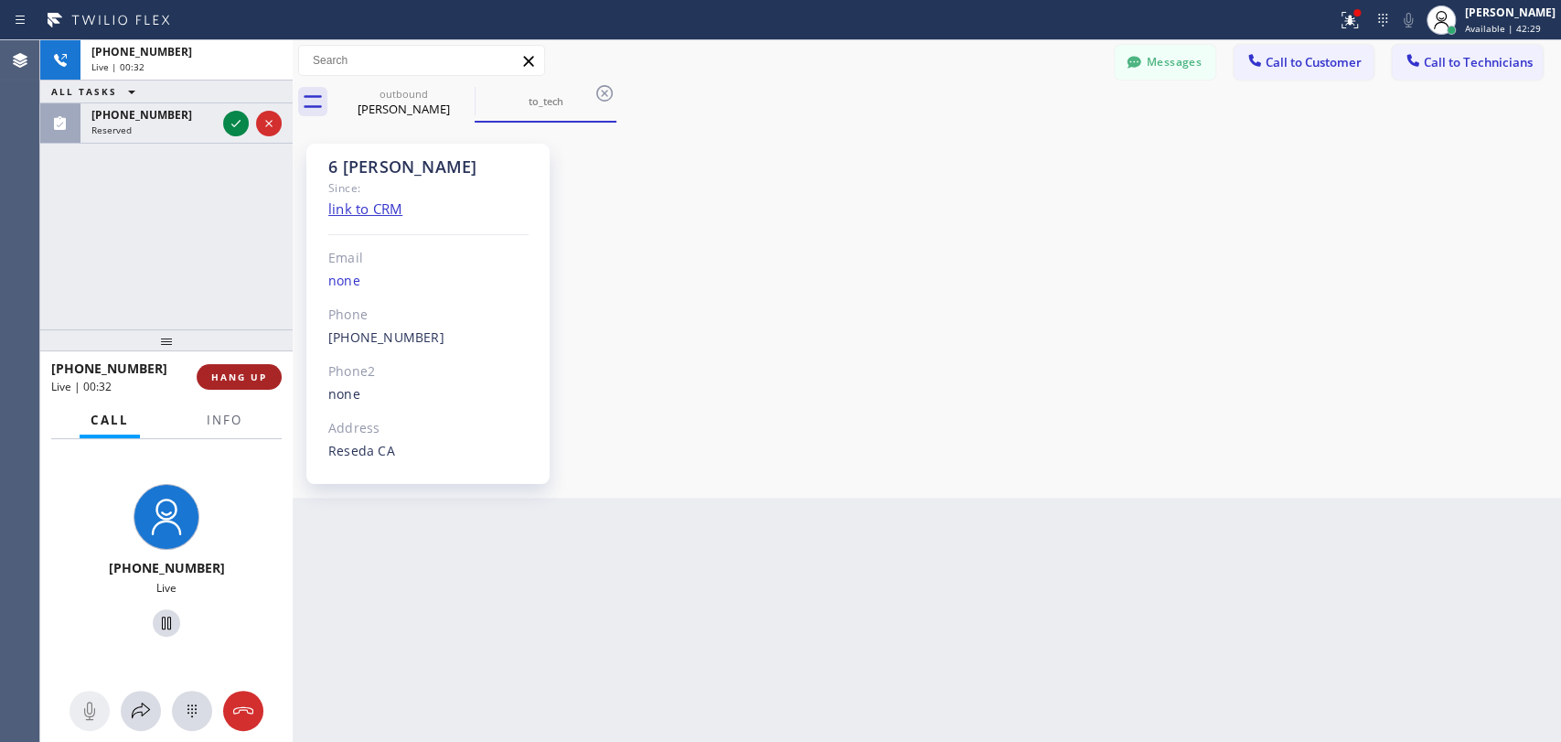
click at [242, 382] on span "HANG UP" at bounding box center [239, 376] width 56 height 13
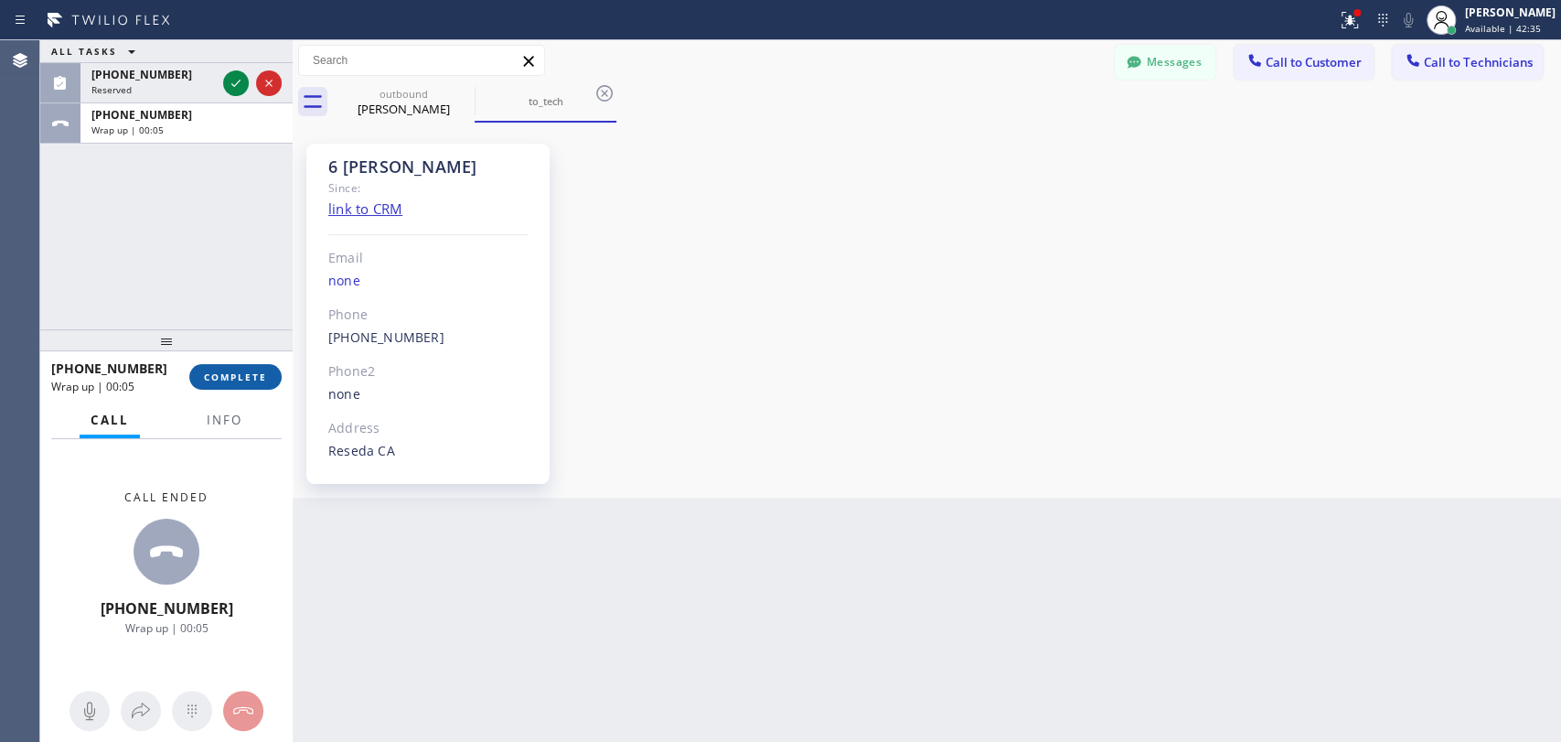
click at [254, 384] on button "COMPLETE" at bounding box center [235, 377] width 92 height 26
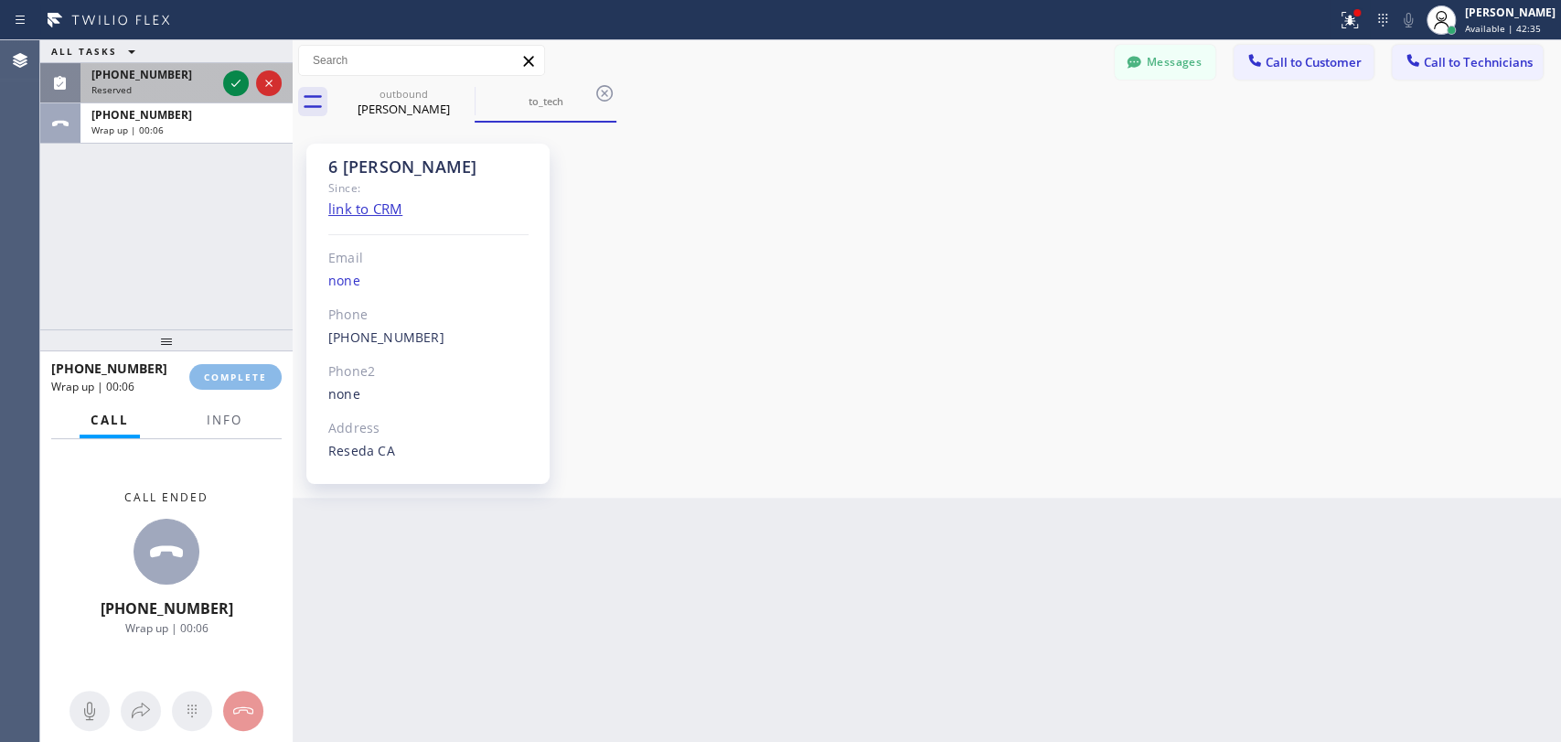
click at [135, 91] on div "Reserved" at bounding box center [153, 89] width 124 height 13
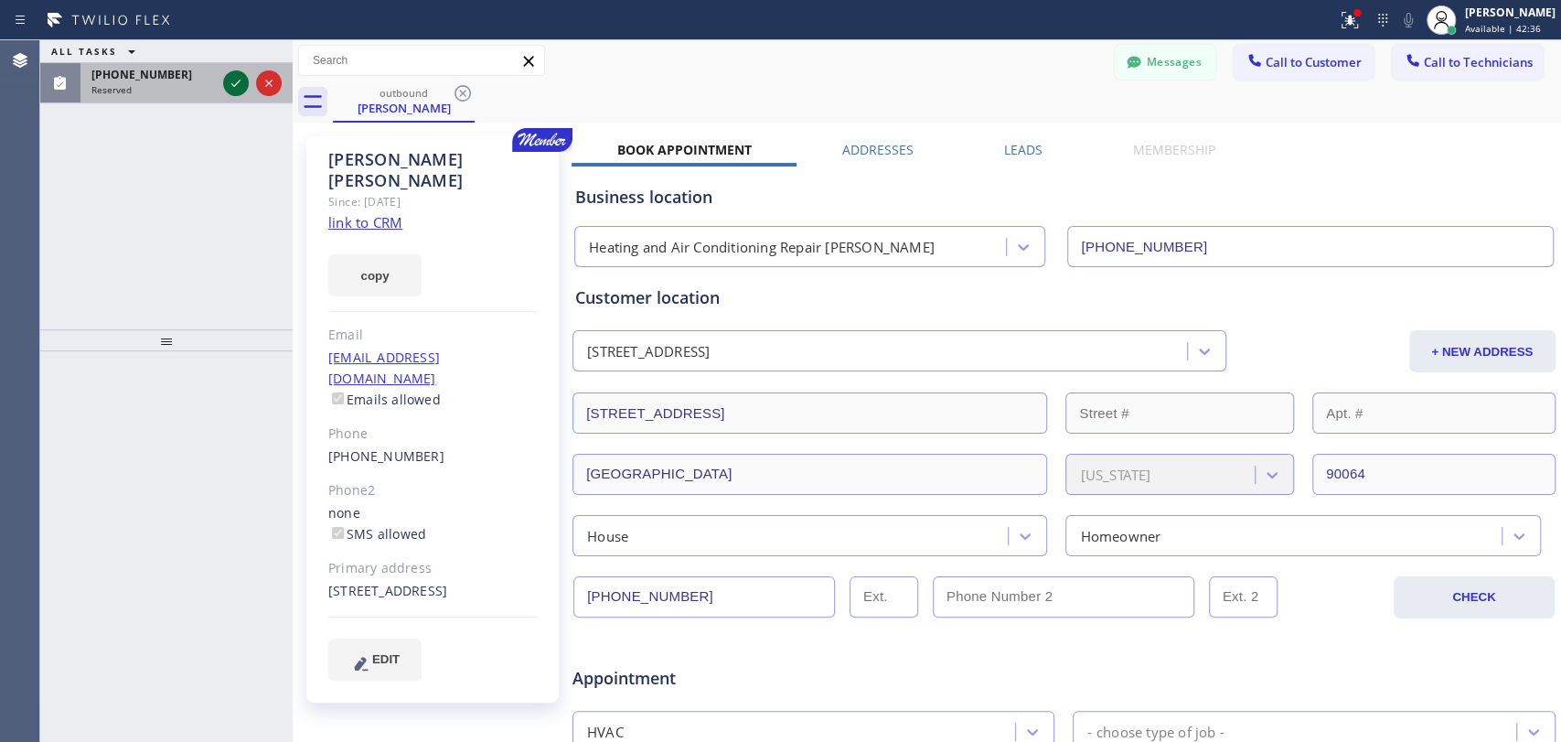
click at [238, 70] on button at bounding box center [236, 83] width 26 height 26
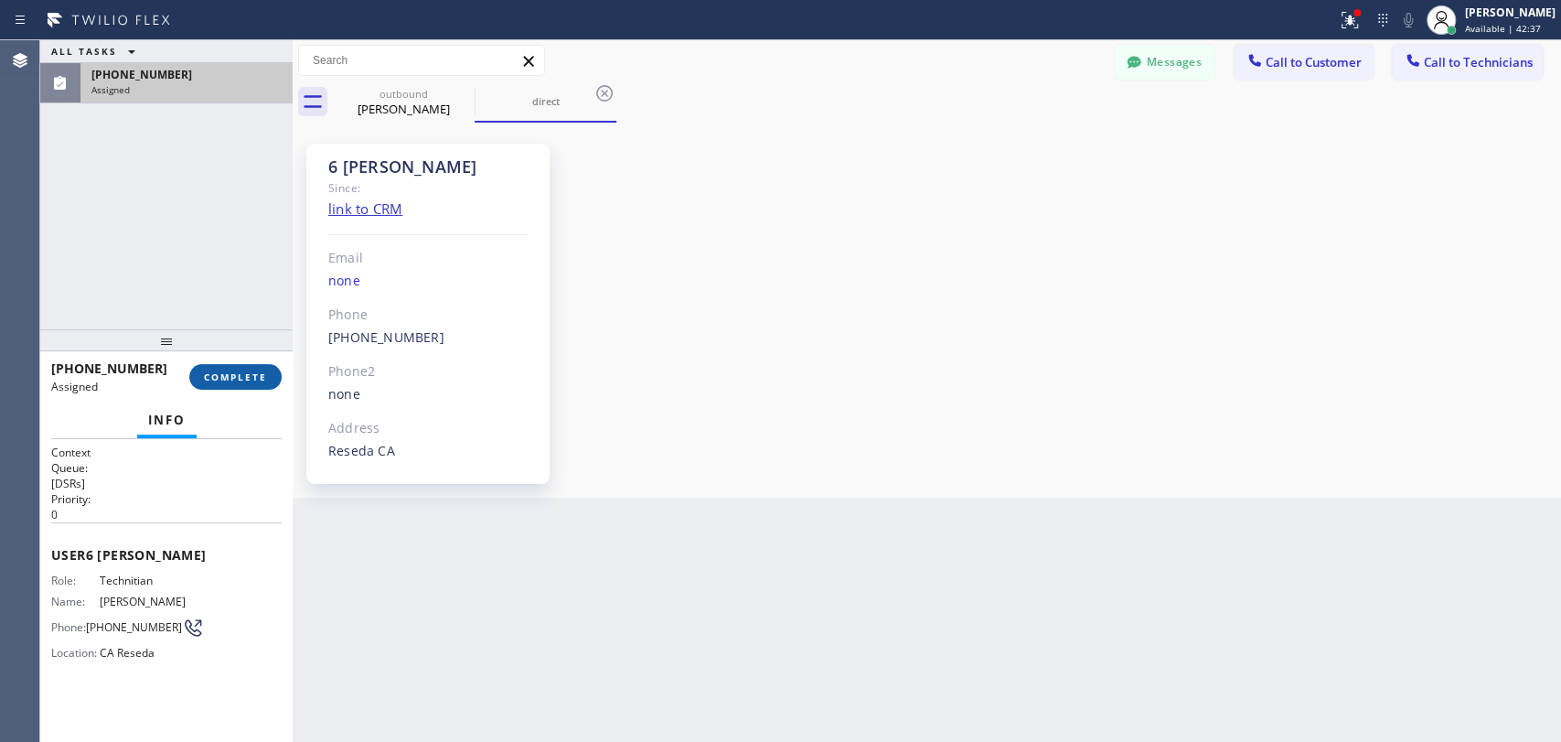
click at [260, 381] on span "COMPLETE" at bounding box center [235, 376] width 63 height 13
click at [206, 270] on div "ALL TASKS ALL TASKS ACTIVE TASKS TASKS IN WRAP UP (818) 966-9606 Assigned" at bounding box center [166, 184] width 252 height 289
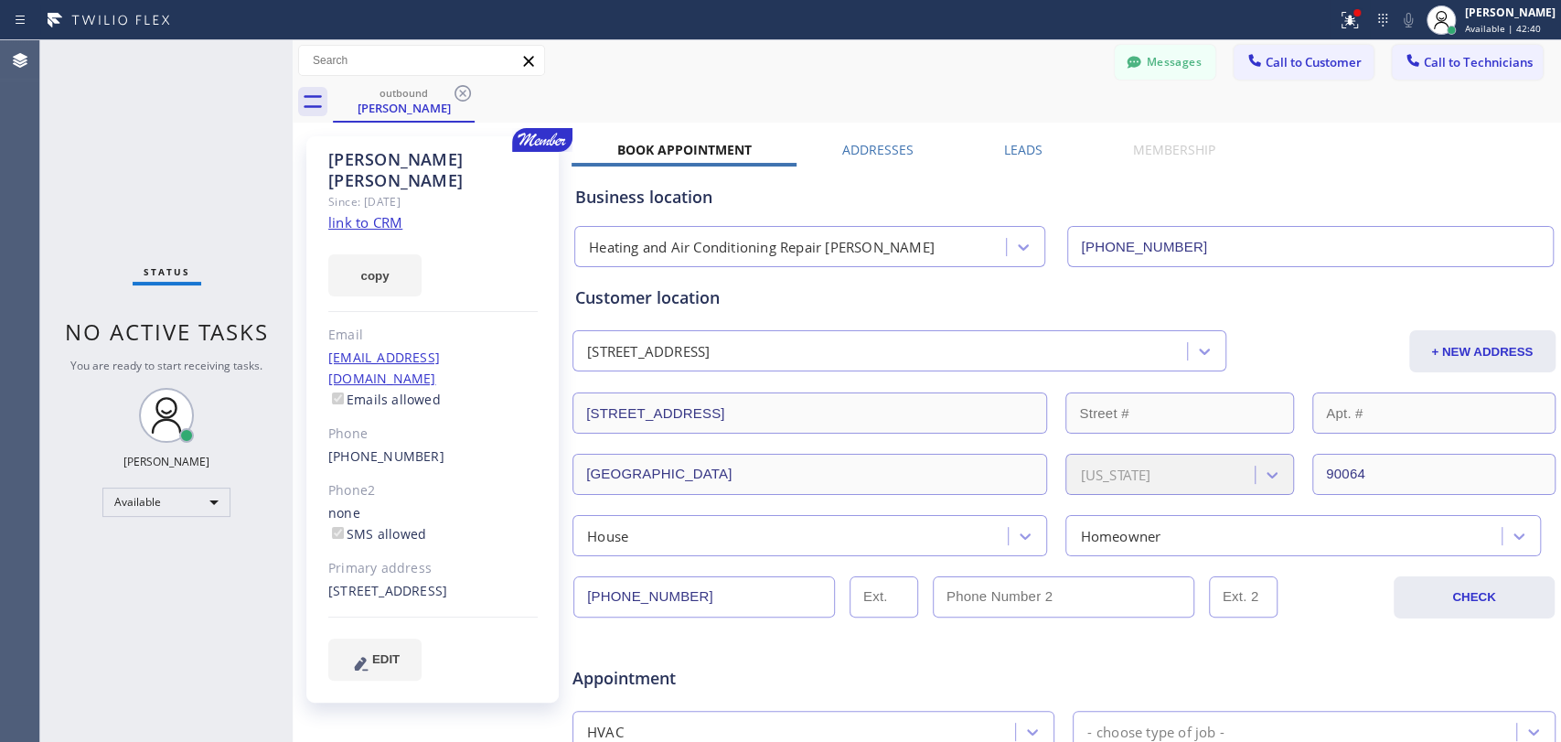
scroll to position [143511, 0]
drag, startPoint x: 194, startPoint y: 647, endPoint x: 274, endPoint y: 475, distance: 189.9
click at [194, 647] on div "Status No active tasks You are ready to start receiving tasks. Oleksiy Dmitriev…" at bounding box center [166, 391] width 252 height 702
click at [1100, 77] on div "Messages Call to Customer Call to Technicians Outbound call Location Search loc…" at bounding box center [927, 60] width 1269 height 41
click at [1115, 73] on button "Messages" at bounding box center [1165, 62] width 101 height 35
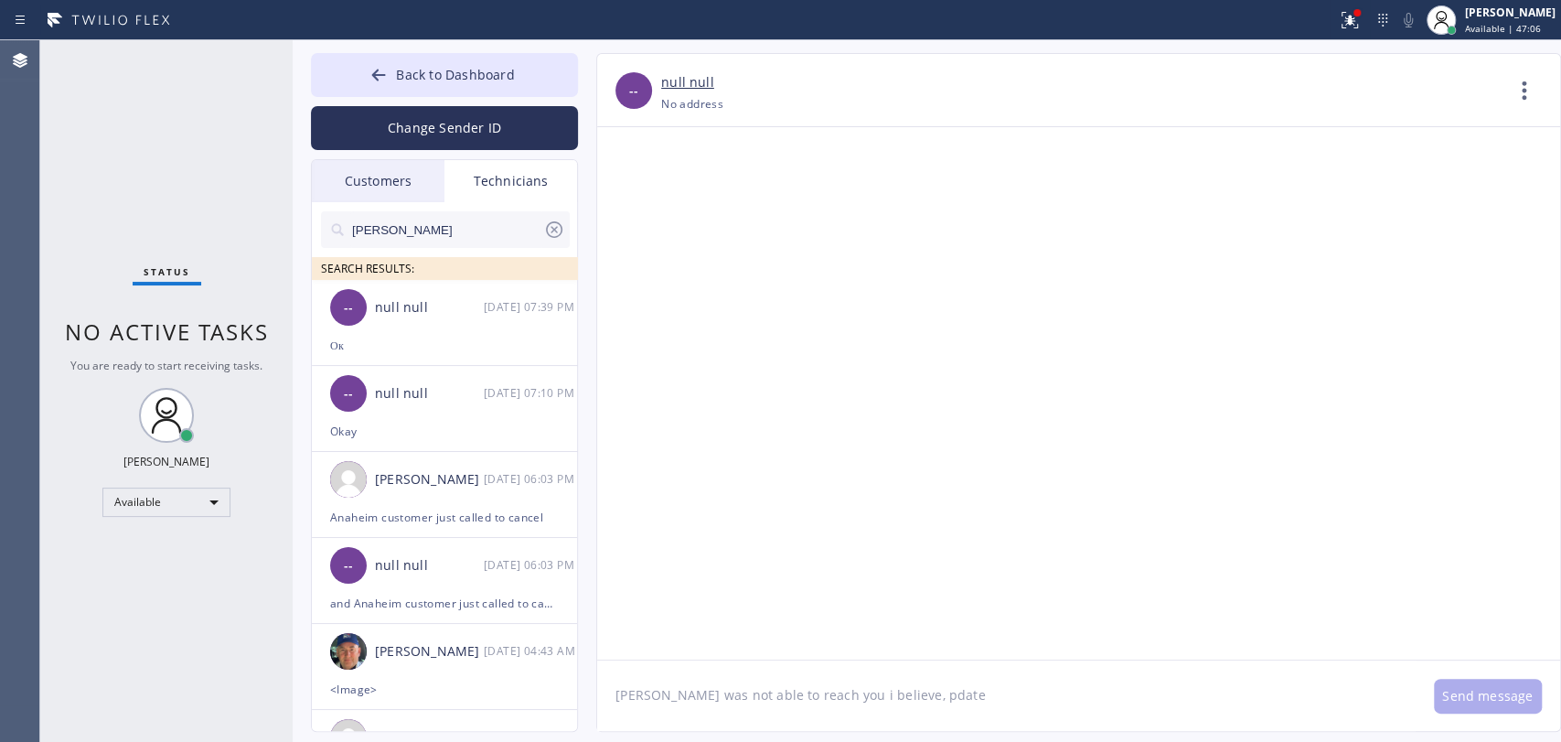
click at [456, 228] on input "michael" at bounding box center [446, 229] width 193 height 37
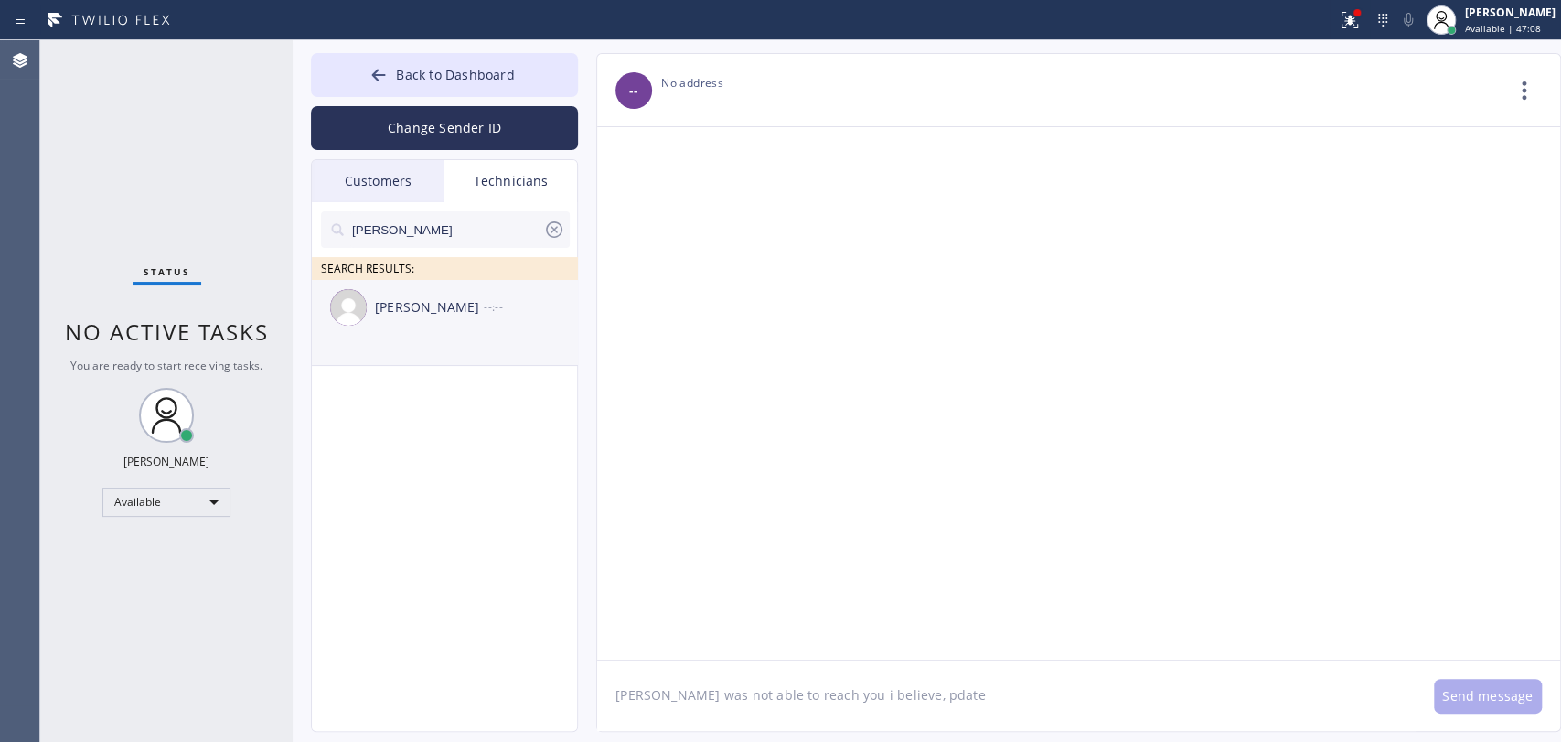
type input "Hovik"
click at [421, 330] on div "Hovik Khachaturyan --:--" at bounding box center [445, 307] width 267 height 55
click at [749, 695] on textarea "John was not able to reach you i believe, pdate" at bounding box center [1006, 695] width 819 height 70
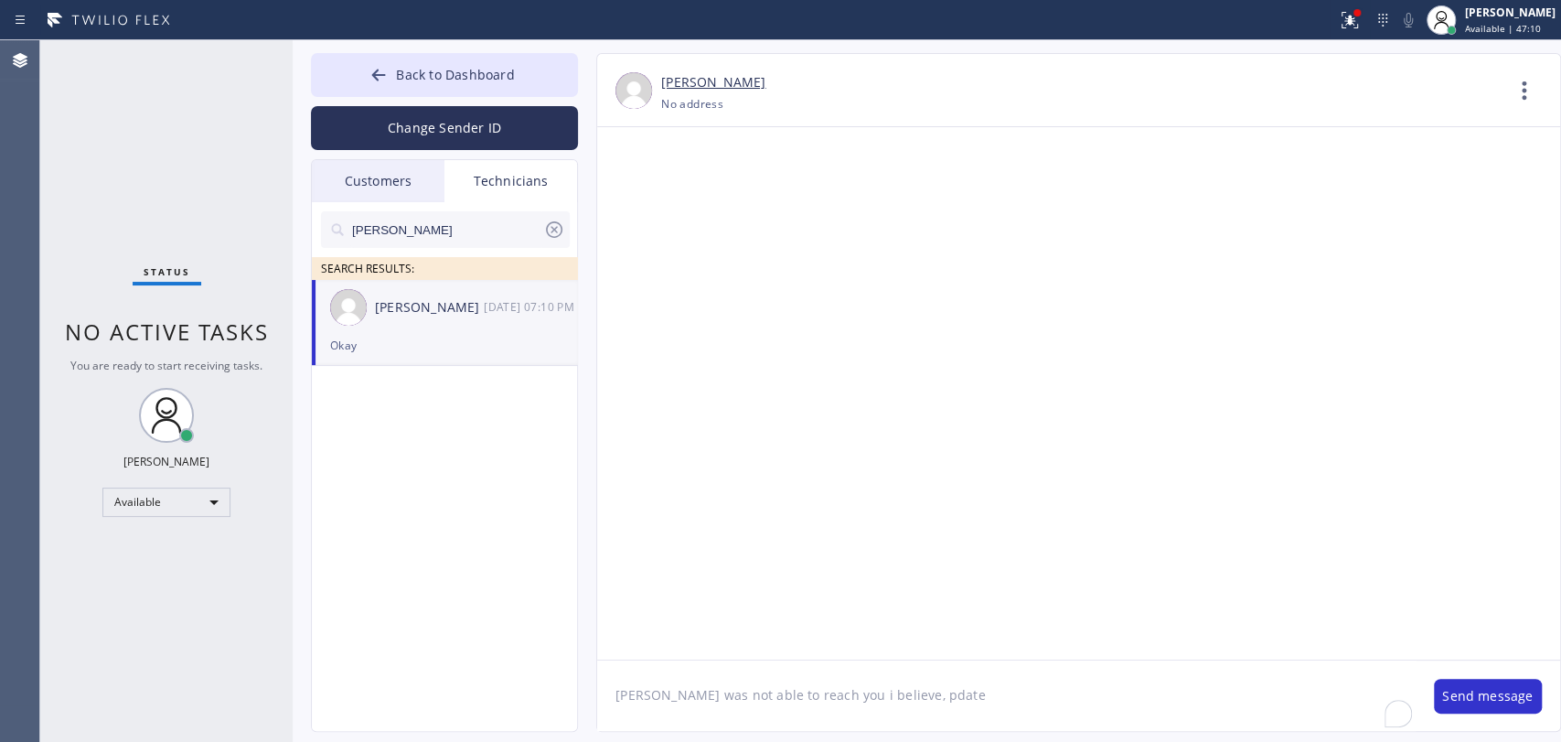
paste textarea "This addendum serves to clarify and update the scope of excavation work origina…"
type textarea "This addendum serves to clarify and update the scope of excavation work origina…"
click at [1518, 75] on icon at bounding box center [1525, 91] width 44 height 44
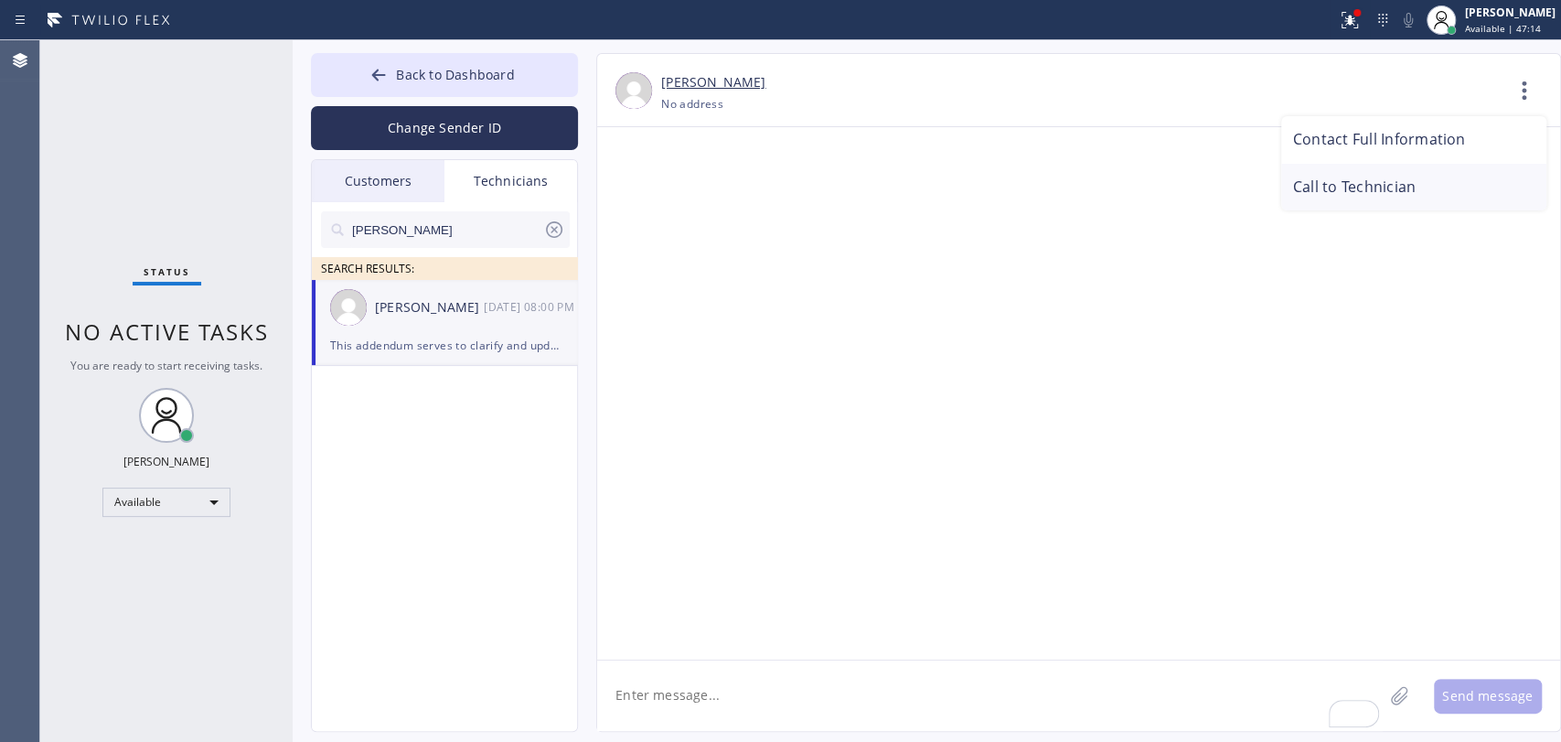
click at [1351, 185] on li "Call to Technician" at bounding box center [1413, 188] width 265 height 48
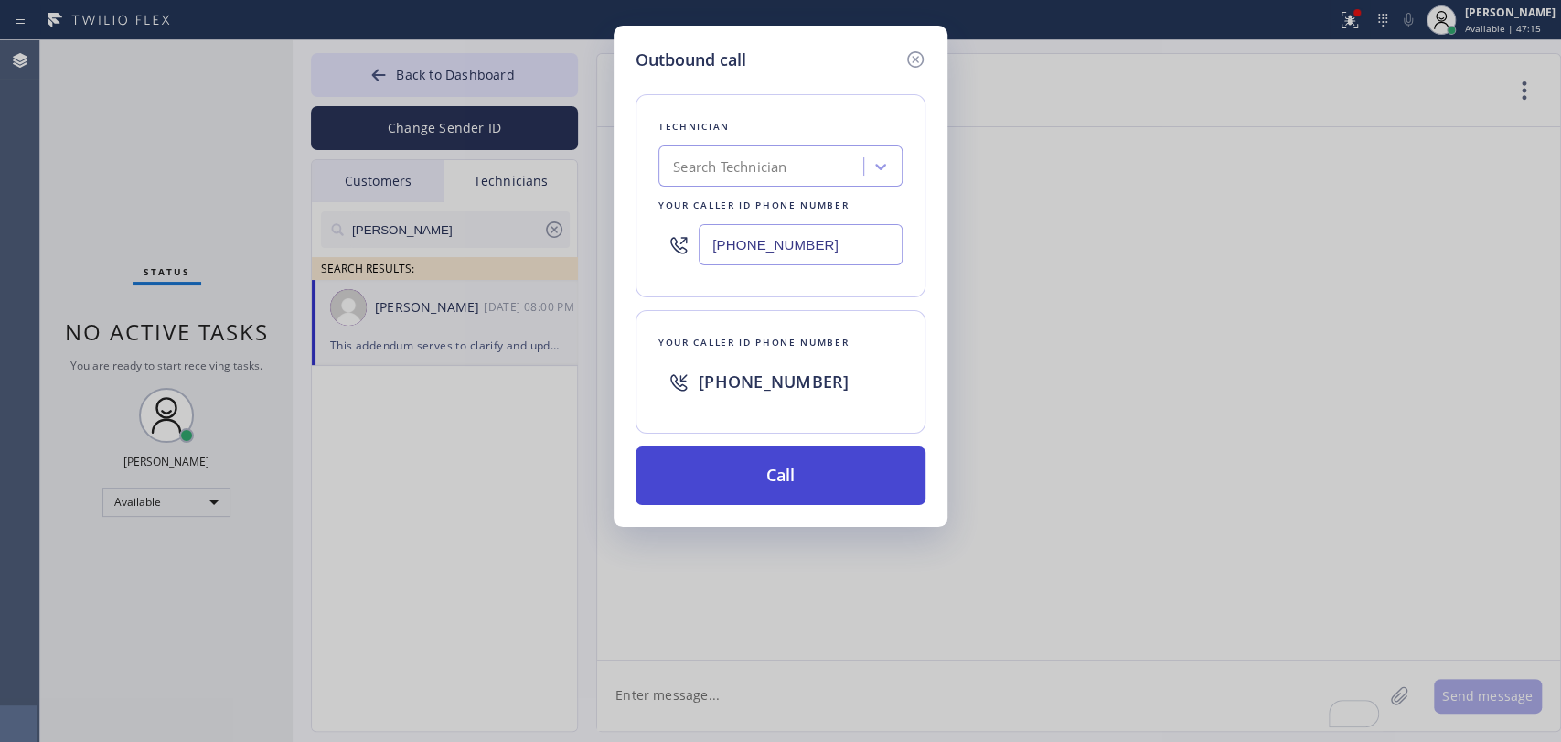
click at [784, 472] on button "Call" at bounding box center [781, 475] width 290 height 59
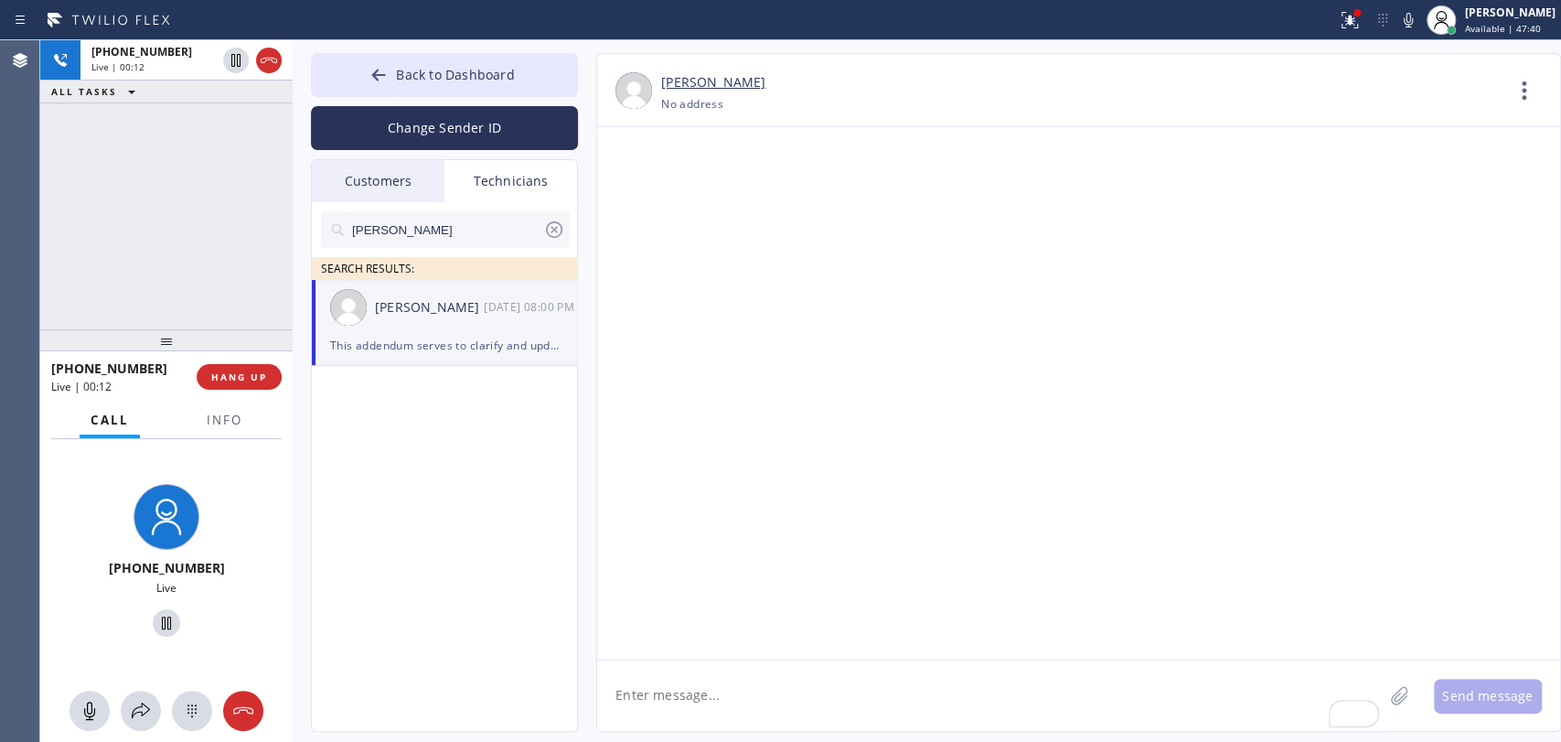
drag, startPoint x: 1035, startPoint y: 529, endPoint x: 1131, endPoint y: 544, distance: 98.2
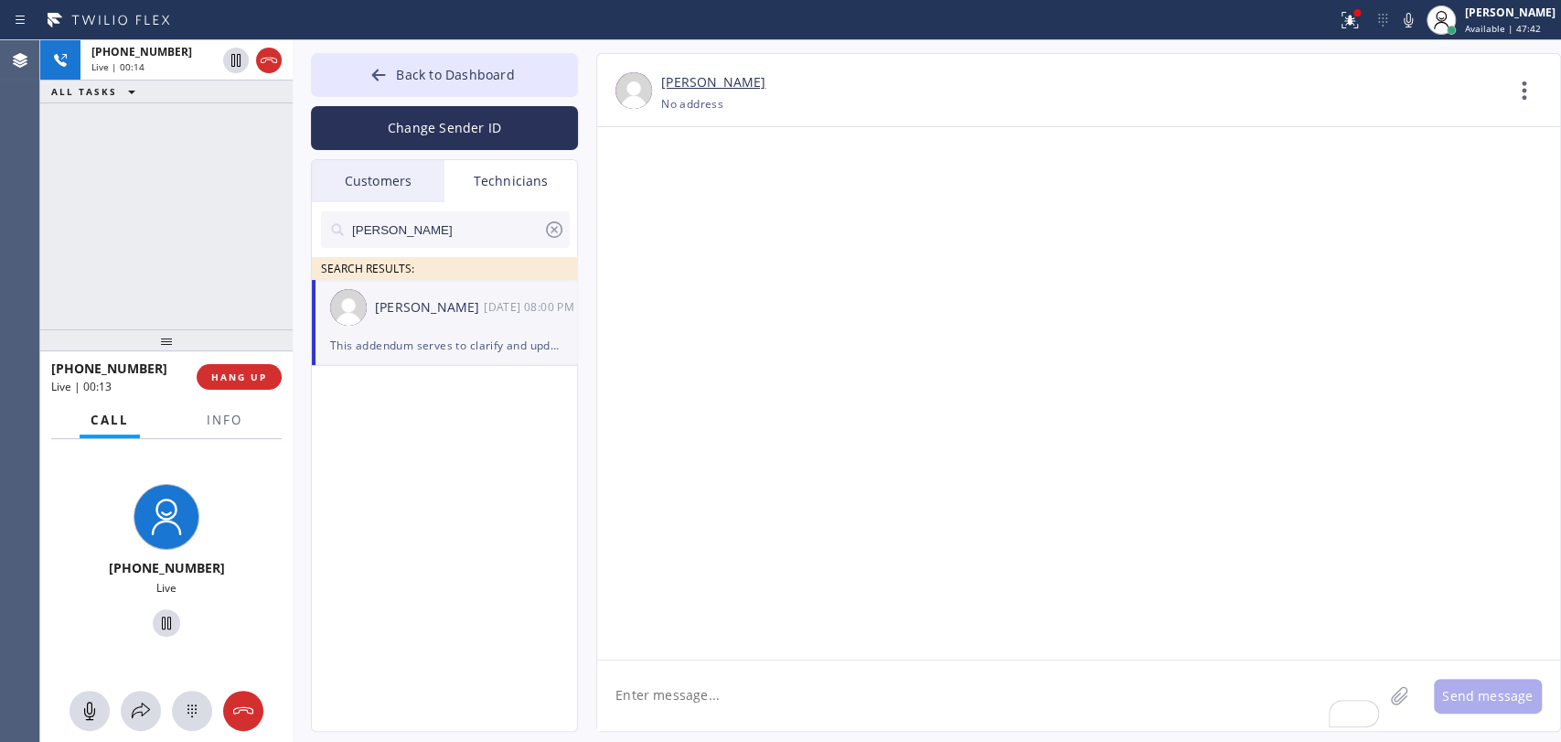
drag, startPoint x: 979, startPoint y: 531, endPoint x: 1106, endPoint y: 604, distance: 146.2
drag, startPoint x: 1106, startPoint y: 604, endPoint x: 981, endPoint y: 525, distance: 148.0
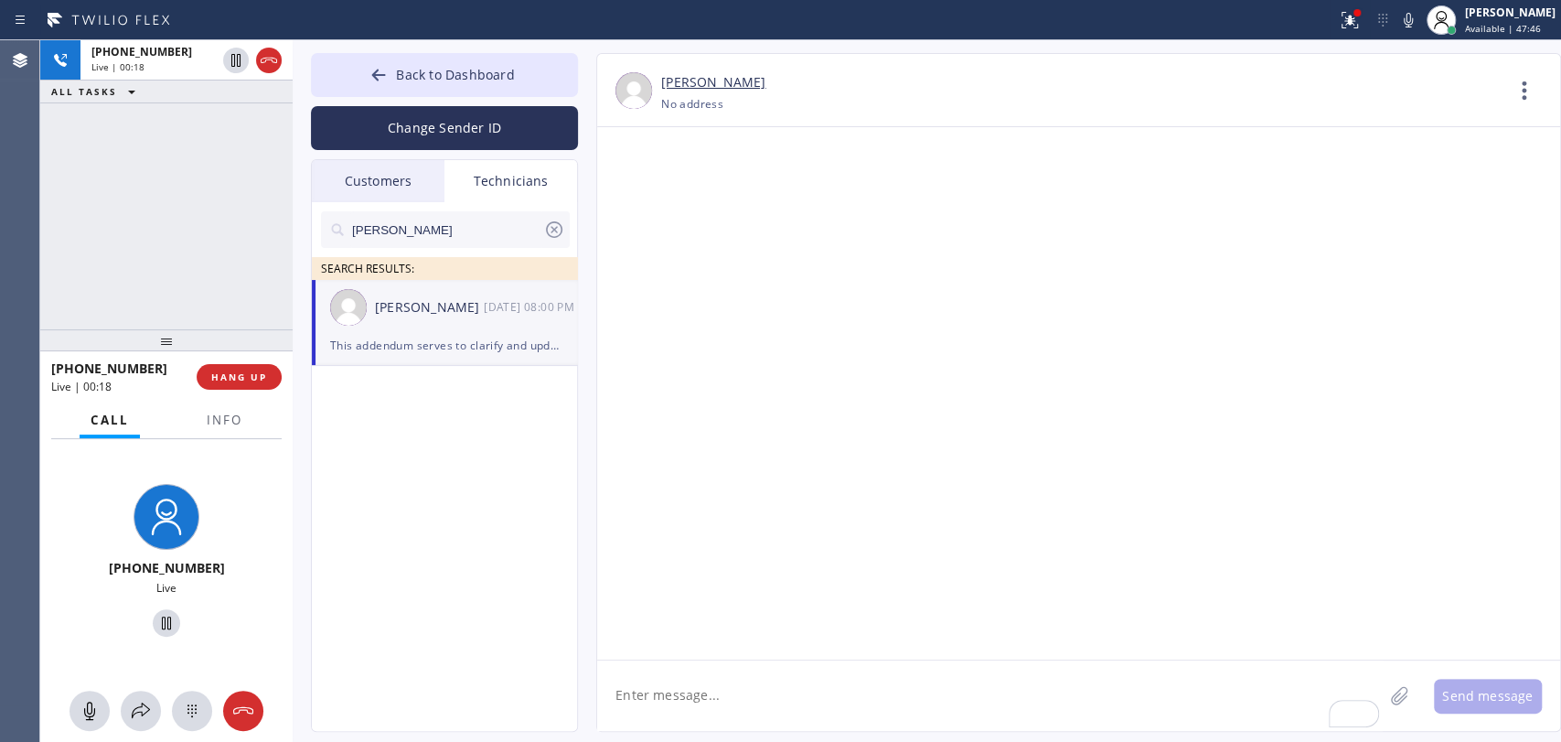
drag, startPoint x: 981, startPoint y: 524, endPoint x: 1075, endPoint y: 569, distance: 104.3
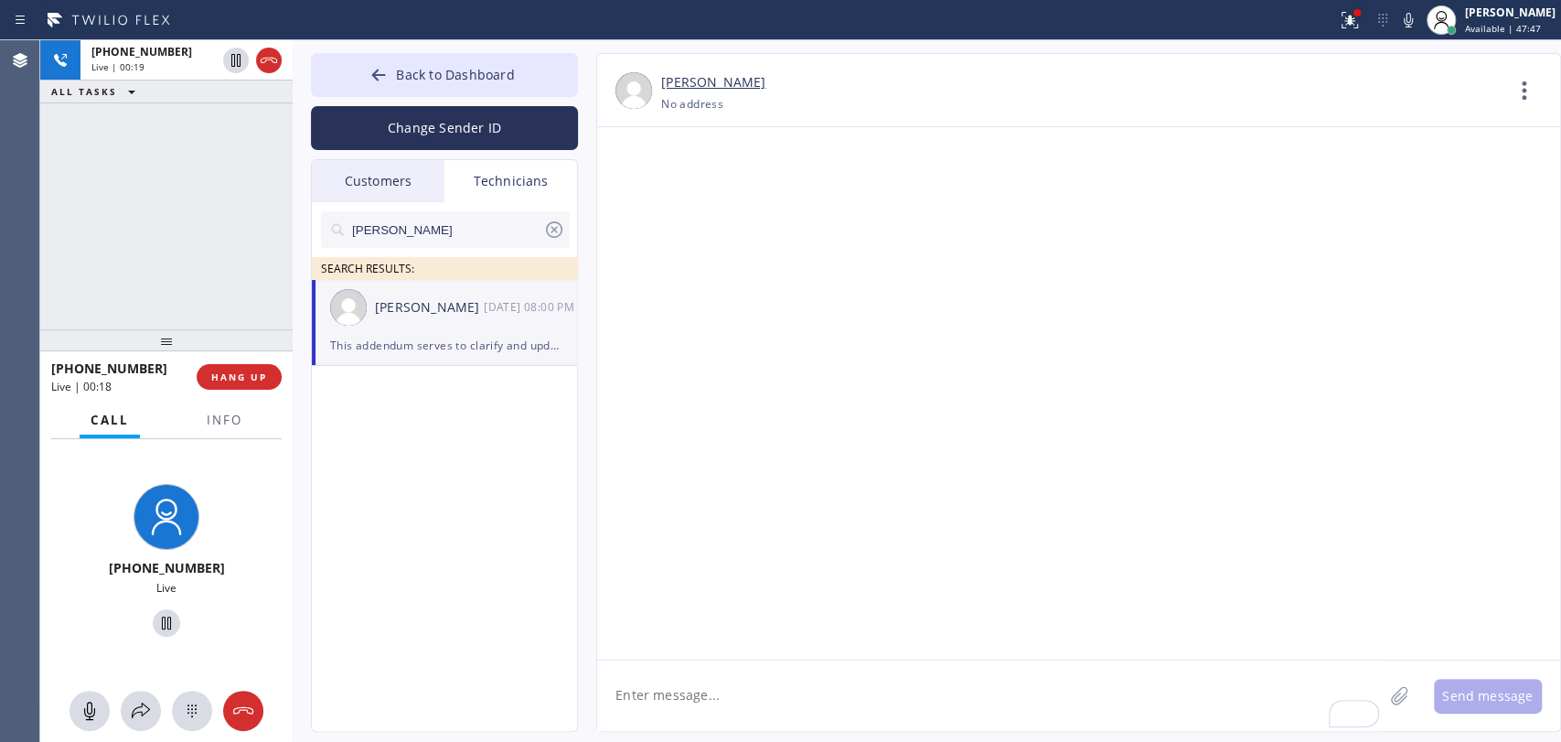
drag, startPoint x: 1075, startPoint y: 569, endPoint x: 1032, endPoint y: 543, distance: 50.0
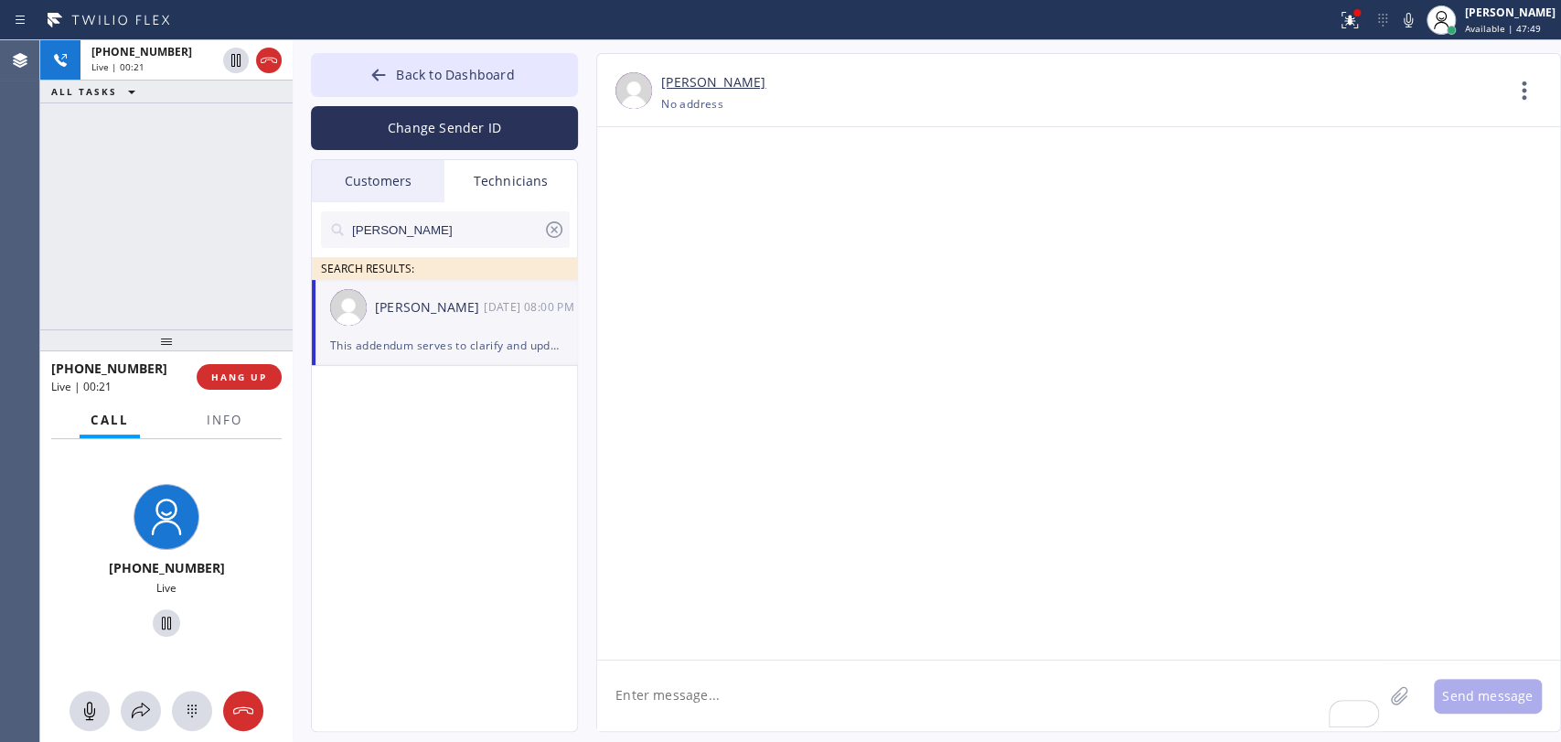
click at [802, 694] on textarea "To enrich screen reader interactions, please activate Accessibility in Grammarl…" at bounding box center [990, 695] width 786 height 70
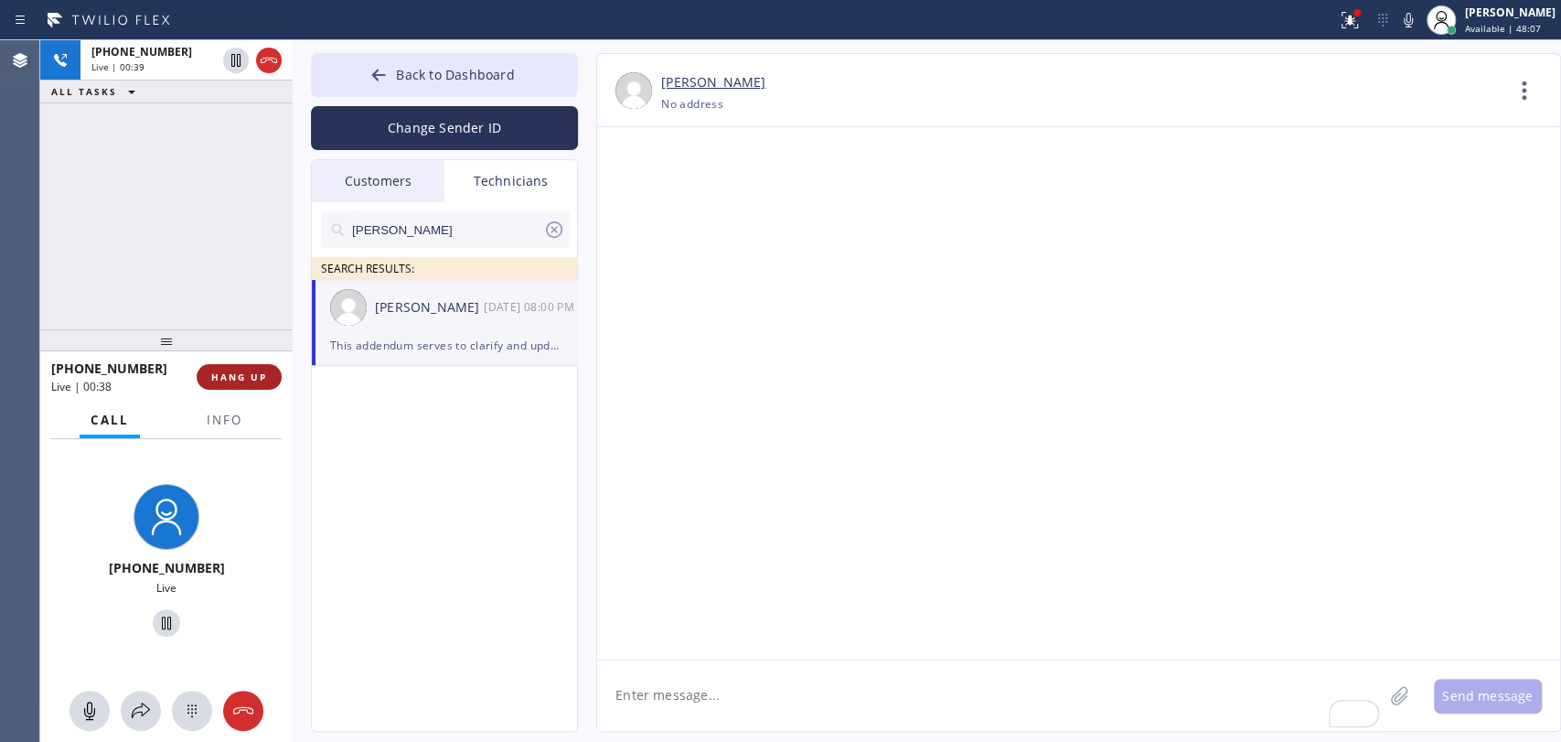
click at [230, 380] on span "HANG UP" at bounding box center [239, 376] width 56 height 13
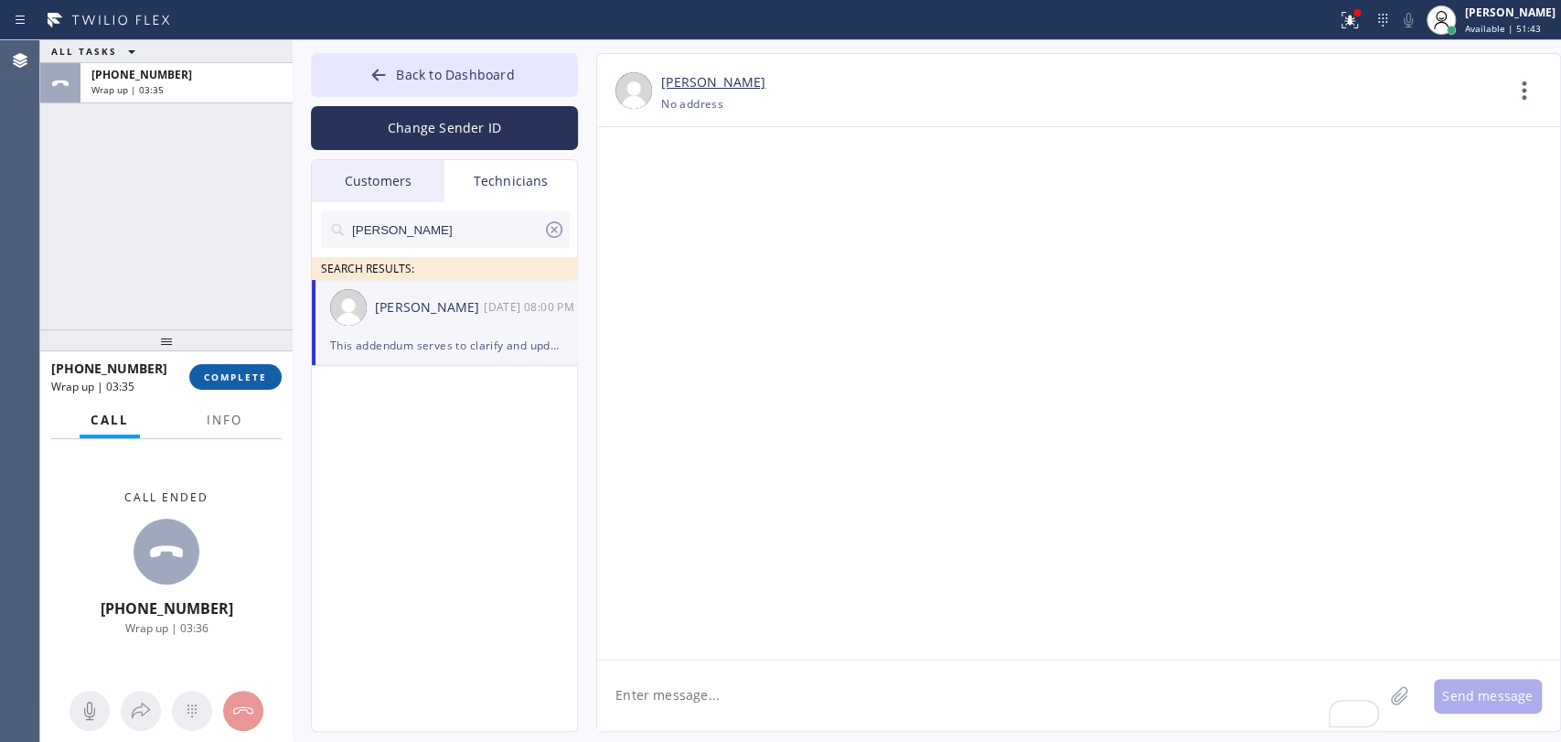
click at [245, 376] on span "COMPLETE" at bounding box center [235, 376] width 63 height 13
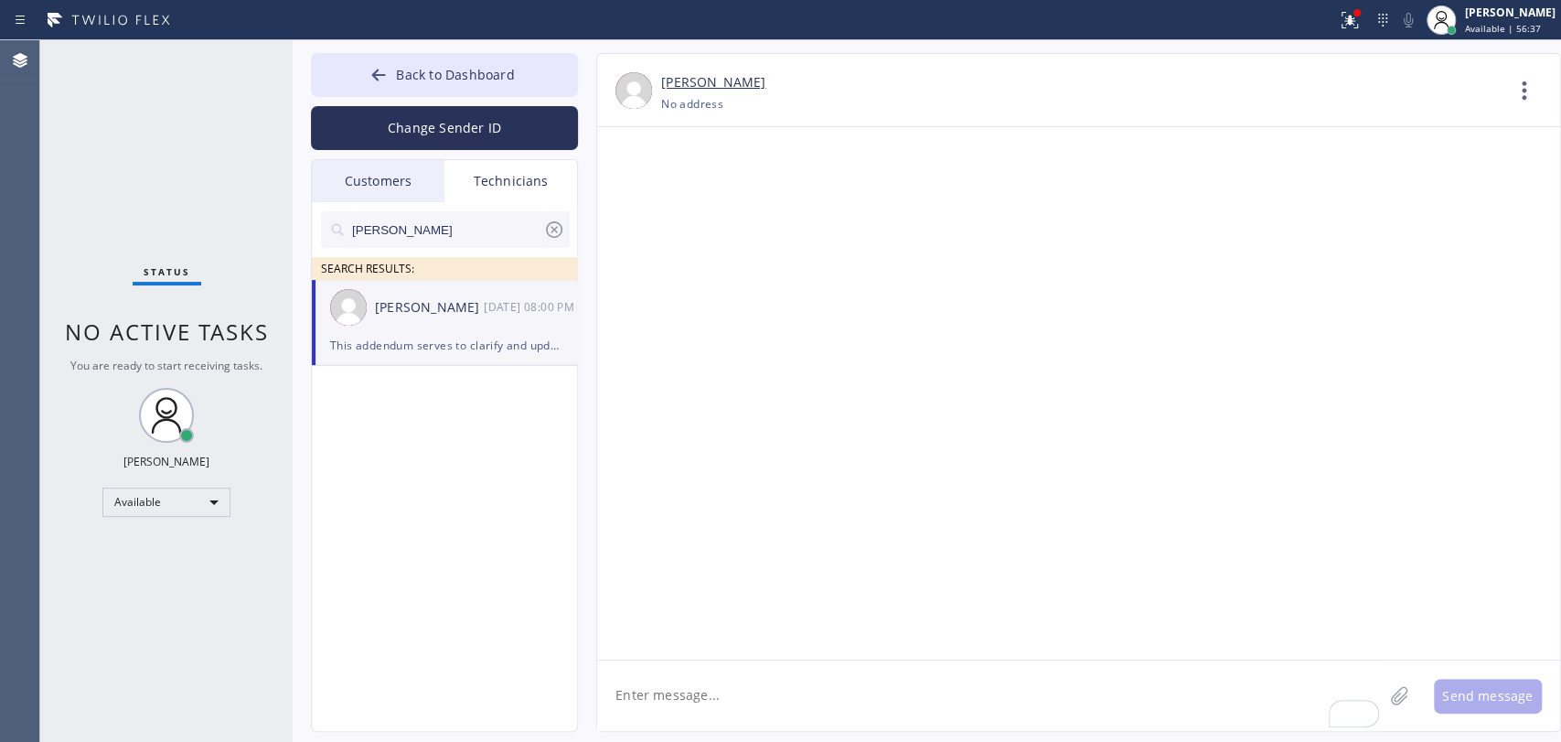
drag, startPoint x: 724, startPoint y: 686, endPoint x: 724, endPoint y: 696, distance: 10.1
click at [724, 696] on textarea "To enrich screen reader interactions, please activate Accessibility in Grammarl…" at bounding box center [990, 695] width 786 height 70
type textarea "sent to him"
drag, startPoint x: 497, startPoint y: 68, endPoint x: 549, endPoint y: 3, distance: 83.3
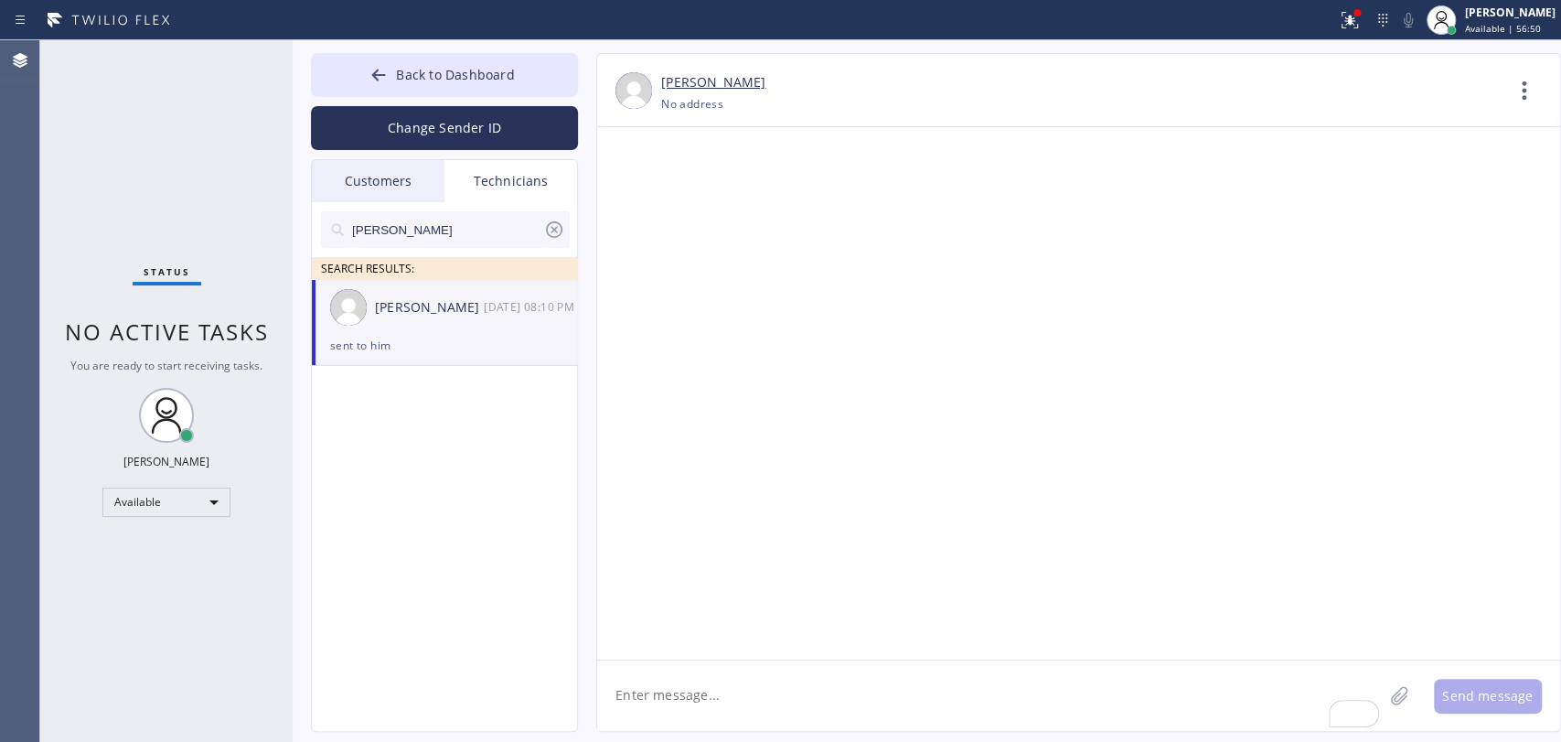
click at [496, 68] on span "Back to Dashboard" at bounding box center [455, 74] width 118 height 17
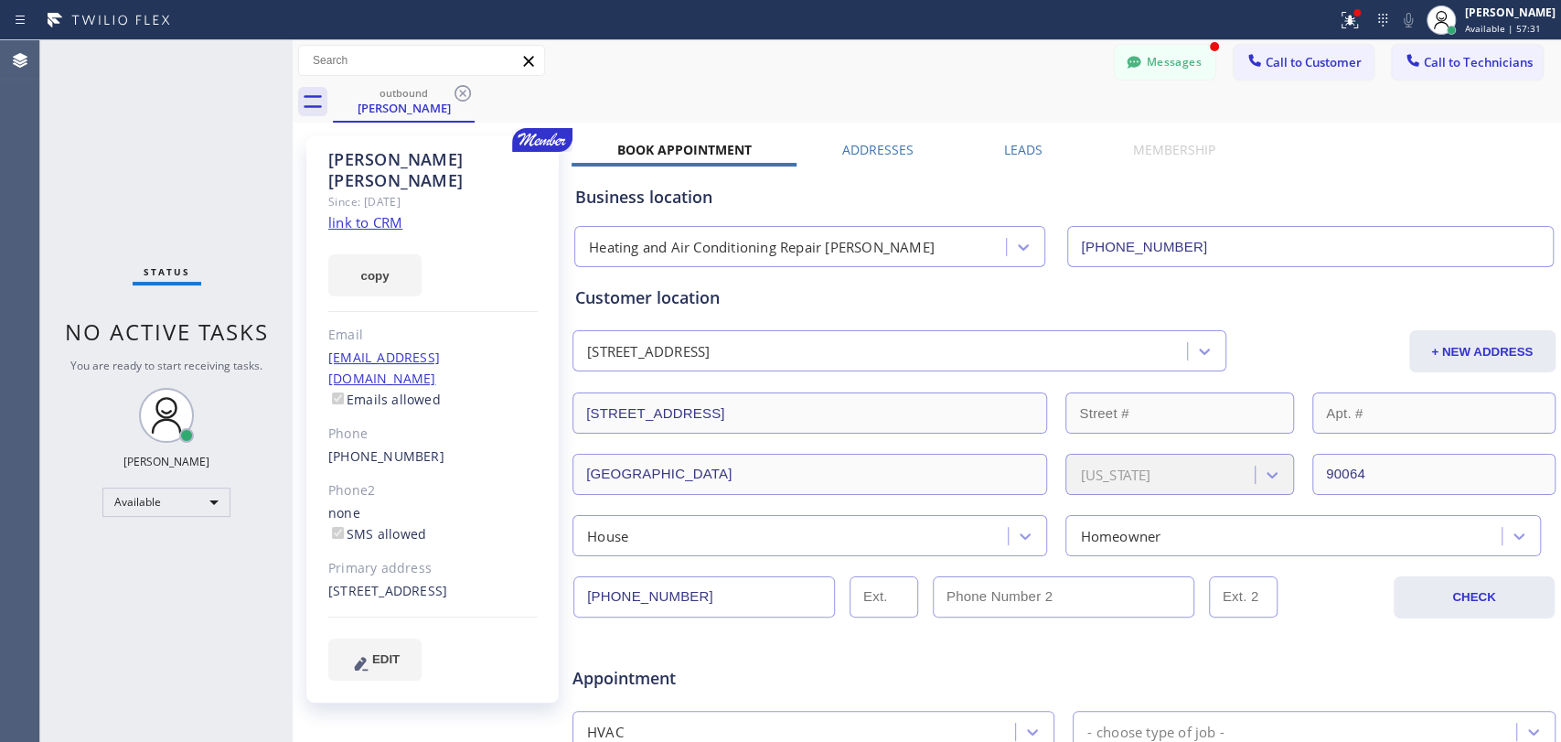
scroll to position [143768, 0]
drag, startPoint x: 1169, startPoint y: 64, endPoint x: 402, endPoint y: 290, distance: 799.1
click at [1164, 62] on button "Messages" at bounding box center [1165, 62] width 101 height 35
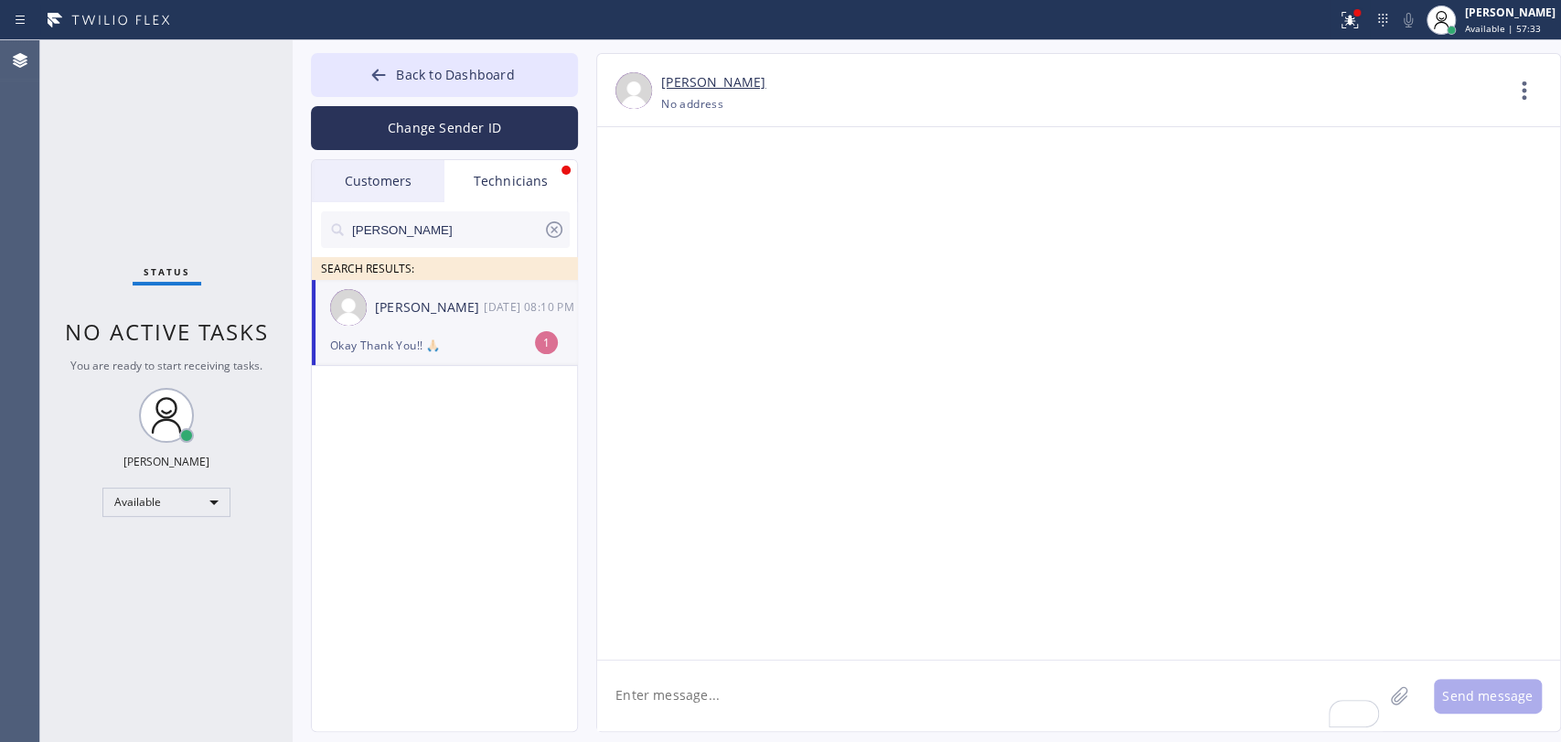
click at [402, 328] on div "Hovik Khachaturyan 08/18 08:10 PM" at bounding box center [445, 307] width 267 height 55
click at [575, 215] on div "Hovik SEARCH RESULTS:" at bounding box center [445, 241] width 267 height 78
drag, startPoint x: 550, startPoint y: 225, endPoint x: 520, endPoint y: 227, distance: 30.2
click at [549, 226] on icon at bounding box center [554, 230] width 22 height 22
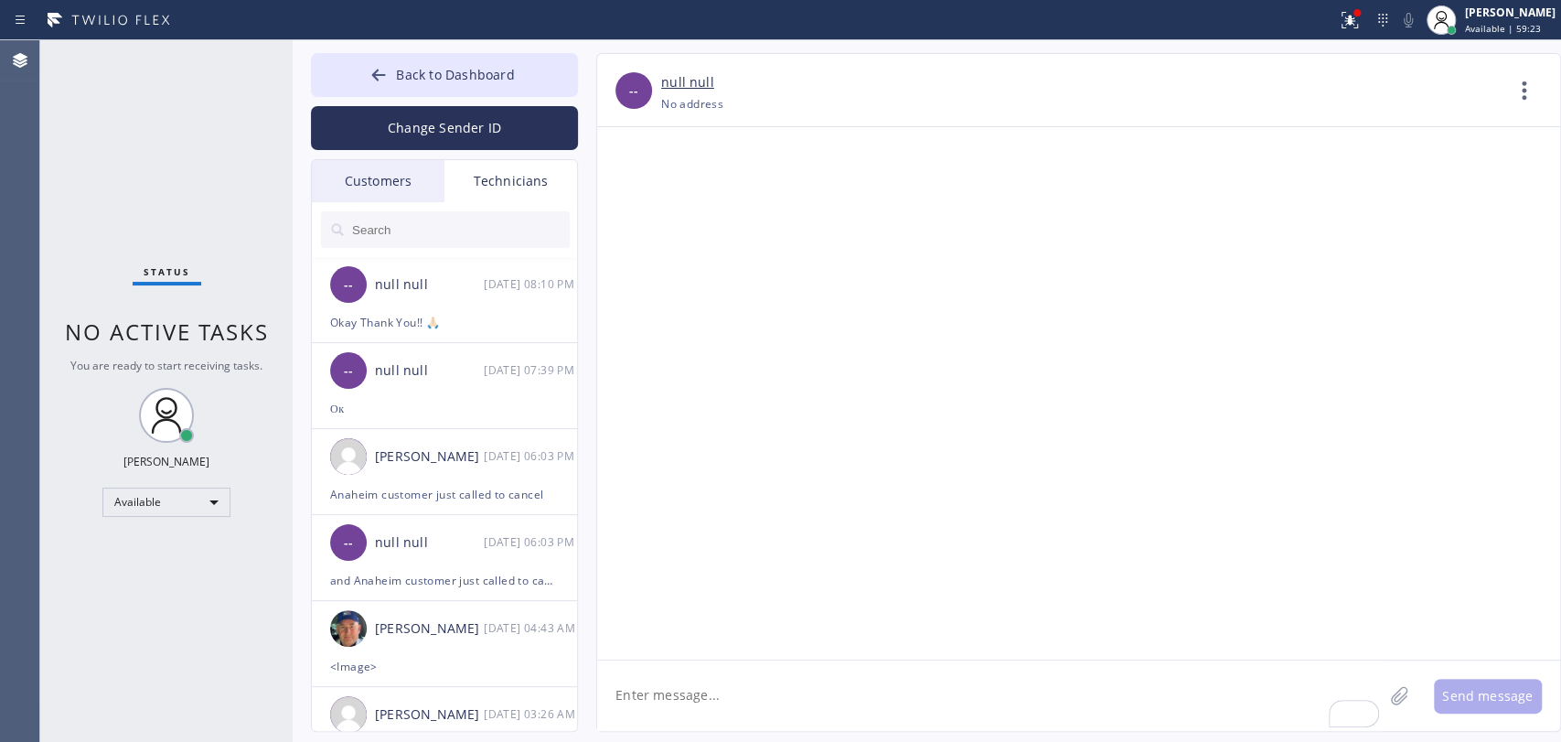
click at [468, 241] on input "text" at bounding box center [460, 229] width 220 height 37
click at [467, 232] on input "text" at bounding box center [460, 229] width 220 height 37
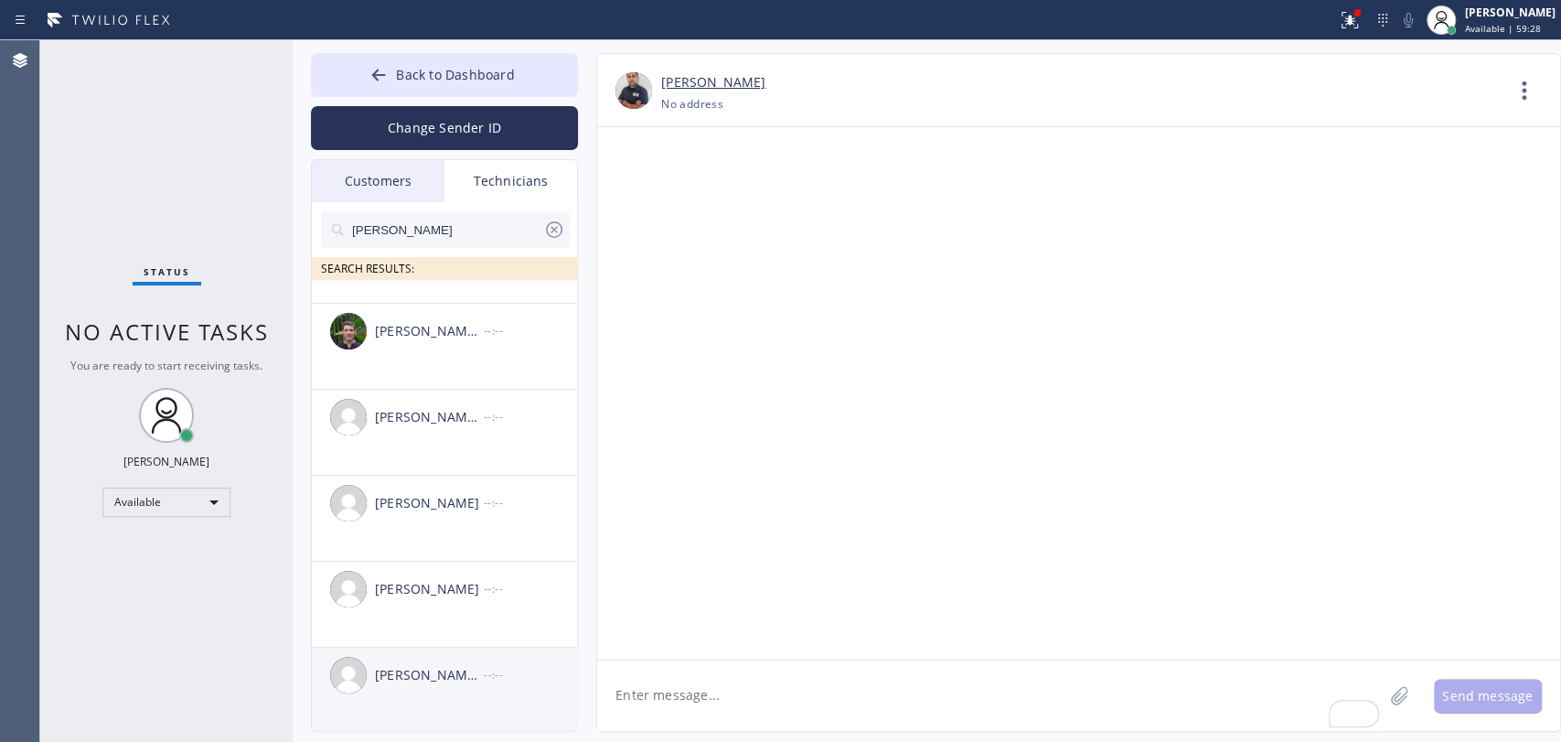
scroll to position [64, 0]
type input "MIchael"
click at [435, 663] on div "Michael Jr Garcia" at bounding box center [429, 673] width 109 height 21
click at [688, 664] on textarea "To enrich screen reader interactions, please activate Accessibility in Grammarl…" at bounding box center [990, 695] width 786 height 70
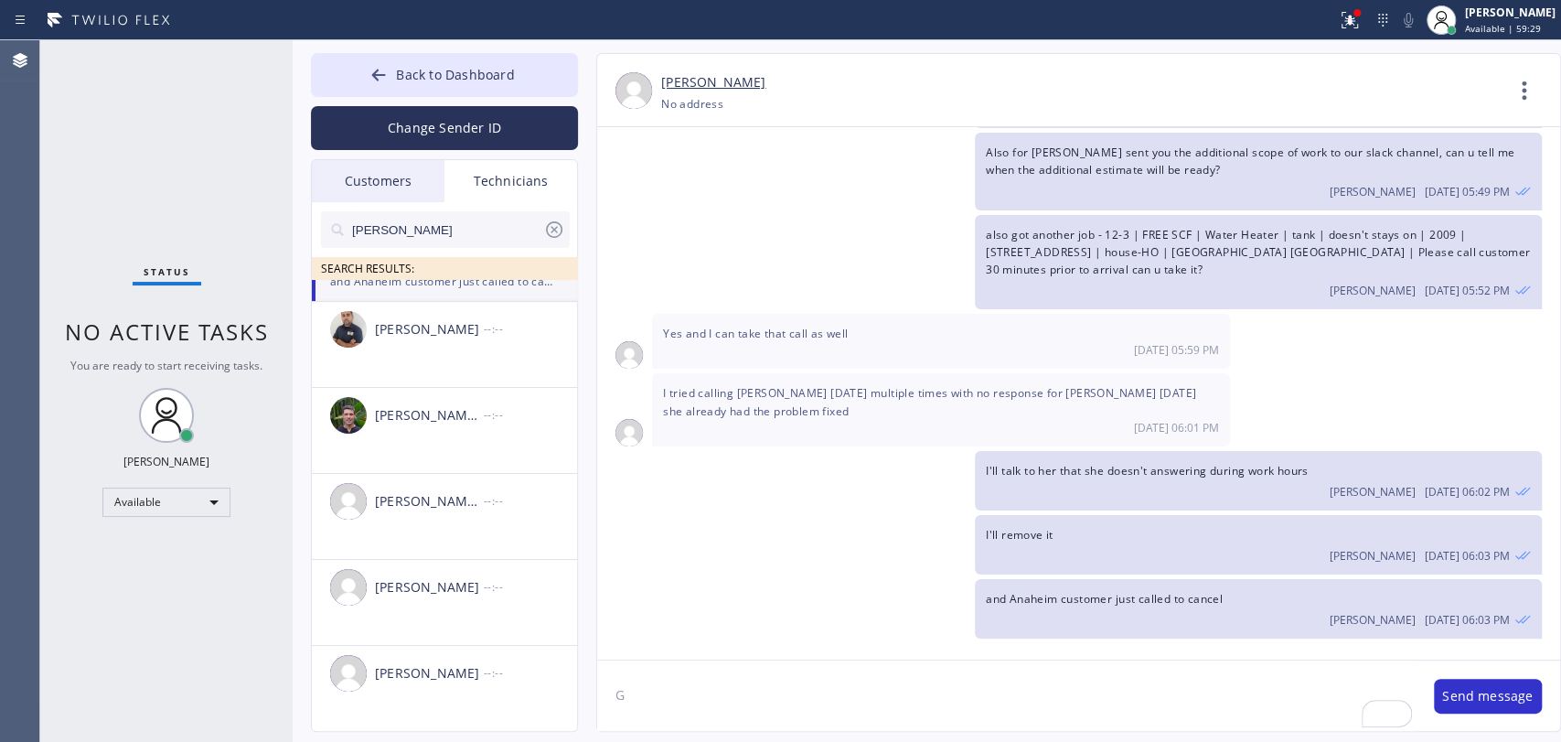
scroll to position [9062, 0]
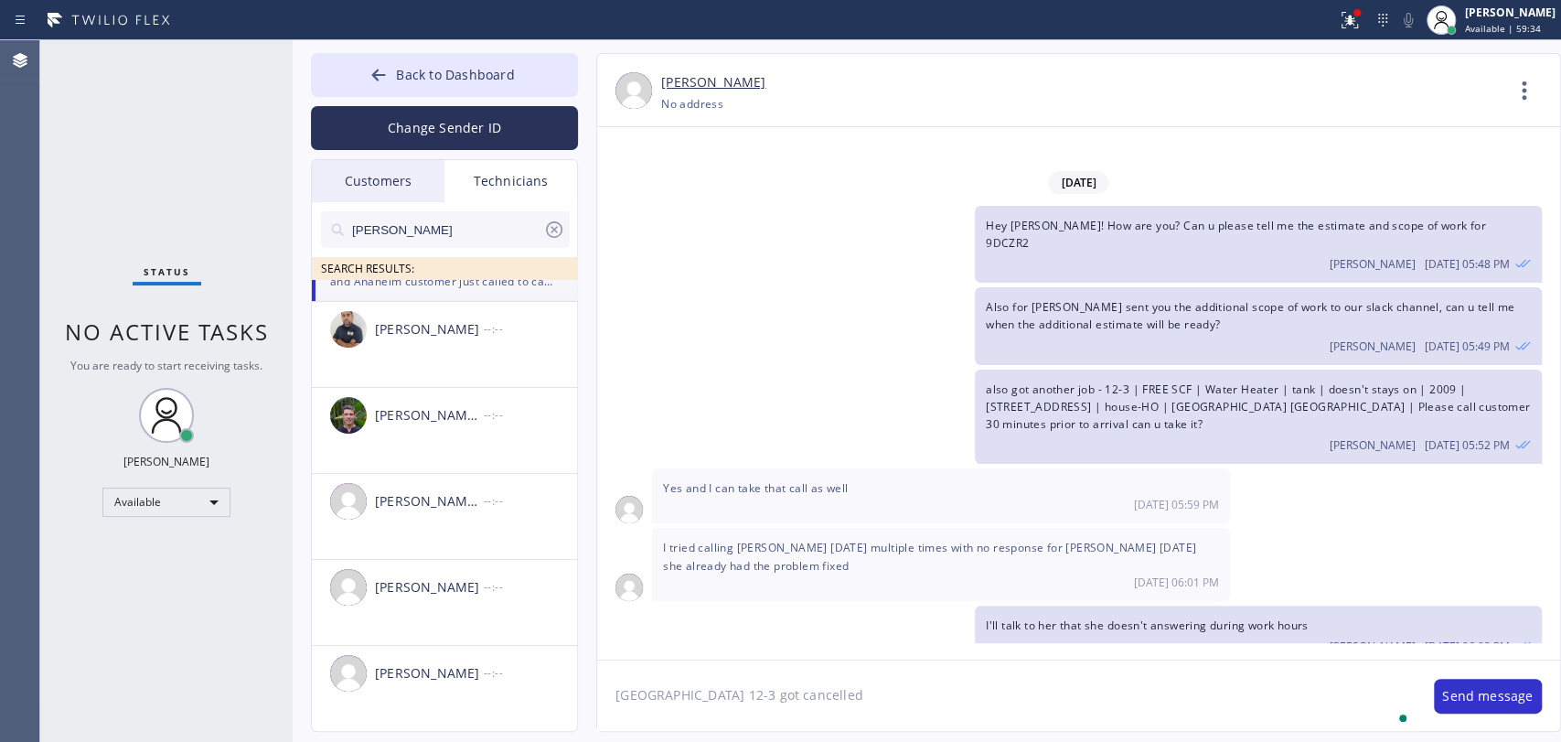
type textarea "Garden Grove 12-3 got cancelled"
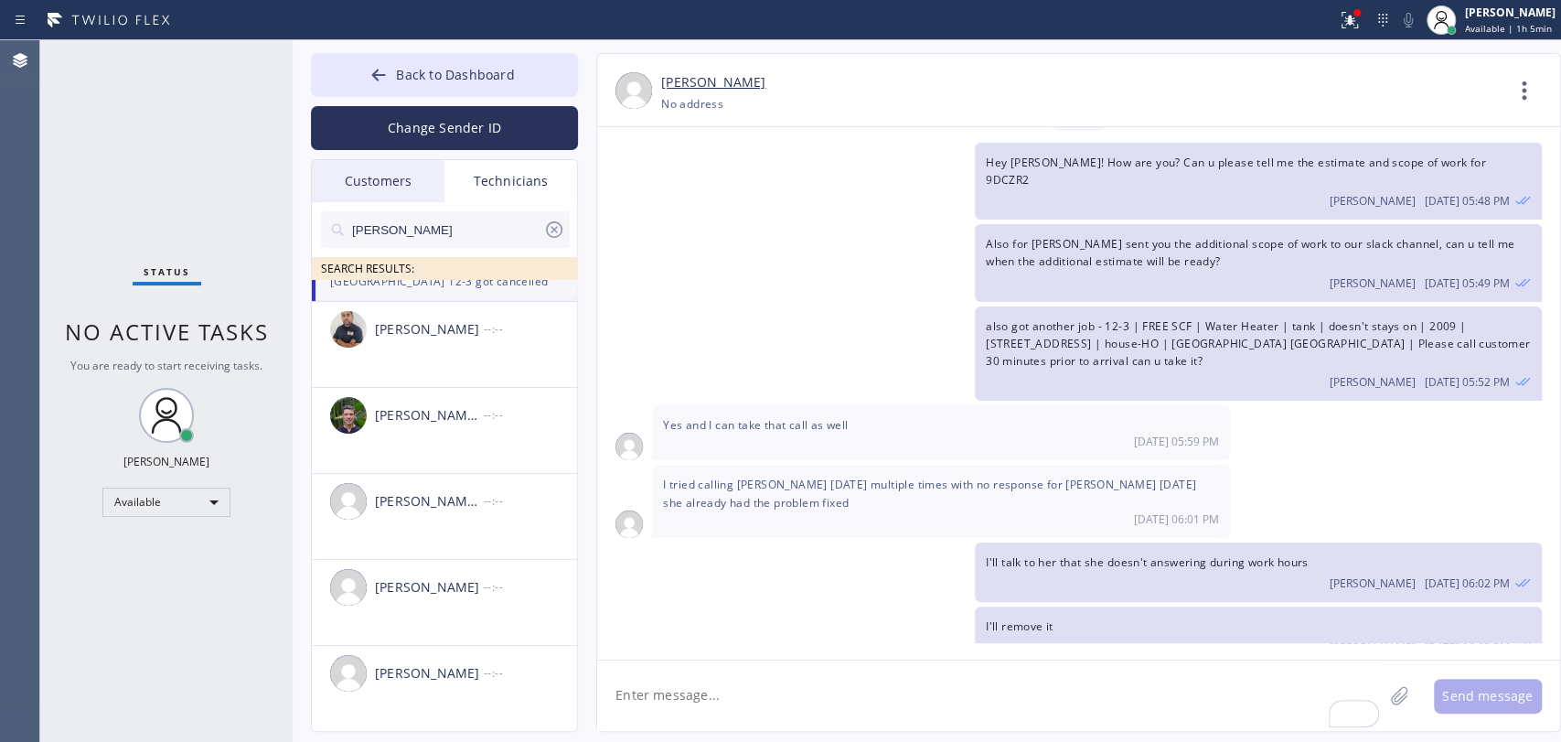
click at [581, 155] on div "Michael Daniel +19515428390 Choose phone number No address Contact Full Informa…" at bounding box center [1060, 392] width 965 height 679
click at [771, 477] on span "I tried calling Chan on Saturday multiple times with no response for wendy Hous…" at bounding box center [929, 493] width 533 height 33
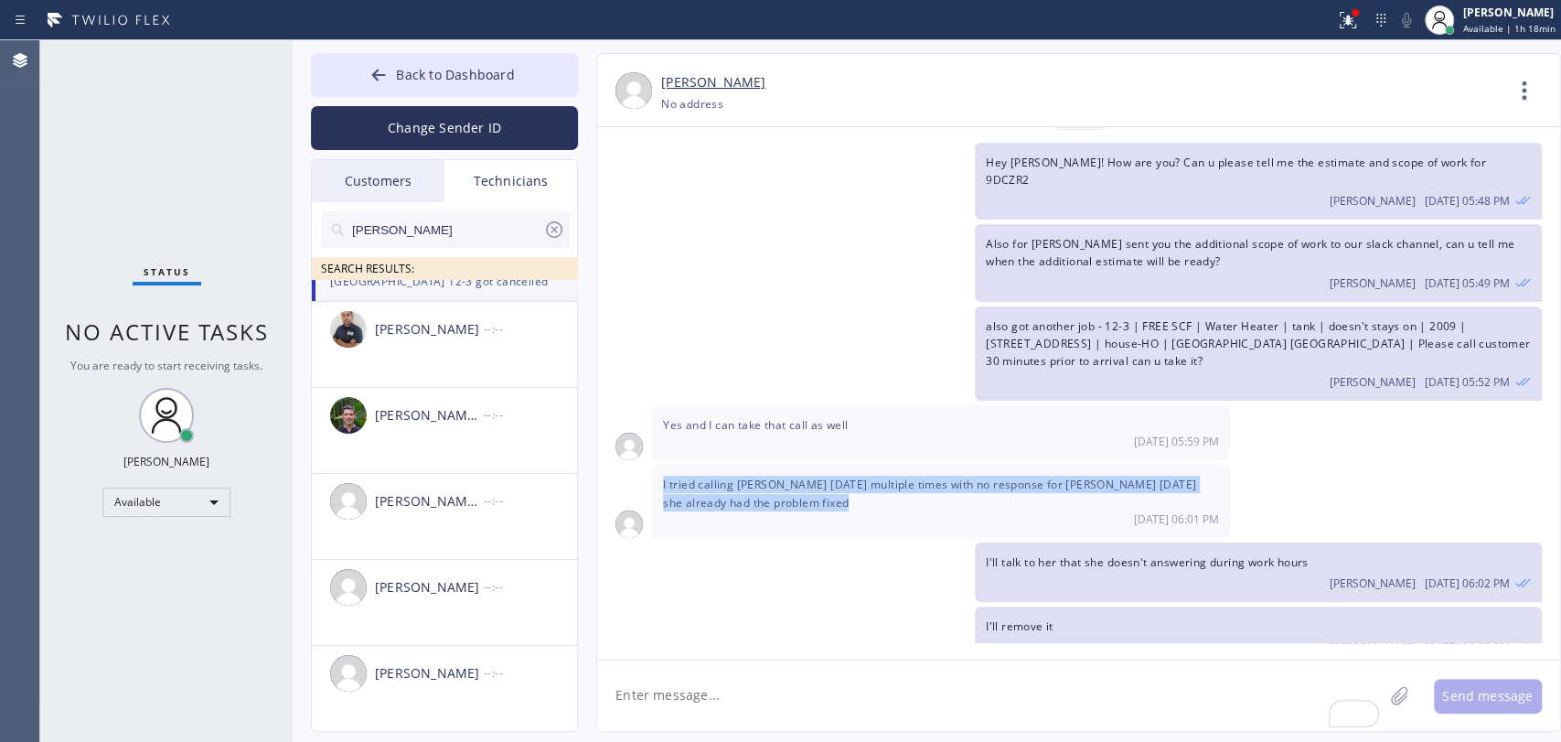
click at [771, 477] on span "I tried calling Chan on Saturday multiple times with no response for wendy Hous…" at bounding box center [929, 493] width 533 height 33
click at [762, 477] on span "I tried calling Chan on Saturday multiple times with no response for wendy Hous…" at bounding box center [929, 493] width 533 height 33
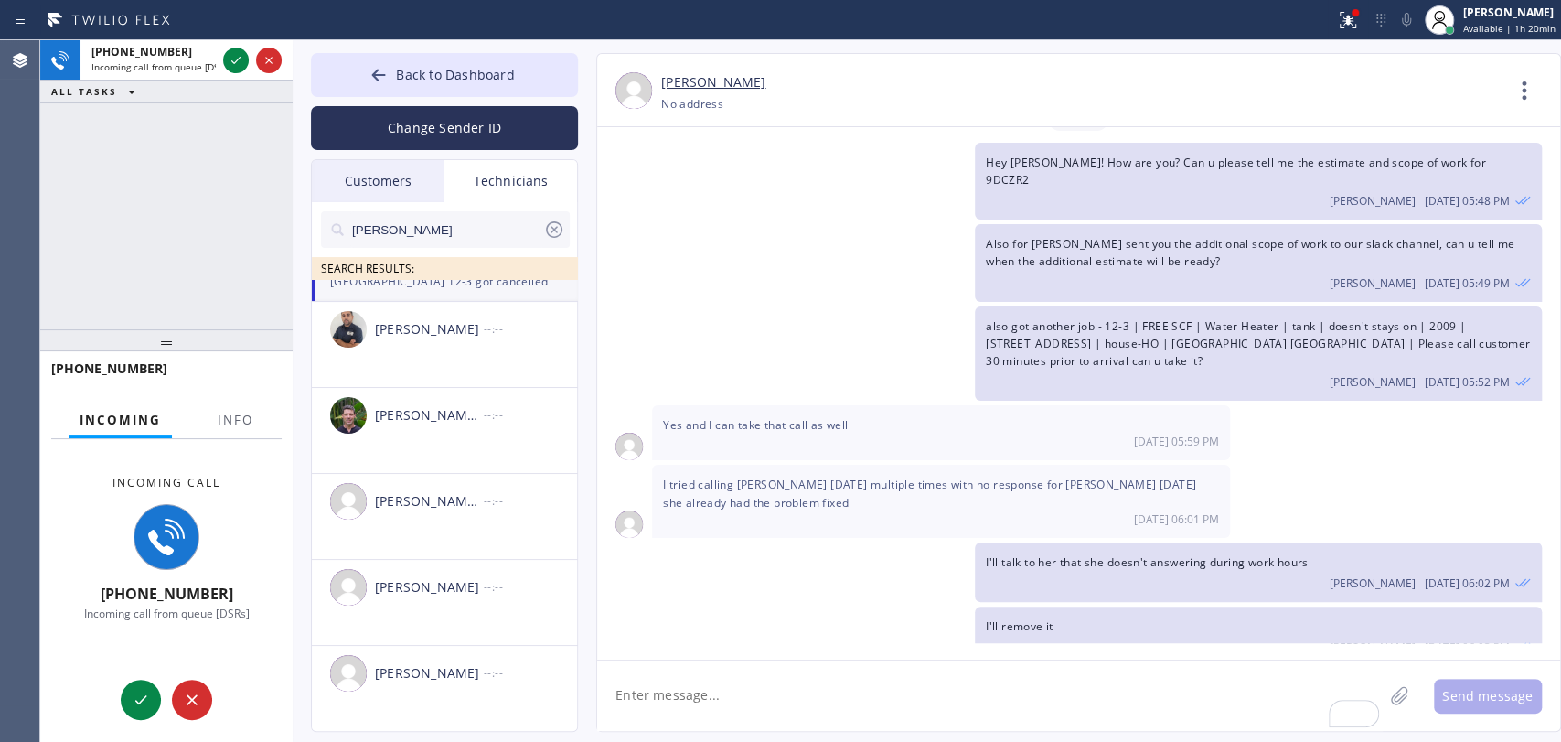
drag, startPoint x: 144, startPoint y: 73, endPoint x: 164, endPoint y: 180, distance: 108.9
click at [144, 73] on div "+19095347004 Incoming call from queue [DSRs]" at bounding box center [149, 60] width 139 height 40
click at [209, 426] on button "Info" at bounding box center [236, 420] width 58 height 36
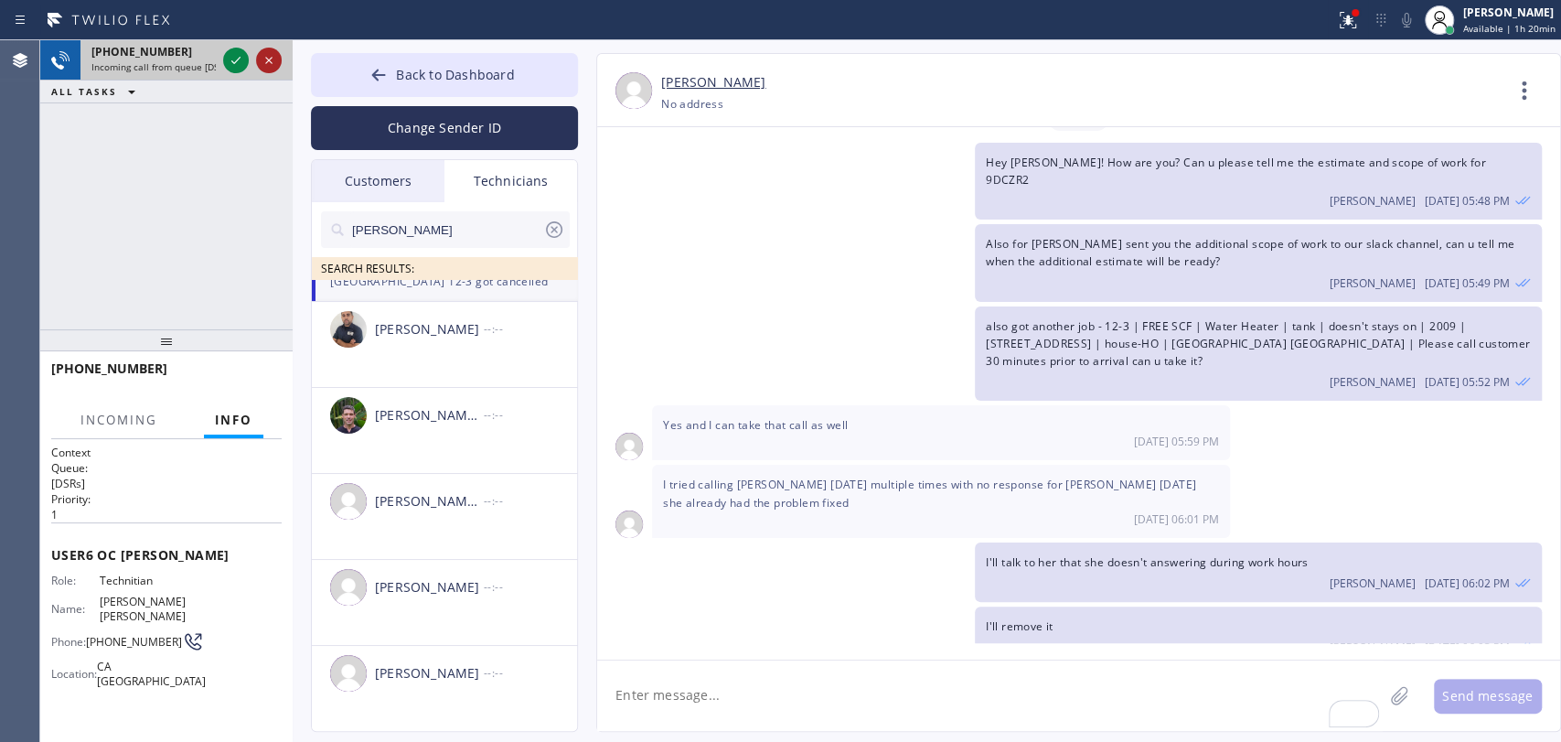
click at [263, 68] on icon at bounding box center [269, 60] width 22 height 22
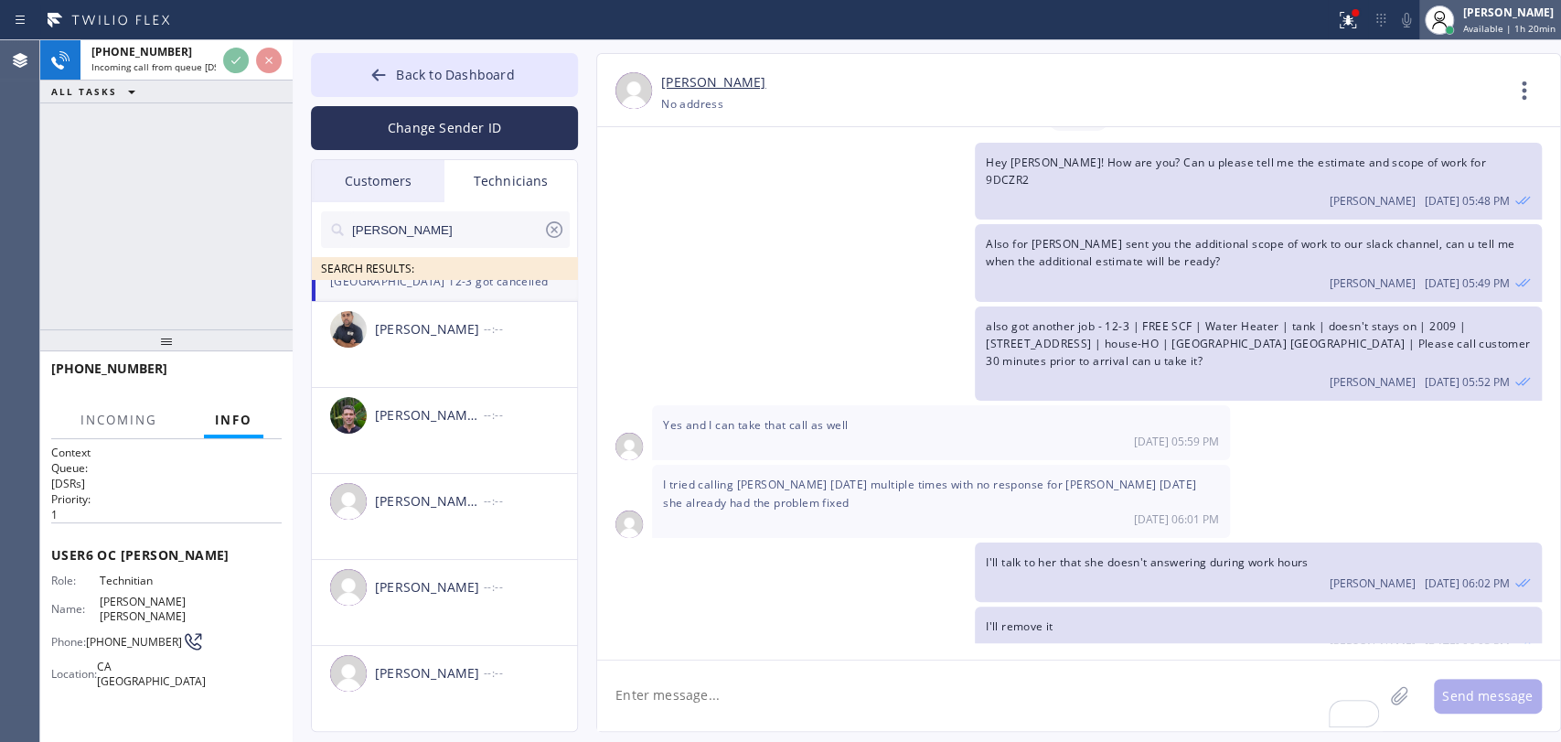
click at [1511, 19] on div "[PERSON_NAME]" at bounding box center [1510, 13] width 92 height 16
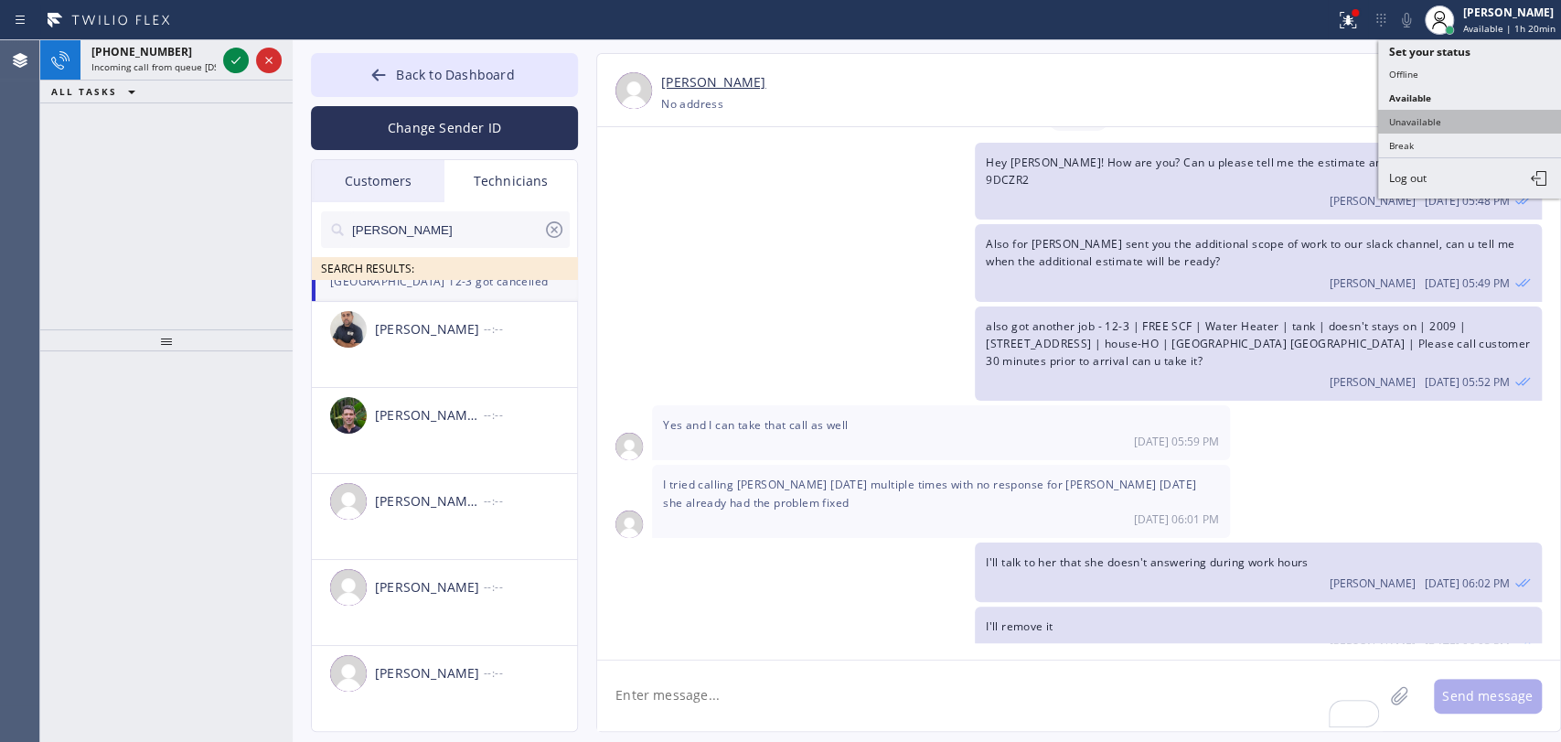
click at [1399, 123] on button "Unavailable" at bounding box center [1469, 122] width 183 height 24
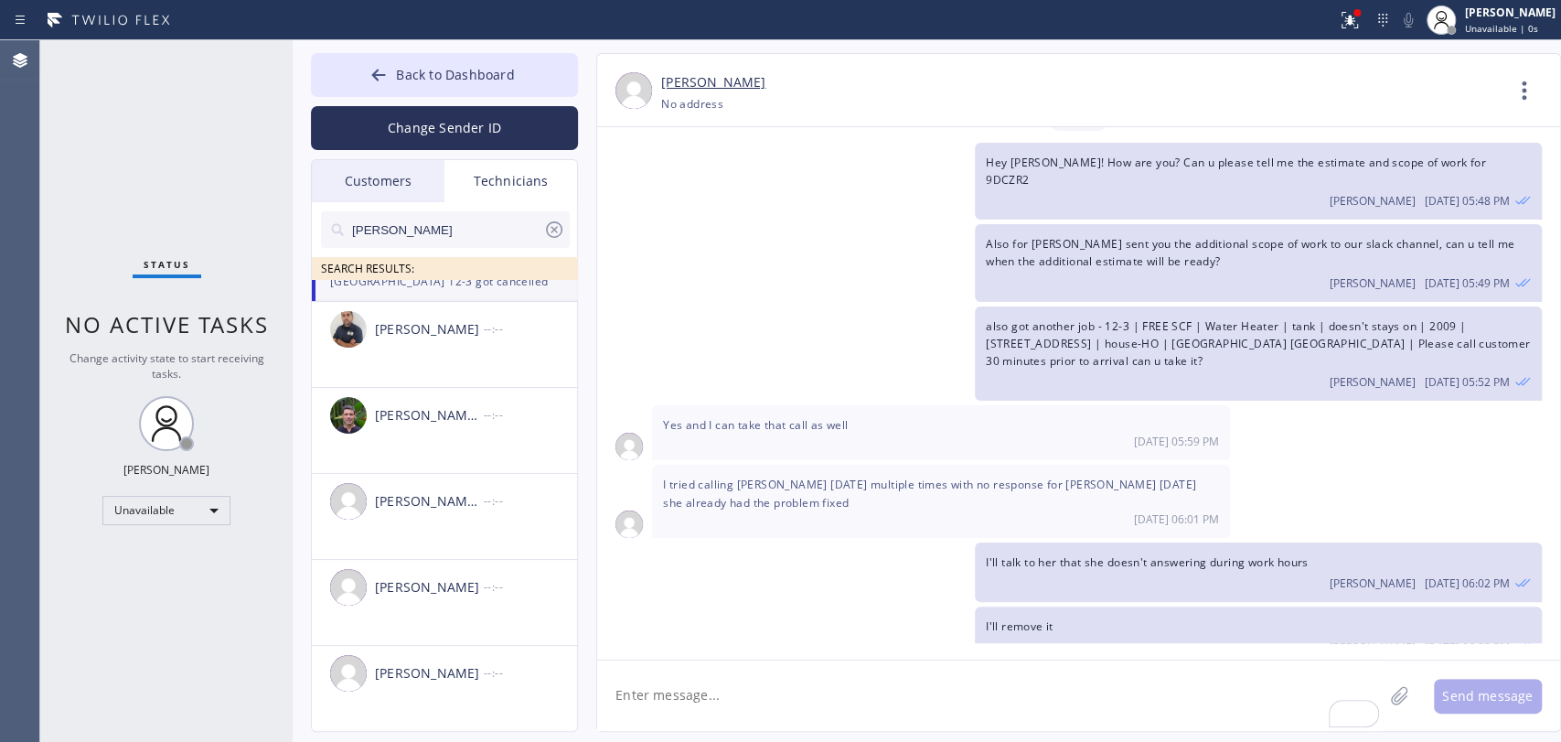
click at [461, 219] on input "MIchael" at bounding box center [446, 229] width 193 height 37
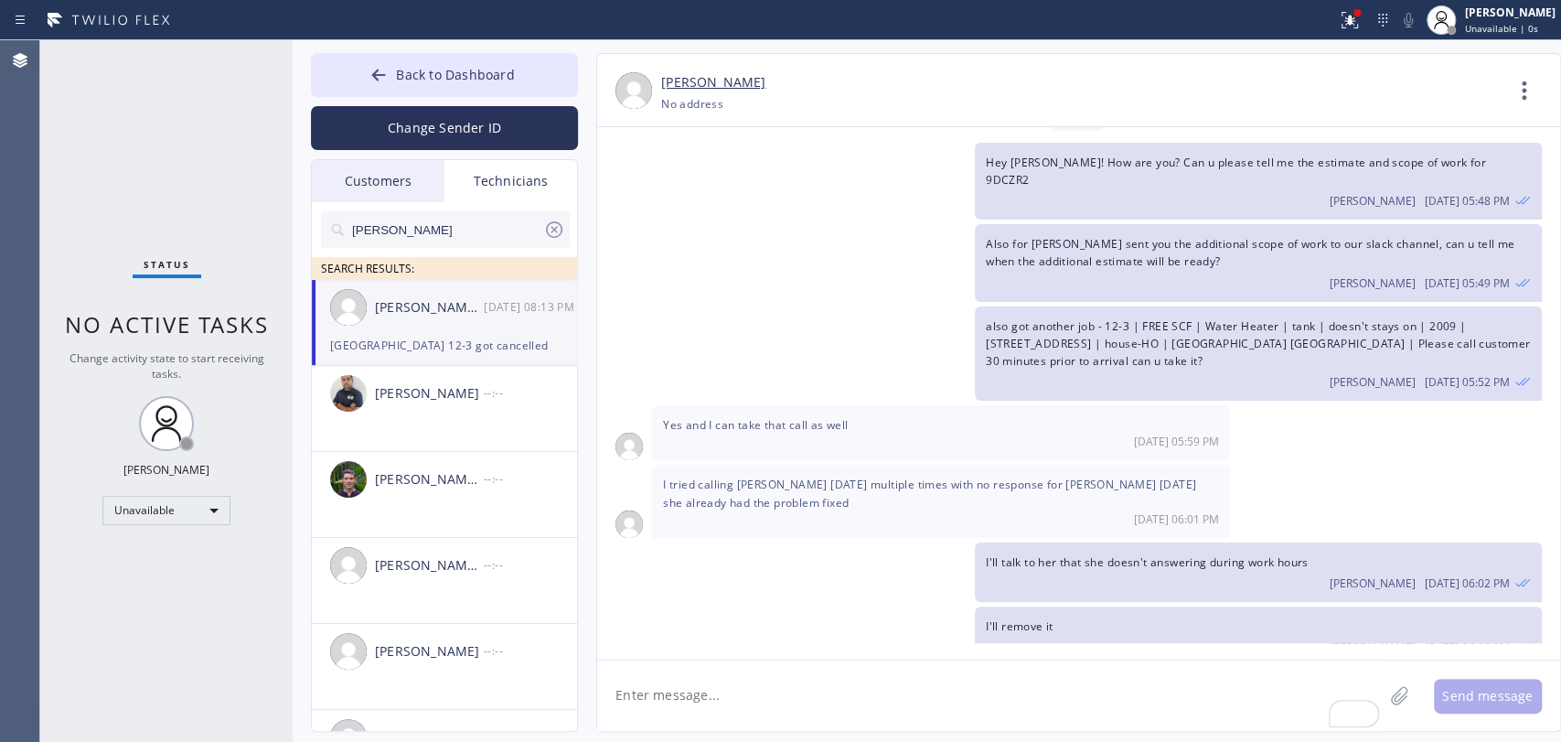
click at [421, 325] on div "Michael Jr Garcia 08/18 08:13 PM" at bounding box center [445, 307] width 267 height 55
click at [822, 724] on textarea "To enrich screen reader interactions, please activate Accessibility in Grammarl…" at bounding box center [990, 695] width 786 height 70
type textarea "M"
type textarea "on the line"
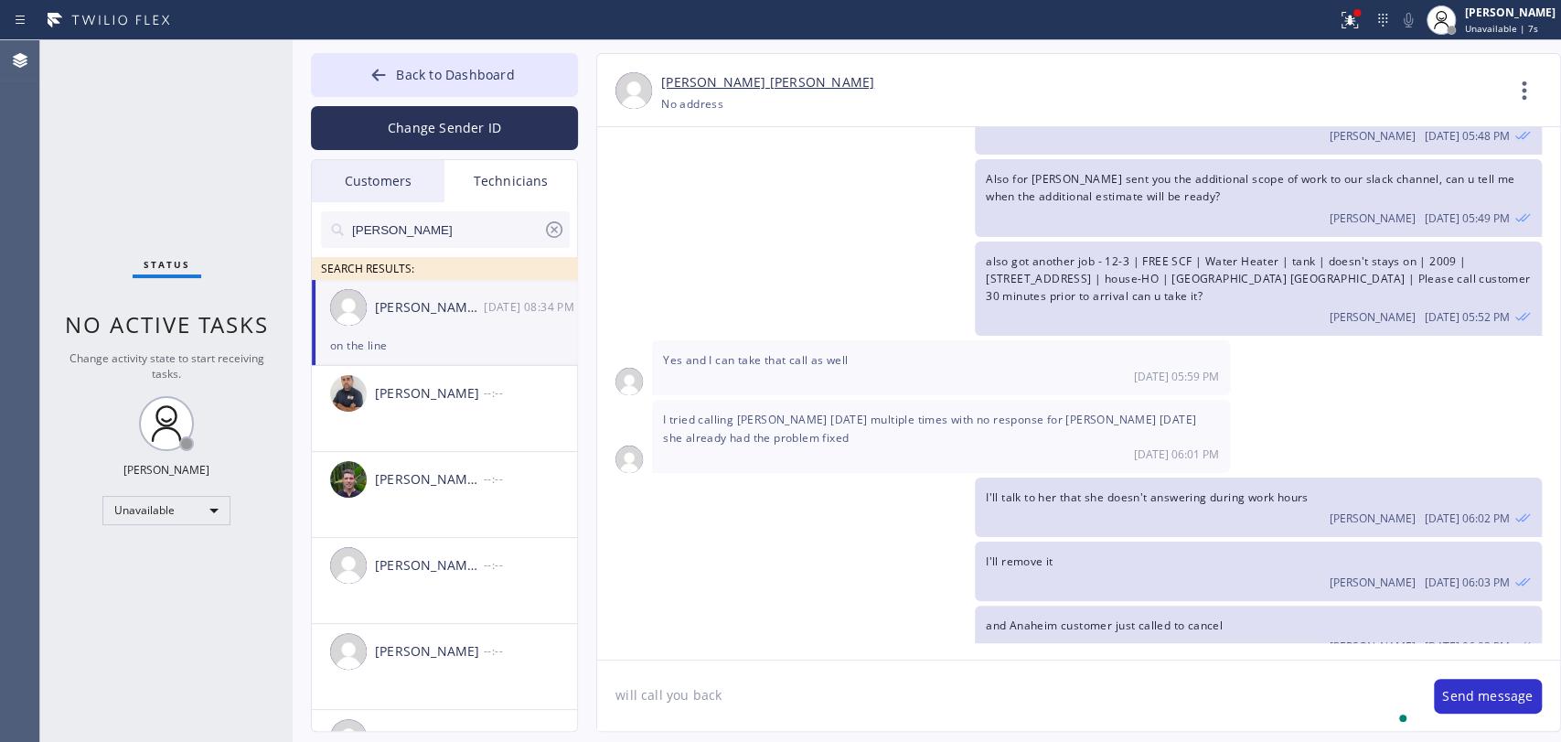
type textarea "will call you back"
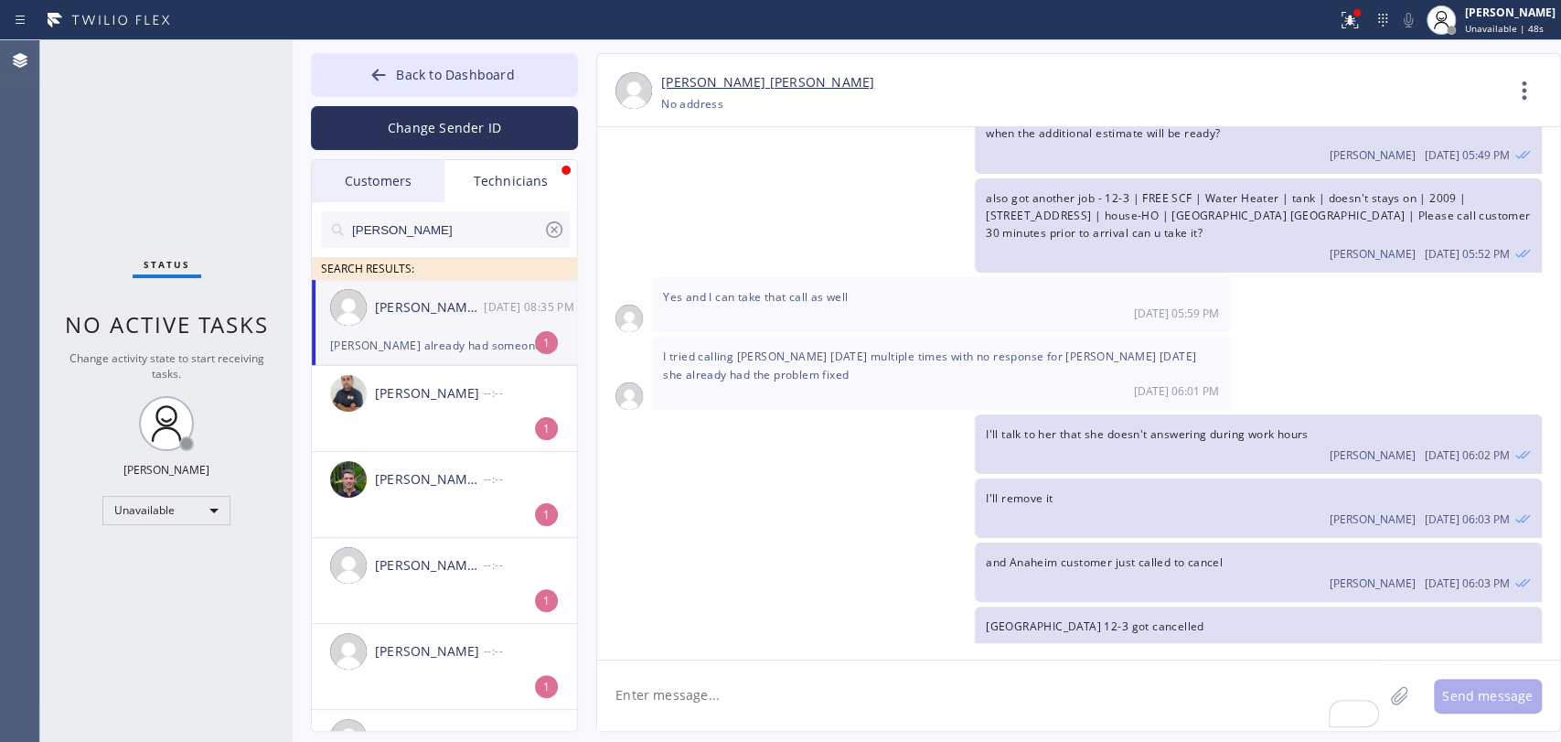
scroll to position [9312, 0]
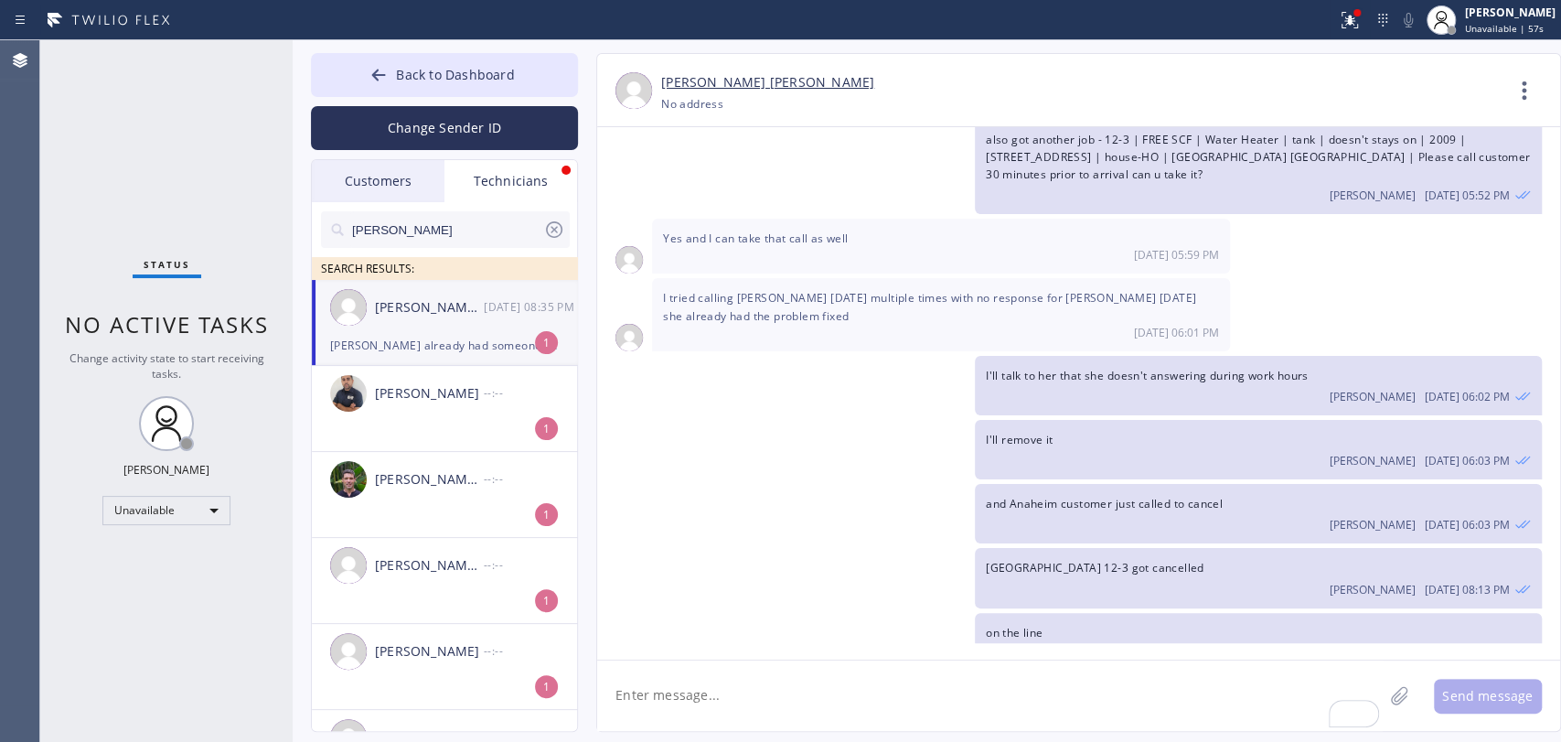
click at [773, 669] on textarea "To enrich screen reader interactions, please activate Accessibility in Grammarl…" at bounding box center [990, 695] width 786 height 70
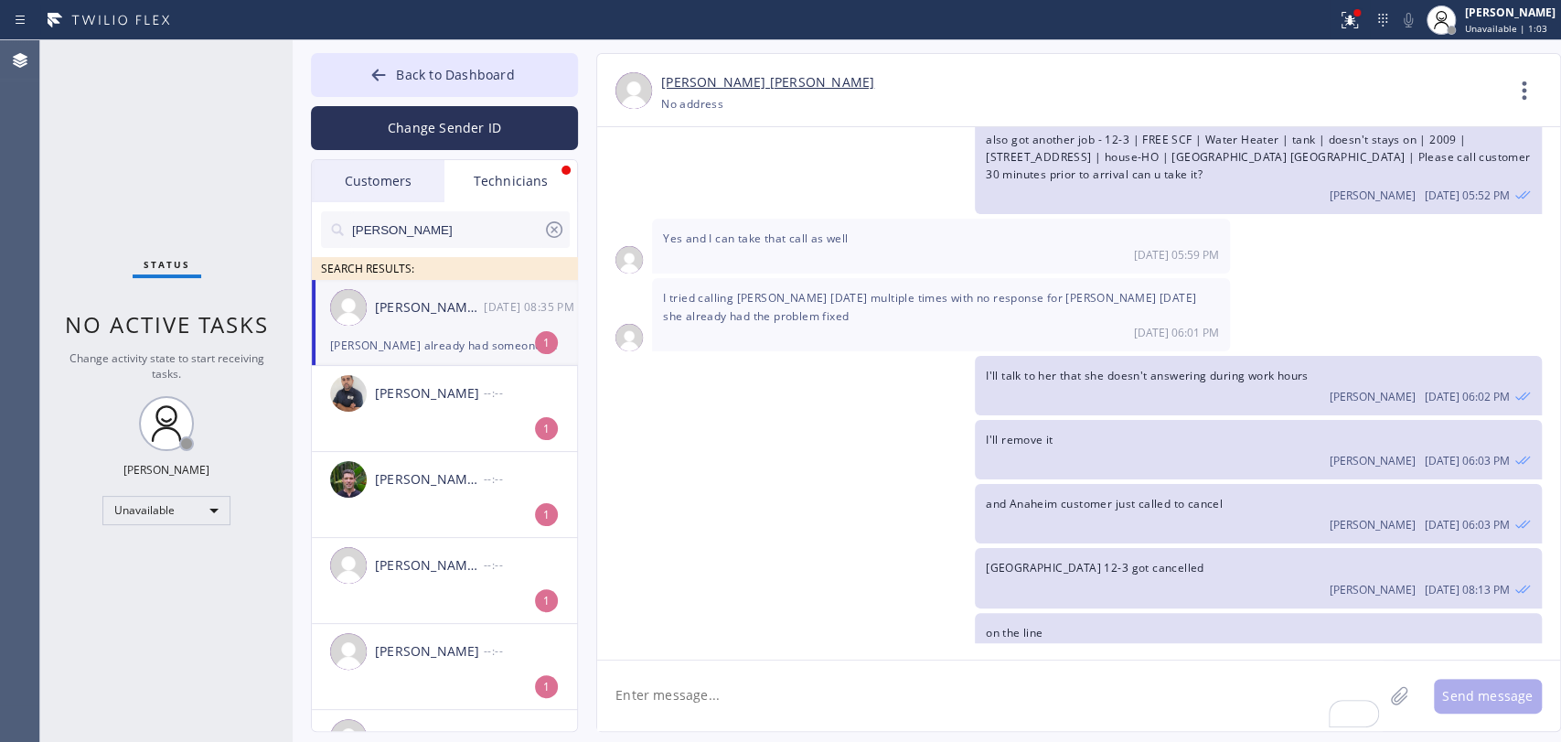
click at [369, 330] on div "Michael Jr Garcia 08/18 08:35 PM" at bounding box center [445, 307] width 267 height 55
click at [655, 668] on textarea "To enrich screen reader interactions, please activate Accessibility in Grammarl…" at bounding box center [990, 695] width 786 height 70
click at [803, 719] on textarea "To enrich screen reader interactions, please activate Accessibility in Grammarl…" at bounding box center [990, 695] width 786 height 70
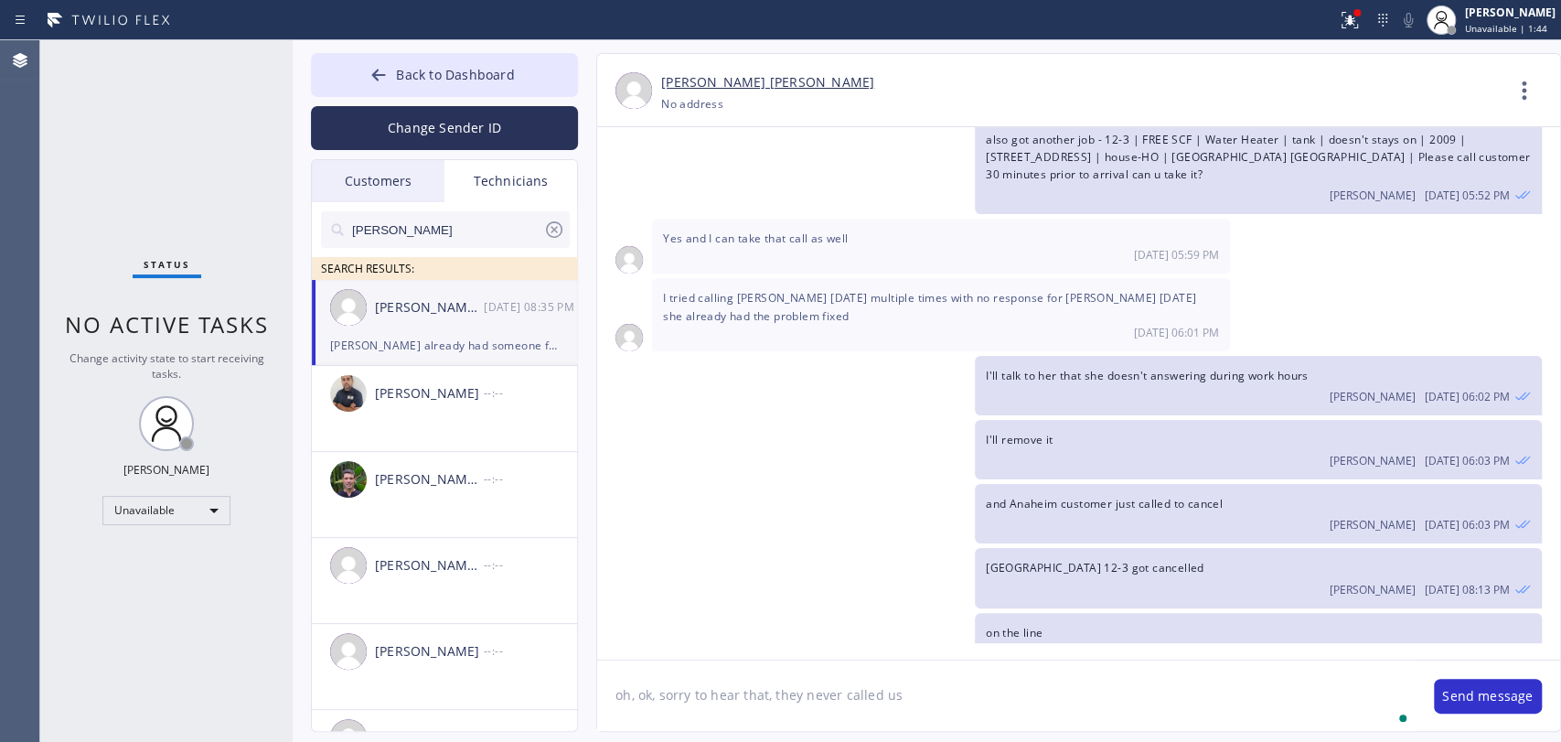
type textarea "oh, ok, sorry to hear that, they never called us"
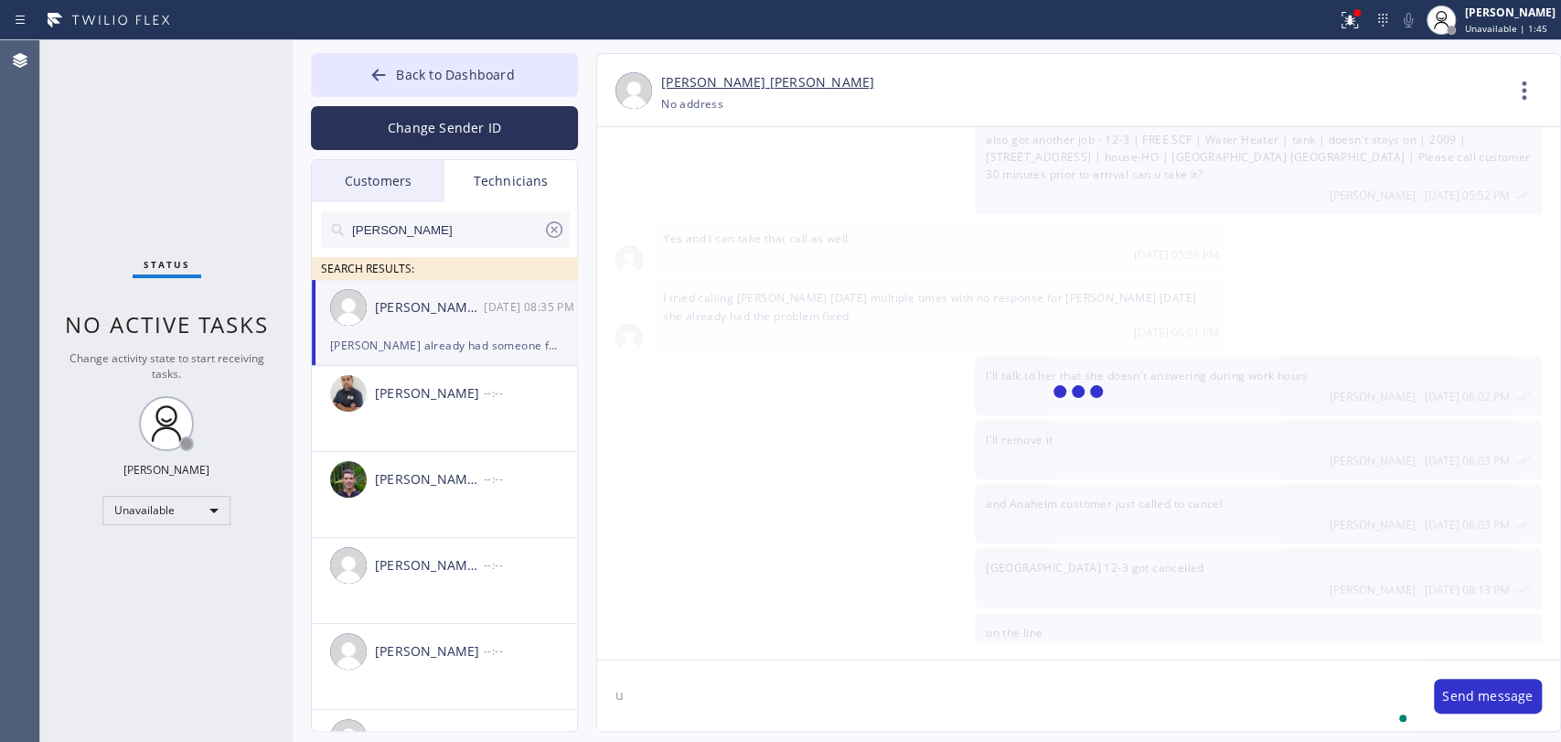
scroll to position [9376, 0]
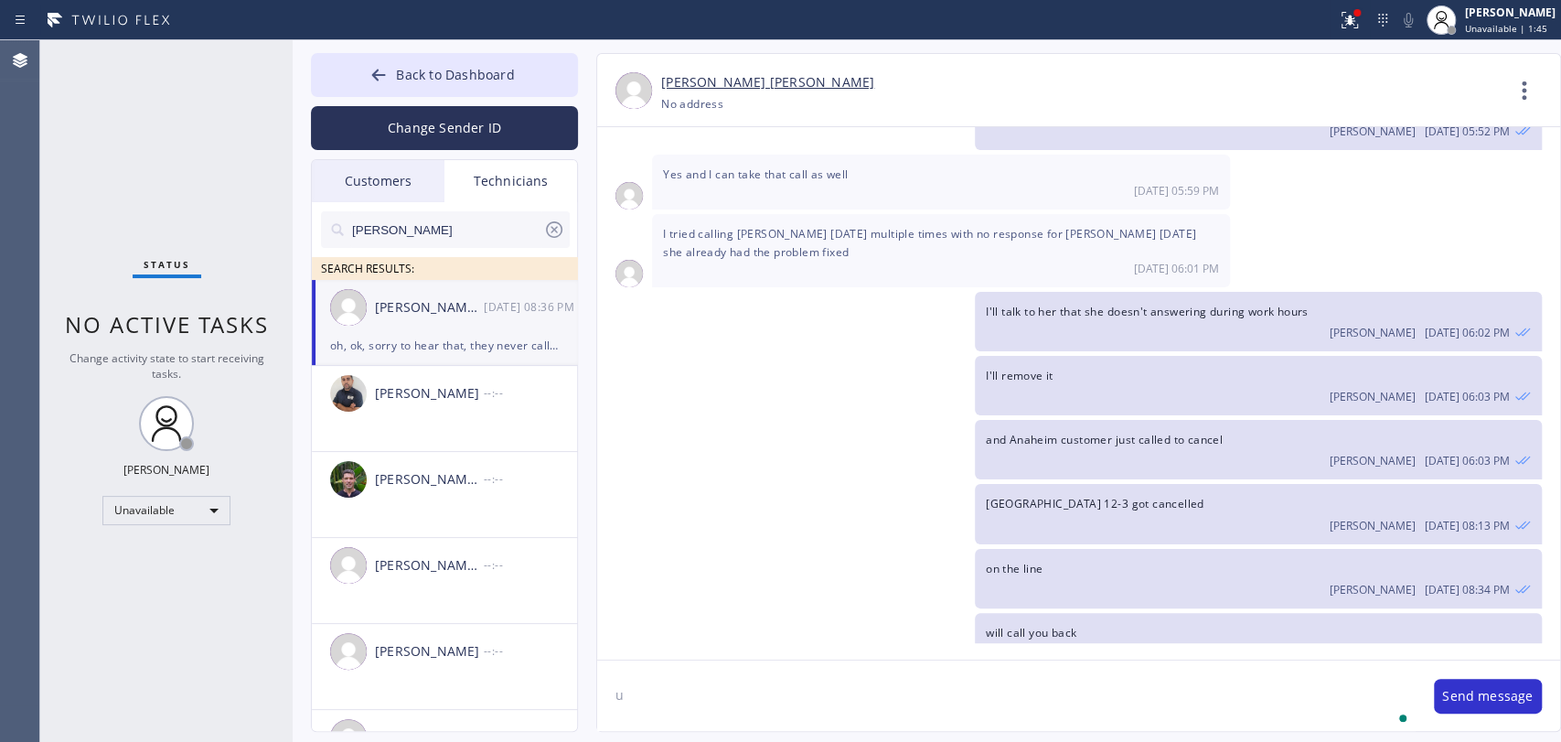
type textarea "u"
type textarea "i will remove it"
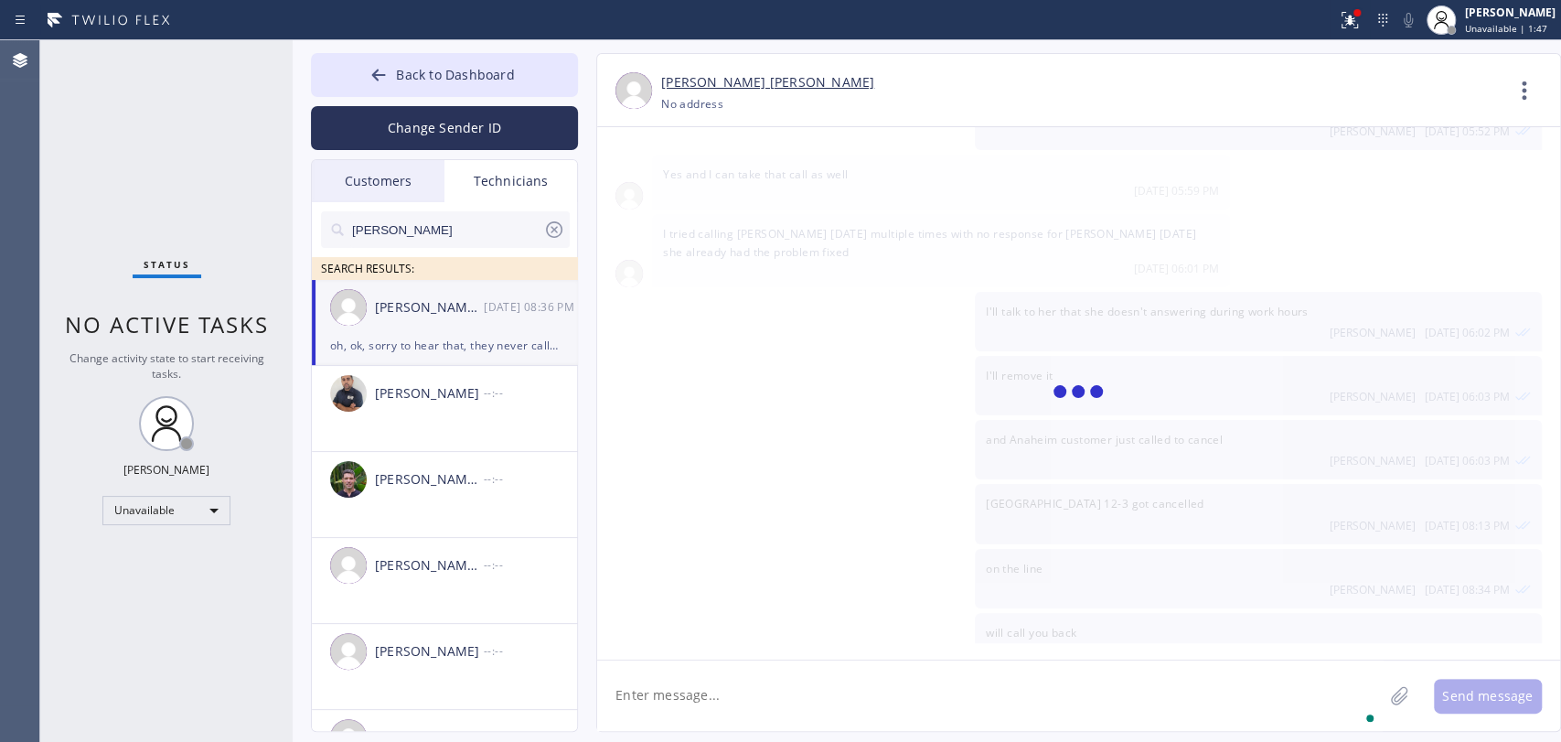
scroll to position [9440, 0]
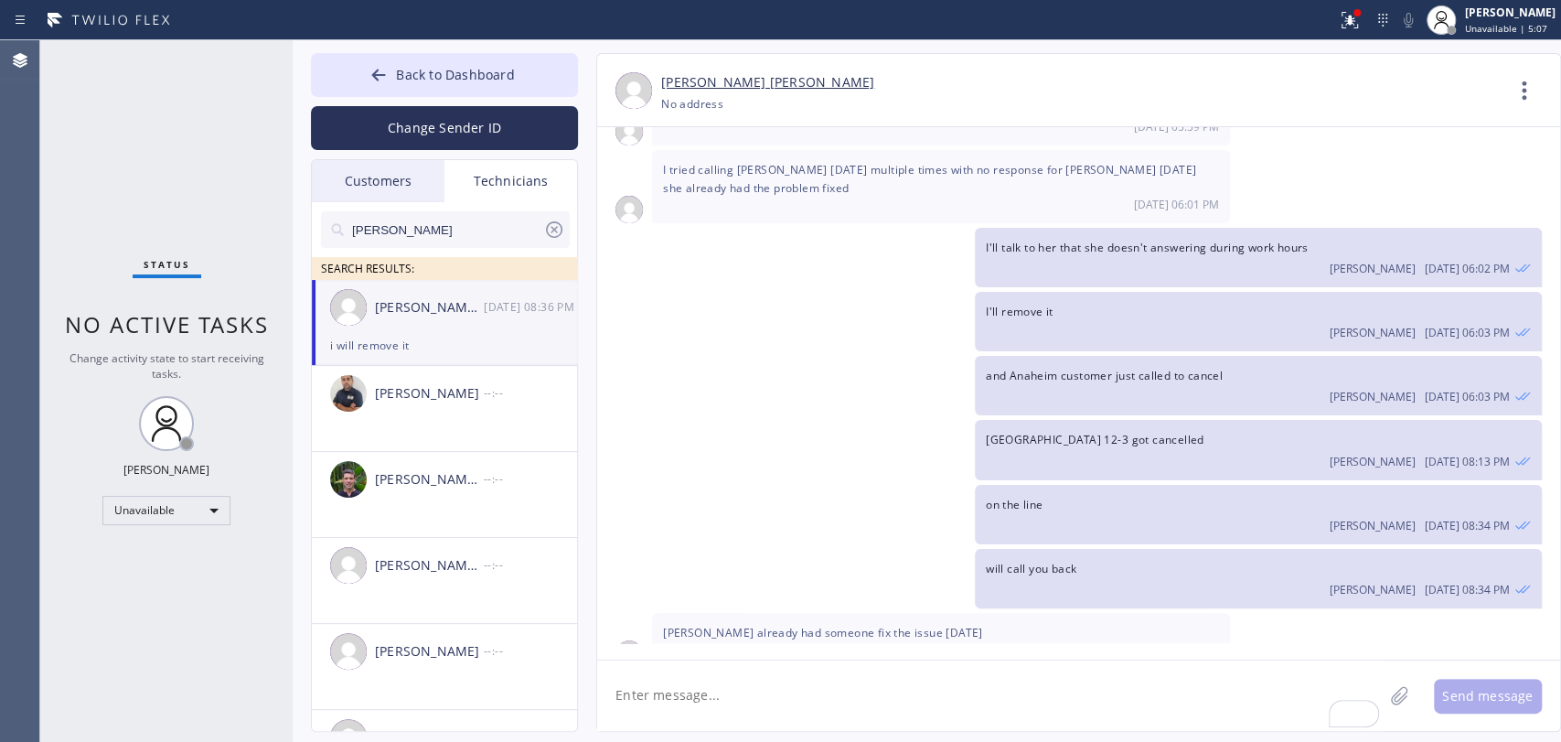
click at [765, 613] on div "Eduardo pena already had someone fix the issue yesterday 08/18 08:35 PM" at bounding box center [941, 640] width 578 height 55
click at [735, 625] on span "Eduardo pena already had someone fix the issue yesterday" at bounding box center [823, 633] width 320 height 16
click at [563, 82] on button "Back to Dashboard" at bounding box center [444, 75] width 267 height 44
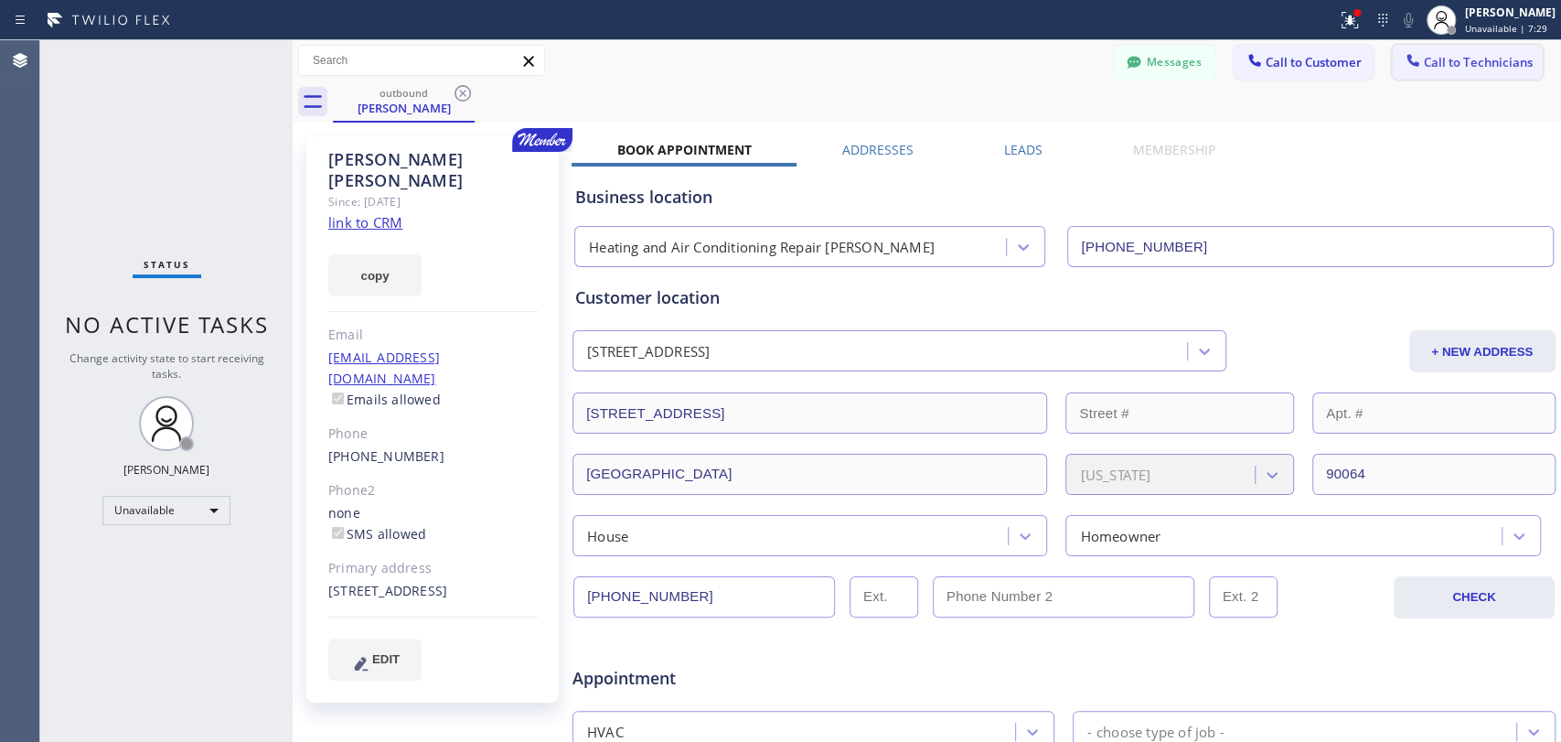
click at [1496, 70] on button "Call to Technicians" at bounding box center [1467, 62] width 151 height 35
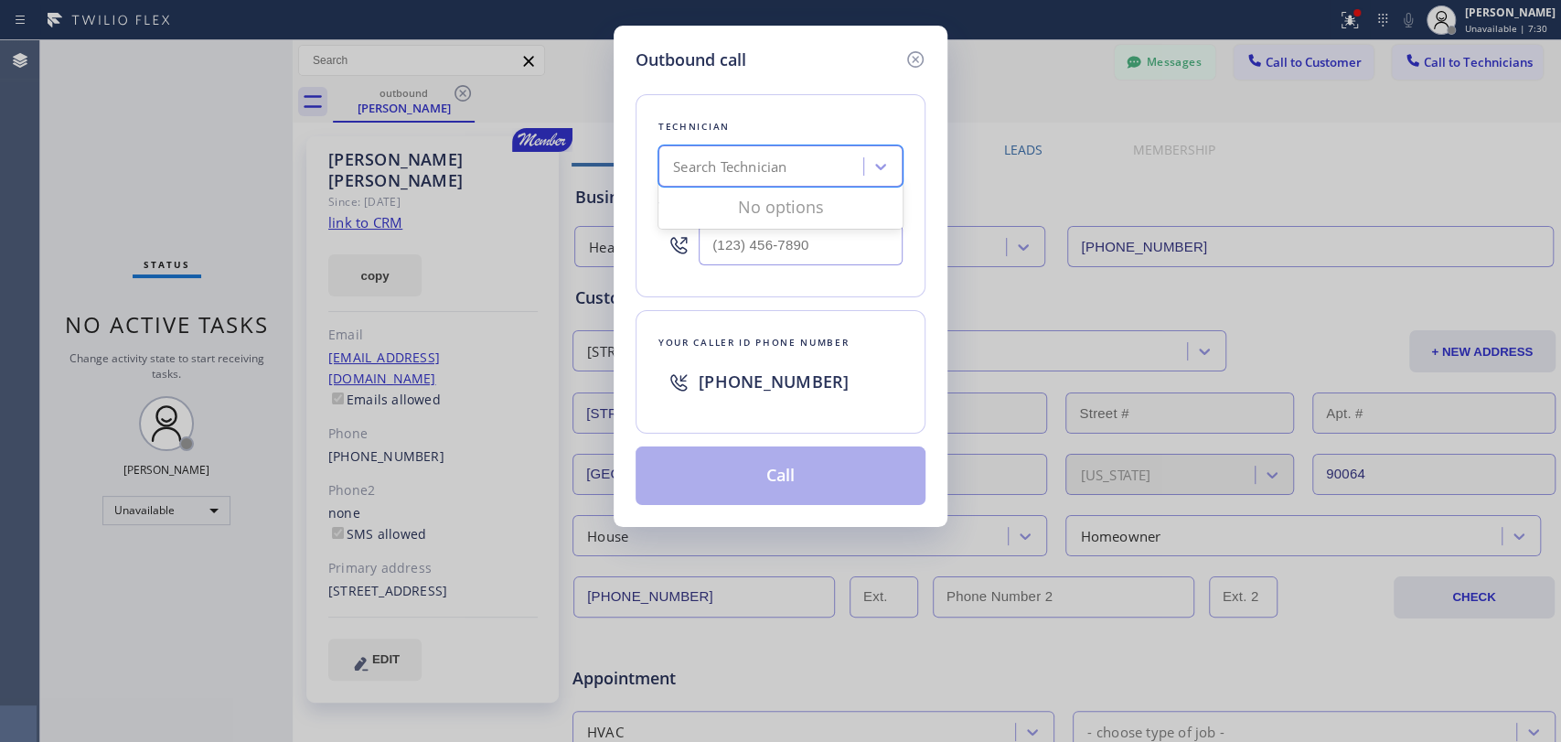
click at [785, 182] on div "Search Technician" at bounding box center [781, 165] width 244 height 41
type input "Hovik"
click at [705, 203] on div "Hovik Khachaturyan" at bounding box center [781, 204] width 244 height 33
type input "(818) 966-9606"
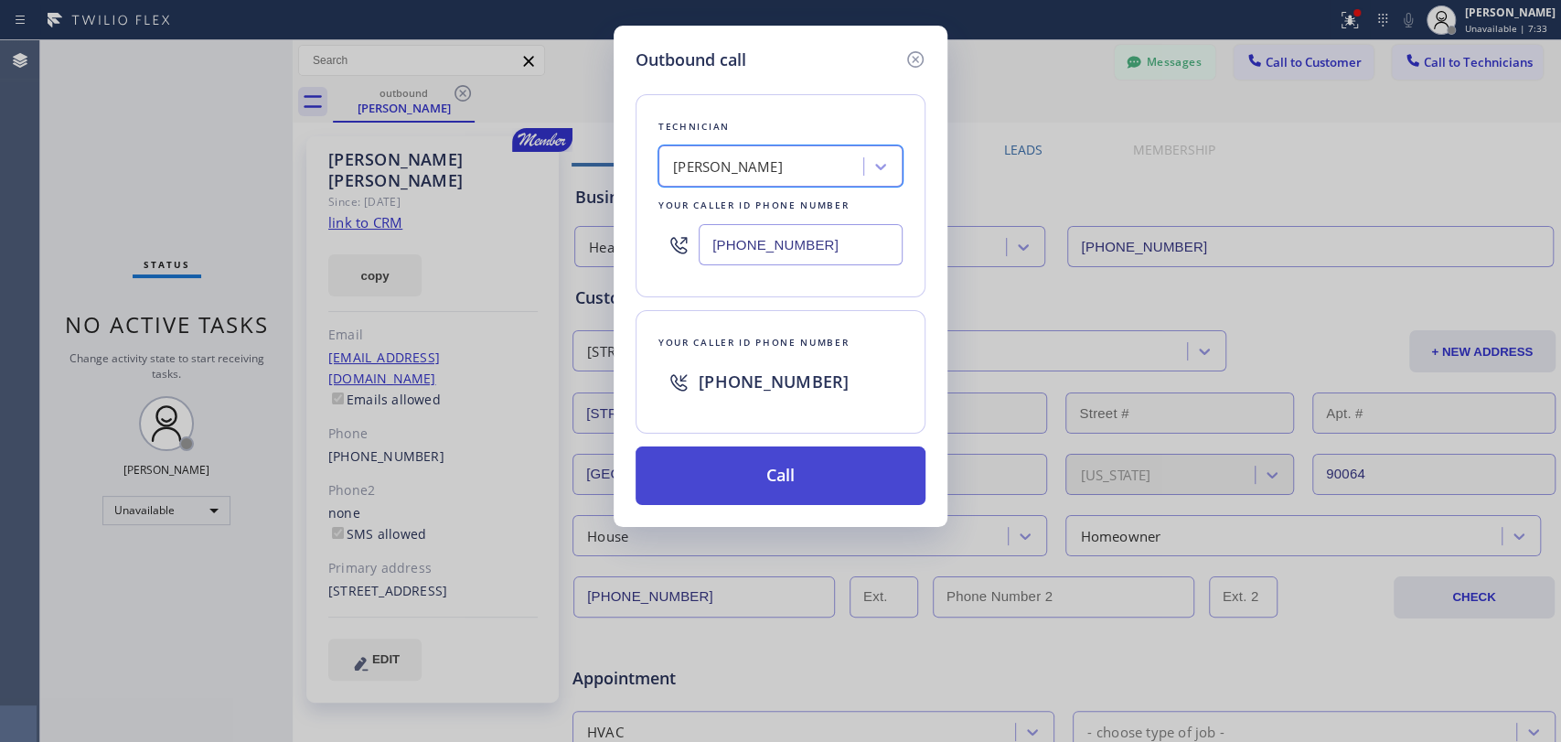
click at [787, 469] on button "Call" at bounding box center [781, 475] width 290 height 59
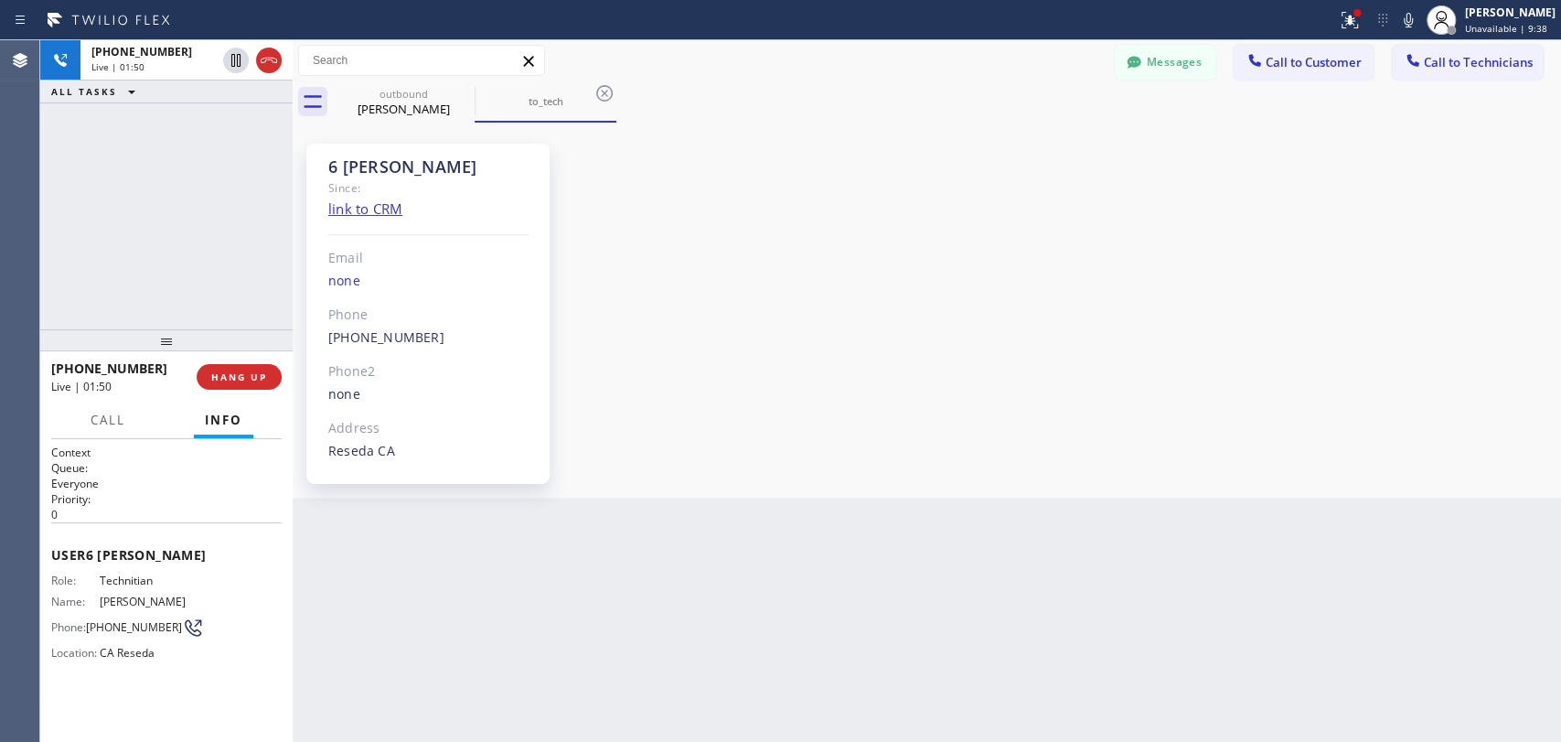
scroll to position [143768, 0]
drag, startPoint x: 246, startPoint y: 357, endPoint x: 247, endPoint y: 377, distance: 20.1
click at [247, 377] on div "[PHONE_NUMBER] Live | 01:51 HANG UP" at bounding box center [166, 377] width 231 height 48
click at [247, 377] on span "HANG UP" at bounding box center [239, 376] width 56 height 13
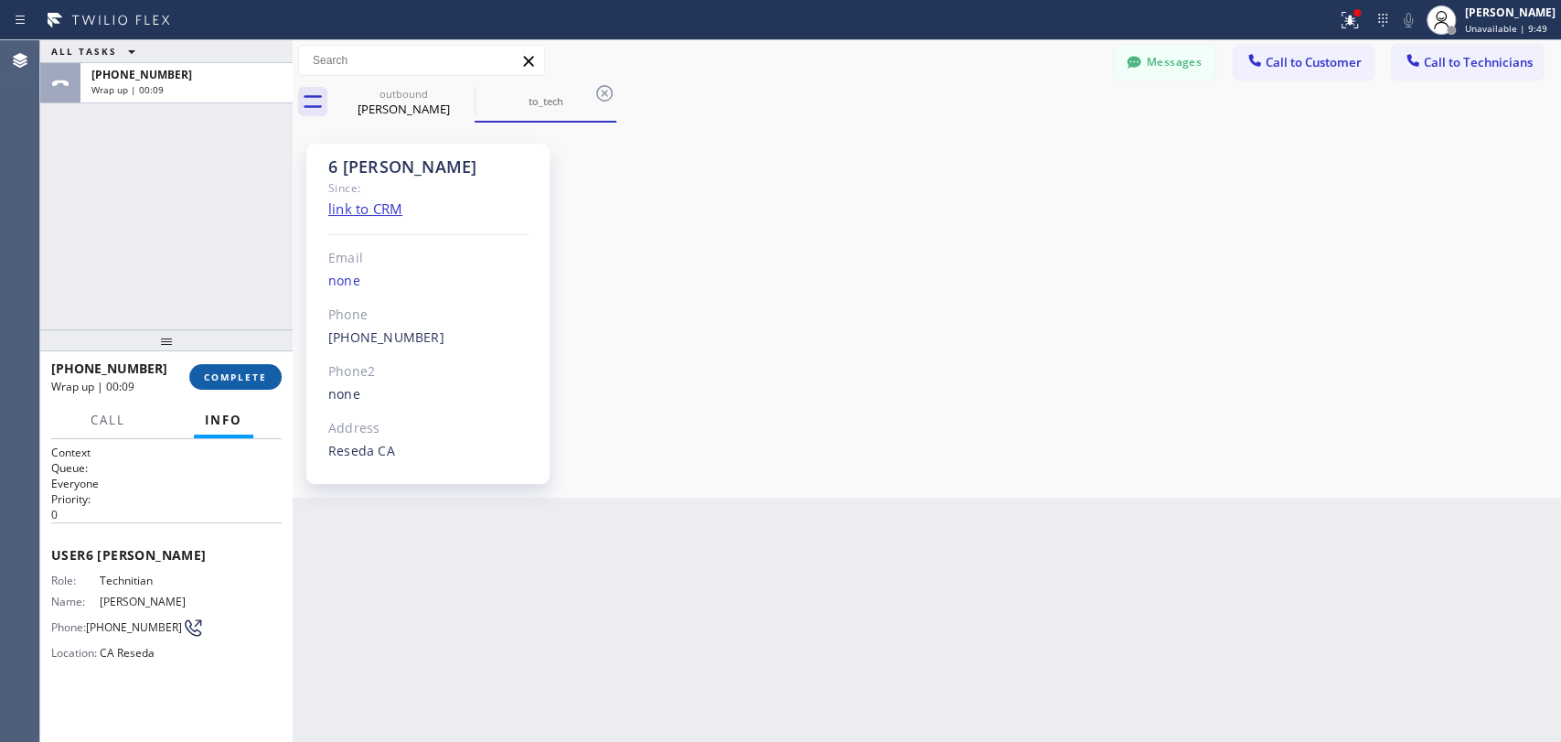
click at [267, 381] on button "COMPLETE" at bounding box center [235, 377] width 92 height 26
drag, startPoint x: 1427, startPoint y: 228, endPoint x: 1446, endPoint y: 219, distance: 21.3
click at [1442, 221] on div "6 [PERSON_NAME] Since: link to CRM Email none Phone [PHONE_NUMBER] Outbound cal…" at bounding box center [927, 310] width 1260 height 366
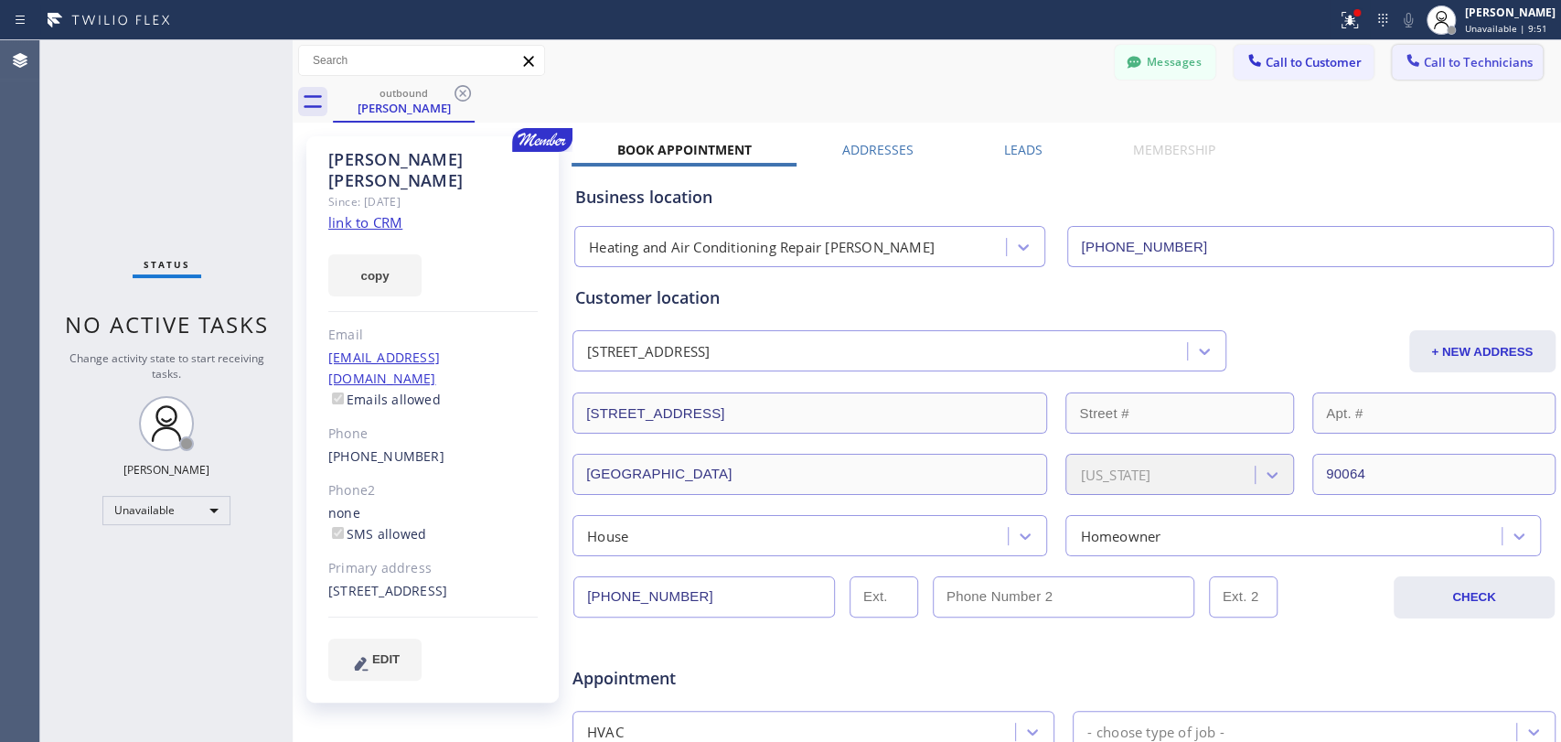
click at [1495, 72] on button "Call to Technicians" at bounding box center [1467, 62] width 151 height 35
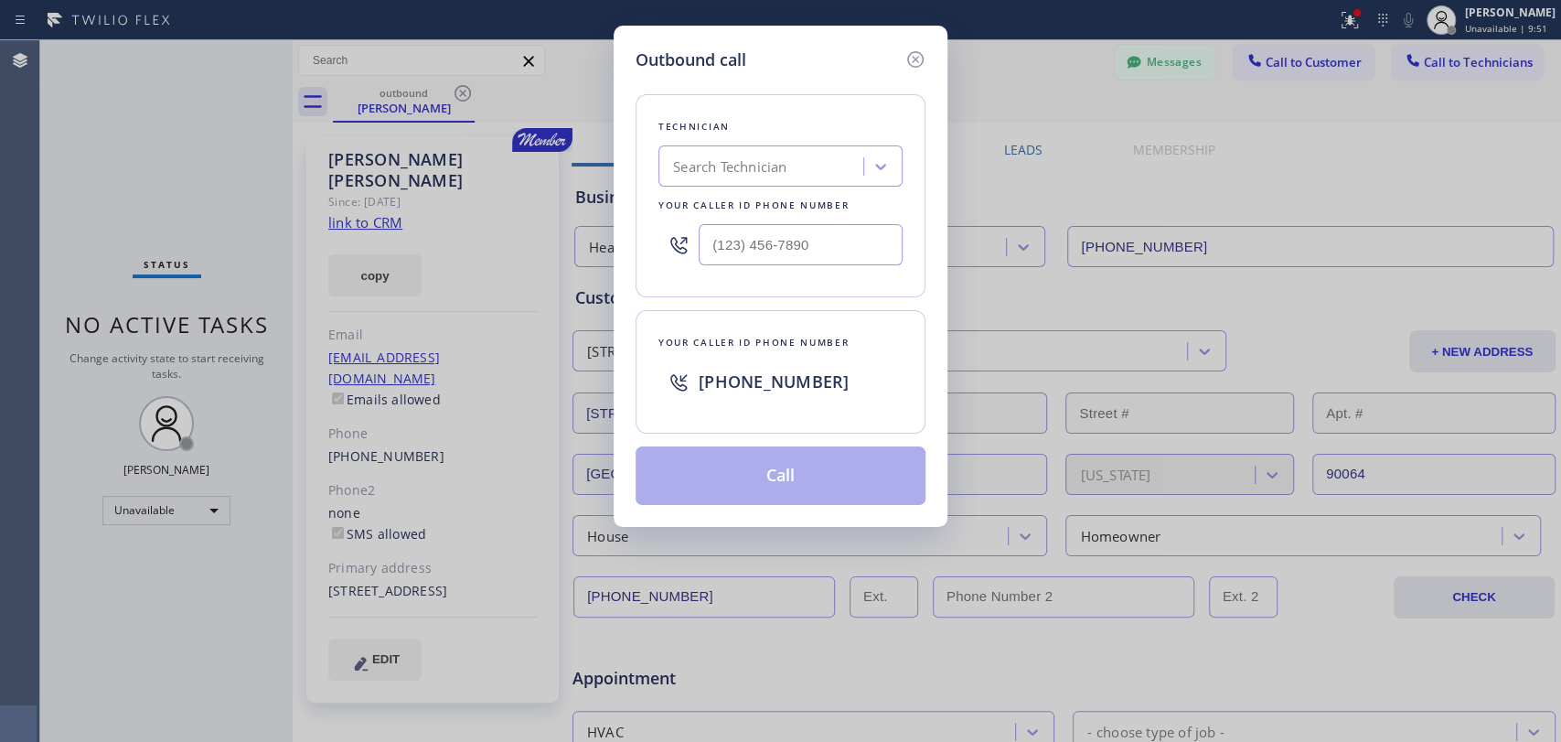
click at [799, 159] on div "Search Technician" at bounding box center [763, 167] width 199 height 32
type input "vach"
click at [765, 215] on div "[PERSON_NAME]" at bounding box center [781, 204] width 244 height 33
type input "[PHONE_NUMBER]"
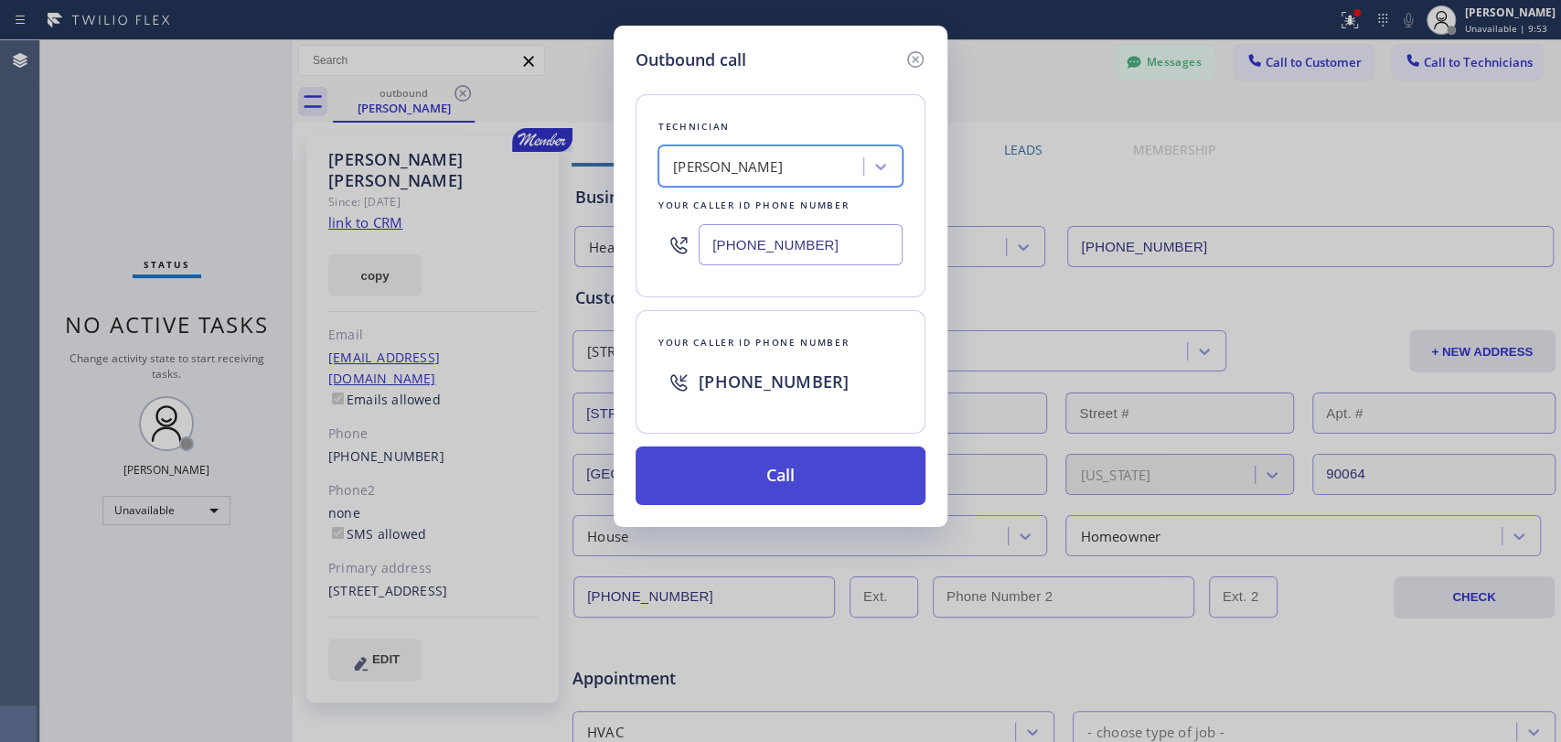
click at [768, 478] on button "Call" at bounding box center [781, 475] width 290 height 59
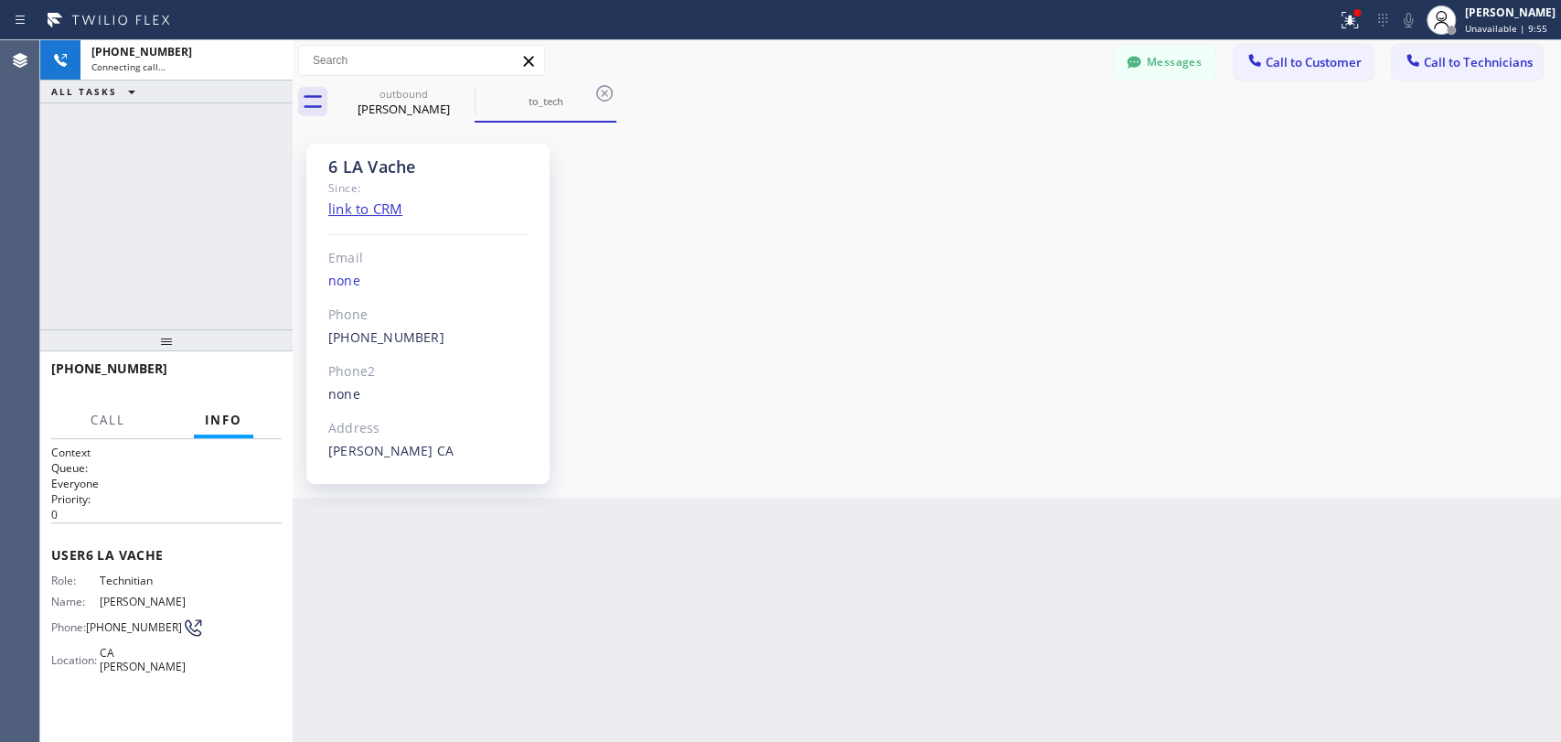
scroll to position [38520, 0]
click at [365, 184] on div "Since:" at bounding box center [428, 187] width 200 height 21
click at [364, 177] on div "Since:" at bounding box center [428, 187] width 200 height 21
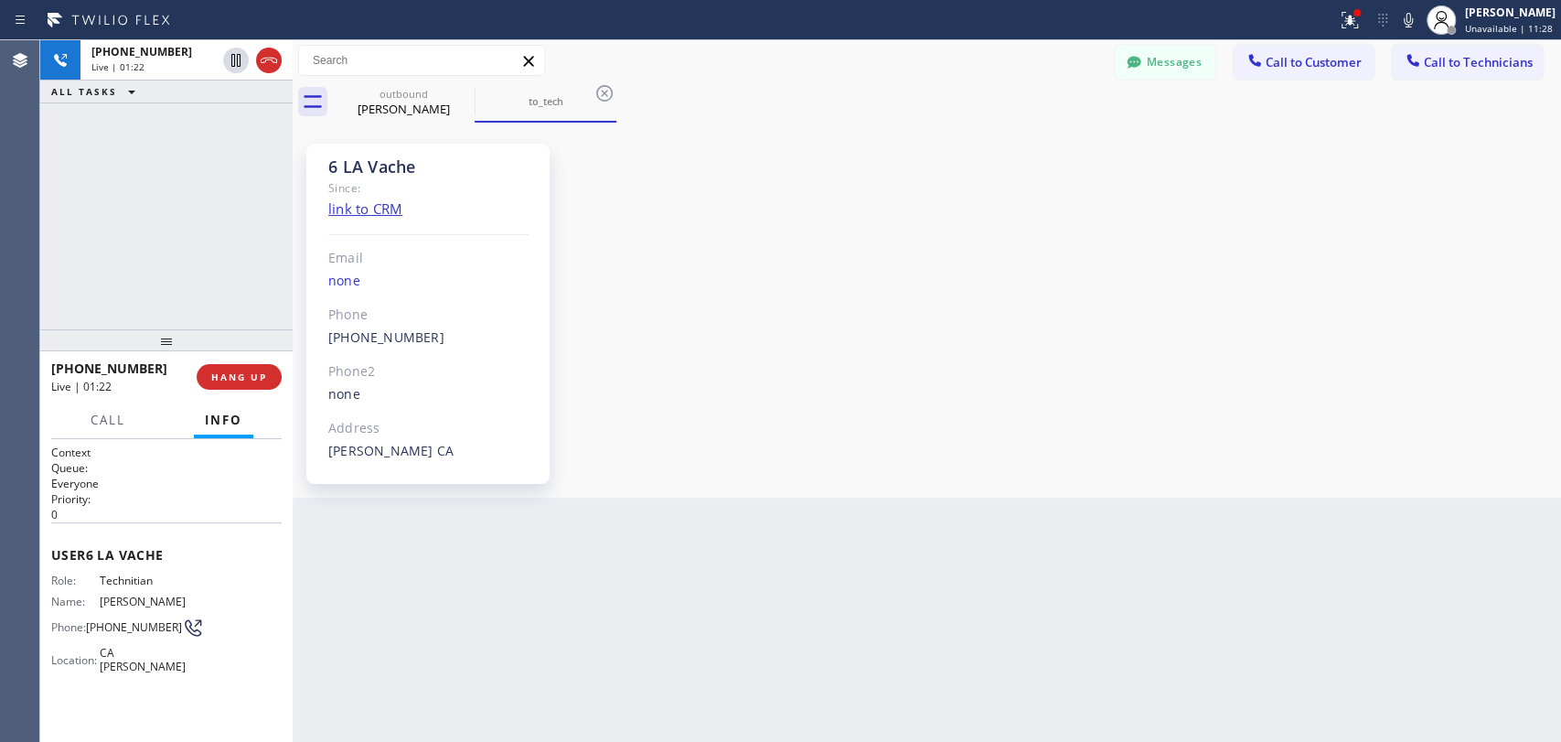
click at [362, 170] on div "6 LA Vache" at bounding box center [428, 166] width 200 height 21
click at [355, 178] on div "Since:" at bounding box center [428, 187] width 200 height 21
click at [217, 374] on span "HANG UP" at bounding box center [239, 376] width 56 height 13
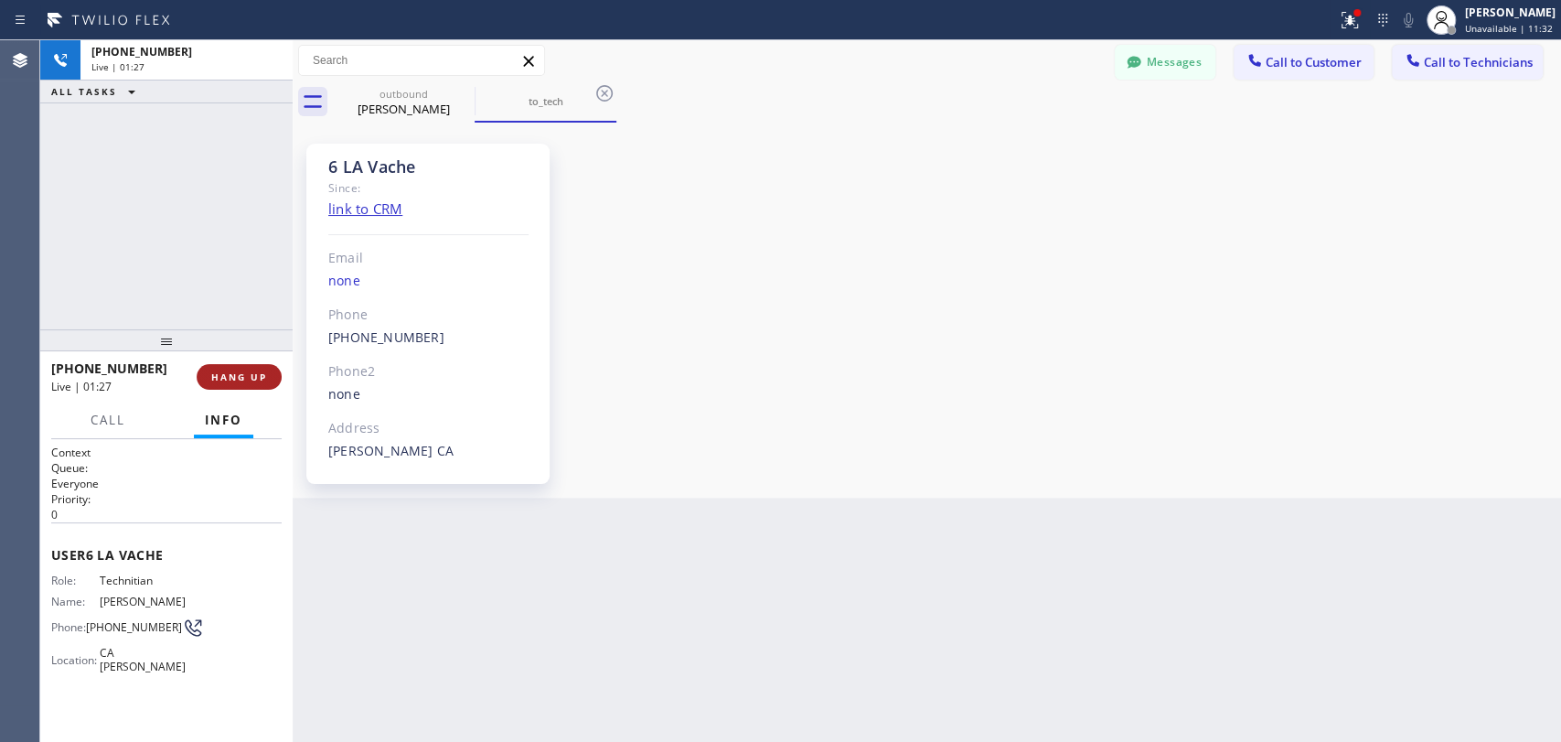
click at [239, 370] on span "HANG UP" at bounding box center [239, 376] width 56 height 13
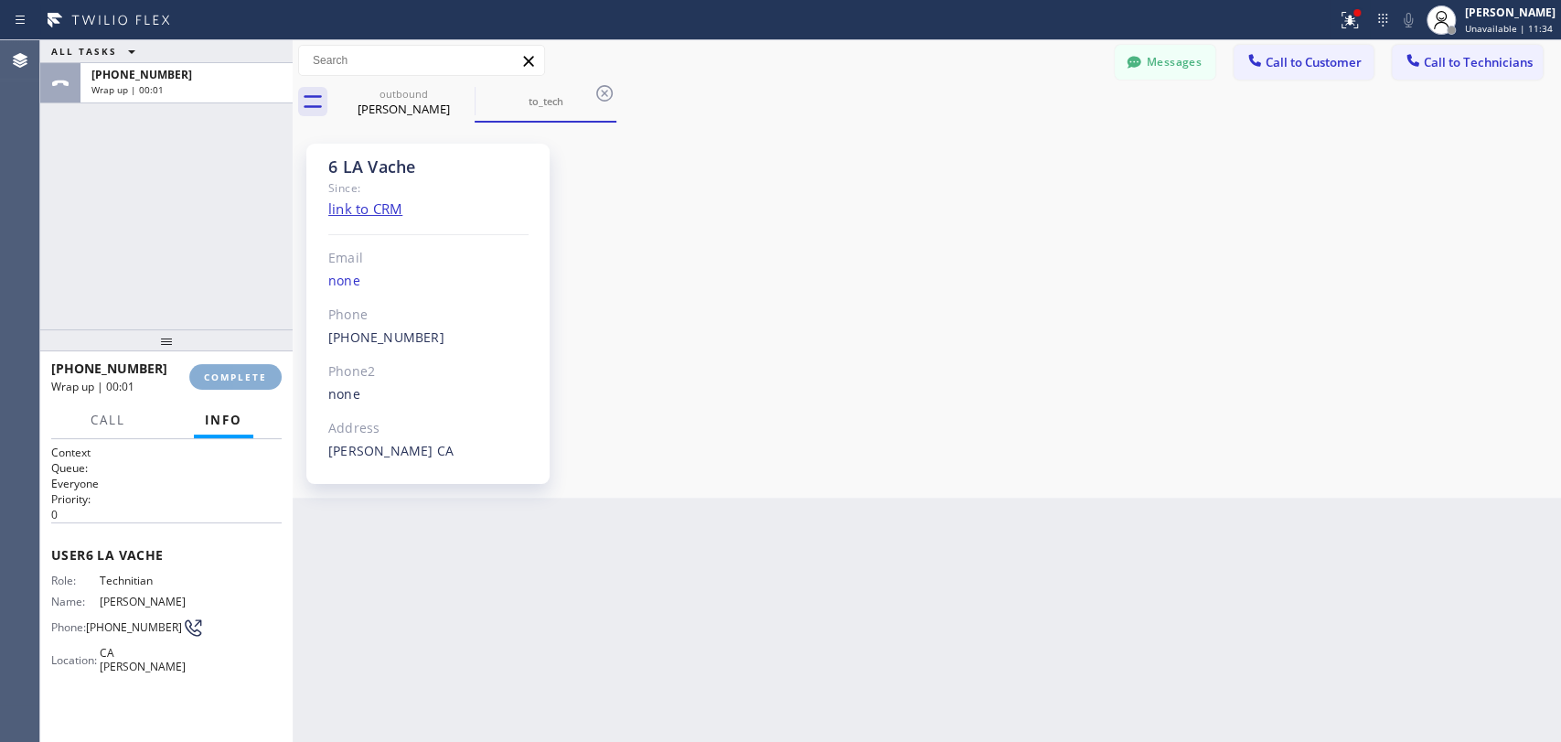
click at [268, 378] on button "COMPLETE" at bounding box center [235, 377] width 92 height 26
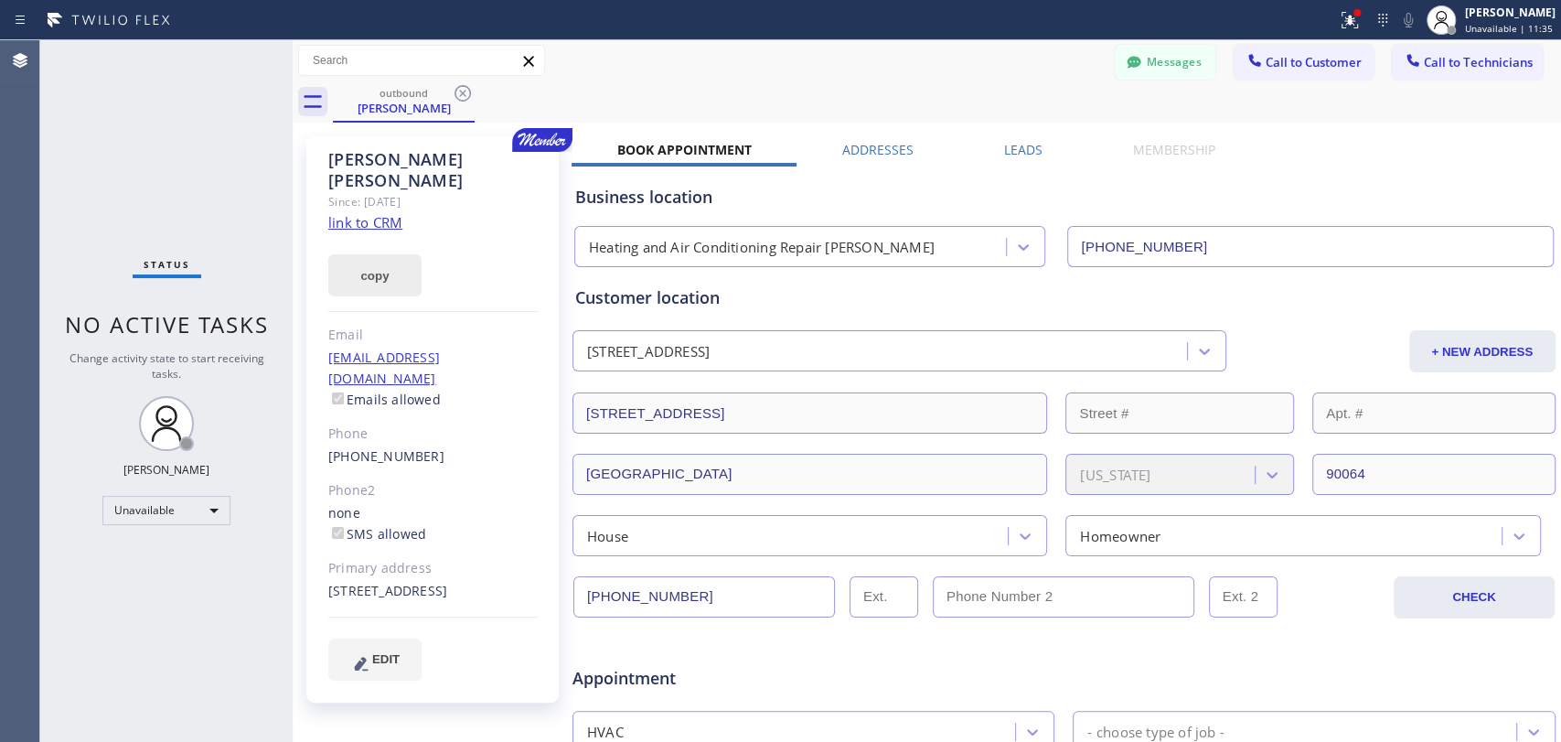
click at [338, 266] on button "copy" at bounding box center [374, 275] width 93 height 42
click at [164, 522] on div "Status No active tasks Change activity state to start receiving tasks. [PERSON_…" at bounding box center [166, 391] width 252 height 702
click at [162, 516] on div "Unavailable" at bounding box center [166, 510] width 128 height 29
click at [154, 542] on li "Offline" at bounding box center [165, 533] width 124 height 22
click at [162, 484] on div "Status No active tasks Change activity state to start receiving tasks. [PERSON_…" at bounding box center [166, 391] width 252 height 702
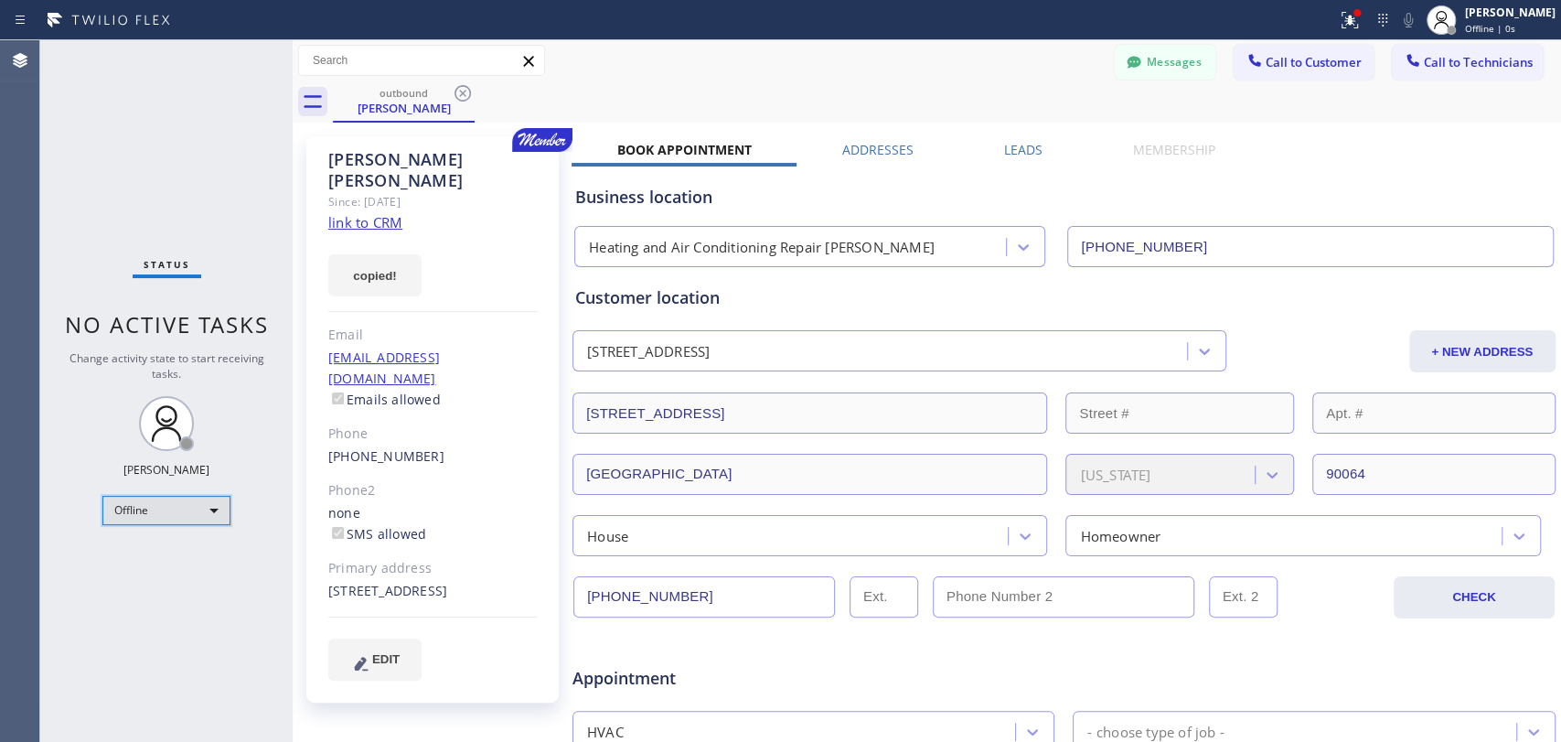
click at [156, 499] on div "Offline" at bounding box center [166, 510] width 128 height 29
drag, startPoint x: 157, startPoint y: 537, endPoint x: 154, endPoint y: 551, distance: 14.2
click at [154, 551] on ul "Offline Available Unavailable Break" at bounding box center [165, 567] width 126 height 91
click at [154, 551] on li "Available" at bounding box center [165, 556] width 124 height 22
click at [154, 551] on div "Status No active tasks Change activity state to start receiving tasks. [PERSON_…" at bounding box center [166, 391] width 252 height 702
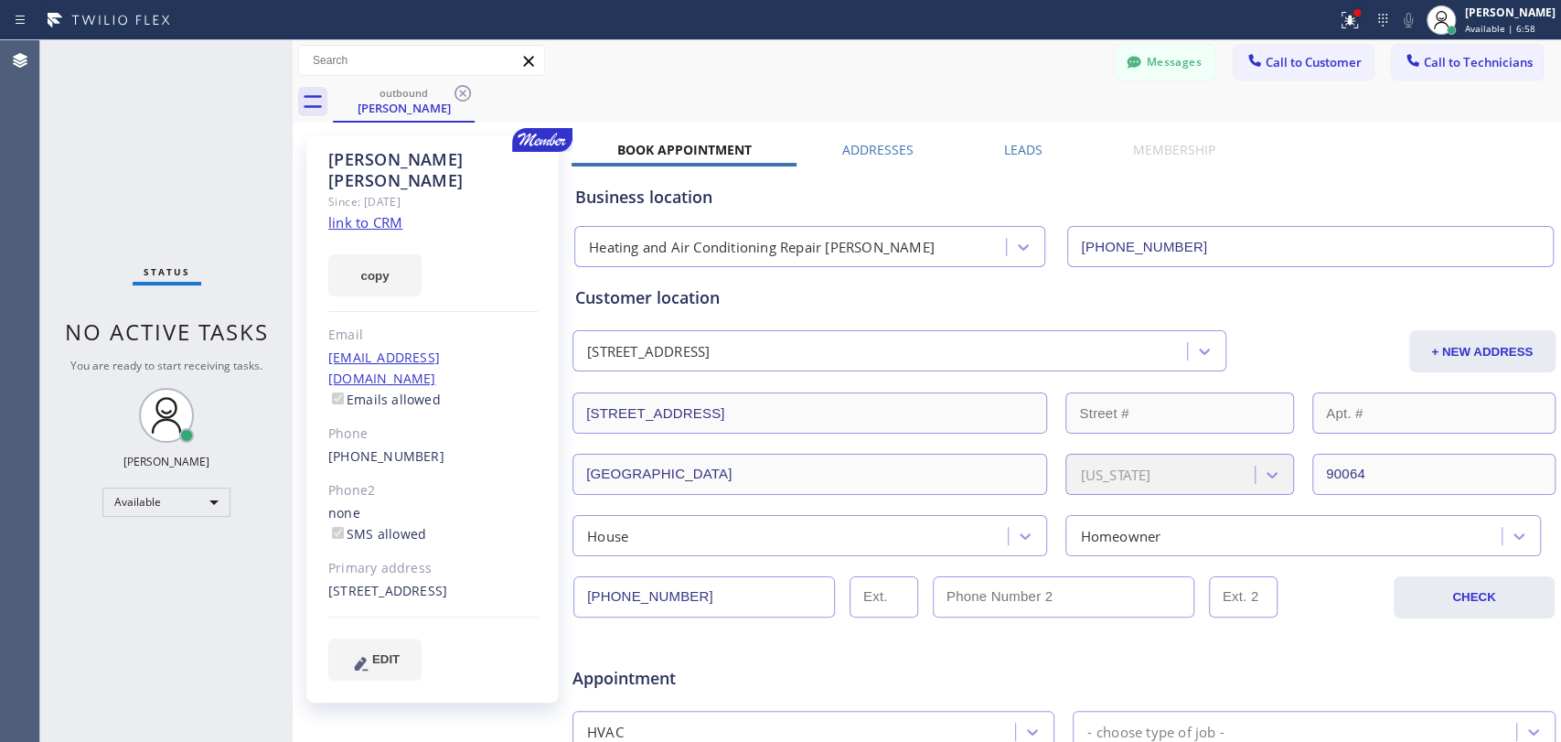
click at [1426, 71] on button "Call to Technicians" at bounding box center [1467, 62] width 151 height 35
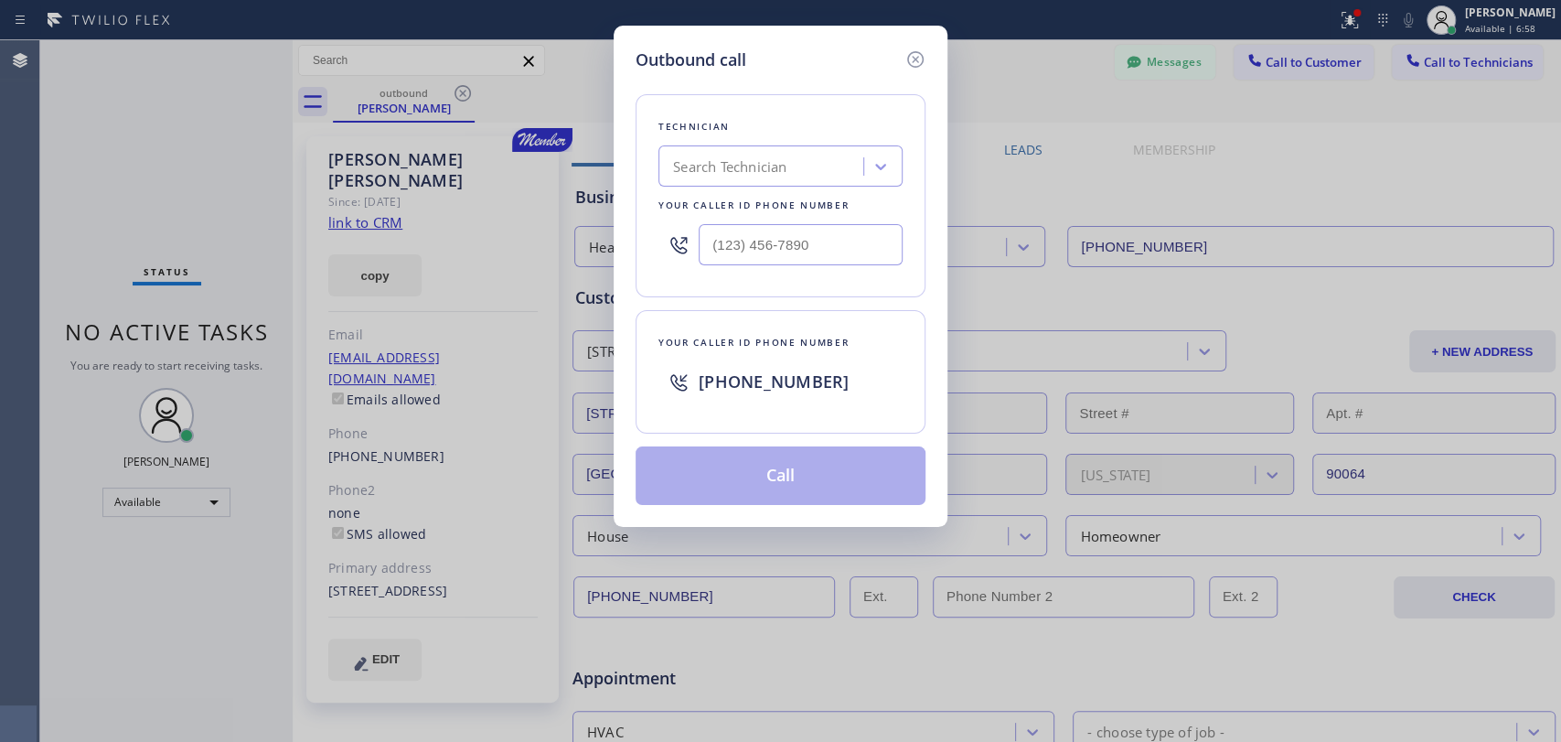
drag, startPoint x: 754, startPoint y: 192, endPoint x: 756, endPoint y: 170, distance: 22.0
click at [756, 181] on div "Technician Search Technician Your caller id phone number" at bounding box center [781, 195] width 290 height 203
click at [756, 170] on div "Search Technician" at bounding box center [729, 166] width 113 height 21
type input "[PERSON_NAME]"
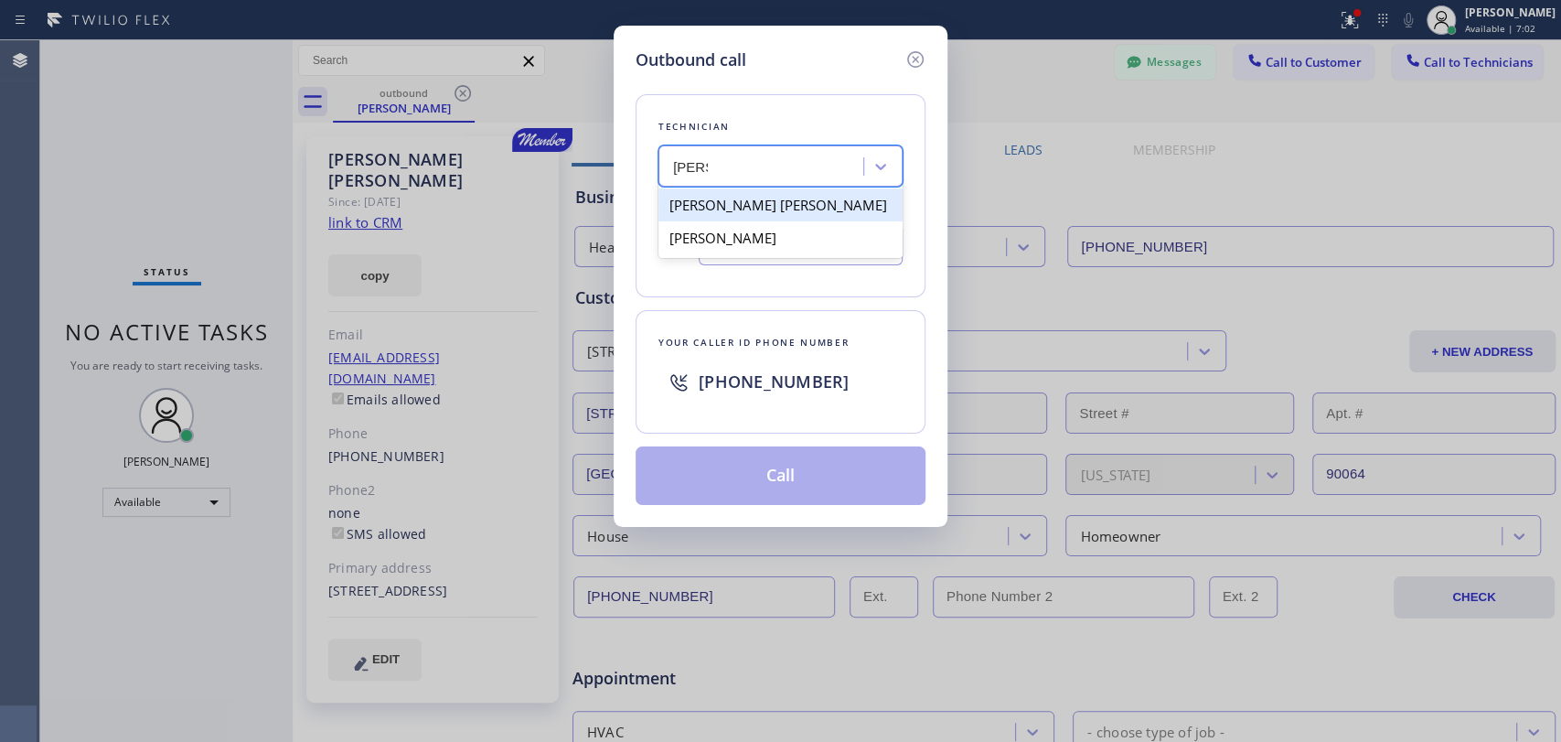
drag, startPoint x: 734, startPoint y: 227, endPoint x: 737, endPoint y: 242, distance: 16.0
click at [737, 242] on div "[PERSON_NAME]" at bounding box center [781, 237] width 244 height 33
type input "[PHONE_NUMBER]"
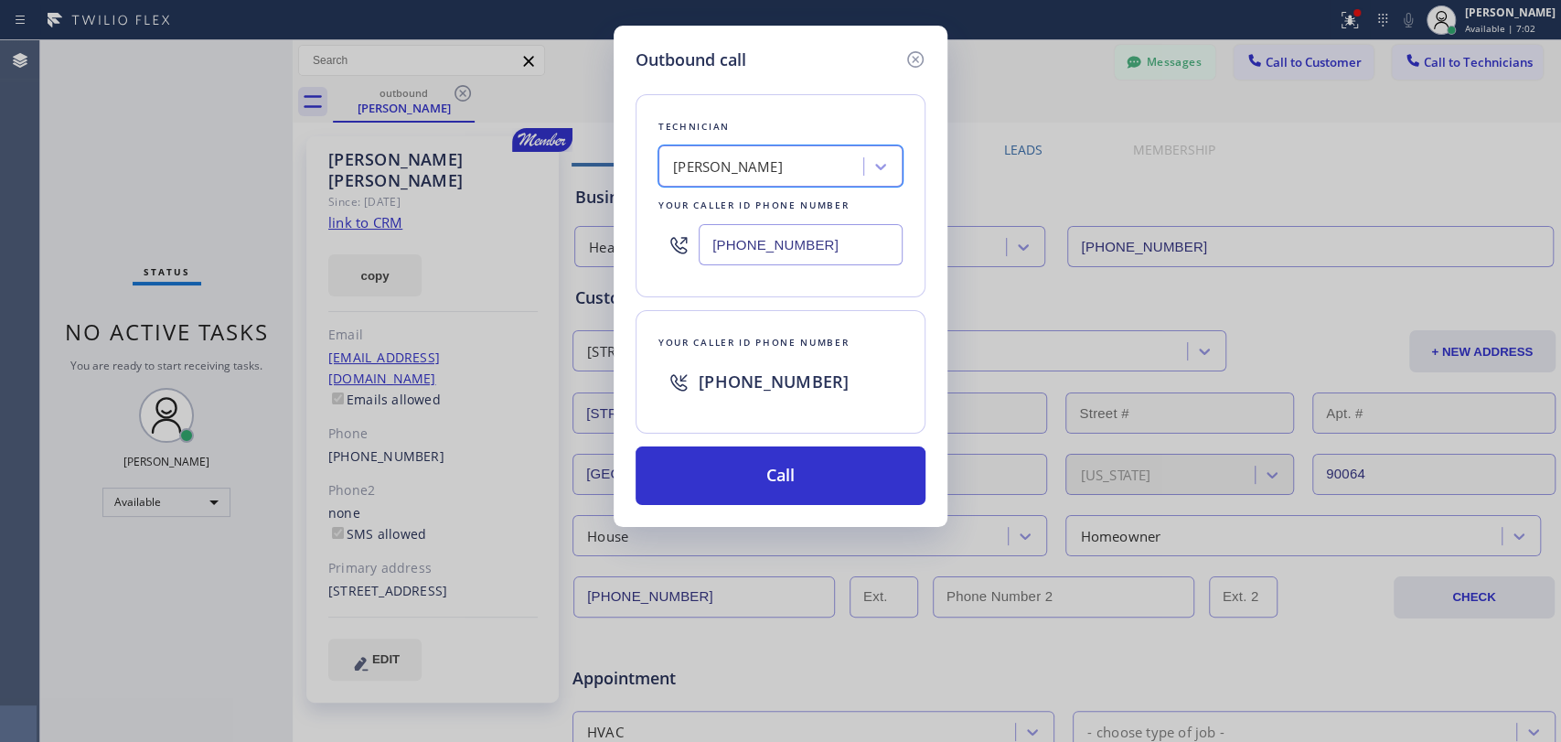
click at [737, 242] on input "[PHONE_NUMBER]" at bounding box center [801, 244] width 204 height 41
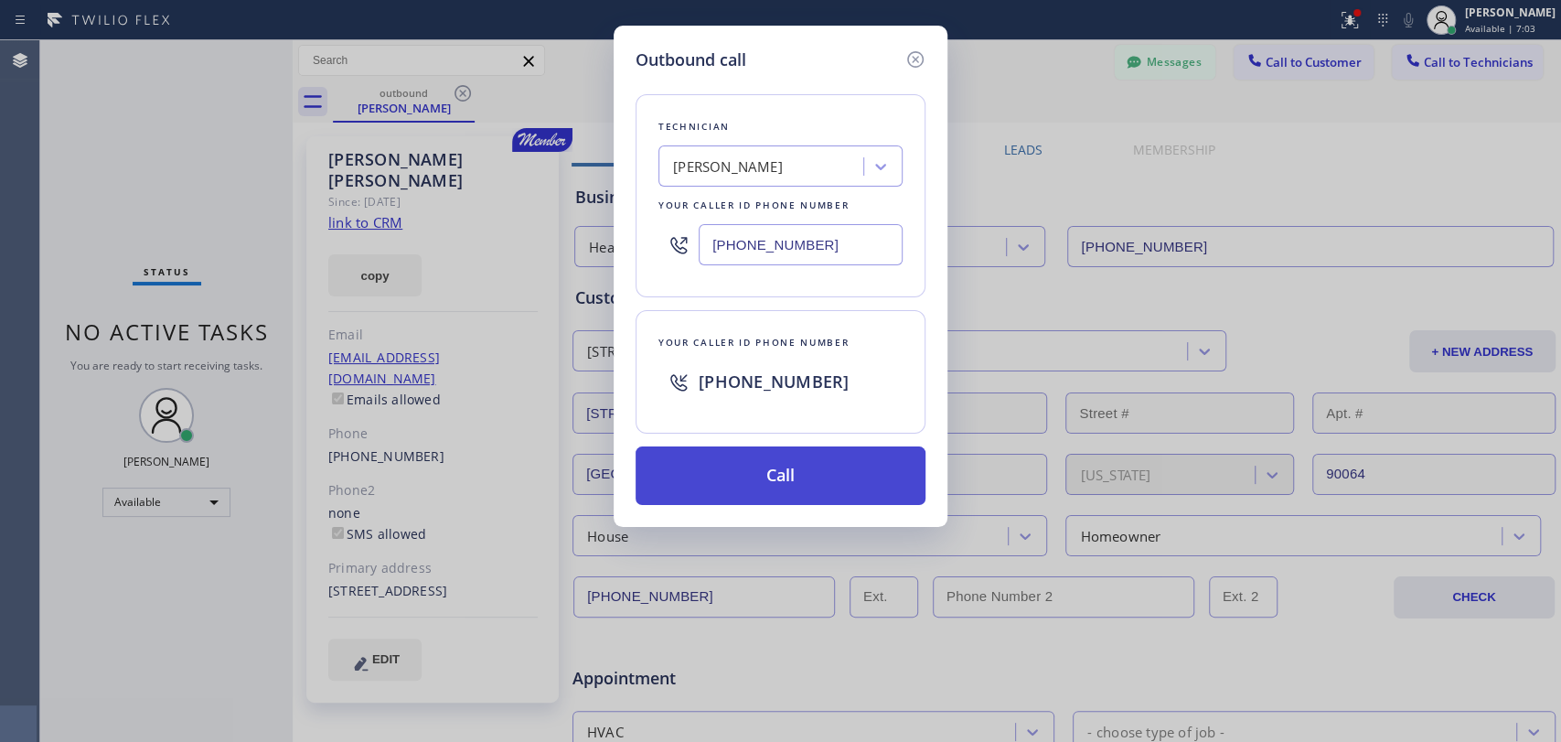
click at [742, 477] on button "Call" at bounding box center [781, 475] width 290 height 59
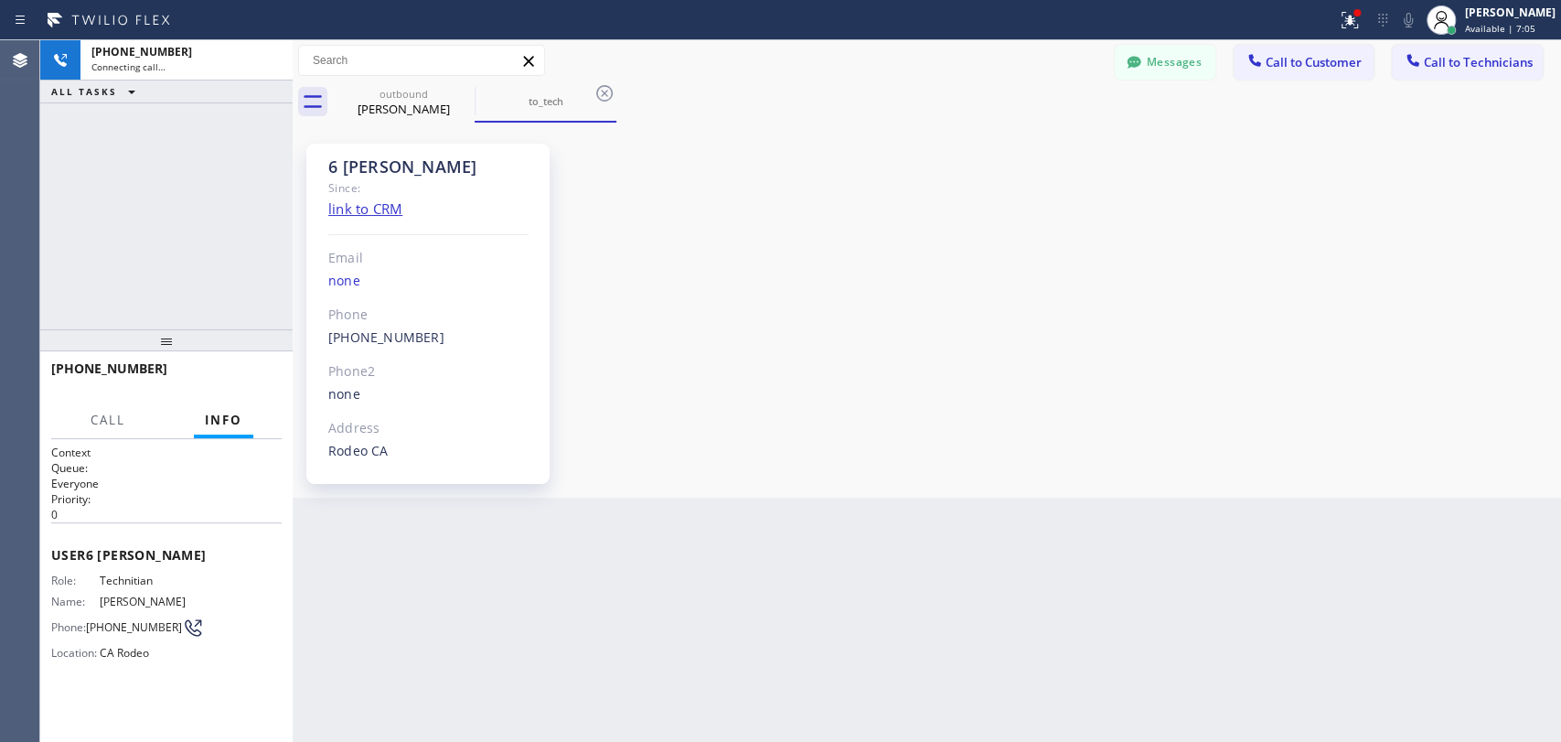
scroll to position [4836, 0]
click at [244, 388] on button "HANG UP" at bounding box center [239, 377] width 85 height 26
click at [242, 390] on button "HANG UP" at bounding box center [239, 377] width 85 height 26
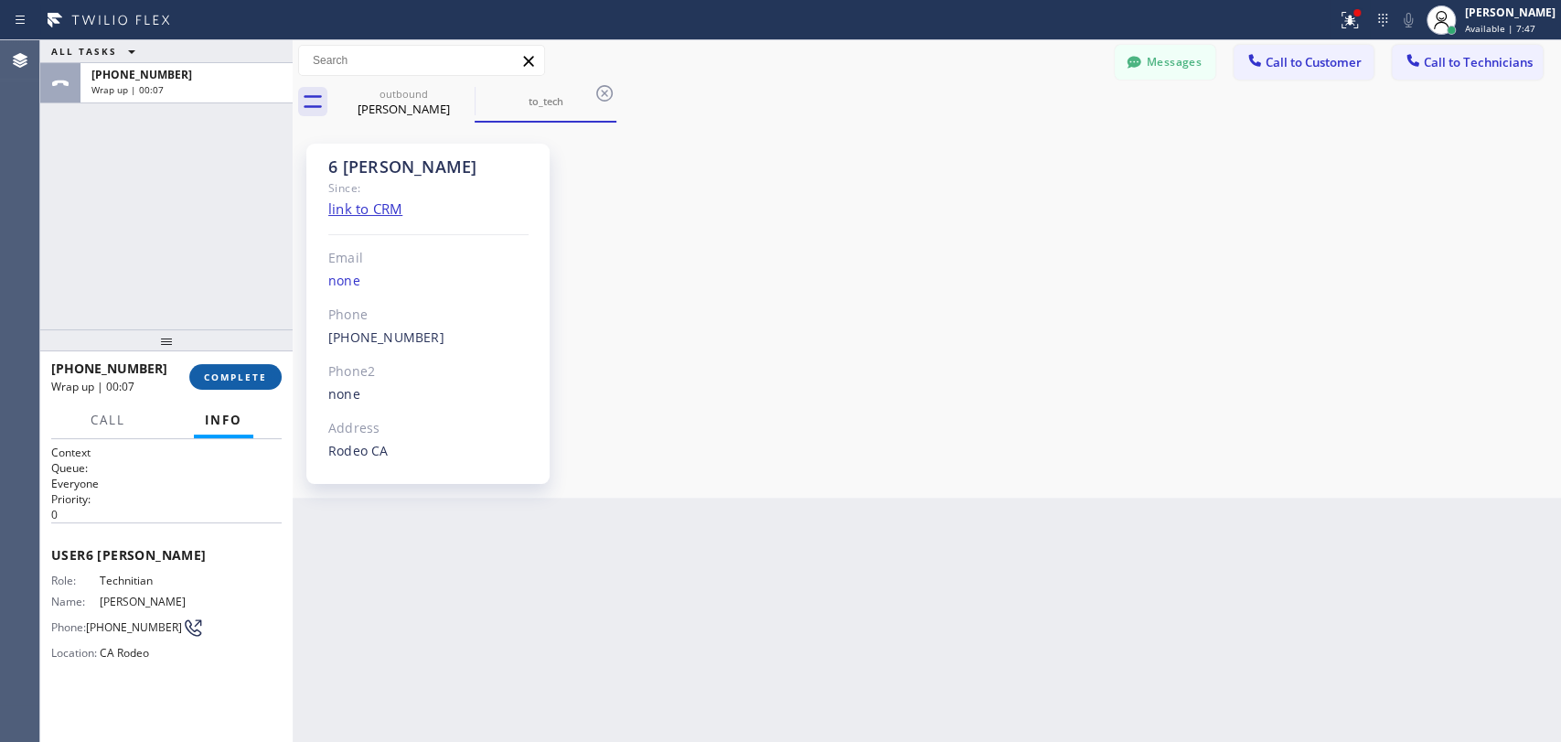
click at [231, 387] on button "COMPLETE" at bounding box center [235, 377] width 92 height 26
click at [973, 463] on div "6 [PERSON_NAME] Since: link to CRM Email none Phone [PHONE_NUMBER] Outbound cal…" at bounding box center [927, 310] width 1260 height 366
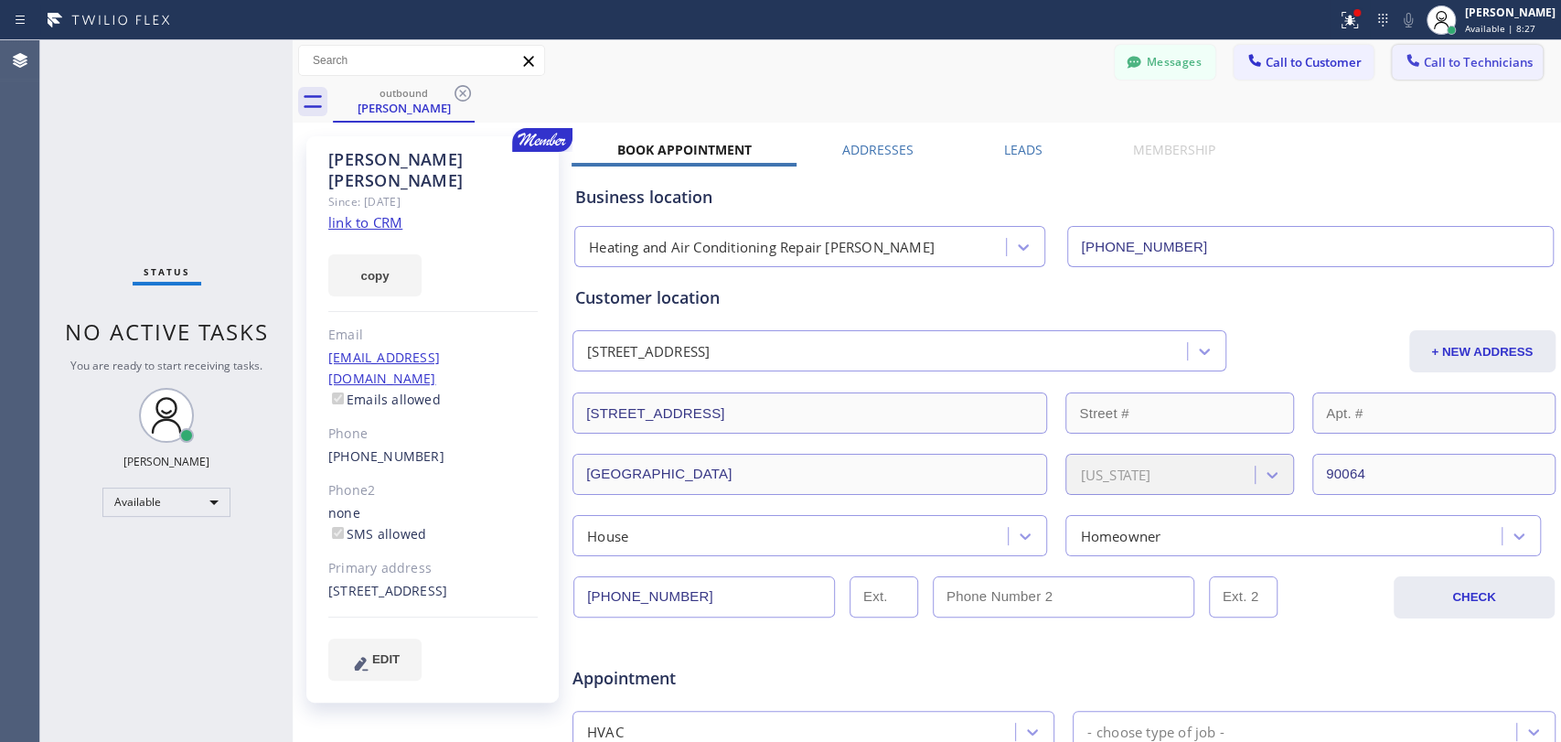
click at [1472, 75] on button "Call to Technicians" at bounding box center [1467, 62] width 151 height 35
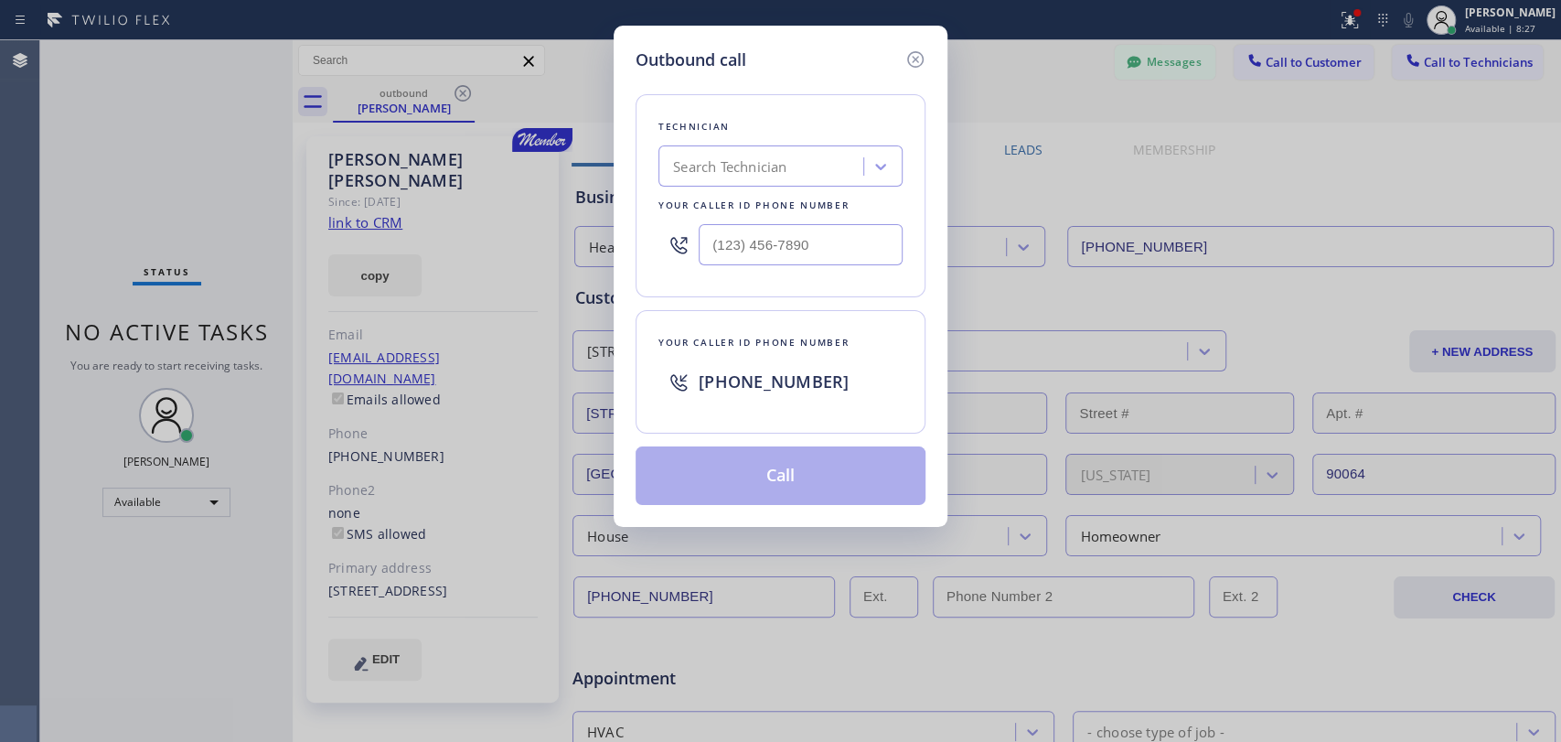
click at [835, 156] on div "Search Technician" at bounding box center [763, 167] width 199 height 32
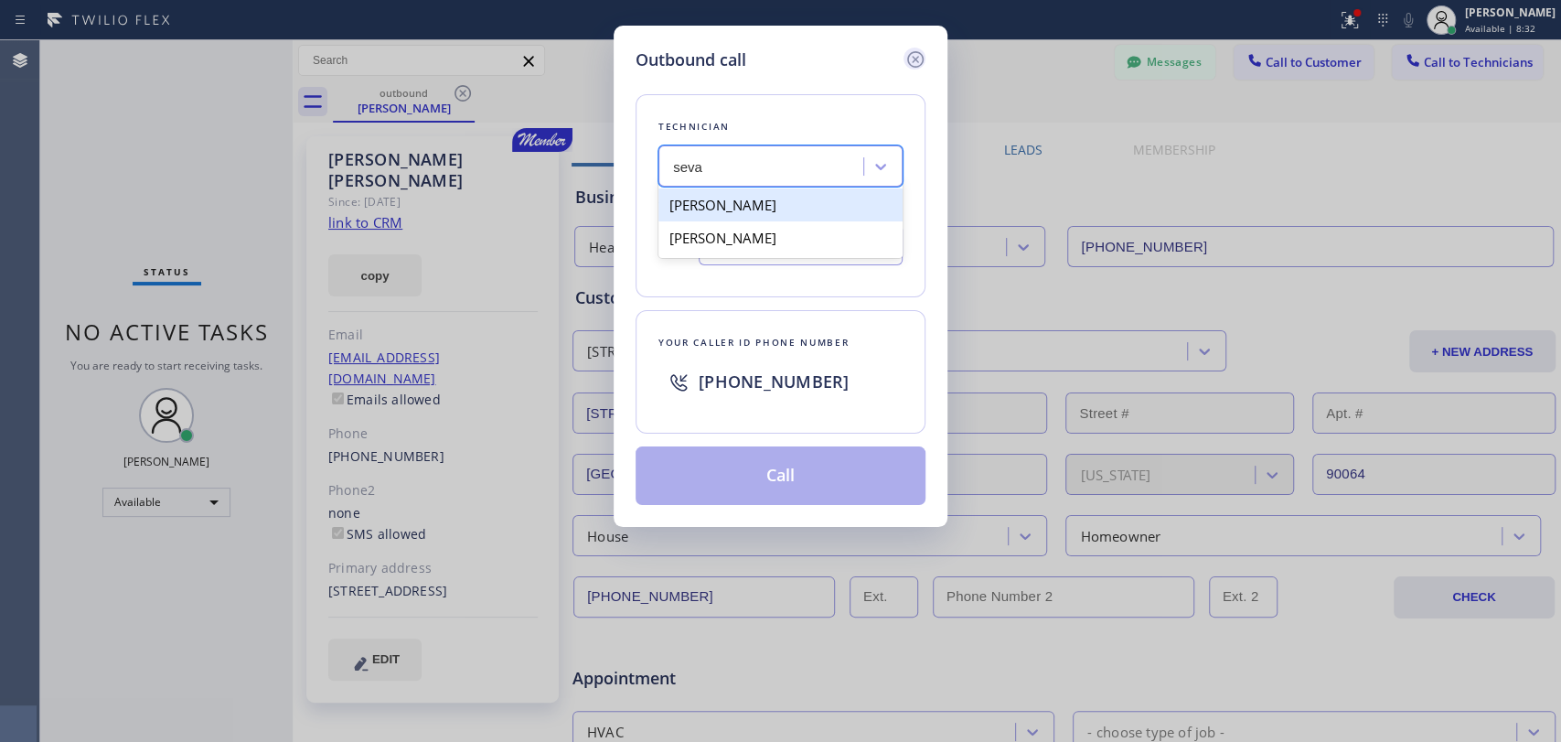
type input "seva"
click at [905, 58] on icon at bounding box center [916, 59] width 22 height 22
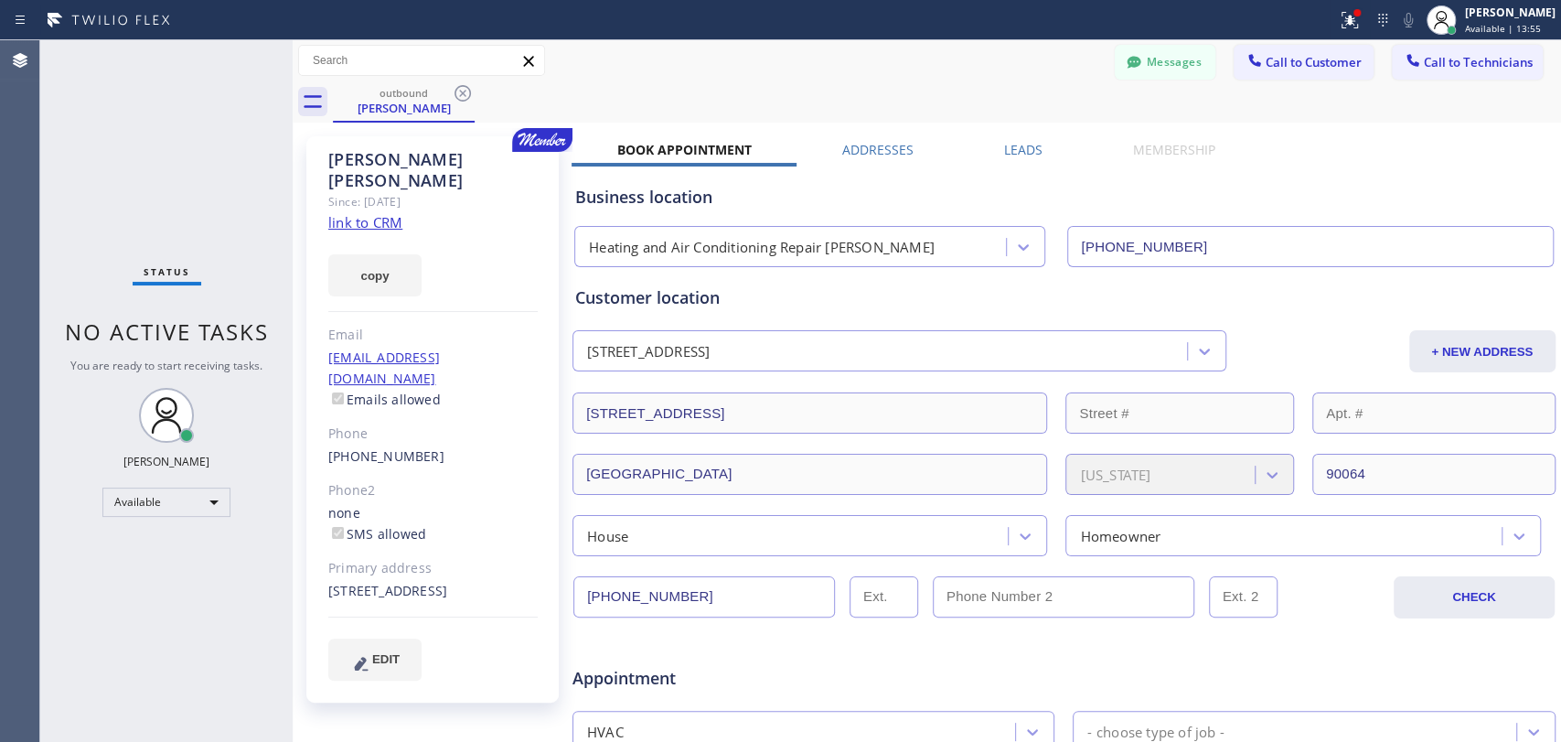
click at [231, 351] on div "Status No active tasks You are ready to start receiving tasks. [PERSON_NAME] Av…" at bounding box center [166, 391] width 252 height 702
click at [231, 345] on span "No active tasks" at bounding box center [167, 331] width 204 height 30
click at [230, 337] on span "No active tasks" at bounding box center [167, 331] width 204 height 30
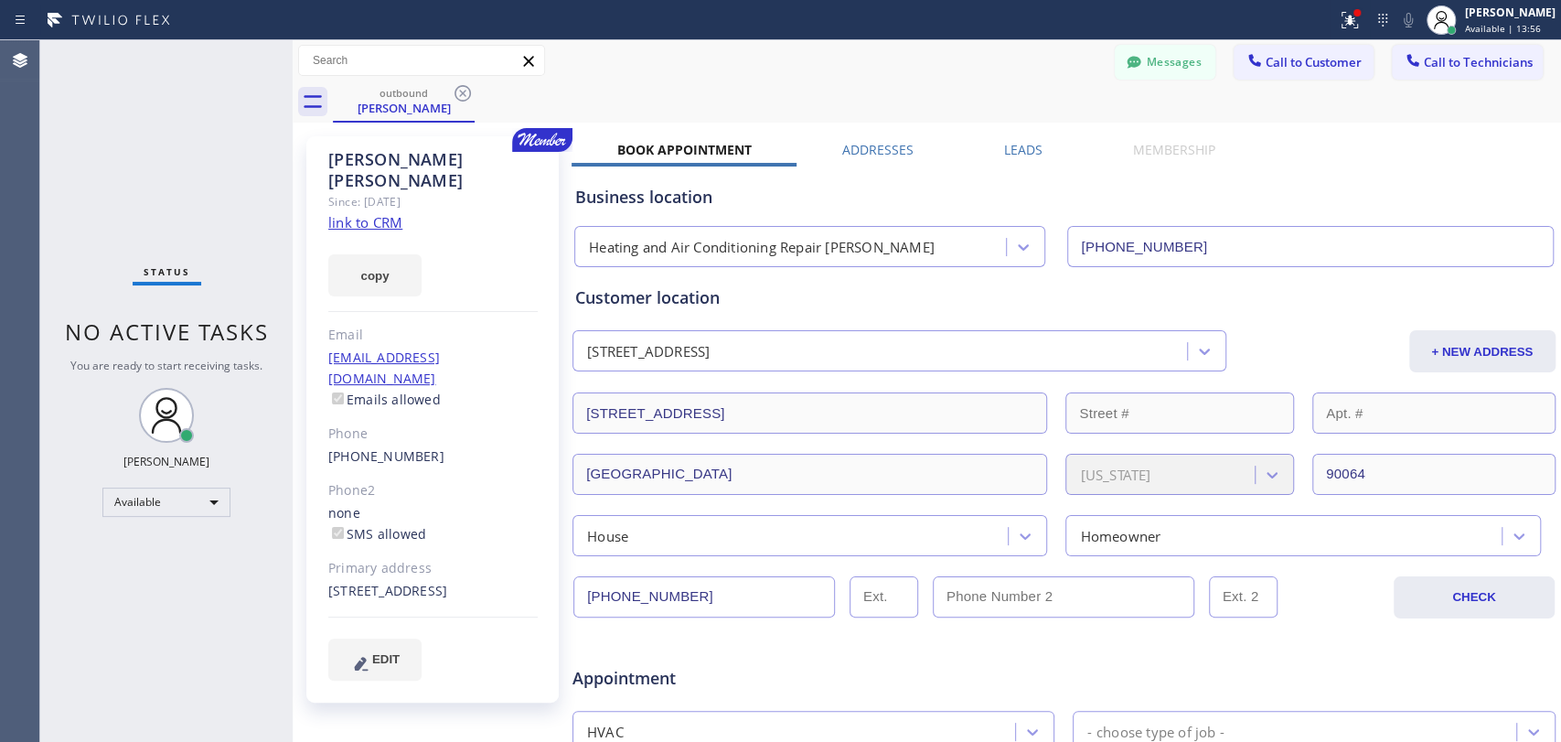
click at [219, 342] on span "No active tasks" at bounding box center [167, 331] width 204 height 30
click at [202, 351] on div "Status No active tasks You are ready to start receiving tasks. [PERSON_NAME] Av…" at bounding box center [166, 391] width 252 height 702
click at [193, 366] on span "You are ready to start receiving tasks." at bounding box center [166, 366] width 192 height 16
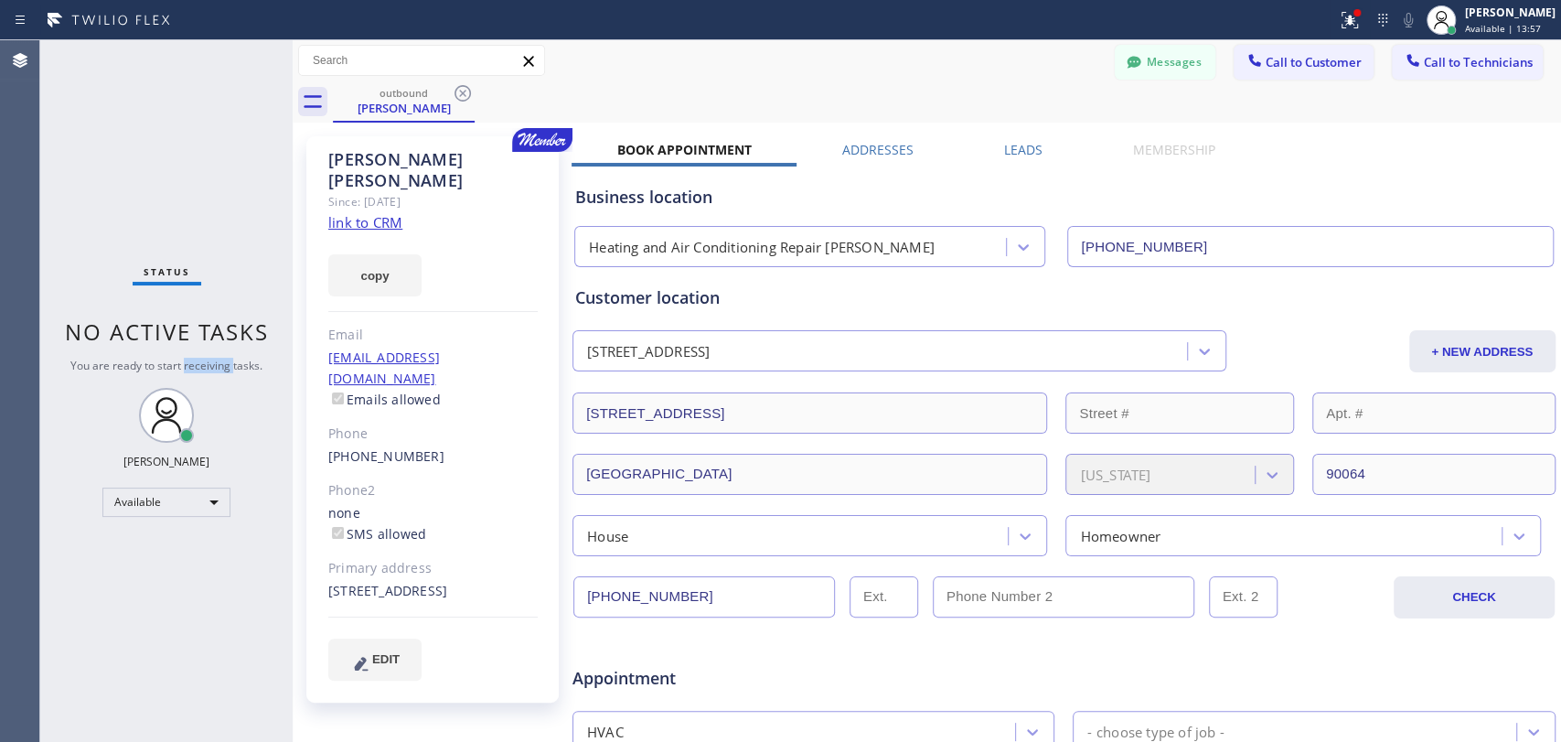
click at [193, 366] on span "You are ready to start receiving tasks." at bounding box center [166, 366] width 192 height 16
click at [192, 366] on span "You are ready to start receiving tasks." at bounding box center [166, 366] width 192 height 16
click at [179, 338] on span "No active tasks" at bounding box center [167, 331] width 204 height 30
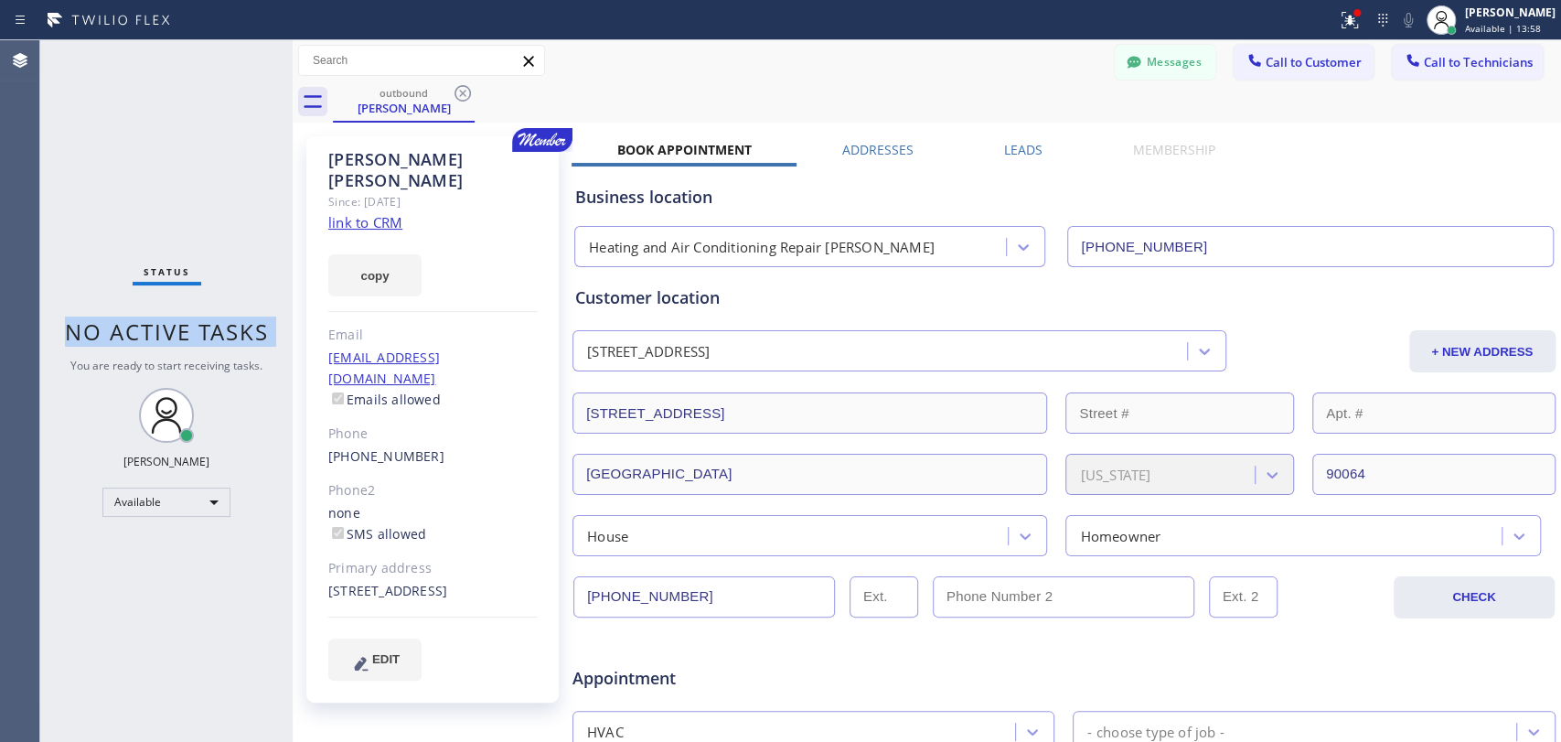
click at [179, 338] on span "No active tasks" at bounding box center [167, 331] width 204 height 30
click at [181, 330] on span "No active tasks" at bounding box center [167, 331] width 204 height 30
drag, startPoint x: 182, startPoint y: 330, endPoint x: 125, endPoint y: 334, distance: 56.8
click at [125, 334] on span "No active tasks" at bounding box center [167, 331] width 204 height 30
click at [121, 334] on span "No active tasks" at bounding box center [167, 331] width 204 height 30
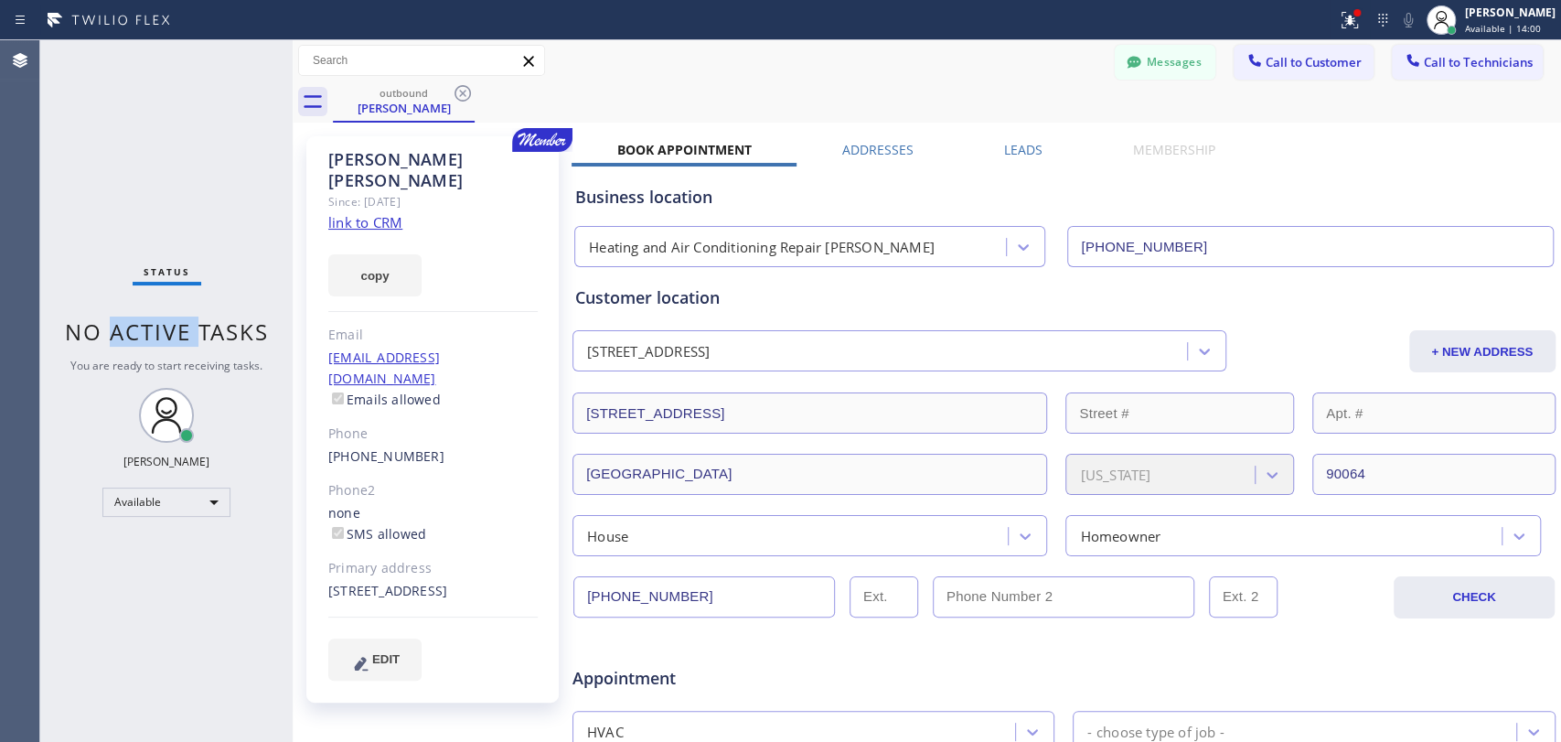
drag, startPoint x: 110, startPoint y: 334, endPoint x: 198, endPoint y: 331, distance: 88.8
click at [198, 331] on span "No active tasks" at bounding box center [167, 331] width 204 height 30
click at [191, 333] on span "No active tasks" at bounding box center [167, 331] width 204 height 30
drag, startPoint x: 191, startPoint y: 333, endPoint x: 181, endPoint y: 335, distance: 10.2
click at [181, 335] on span "No active tasks" at bounding box center [167, 331] width 204 height 30
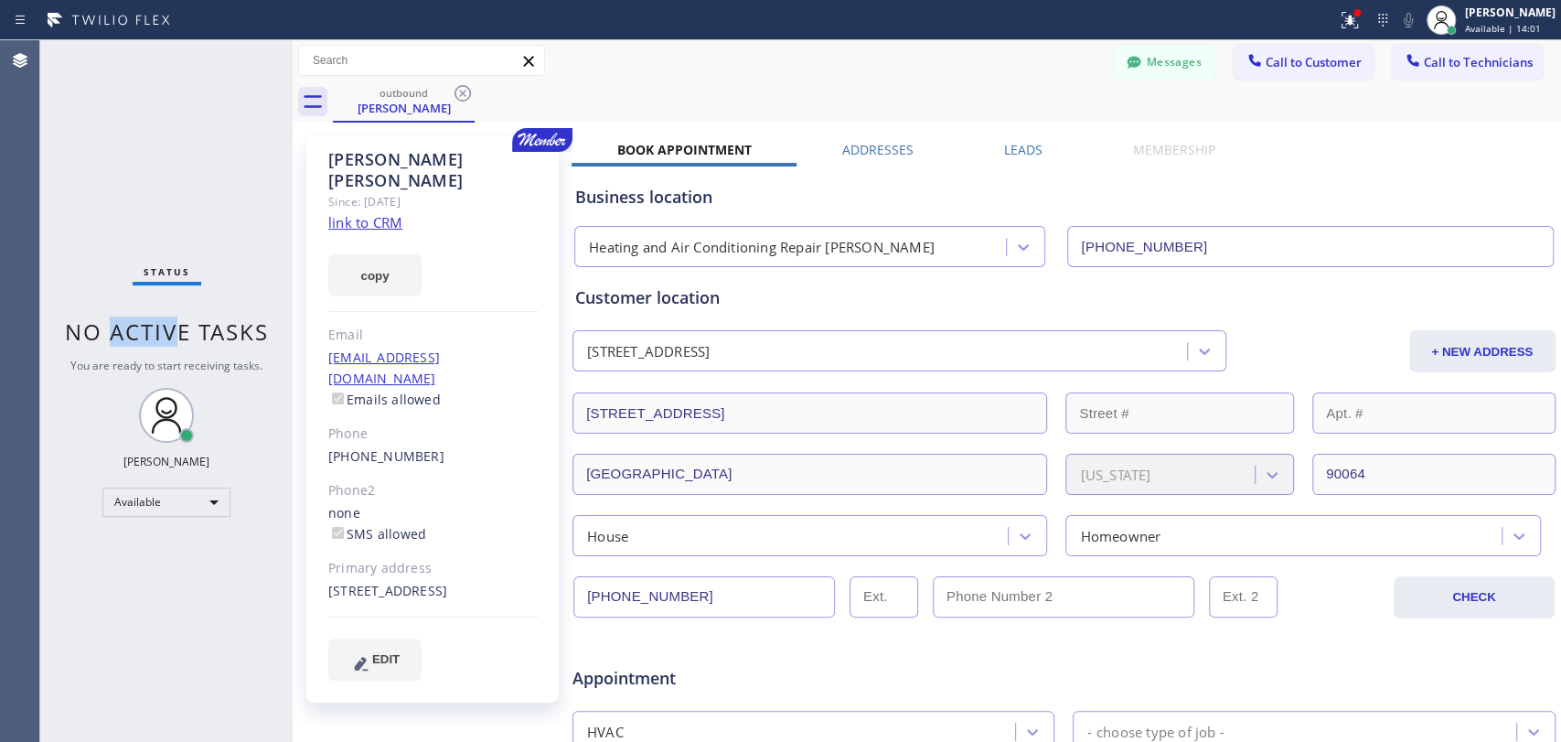
click at [181, 335] on span "No active tasks" at bounding box center [167, 331] width 204 height 30
drag, startPoint x: 187, startPoint y: 334, endPoint x: 107, endPoint y: 338, distance: 79.7
click at [107, 338] on span "No active tasks" at bounding box center [167, 331] width 204 height 30
drag, startPoint x: 142, startPoint y: 333, endPoint x: 198, endPoint y: 329, distance: 56.8
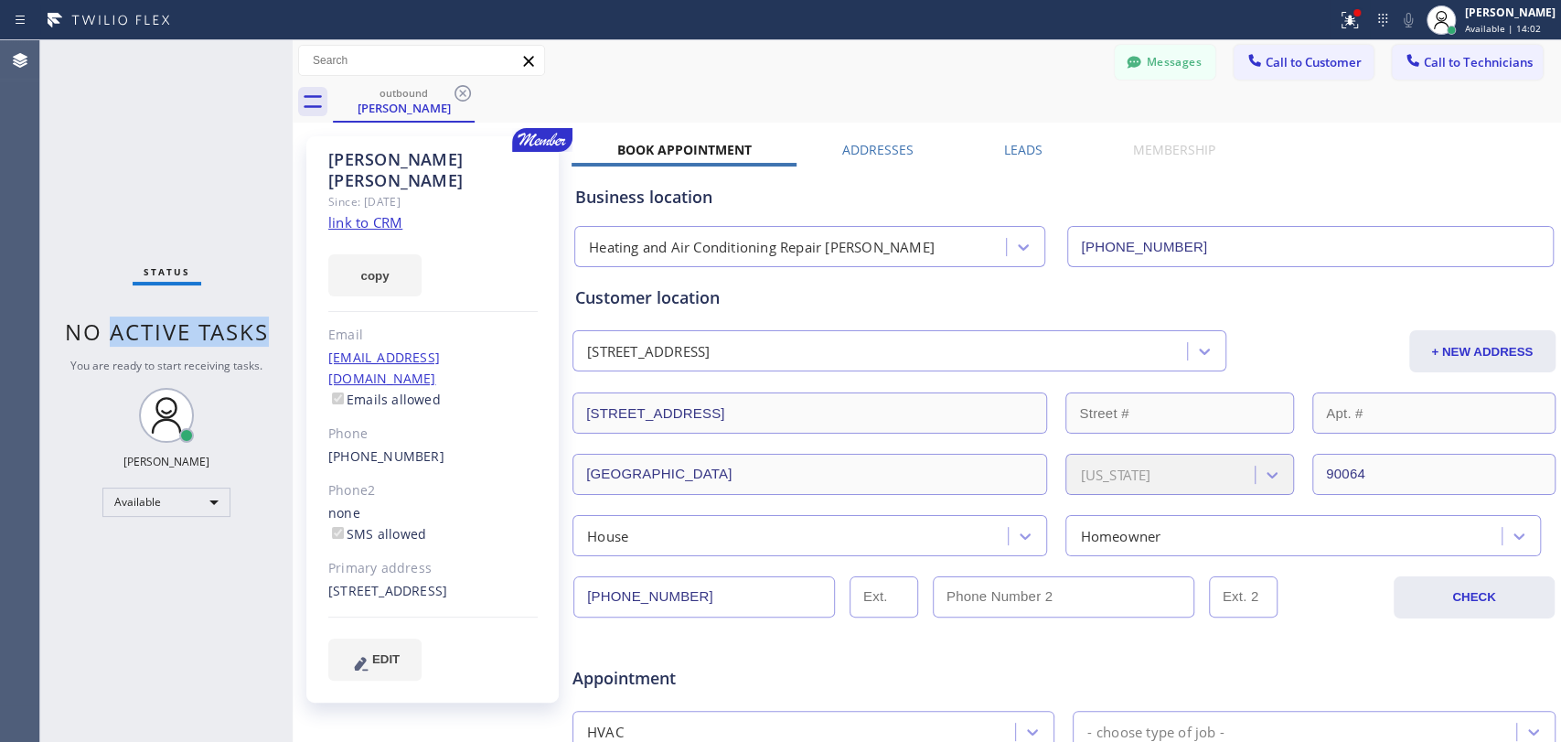
click at [198, 329] on span "No active tasks" at bounding box center [167, 331] width 204 height 30
drag, startPoint x: 200, startPoint y: 330, endPoint x: 264, endPoint y: 331, distance: 64.0
click at [264, 331] on span "No active tasks" at bounding box center [167, 331] width 204 height 30
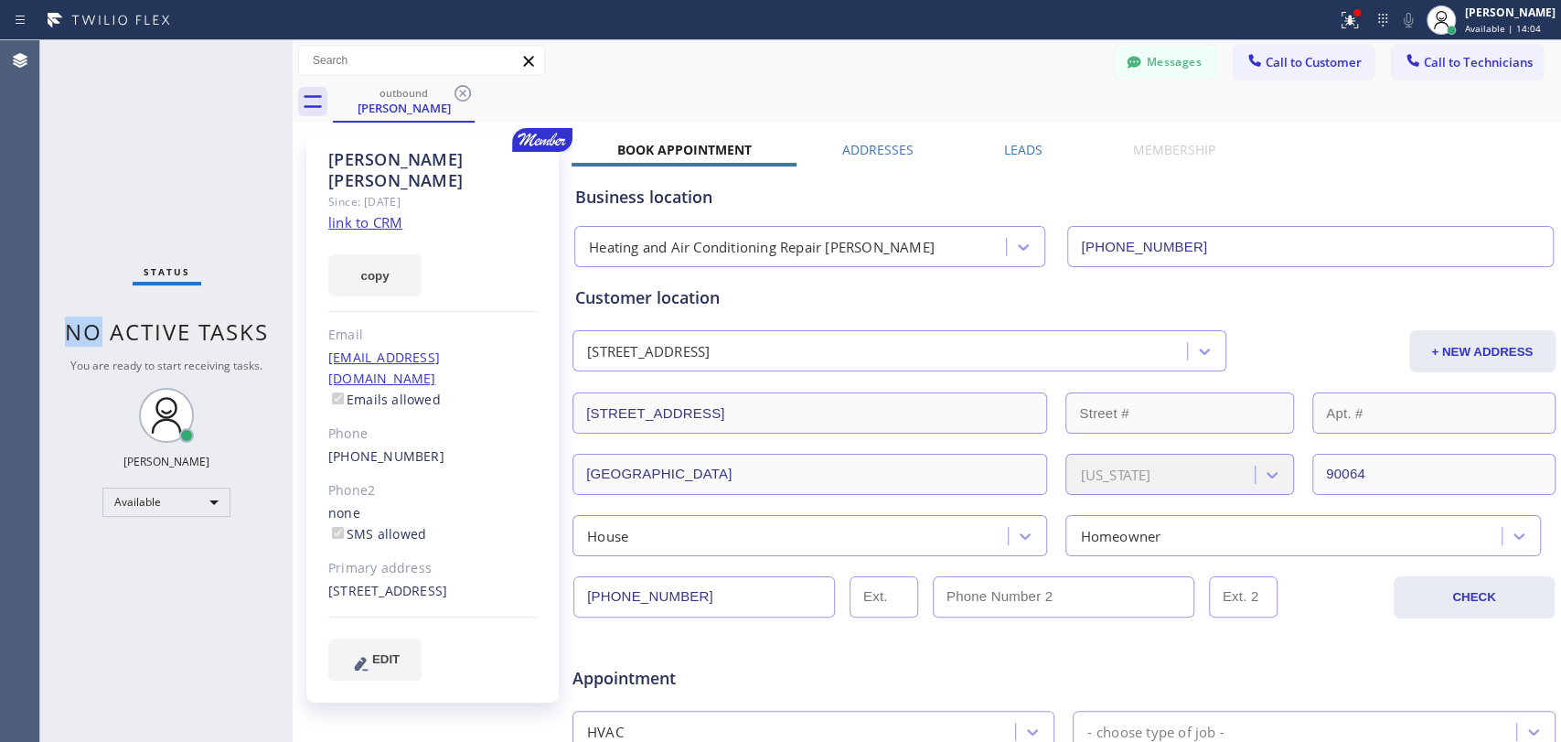
drag, startPoint x: 66, startPoint y: 335, endPoint x: 91, endPoint y: 329, distance: 26.2
click at [91, 329] on span "No active tasks" at bounding box center [167, 331] width 204 height 30
click at [424, 168] on div "Sherry Soong" at bounding box center [432, 170] width 209 height 42
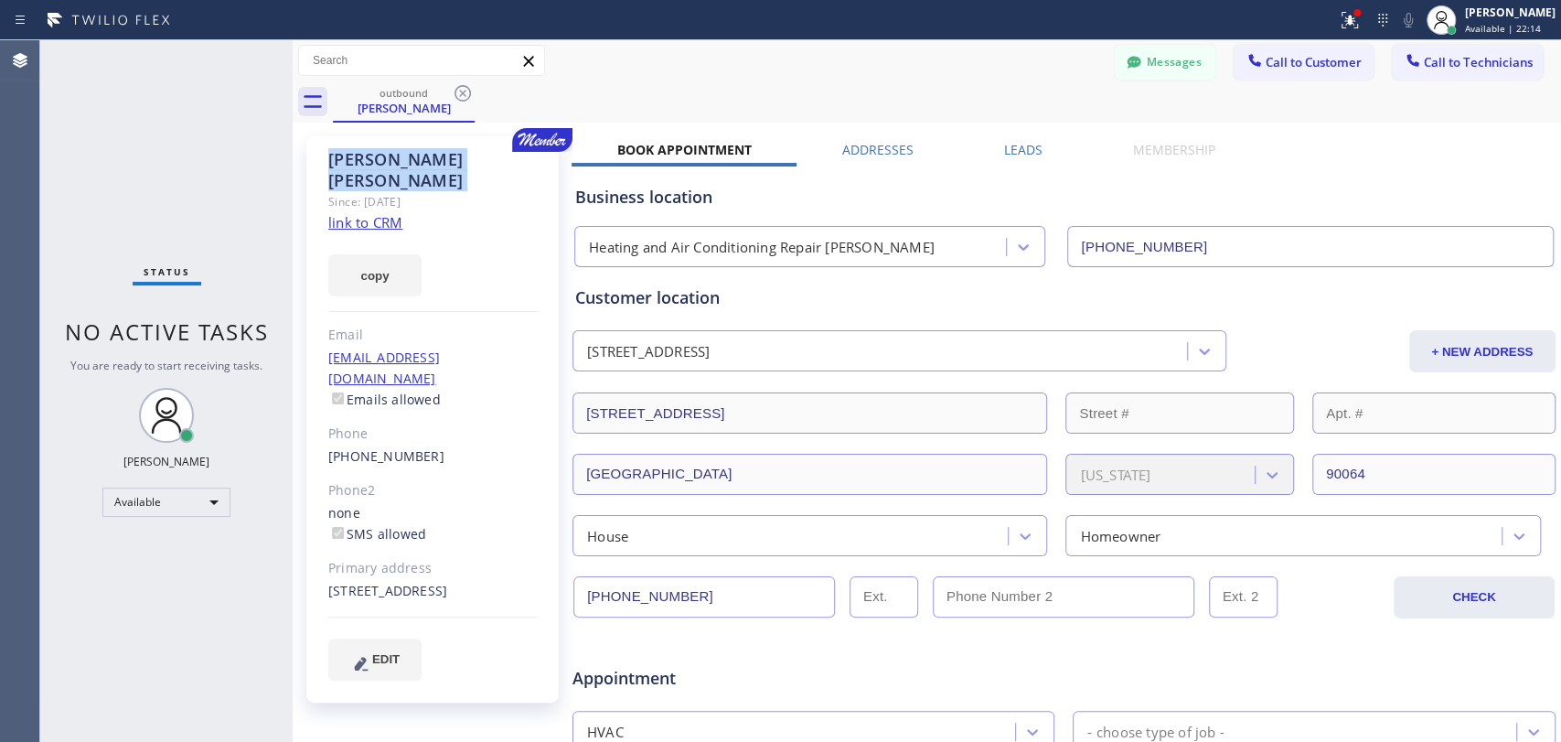
drag, startPoint x: 424, startPoint y: 168, endPoint x: 414, endPoint y: 162, distance: 11.9
click at [420, 166] on div "Sherry Soong" at bounding box center [432, 170] width 209 height 42
click at [409, 155] on div "Sherry Soong" at bounding box center [432, 170] width 209 height 42
click at [1128, 62] on div at bounding box center [1134, 64] width 22 height 22
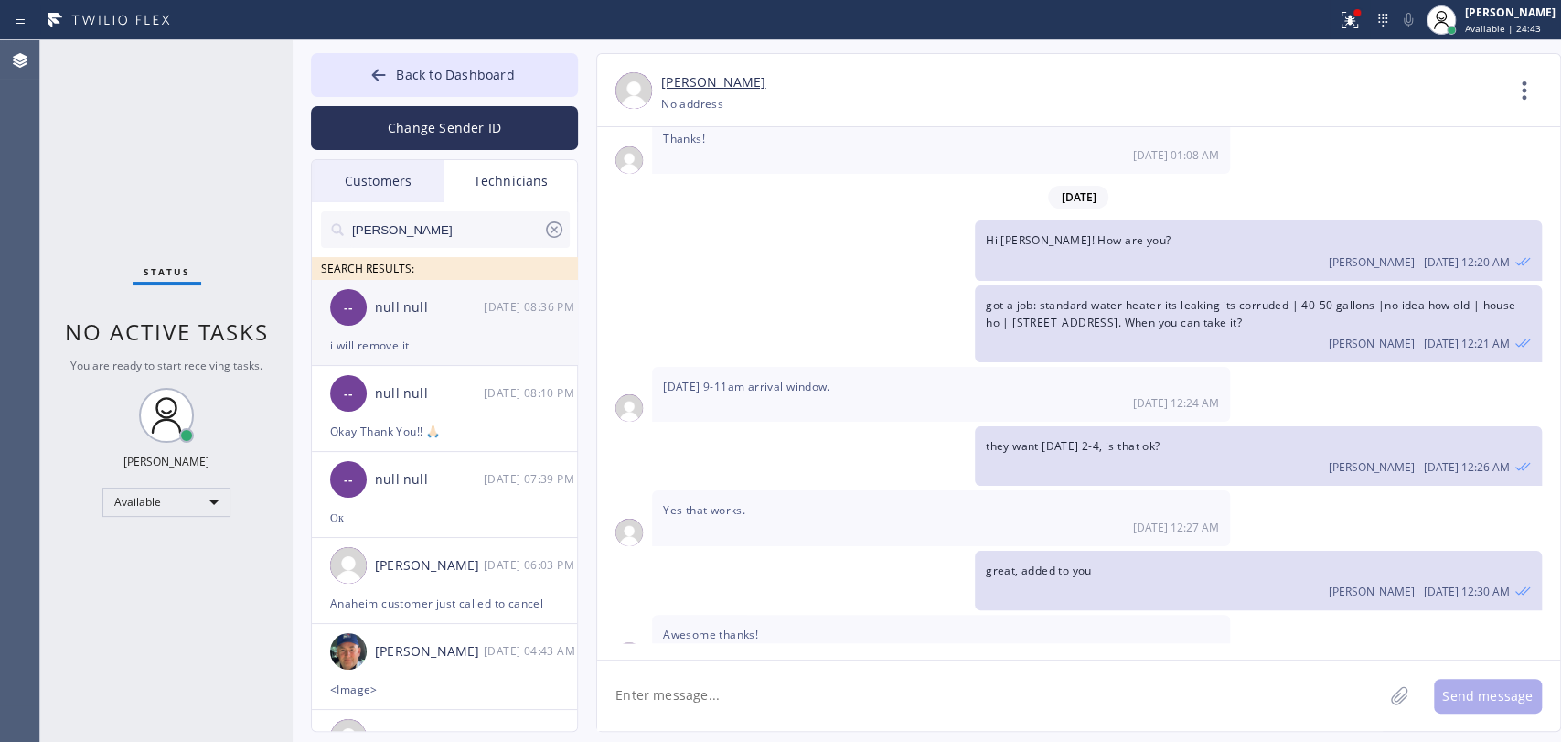
click at [477, 315] on div "null null" at bounding box center [429, 307] width 109 height 21
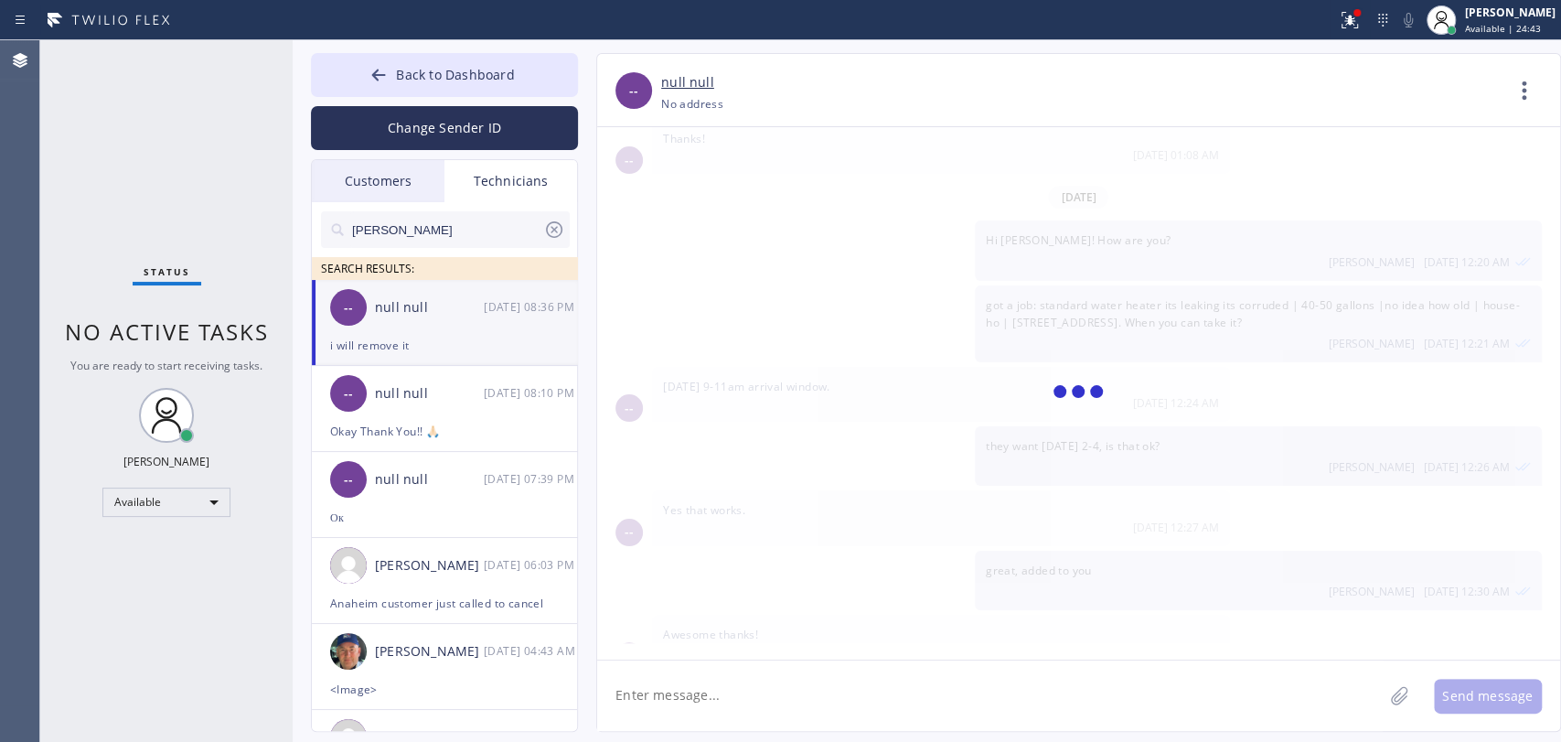
scroll to position [9440, 0]
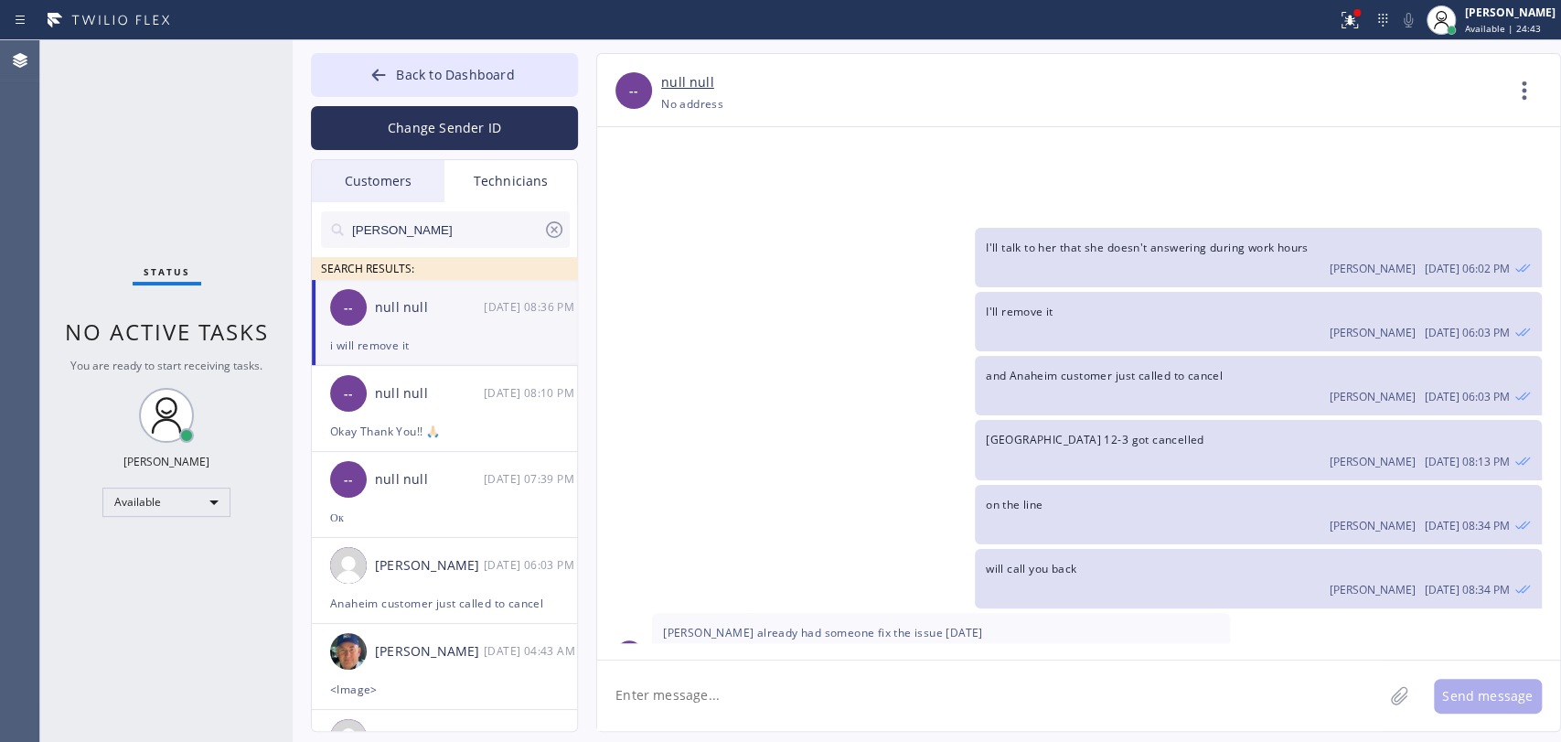
click at [417, 243] on input "MIchael" at bounding box center [446, 229] width 193 height 37
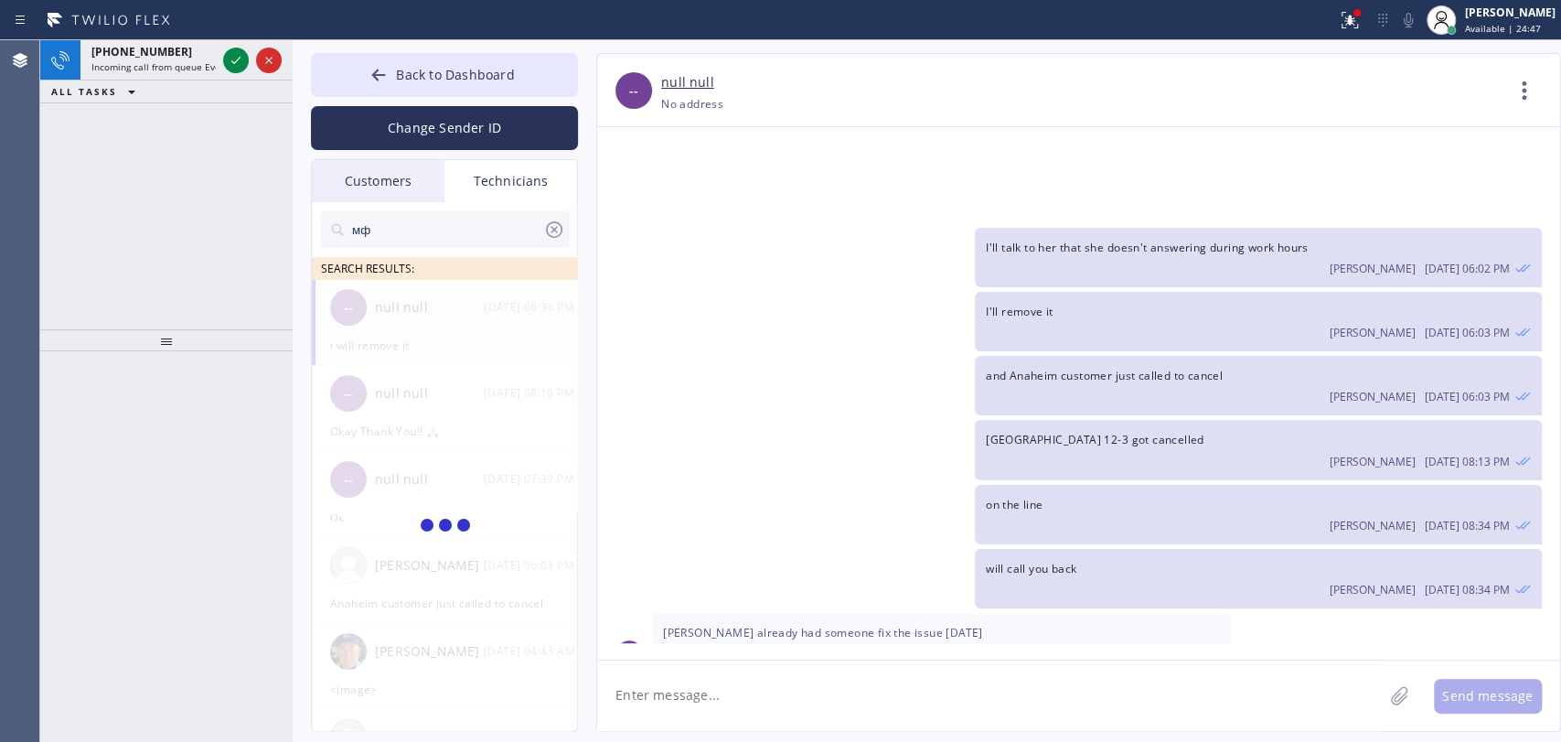
type input "м"
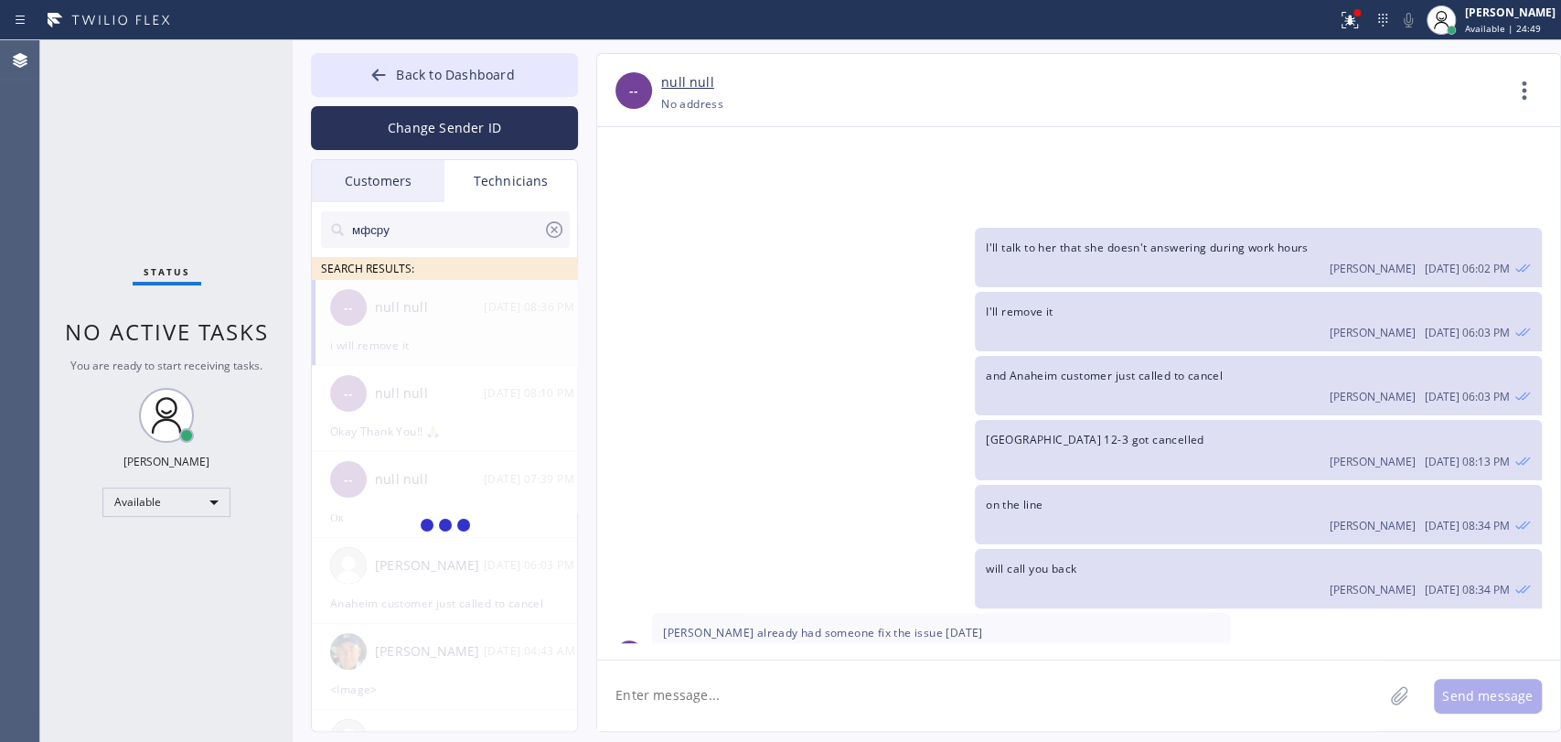
drag, startPoint x: 315, startPoint y: 225, endPoint x: 397, endPoint y: 236, distance: 83.1
click at [316, 225] on div "мфсру SEARCH RESULTS:" at bounding box center [445, 241] width 267 height 78
click at [397, 236] on input "мфсру" at bounding box center [446, 229] width 193 height 37
type input "vache"
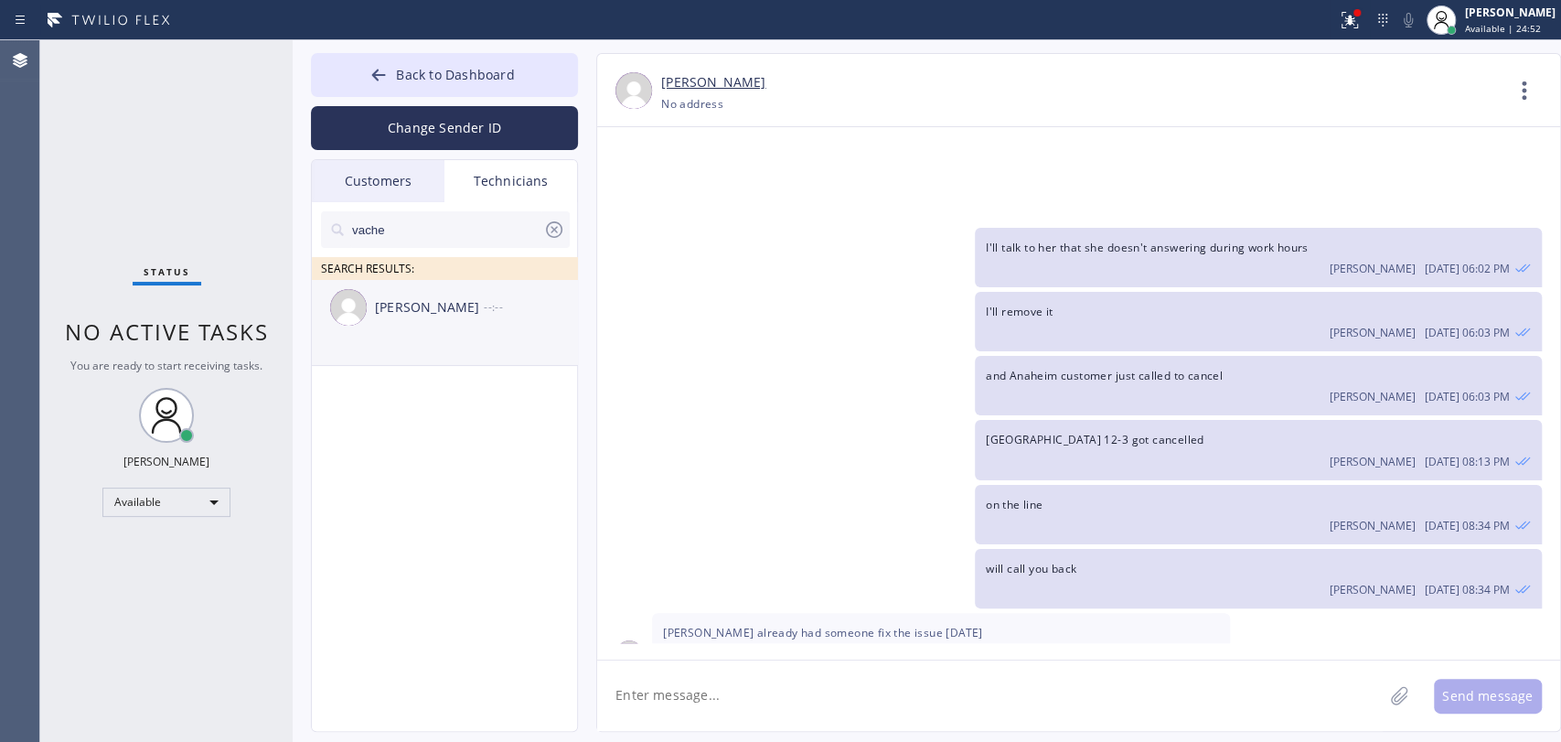
click at [414, 323] on div "Vache Katabyan --:--" at bounding box center [445, 307] width 267 height 55
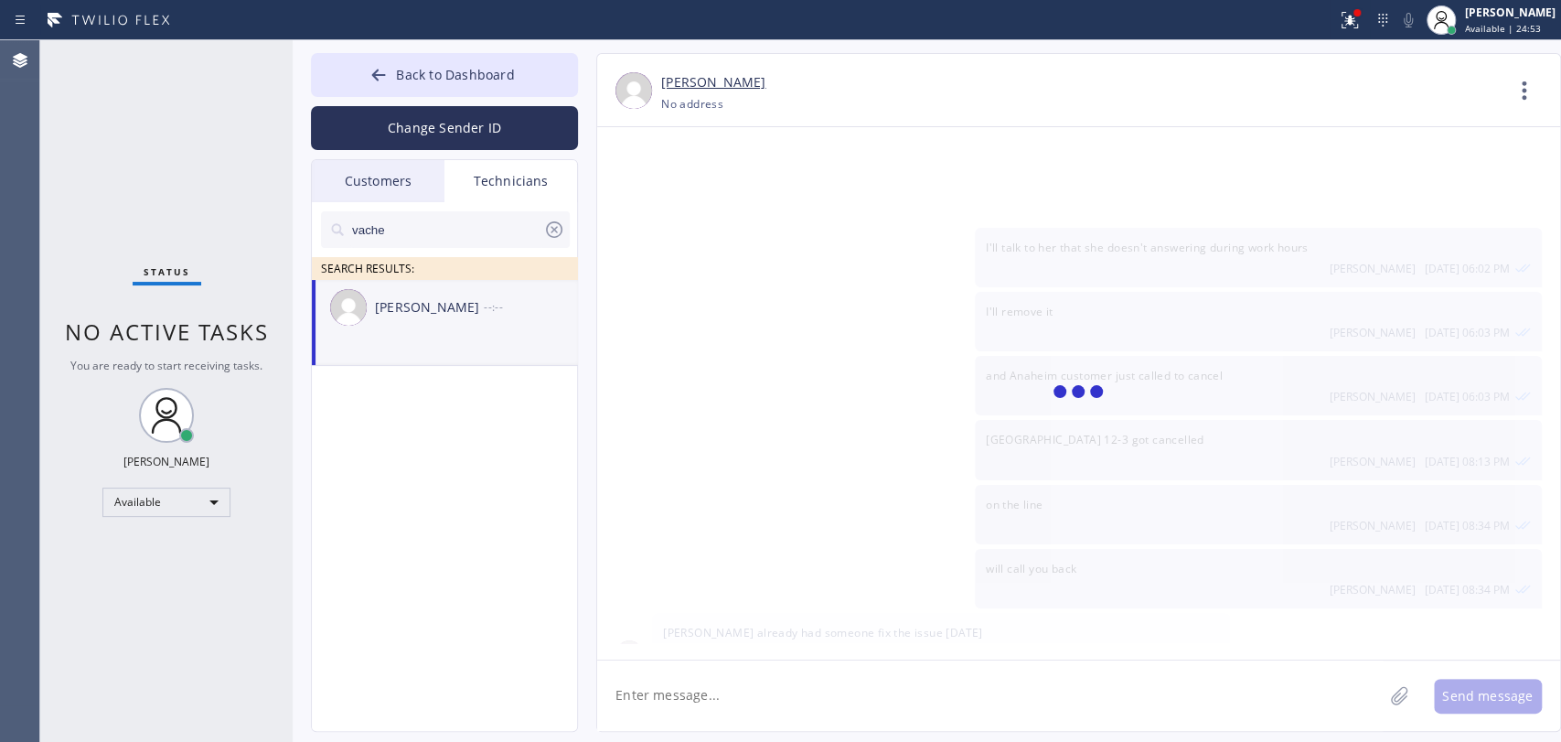
click at [680, 687] on textarea at bounding box center [990, 695] width 786 height 70
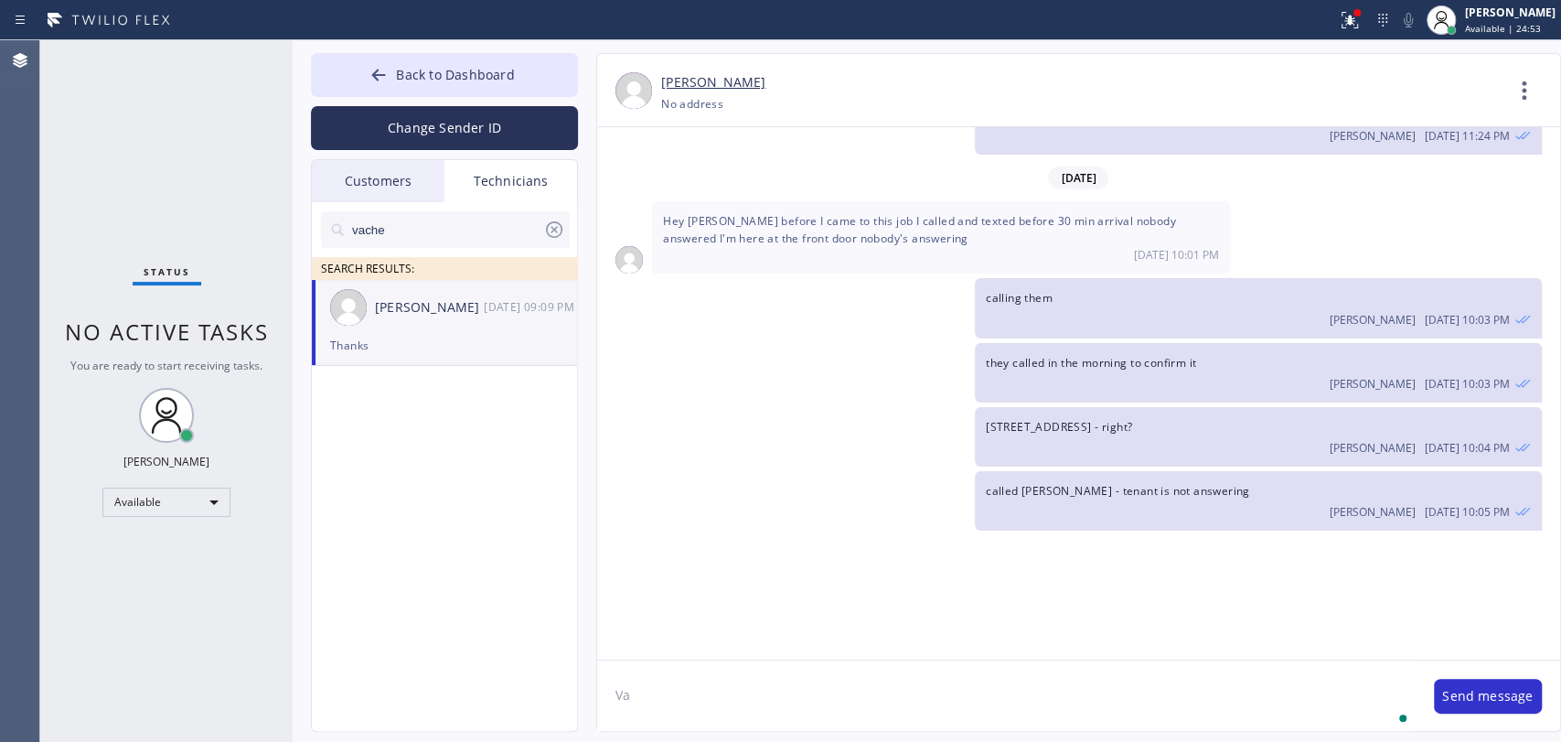
scroll to position [38520, 0]
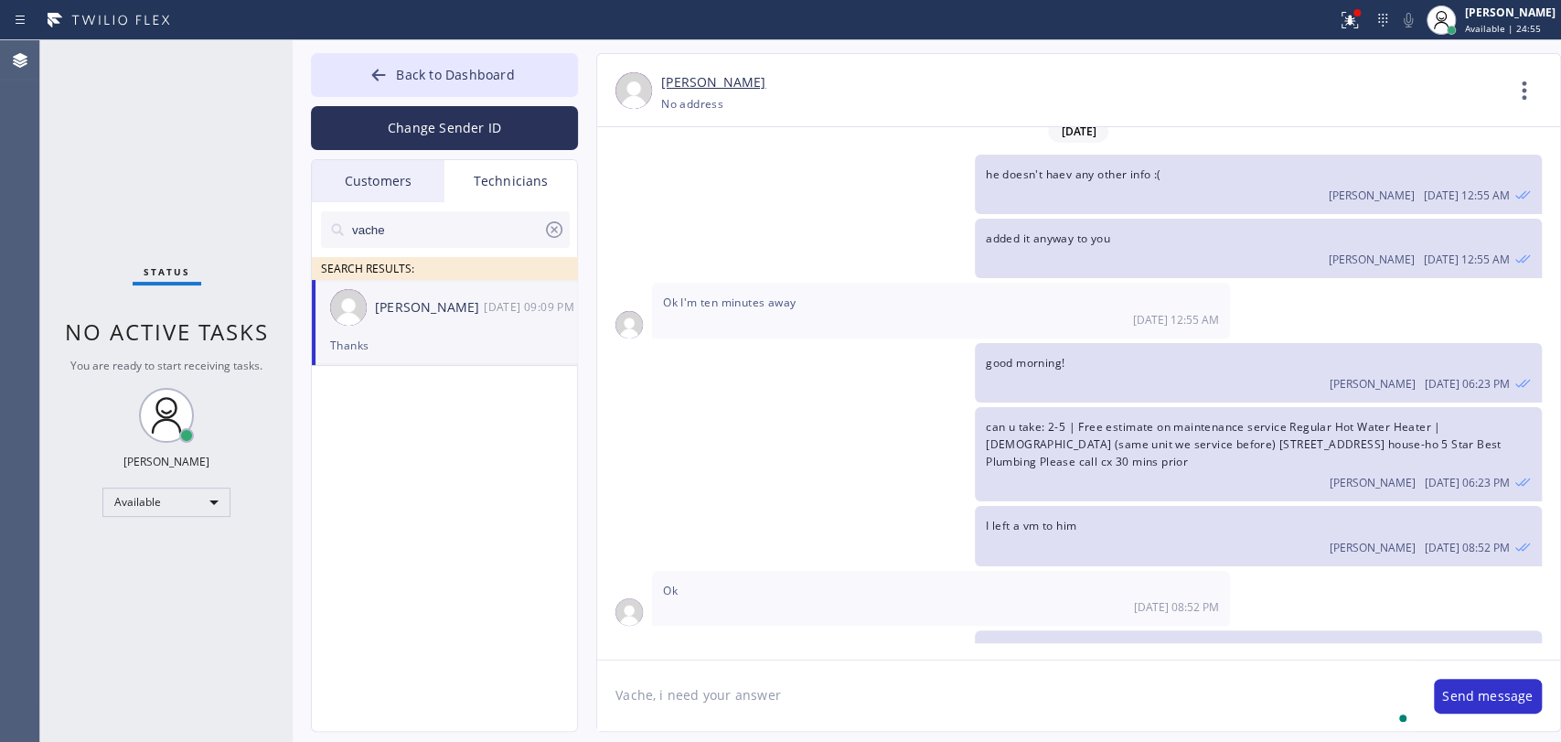
type textarea "Vache, i need your answer"
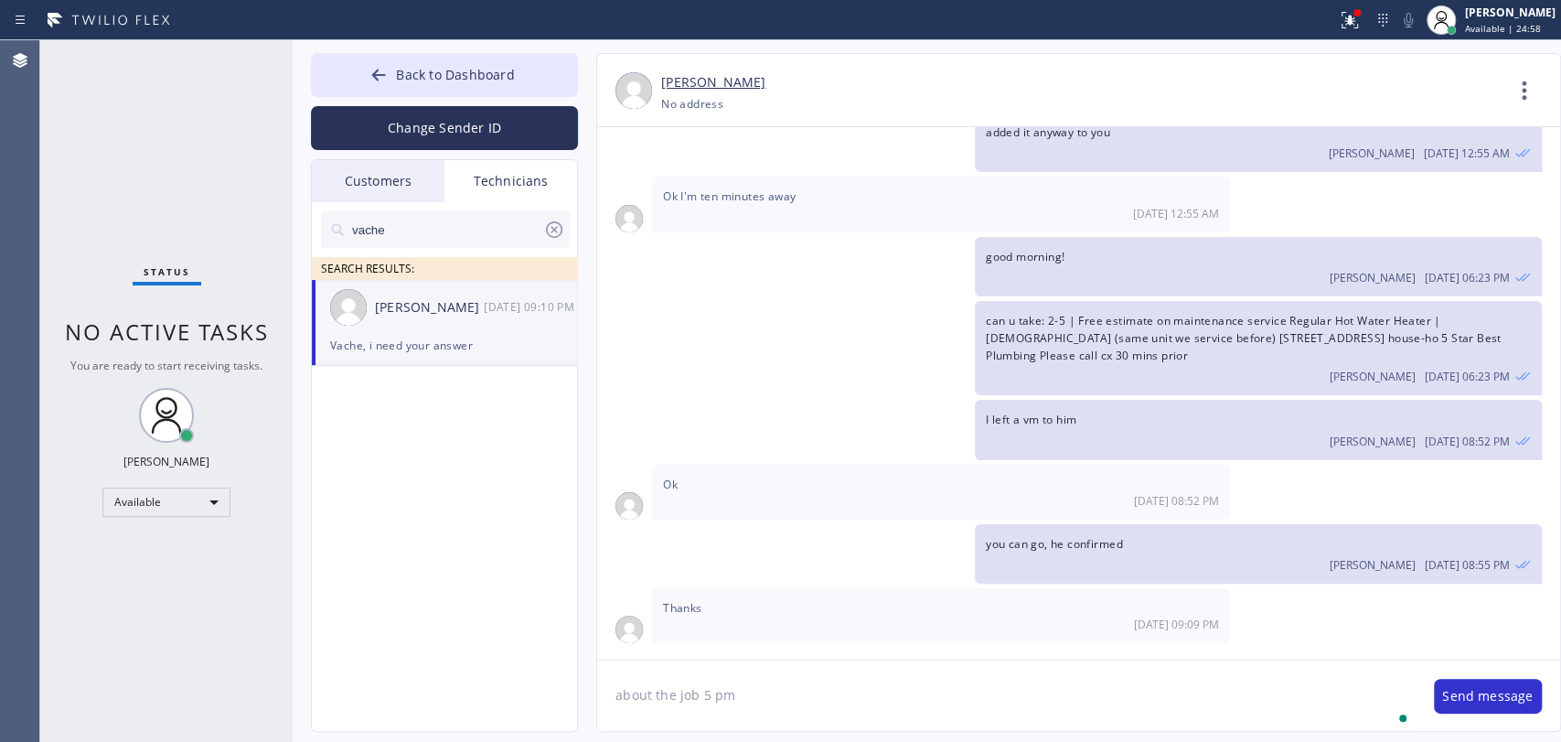
type textarea "about the job 5 pm"
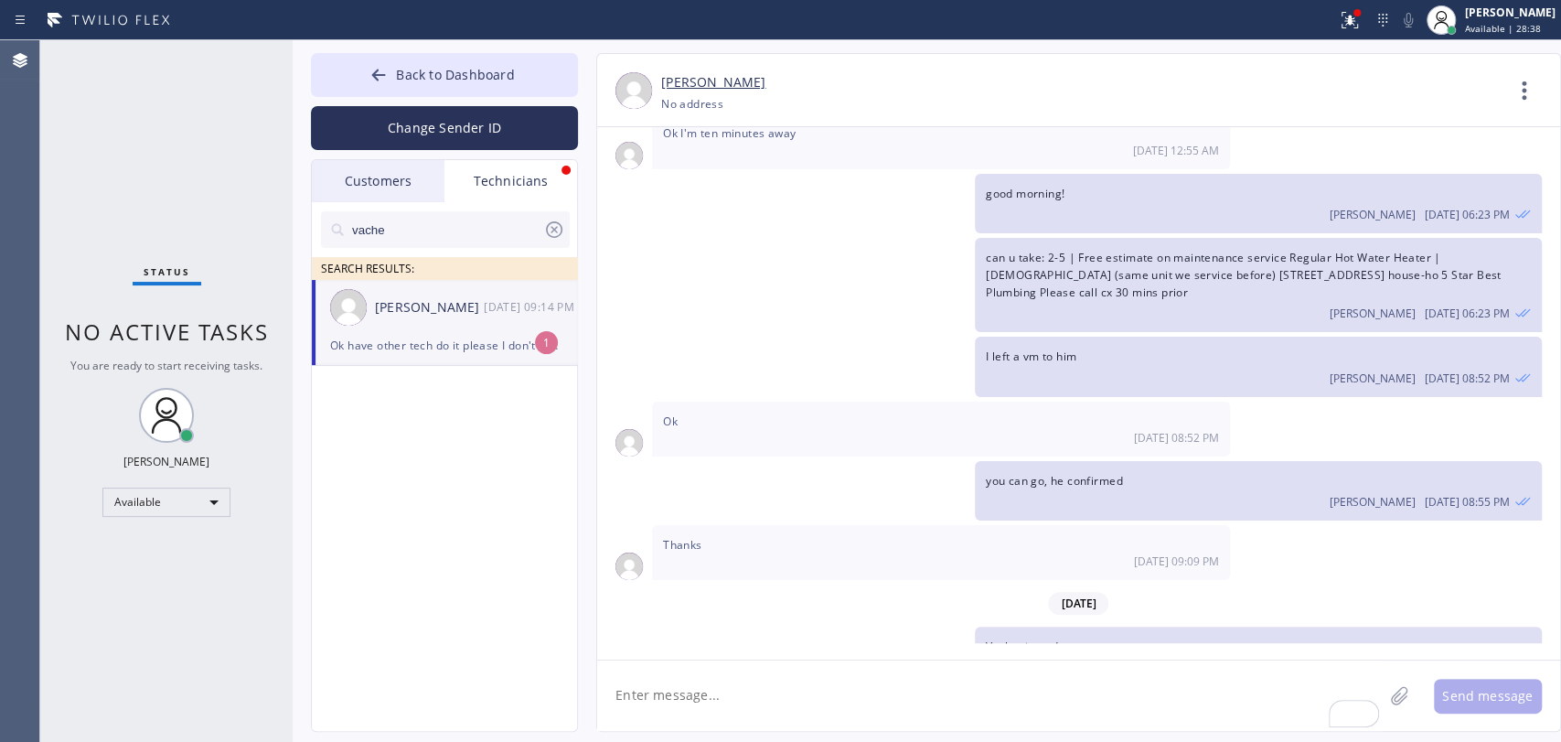
scroll to position [38748, 0]
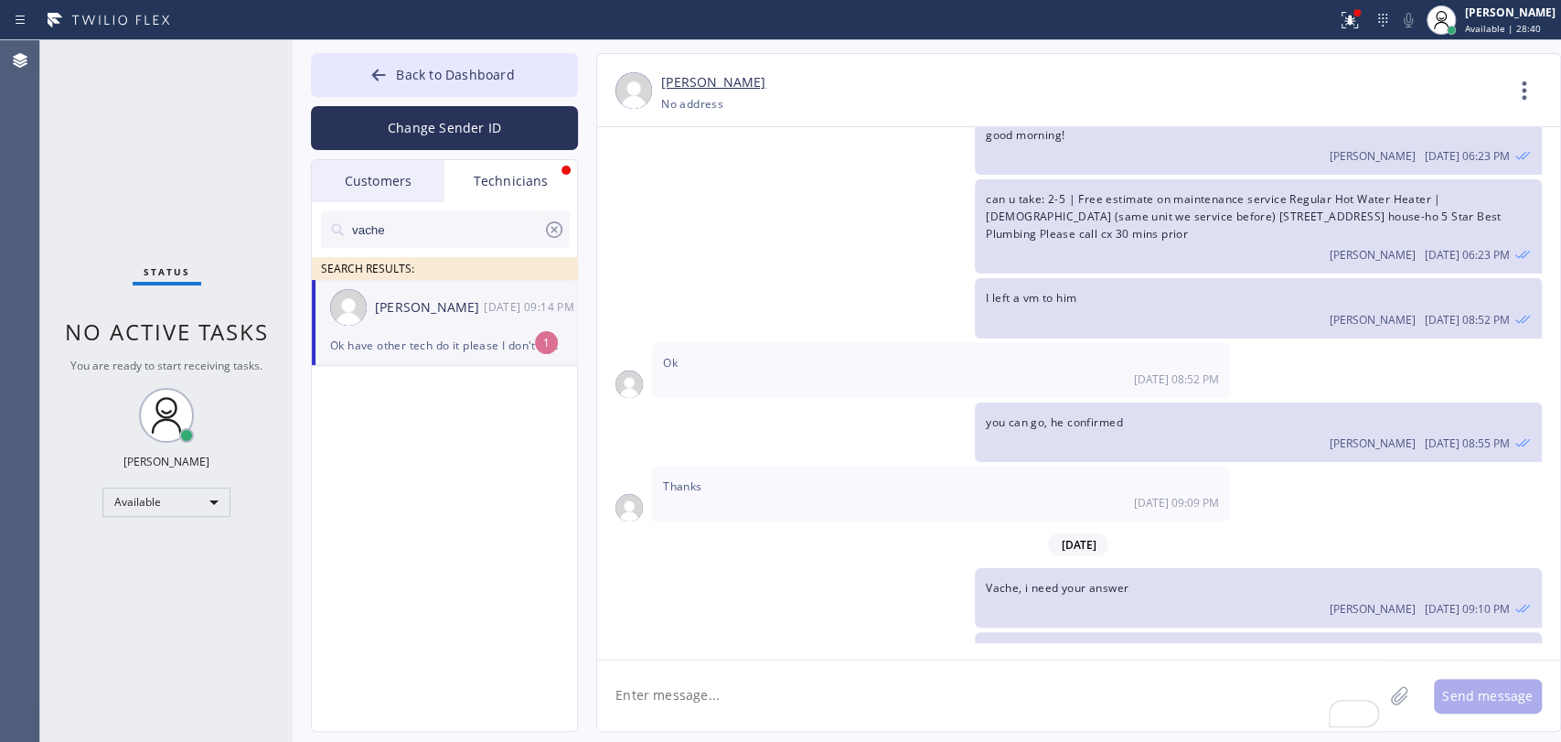
click at [754, 690] on textarea "To enrich screen reader interactions, please activate Accessibility in Grammarl…" at bounding box center [990, 695] width 786 height 70
click at [776, 709] on span "Ok have other tech do it please I don't think I can 5 pm" at bounding box center [810, 717] width 294 height 16
click at [771, 709] on span "Ok have other tech do it please I don't think I can 5 pm" at bounding box center [810, 717] width 294 height 16
click at [768, 709] on span "Ok have other tech do it please I don't think I can 5 pm" at bounding box center [810, 717] width 294 height 16
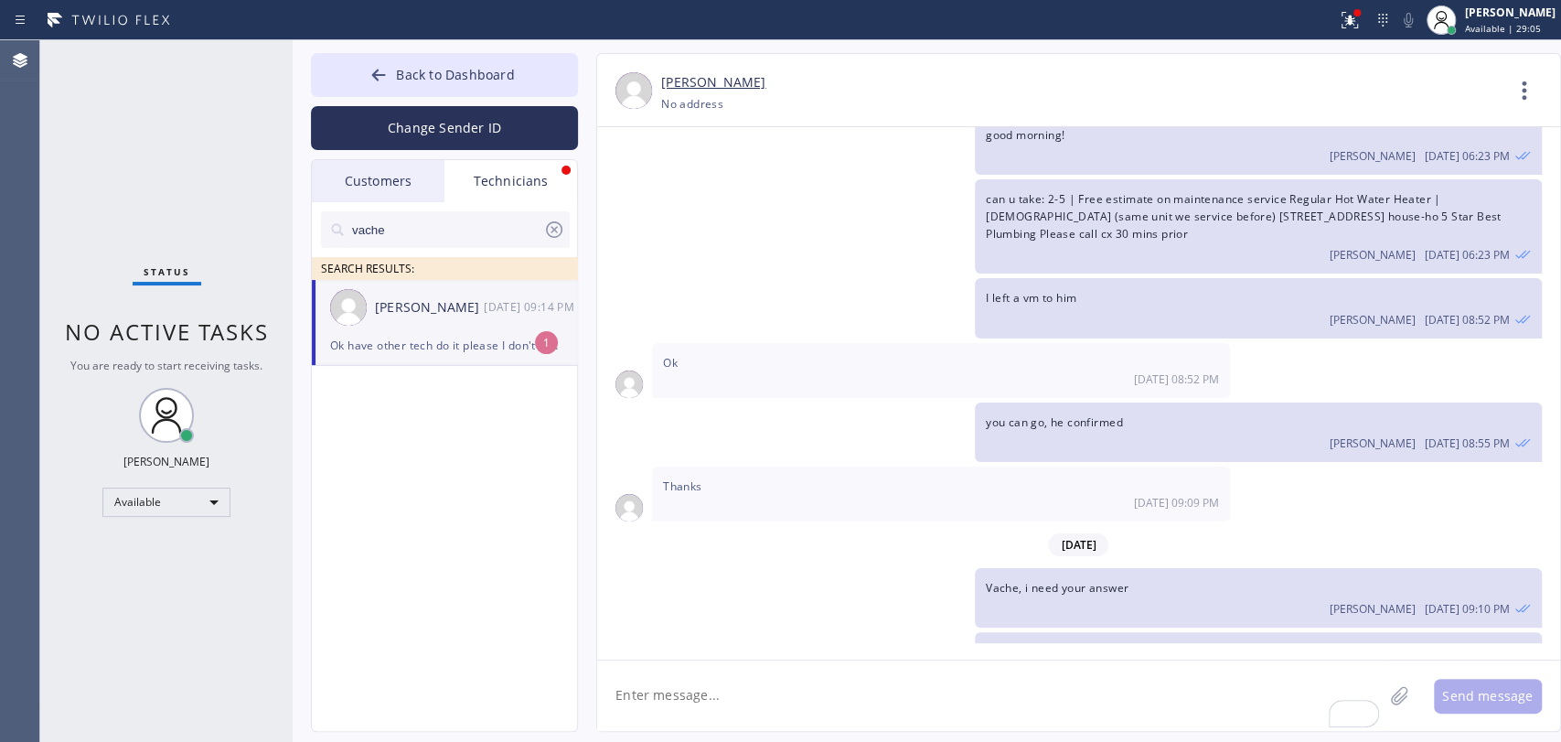
click at [459, 325] on div "Vache Katabyan 08/18 09:14 PM" at bounding box center [445, 307] width 267 height 55
click at [708, 673] on textarea "To enrich screen reader interactions, please activate Accessibility in Grammarl…" at bounding box center [990, 695] width 786 height 70
type textarea "ok"
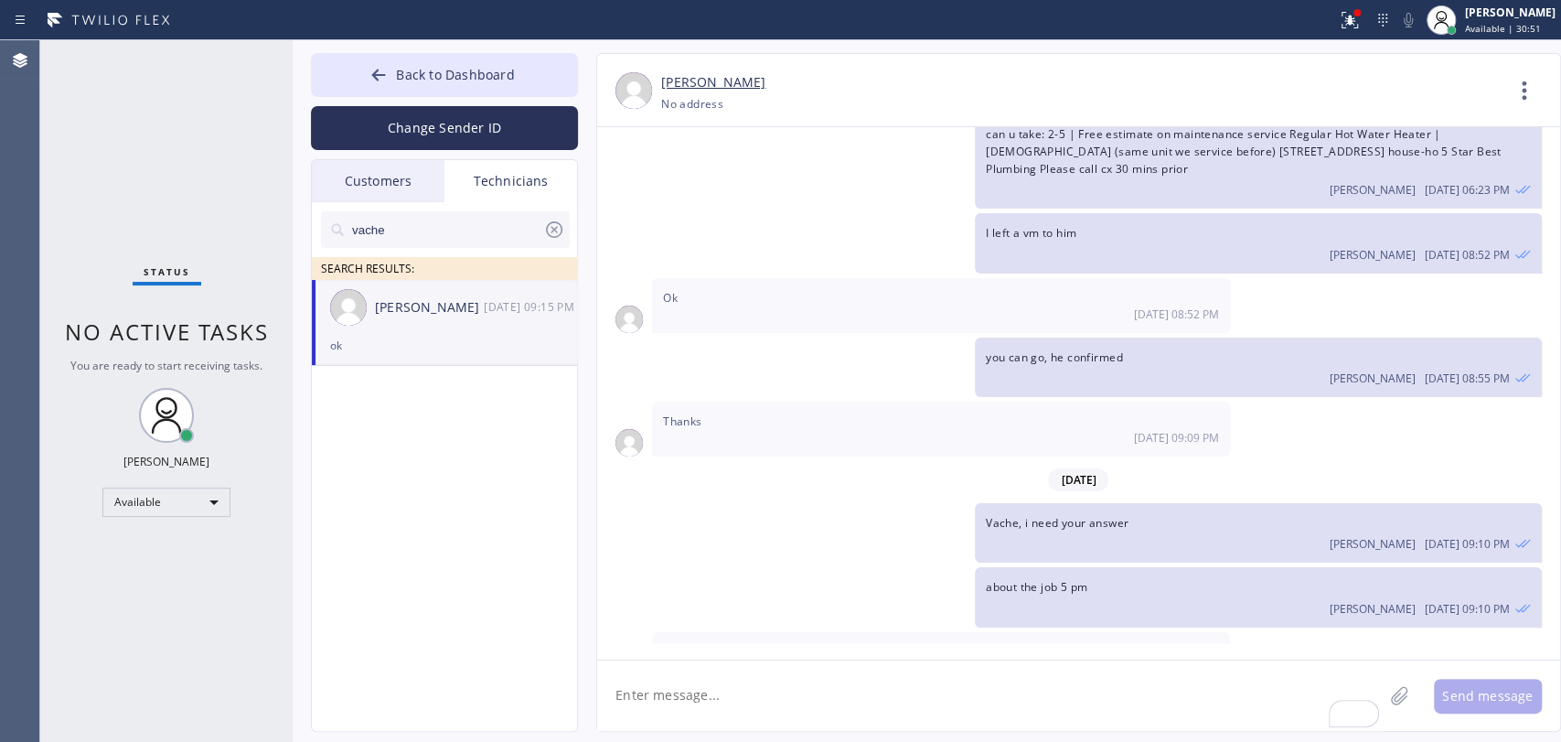
click at [223, 376] on div "Status No active tasks You are ready to start receiving tasks. Oleksiy Dmitriev…" at bounding box center [166, 391] width 252 height 702
click at [220, 360] on span "You are ready to start receiving tasks." at bounding box center [166, 366] width 192 height 16
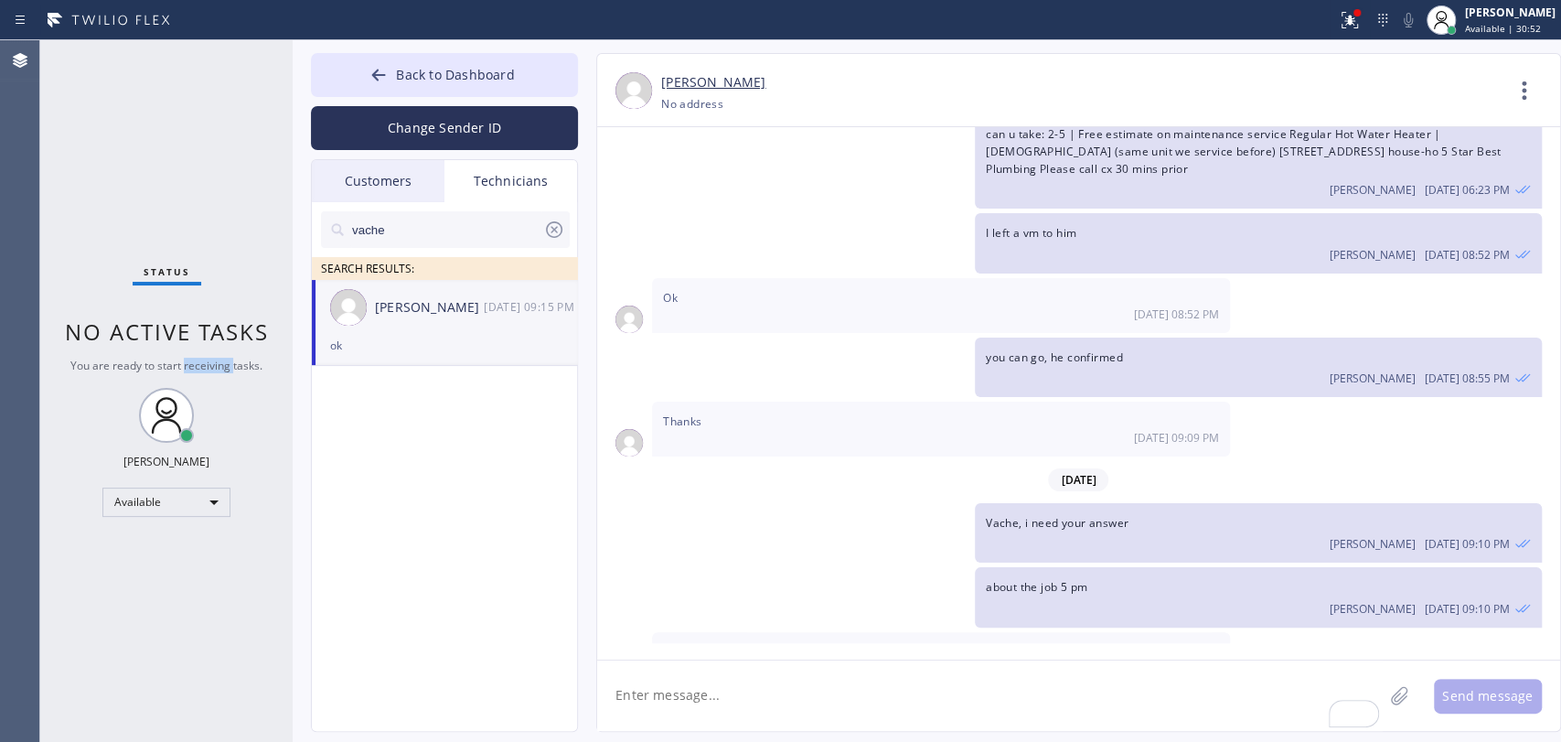
click at [211, 358] on span "You are ready to start receiving tasks." at bounding box center [166, 366] width 192 height 16
click at [198, 339] on span "No active tasks" at bounding box center [167, 331] width 204 height 30
drag, startPoint x: 197, startPoint y: 339, endPoint x: 102, endPoint y: 332, distance: 94.5
click at [102, 332] on span "No active tasks" at bounding box center [167, 331] width 204 height 30
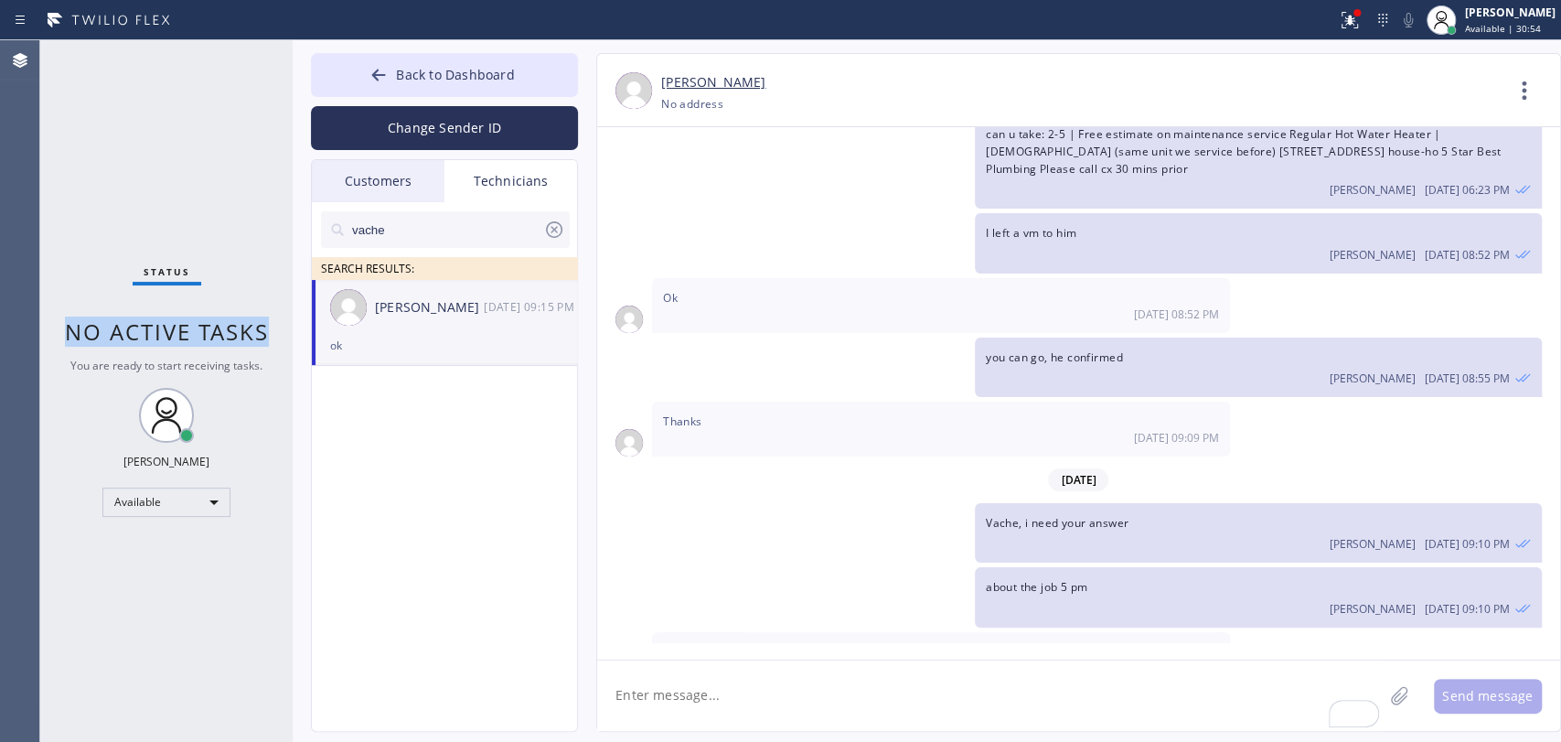
drag, startPoint x: 162, startPoint y: 339, endPoint x: 282, endPoint y: 346, distance: 120.0
click at [282, 346] on div "Status No active tasks You are ready to start receiving tasks. Oleksiy Dmitriev…" at bounding box center [166, 391] width 252 height 702
click at [222, 333] on span "No active tasks" at bounding box center [167, 331] width 204 height 30
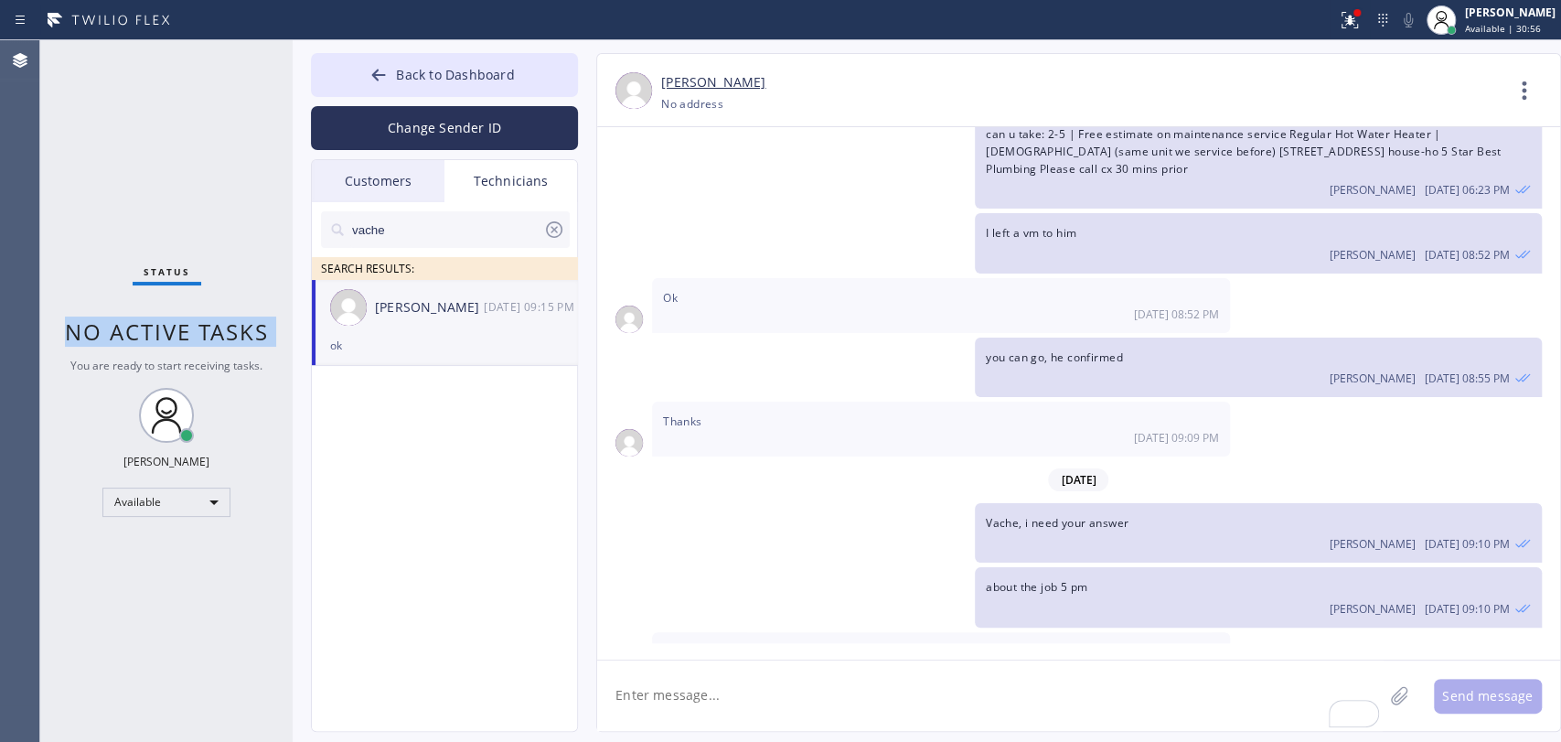
click at [196, 340] on span "No active tasks" at bounding box center [167, 331] width 204 height 30
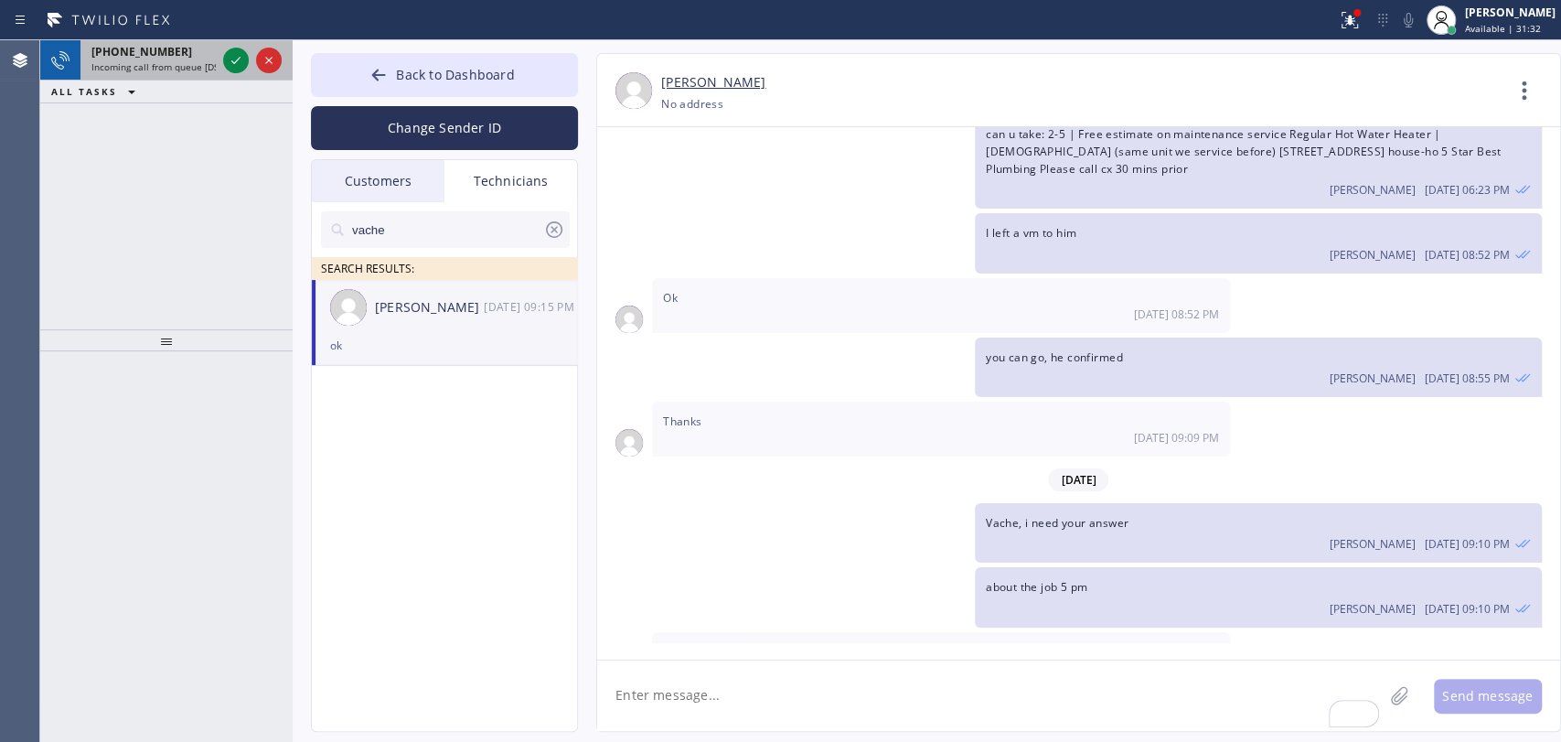
click at [144, 53] on span "+19095347004" at bounding box center [141, 52] width 101 height 16
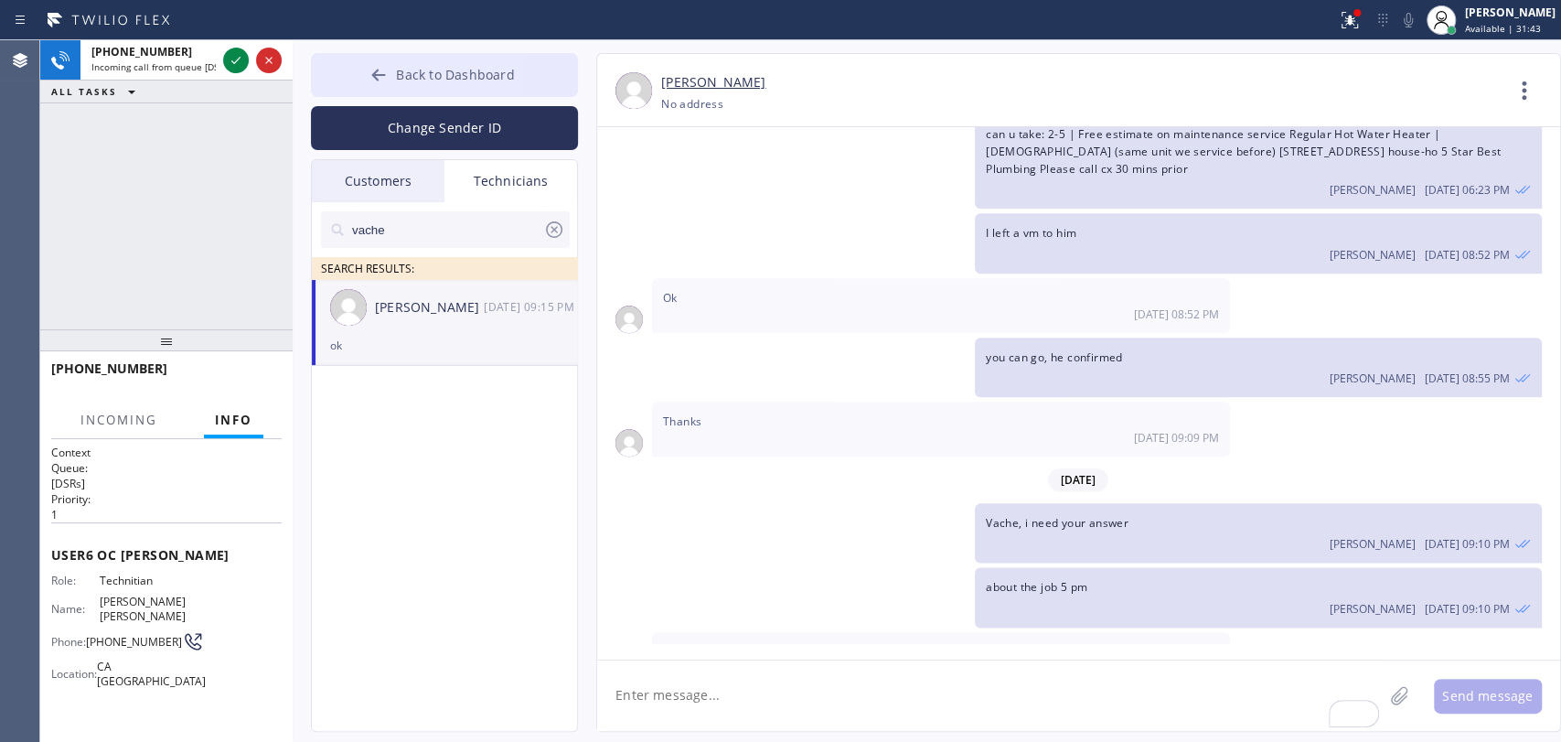
click at [445, 88] on button "Back to Dashboard" at bounding box center [444, 75] width 267 height 44
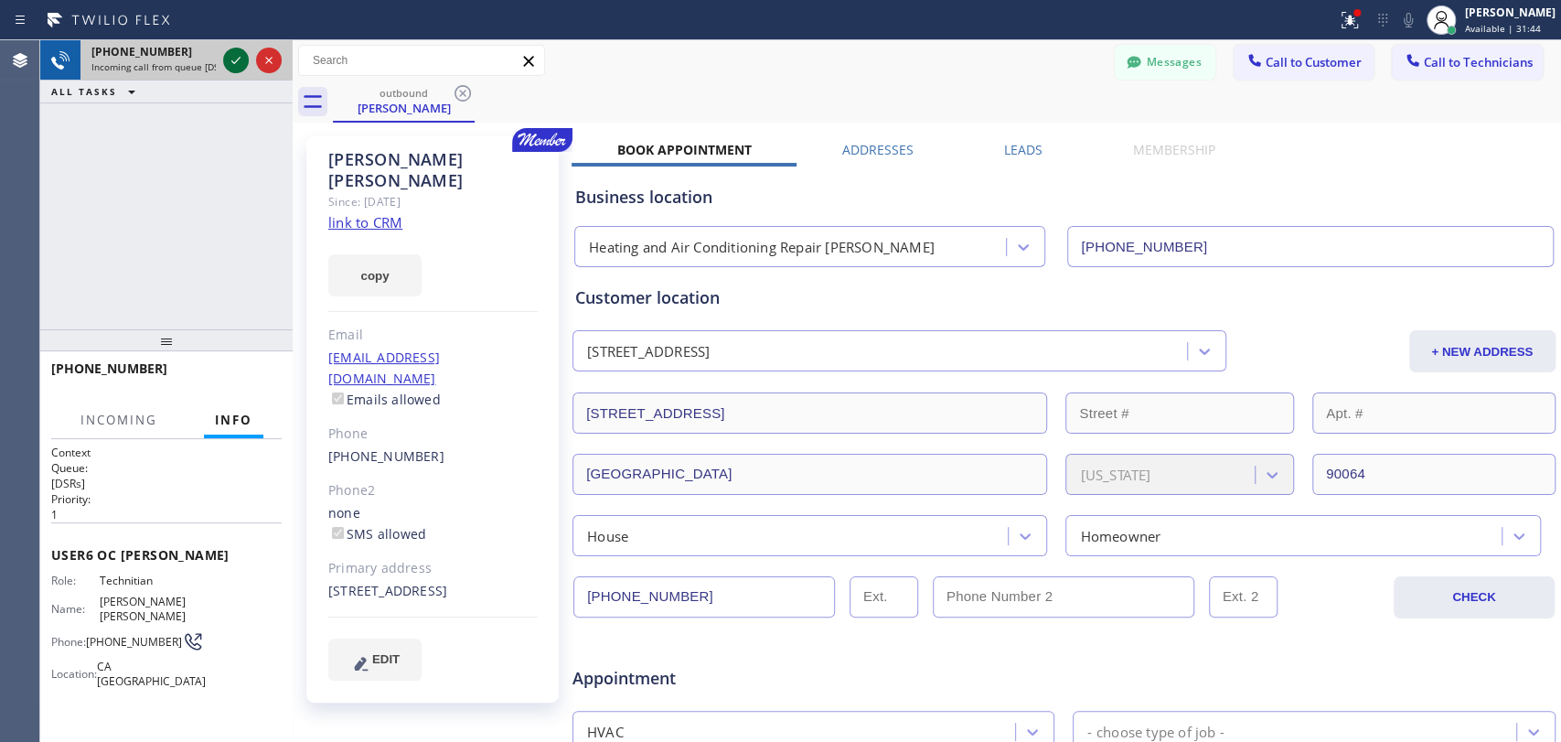
click at [233, 60] on icon at bounding box center [236, 60] width 22 height 22
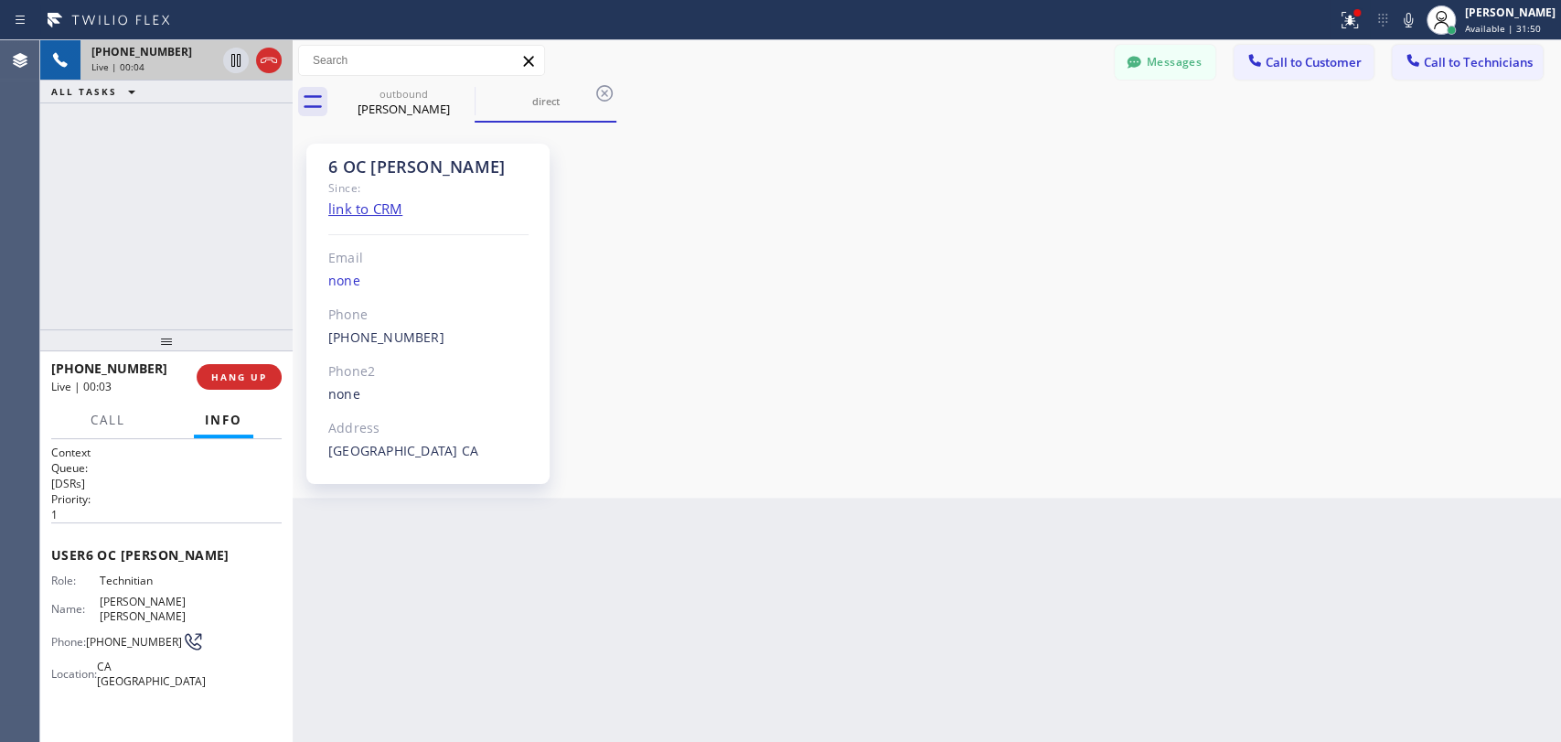
click at [408, 146] on div "6 OC Michael Since: link to CRM Email none Phone (909) 534-7004 Outbound call T…" at bounding box center [427, 314] width 243 height 340
click at [408, 147] on div "6 OC Michael Since: link to CRM Email none Phone (909) 534-7004 Outbound call T…" at bounding box center [427, 314] width 243 height 340
click at [408, 148] on div "6 OC Michael Since: link to CRM Email none Phone (909) 534-7004 Outbound call T…" at bounding box center [427, 314] width 243 height 340
click at [408, 156] on div "6 OC Michael" at bounding box center [428, 166] width 200 height 21
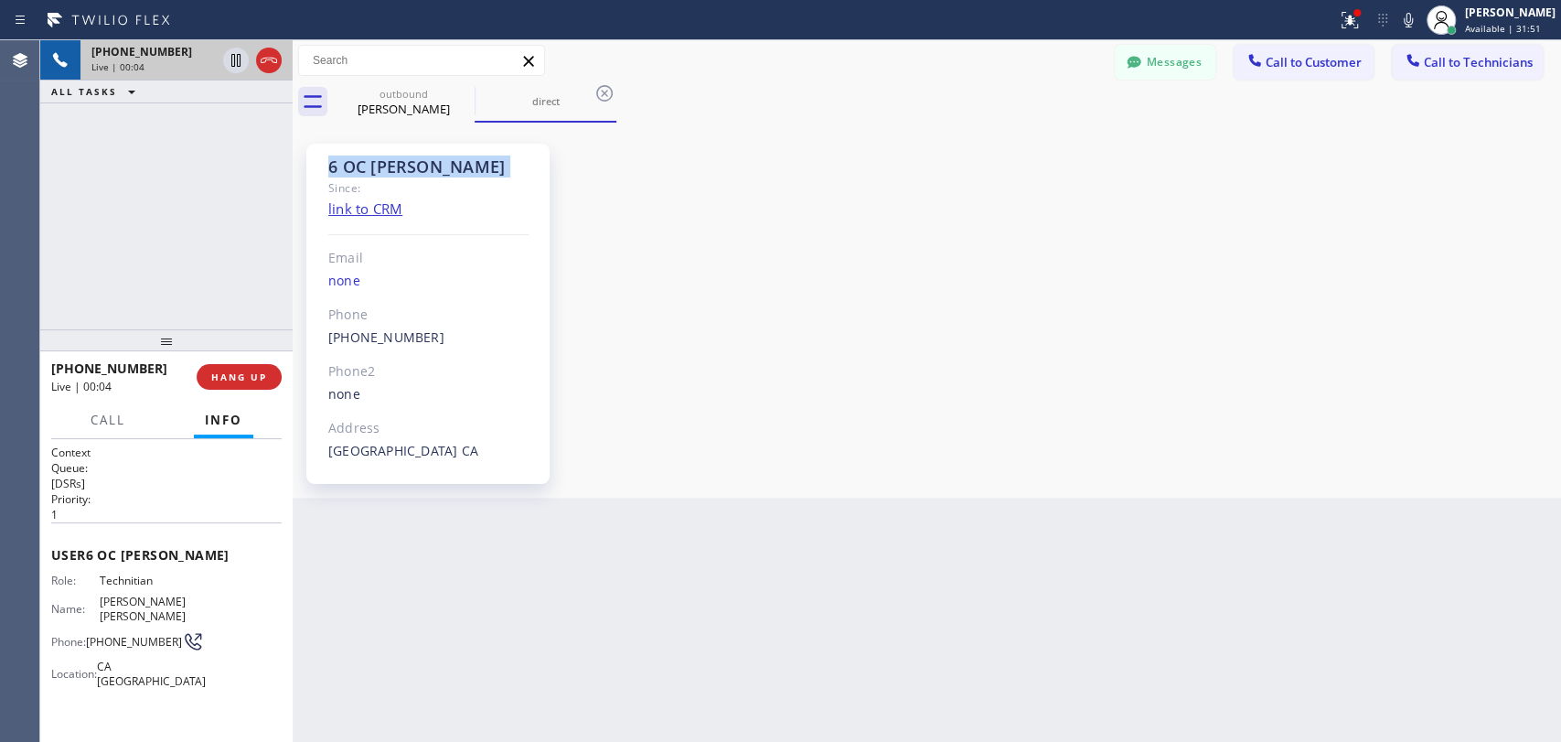
click at [408, 156] on div "6 OC Michael" at bounding box center [428, 166] width 200 height 21
click at [408, 166] on div "6 OC Michael" at bounding box center [428, 166] width 200 height 21
click at [359, 149] on div "6 OC Michael Since: link to CRM Email none Phone (909) 534-7004 Outbound call T…" at bounding box center [427, 314] width 243 height 340
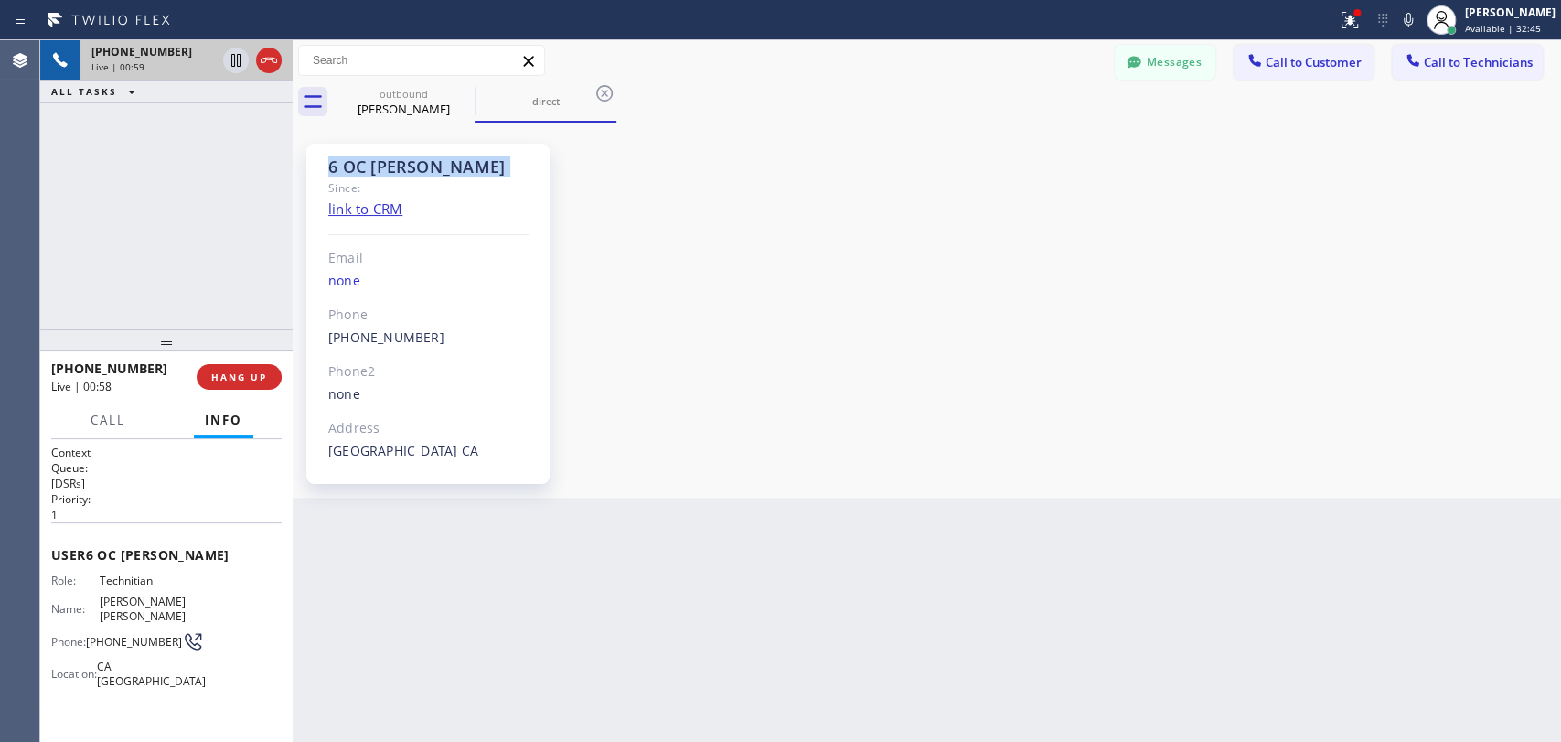
click at [359, 156] on div "6 OC Michael" at bounding box center [428, 166] width 200 height 21
click at [239, 371] on span "HANG UP" at bounding box center [239, 376] width 56 height 13
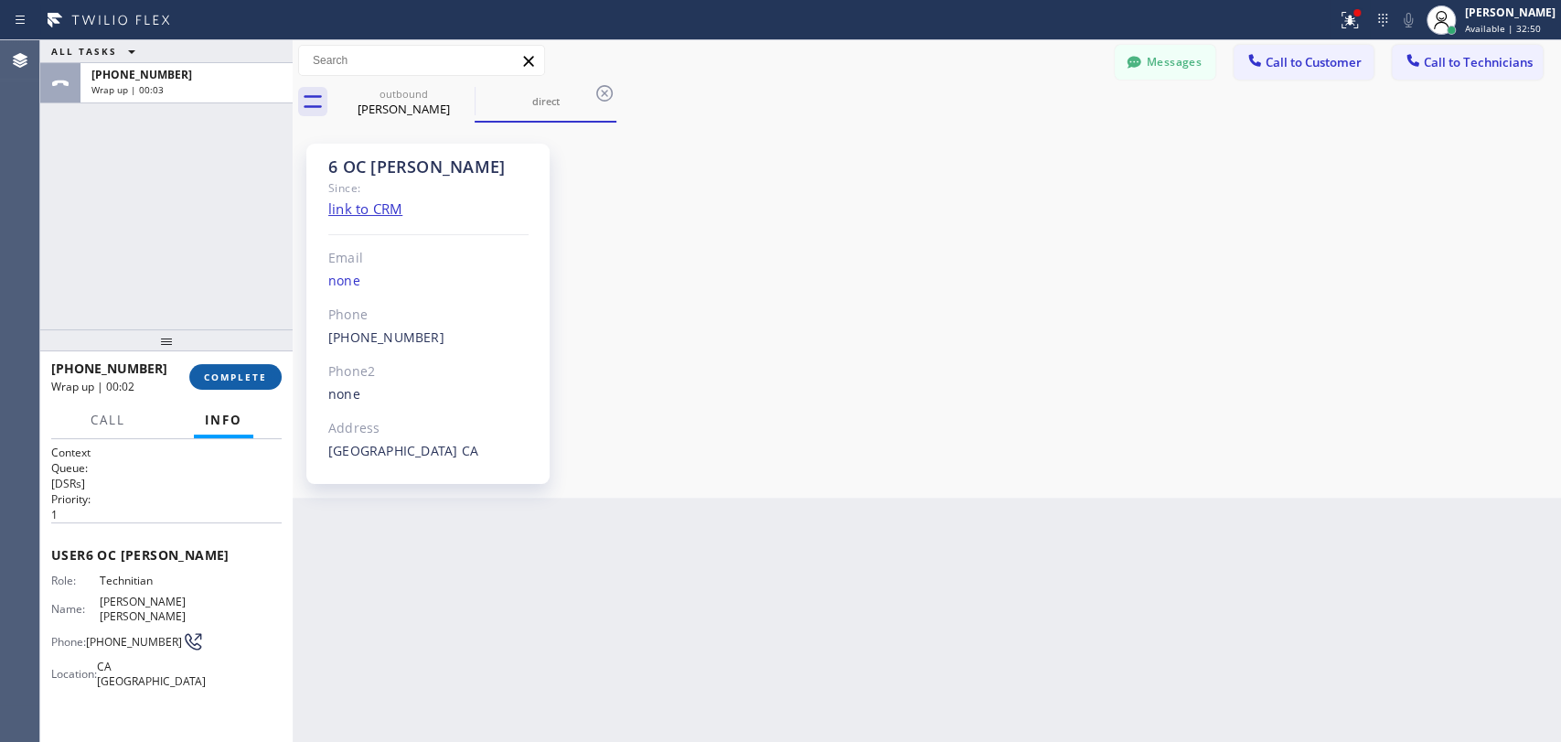
click at [224, 377] on span "COMPLETE" at bounding box center [235, 376] width 63 height 13
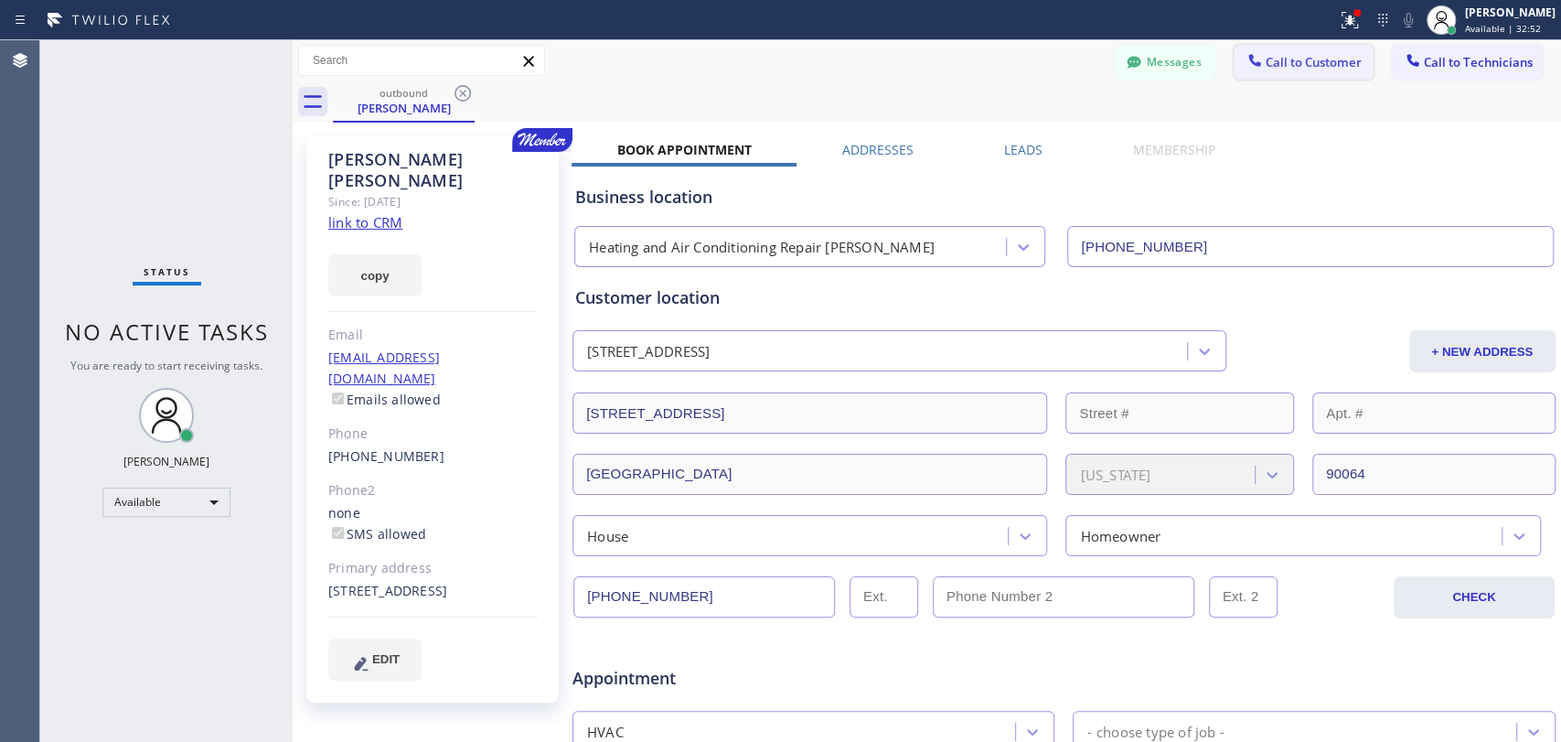
click at [1331, 63] on span "Call to Customer" at bounding box center [1314, 62] width 96 height 16
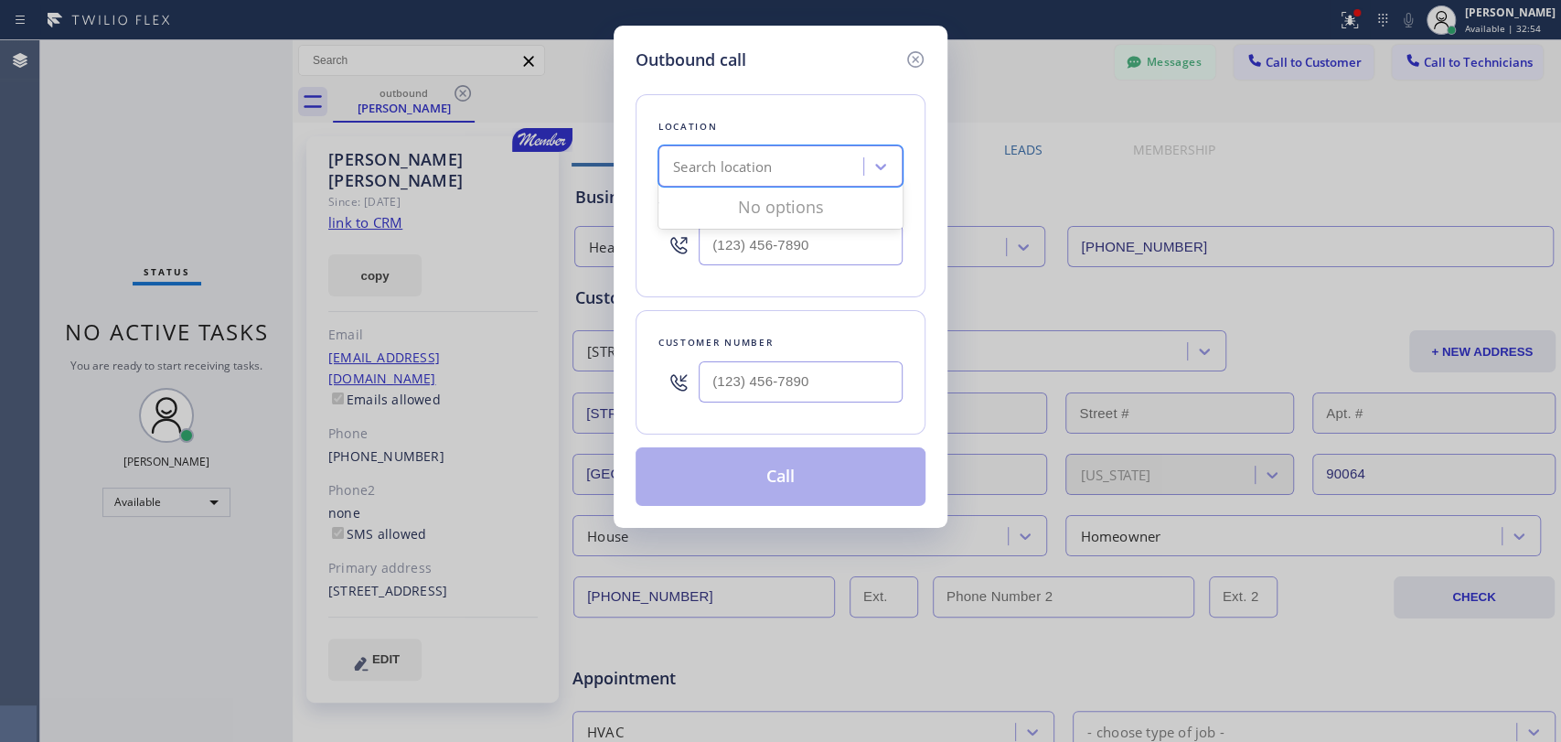
click at [759, 163] on div "Search location" at bounding box center [722, 166] width 99 height 21
paste input "Target Plumbers Long Beach"
type input "Target Plumbers Long Beach"
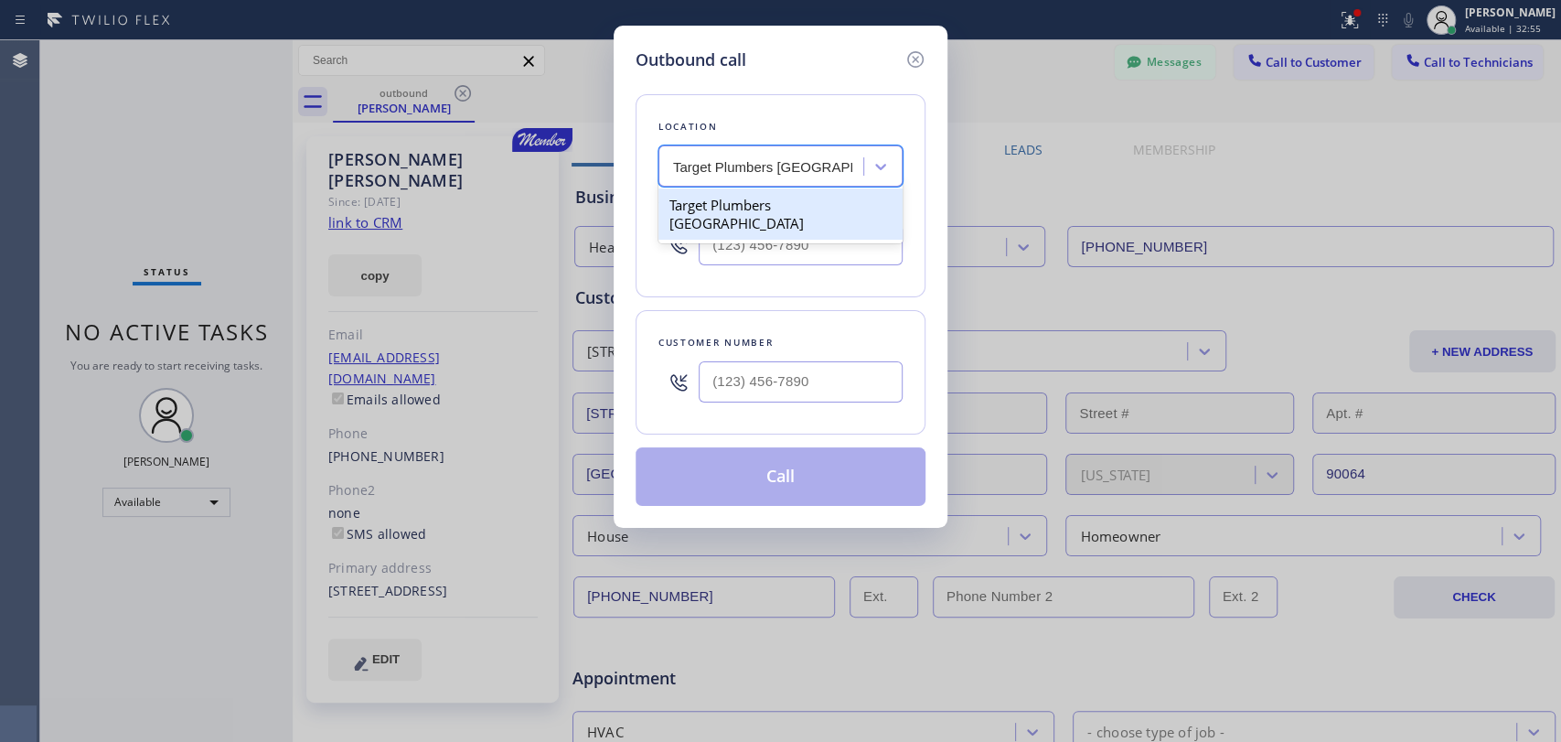
drag, startPoint x: 739, startPoint y: 202, endPoint x: 641, endPoint y: 2, distance: 223.0
click at [738, 202] on div "Target Plumbers Long Beach" at bounding box center [781, 213] width 244 height 51
type input "(562) 242-3929"
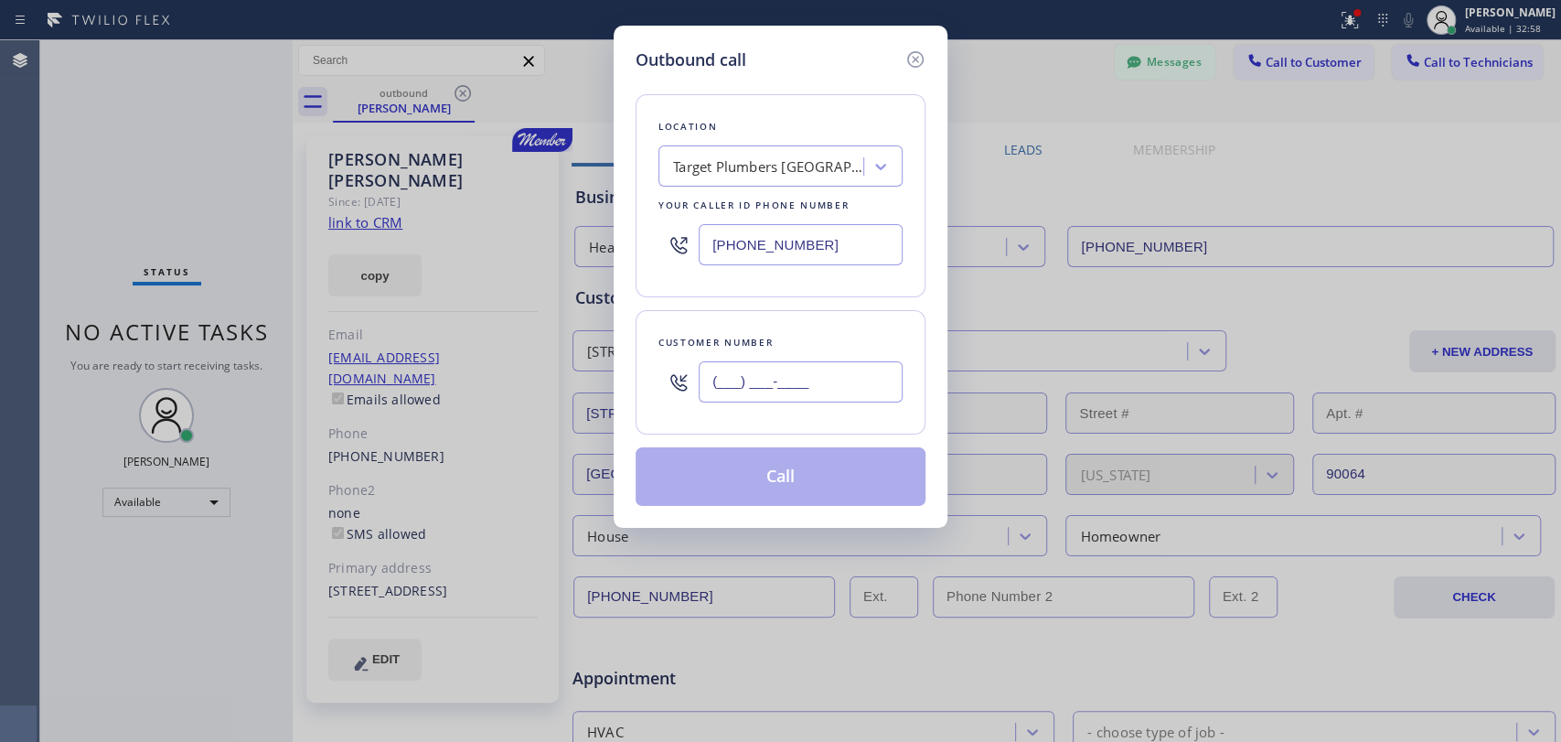
click at [784, 370] on input "(___) ___-____" at bounding box center [801, 381] width 204 height 41
paste input "310) 404-1888"
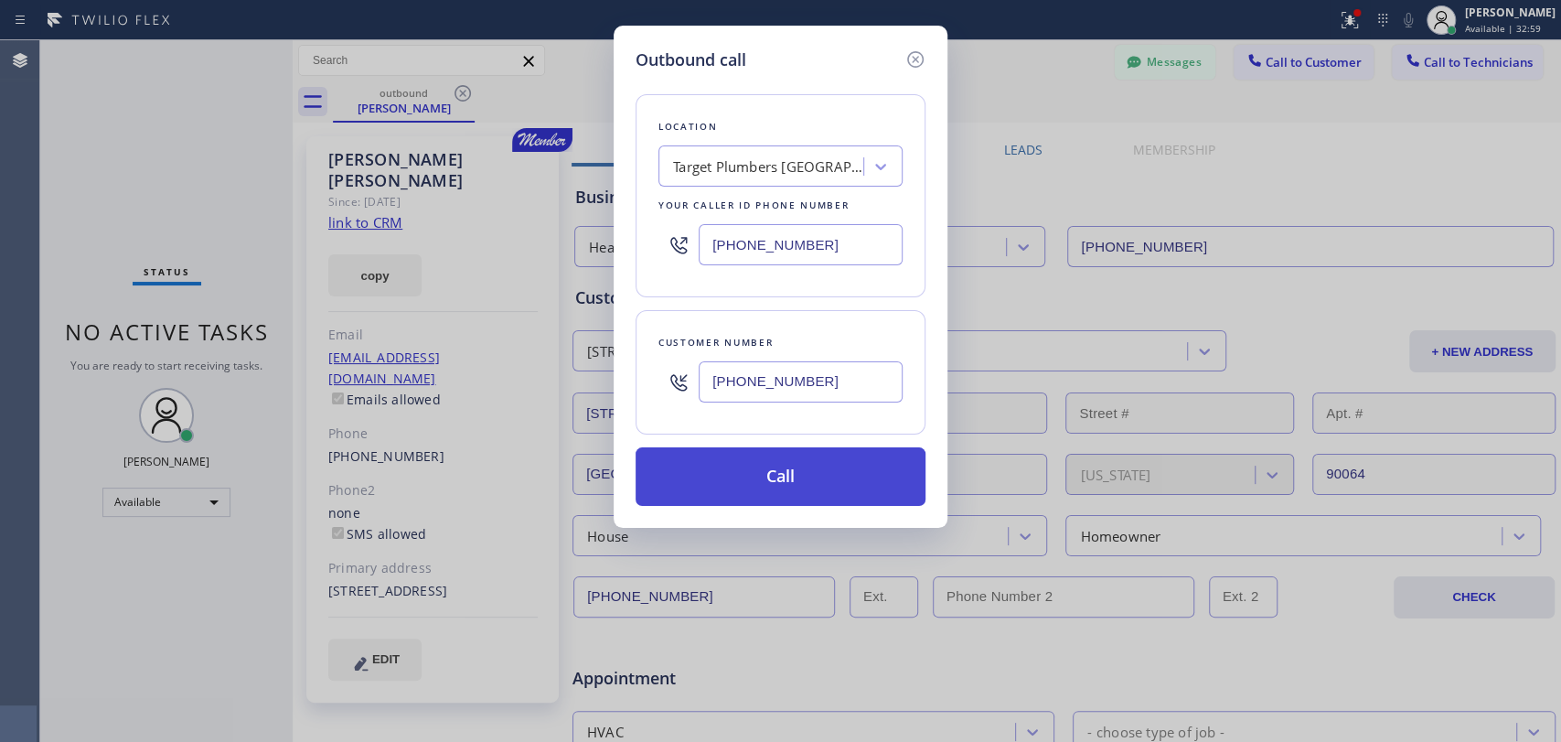
type input "(310) 404-1888"
click at [747, 495] on button "Call" at bounding box center [781, 476] width 290 height 59
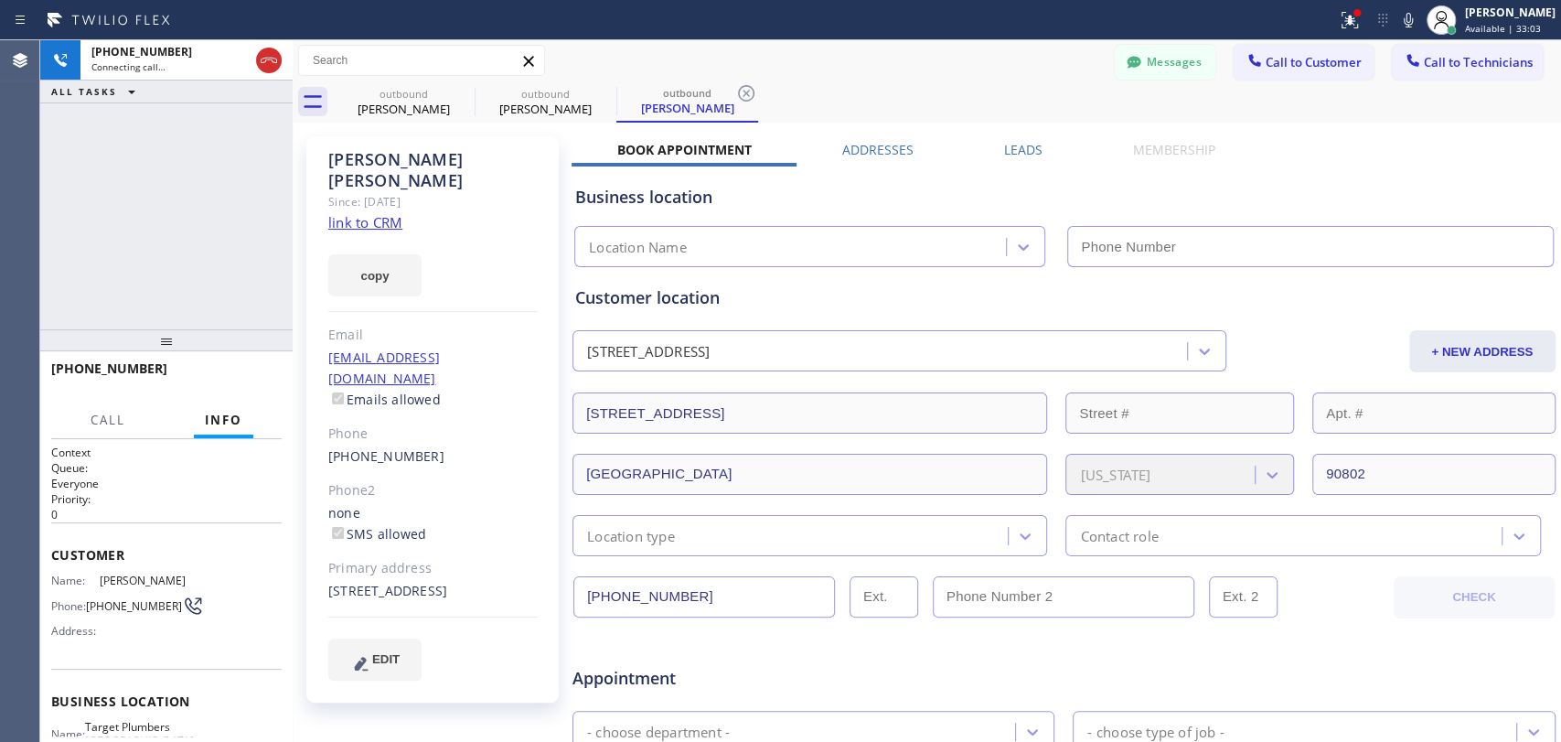
type input "(562) 242-3929"
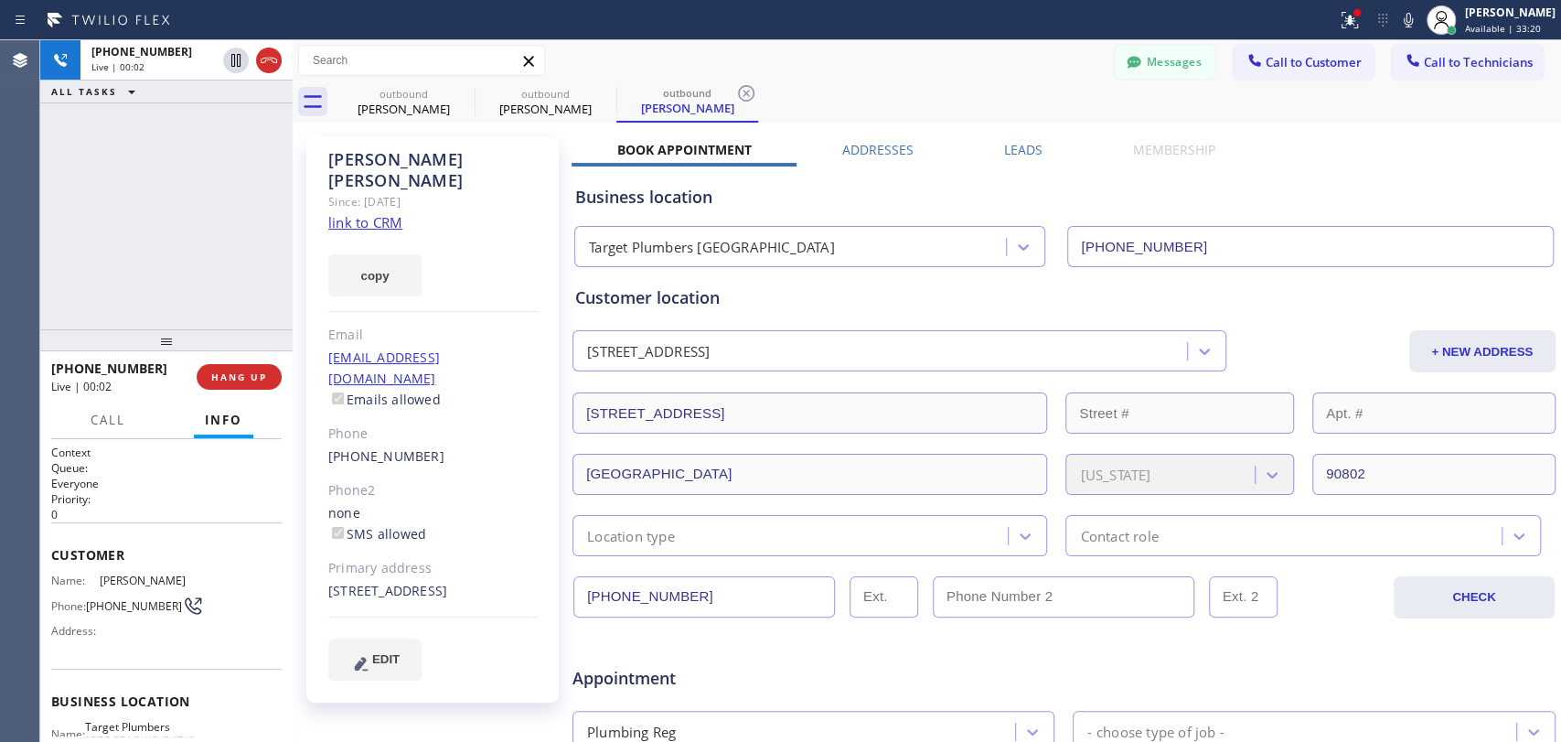
click at [323, 168] on div "Greg Walter Since: 20 may 2020 link to CRM copy Email gwfishbone28@gmail.com Em…" at bounding box center [432, 419] width 252 height 566
click at [0, 0] on div "Greg Walter" at bounding box center [0, 0] width 0 height 0
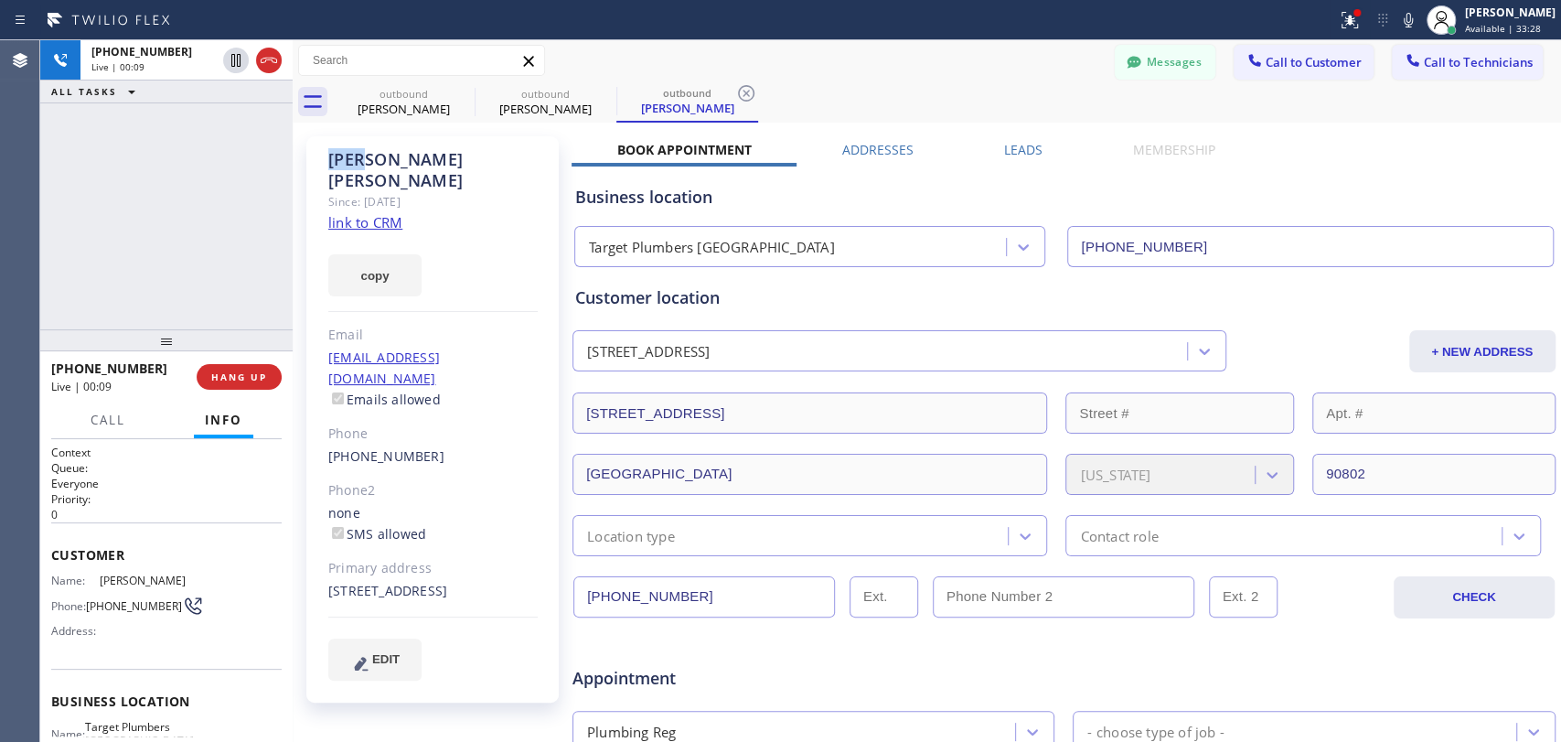
click at [0, 0] on div "Greg Walter" at bounding box center [0, 0] width 0 height 0
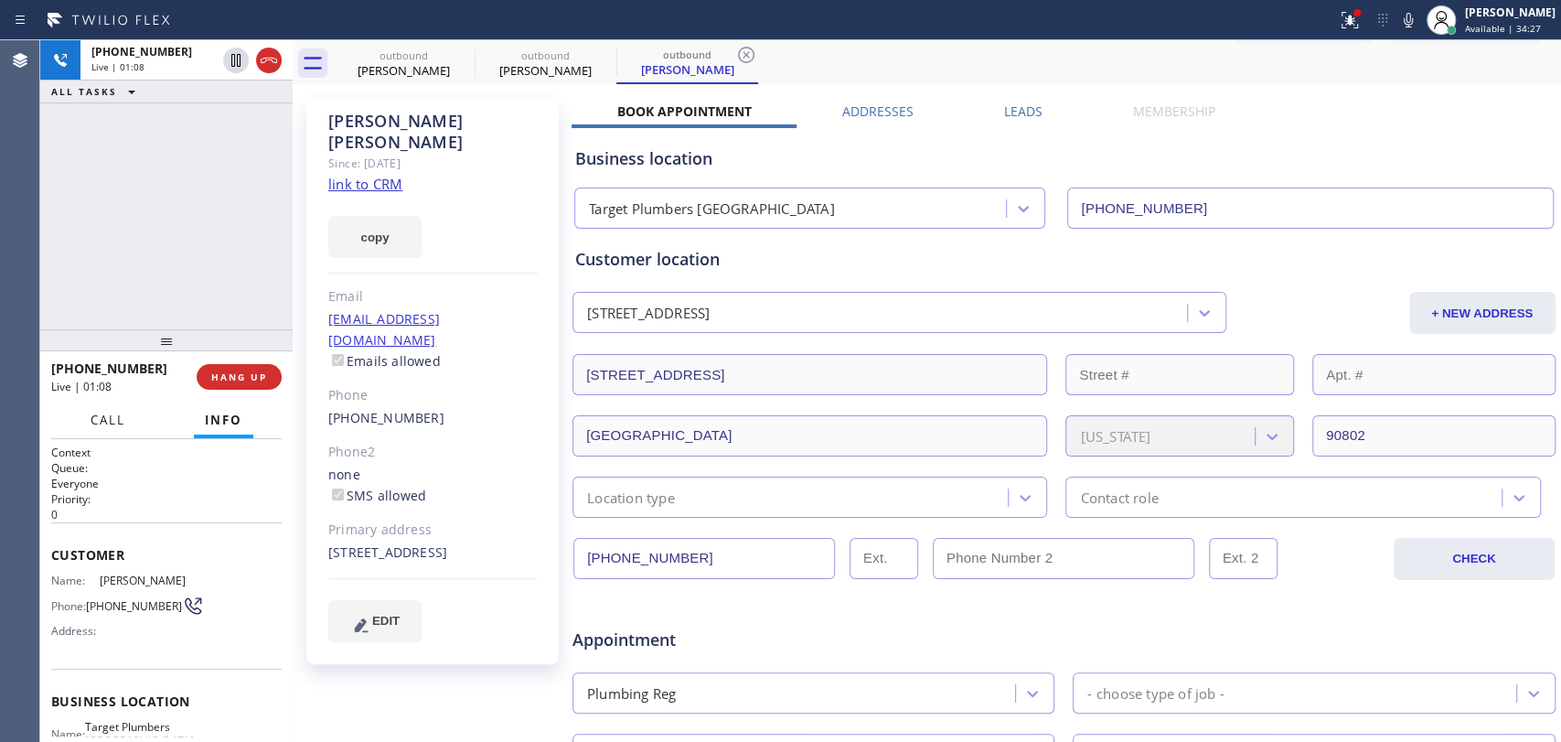
click at [130, 424] on button "Call" at bounding box center [108, 420] width 57 height 36
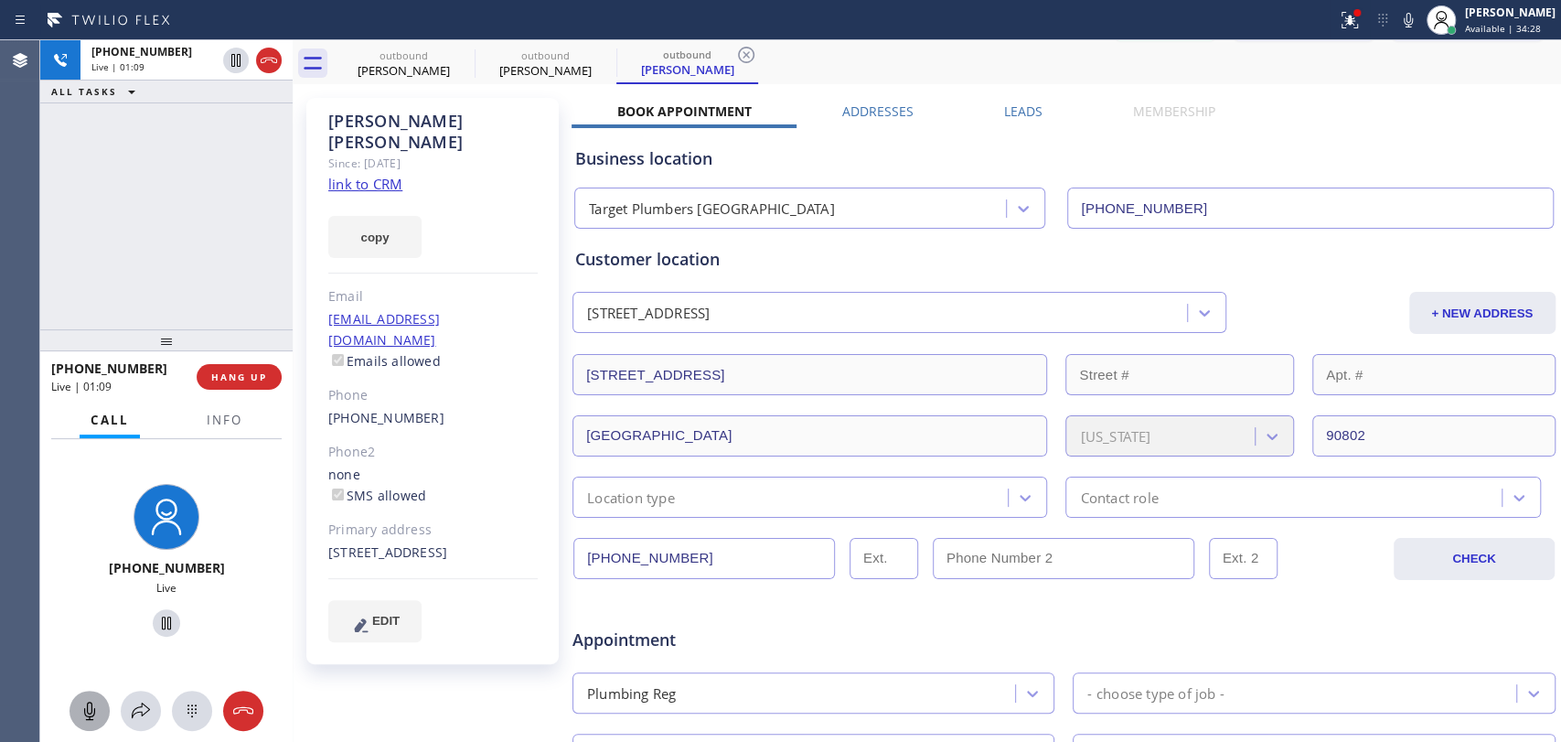
click at [99, 706] on icon at bounding box center [90, 711] width 22 height 22
click at [89, 705] on icon at bounding box center [89, 711] width 11 height 18
click at [634, 627] on span "Appointment" at bounding box center [736, 639] width 326 height 25
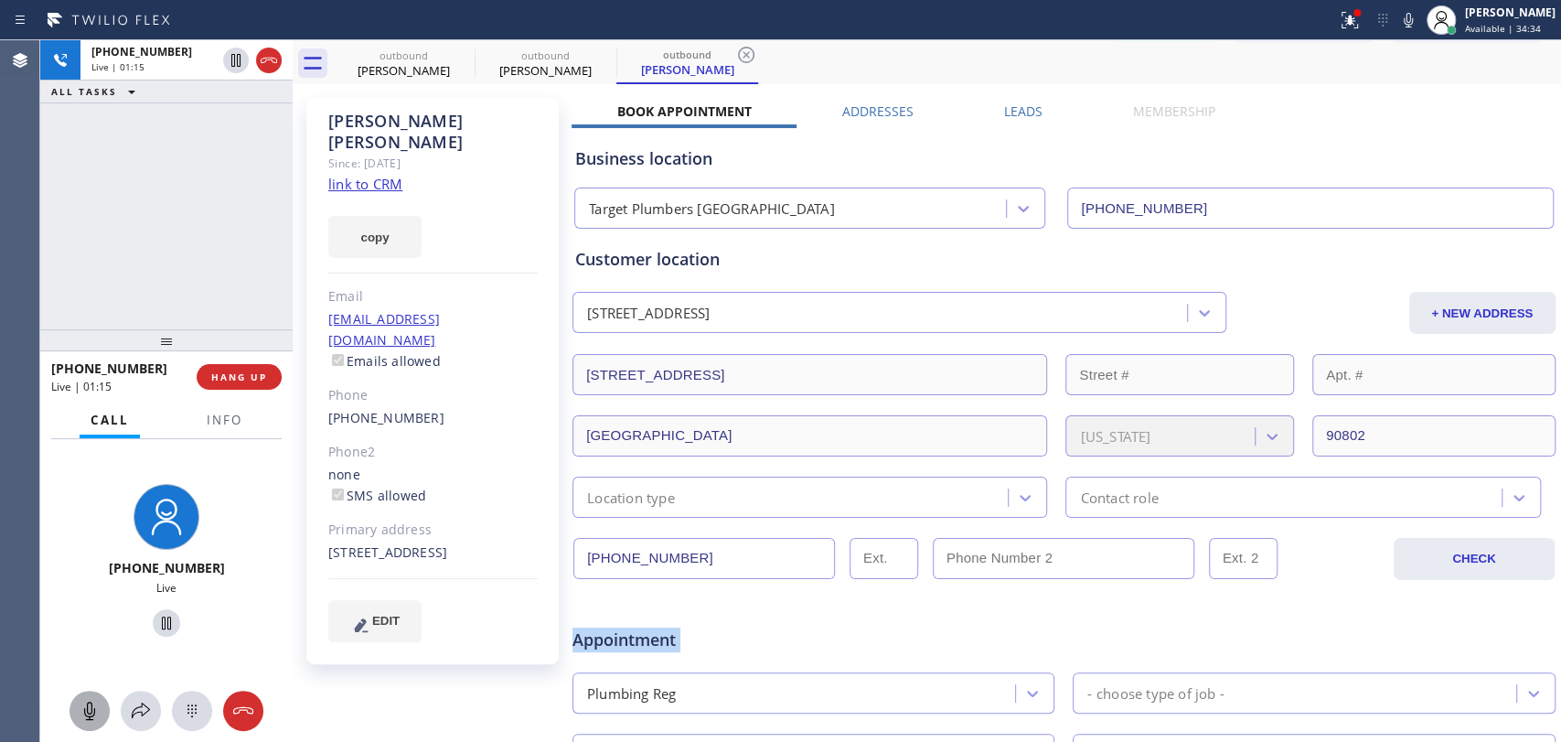
click at [625, 630] on span "Appointment" at bounding box center [736, 639] width 326 height 25
drag, startPoint x: 695, startPoint y: 556, endPoint x: 581, endPoint y: 563, distance: 114.6
click at [581, 563] on input "(310) 404-1888" at bounding box center [705, 558] width 262 height 41
drag, startPoint x: 581, startPoint y: 563, endPoint x: 756, endPoint y: 560, distance: 174.7
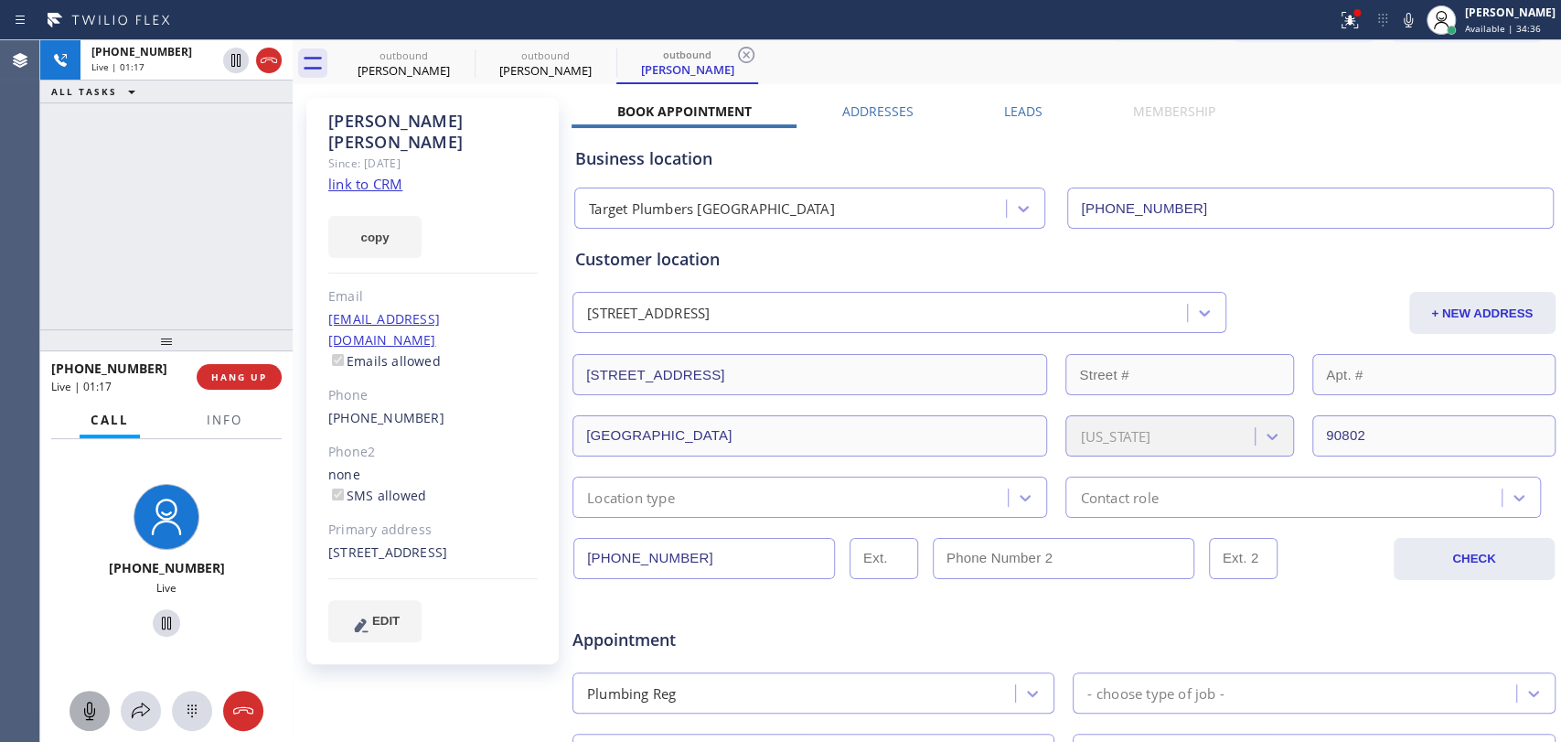
click at [756, 560] on input "(310) 404-1888" at bounding box center [705, 558] width 262 height 41
drag, startPoint x: 756, startPoint y: 560, endPoint x: 593, endPoint y: 563, distance: 162.9
click at [593, 563] on input "(310) 404-1888" at bounding box center [705, 558] width 262 height 41
click at [592, 563] on input "(310) 404-1888" at bounding box center [705, 558] width 262 height 41
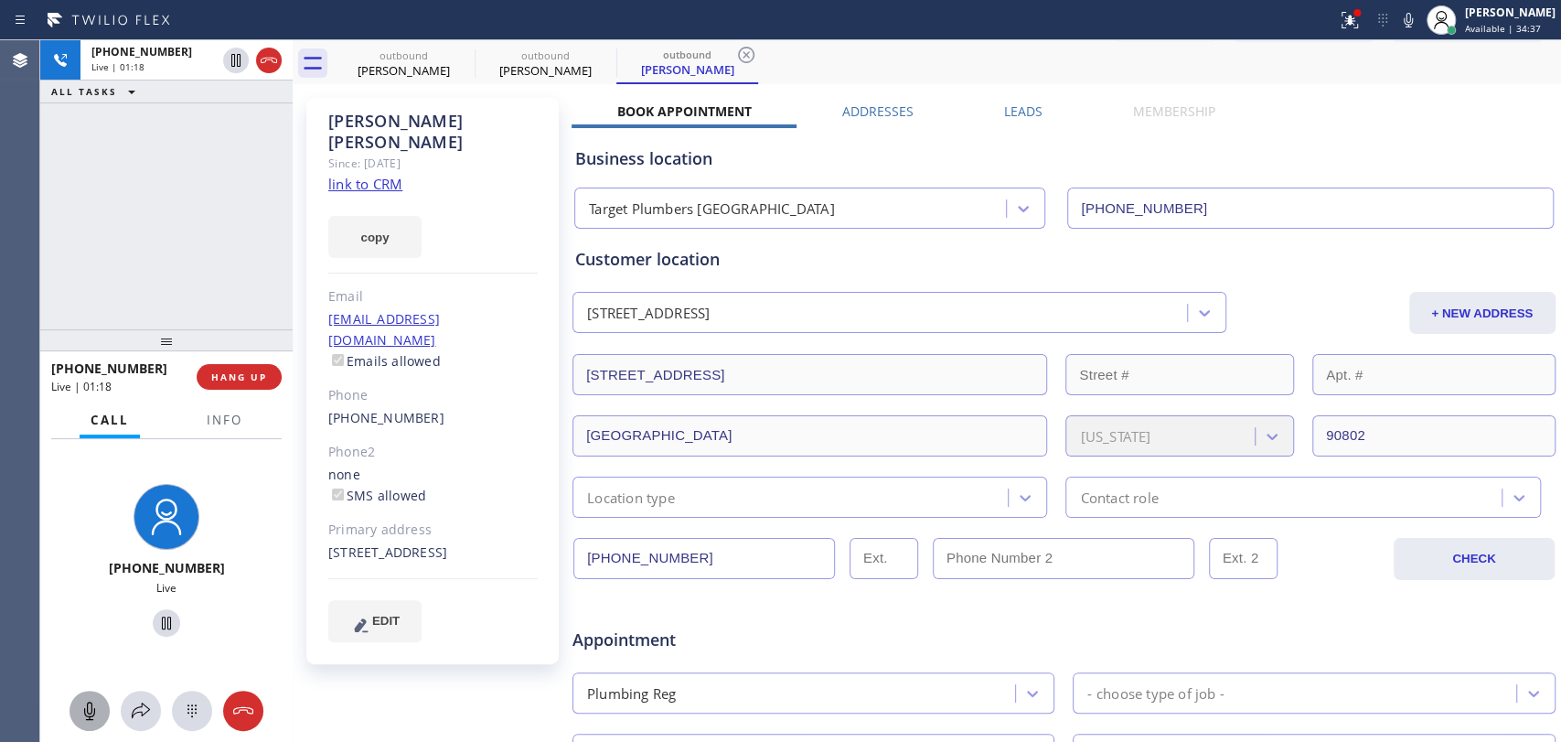
click at [584, 563] on input "(310) 404-1888" at bounding box center [705, 558] width 262 height 41
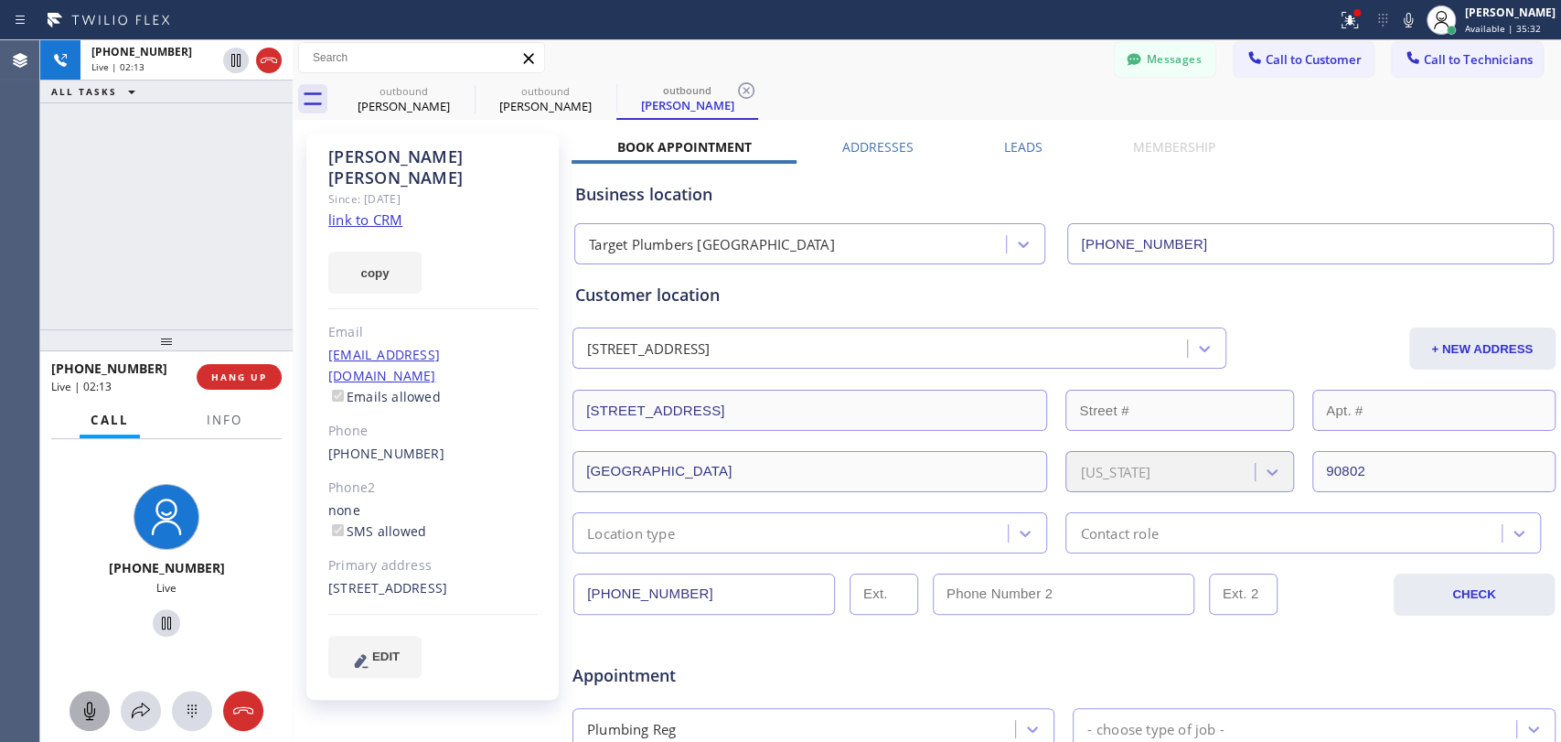
scroll to position [0, 0]
drag, startPoint x: 417, startPoint y: 170, endPoint x: 326, endPoint y: 161, distance: 91.9
click at [327, 161] on div "Greg Walter Since: 20 may 2020 link to CRM copy Email gwfishbone28@gmail.com Em…" at bounding box center [432, 419] width 252 height 566
click at [326, 161] on div "Greg Walter Since: 20 may 2020 link to CRM copy Email gwfishbone28@gmail.com Em…" at bounding box center [432, 419] width 252 height 566
click at [0, 0] on div "Greg Walter" at bounding box center [0, 0] width 0 height 0
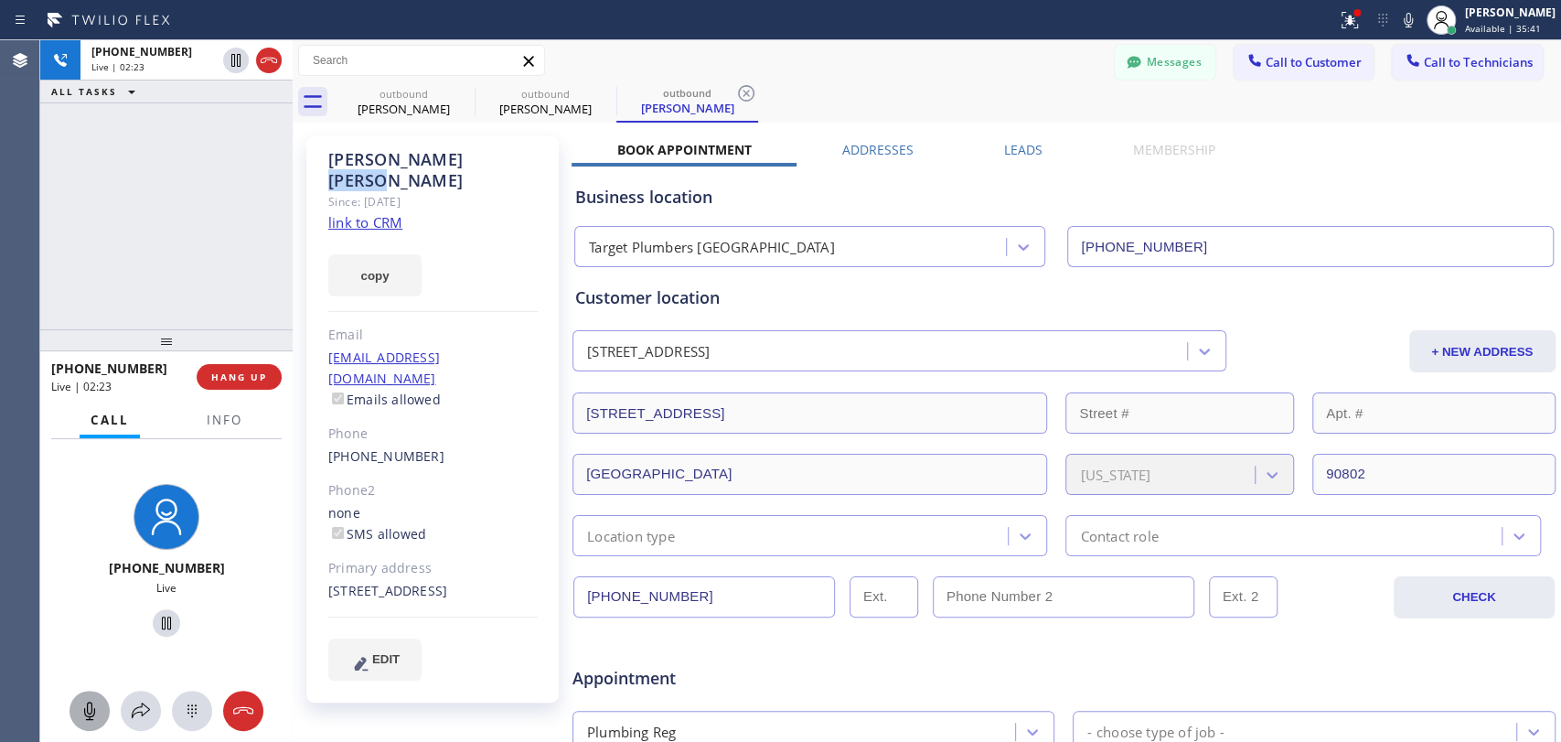
click at [0, 0] on div "Greg Walter" at bounding box center [0, 0] width 0 height 0
drag, startPoint x: 388, startPoint y: 157, endPoint x: 377, endPoint y: 157, distance: 11.0
click at [0, 0] on div "Greg Walter" at bounding box center [0, 0] width 0 height 0
drag, startPoint x: 241, startPoint y: 375, endPoint x: 1454, endPoint y: 82, distance: 1247.7
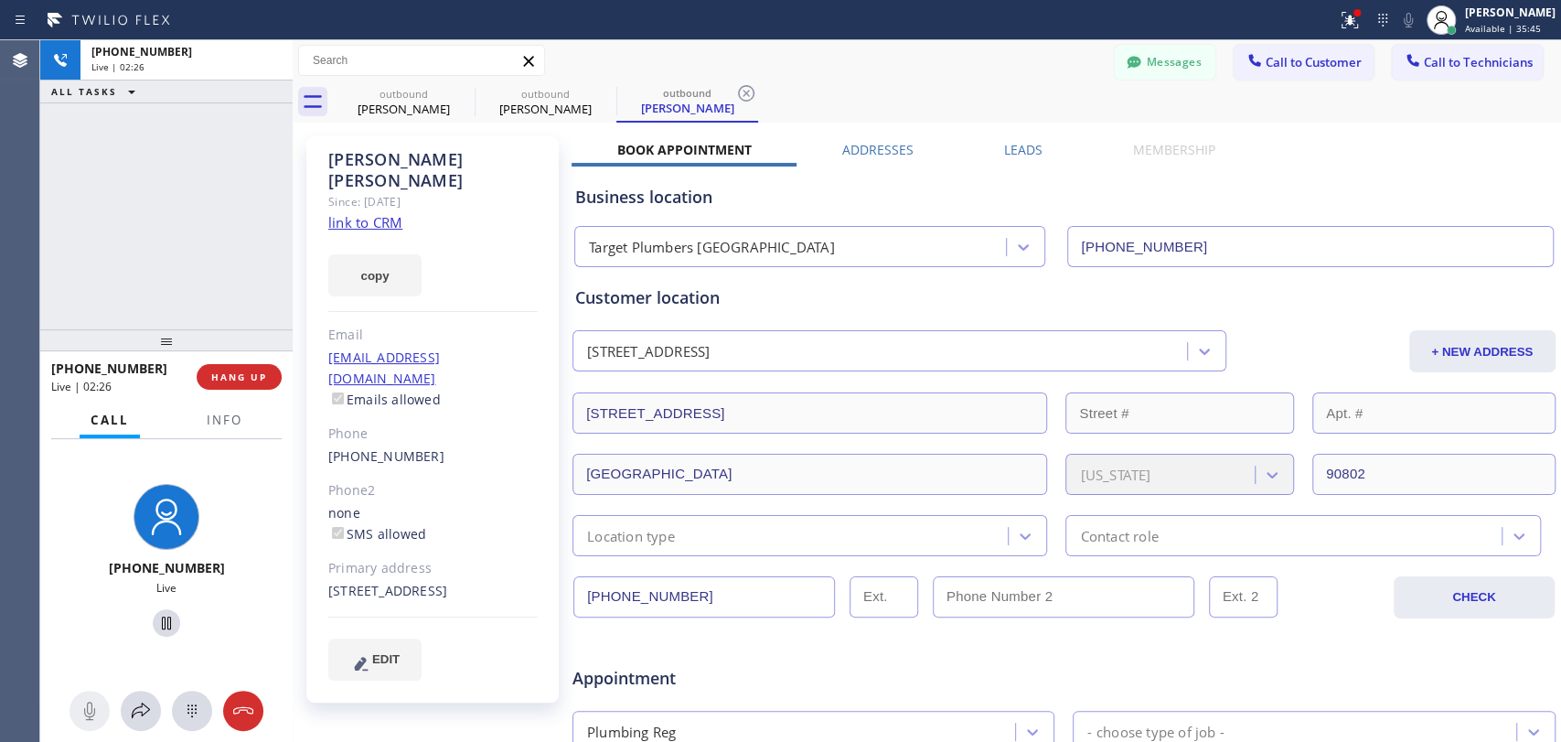
click at [241, 375] on span "HANG UP" at bounding box center [239, 376] width 56 height 13
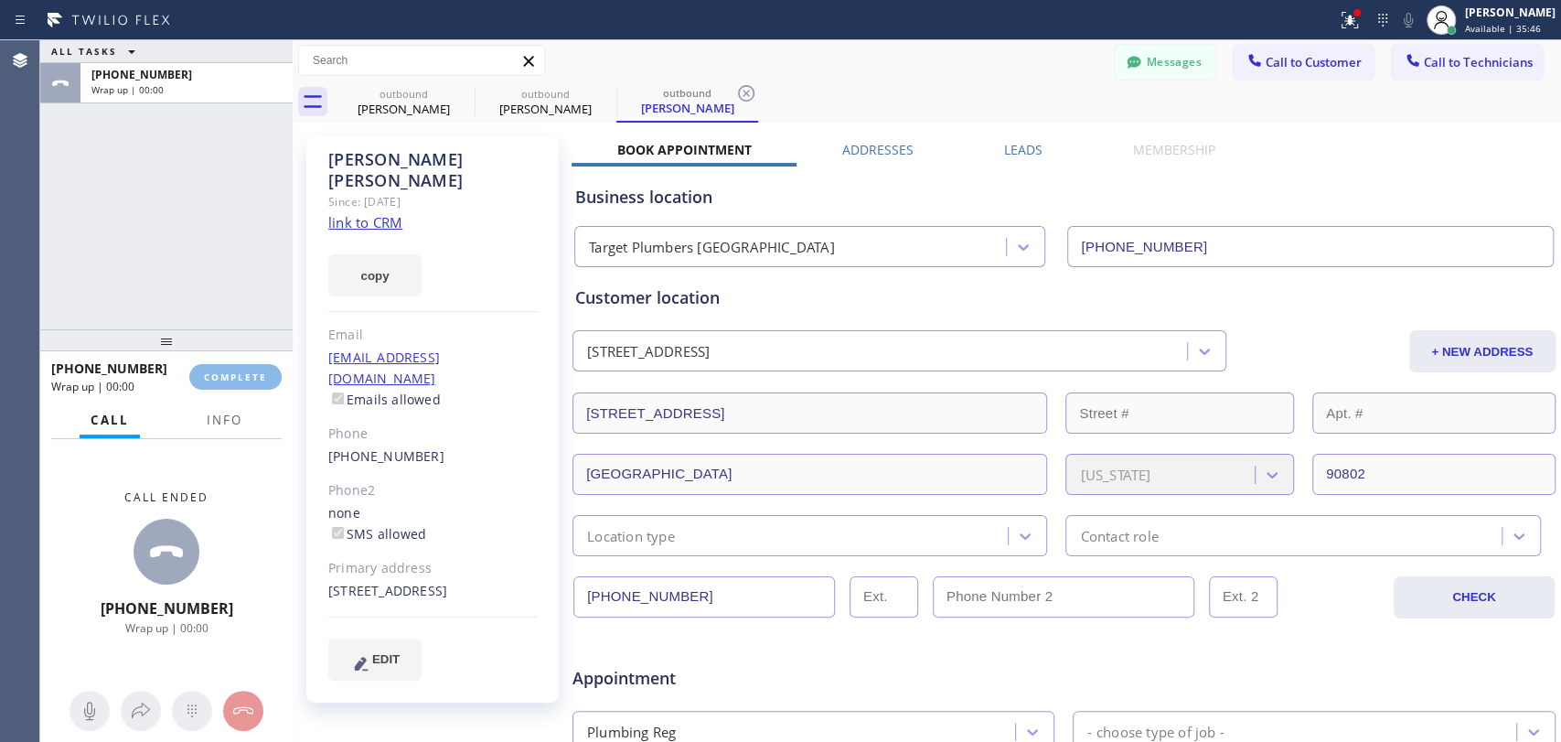
click at [1463, 64] on span "Call to Technicians" at bounding box center [1478, 62] width 109 height 16
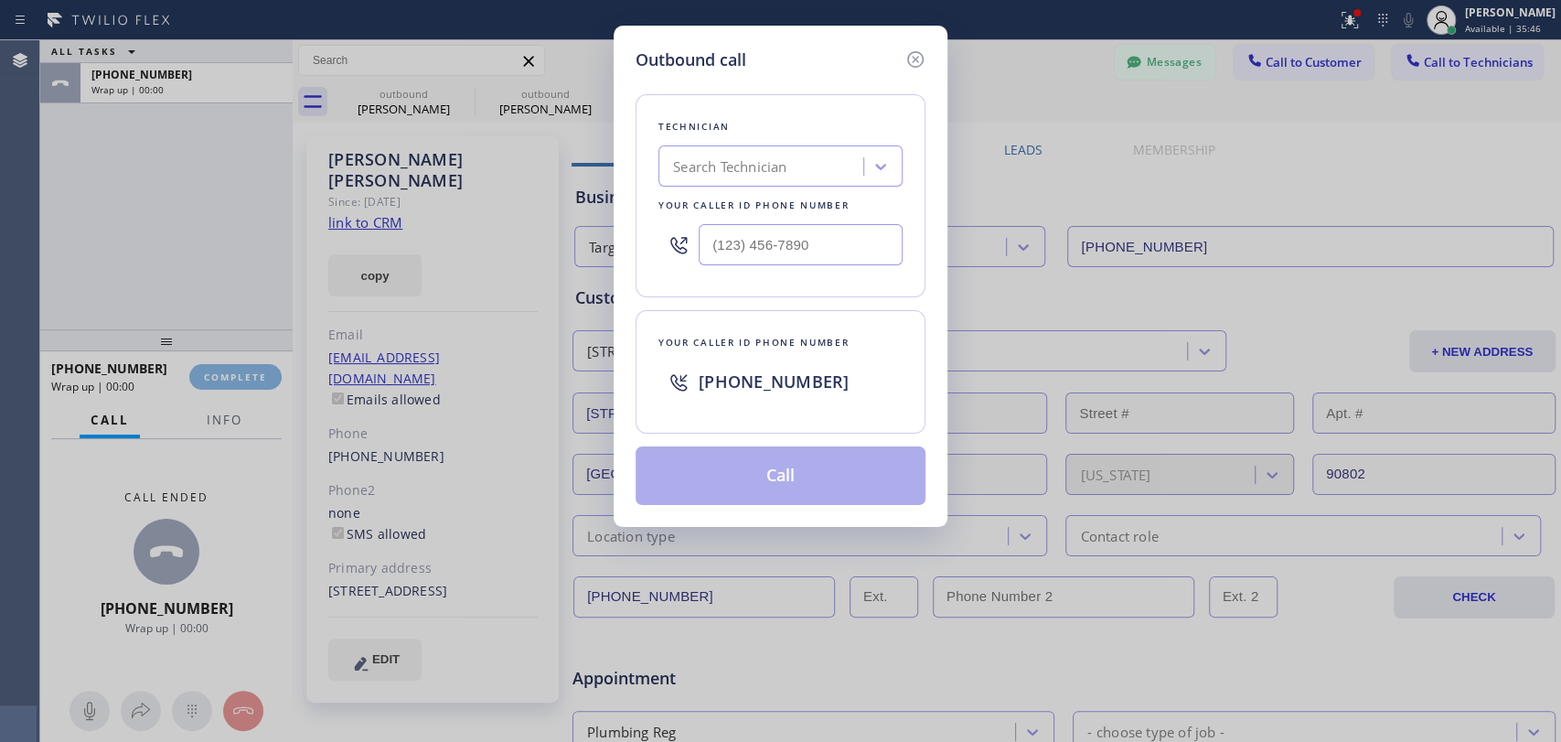
drag, startPoint x: 642, startPoint y: 177, endPoint x: 634, endPoint y: 166, distance: 13.0
click at [636, 176] on div "Technician Search Technician Your caller id phone number" at bounding box center [781, 195] width 290 height 203
click at [758, 171] on div "Search Technician" at bounding box center [729, 166] width 113 height 21
type input "Michael"
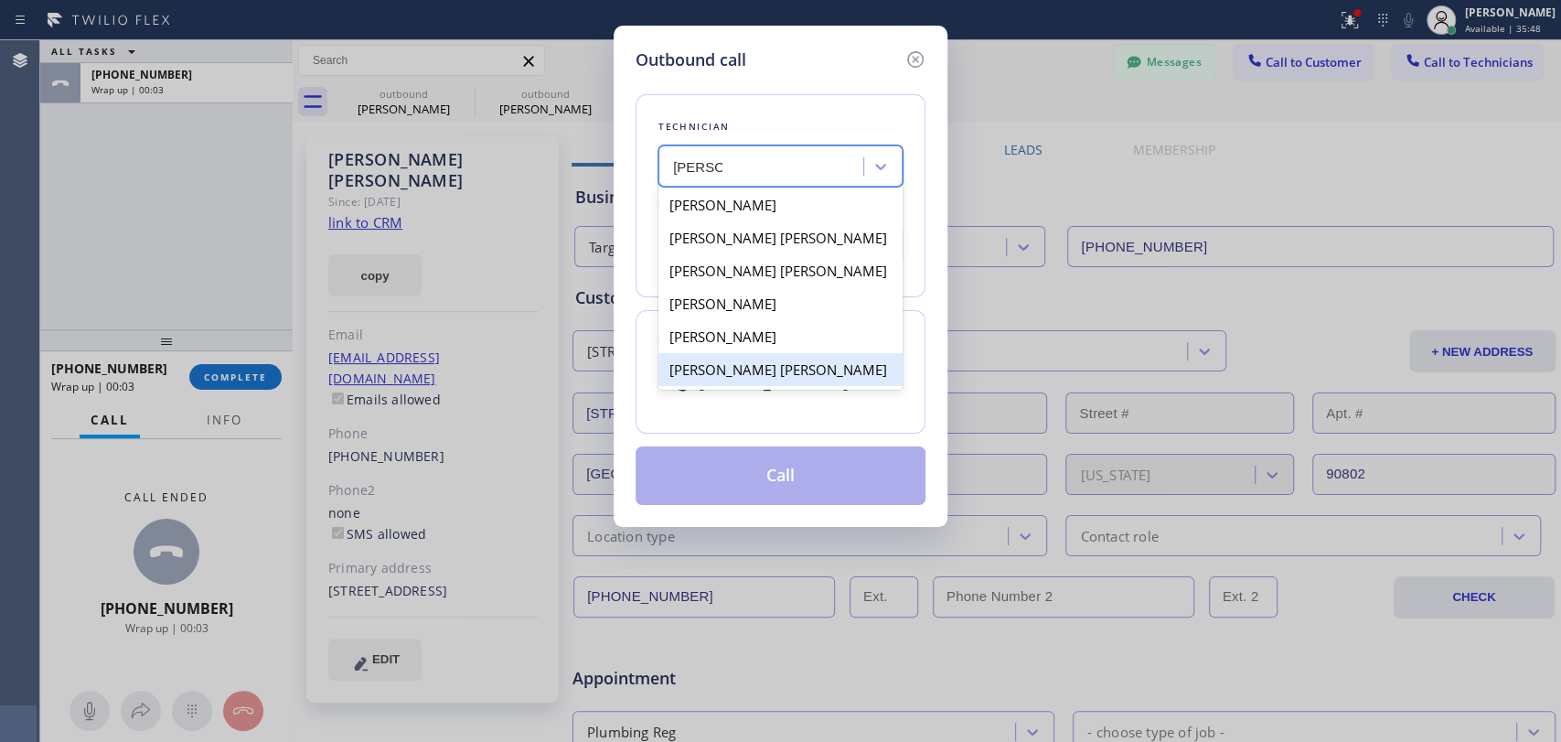
click at [727, 369] on div "Michael Jr Garcia" at bounding box center [781, 369] width 244 height 33
type input "(909) 534-7004"
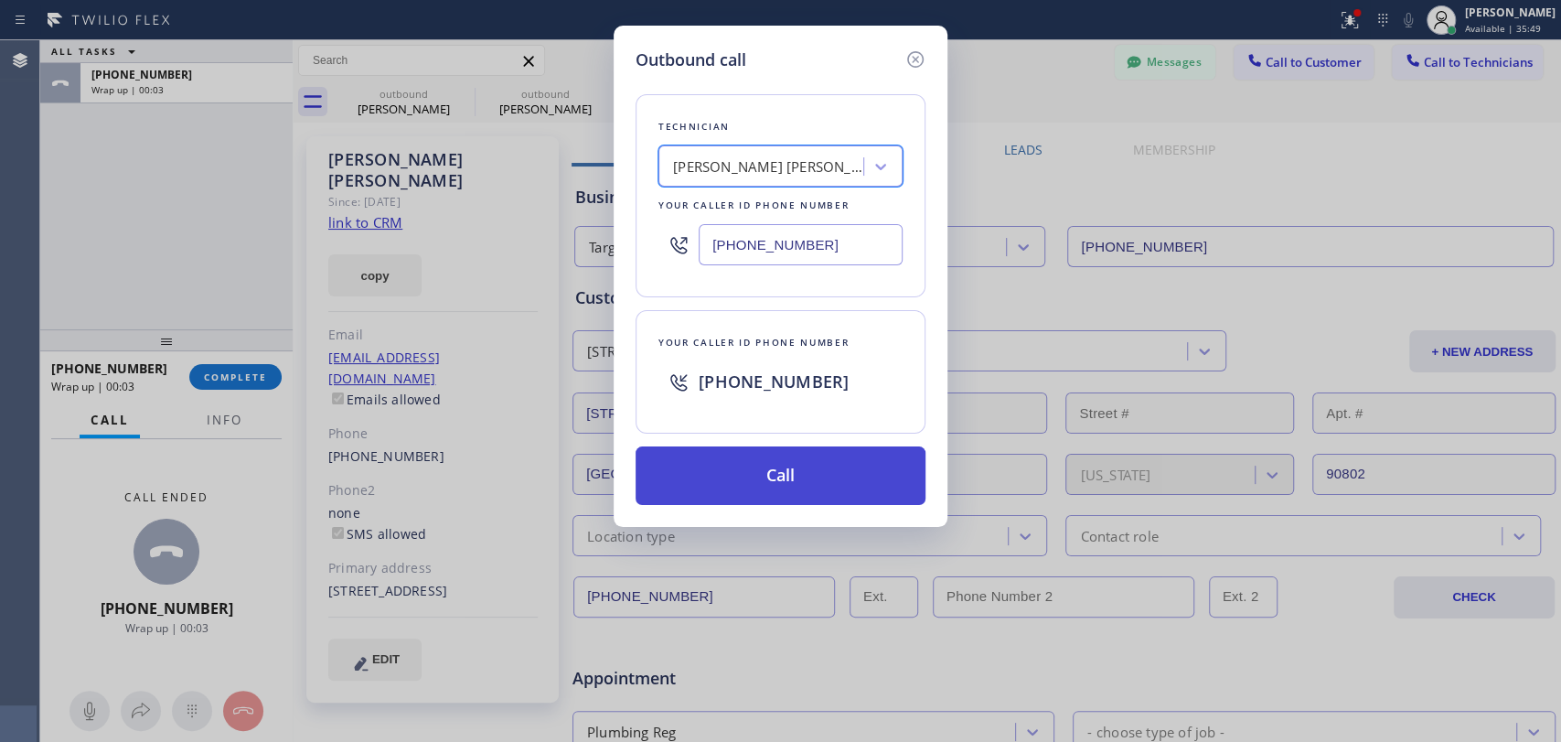
click at [739, 466] on button "Call" at bounding box center [781, 475] width 290 height 59
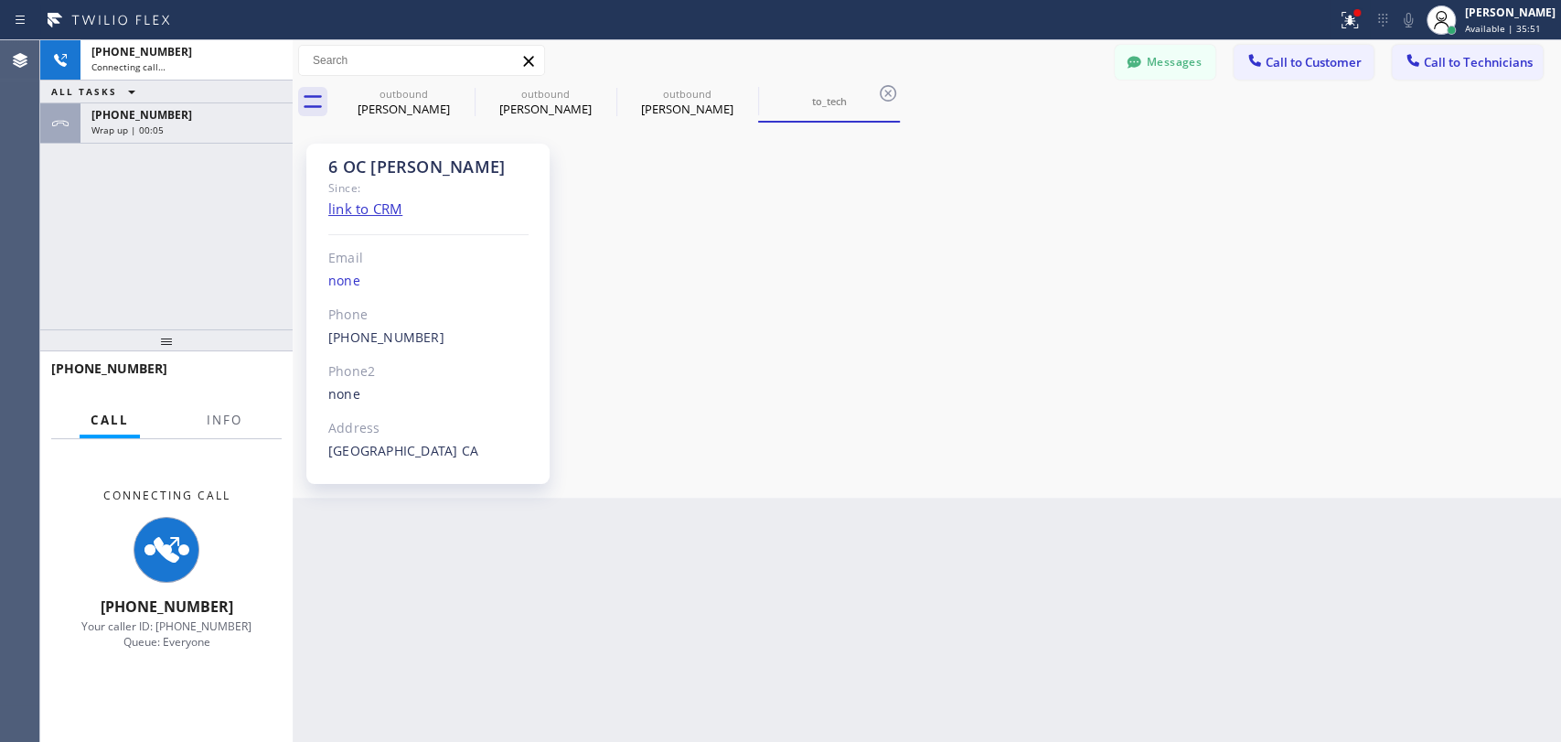
scroll to position [9440, 0]
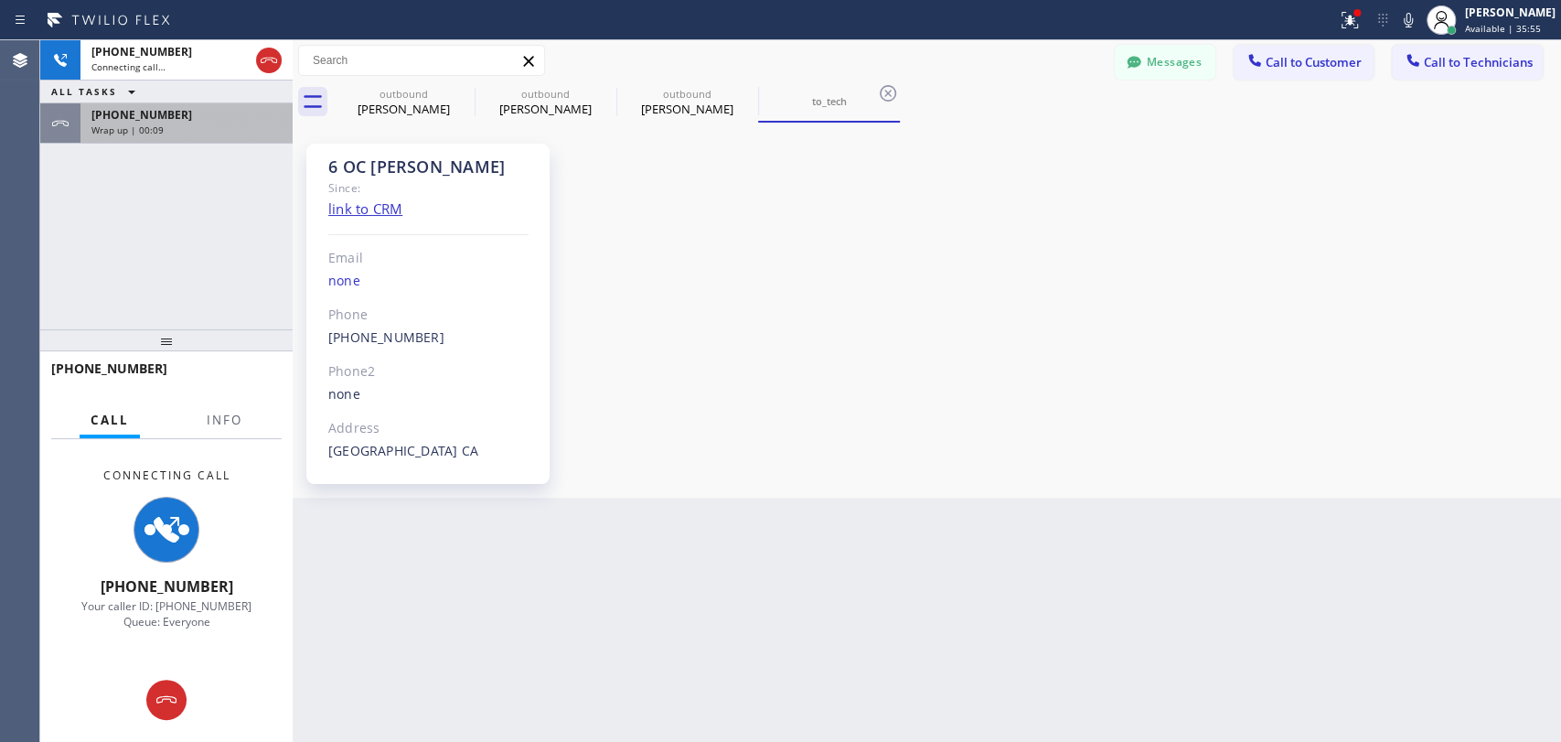
click at [209, 134] on div "Wrap up | 00:09" at bounding box center [186, 129] width 190 height 13
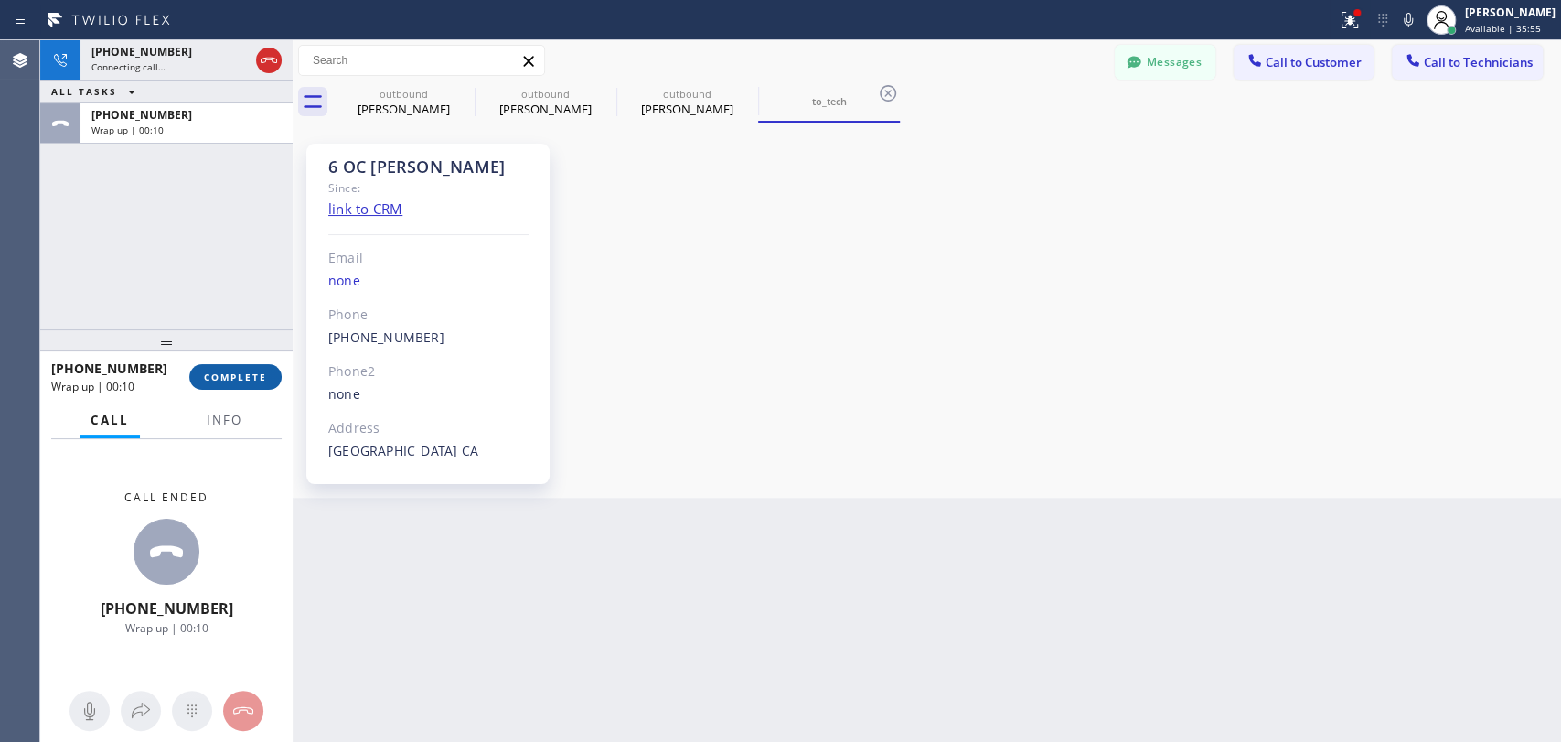
click at [252, 371] on span "COMPLETE" at bounding box center [235, 376] width 63 height 13
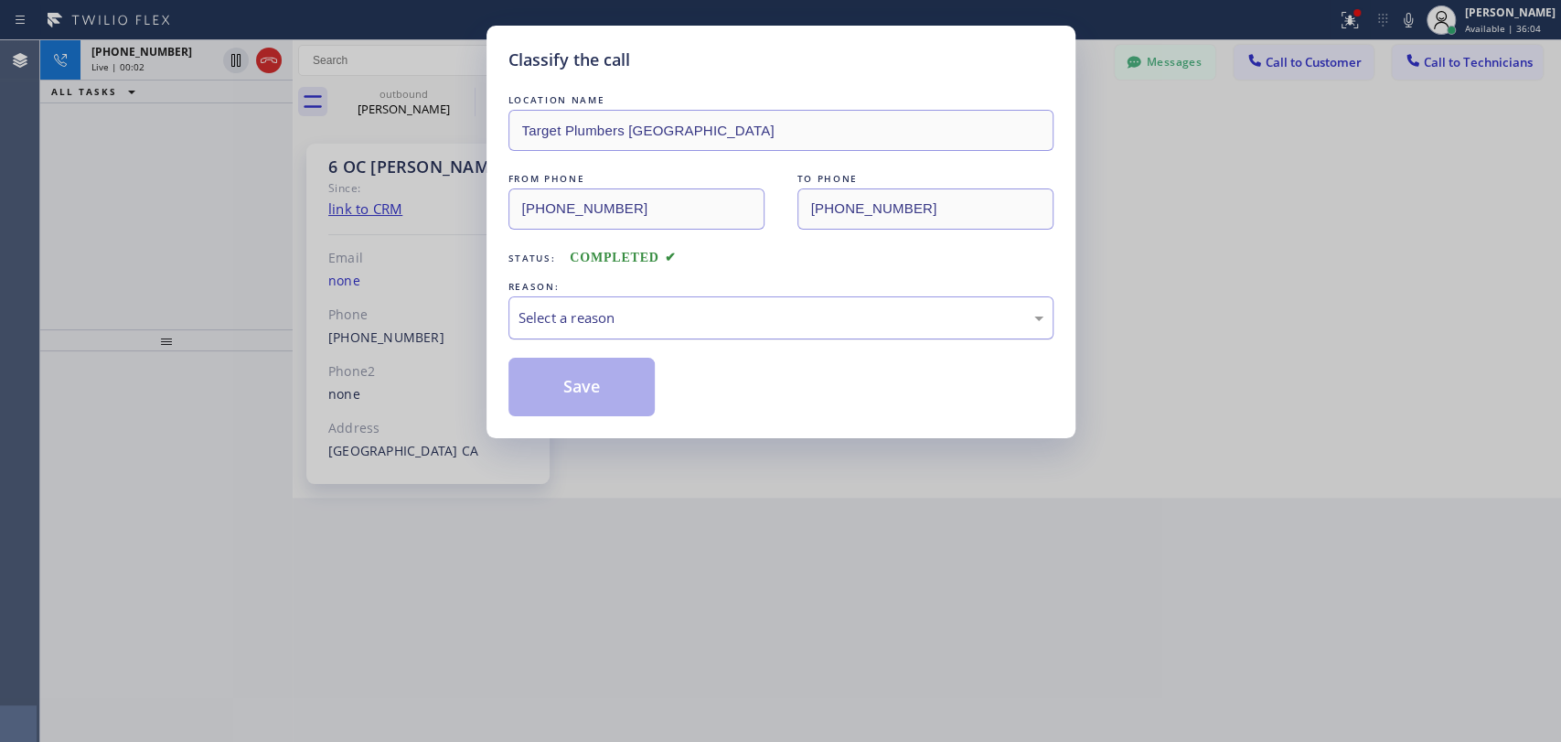
click at [611, 331] on div "Select a reason" at bounding box center [781, 317] width 545 height 43
click at [571, 375] on button "Save" at bounding box center [582, 387] width 147 height 59
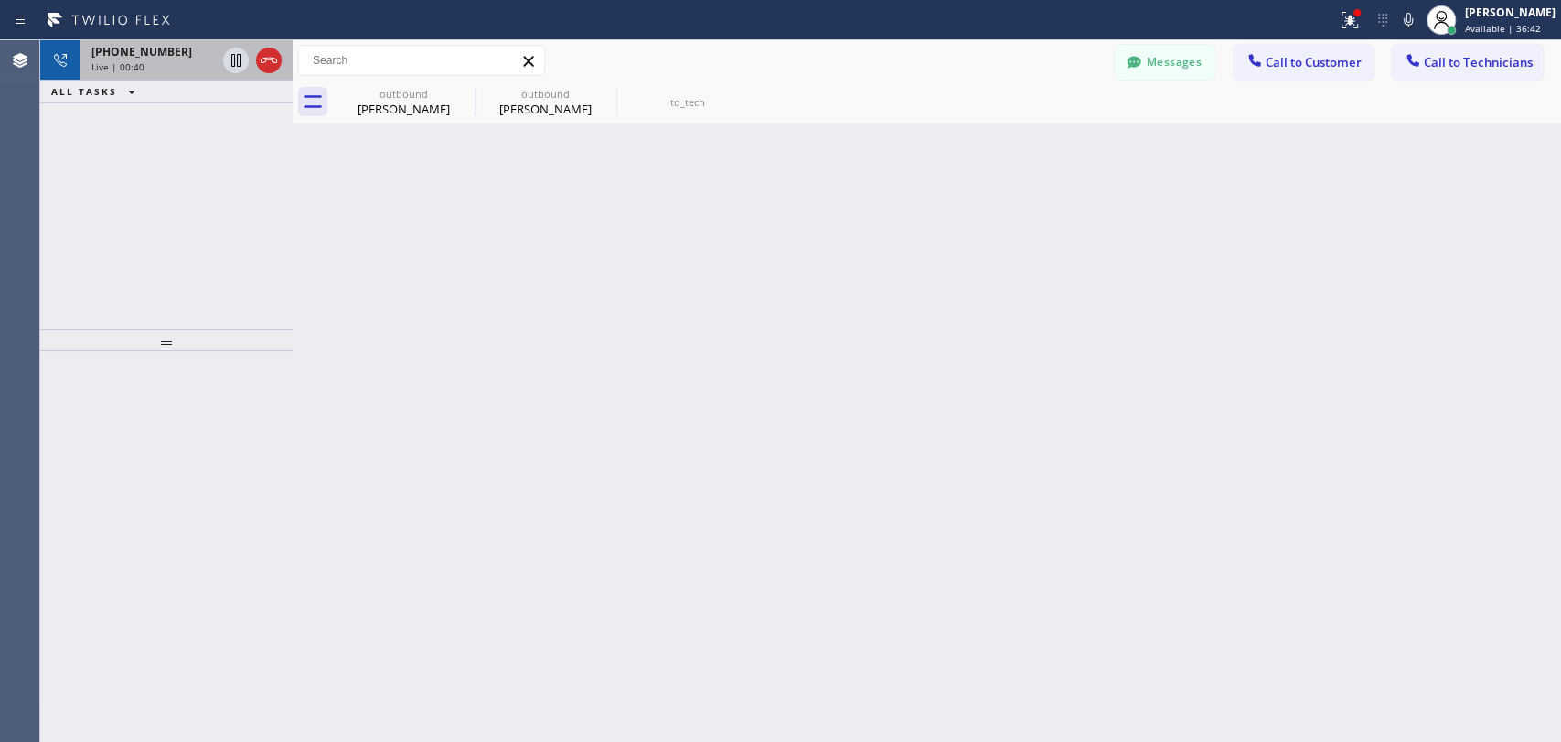
click at [168, 69] on div "Live | 00:40" at bounding box center [153, 66] width 124 height 13
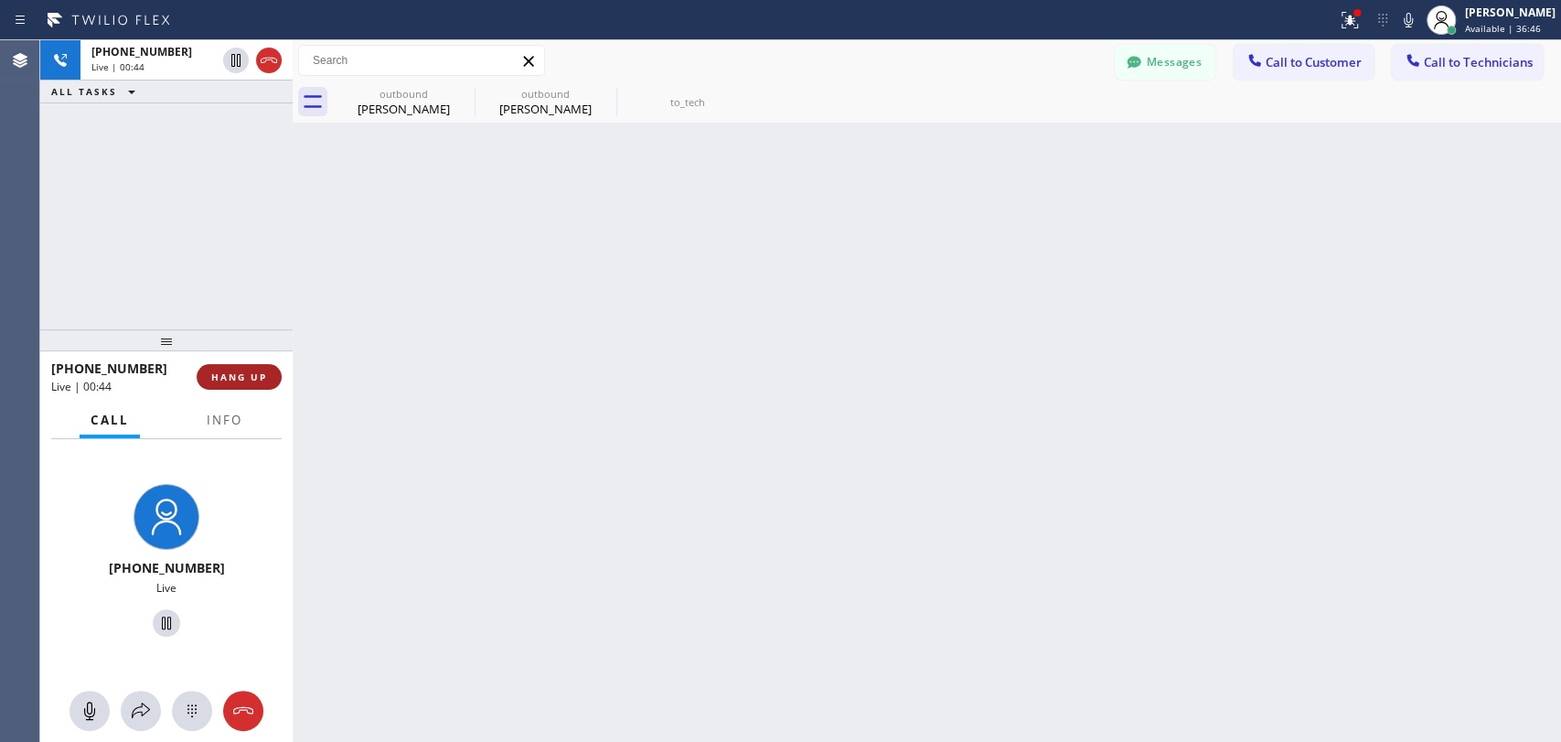
click at [227, 373] on span "HANG UP" at bounding box center [239, 376] width 56 height 13
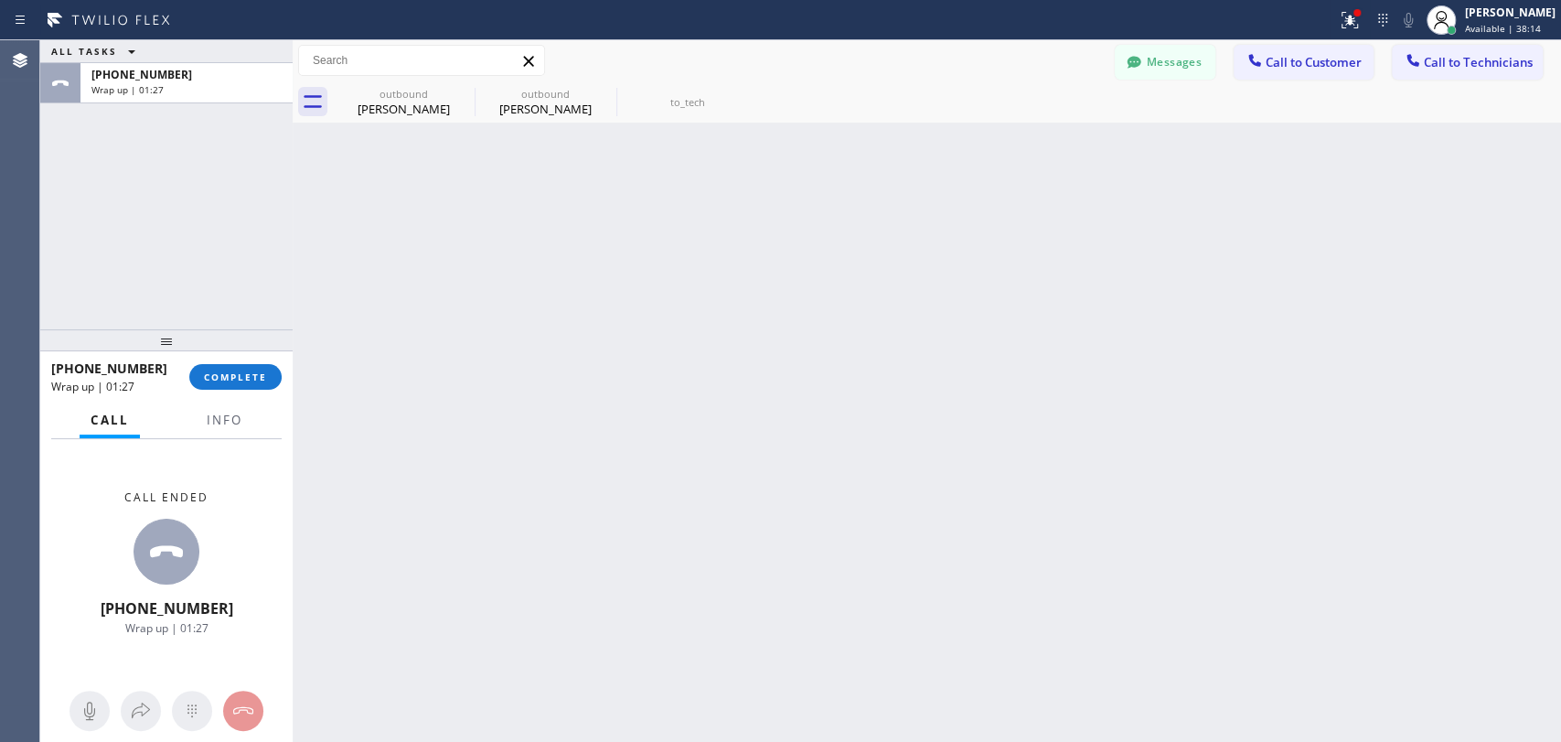
click at [277, 351] on div at bounding box center [166, 340] width 252 height 22
click at [268, 362] on div "+19095347004 Wrap up | 01:27 COMPLETE" at bounding box center [166, 377] width 231 height 48
drag, startPoint x: 265, startPoint y: 352, endPoint x: 255, endPoint y: 367, distance: 17.8
click at [255, 351] on div at bounding box center [166, 340] width 252 height 22
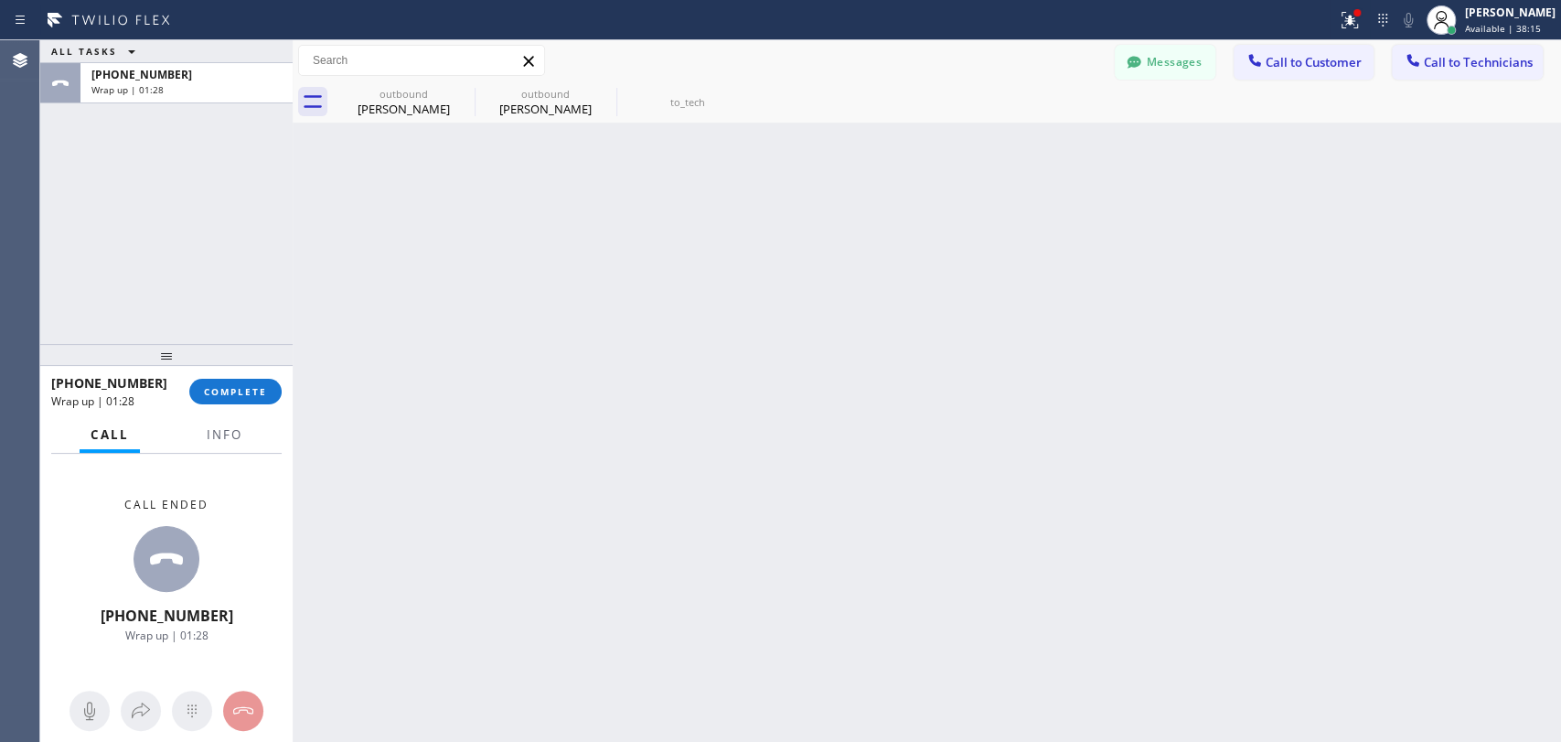
drag, startPoint x: 255, startPoint y: 367, endPoint x: 252, endPoint y: 382, distance: 15.8
click at [255, 366] on div at bounding box center [166, 355] width 252 height 22
click at [252, 383] on button "COMPLETE" at bounding box center [235, 392] width 92 height 26
click at [238, 255] on div "ALL TASKS ALL TASKS ACTIVE TASKS TASKS IN WRAP UP +19095347004 Wrap up | 01:28" at bounding box center [166, 194] width 252 height 309
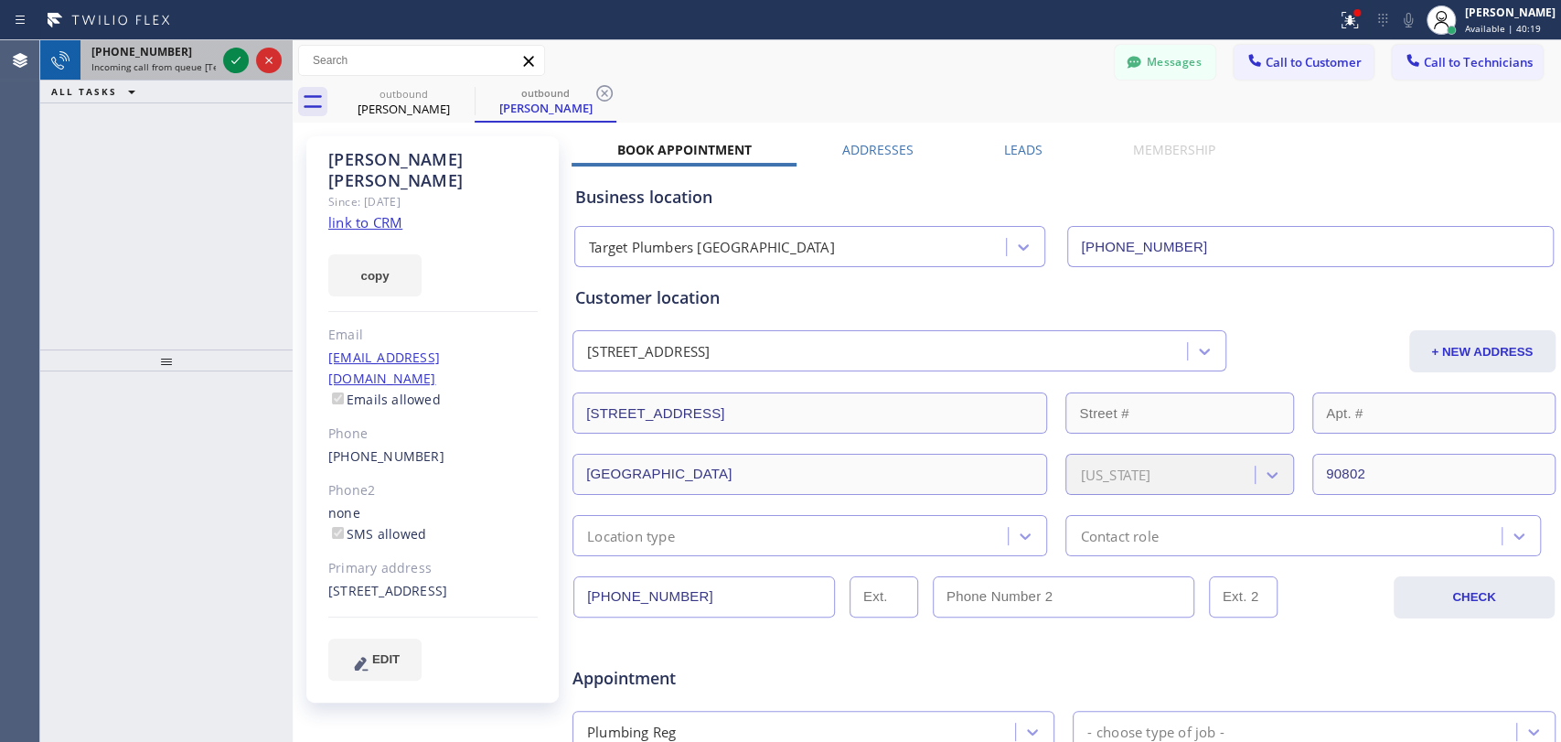
click at [205, 40] on div "+18186322358 Incoming call from queue [Test] All" at bounding box center [149, 60] width 139 height 40
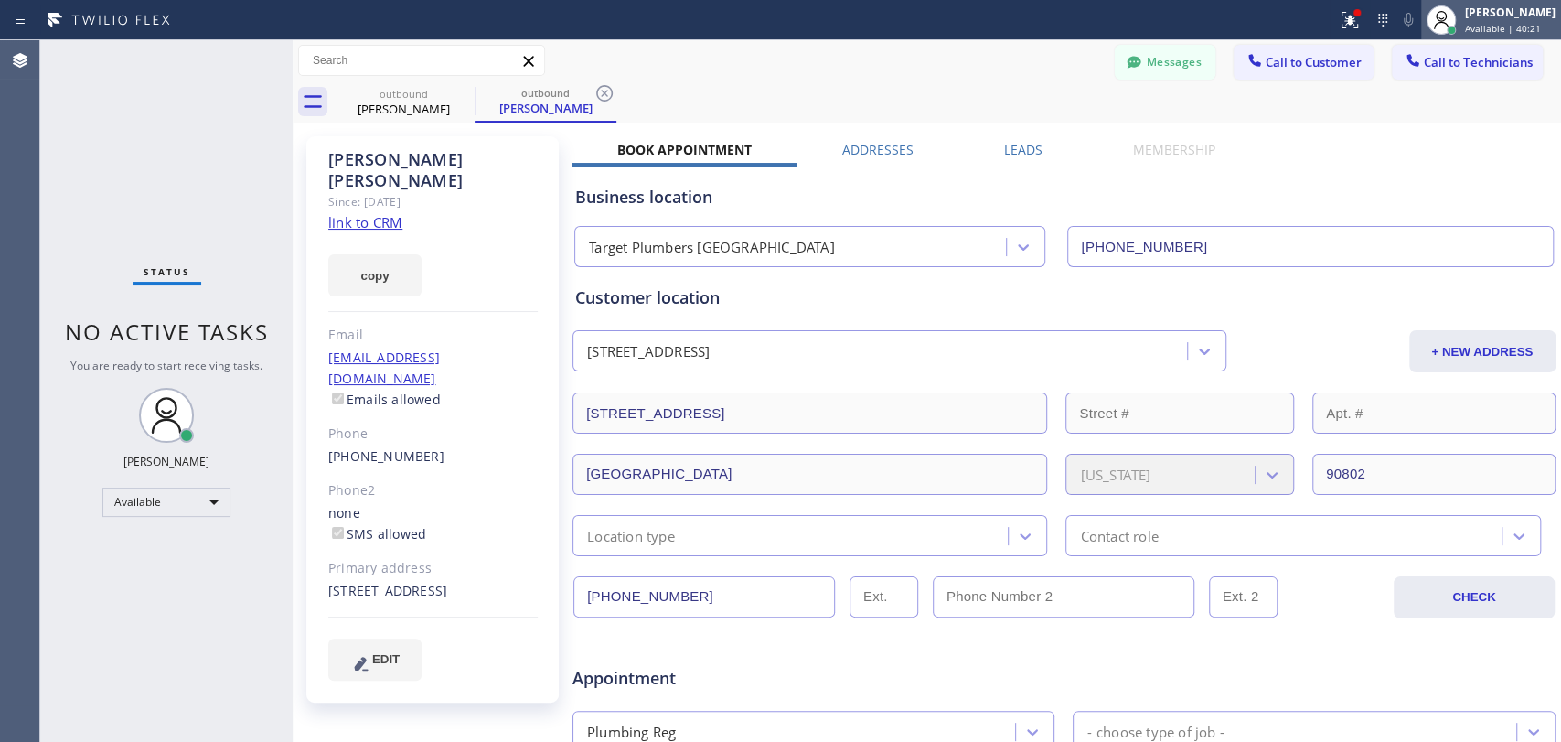
click at [1501, 5] on div "[PERSON_NAME]" at bounding box center [1510, 13] width 91 height 16
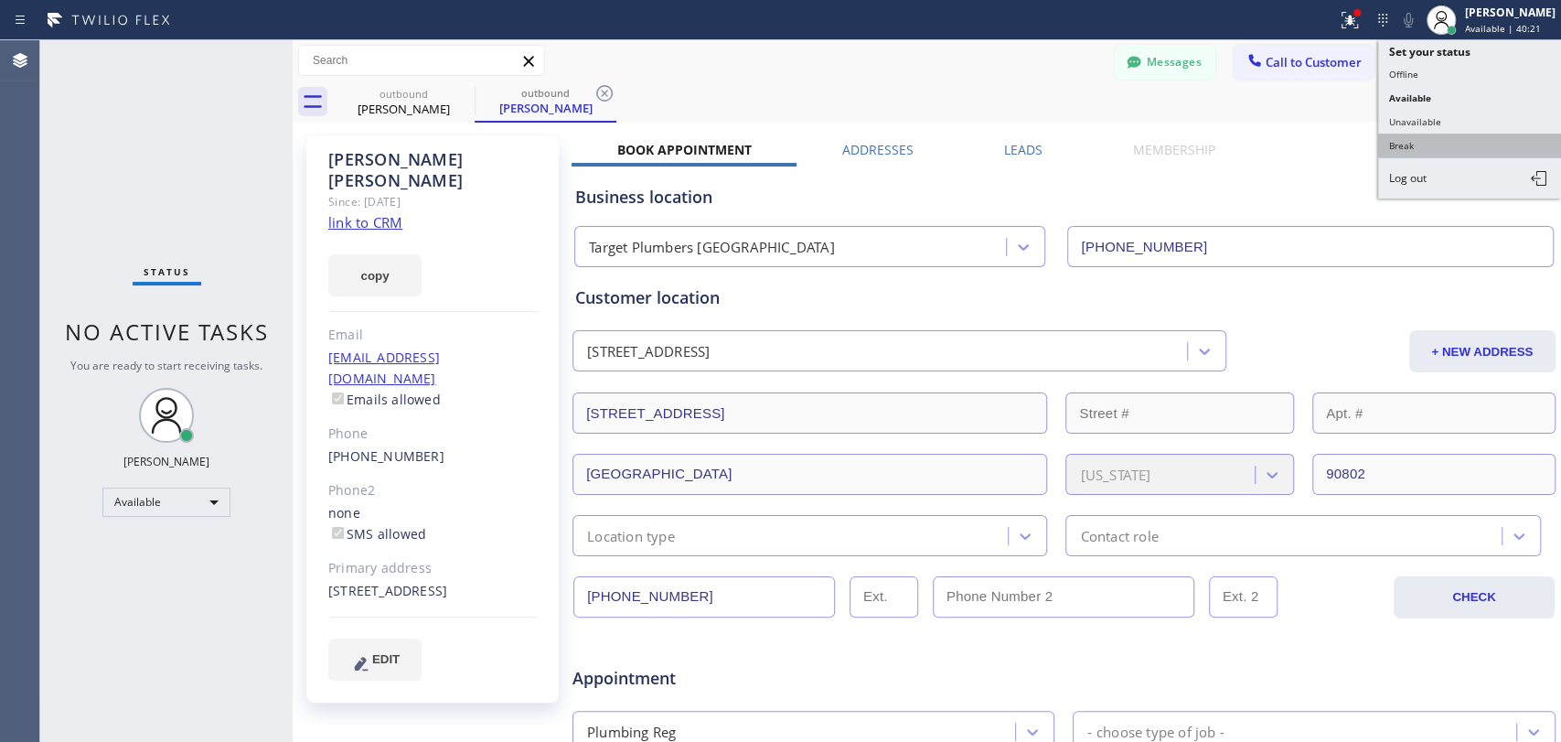
click at [1424, 134] on button "Break" at bounding box center [1469, 146] width 183 height 24
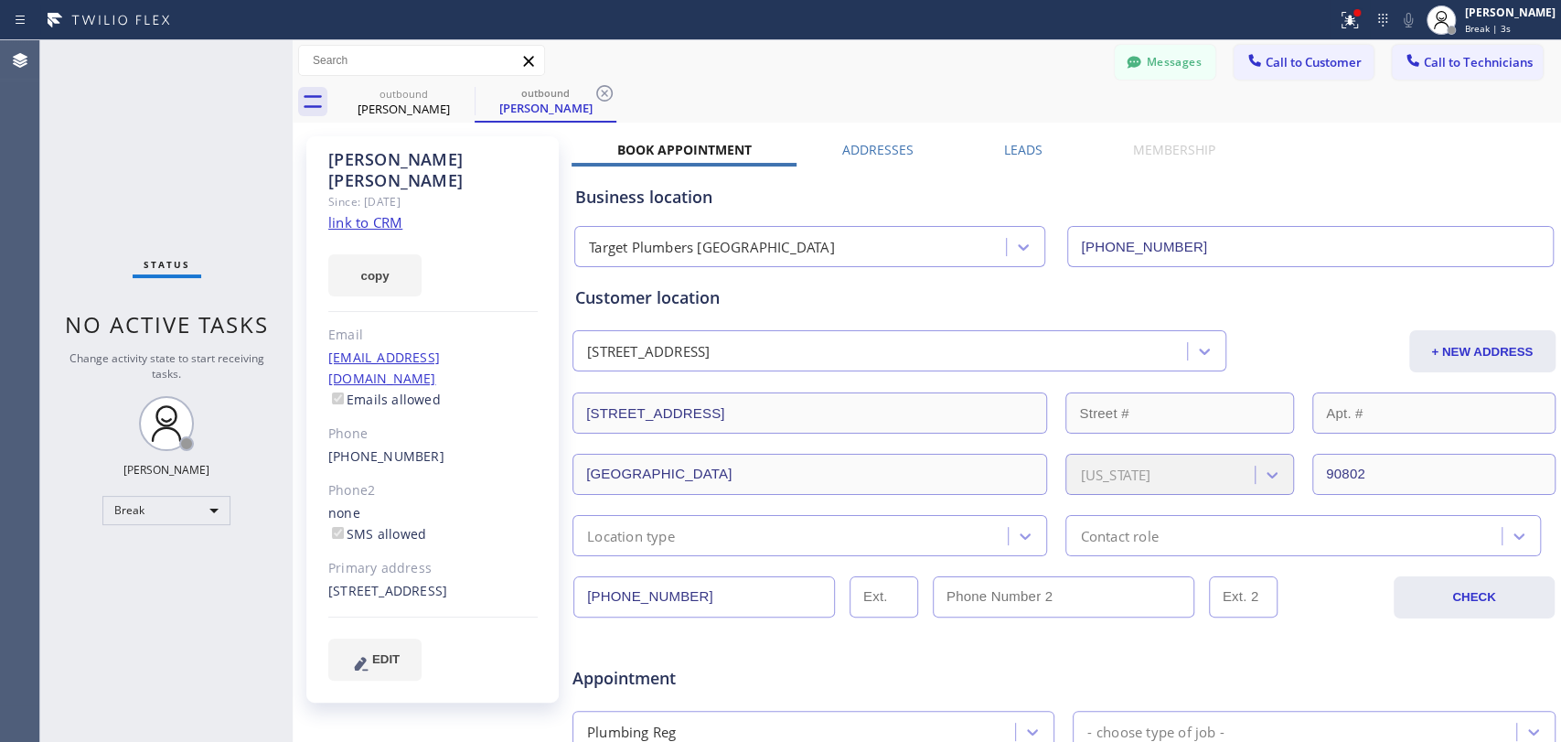
click at [220, 323] on span "No active tasks" at bounding box center [167, 324] width 204 height 30
click at [218, 321] on span "No active tasks" at bounding box center [167, 324] width 204 height 30
click at [198, 328] on span "No active tasks" at bounding box center [167, 324] width 204 height 30
drag, startPoint x: 199, startPoint y: 328, endPoint x: 130, endPoint y: 295, distance: 76.9
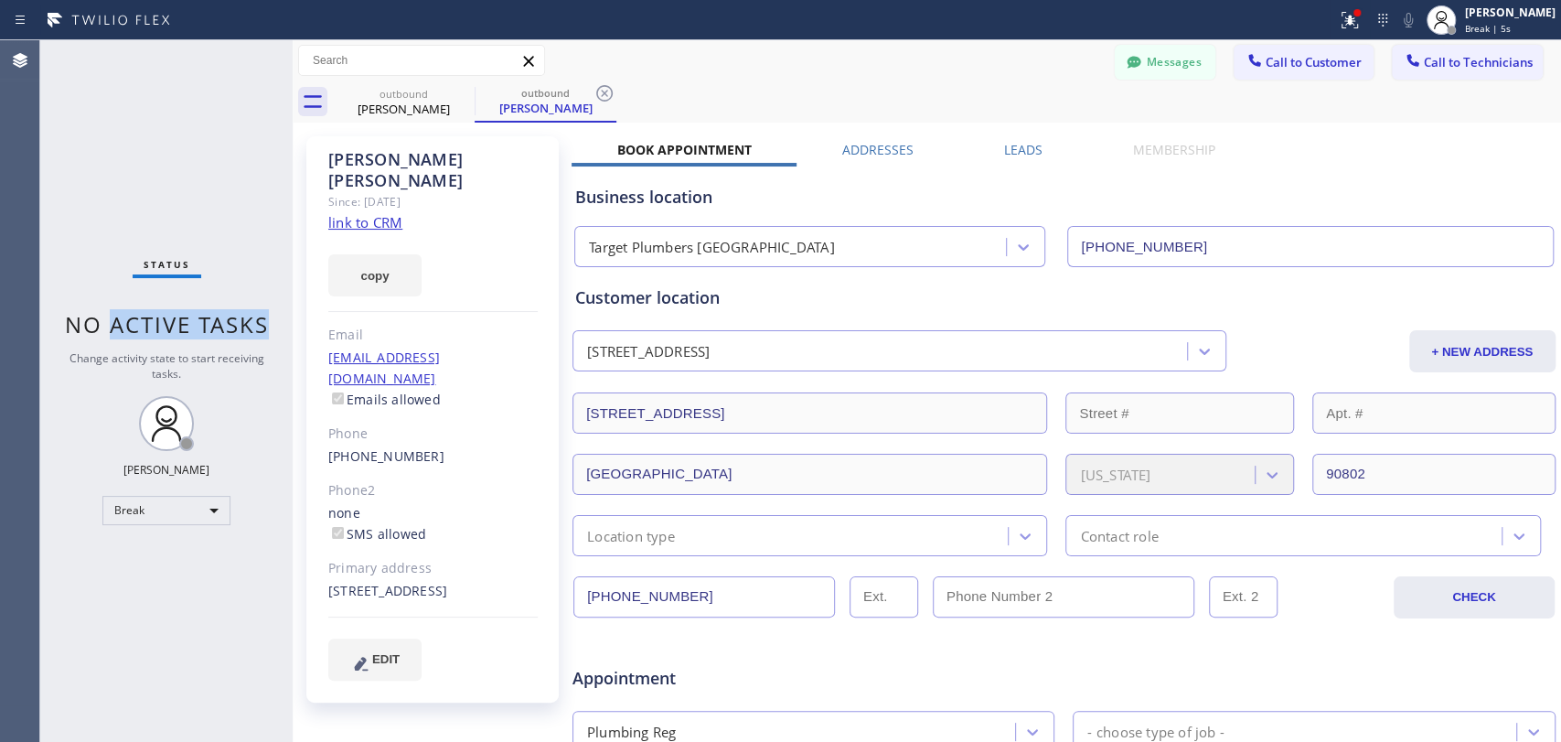
click at [130, 295] on div "Status No active tasks Change activity state to start receiving tasks. Oleksiy …" at bounding box center [166, 391] width 252 height 702
click at [129, 295] on div "Status No active tasks Change activity state to start receiving tasks. Oleksiy …" at bounding box center [166, 391] width 252 height 702
click at [134, 524] on div "Status No active tasks Change activity state to start receiving tasks. Oleksiy …" at bounding box center [166, 391] width 252 height 702
click at [139, 509] on div "Break" at bounding box center [166, 510] width 128 height 29
click at [140, 542] on li "Offline" at bounding box center [165, 533] width 124 height 22
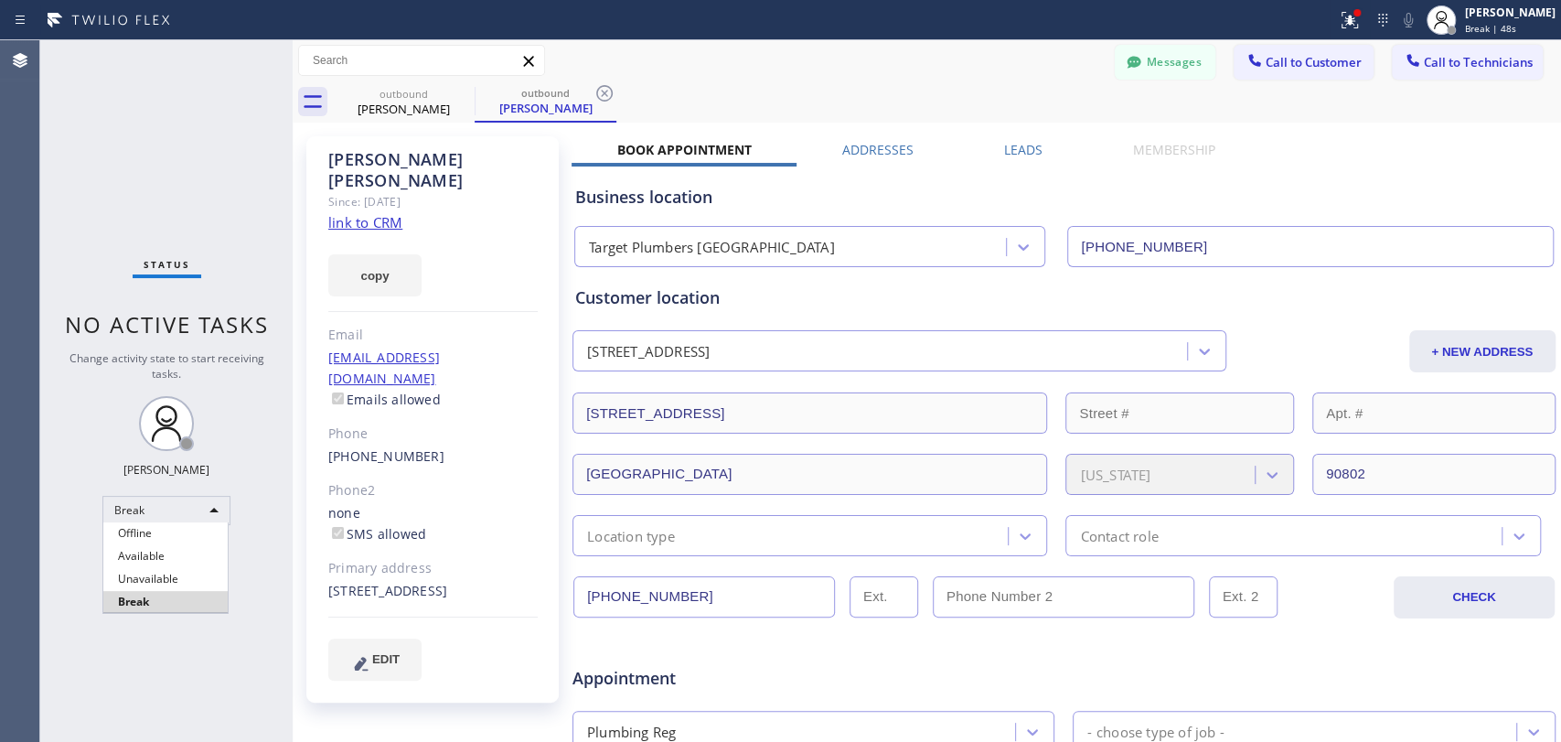
click at [140, 558] on div "Status No active tasks Change activity state to start receiving tasks. Oleksiy …" at bounding box center [166, 391] width 252 height 702
click at [145, 512] on div "Offline" at bounding box center [166, 510] width 128 height 29
click at [144, 548] on li "Available" at bounding box center [165, 556] width 124 height 22
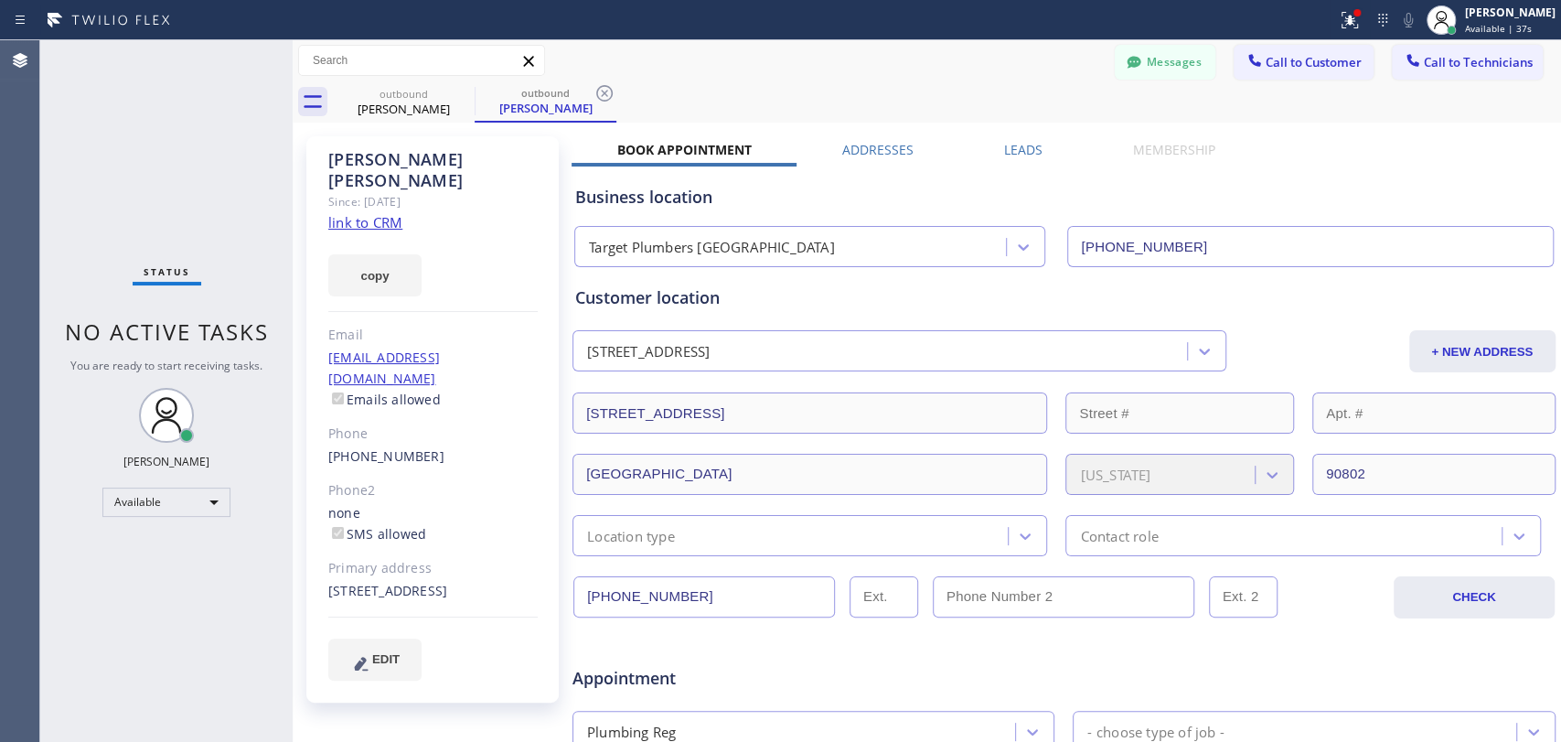
click at [0, 0] on div "Greg Walter" at bounding box center [0, 0] width 0 height 0
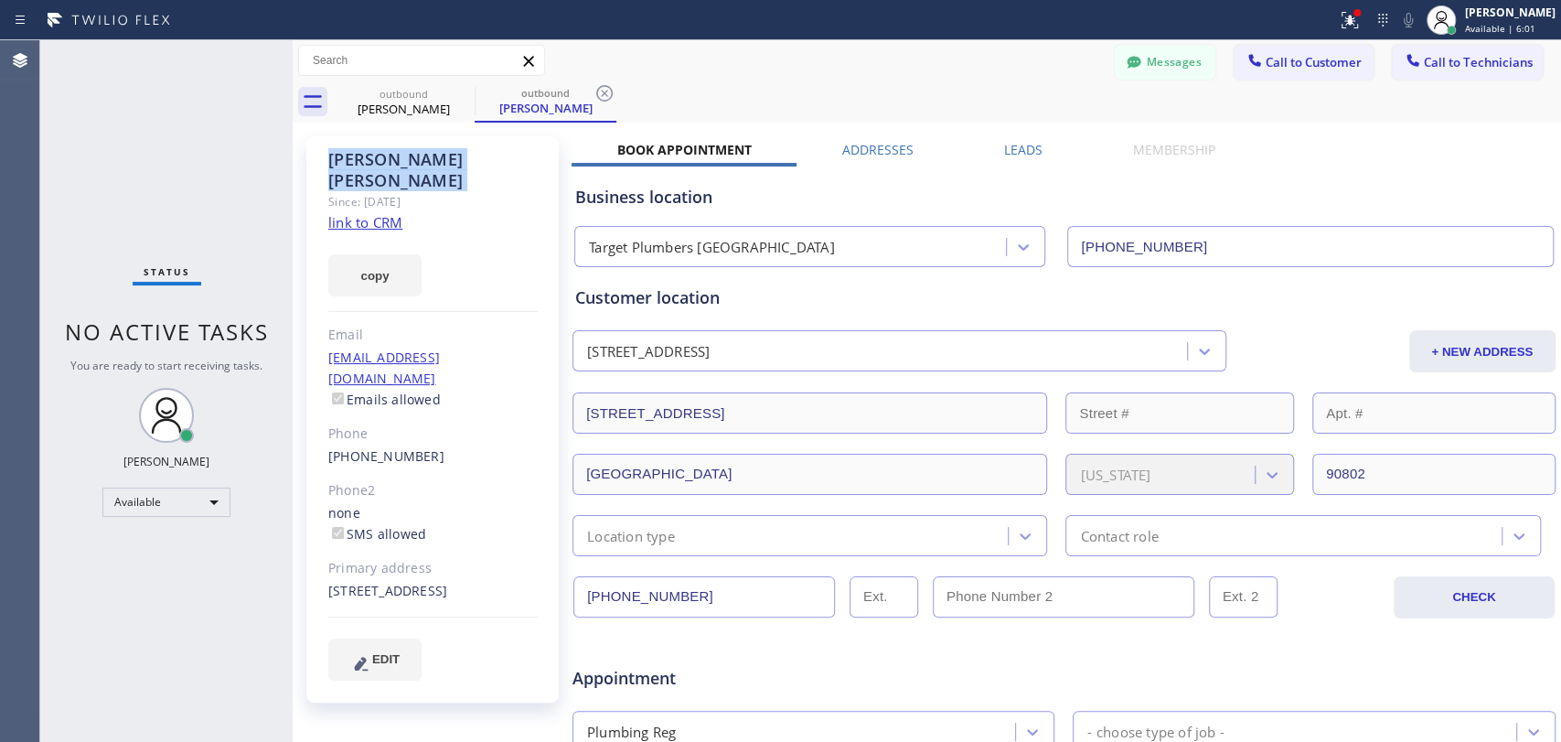
click at [0, 0] on div "Greg Walter" at bounding box center [0, 0] width 0 height 0
click at [424, 96] on div "outbound" at bounding box center [404, 94] width 138 height 14
type input "(323) 289-6804"
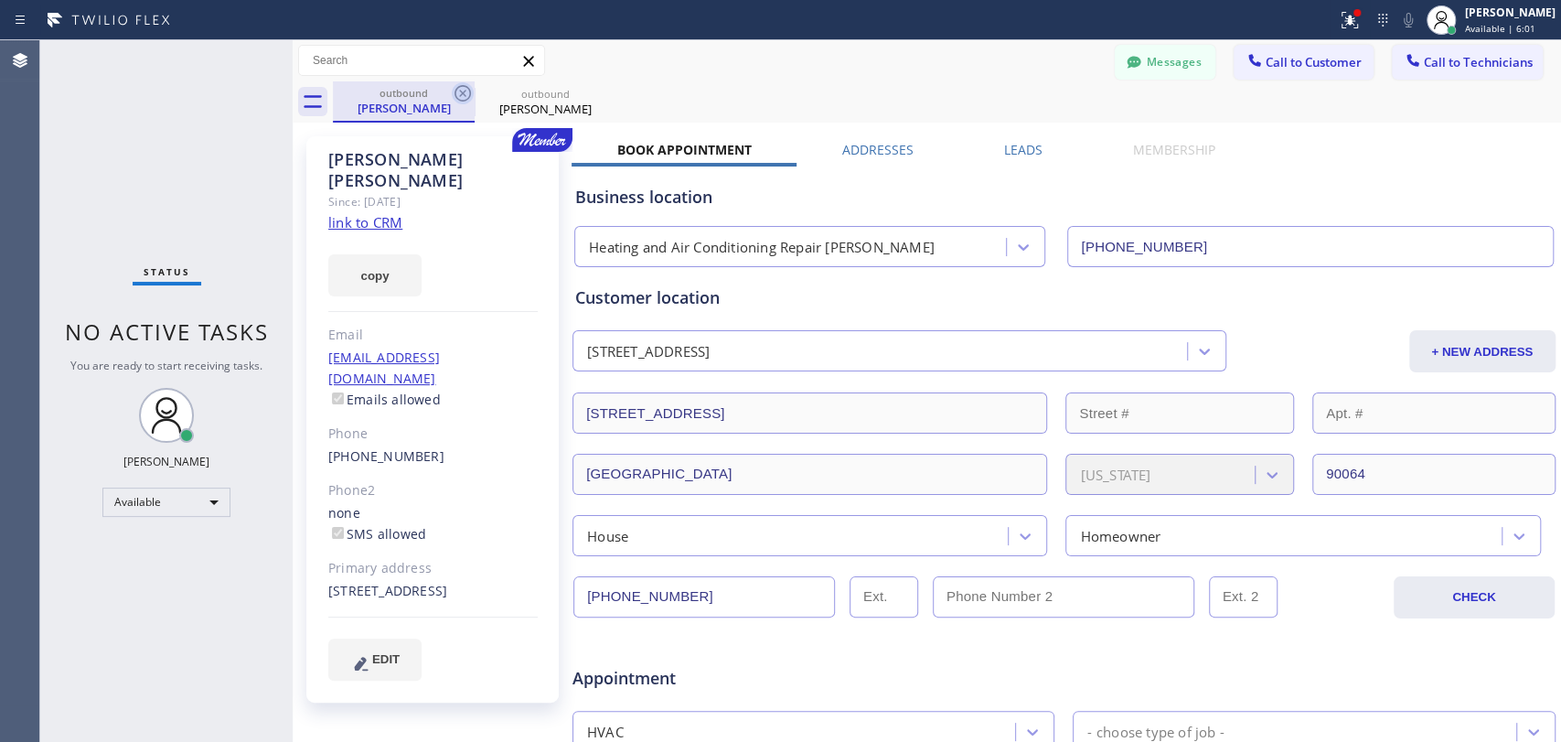
click at [456, 91] on icon at bounding box center [463, 93] width 16 height 16
type input "(562) 242-3929"
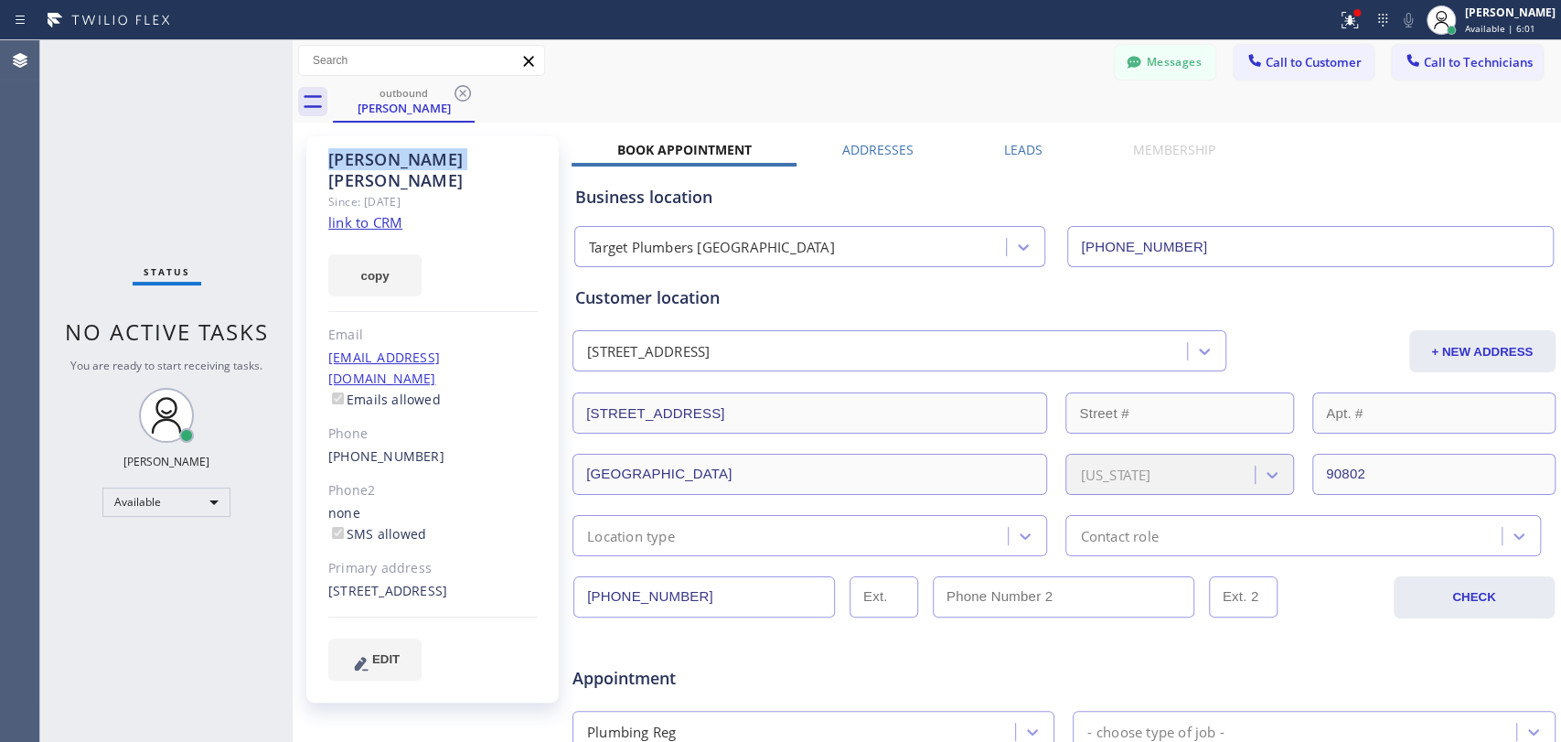
click at [456, 91] on icon at bounding box center [463, 93] width 16 height 16
